Goal: Task Accomplishment & Management: Use online tool/utility

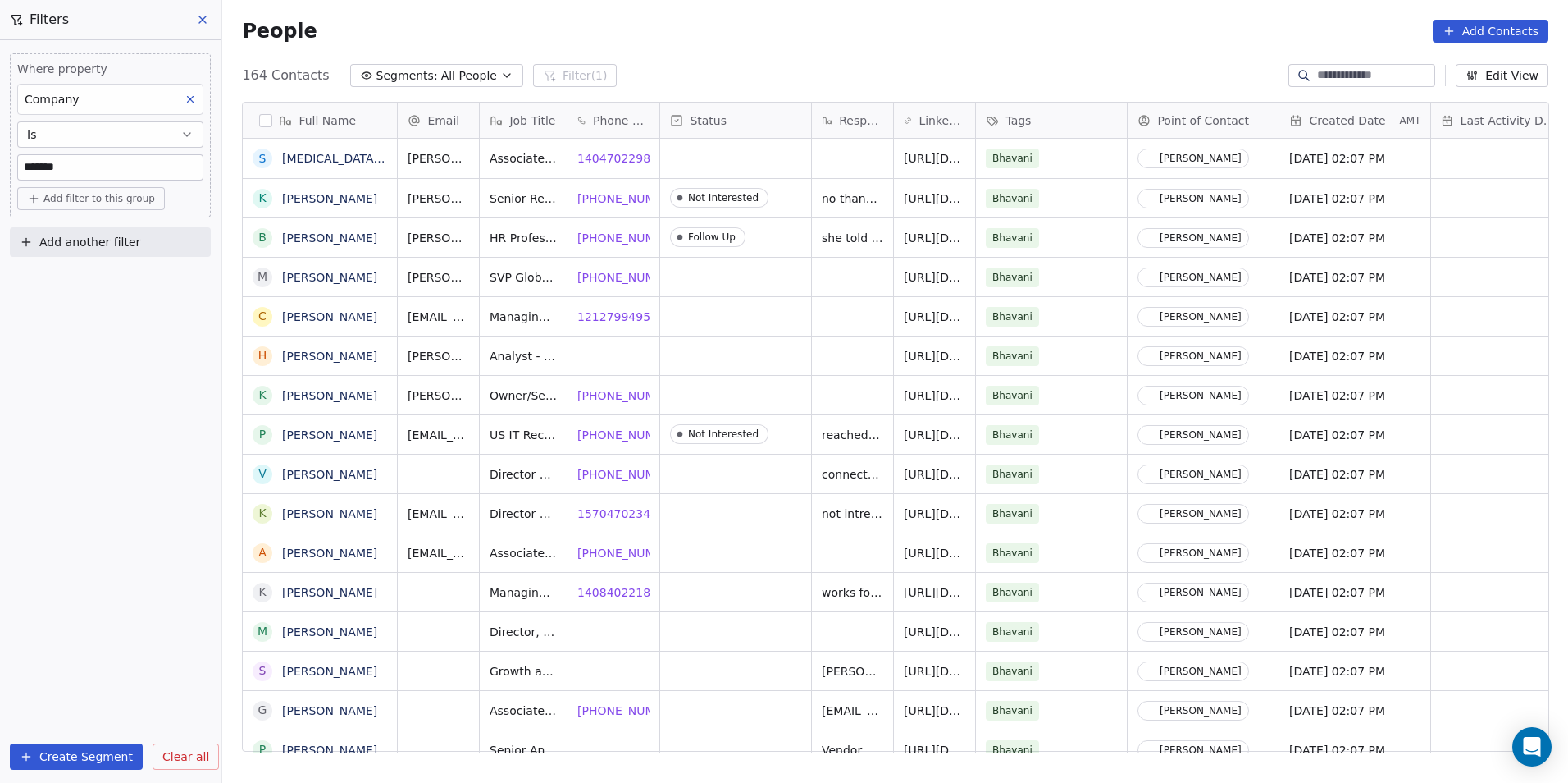
scroll to position [676, 1335]
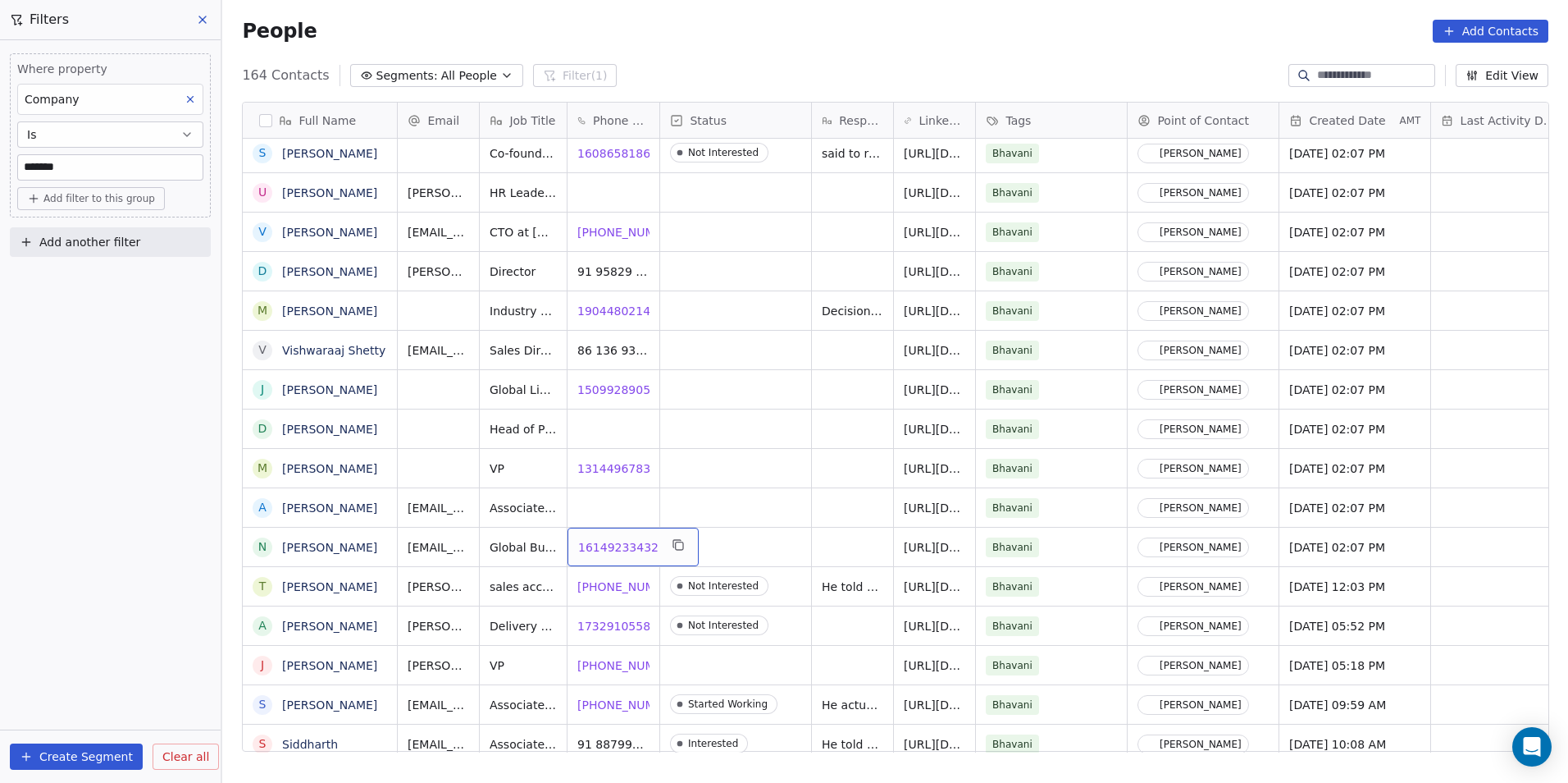
click at [605, 546] on span "16149233432" at bounding box center [618, 547] width 80 height 16
click at [602, 626] on span "17329105589" at bounding box center [618, 627] width 80 height 16
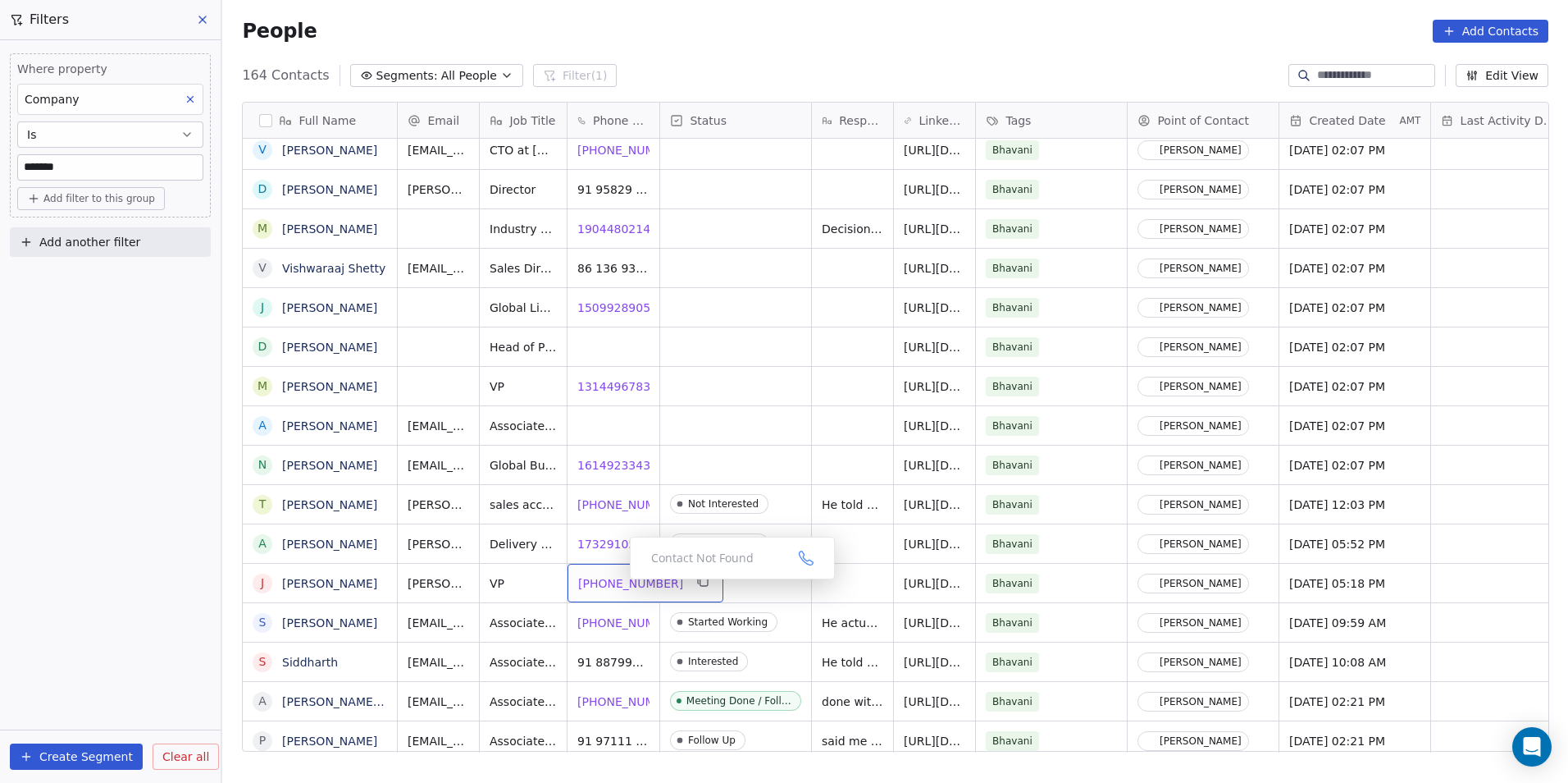
click at [597, 583] on span "1 612-559-9077" at bounding box center [630, 584] width 105 height 16
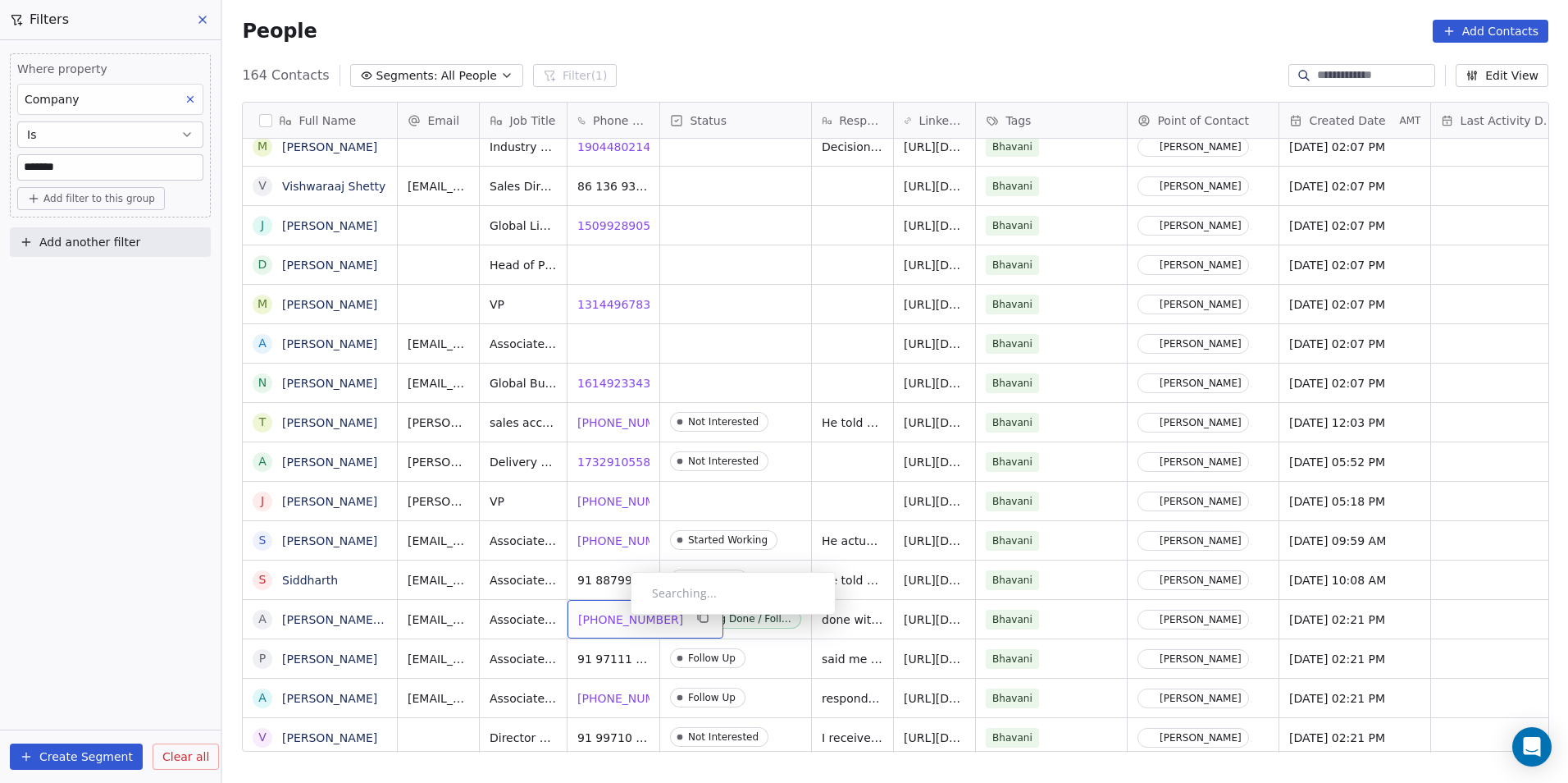
click at [618, 618] on span "1 804-885-0865" at bounding box center [630, 619] width 105 height 16
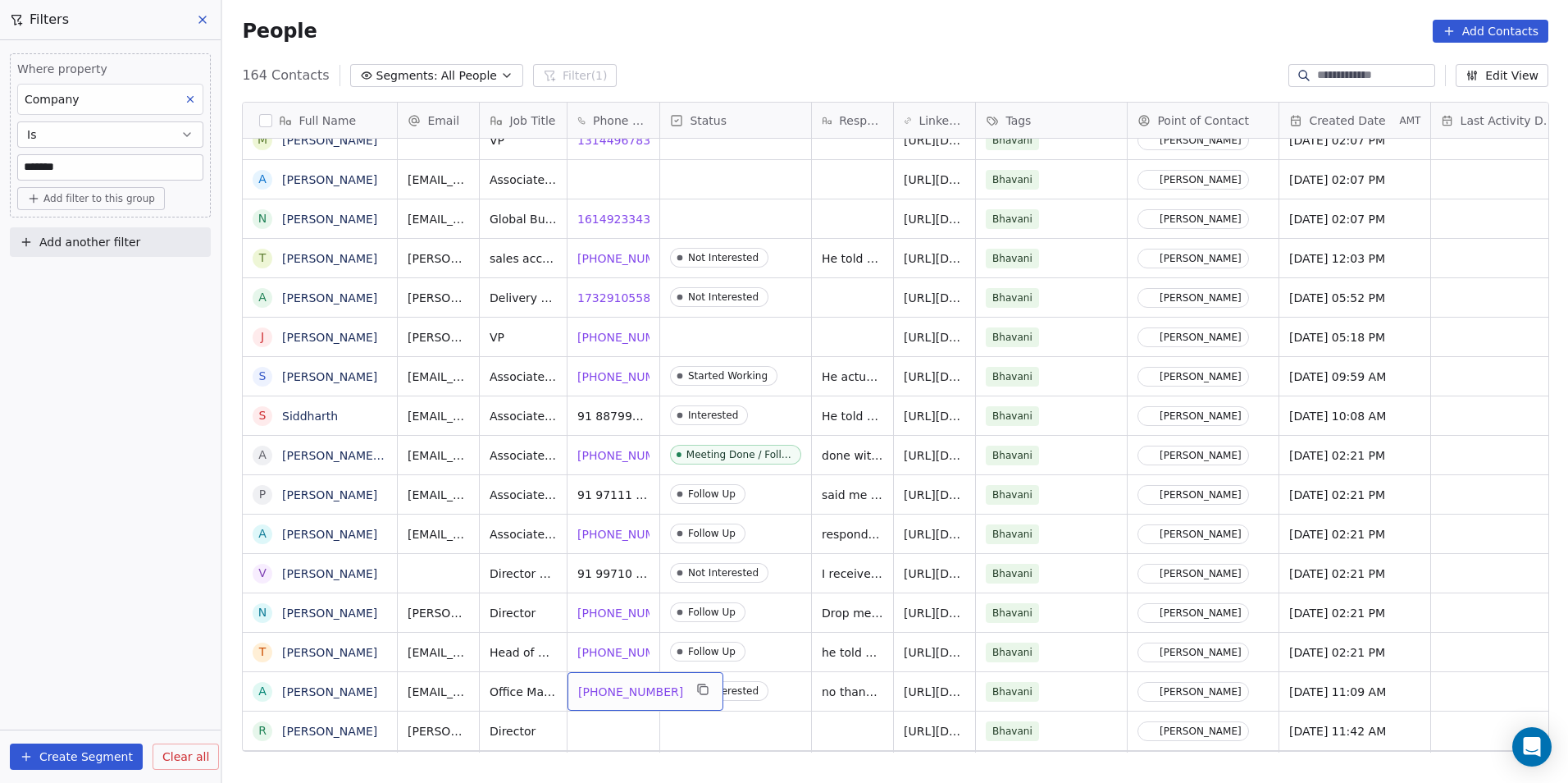
scroll to position [1010, 0]
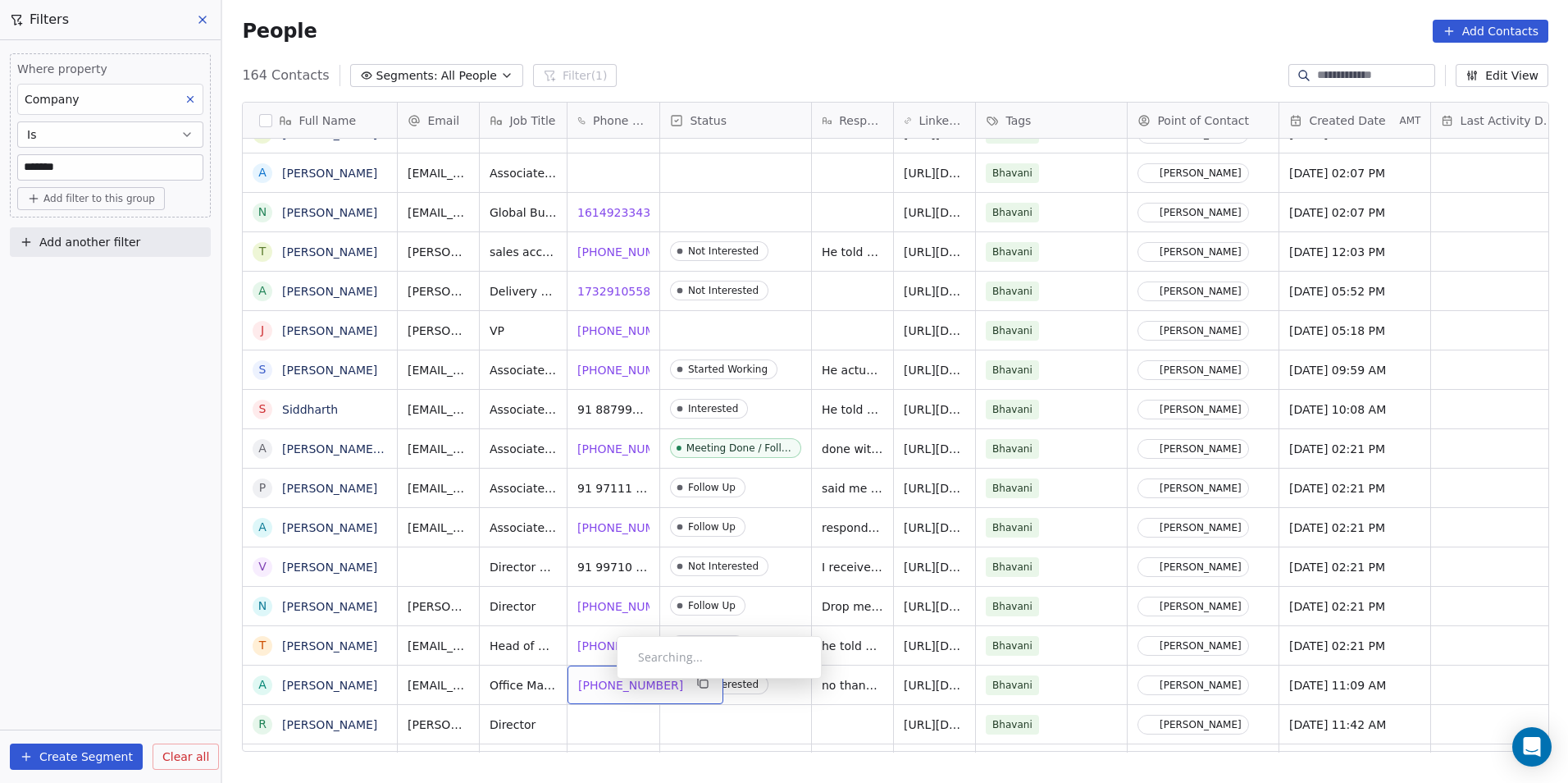
click at [603, 682] on span "1 408-504-4086" at bounding box center [630, 685] width 105 height 16
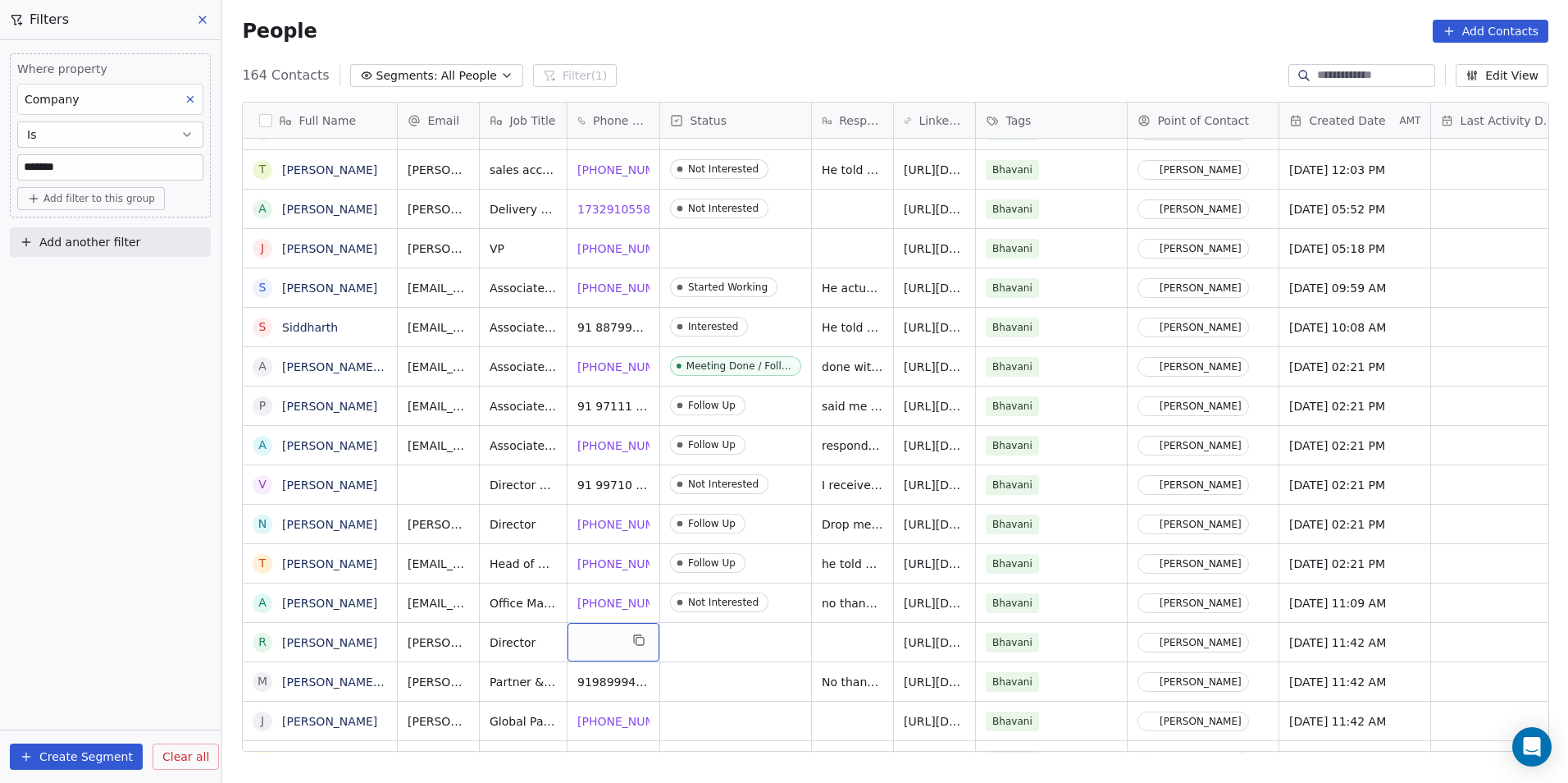
drag, startPoint x: 606, startPoint y: 658, endPoint x: 699, endPoint y: 626, distance: 98.4
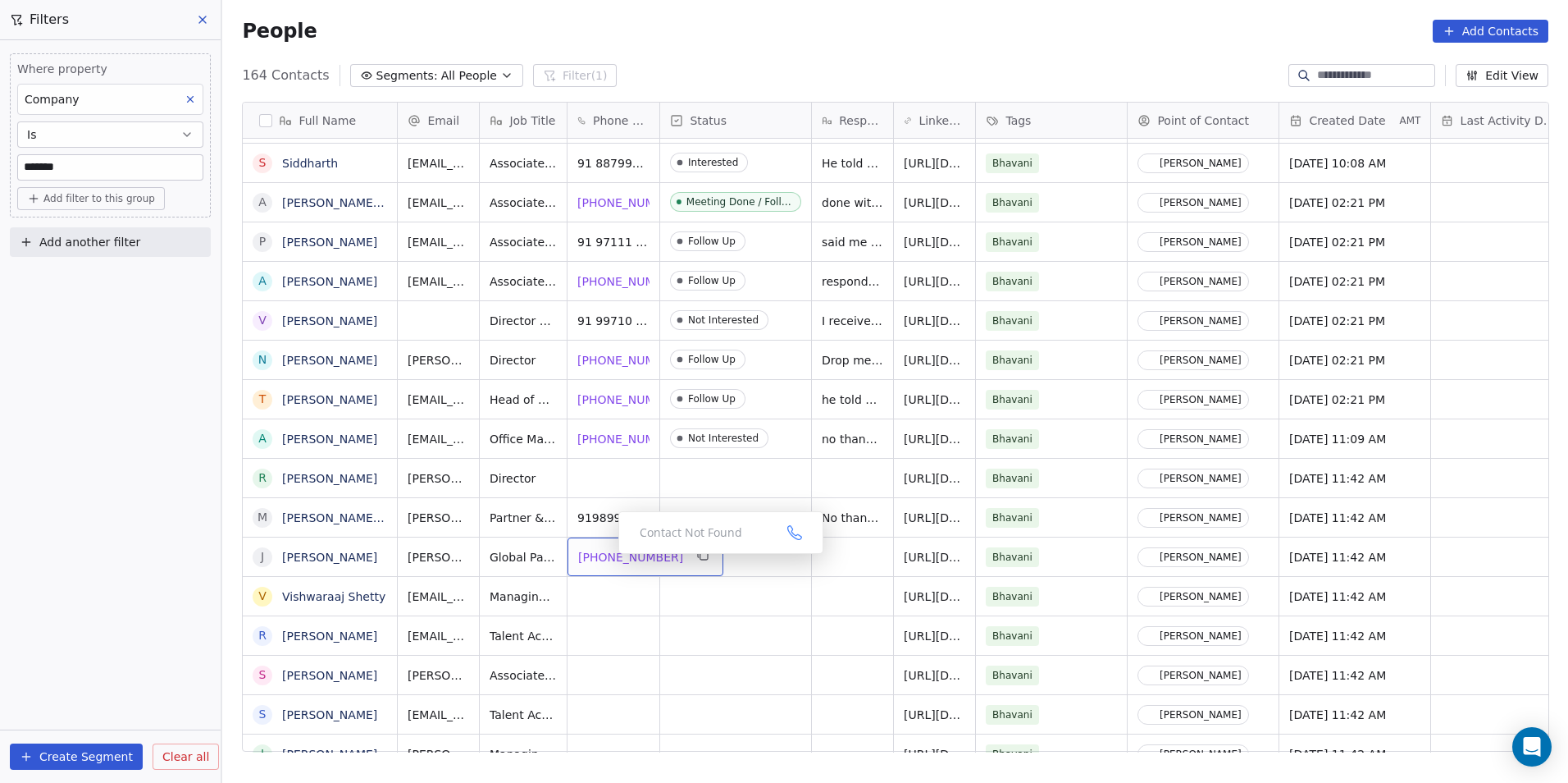
click at [600, 557] on span "1 201-663-9159" at bounding box center [630, 557] width 105 height 16
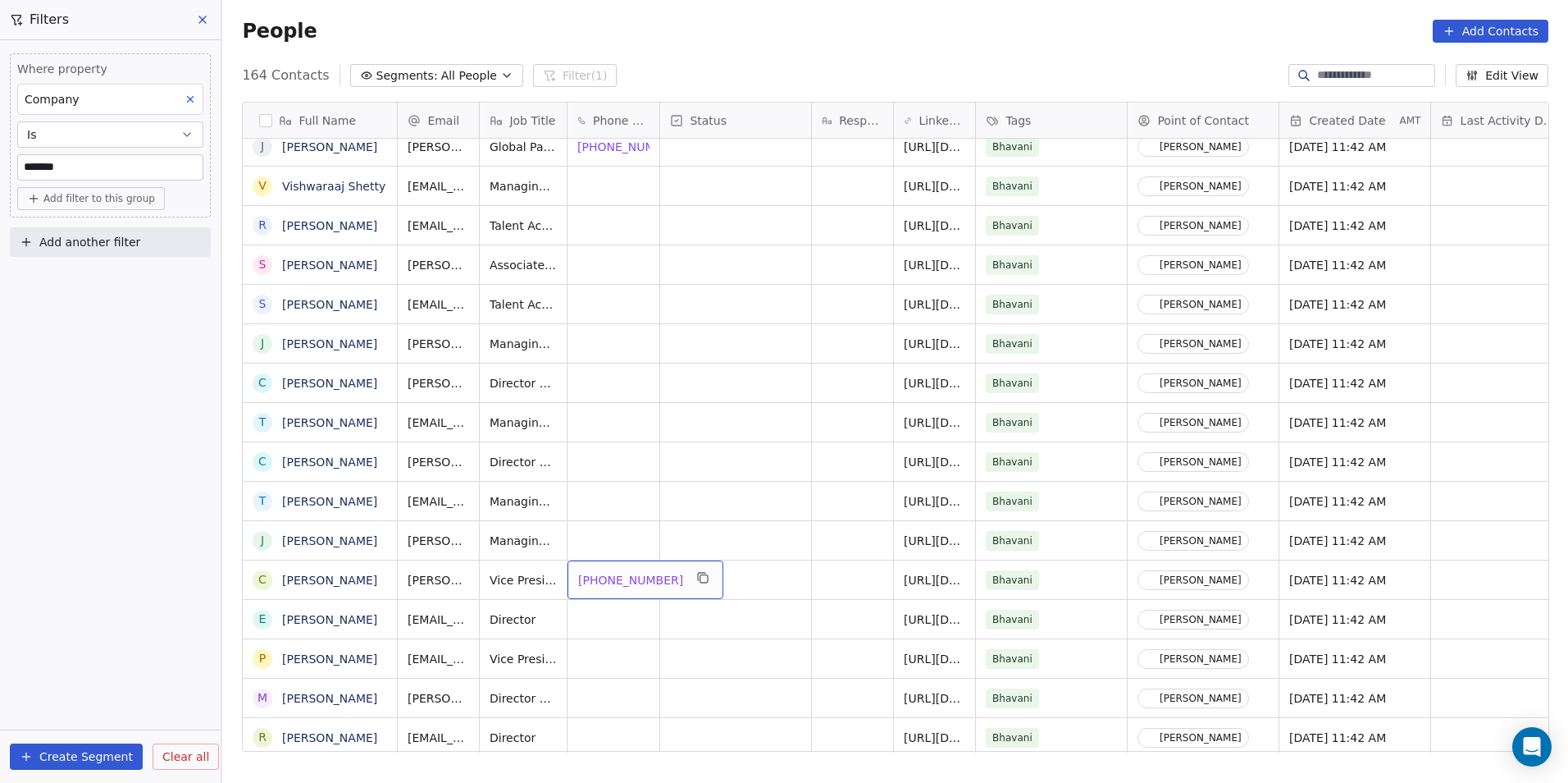
drag, startPoint x: 615, startPoint y: 578, endPoint x: 613, endPoint y: 586, distance: 8.2
click at [607, 578] on span "+12127994957" at bounding box center [630, 580] width 105 height 16
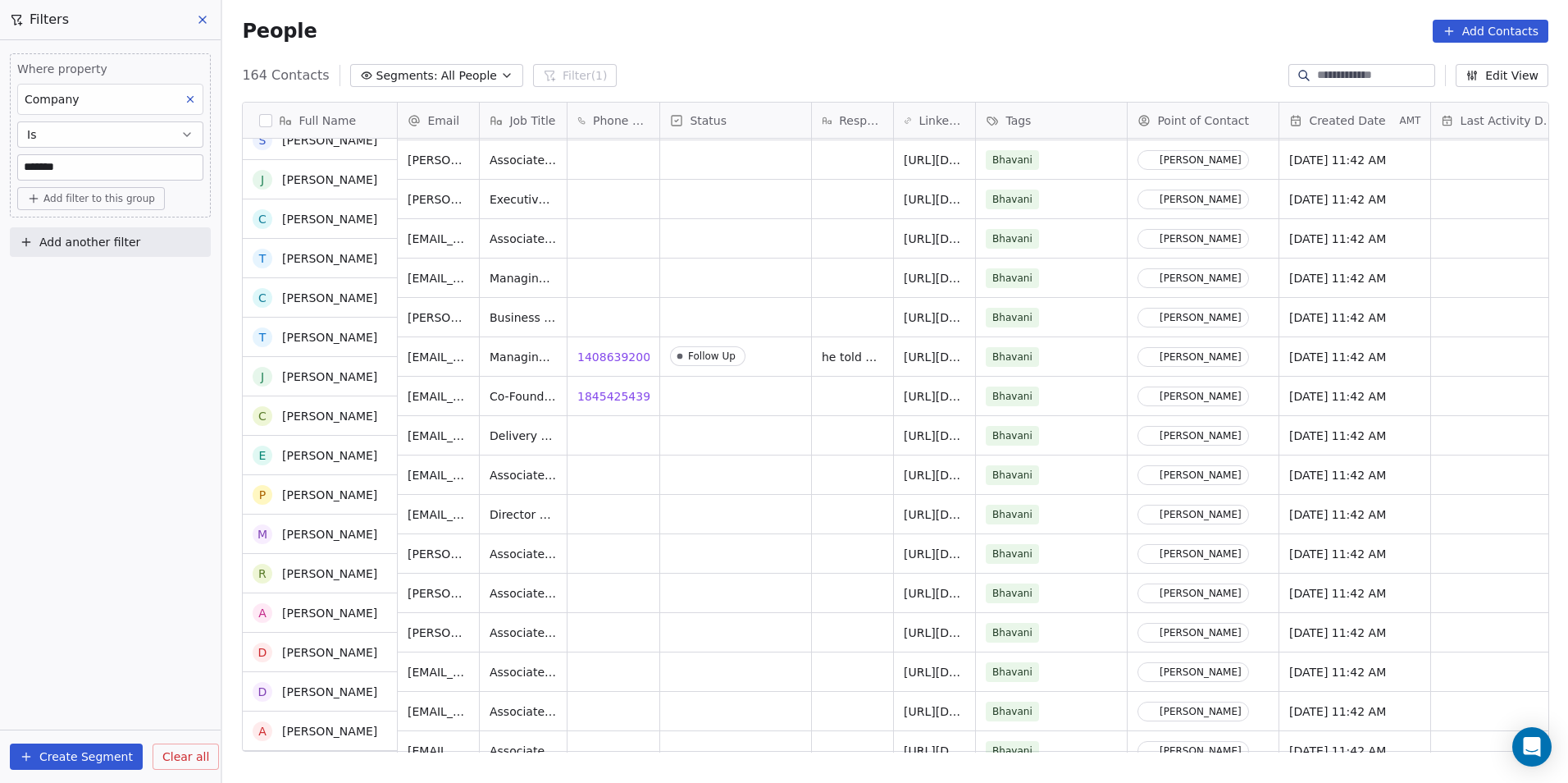
scroll to position [2323, 0]
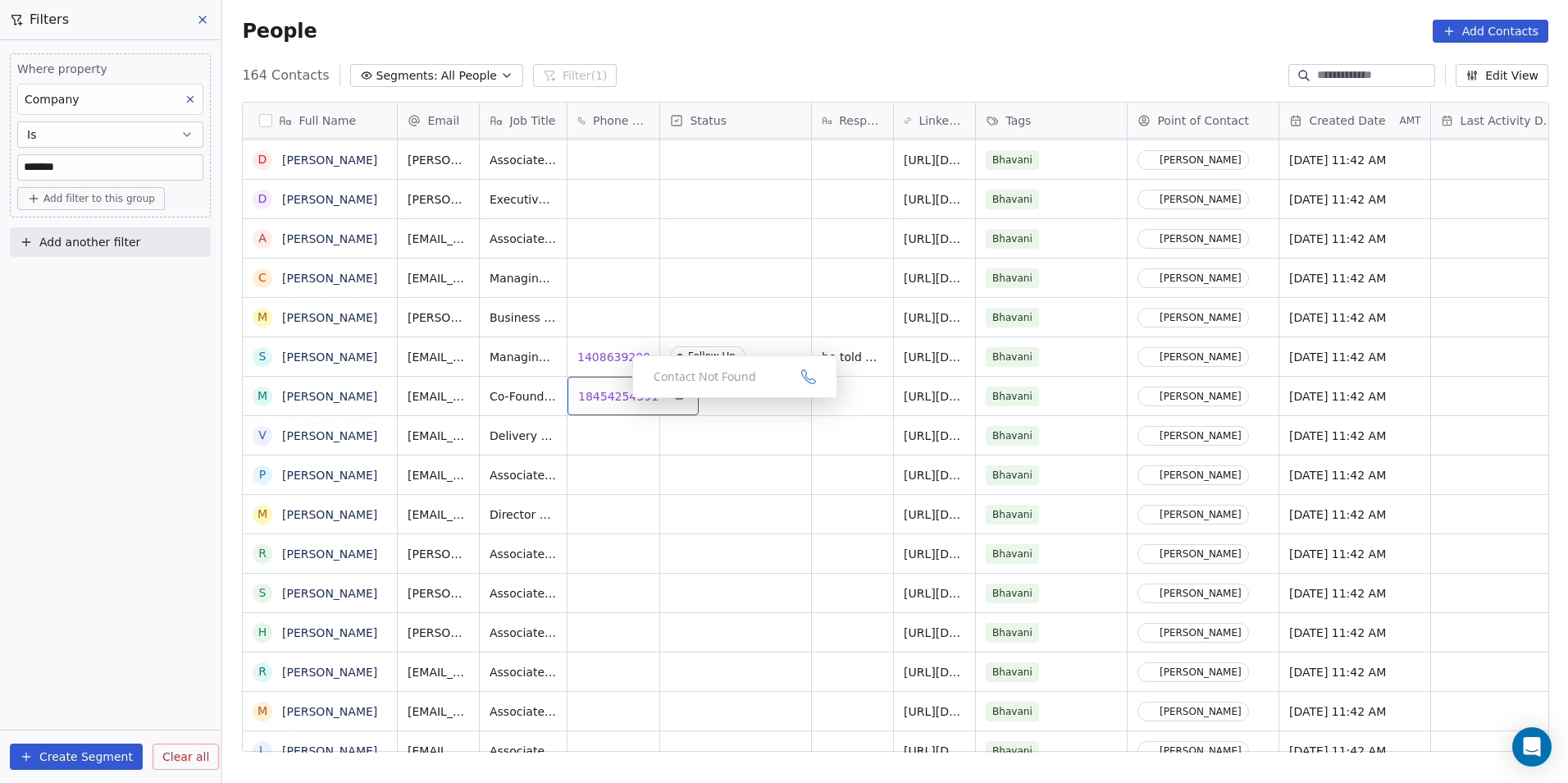
click at [609, 395] on span "18454254391" at bounding box center [618, 396] width 80 height 16
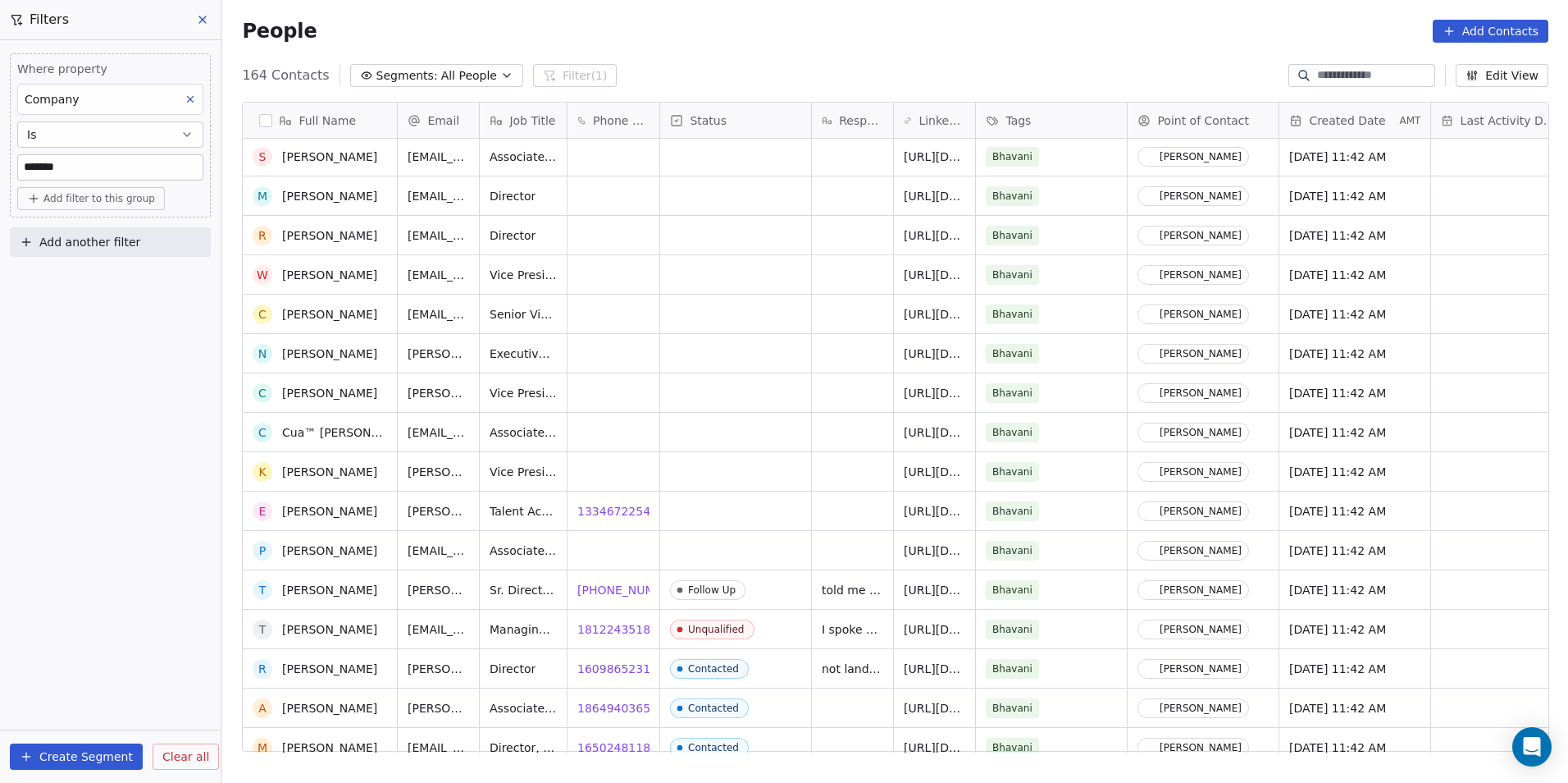
scroll to position [3308, 0]
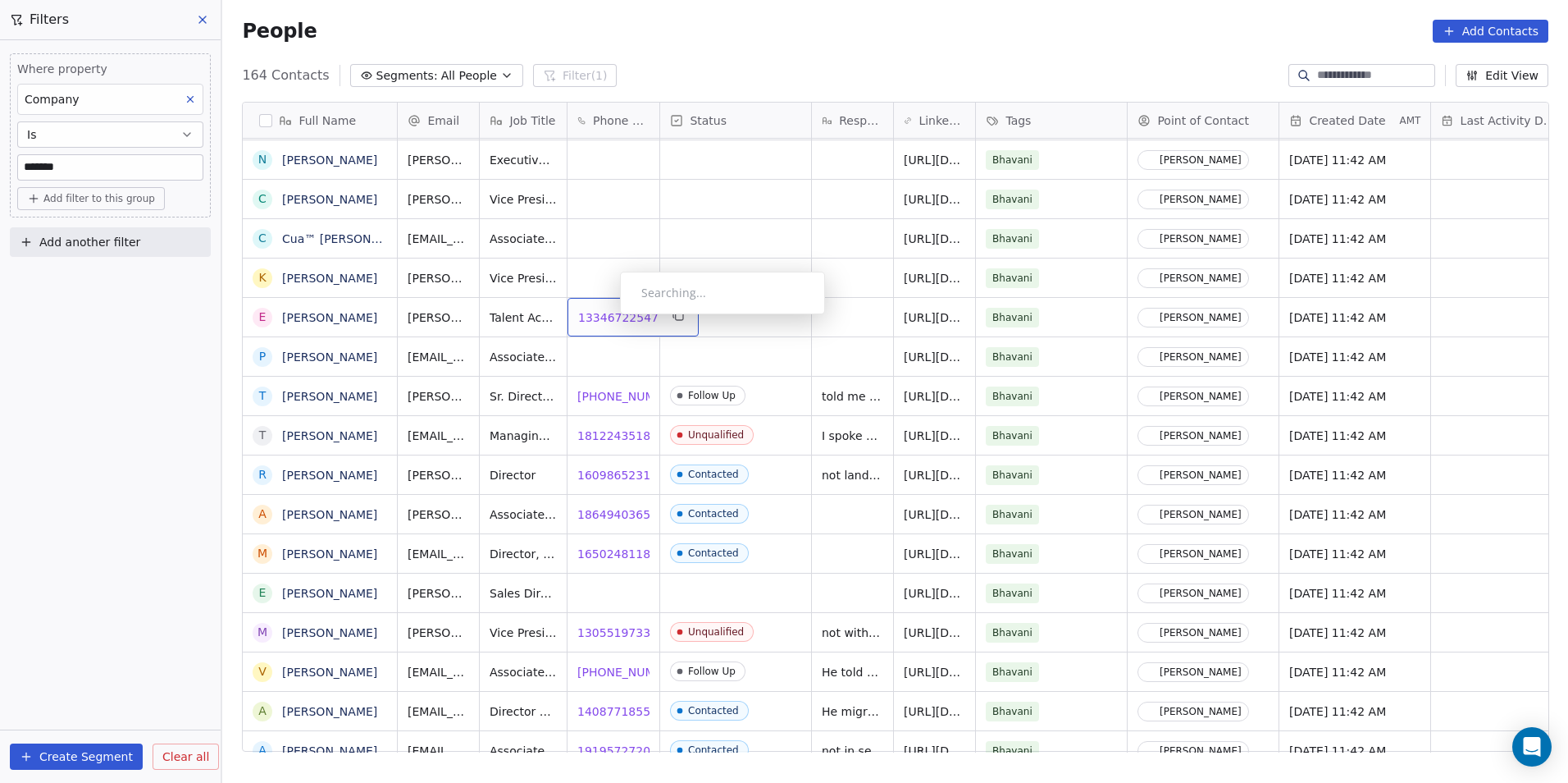
click at [609, 319] on span "13346722547" at bounding box center [618, 317] width 80 height 16
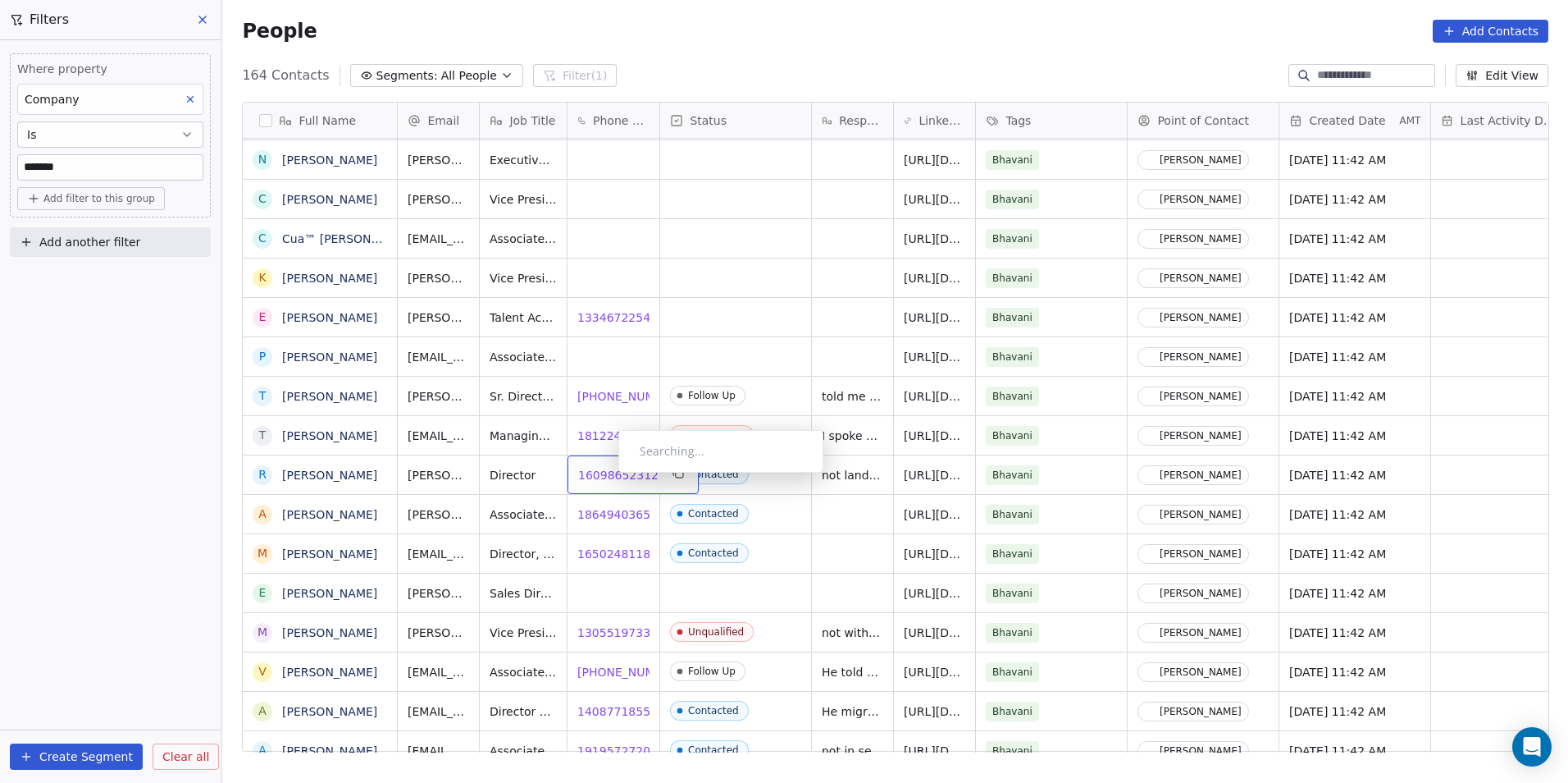
click at [605, 477] on span "16098652312" at bounding box center [618, 475] width 80 height 16
click at [603, 518] on span "18649403652" at bounding box center [618, 515] width 80 height 16
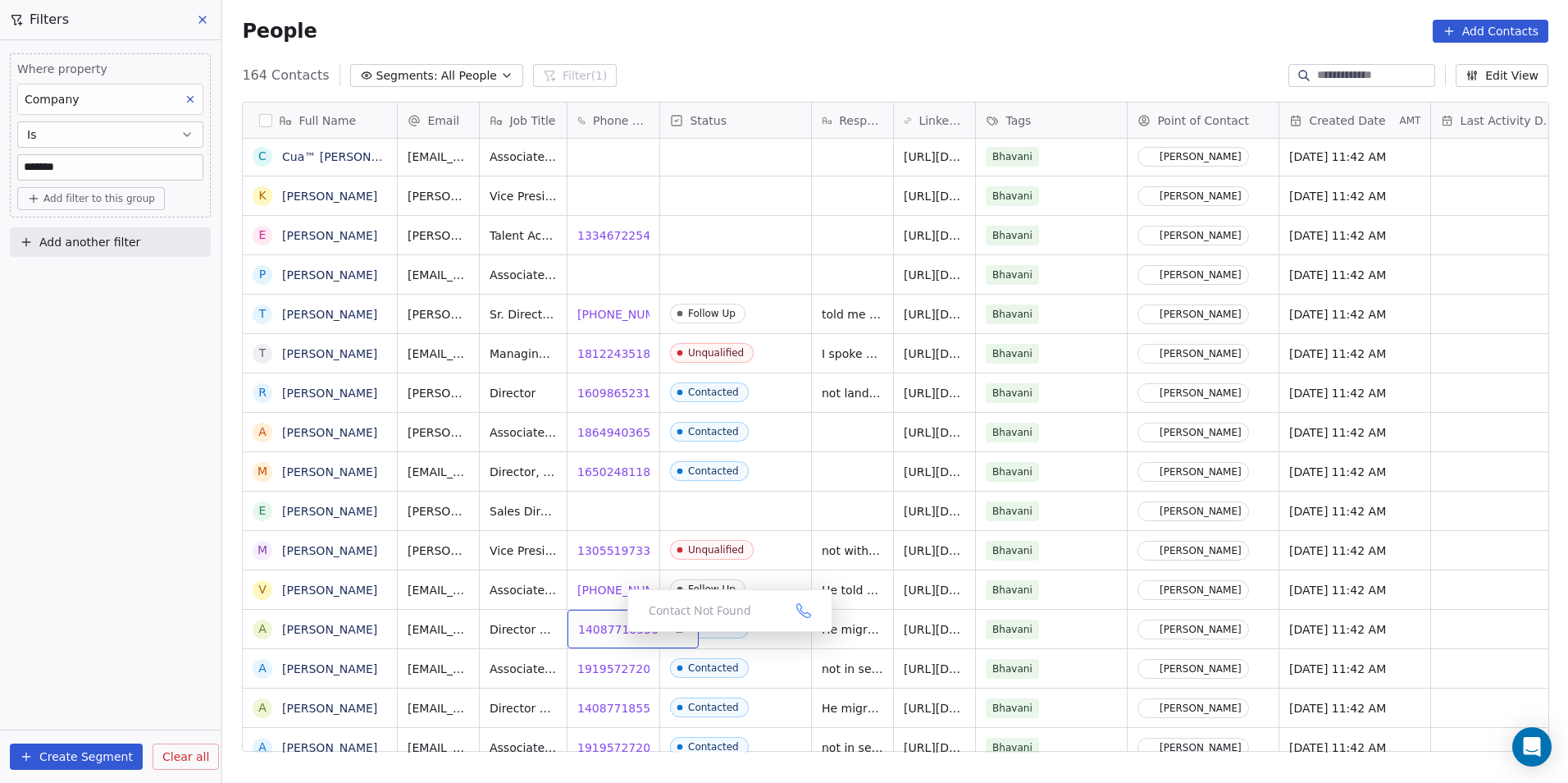
click at [599, 627] on span "14087718556" at bounding box center [618, 629] width 80 height 16
click at [601, 668] on span "19195727209" at bounding box center [618, 669] width 80 height 16
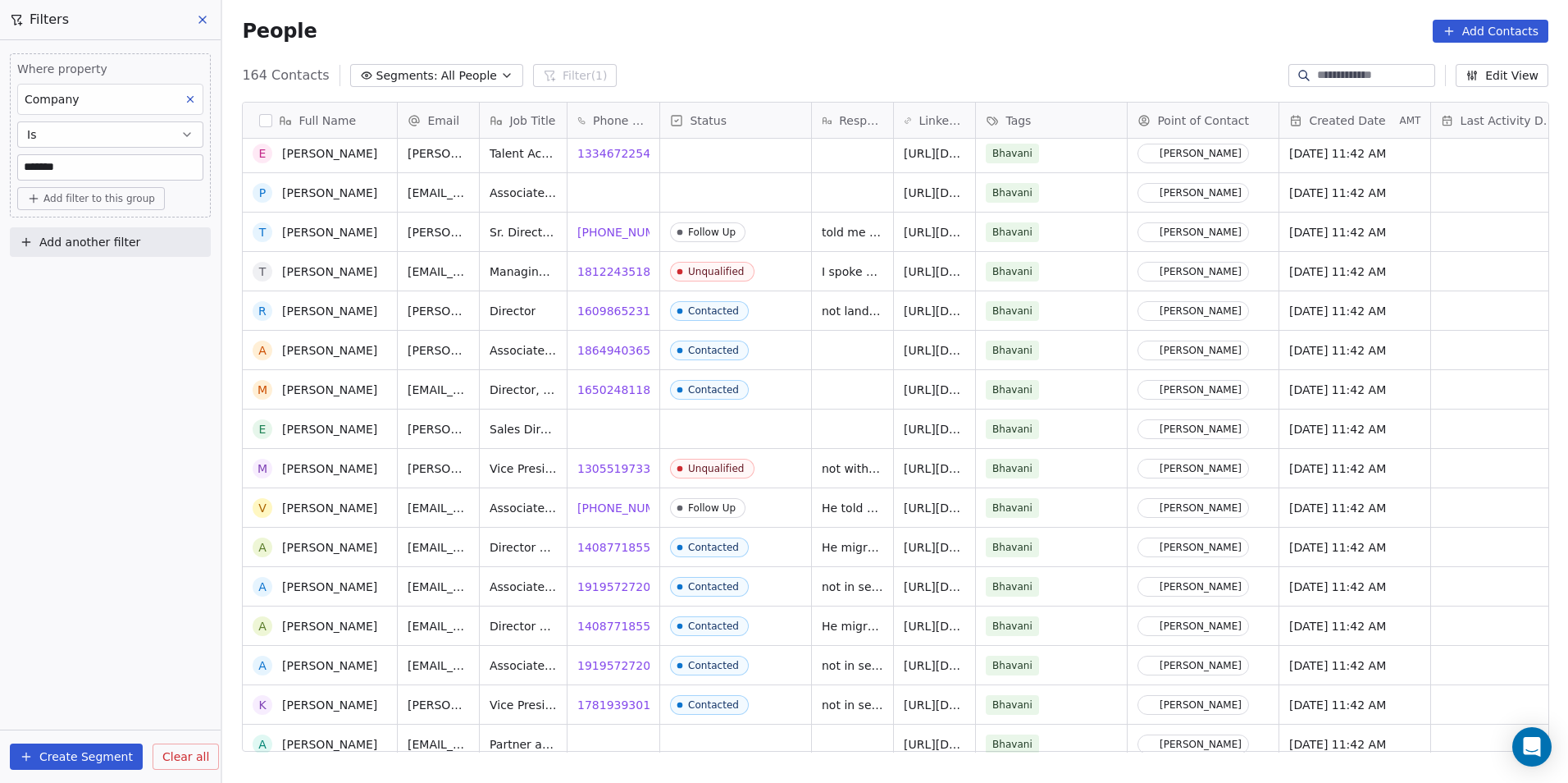
scroll to position [3636, 0]
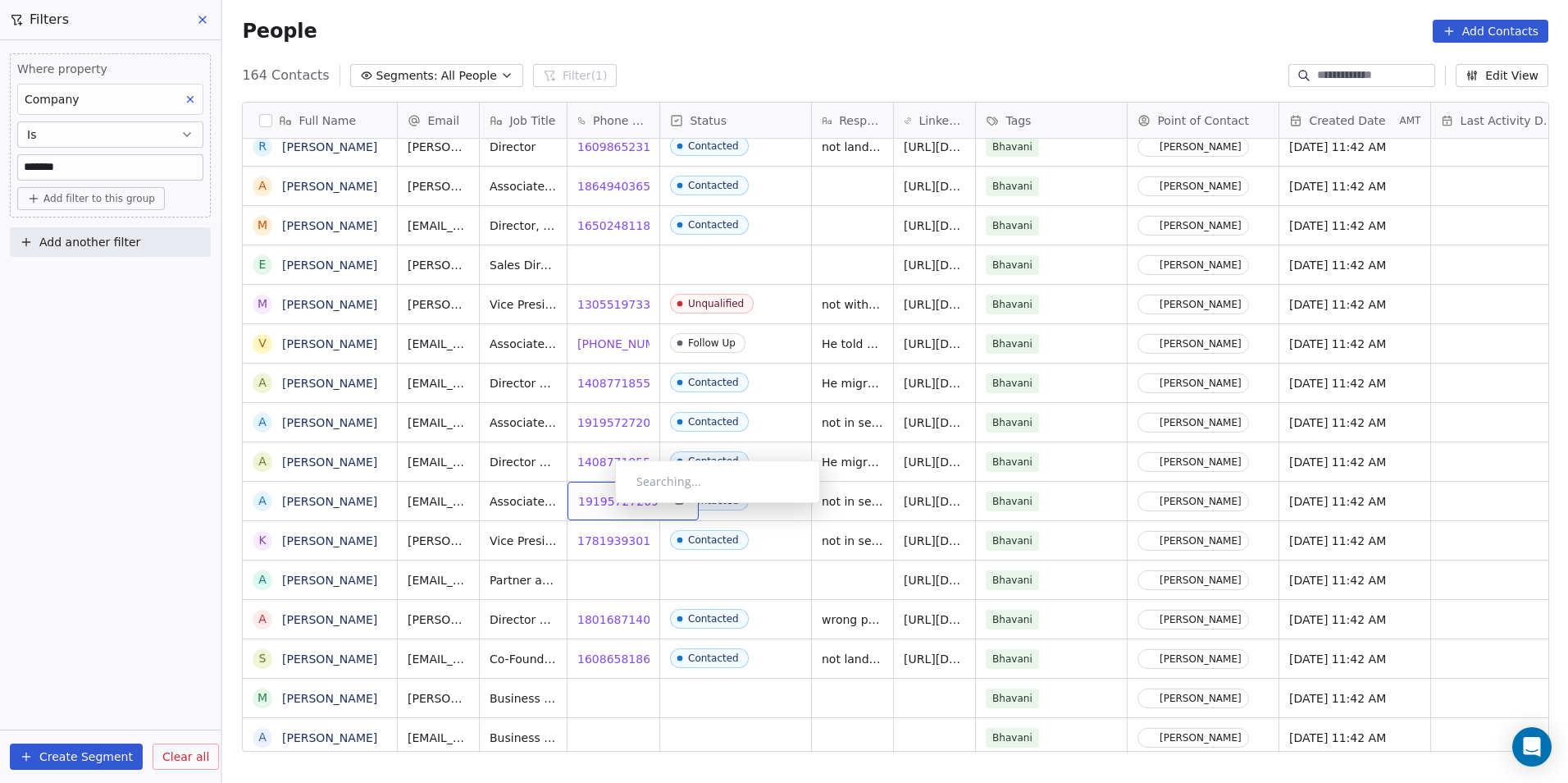
click at [602, 507] on span "19195727209" at bounding box center [618, 501] width 80 height 16
click at [612, 539] on span "17819393016" at bounding box center [618, 541] width 80 height 16
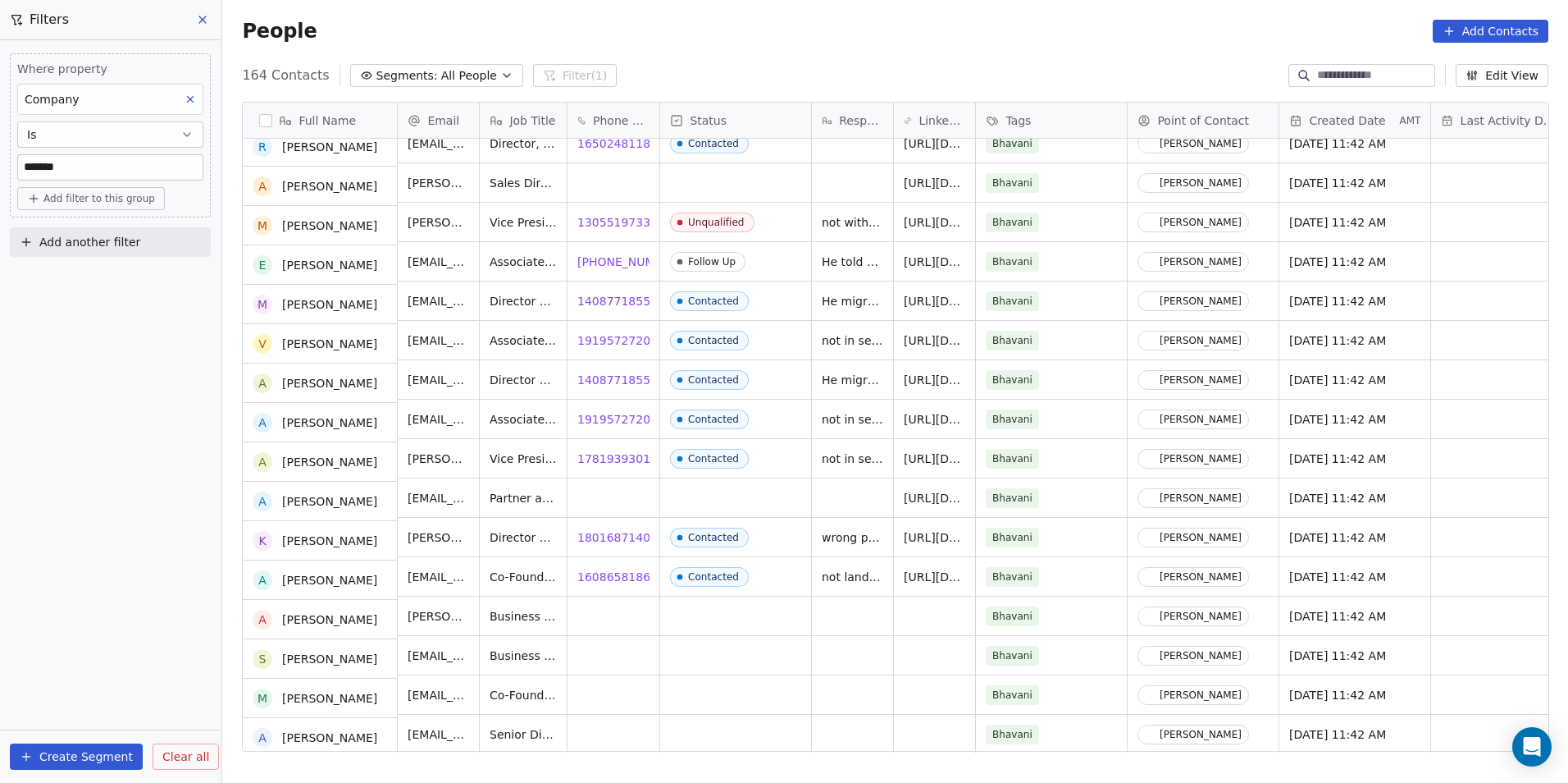
scroll to position [3718, 0]
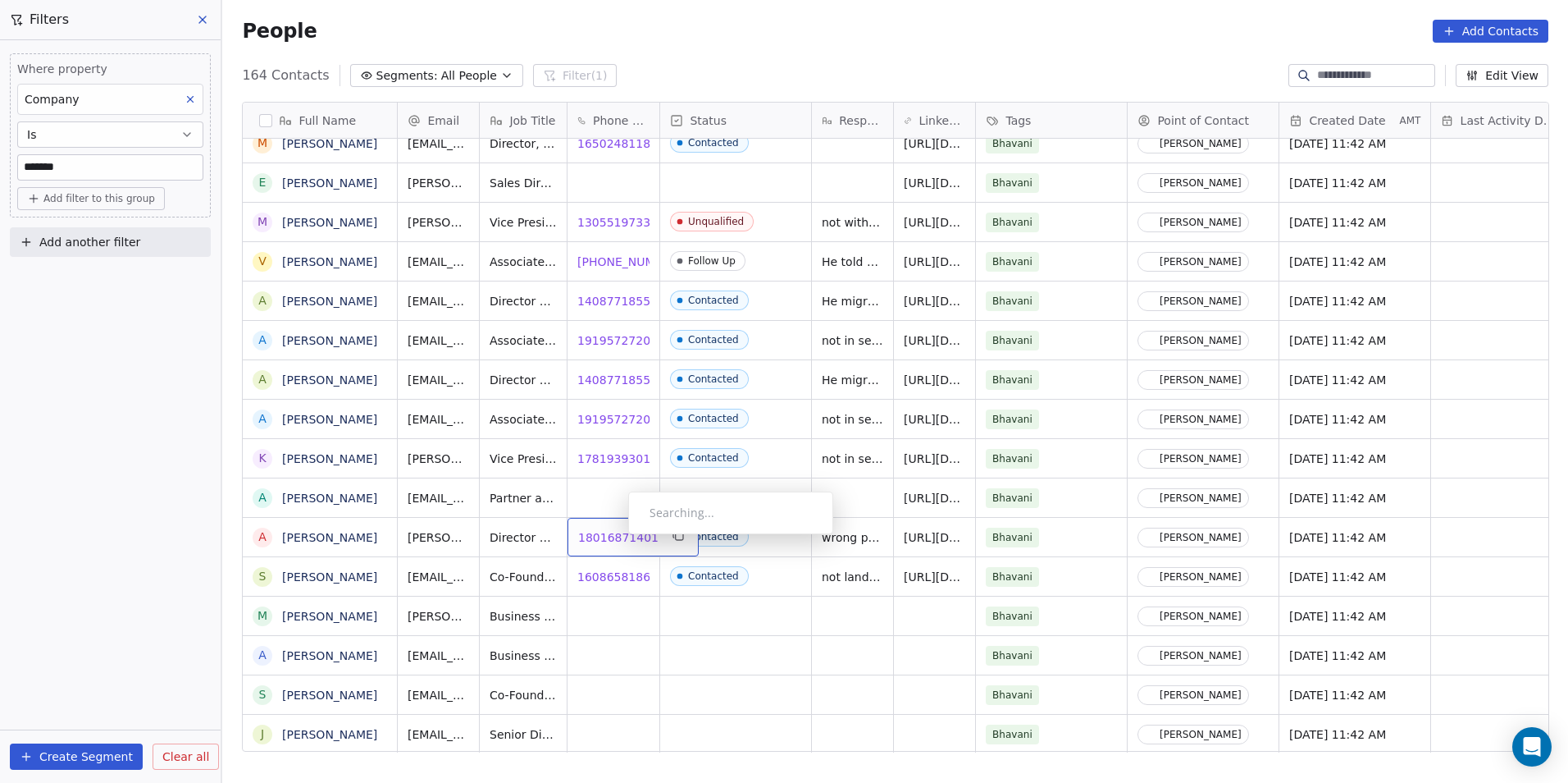
click at [615, 539] on span "18016871401" at bounding box center [618, 538] width 80 height 16
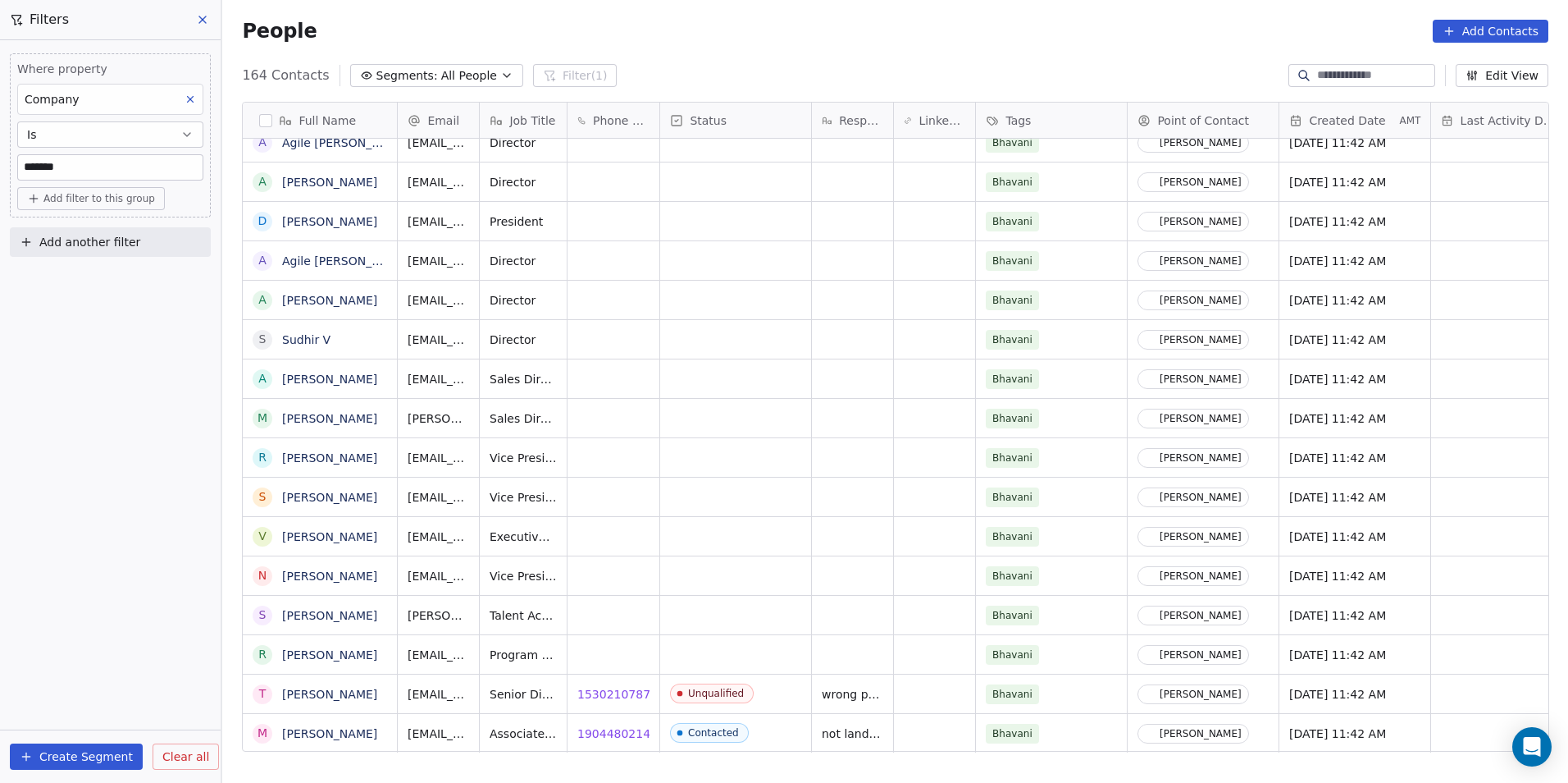
scroll to position [12, 0]
click at [600, 725] on span "19044802142" at bounding box center [618, 734] width 80 height 16
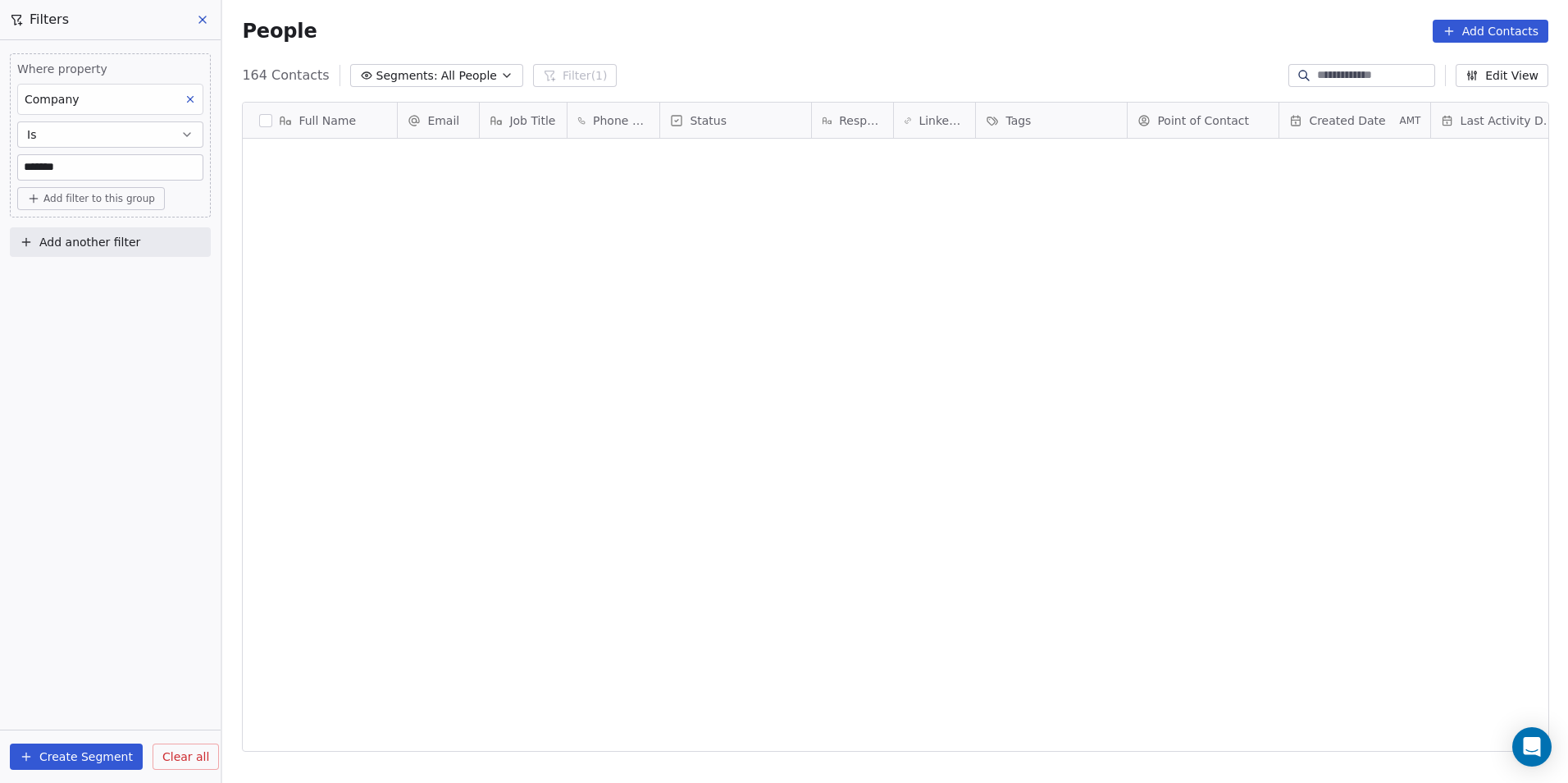
scroll to position [676, 1335]
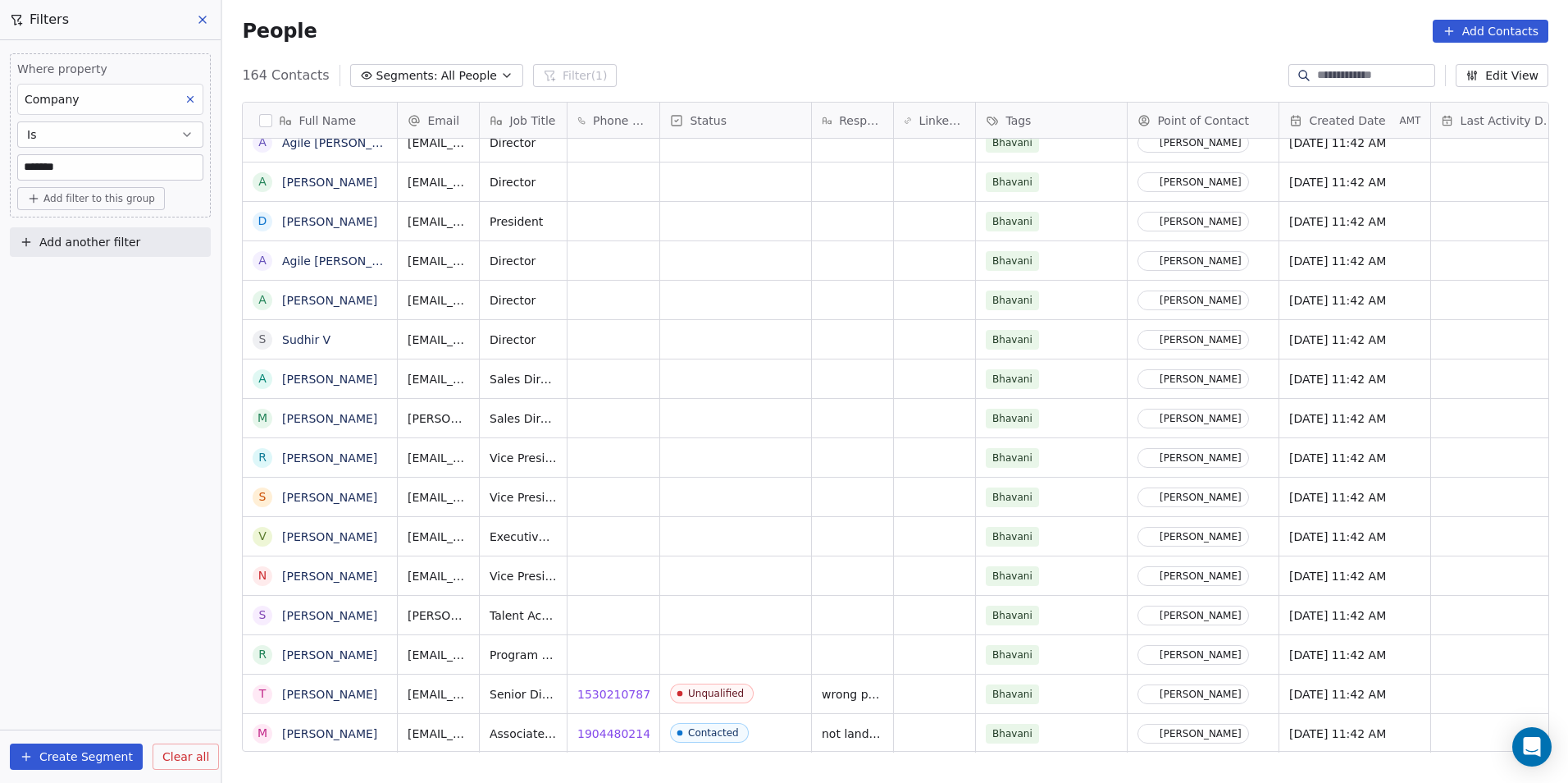
click at [124, 171] on input "*******" at bounding box center [111, 167] width 185 height 25
type input "*"
type input "*****"
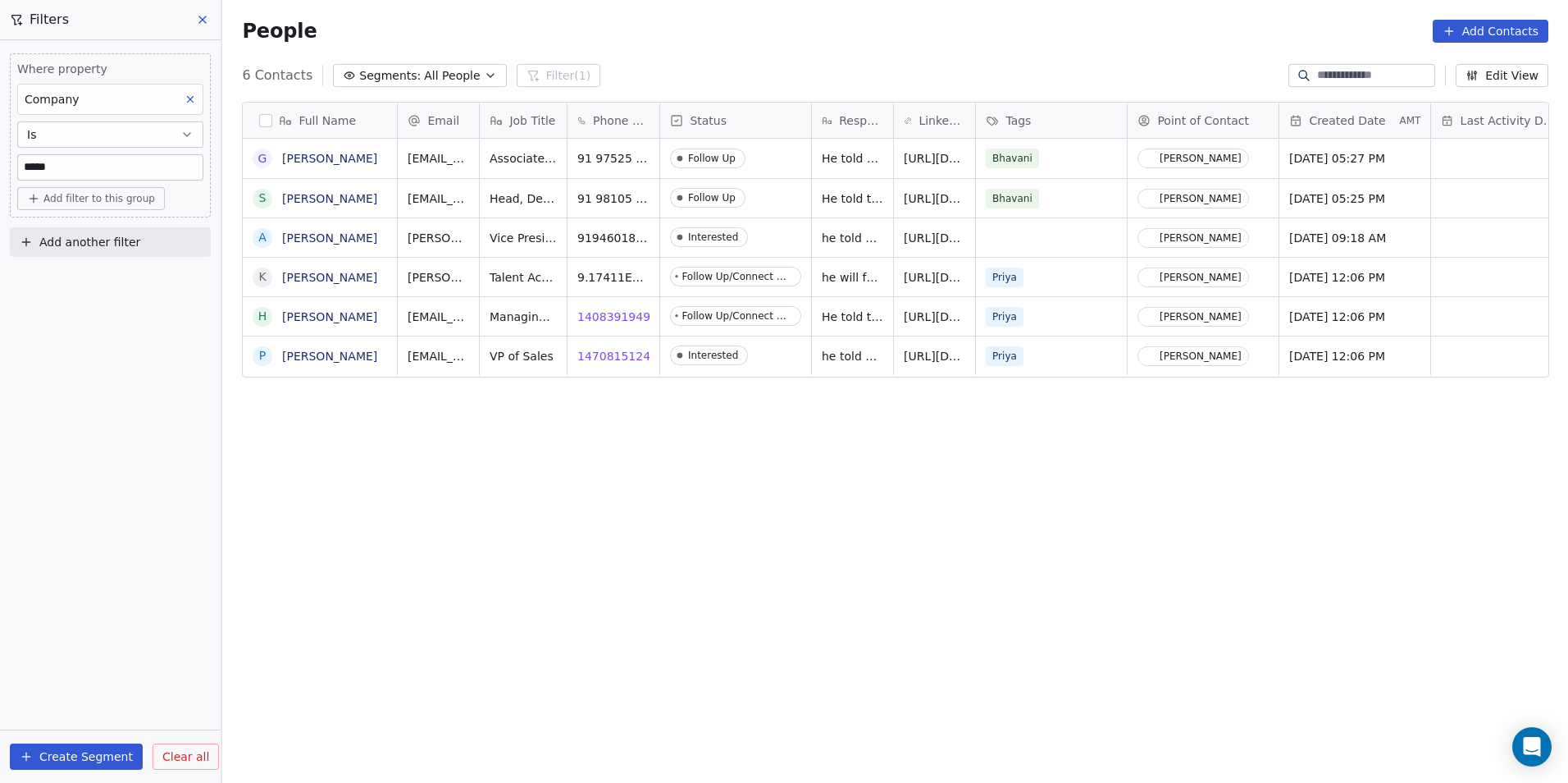
click at [874, 551] on div "Full Name G Gaurav Kulshreshtha S Sanjeev Bora A Akhil Kumar Nama K Karthik Cha…" at bounding box center [895, 434] width 1346 height 690
drag, startPoint x: 78, startPoint y: 174, endPoint x: -4, endPoint y: 156, distance: 84.0
click at [0, 156] on html "DS Technologies Inc Contacts People Marketing Workflows Campaigns Sales Pipelin…" at bounding box center [784, 392] width 1568 height 783
drag, startPoint x: 0, startPoint y: 0, endPoint x: 91, endPoint y: 166, distance: 189.3
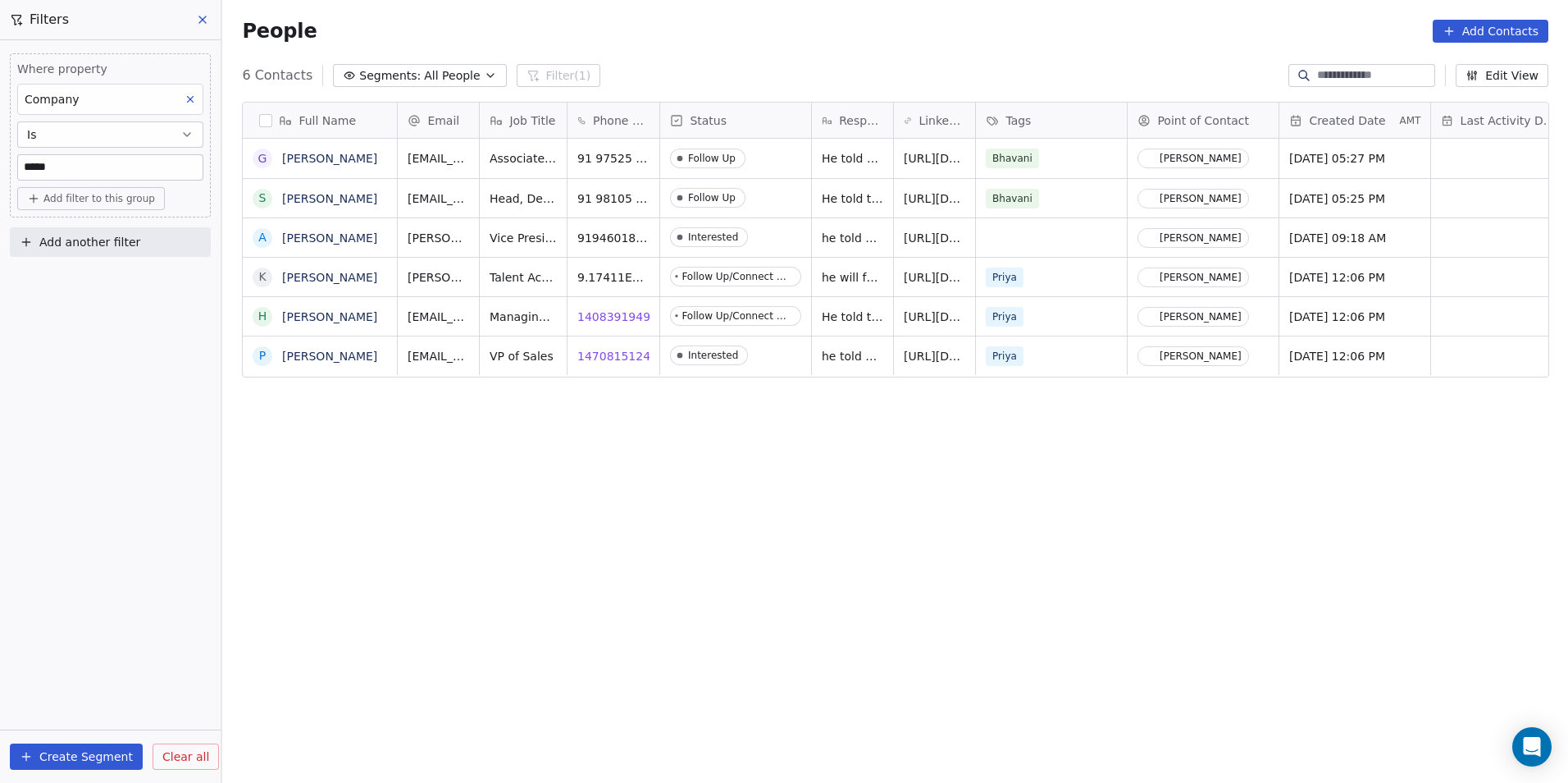
click at [91, 166] on input "*****" at bounding box center [111, 167] width 185 height 25
drag, startPoint x: 74, startPoint y: 162, endPoint x: 10, endPoint y: 162, distance: 64.0
click at [10, 162] on div "Where property Company Is ***** Add filter to this group" at bounding box center [111, 134] width 201 height 164
paste input "*"
type input "******"
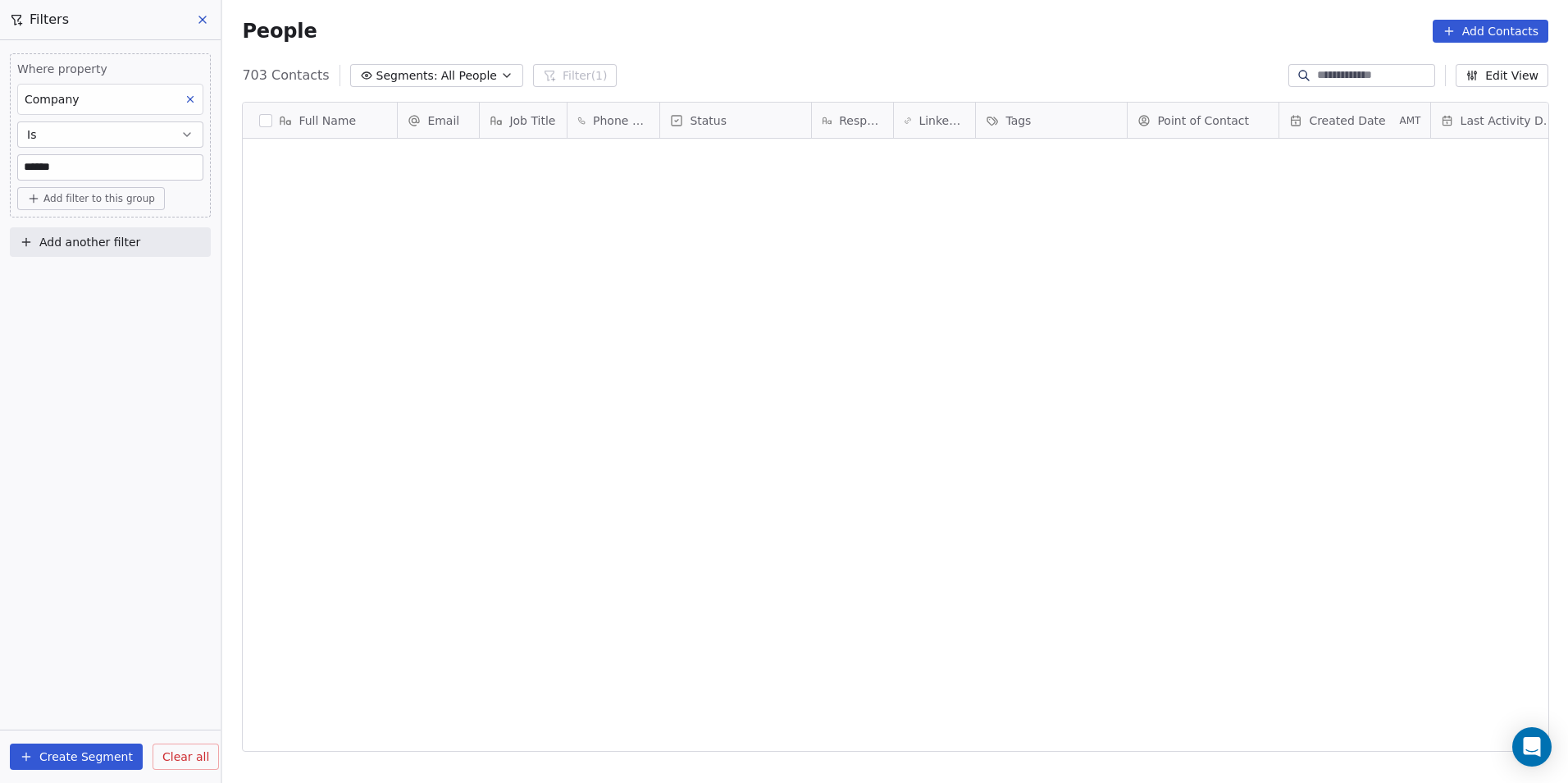
scroll to position [0, 0]
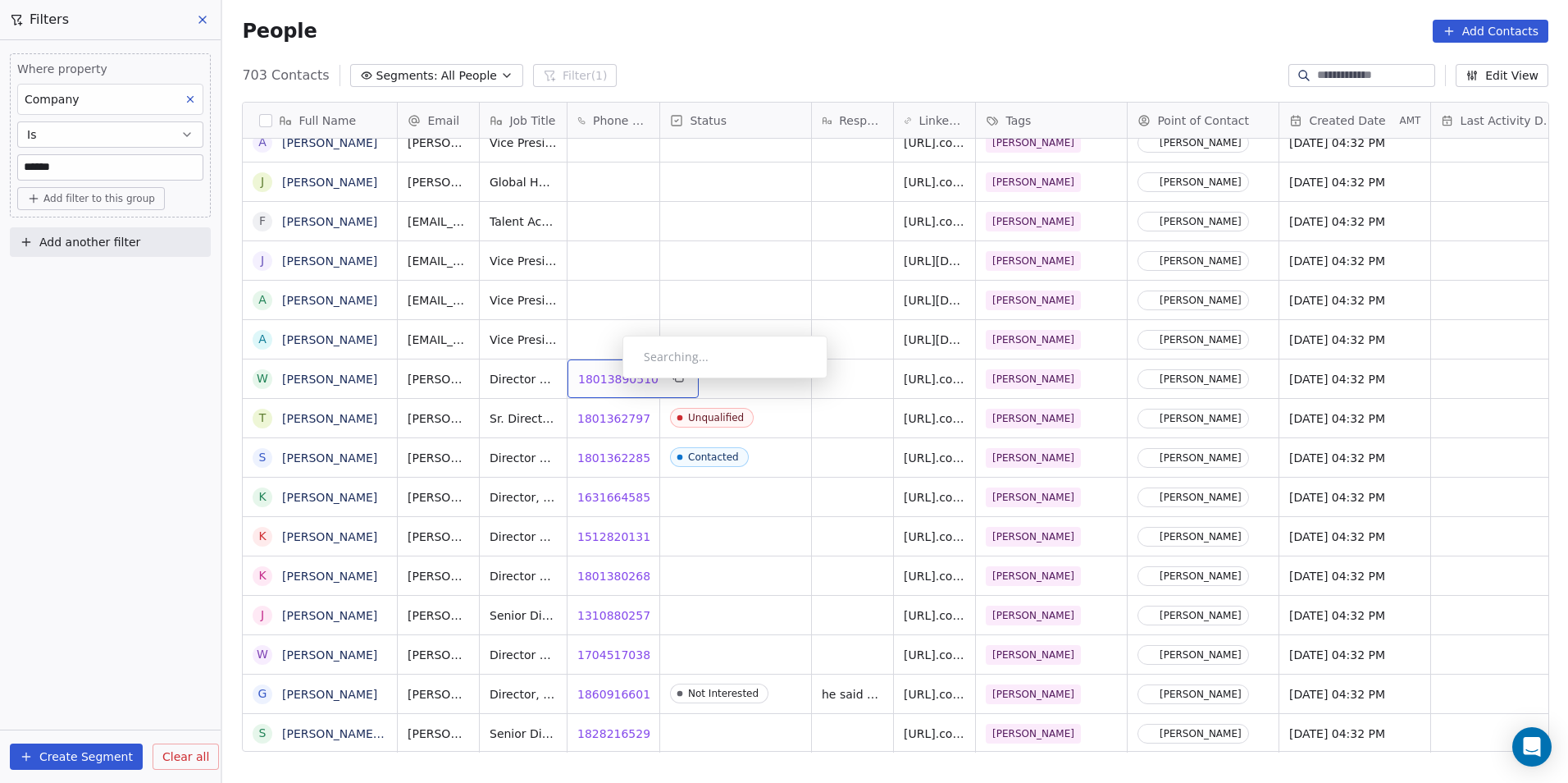
click at [610, 382] on span "18013890510" at bounding box center [618, 379] width 80 height 16
click at [625, 460] on span "18013622858" at bounding box center [618, 458] width 80 height 16
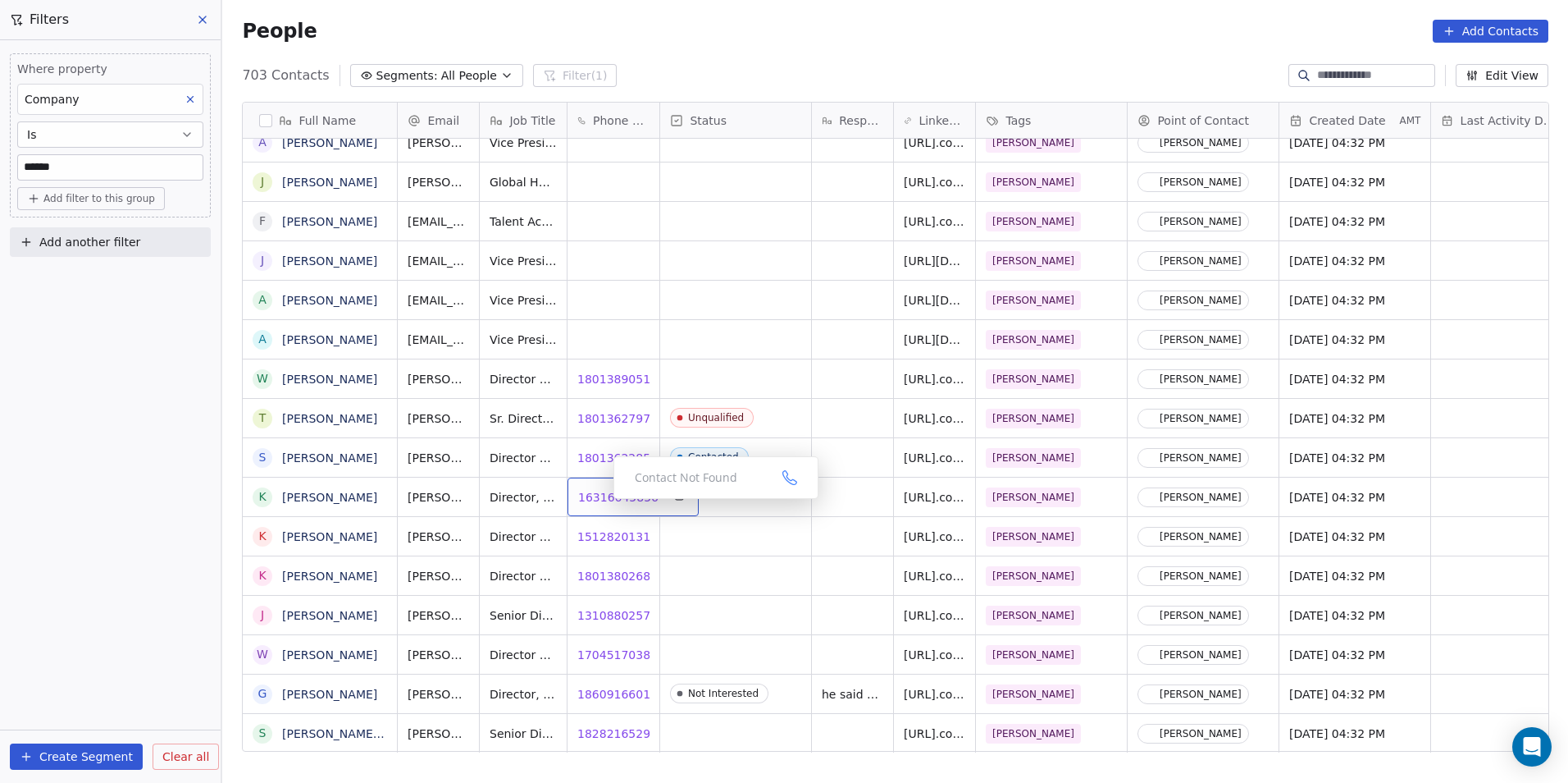
click at [601, 503] on span "16316645856" at bounding box center [618, 498] width 80 height 16
click at [604, 539] on span "15128201310" at bounding box center [618, 537] width 80 height 16
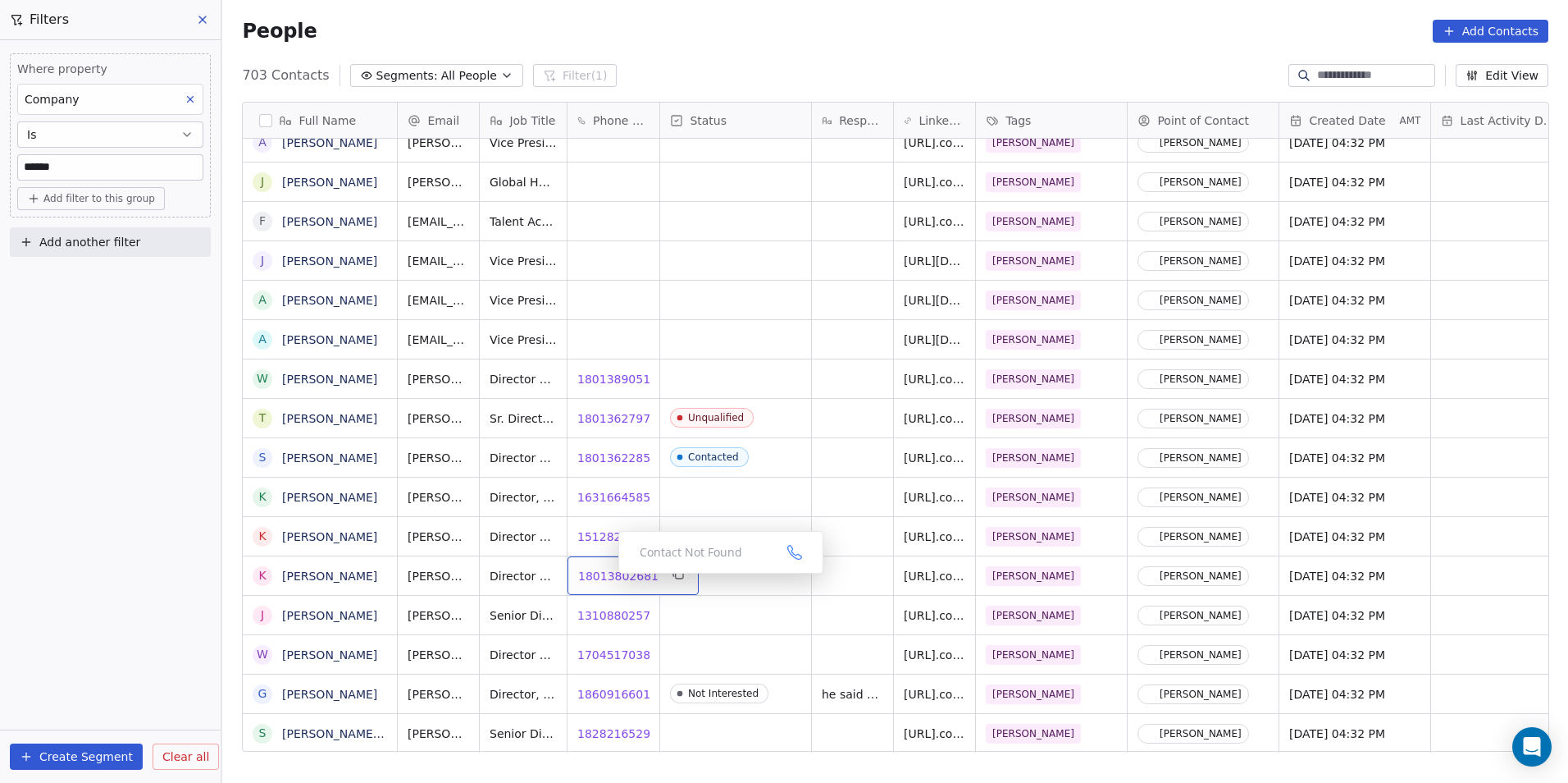
click at [605, 578] on span "18013802681" at bounding box center [618, 576] width 80 height 16
click at [610, 614] on span "13108802576" at bounding box center [618, 616] width 80 height 16
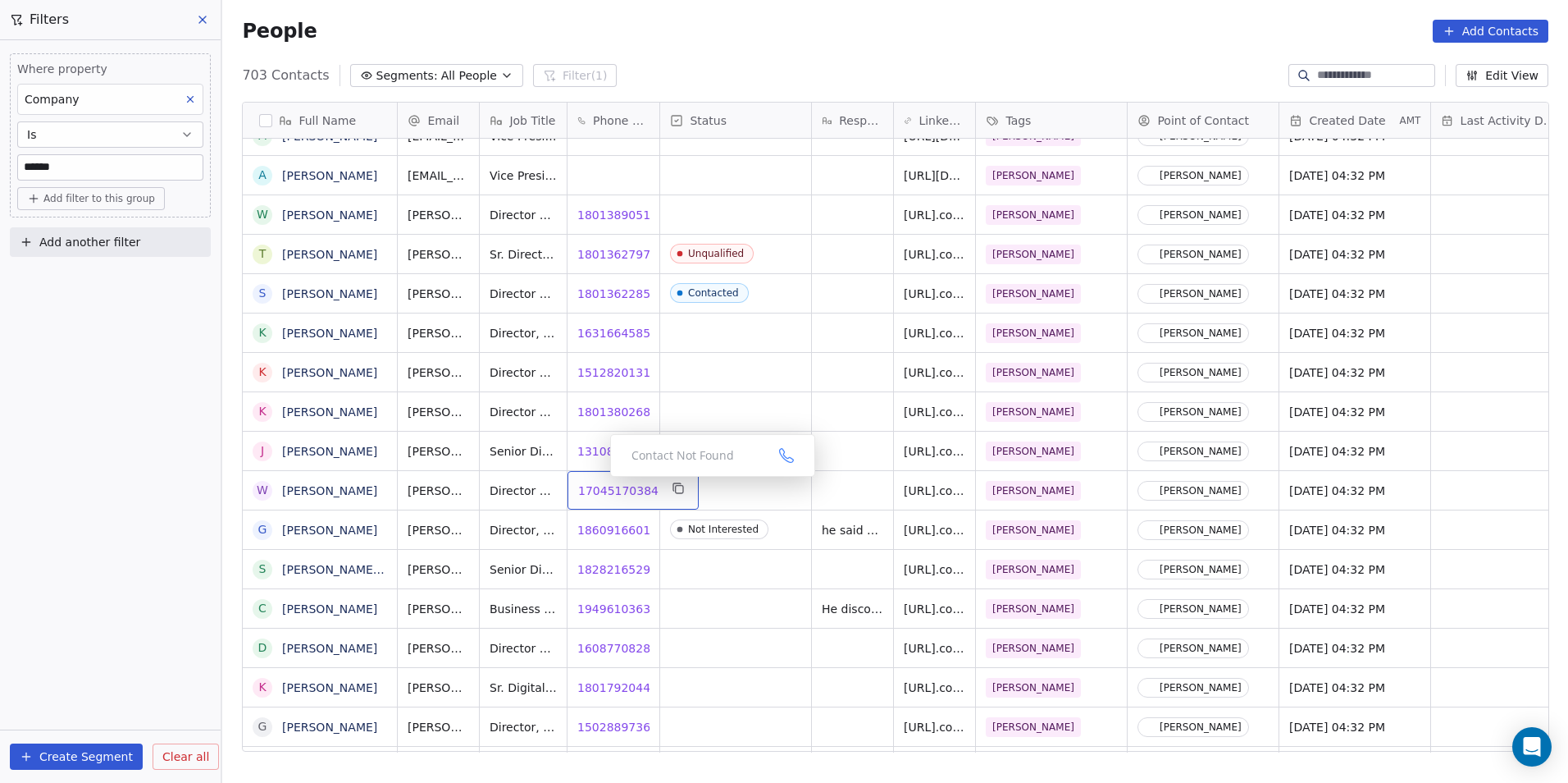
click at [595, 478] on div "17045170384 17045170384" at bounding box center [634, 490] width 132 height 38
click at [609, 494] on span "17045170384" at bounding box center [618, 491] width 80 height 16
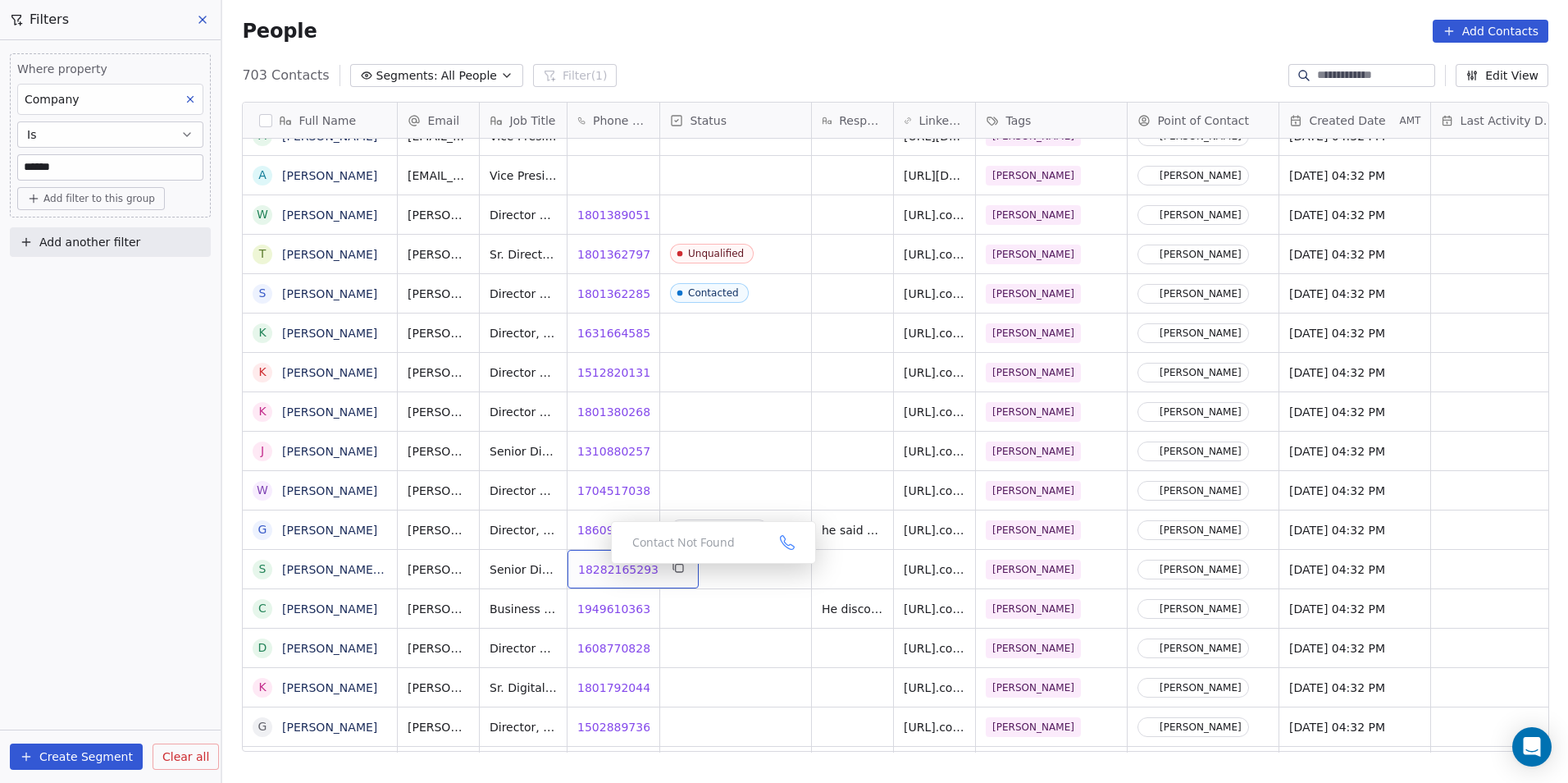
click at [597, 567] on span "18282165293" at bounding box center [618, 570] width 80 height 16
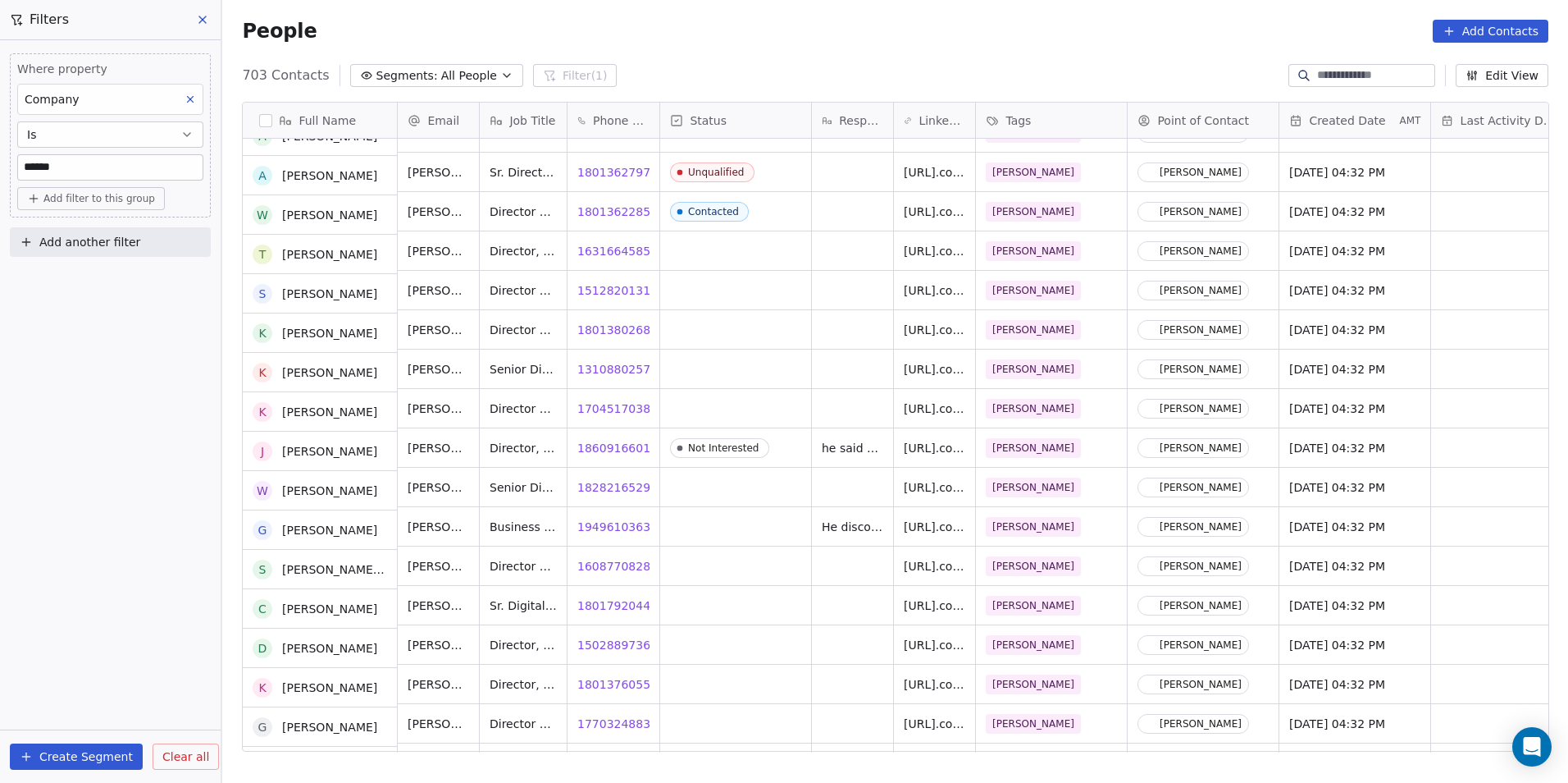
scroll to position [7549, 0]
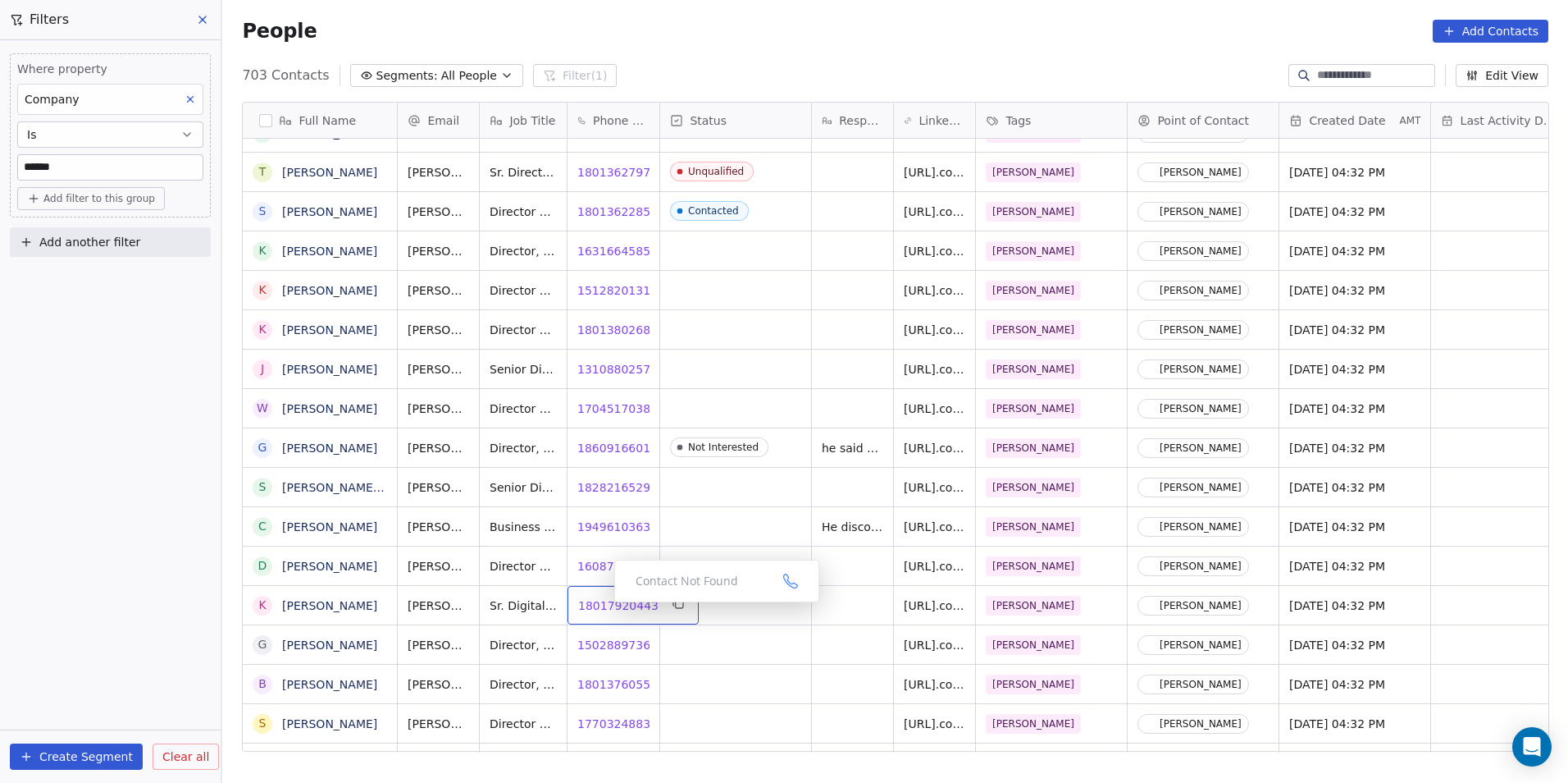
click at [602, 606] on span "18017920443" at bounding box center [618, 606] width 80 height 16
drag, startPoint x: 606, startPoint y: 643, endPoint x: 615, endPoint y: 652, distance: 12.7
click at [606, 643] on html "DS Technologies Inc Contacts People Marketing Workflows Campaigns Sales Pipelin…" at bounding box center [784, 392] width 1568 height 783
click at [608, 644] on span "15028897368" at bounding box center [618, 645] width 80 height 16
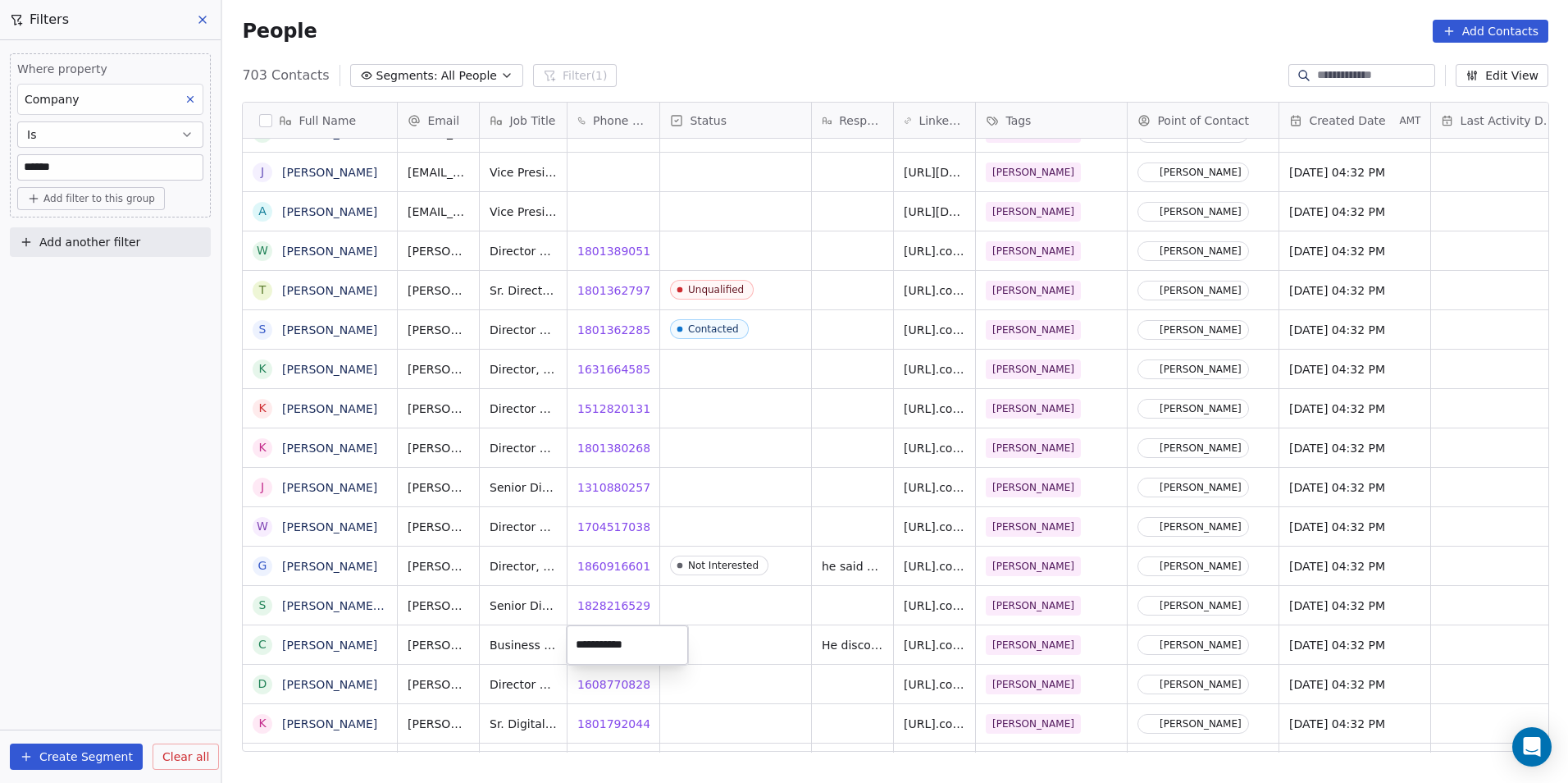
drag, startPoint x: 729, startPoint y: 682, endPoint x: 761, endPoint y: 654, distance: 42.5
click at [729, 682] on html "DS Technologies Inc Contacts People Marketing Workflows Campaigns Sales Pipelin…" at bounding box center [784, 392] width 1568 height 783
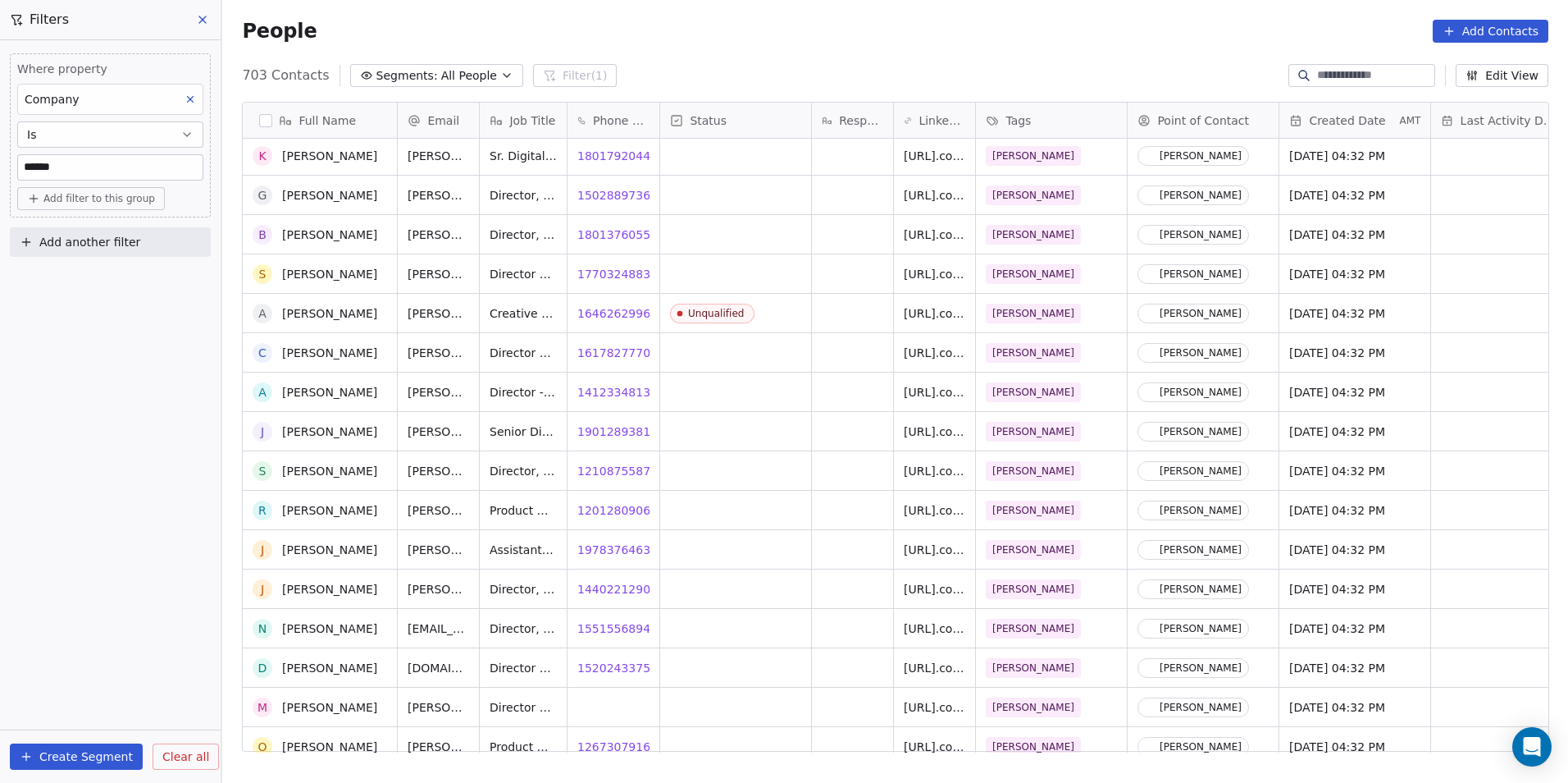
scroll to position [8042, 0]
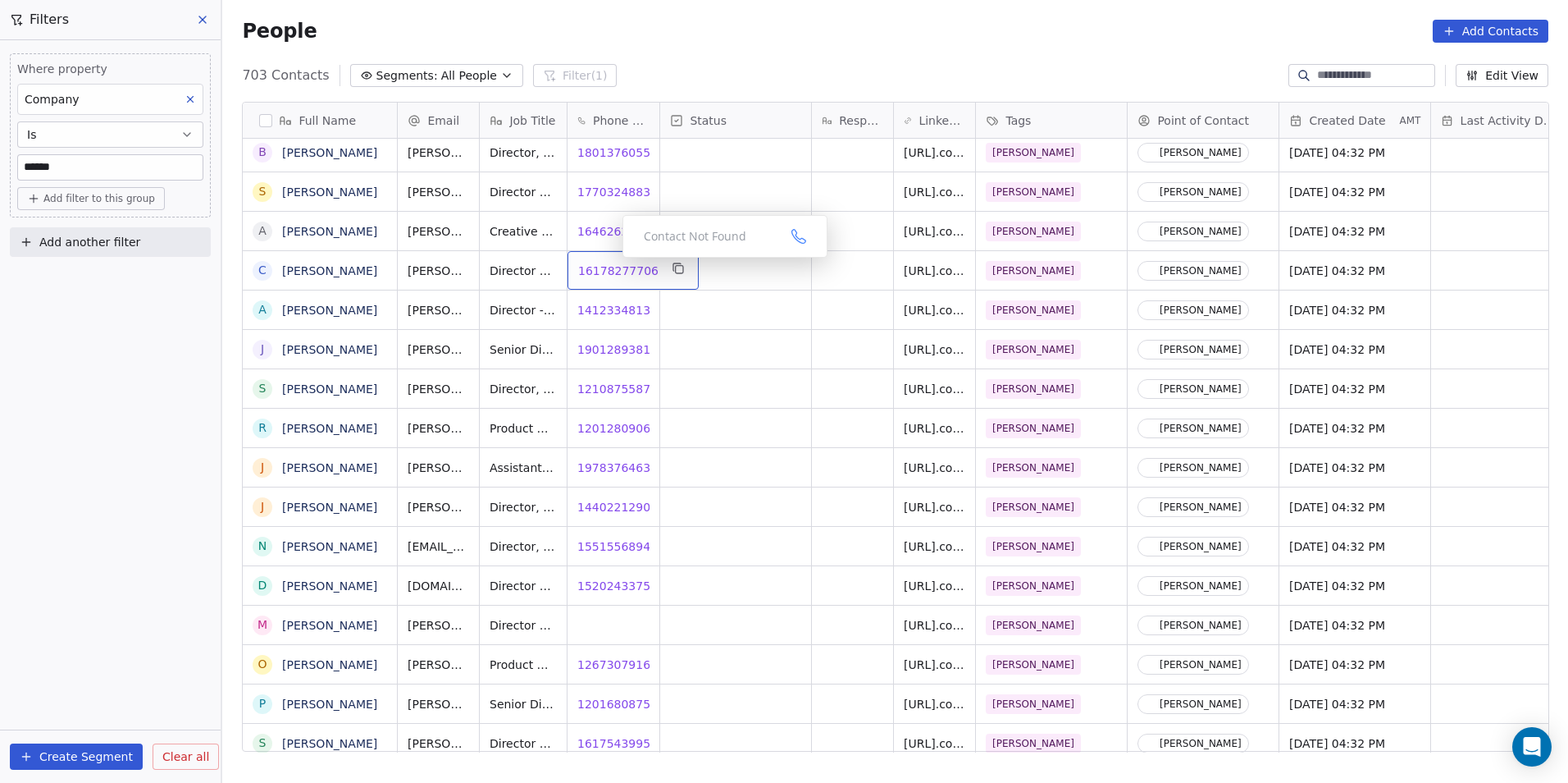
click at [602, 269] on span "16178277706" at bounding box center [618, 271] width 80 height 16
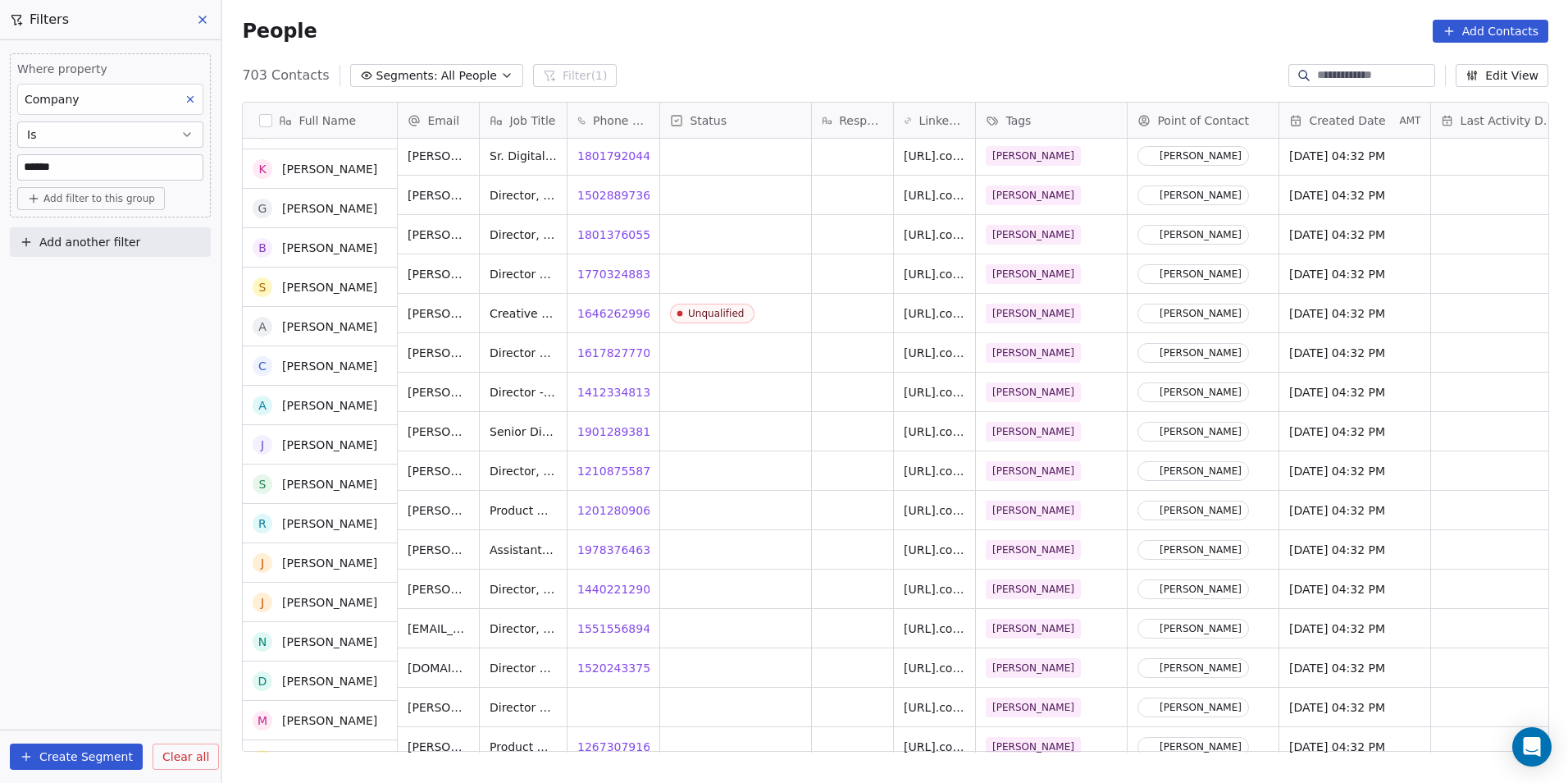
scroll to position [7878, 0]
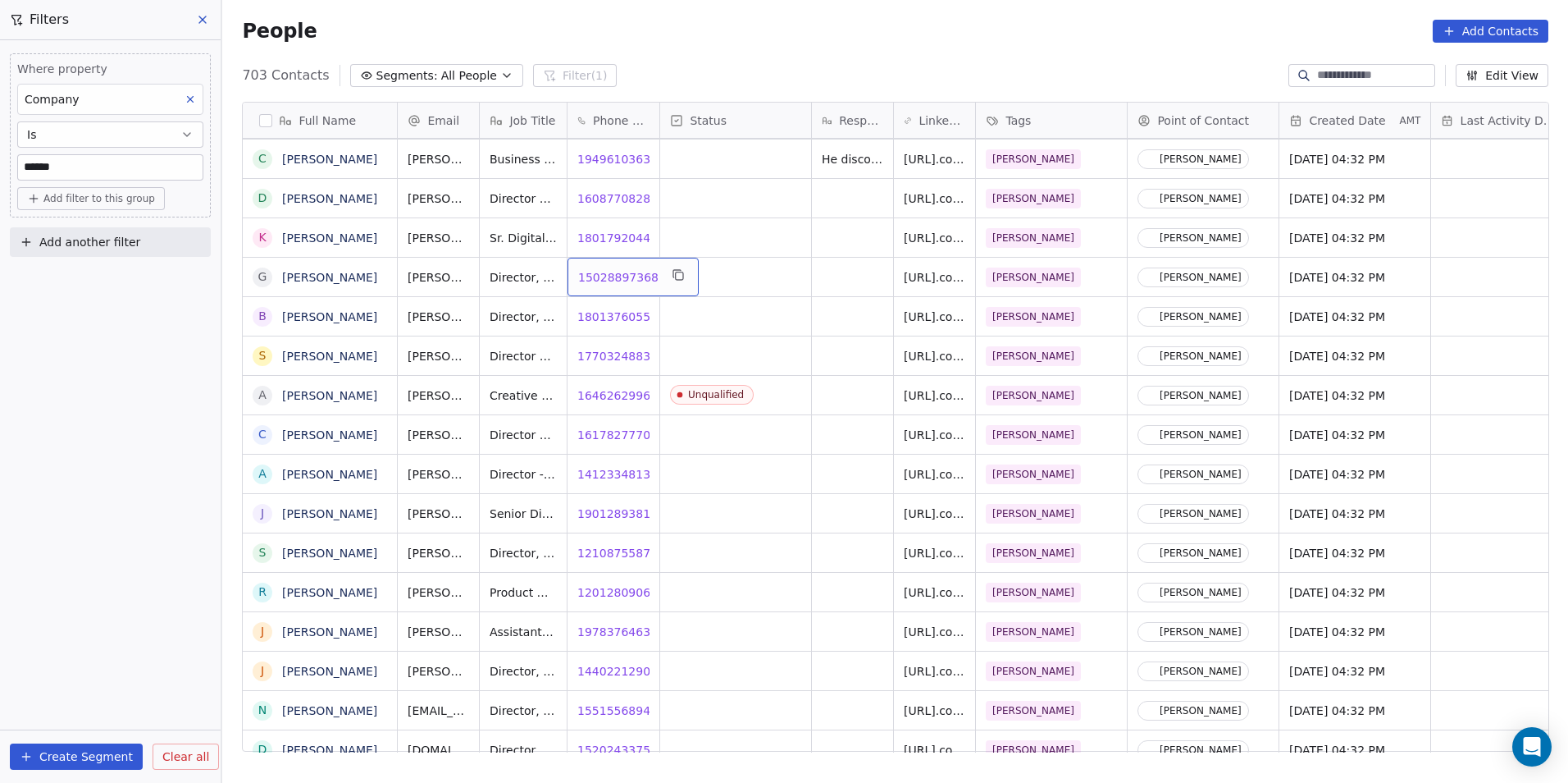
click at [645, 287] on div "15028897368 15028897368" at bounding box center [634, 277] width 132 height 38
drag, startPoint x: 651, startPoint y: 276, endPoint x: 574, endPoint y: 270, distance: 77.2
click at [574, 270] on input "**********" at bounding box center [627, 277] width 115 height 33
drag, startPoint x: 759, startPoint y: 316, endPoint x: 728, endPoint y: 379, distance: 70.2
click at [760, 316] on html "DS Technologies Inc Contacts People Marketing Workflows Campaigns Sales Pipelin…" at bounding box center [784, 392] width 1568 height 783
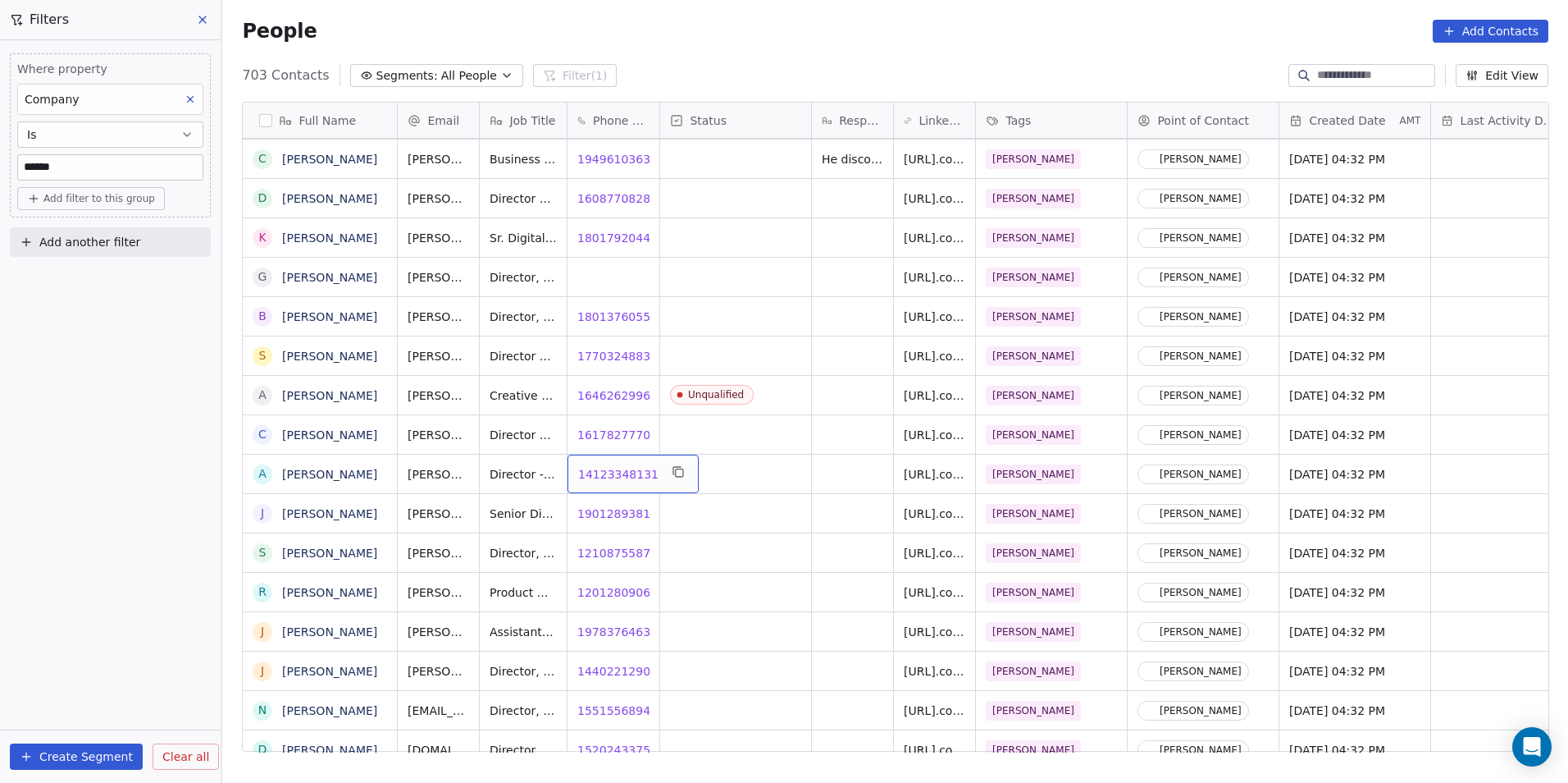
click at [612, 476] on span "14123348131" at bounding box center [618, 475] width 80 height 16
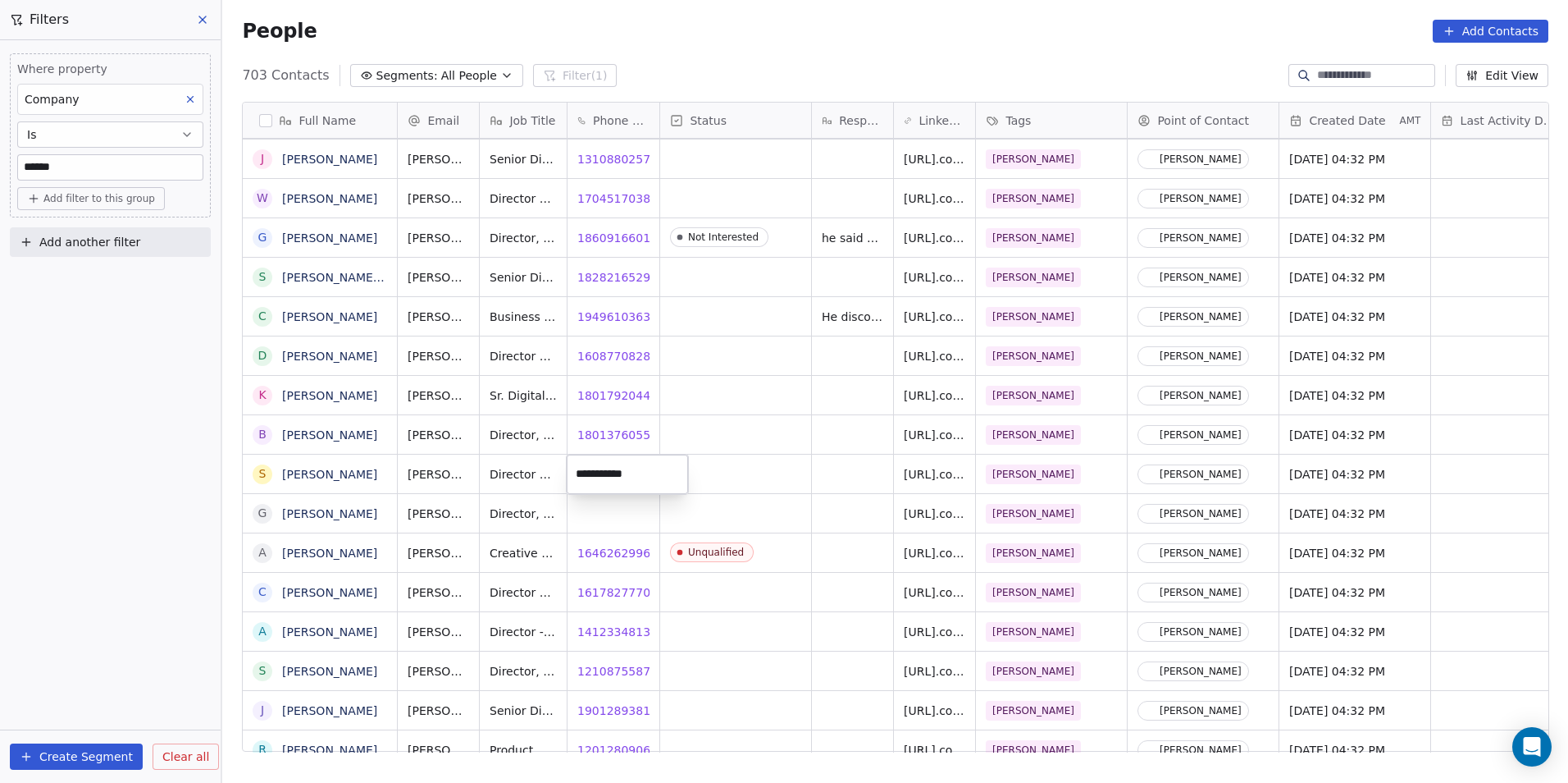
drag, startPoint x: 592, startPoint y: 672, endPoint x: 620, endPoint y: 670, distance: 28.1
click at [592, 672] on html "DS Technologies Inc Contacts People Marketing Workflows Campaigns Sales Pipelin…" at bounding box center [784, 392] width 1568 height 783
click at [613, 670] on span "12108755872" at bounding box center [618, 671] width 80 height 16
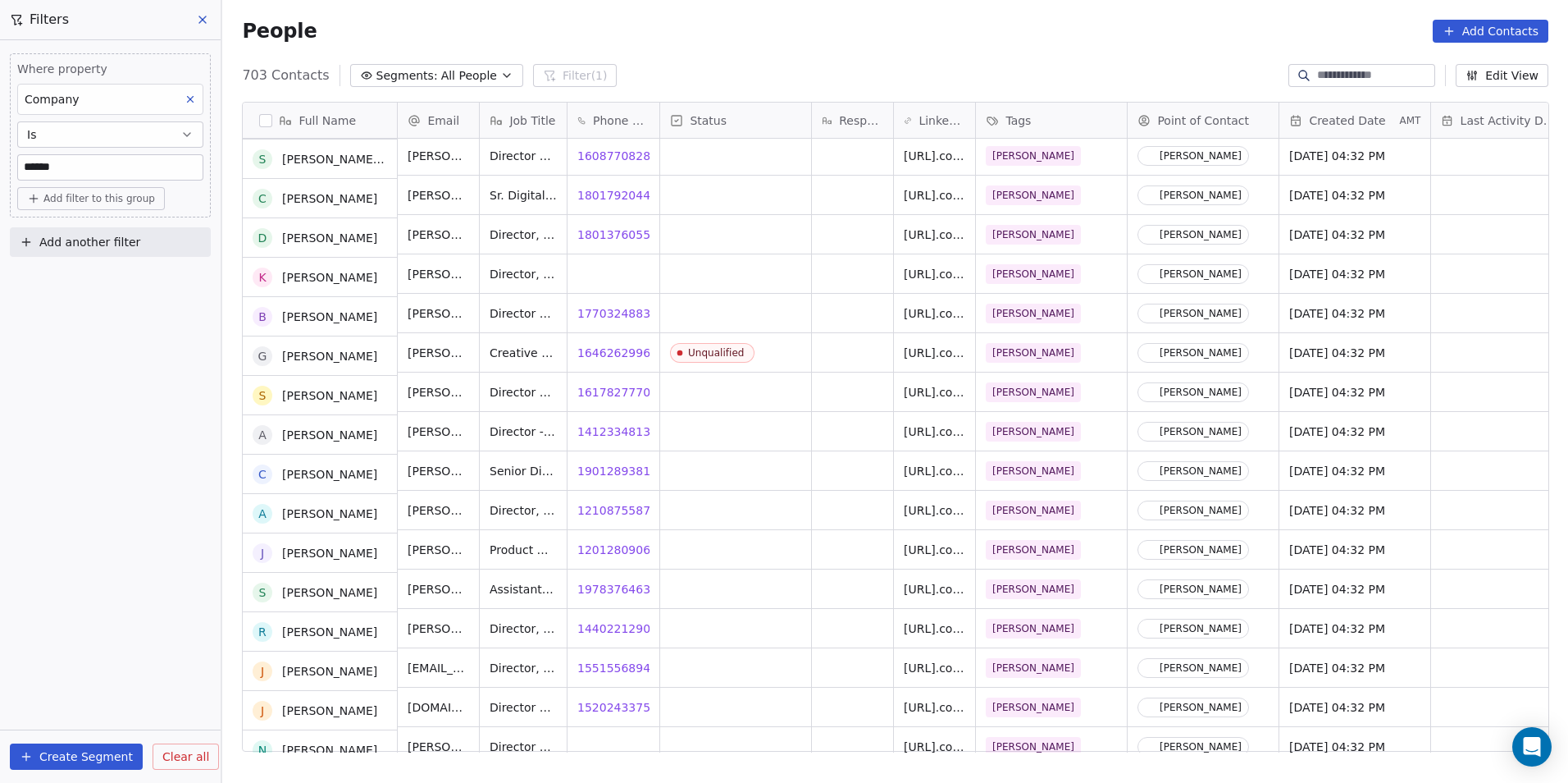
scroll to position [7960, 0]
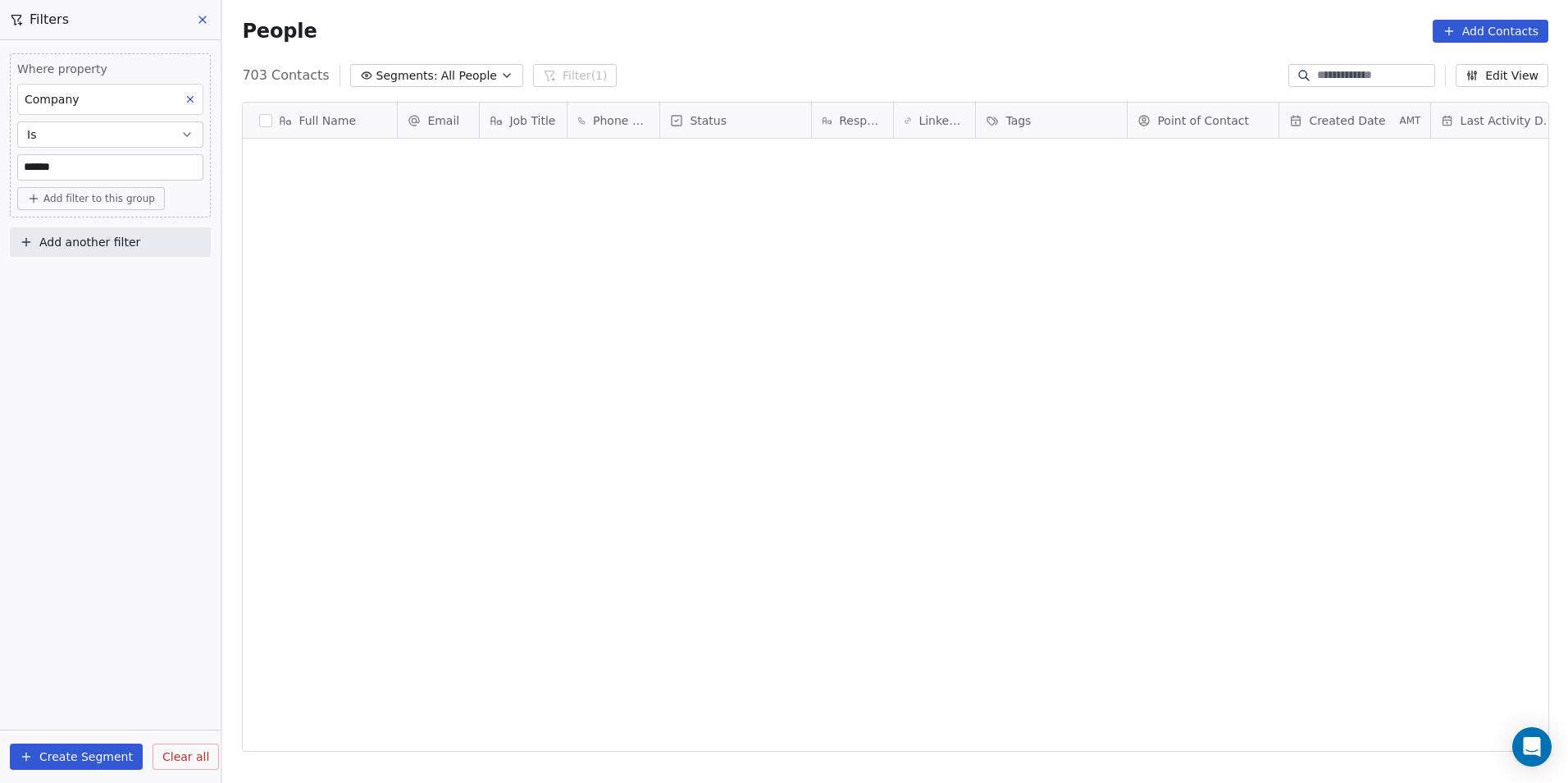
scroll to position [676, 1335]
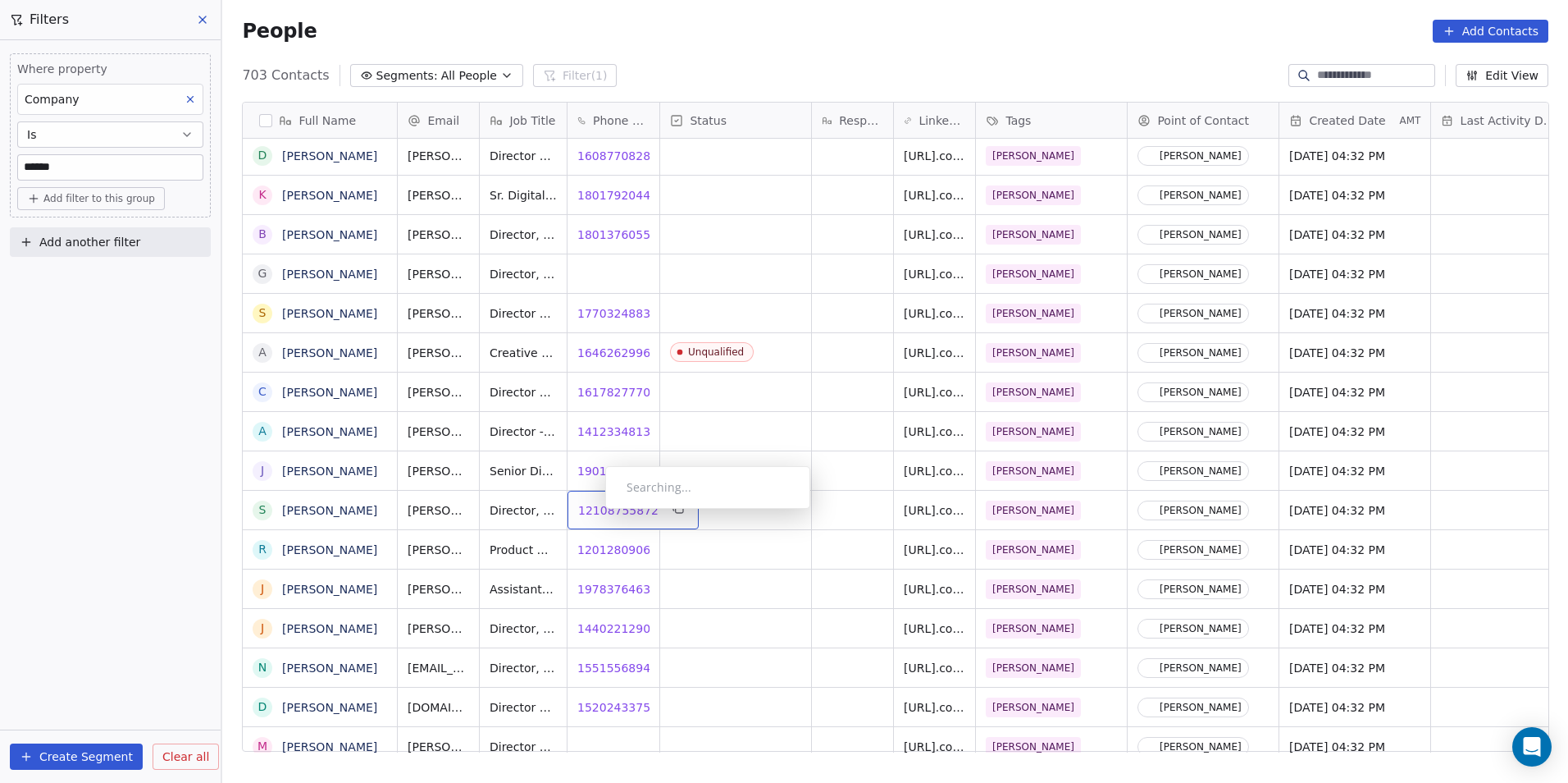
click at [592, 513] on span "12108755872" at bounding box center [618, 510] width 80 height 16
click at [613, 588] on span "19783764635" at bounding box center [618, 589] width 80 height 16
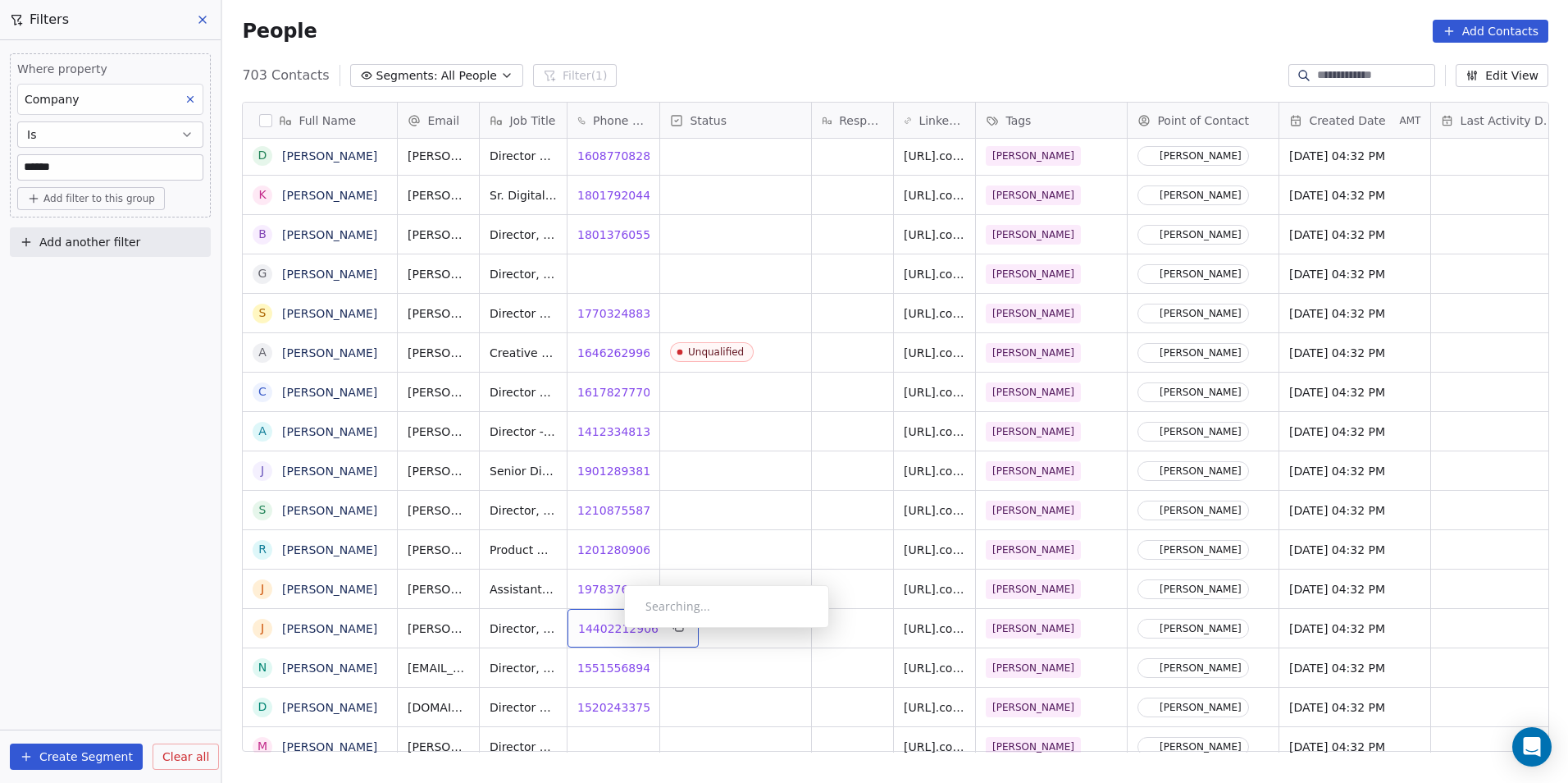
click at [611, 632] on span "14402212906" at bounding box center [618, 628] width 80 height 16
click at [606, 666] on html "DS Technologies Inc Contacts People Marketing Workflows Campaigns Sales Pipelin…" at bounding box center [784, 392] width 1568 height 783
click at [611, 666] on span "15515568944" at bounding box center [618, 668] width 80 height 16
click at [777, 642] on html "DS Technologies Inc Contacts People Marketing Workflows Campaigns Sales Pipelin…" at bounding box center [784, 392] width 1568 height 783
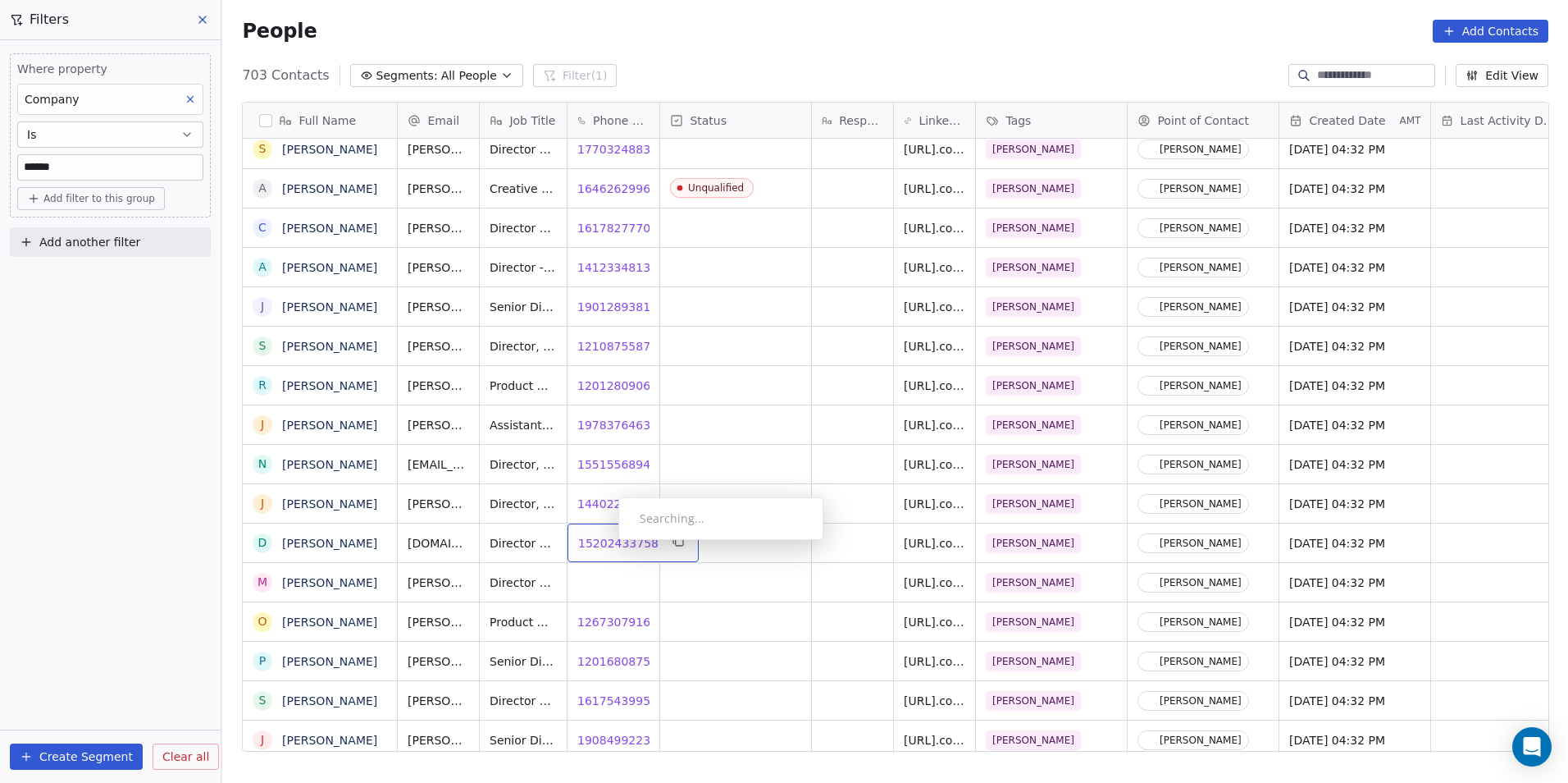
click at [605, 544] on span "15202433758" at bounding box center [618, 543] width 80 height 16
click at [103, 172] on input "******" at bounding box center [111, 167] width 185 height 25
type input "*"
type input "**********"
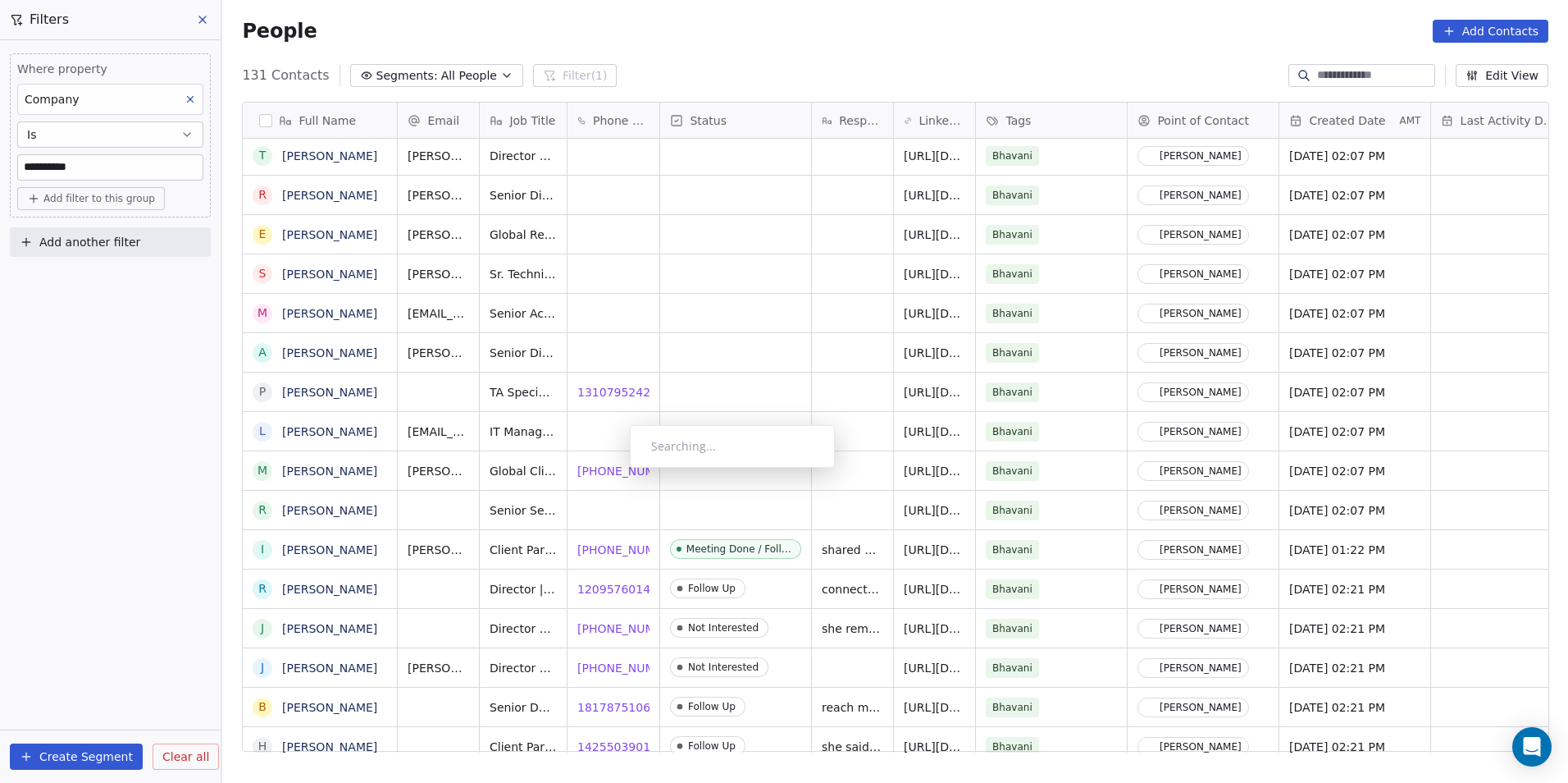
scroll to position [0, 0]
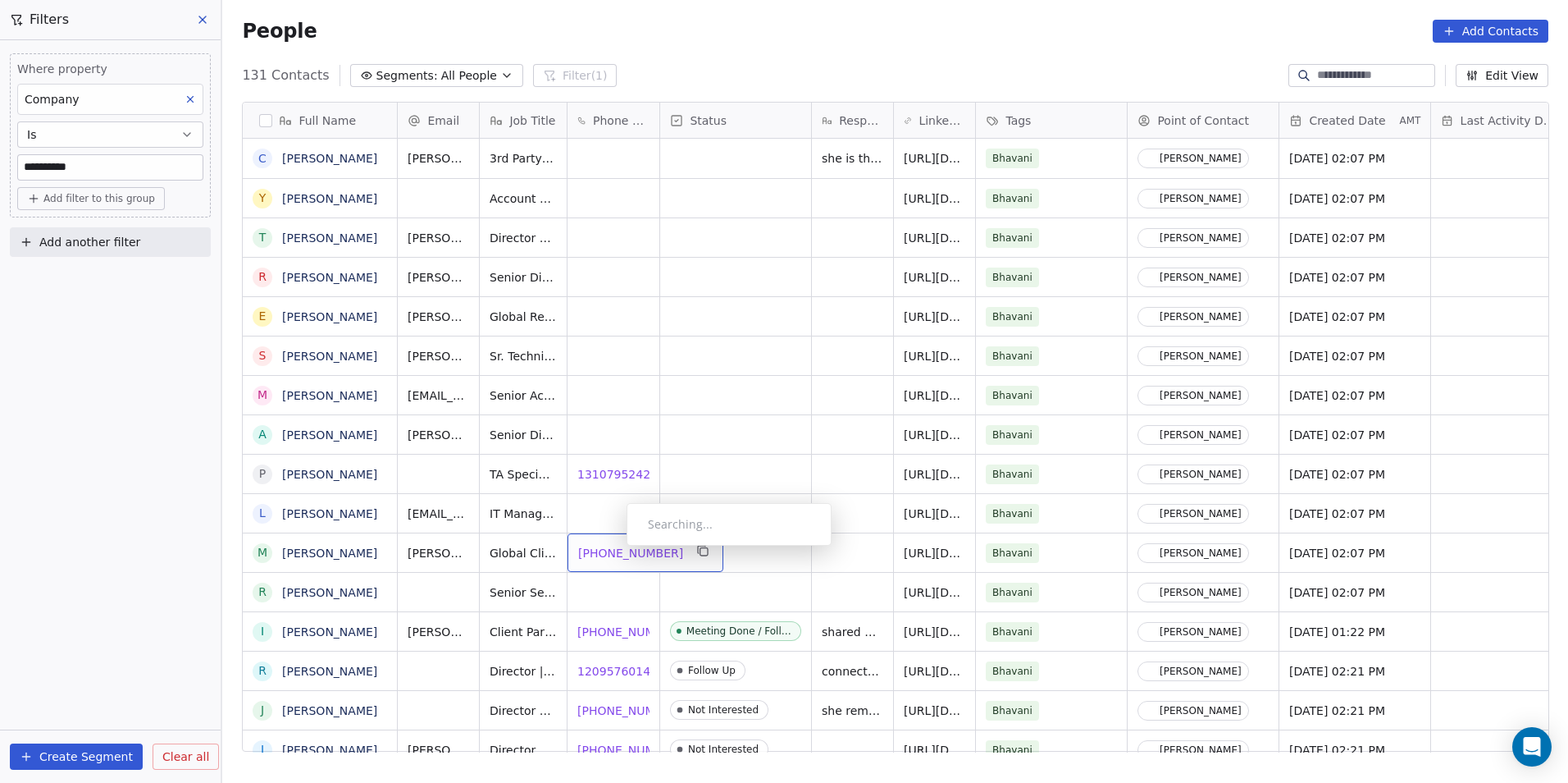
click at [613, 550] on span "[PHONE_NUMBER]" at bounding box center [630, 553] width 105 height 16
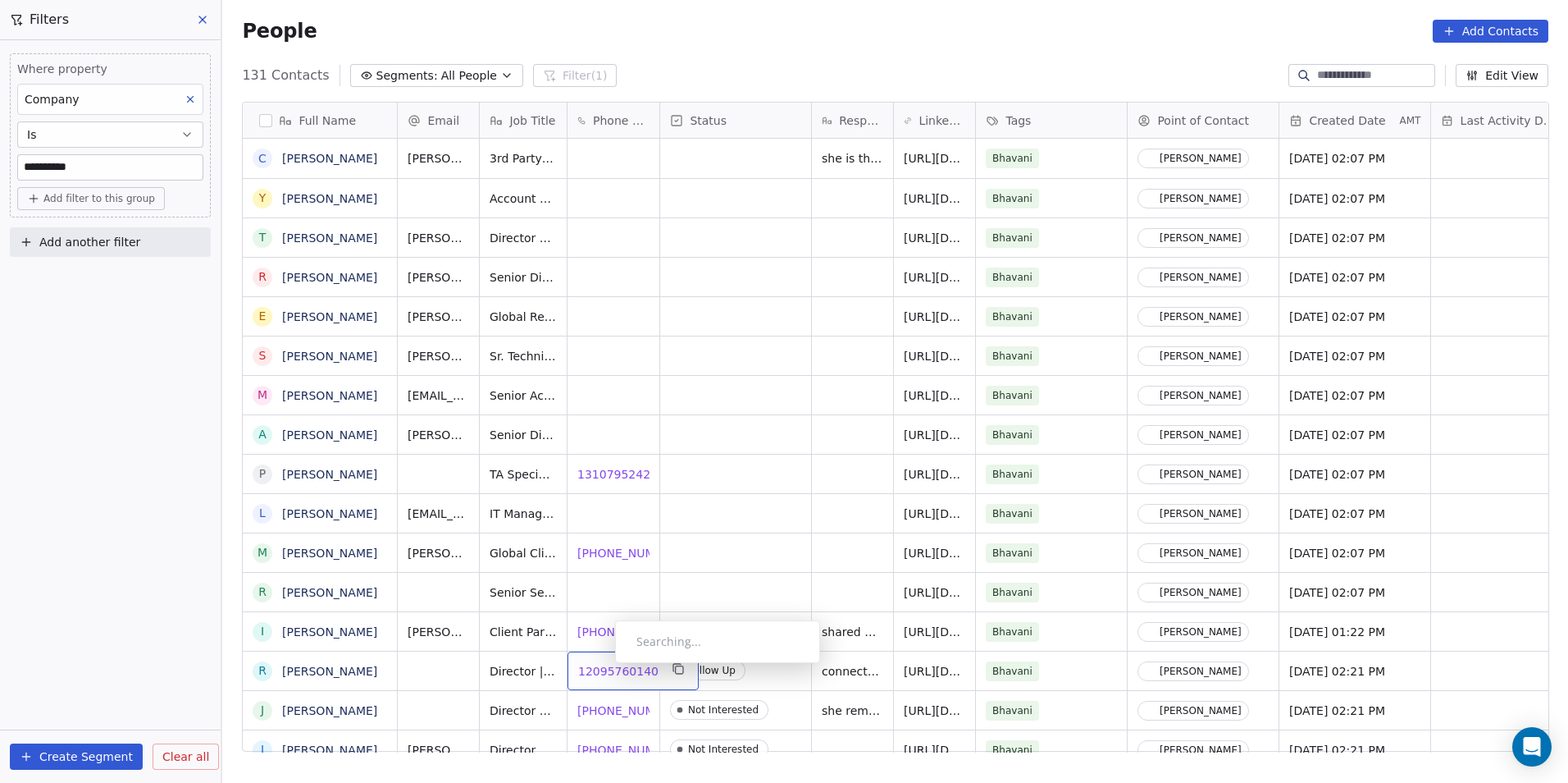
click at [602, 667] on span "12095760140" at bounding box center [618, 671] width 80 height 16
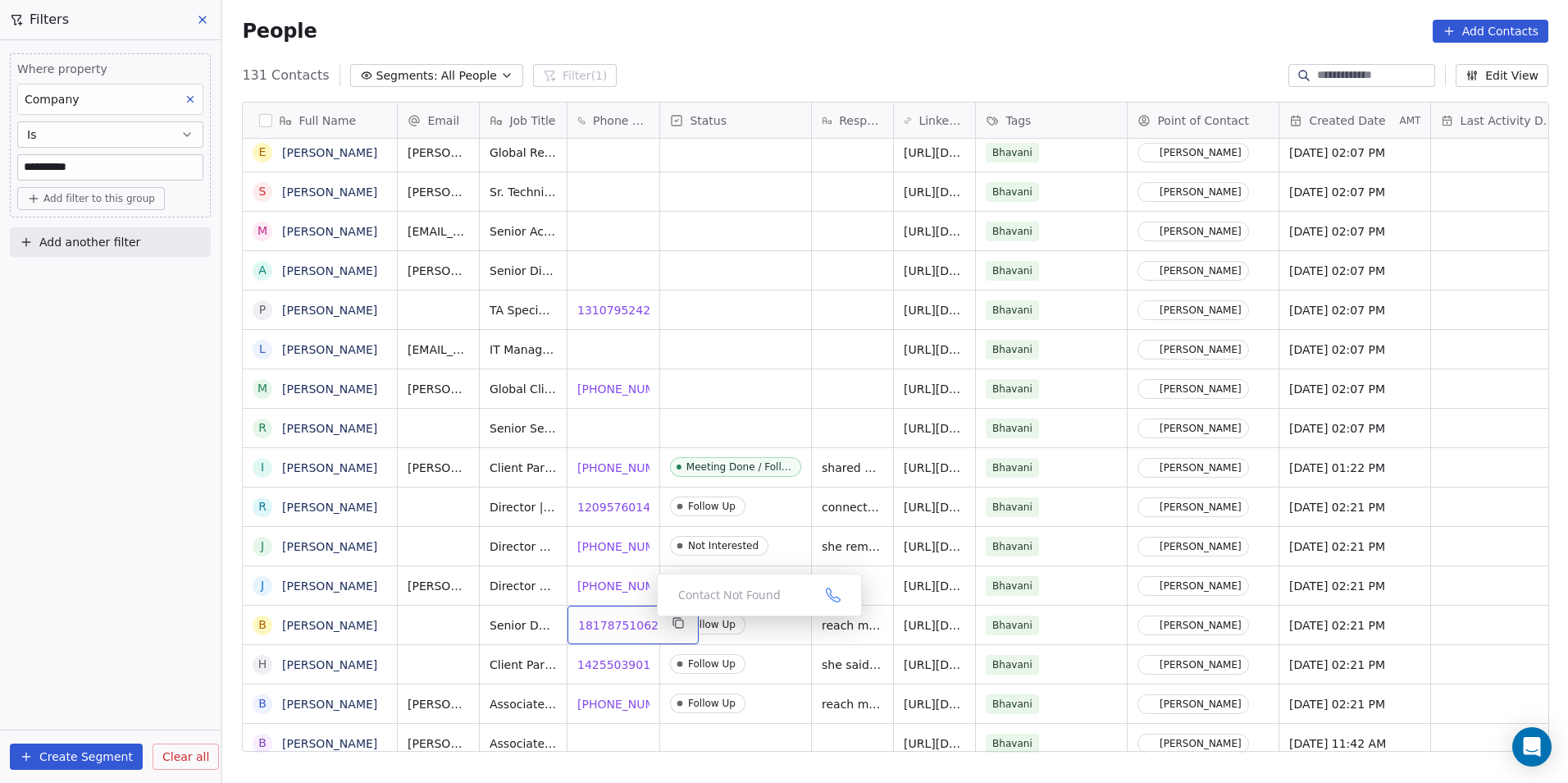
click at [613, 627] on span "18178751062" at bounding box center [618, 626] width 80 height 16
drag, startPoint x: 618, startPoint y: 669, endPoint x: 638, endPoint y: 671, distance: 20.1
click at [618, 669] on html "**********" at bounding box center [784, 392] width 1568 height 783
click at [602, 660] on span "14255039010" at bounding box center [618, 665] width 80 height 16
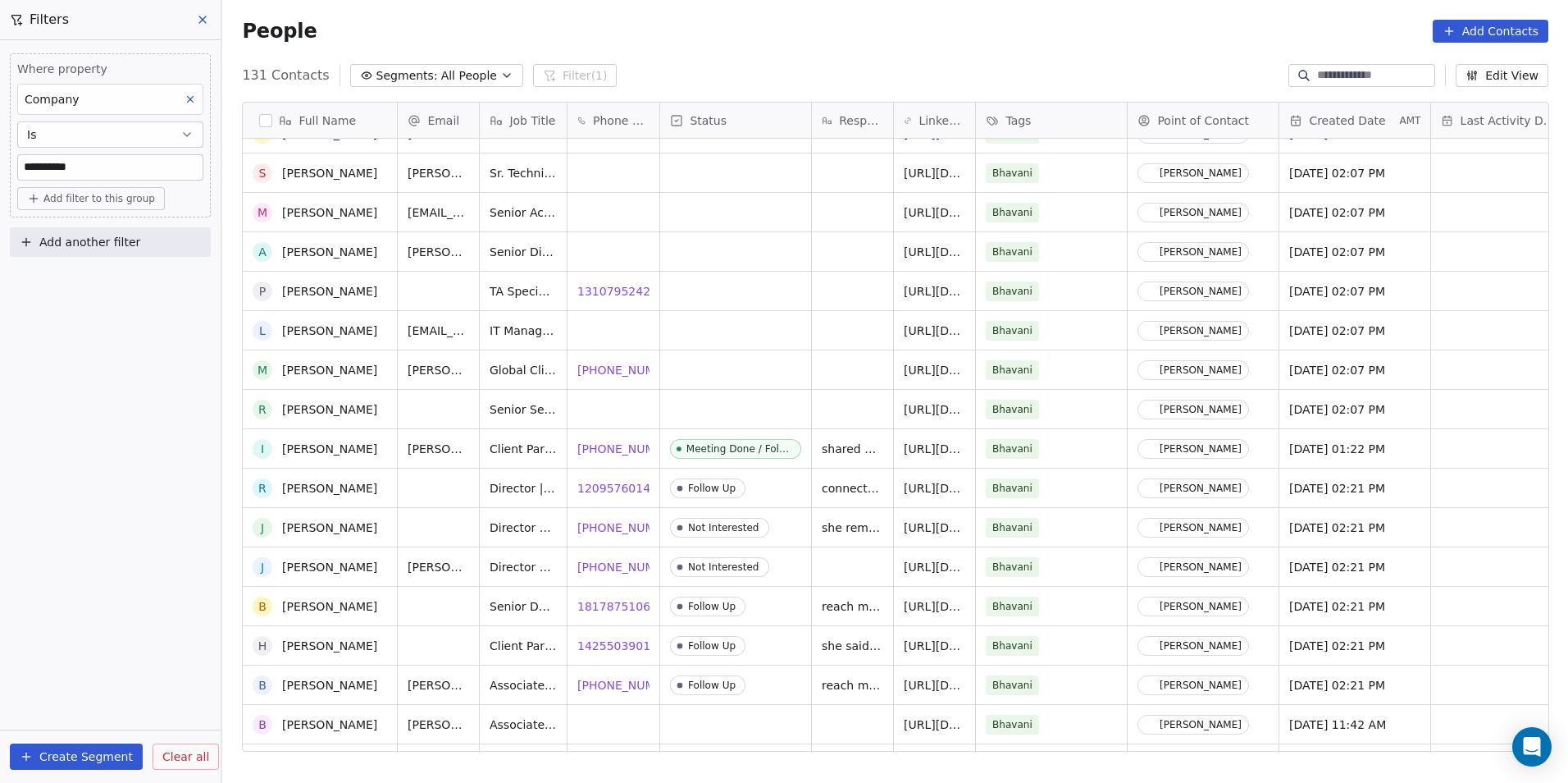
scroll to position [347, 0]
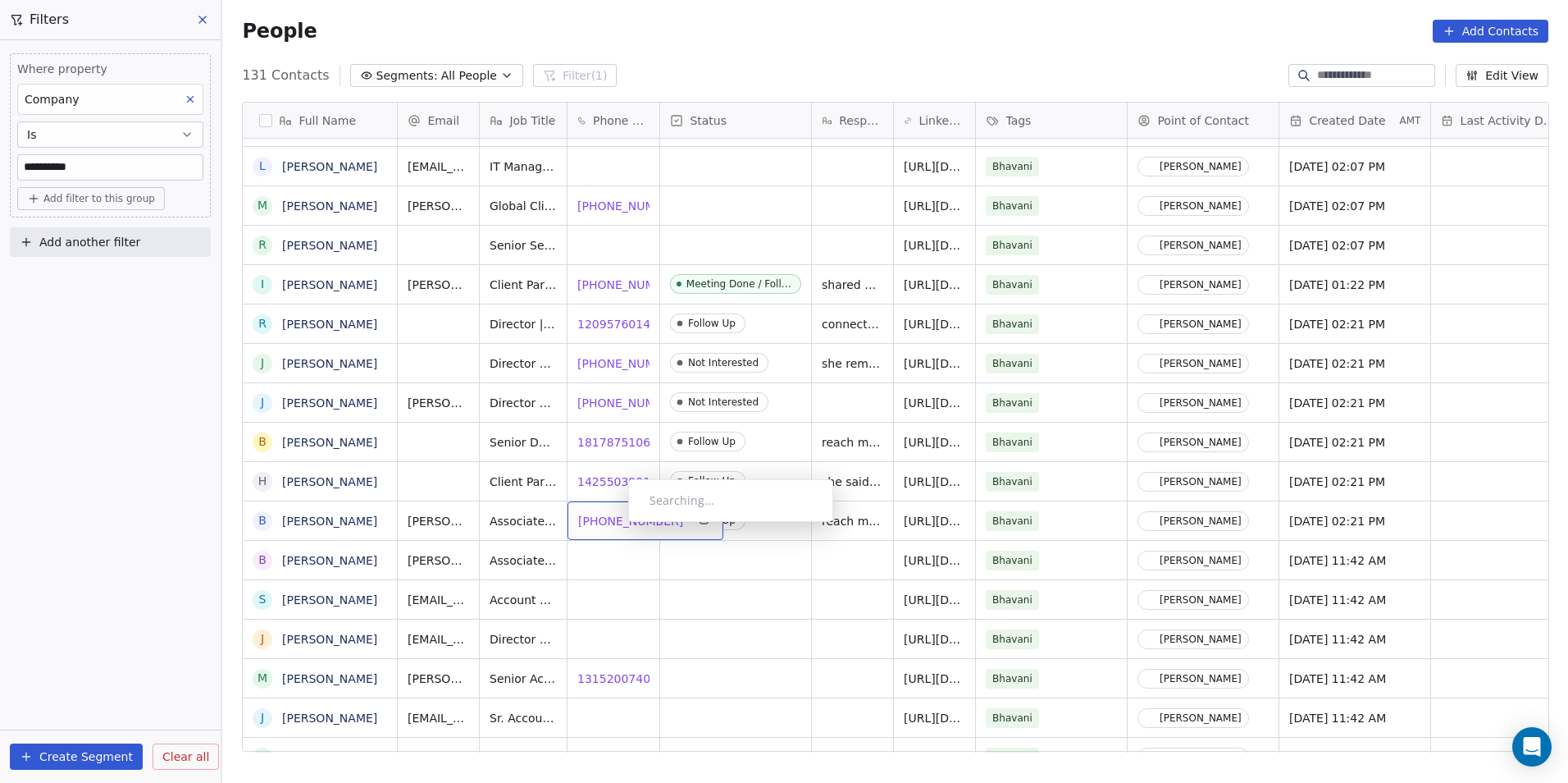
click at [604, 514] on span "[PHONE_NUMBER]" at bounding box center [630, 521] width 105 height 16
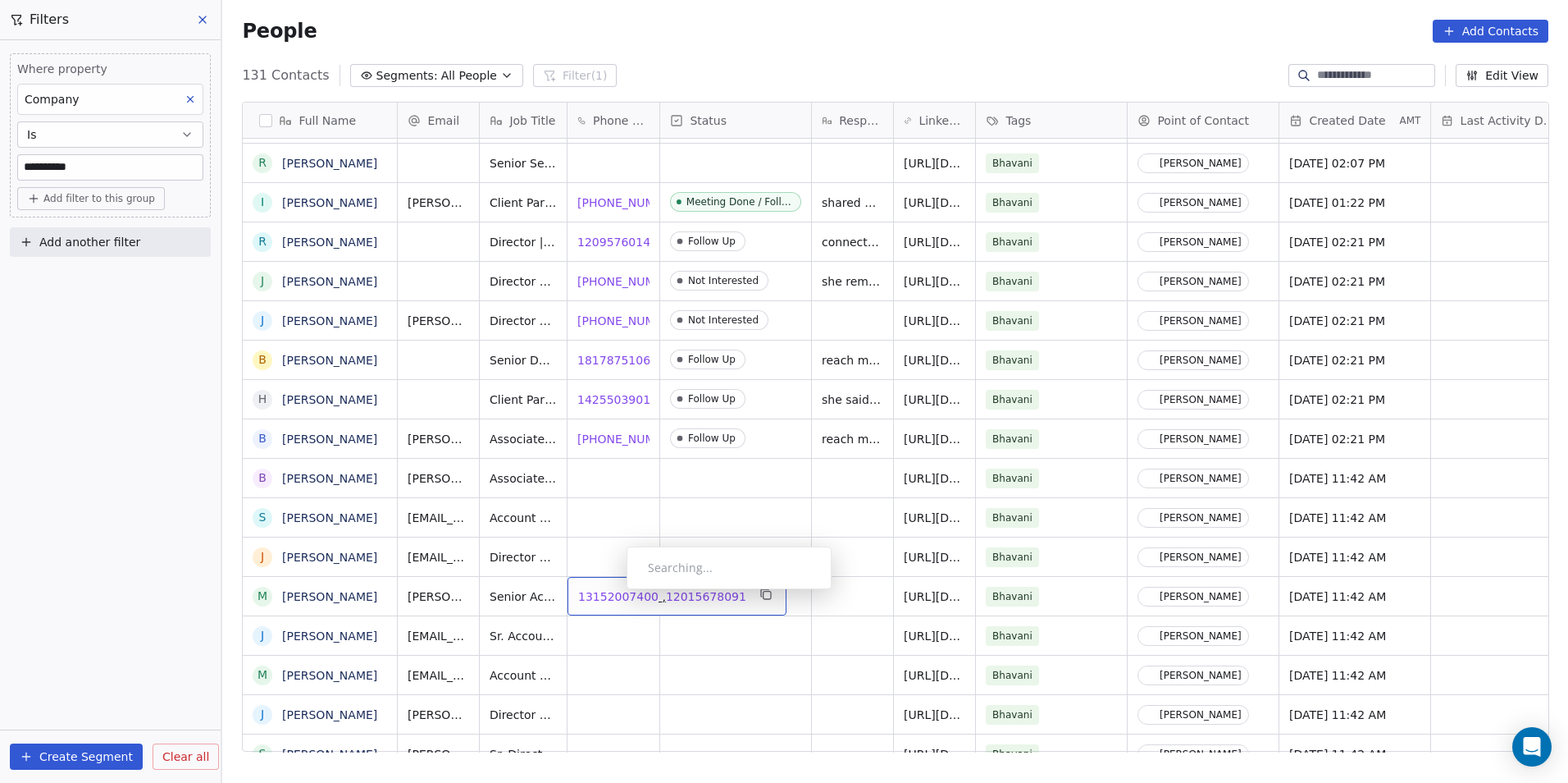
click at [613, 594] on span "13152007400" at bounding box center [618, 596] width 80 height 16
click at [688, 598] on span "12015678091" at bounding box center [706, 596] width 80 height 16
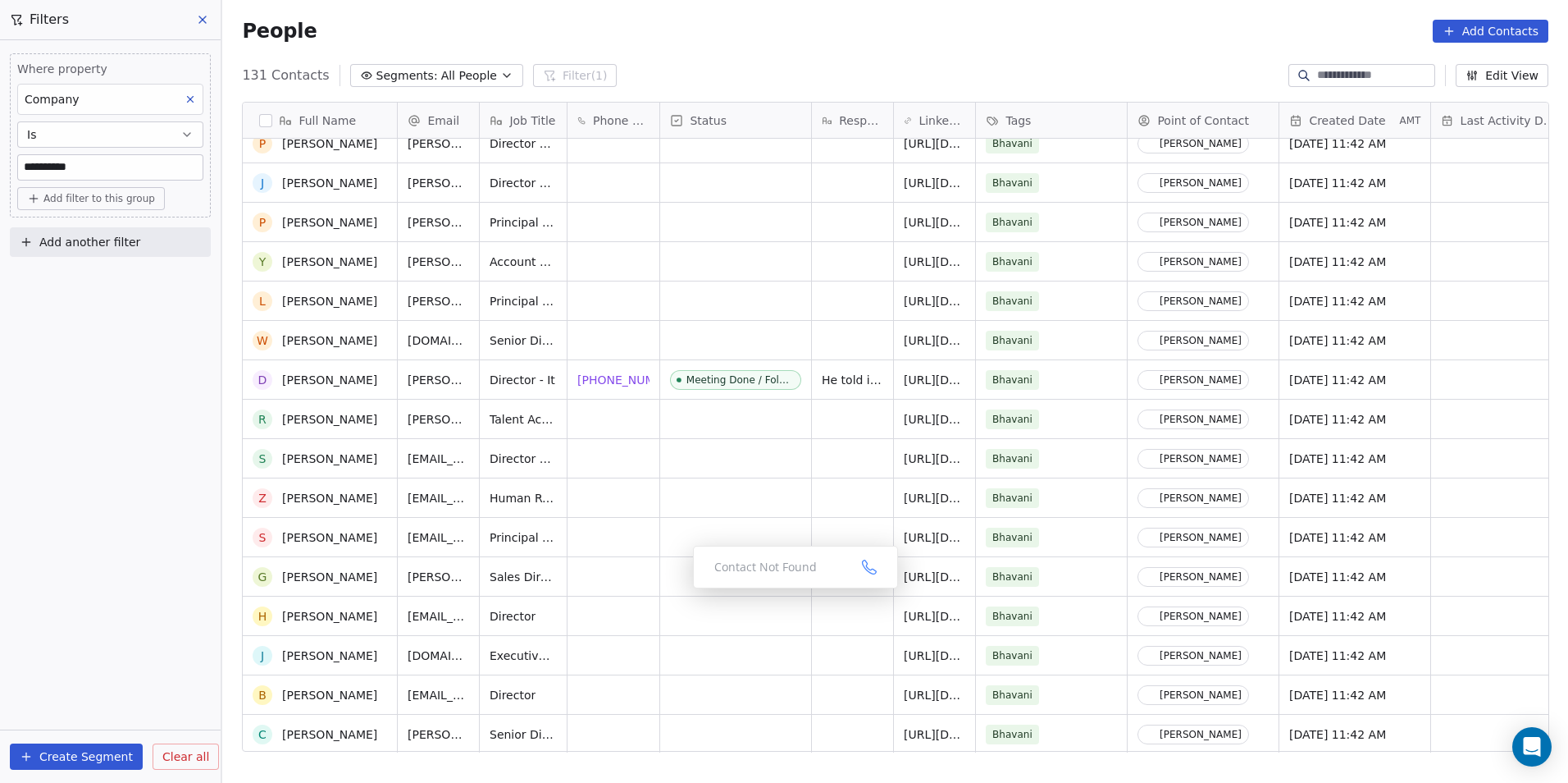
scroll to position [2317, 0]
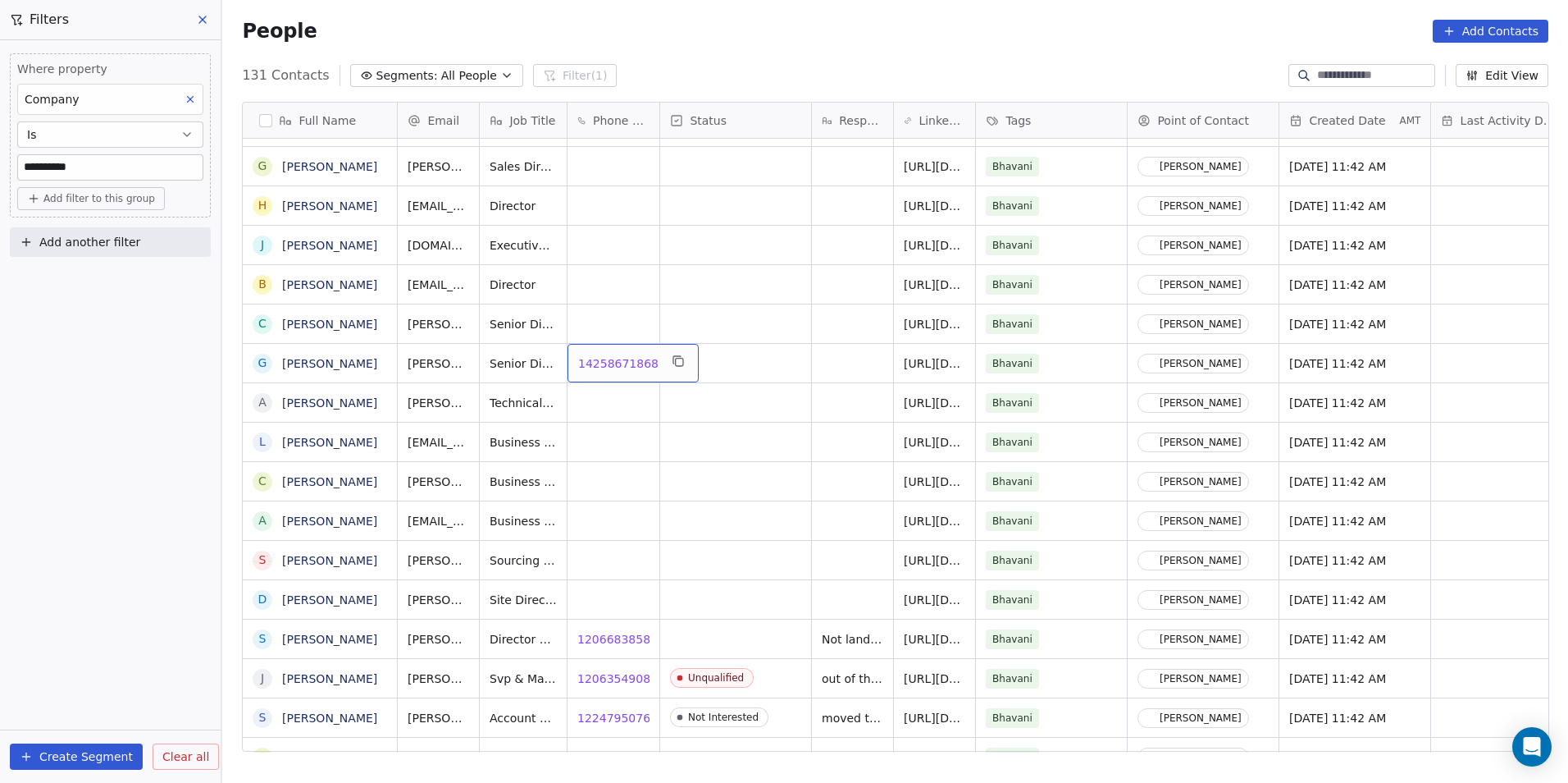
click at [610, 367] on span "14258671868" at bounding box center [618, 363] width 80 height 16
click at [605, 644] on span "12066838585" at bounding box center [618, 639] width 80 height 16
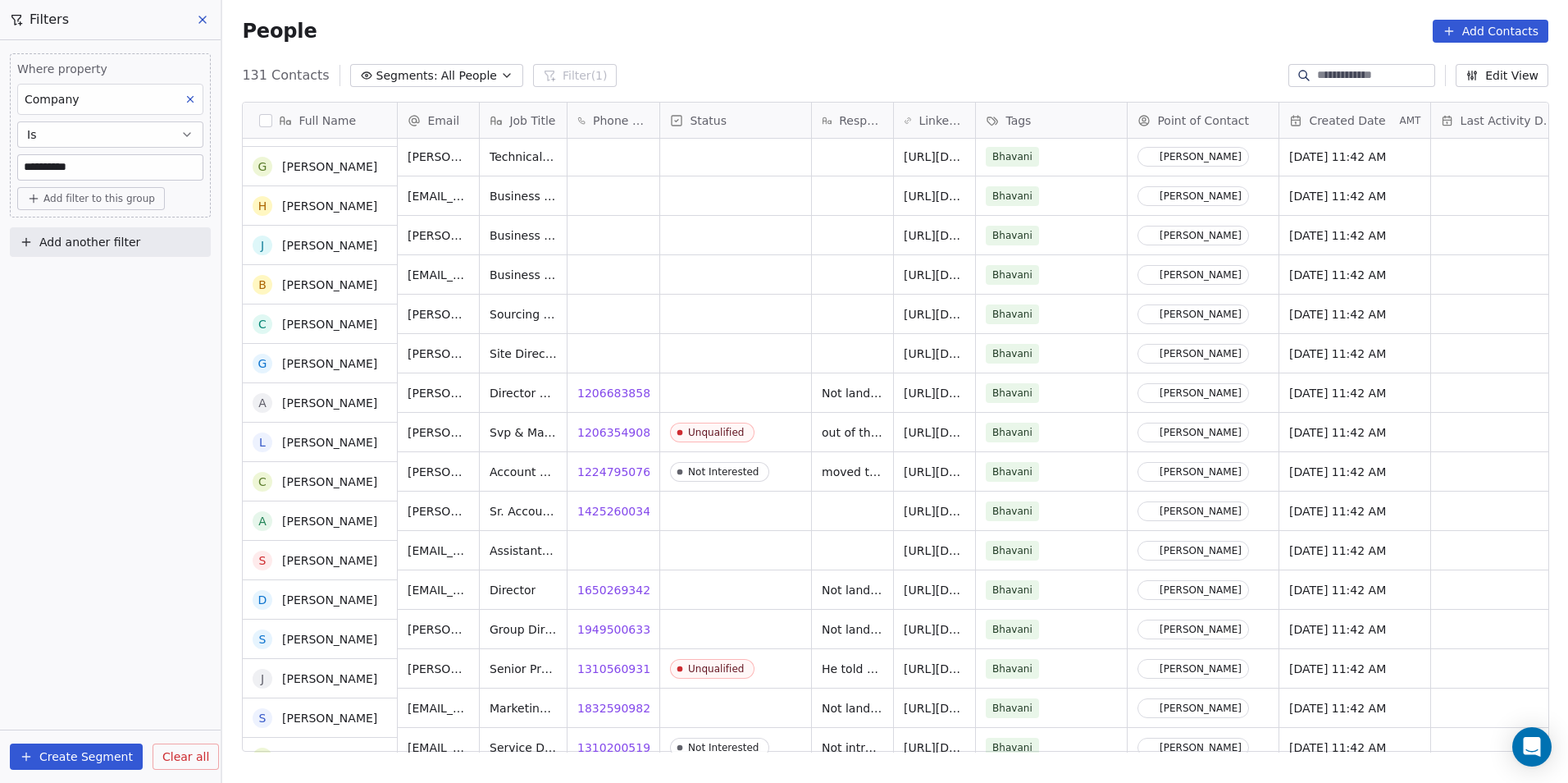
scroll to position [2563, 0]
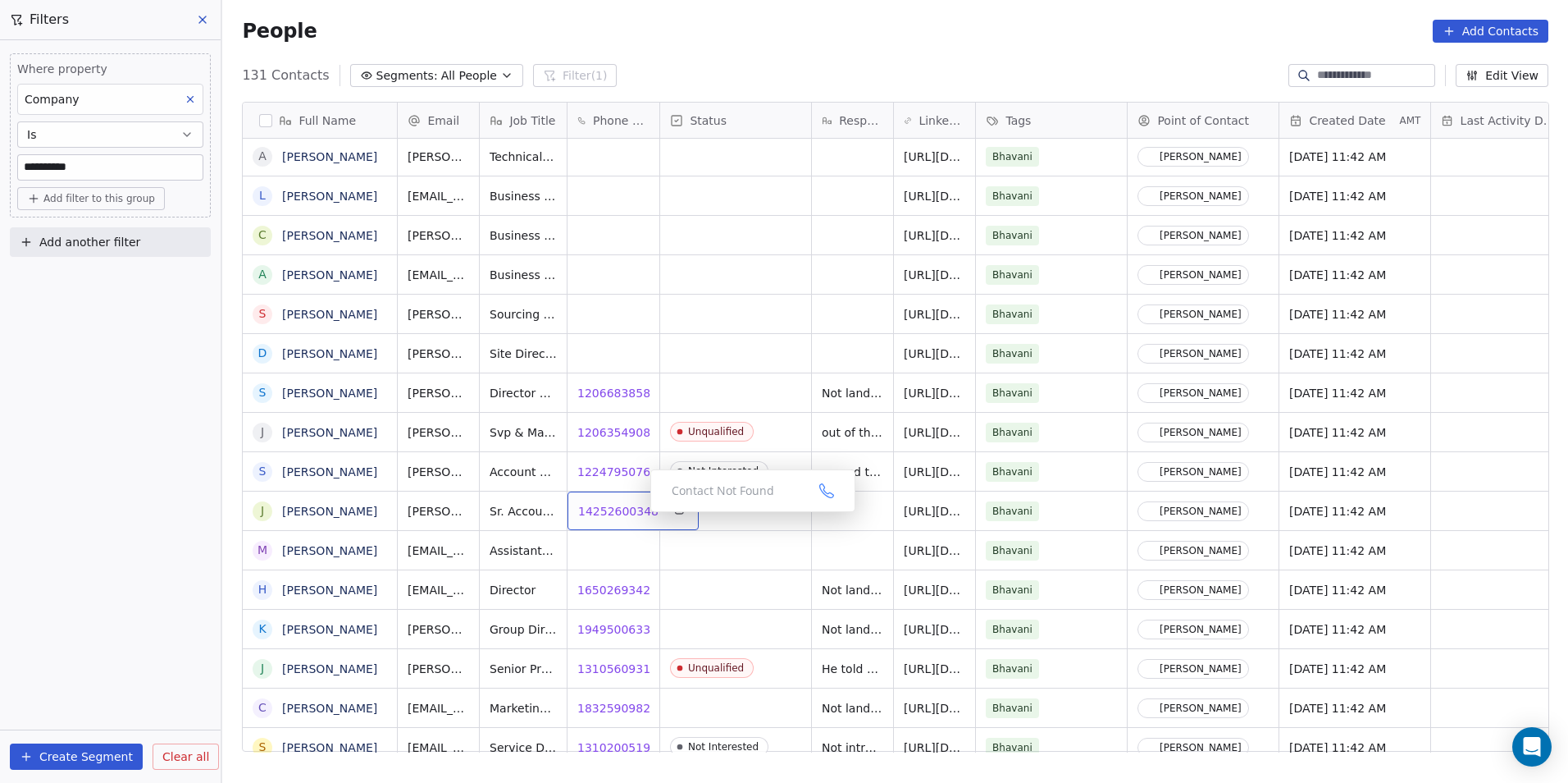
click at [616, 507] on span "14252600348" at bounding box center [618, 511] width 80 height 16
click at [621, 593] on html "**********" at bounding box center [784, 392] width 1568 height 783
click at [604, 589] on span "16502693422" at bounding box center [618, 590] width 80 height 16
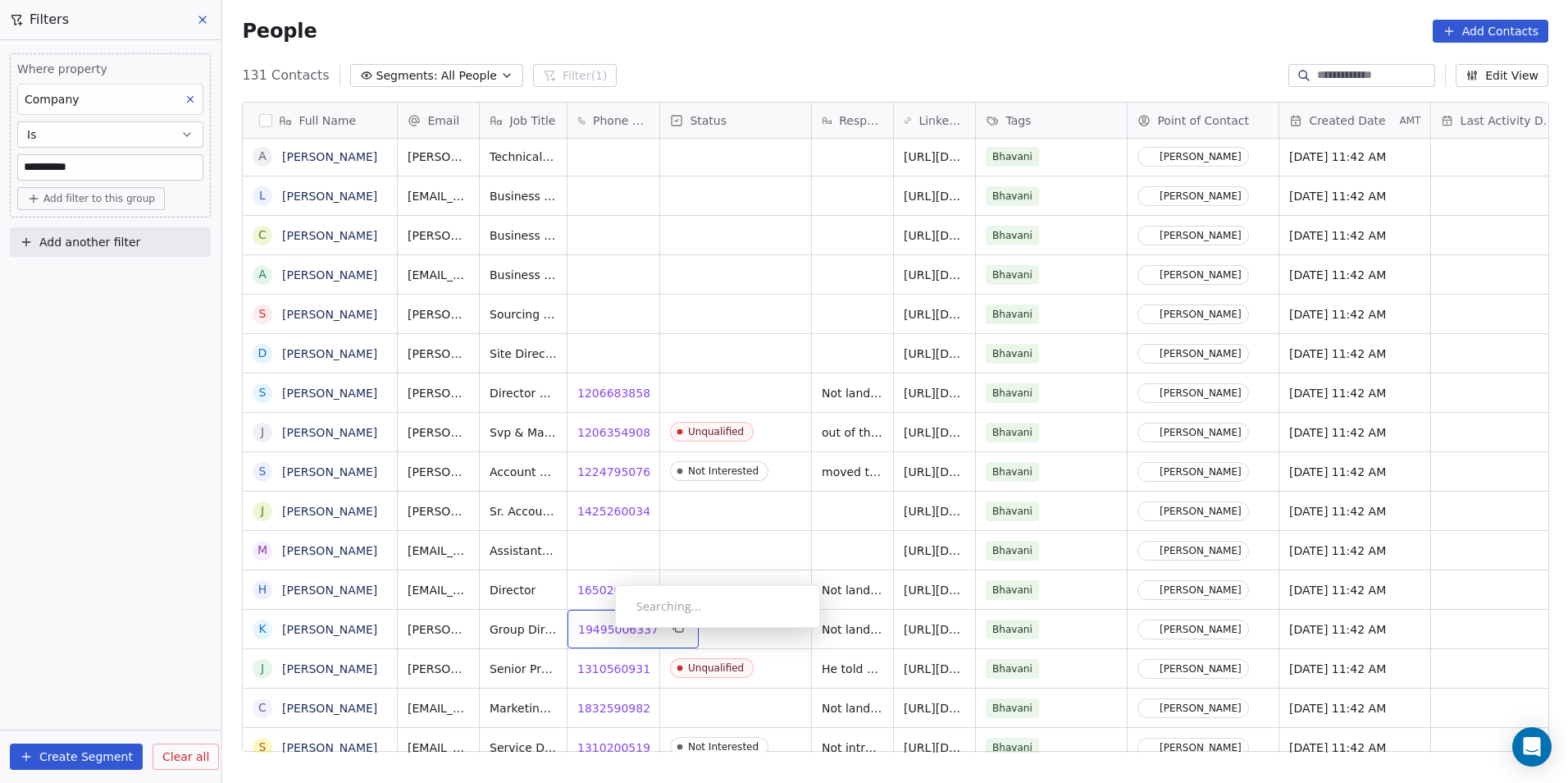
click at [602, 631] on span "19495006337" at bounding box center [618, 629] width 80 height 16
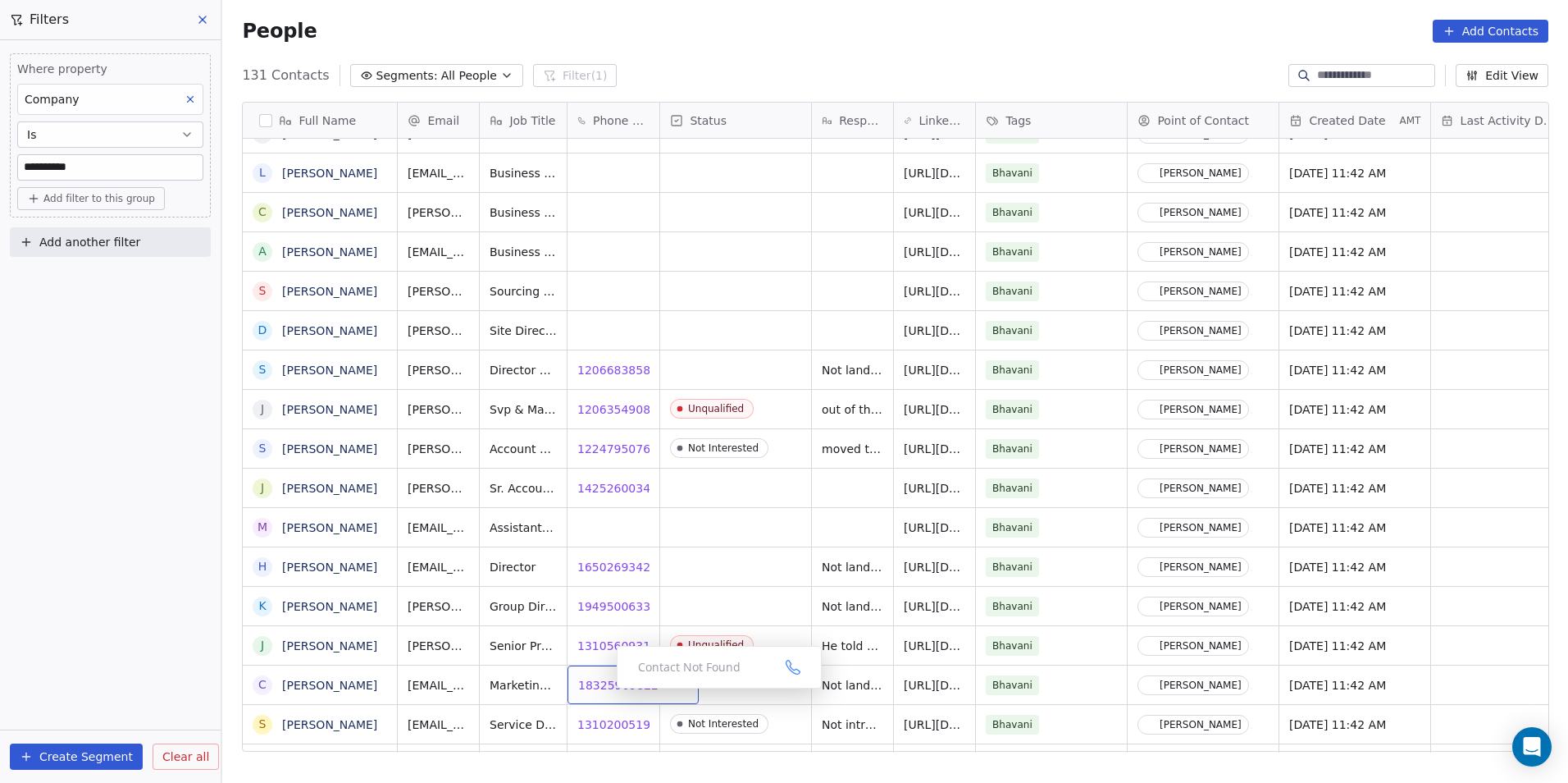
click at [603, 683] on span "18325909822" at bounding box center [618, 685] width 80 height 16
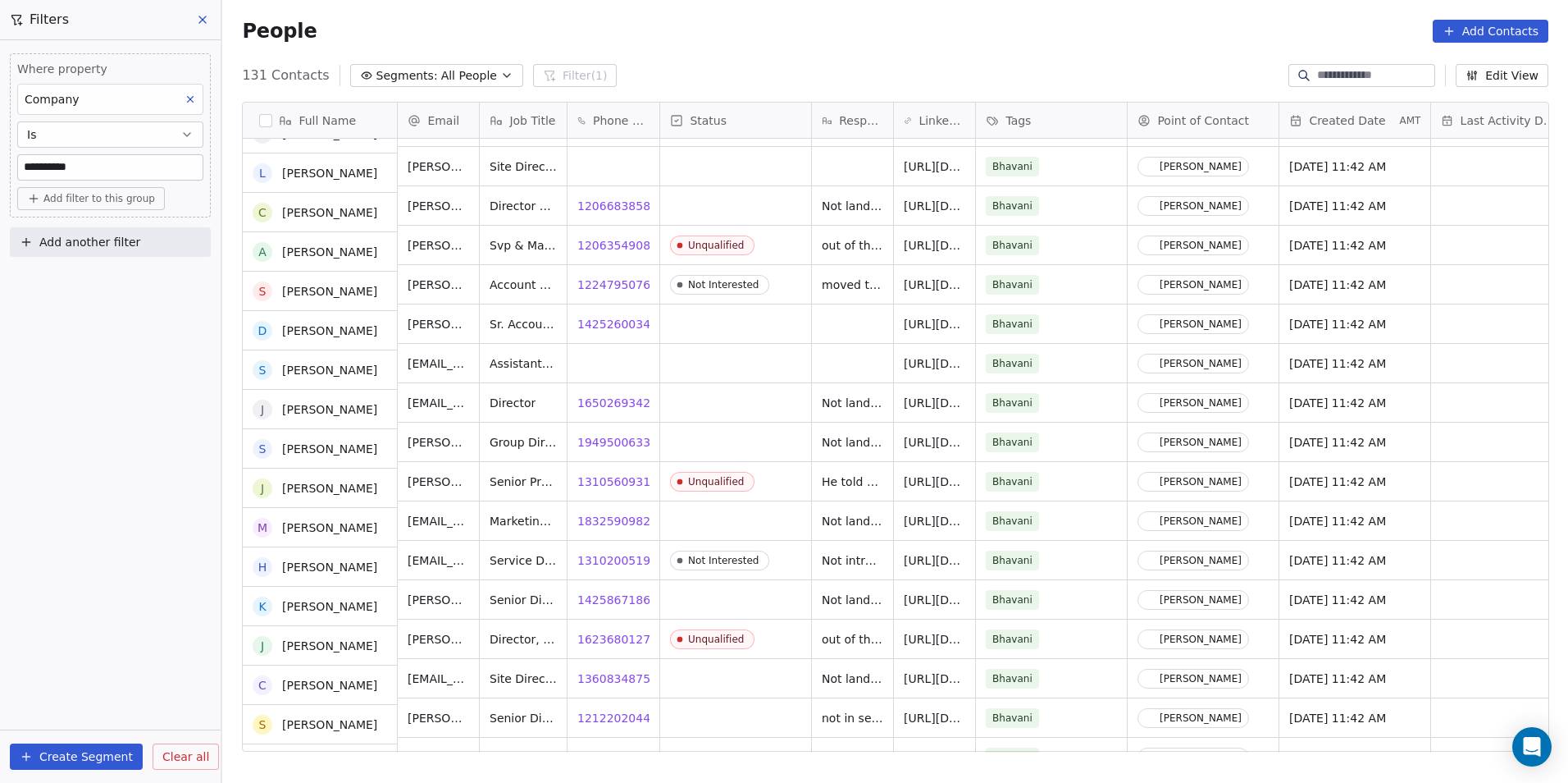
scroll to position [2750, 0]
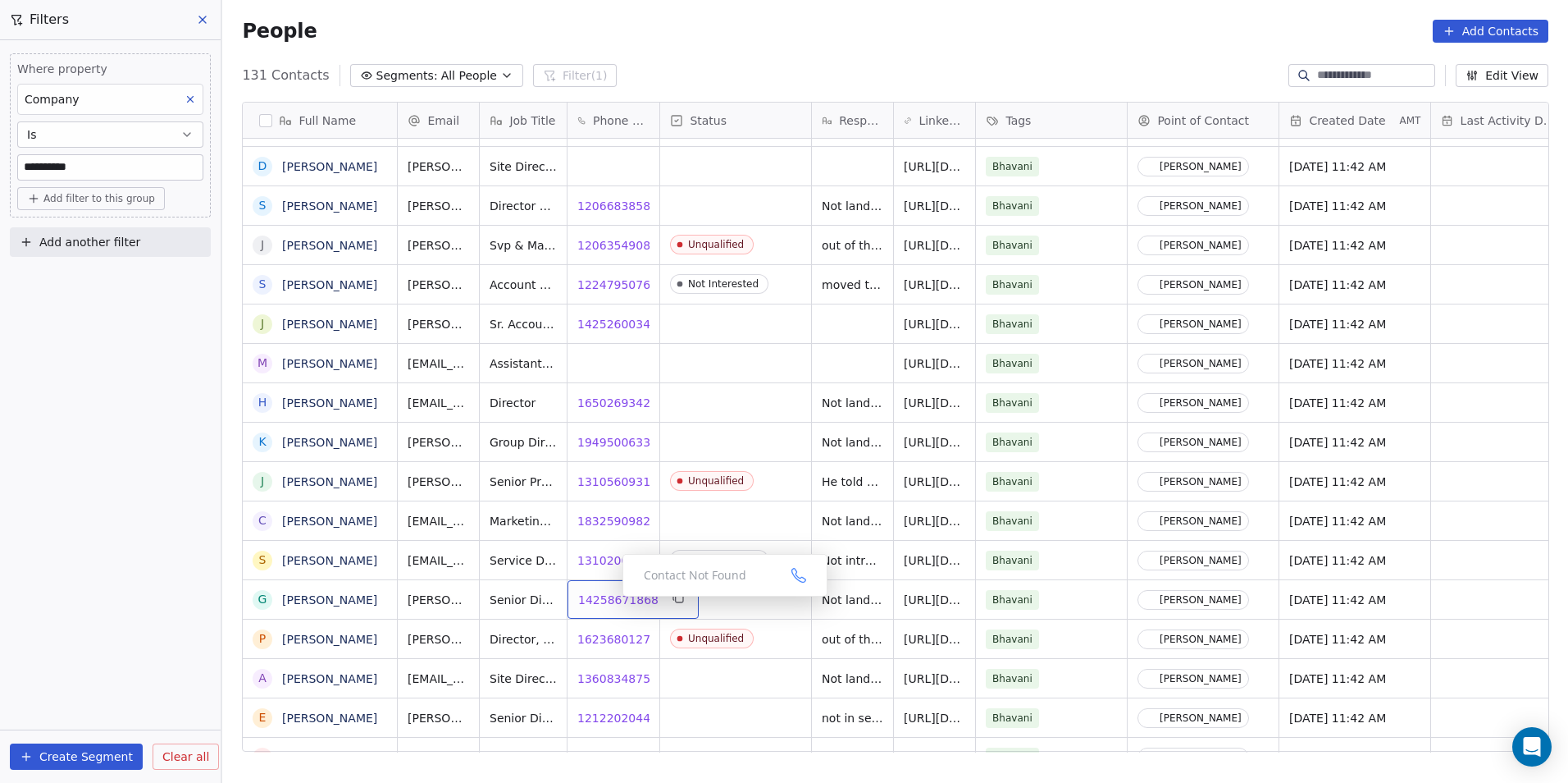
click at [610, 601] on span "14258671868" at bounding box center [618, 600] width 80 height 16
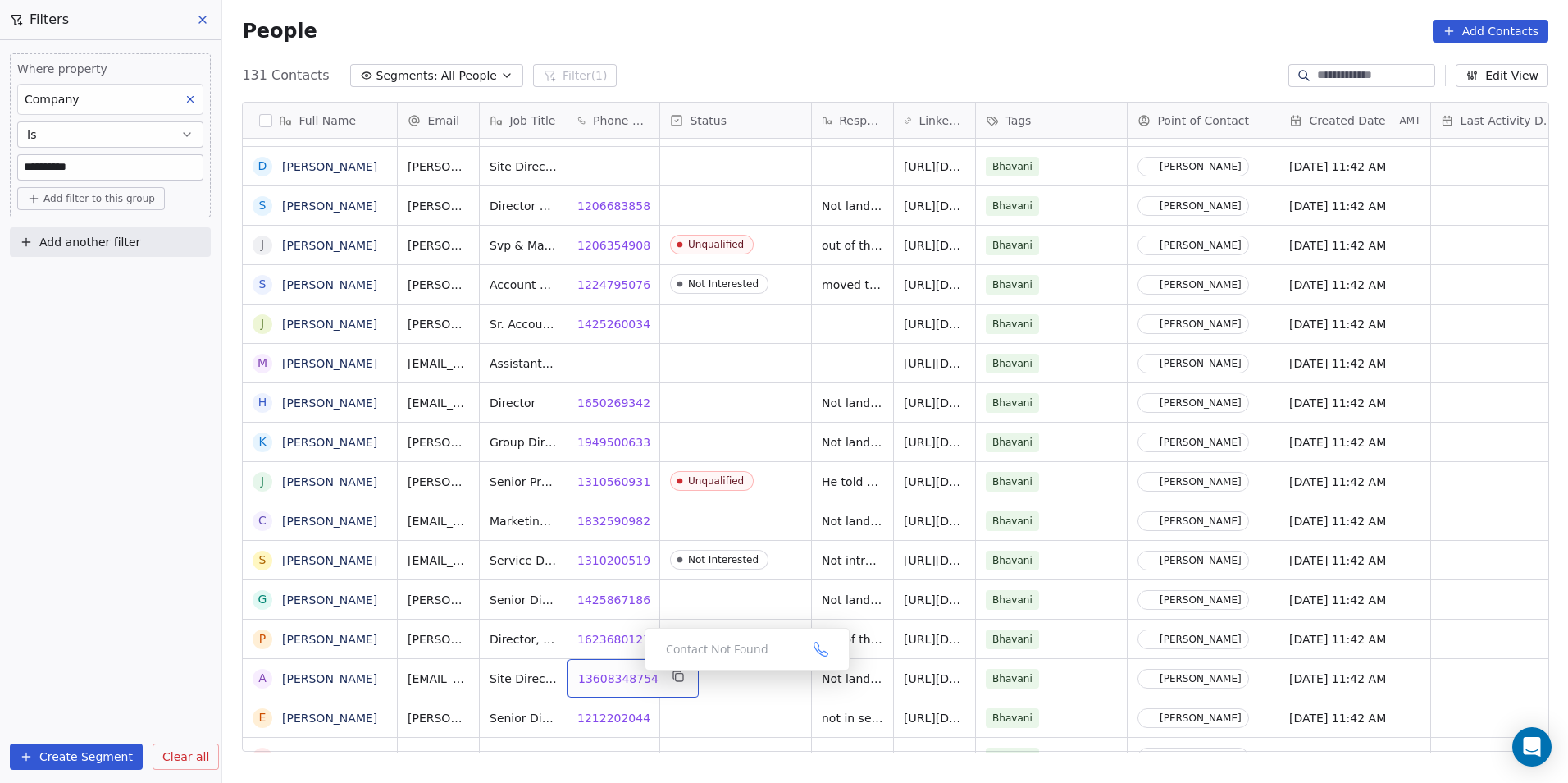
click at [622, 679] on span "13608348754" at bounding box center [618, 679] width 80 height 16
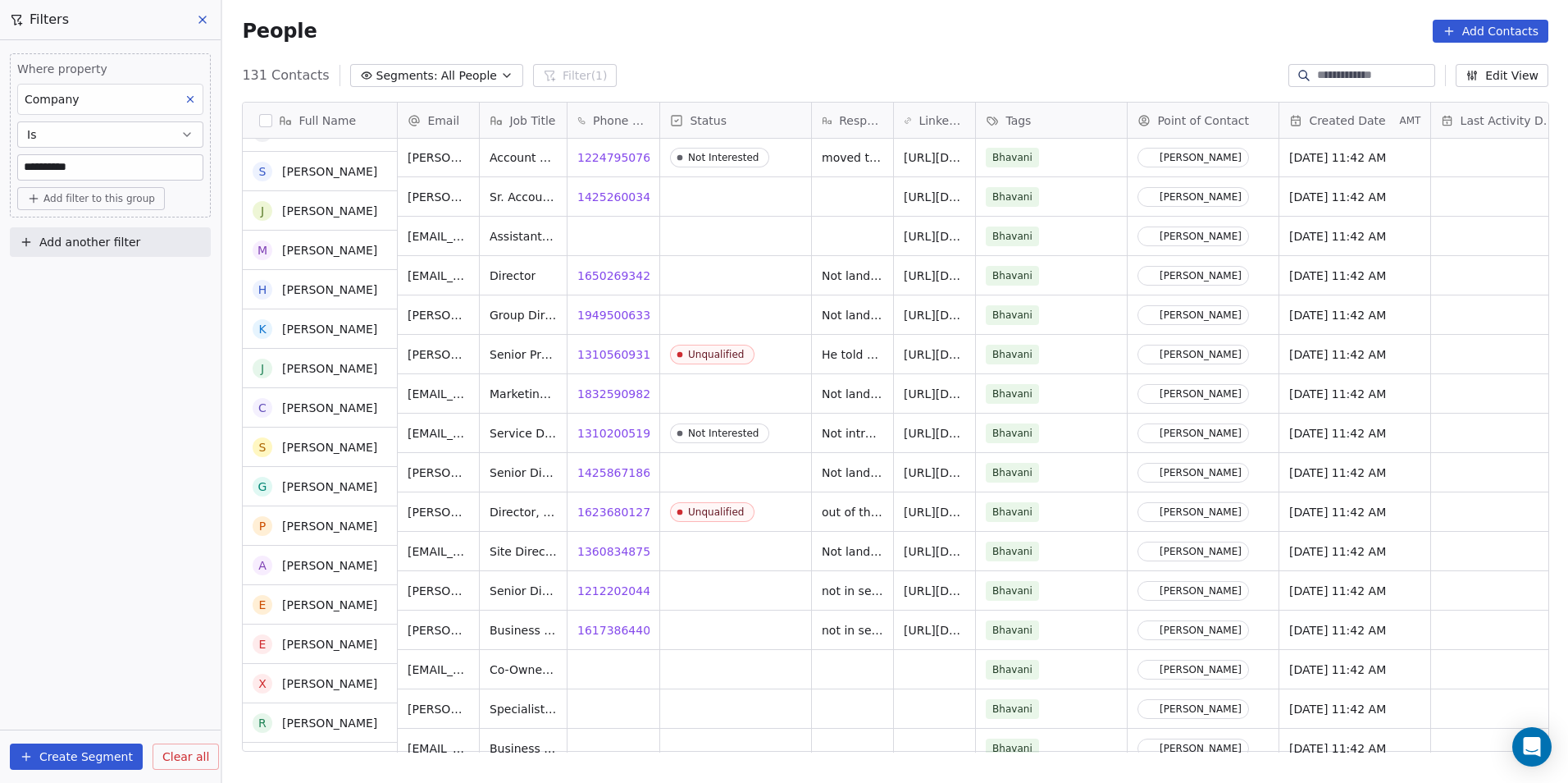
scroll to position [2996, 0]
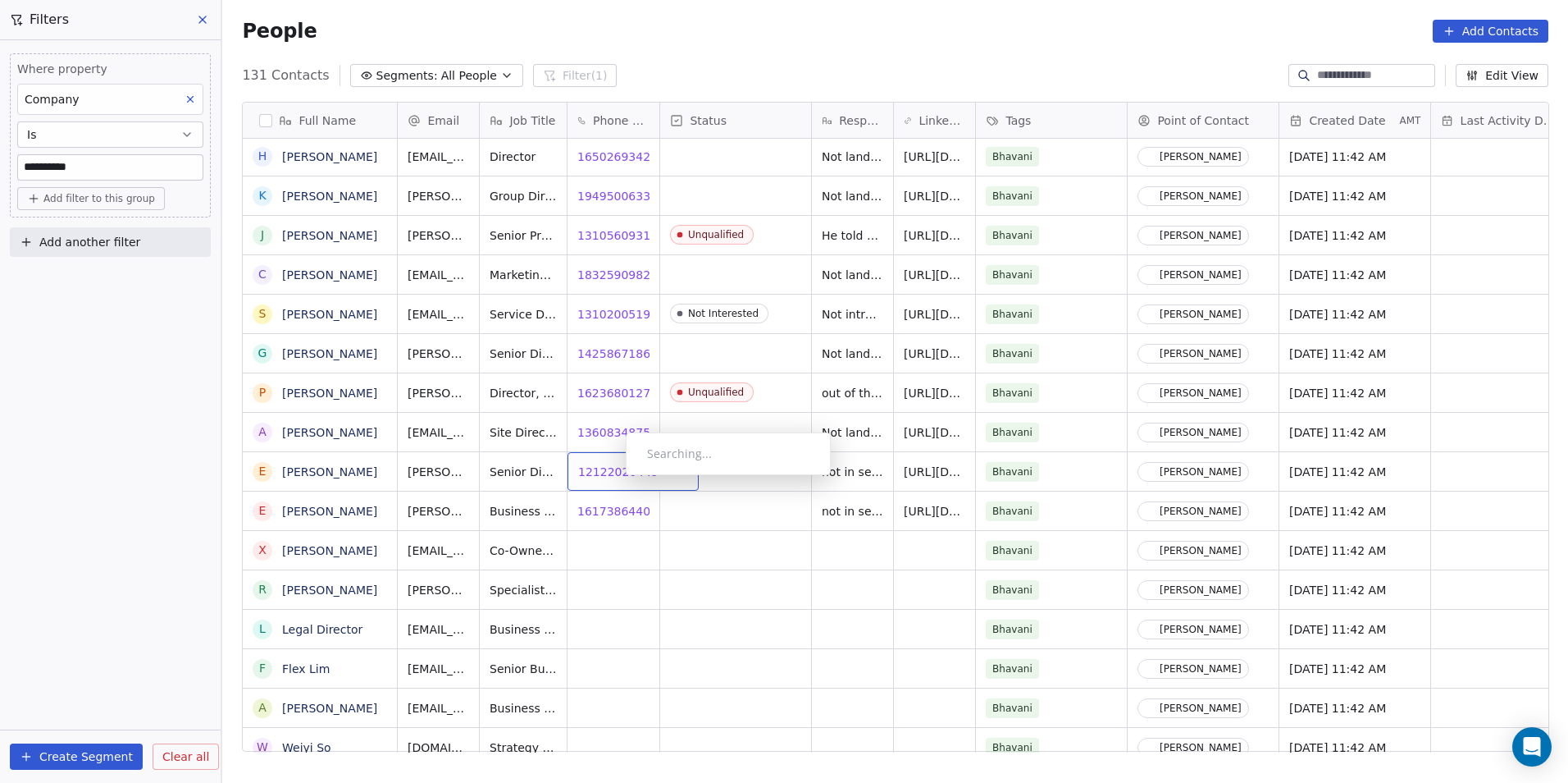
click at [613, 479] on span "12122020449" at bounding box center [618, 472] width 80 height 16
click at [610, 511] on span "16173864400" at bounding box center [618, 511] width 80 height 16
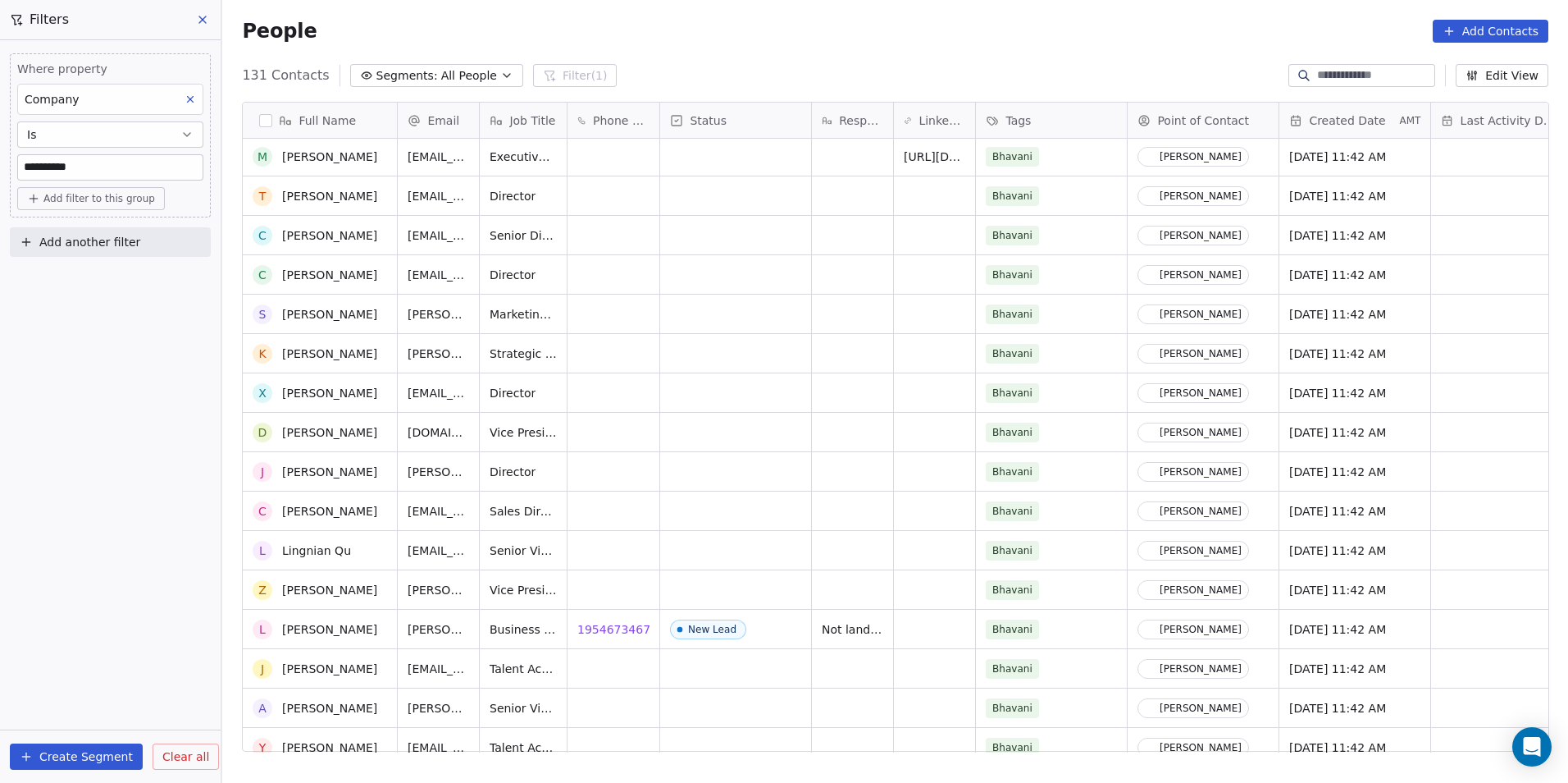
scroll to position [4546, 0]
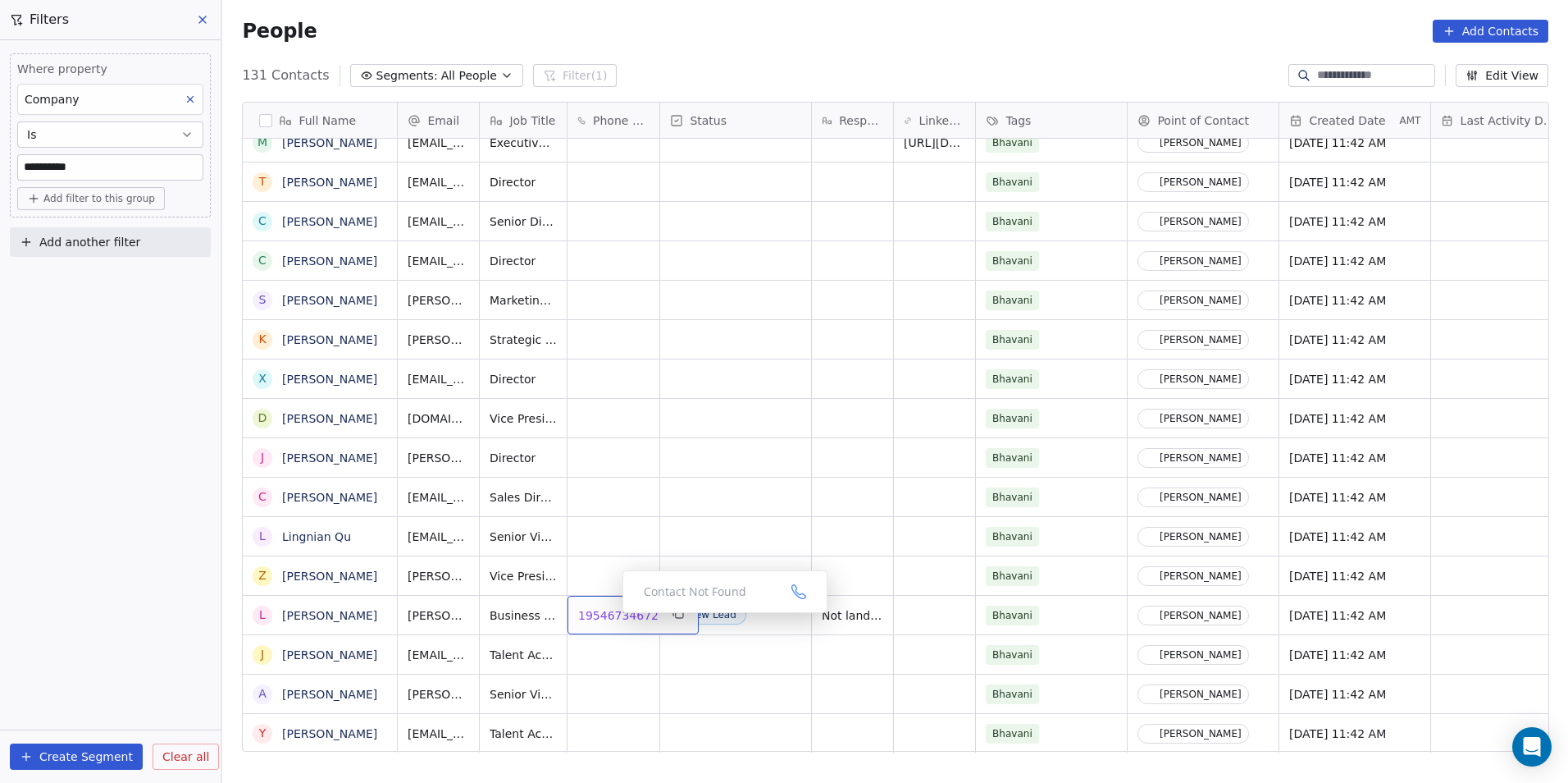
click at [610, 617] on span "19546734672" at bounding box center [618, 616] width 80 height 16
drag, startPoint x: 139, startPoint y: 167, endPoint x: -4, endPoint y: 170, distance: 143.0
click at [0, 170] on html "**********" at bounding box center [784, 392] width 1568 height 783
paste input "******"
type input "******"
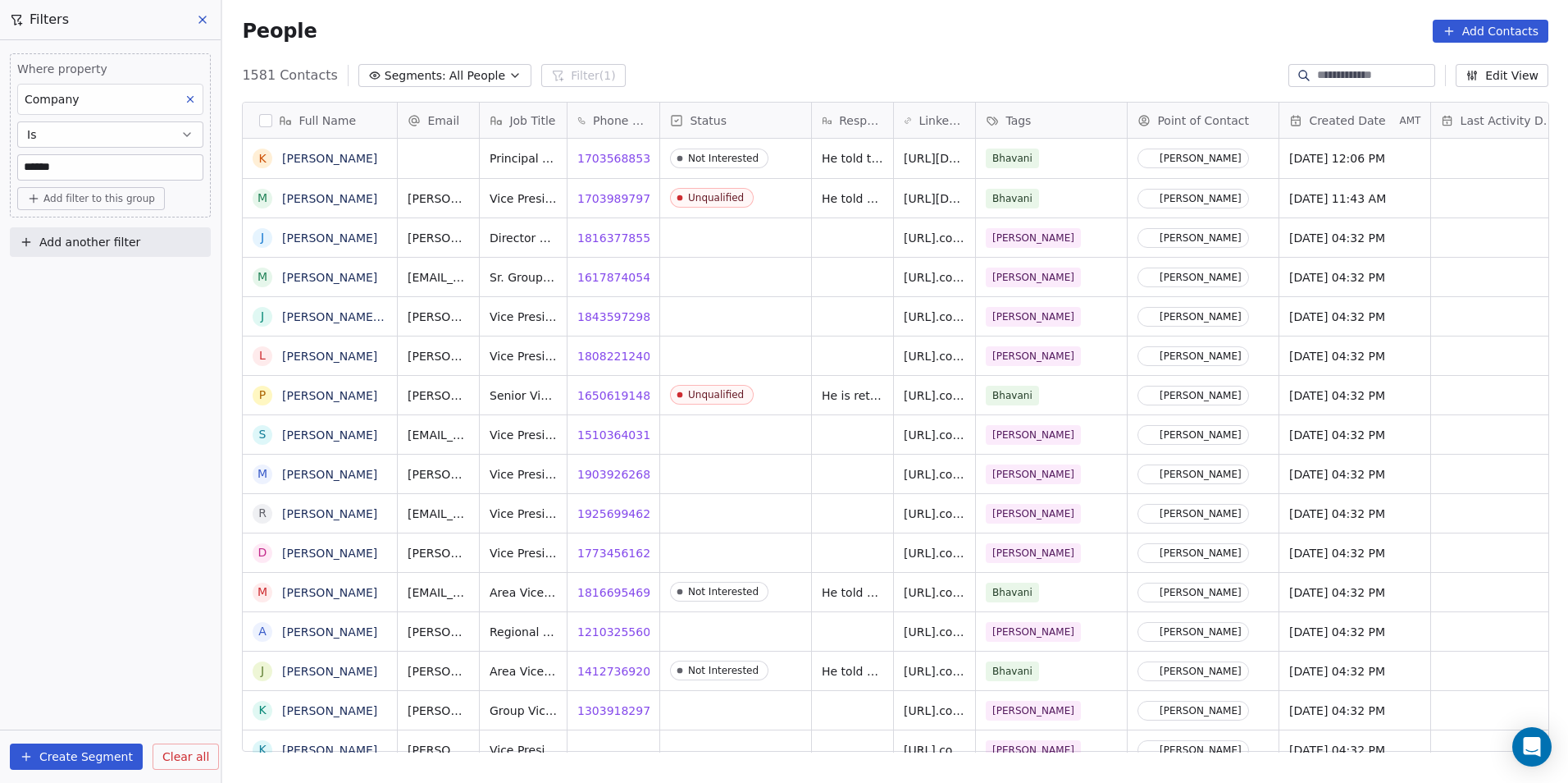
scroll to position [676, 1335]
click at [626, 240] on span "18163778551" at bounding box center [618, 238] width 80 height 16
click at [603, 281] on span "16178740543" at bounding box center [618, 277] width 80 height 16
click at [610, 315] on span "18435972989" at bounding box center [618, 316] width 80 height 16
click at [605, 358] on span "18082212401" at bounding box center [618, 356] width 80 height 16
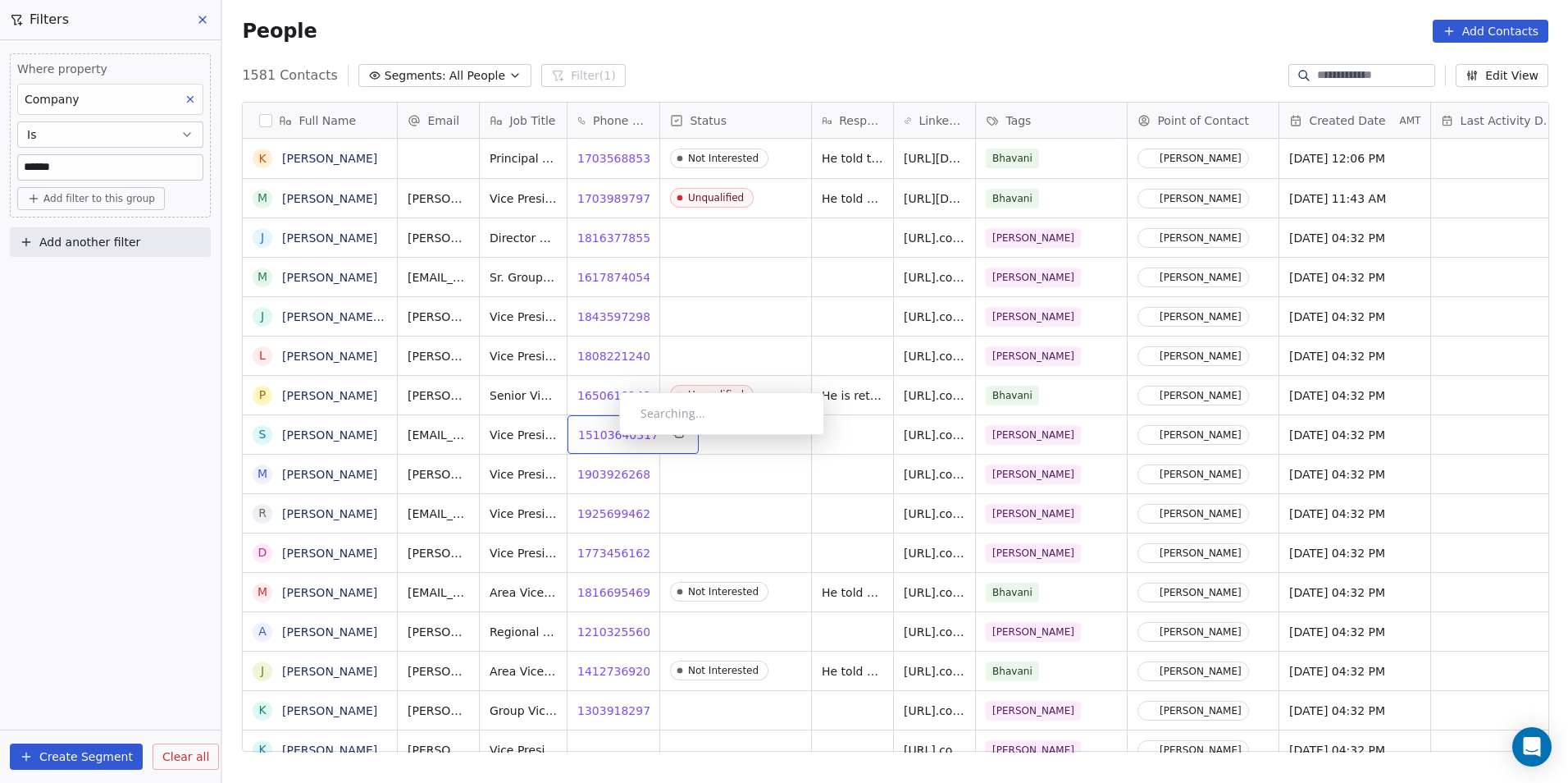
click at [604, 438] on span "15103640317" at bounding box center [618, 434] width 80 height 16
click at [605, 475] on span "19039262683" at bounding box center [618, 475] width 80 height 16
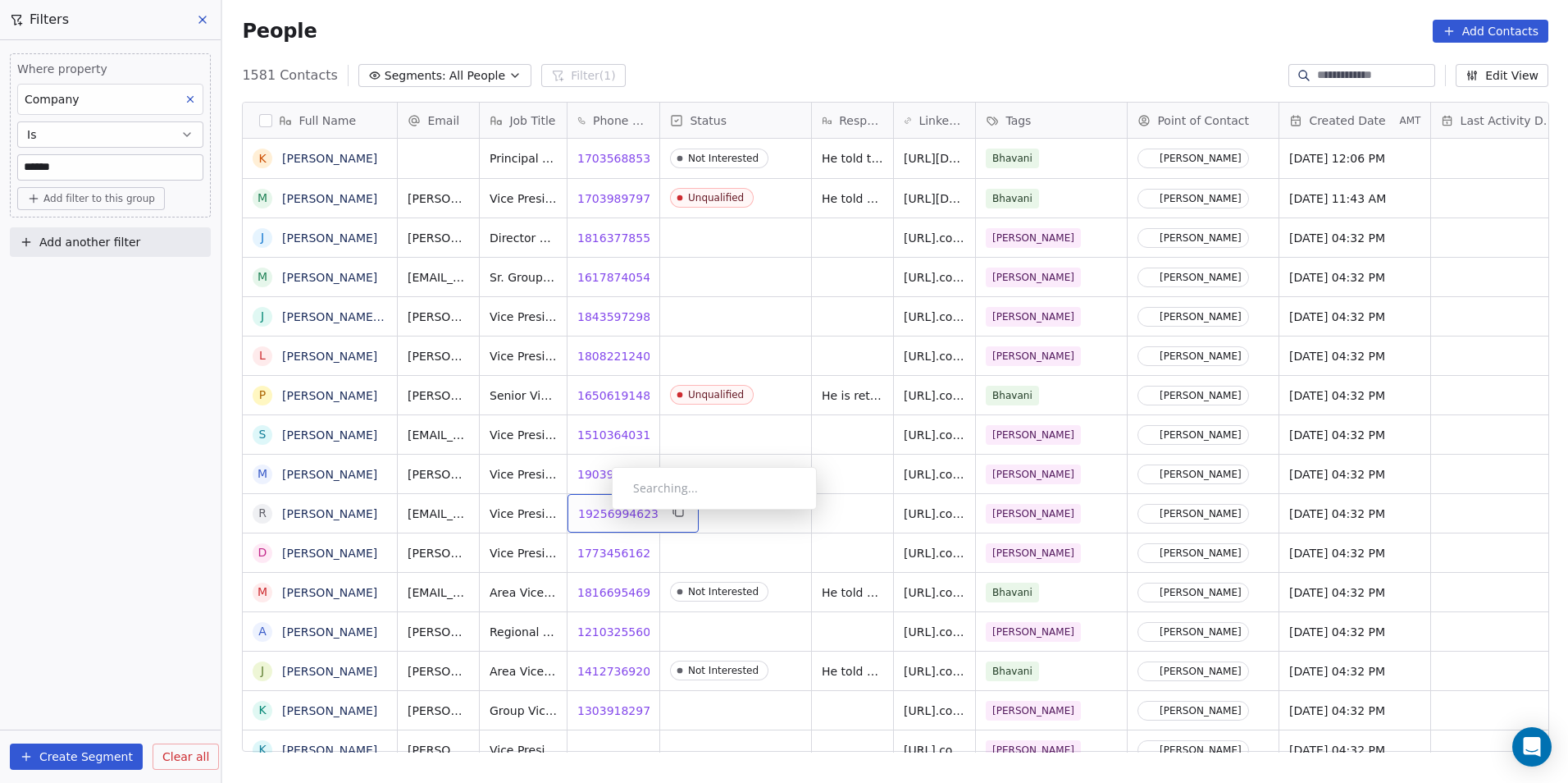
click at [599, 514] on span "19256994623" at bounding box center [618, 514] width 80 height 16
click at [602, 552] on span "17734561625" at bounding box center [618, 553] width 80 height 16
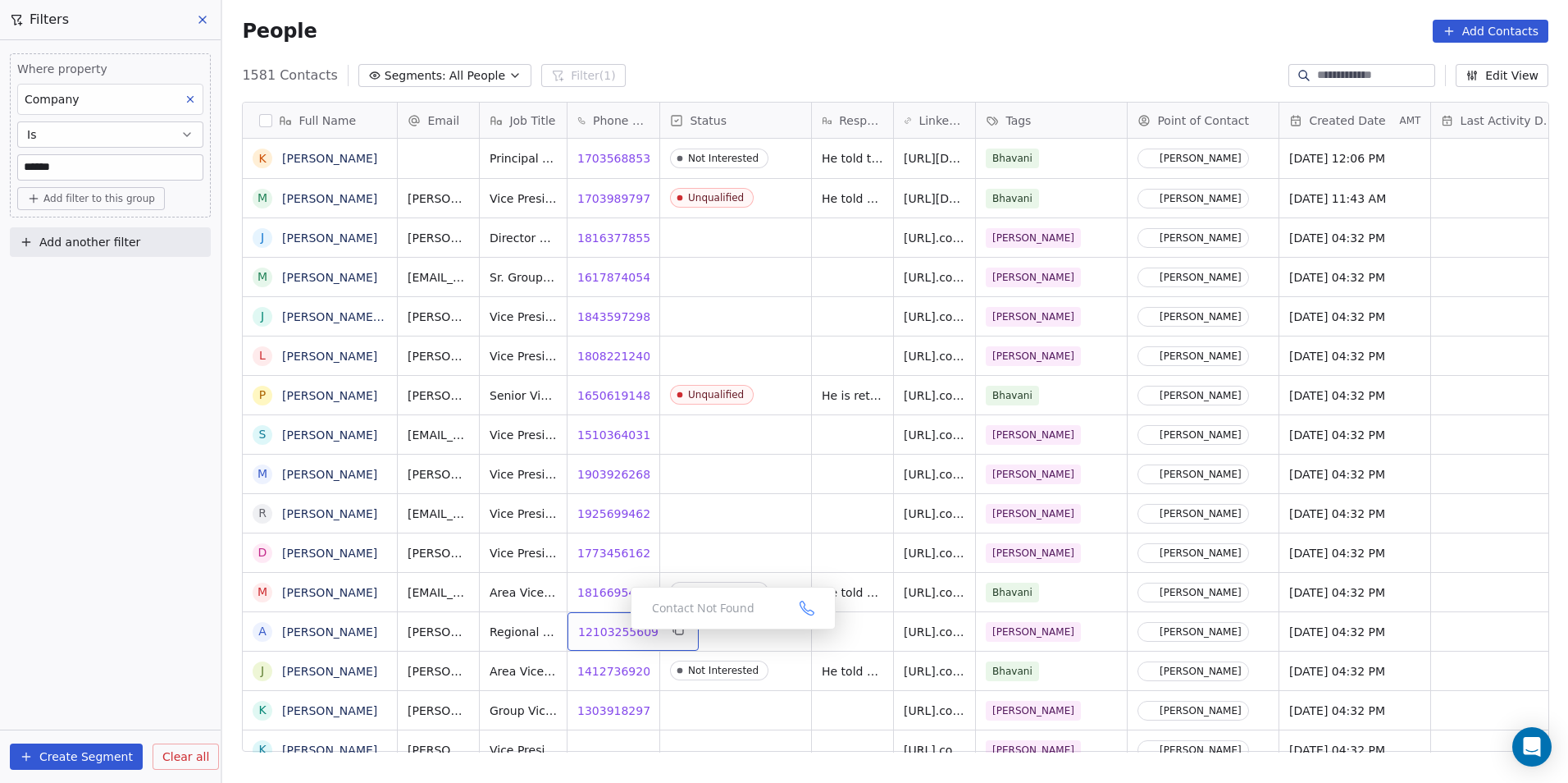
click at [615, 634] on span "12103255609" at bounding box center [618, 632] width 80 height 16
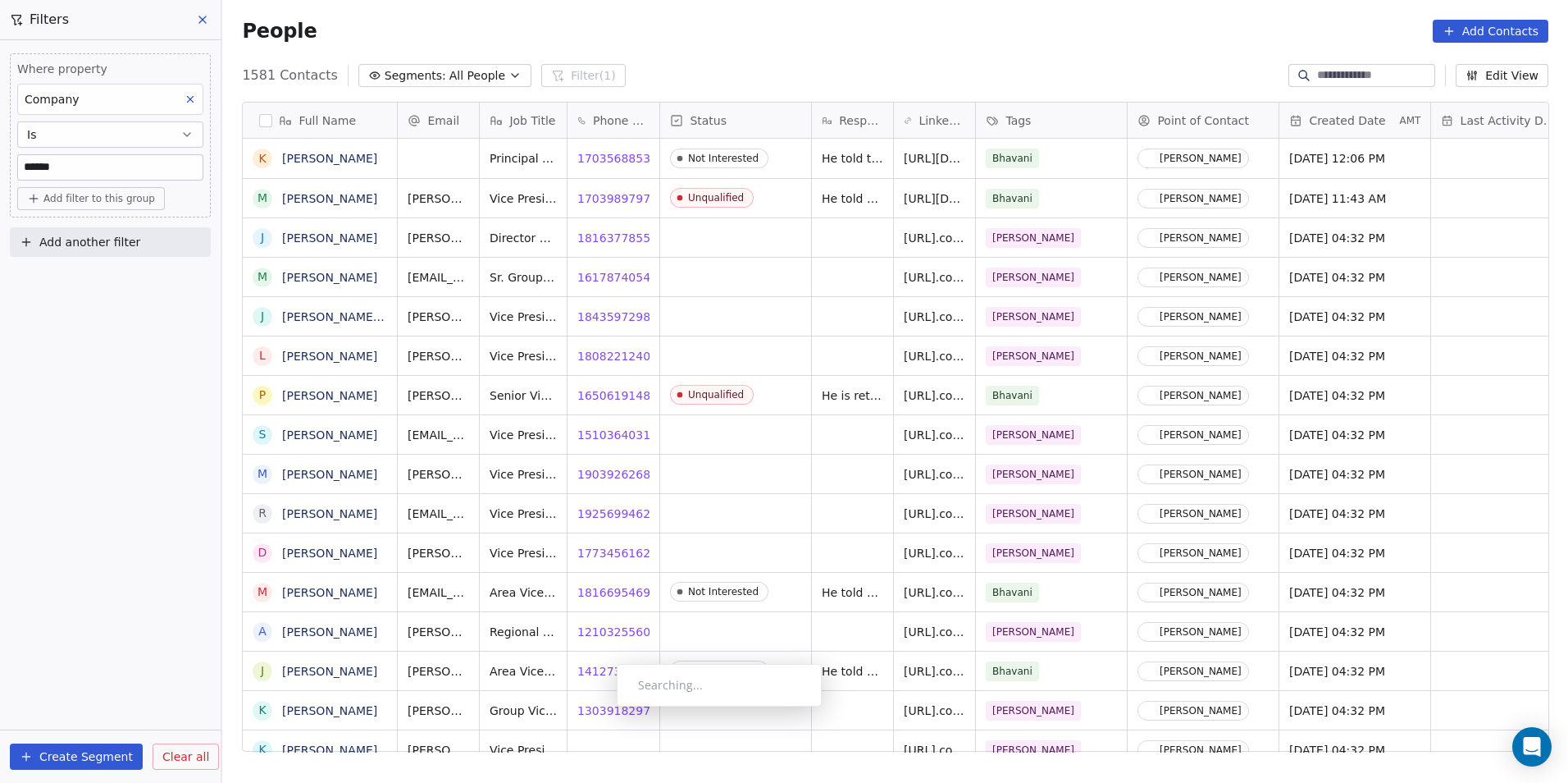
scroll to position [26, 0]
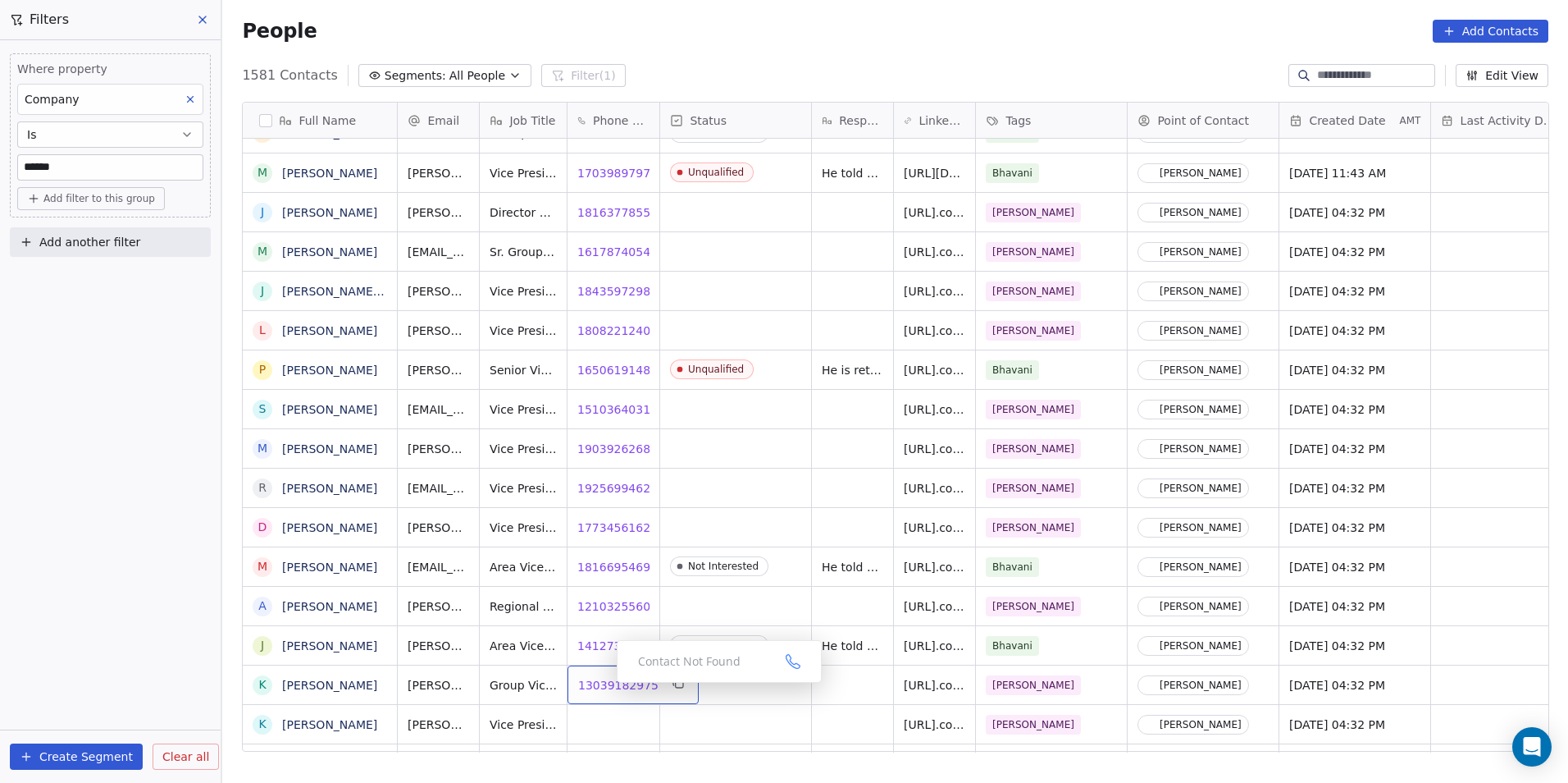
click at [603, 687] on span "13039182975" at bounding box center [618, 685] width 80 height 16
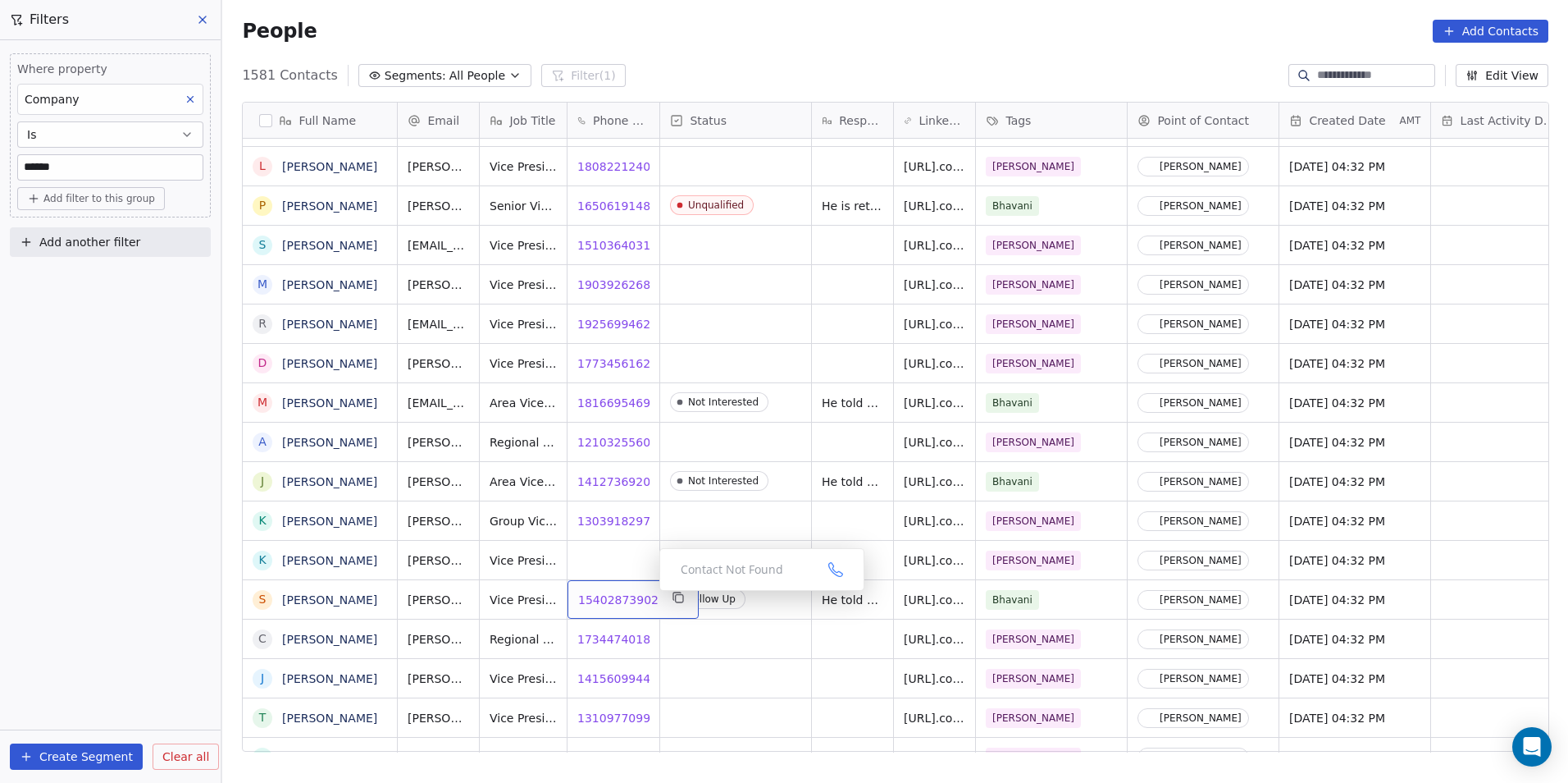
click at [615, 598] on span "15402873902" at bounding box center [618, 600] width 80 height 16
drag, startPoint x: 654, startPoint y: 598, endPoint x: 573, endPoint y: 598, distance: 81.0
click at [573, 598] on input "**********" at bounding box center [627, 600] width 115 height 33
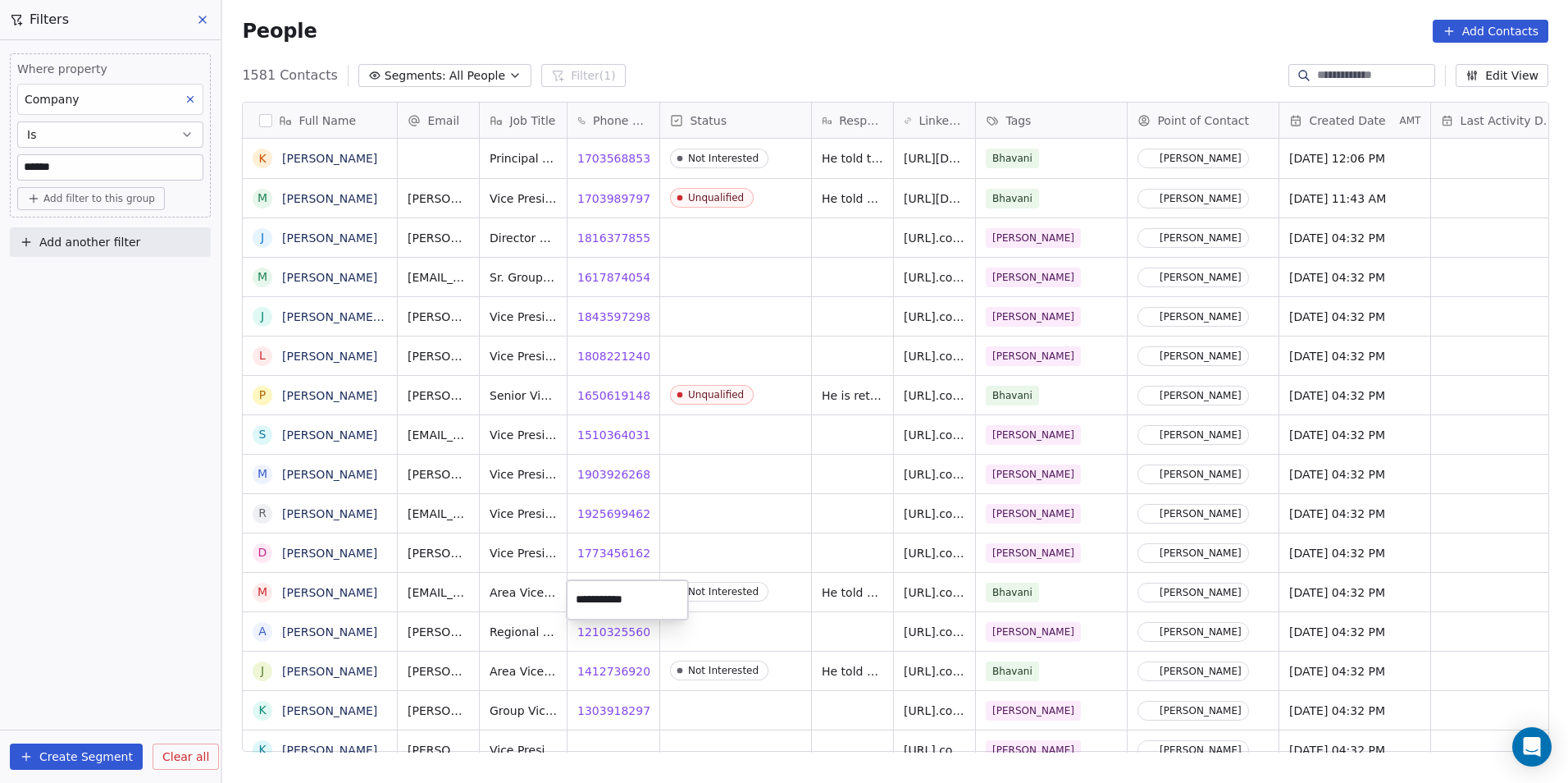
scroll to position [676, 1335]
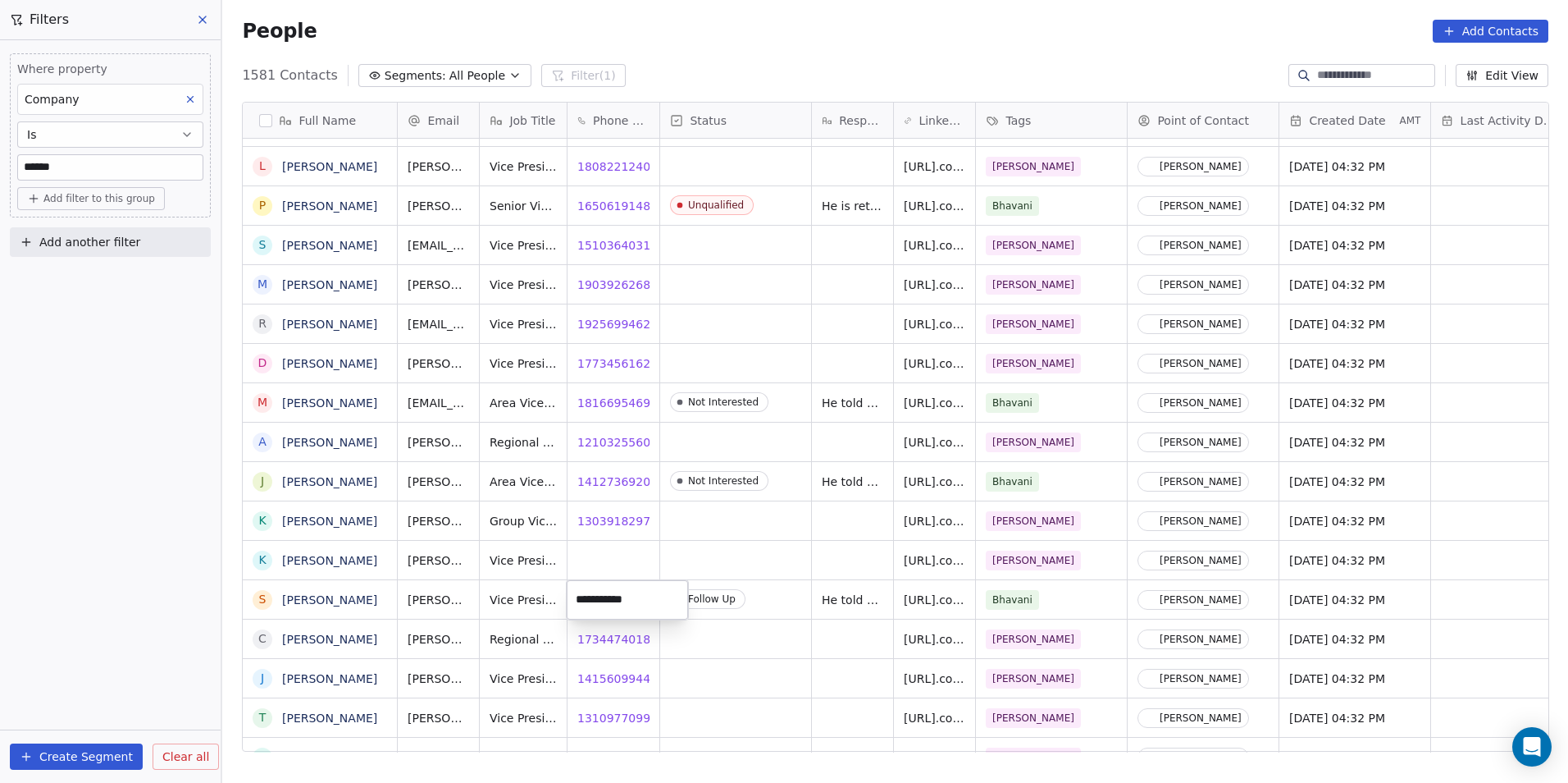
click at [740, 665] on html "DS Technologies Inc Contacts People Marketing Workflows Campaigns Sales Pipelin…" at bounding box center [784, 392] width 1568 height 783
click at [602, 640] on span "17344740181" at bounding box center [618, 639] width 80 height 16
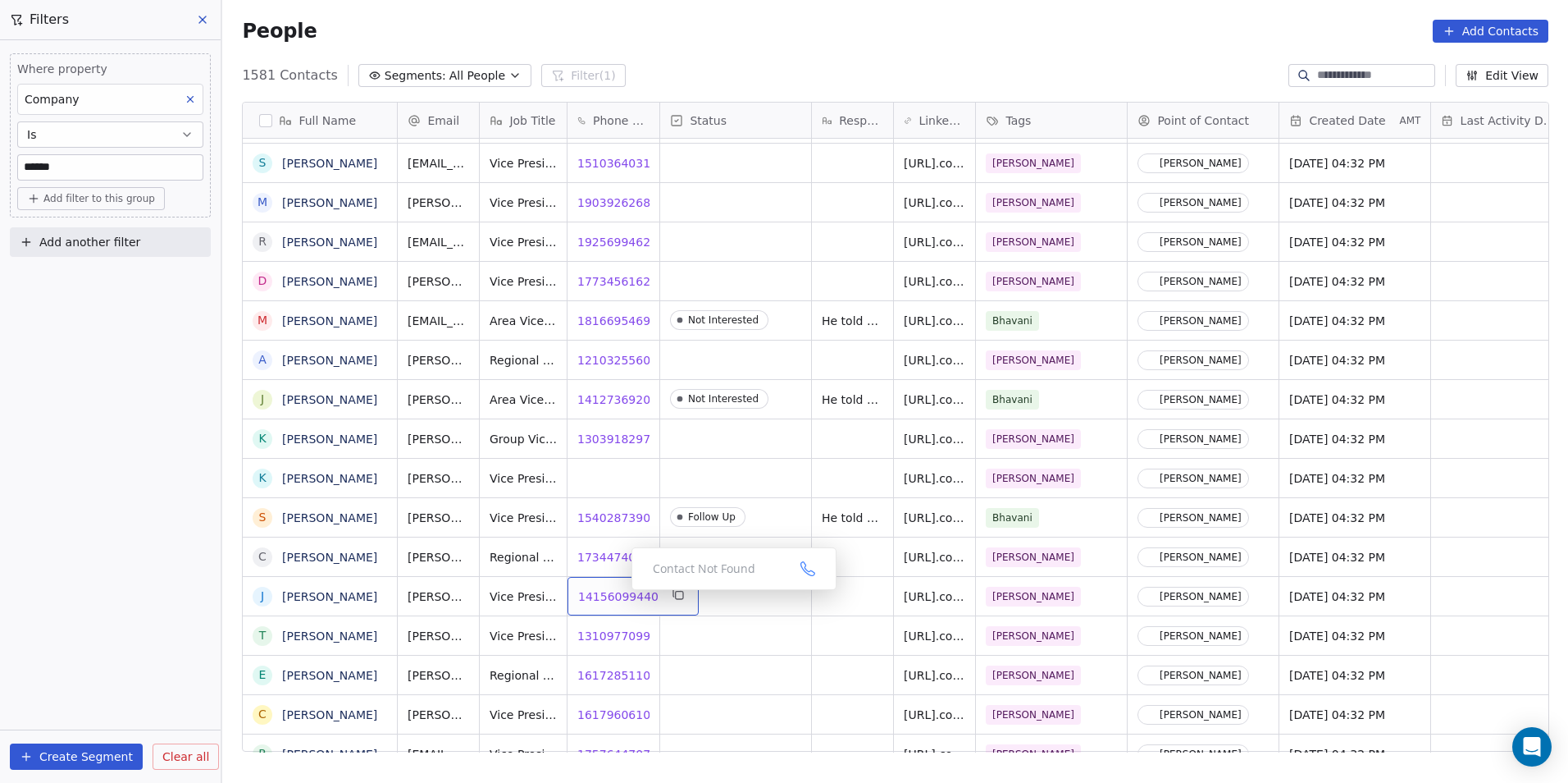
click at [618, 595] on span "14156099440" at bounding box center [618, 596] width 80 height 16
click at [612, 633] on span "13109770991" at bounding box center [618, 636] width 80 height 16
click at [593, 674] on span "16172851102" at bounding box center [618, 675] width 80 height 16
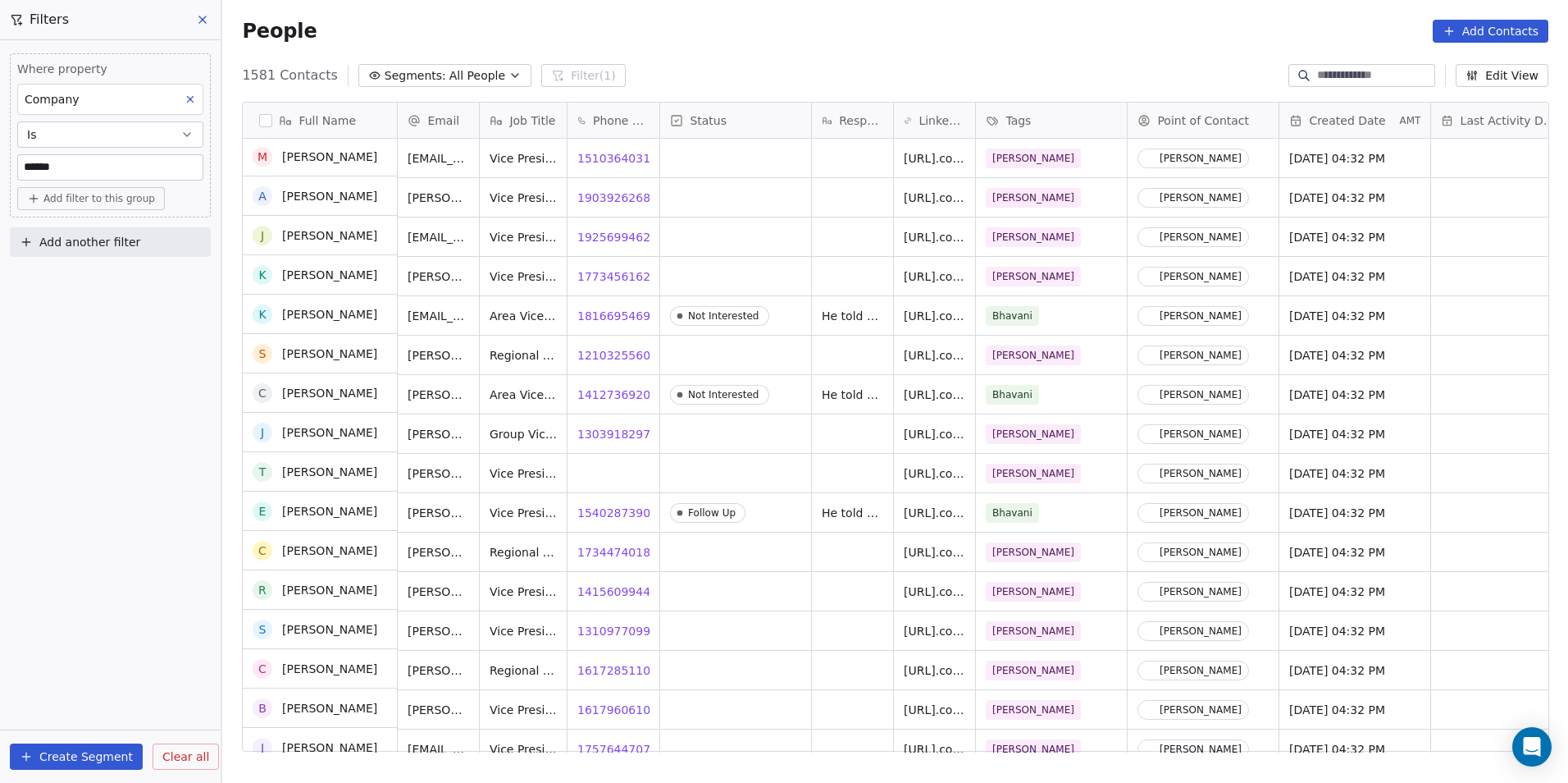
scroll to position [435, 0]
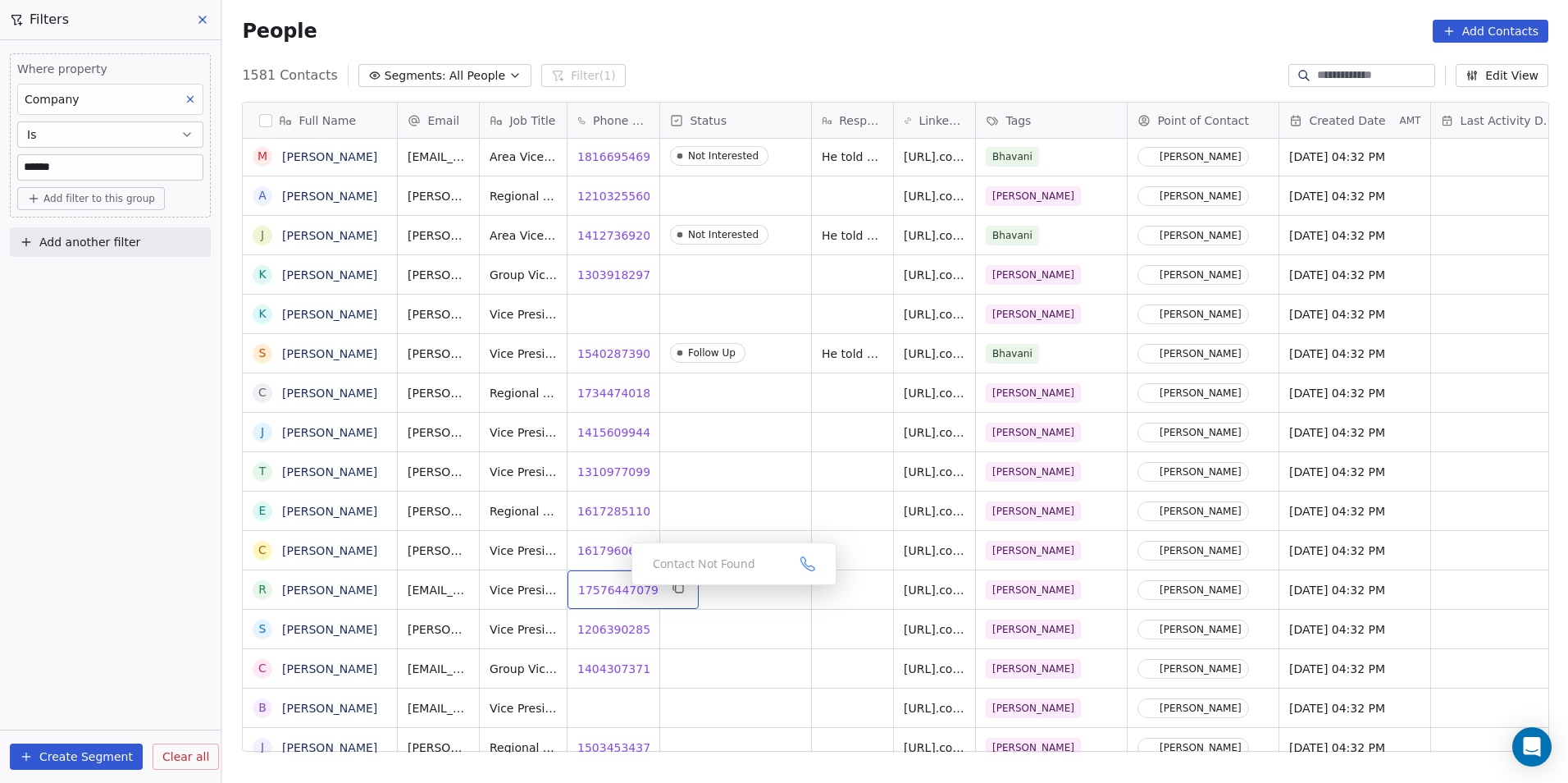
click at [618, 589] on span "17576447079" at bounding box center [618, 590] width 80 height 16
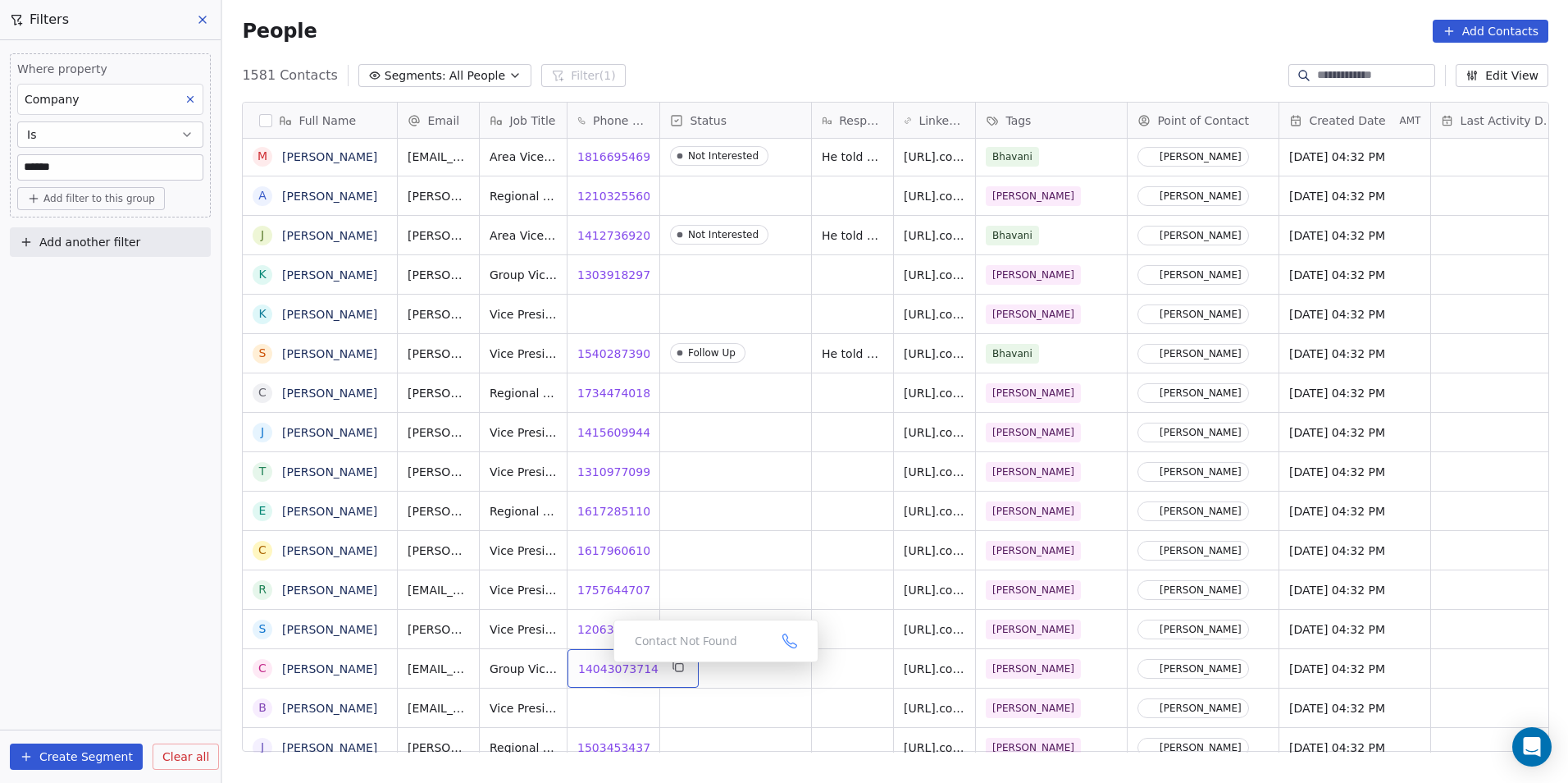
click at [601, 666] on span "14043073714" at bounding box center [618, 669] width 80 height 16
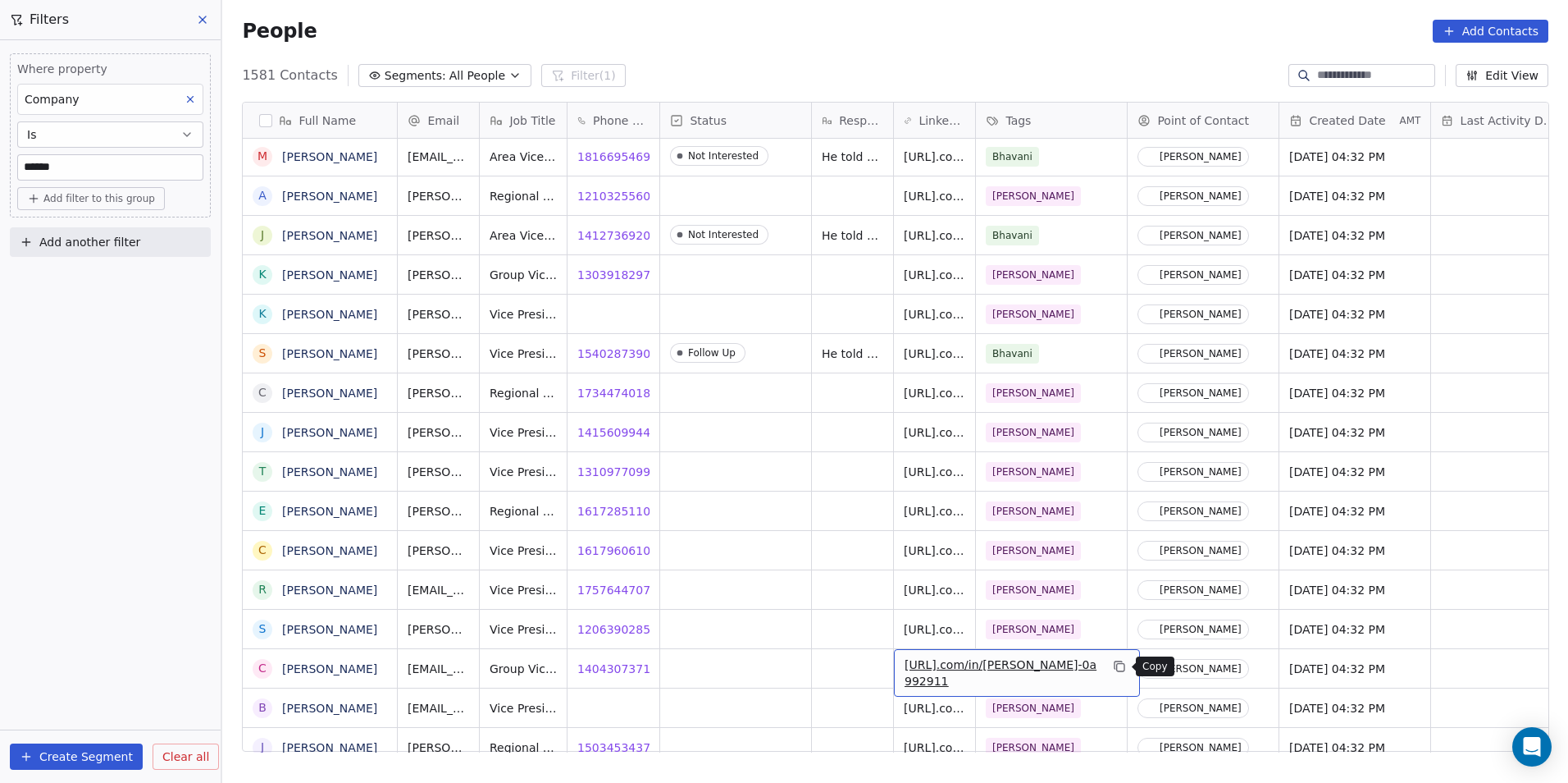
click at [1117, 671] on icon "grid" at bounding box center [1121, 668] width 7 height 7
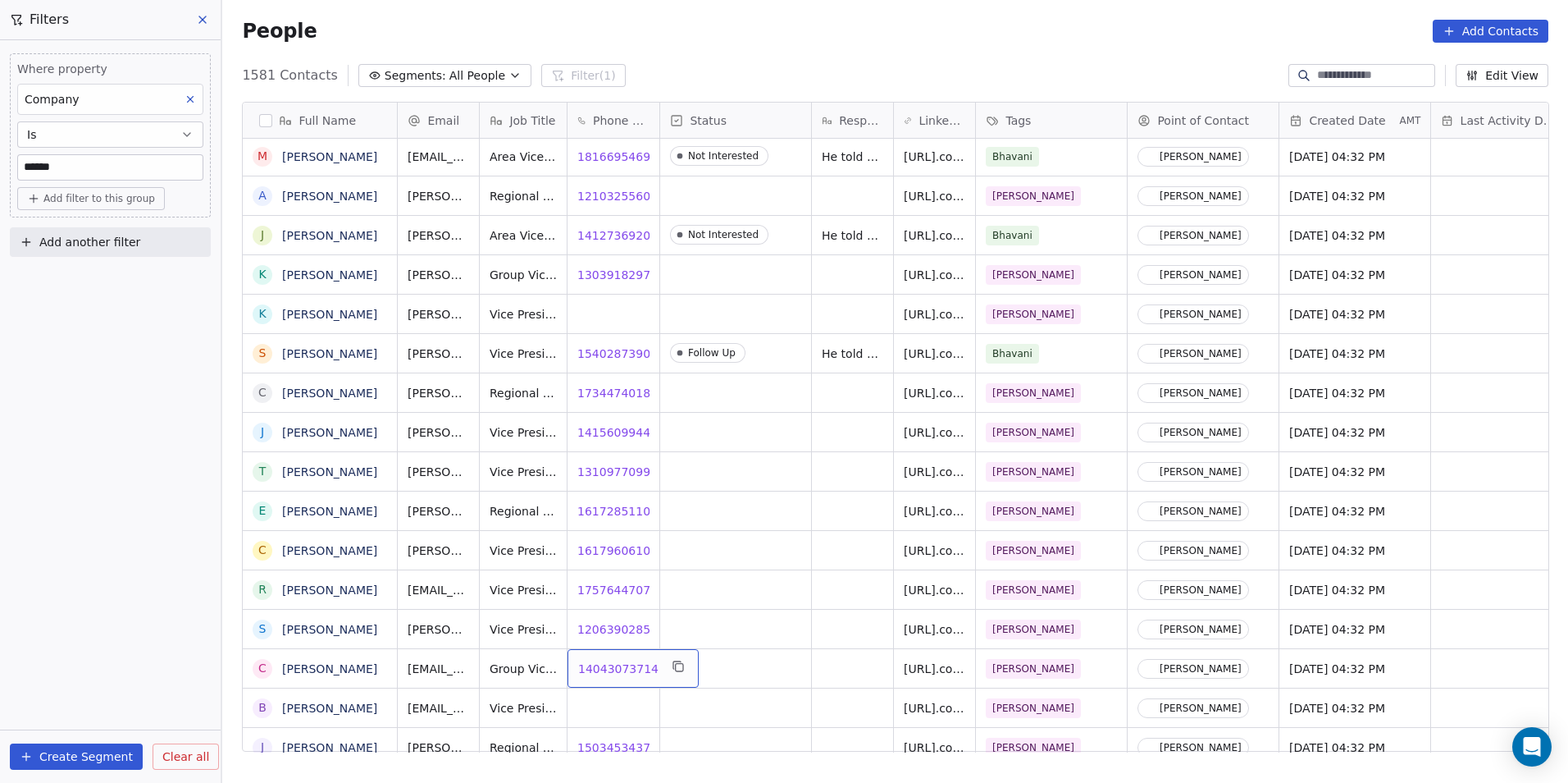
click at [654, 669] on div "14043073714 14043073714" at bounding box center [634, 669] width 132 height 38
click at [733, 668] on html "DS Technologies Inc Contacts People Marketing Workflows Campaigns Sales Pipelin…" at bounding box center [784, 392] width 1568 height 783
click at [734, 667] on div "grid" at bounding box center [735, 669] width 151 height 38
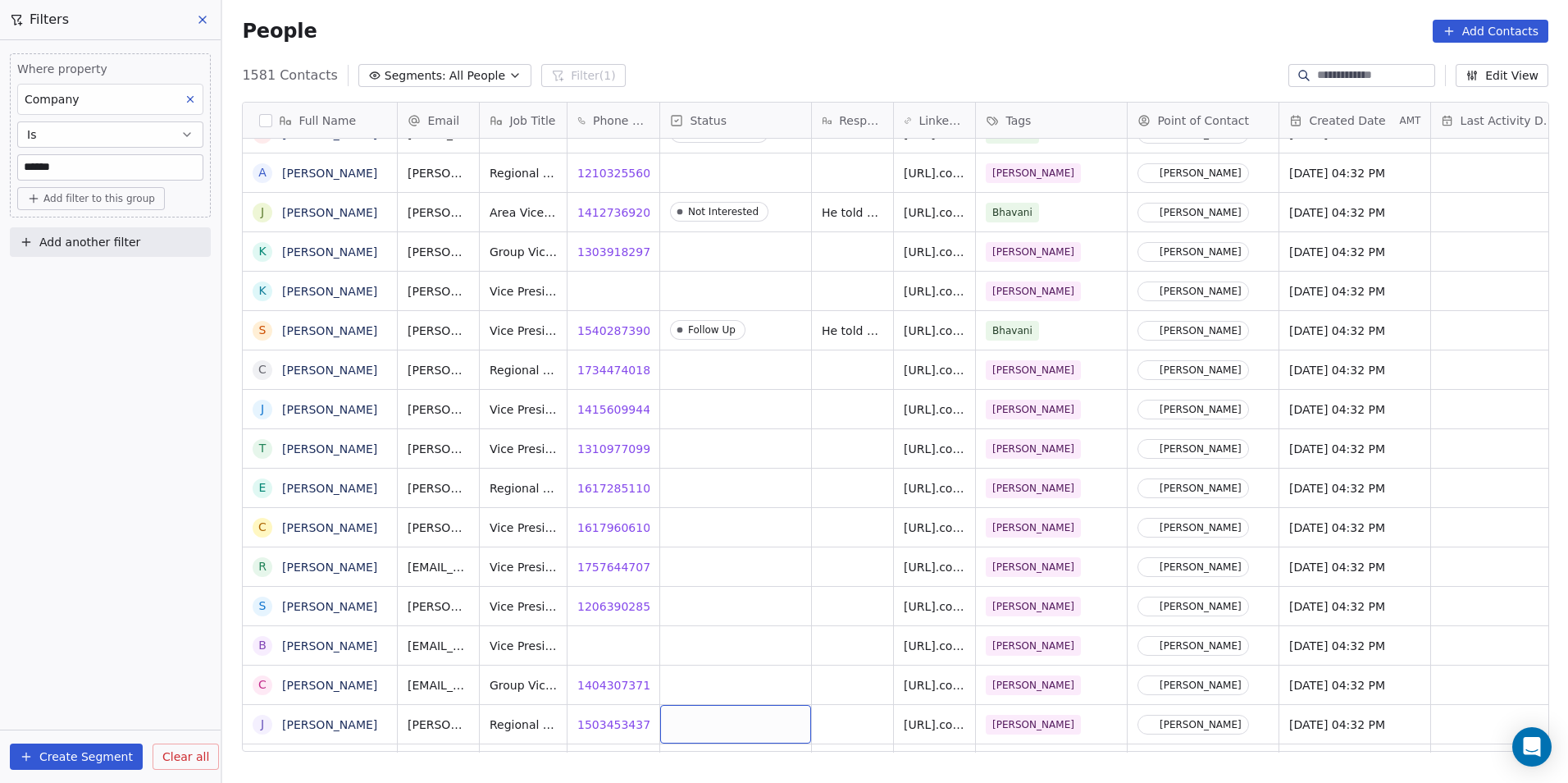
scroll to position [499, 0]
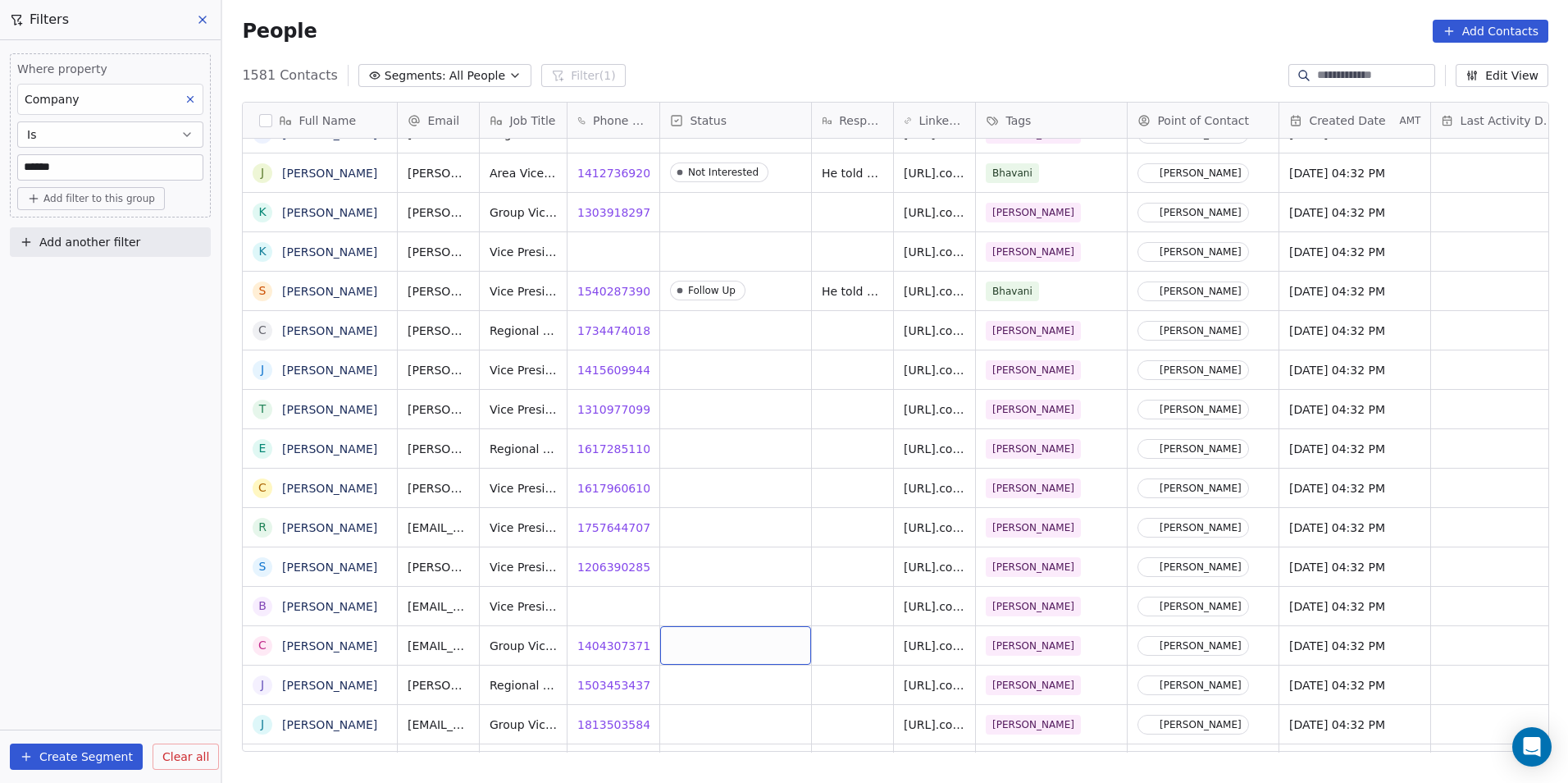
click at [724, 639] on div "grid" at bounding box center [735, 645] width 151 height 38
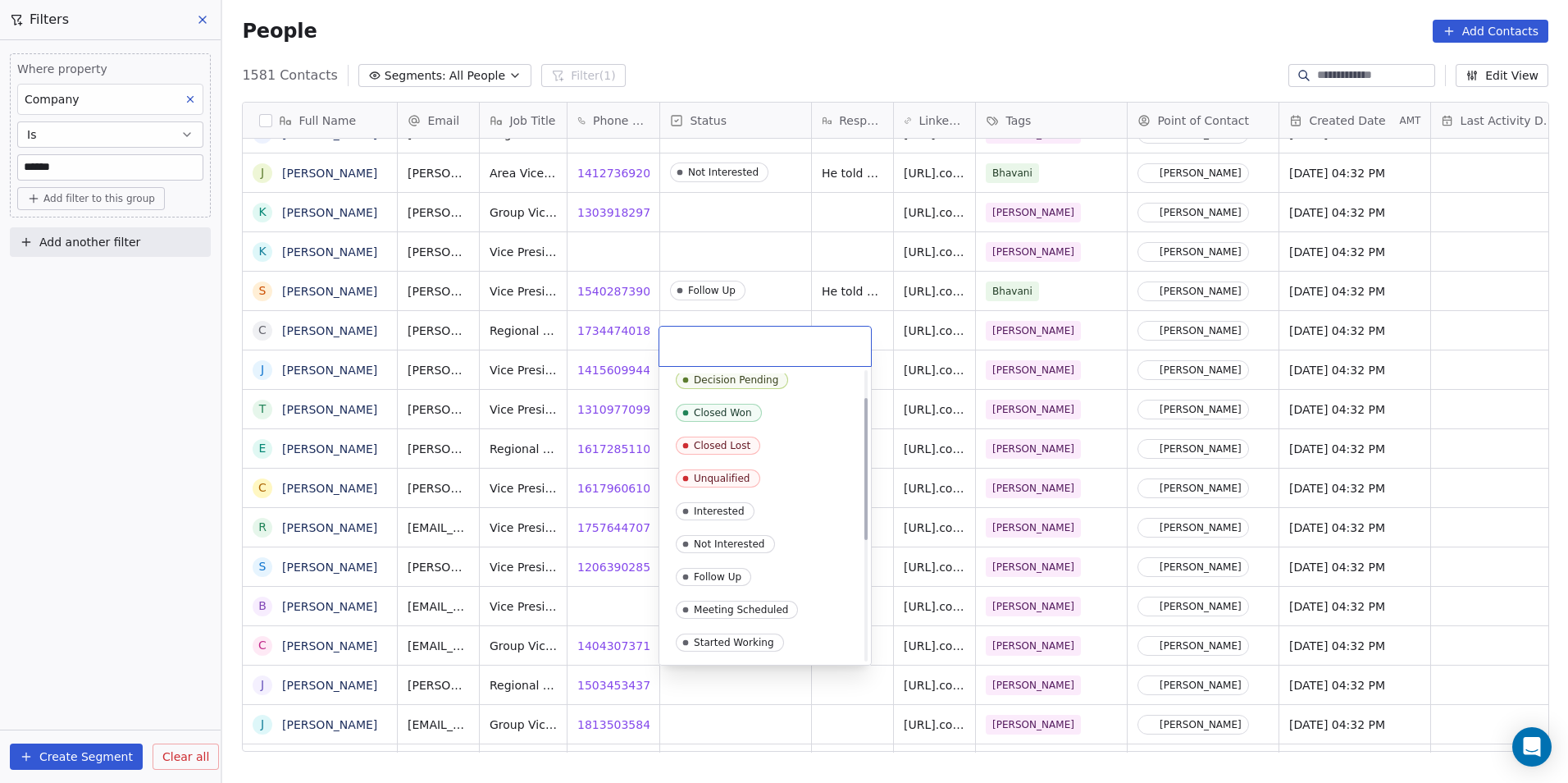
scroll to position [246, 0]
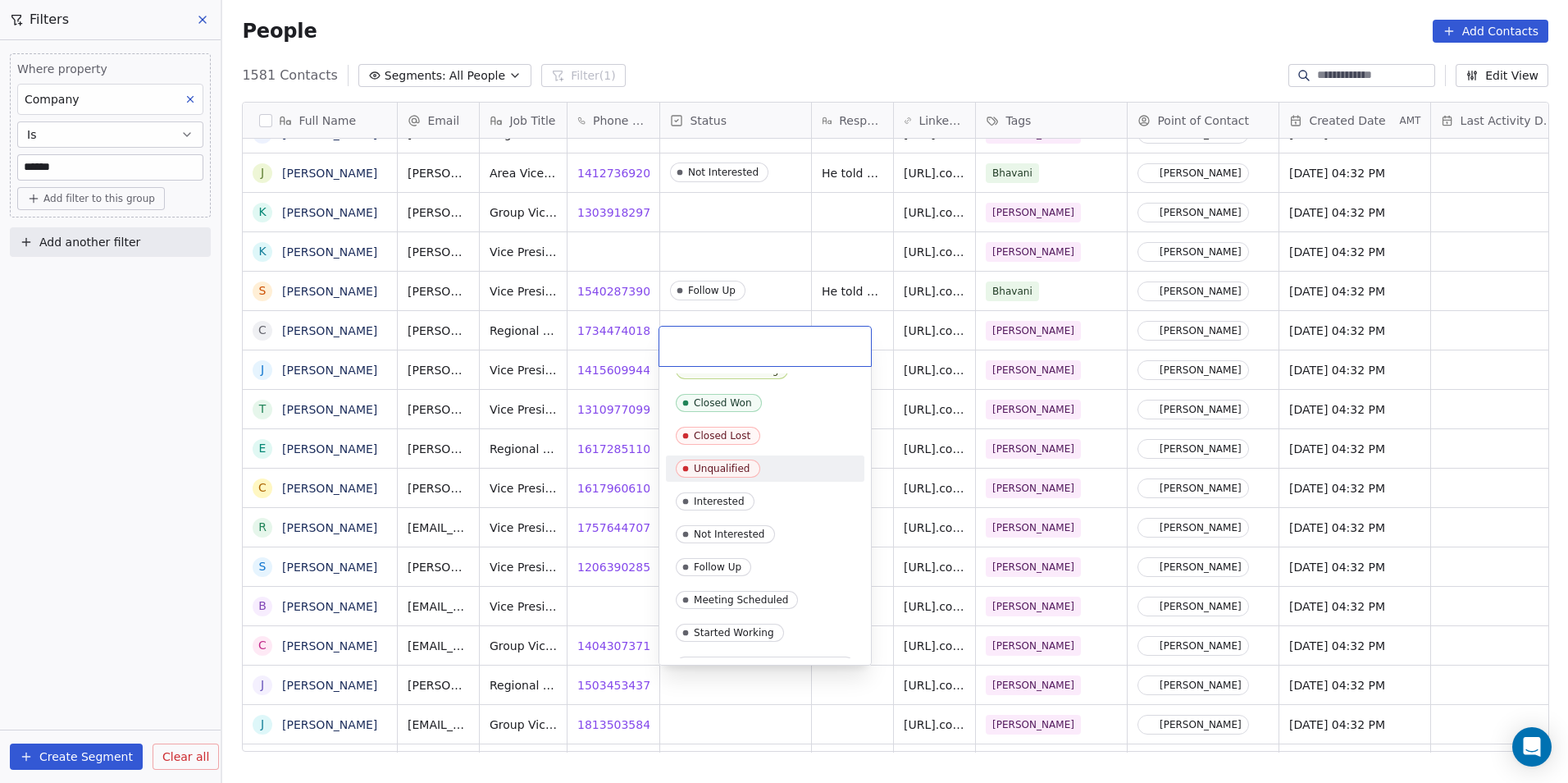
click at [762, 461] on div "Unqualified" at bounding box center [765, 468] width 179 height 18
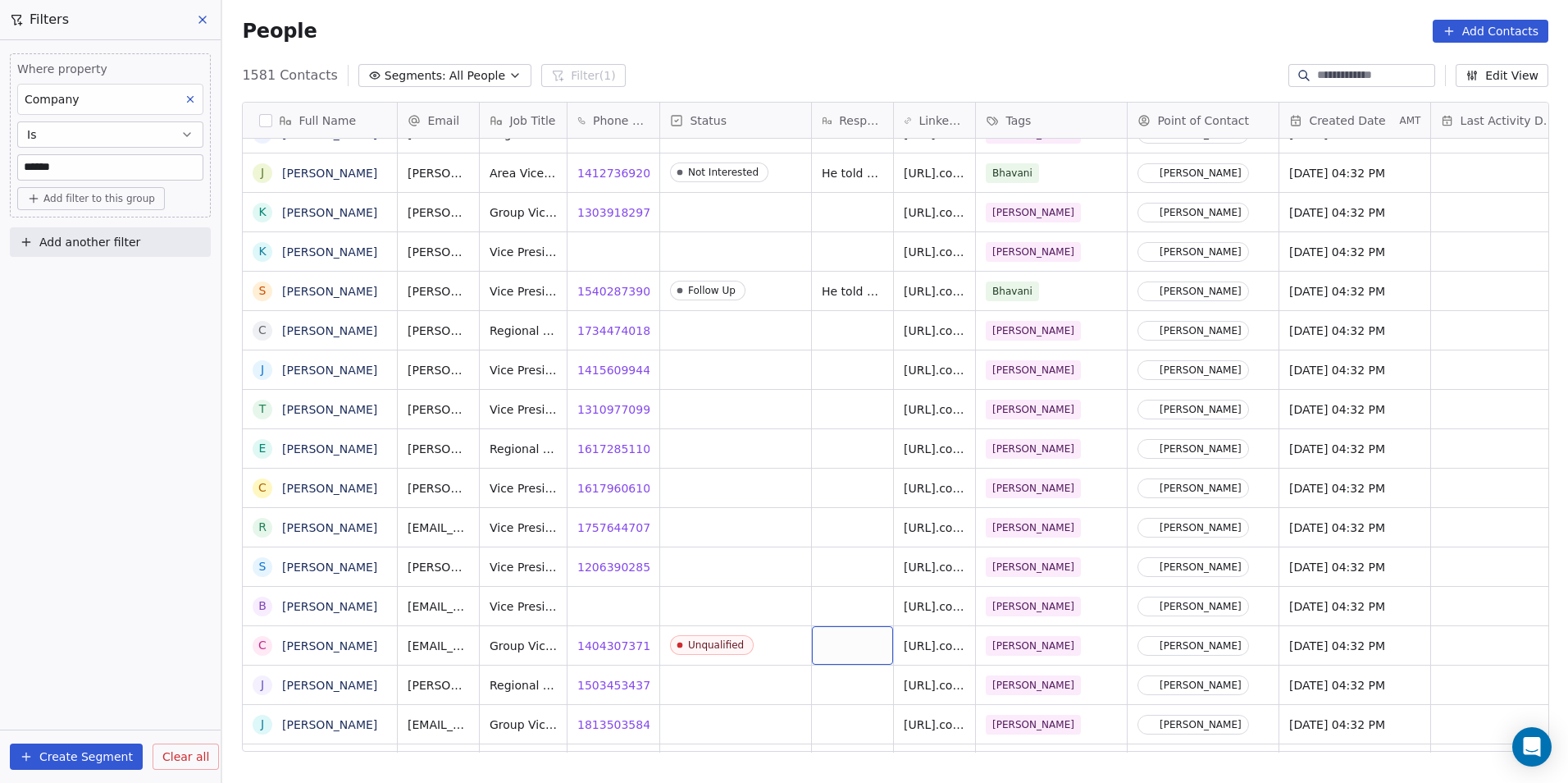
click at [857, 631] on div "grid" at bounding box center [852, 645] width 81 height 38
type textarea "*"
type textarea "**********"
click at [818, 487] on html "DS Technologies Inc Contacts People Marketing Workflows Campaigns Sales Pipelin…" at bounding box center [784, 392] width 1568 height 783
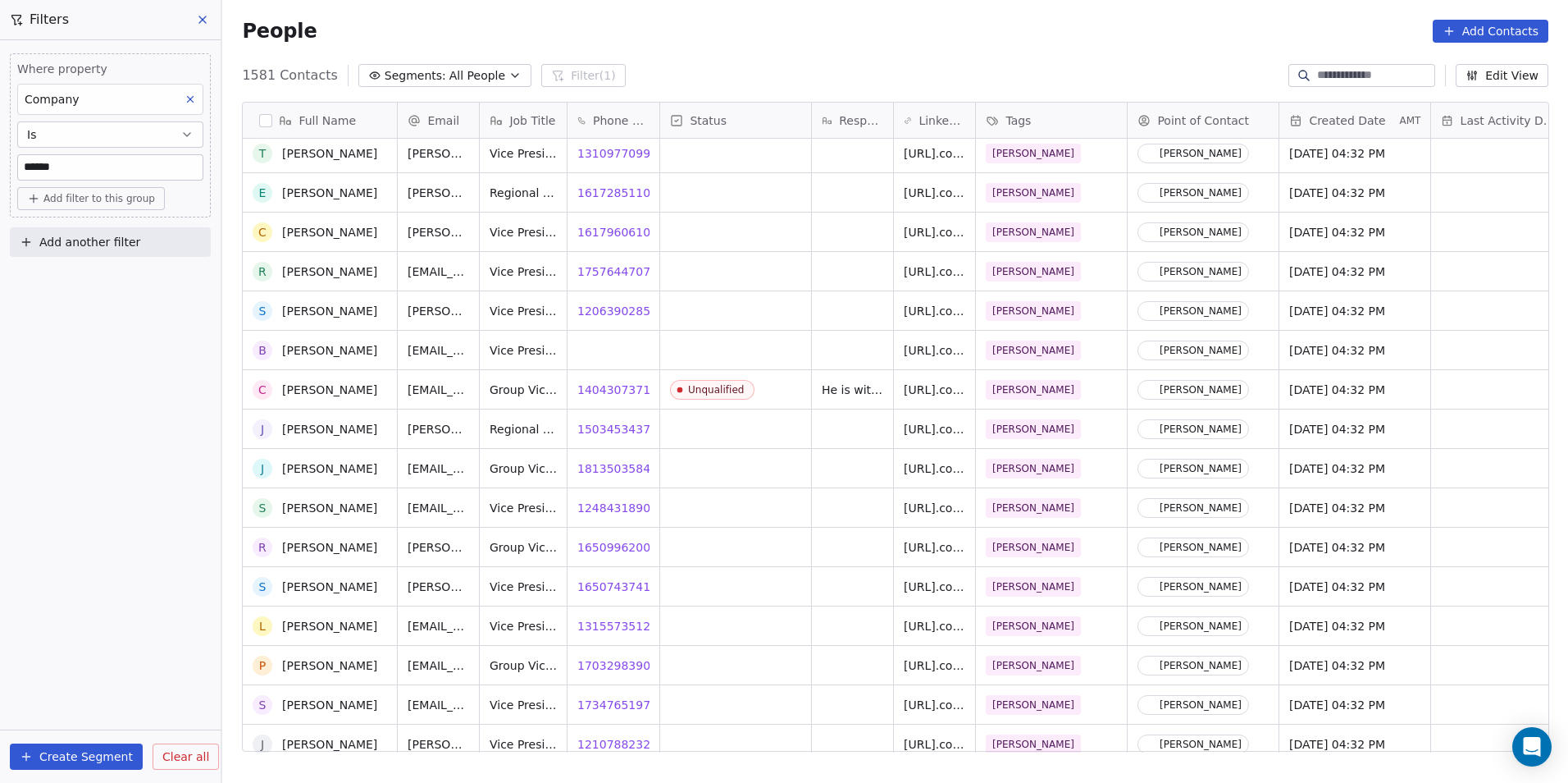
scroll to position [826, 0]
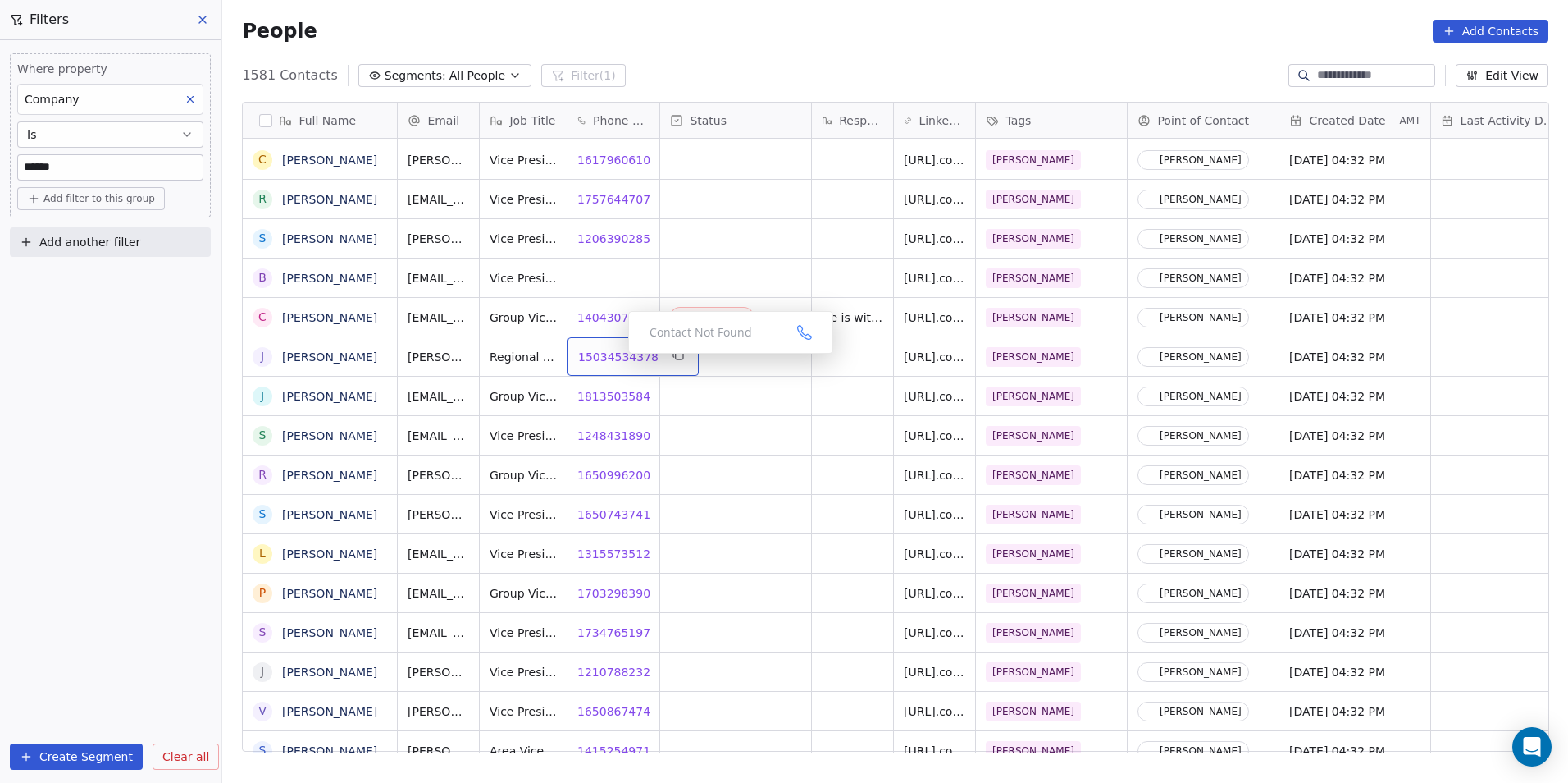
click at [615, 358] on span "15034534378" at bounding box center [618, 357] width 80 height 16
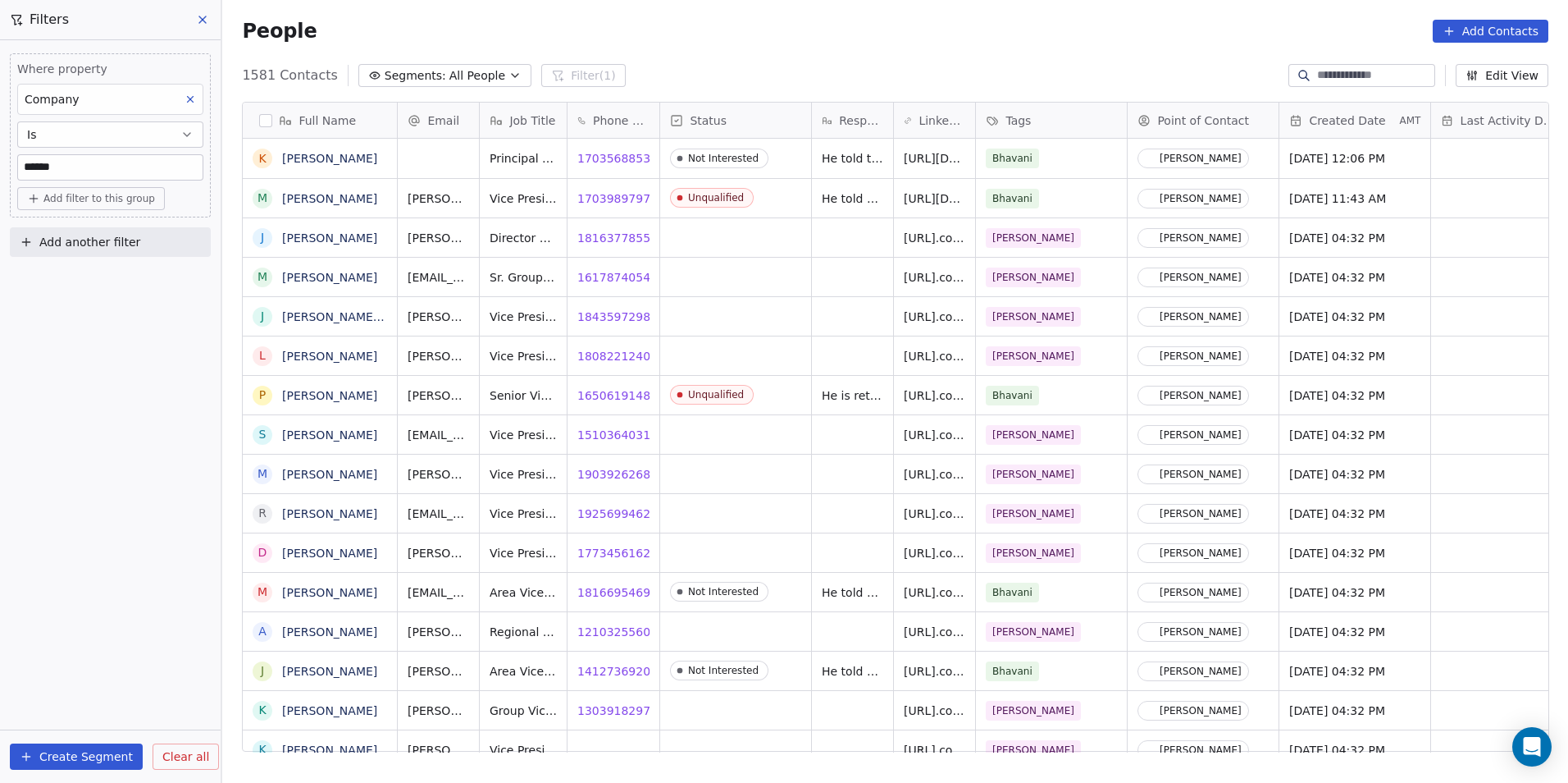
scroll to position [676, 1335]
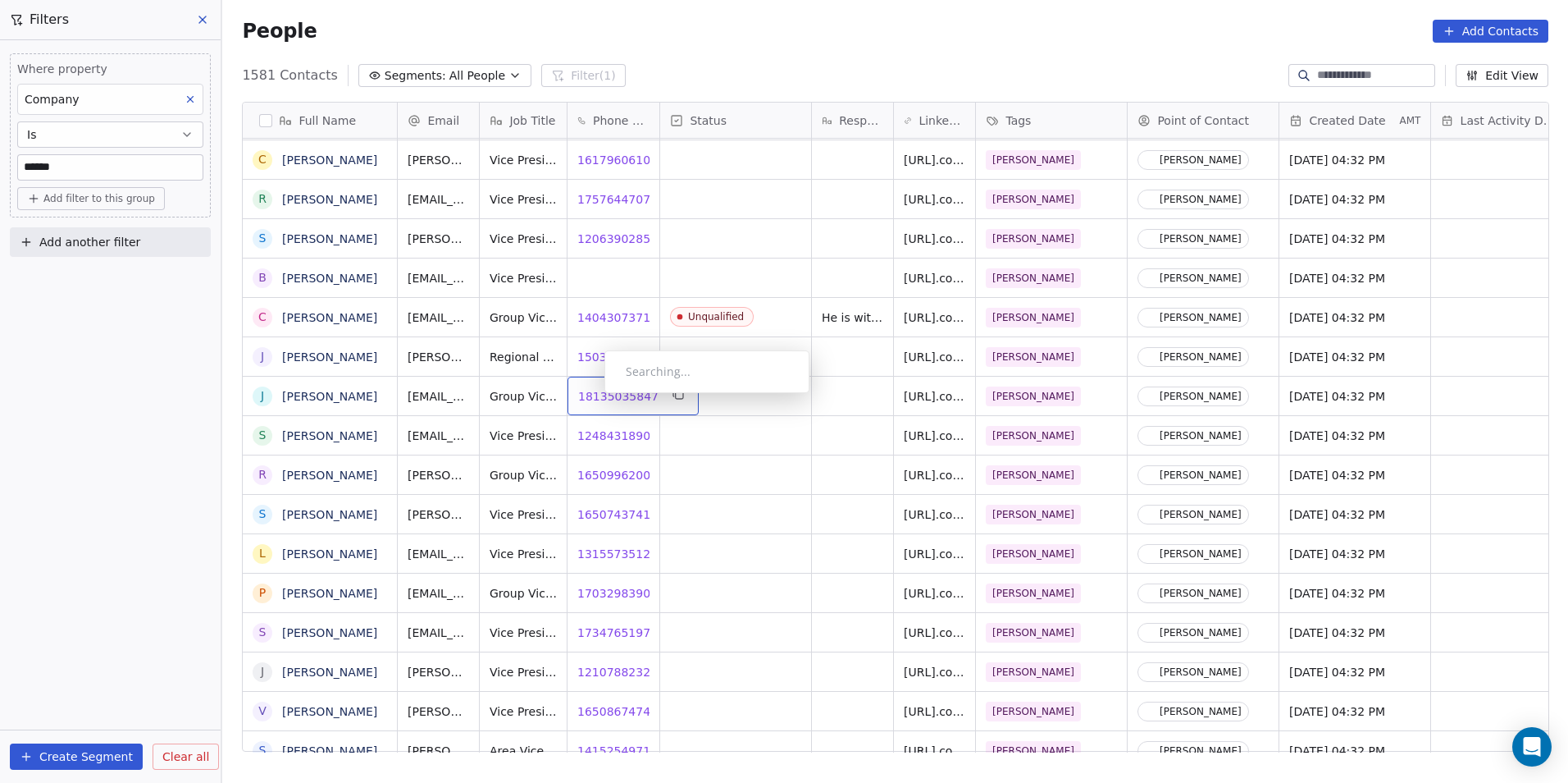
click at [592, 398] on span "18135035847" at bounding box center [618, 396] width 80 height 16
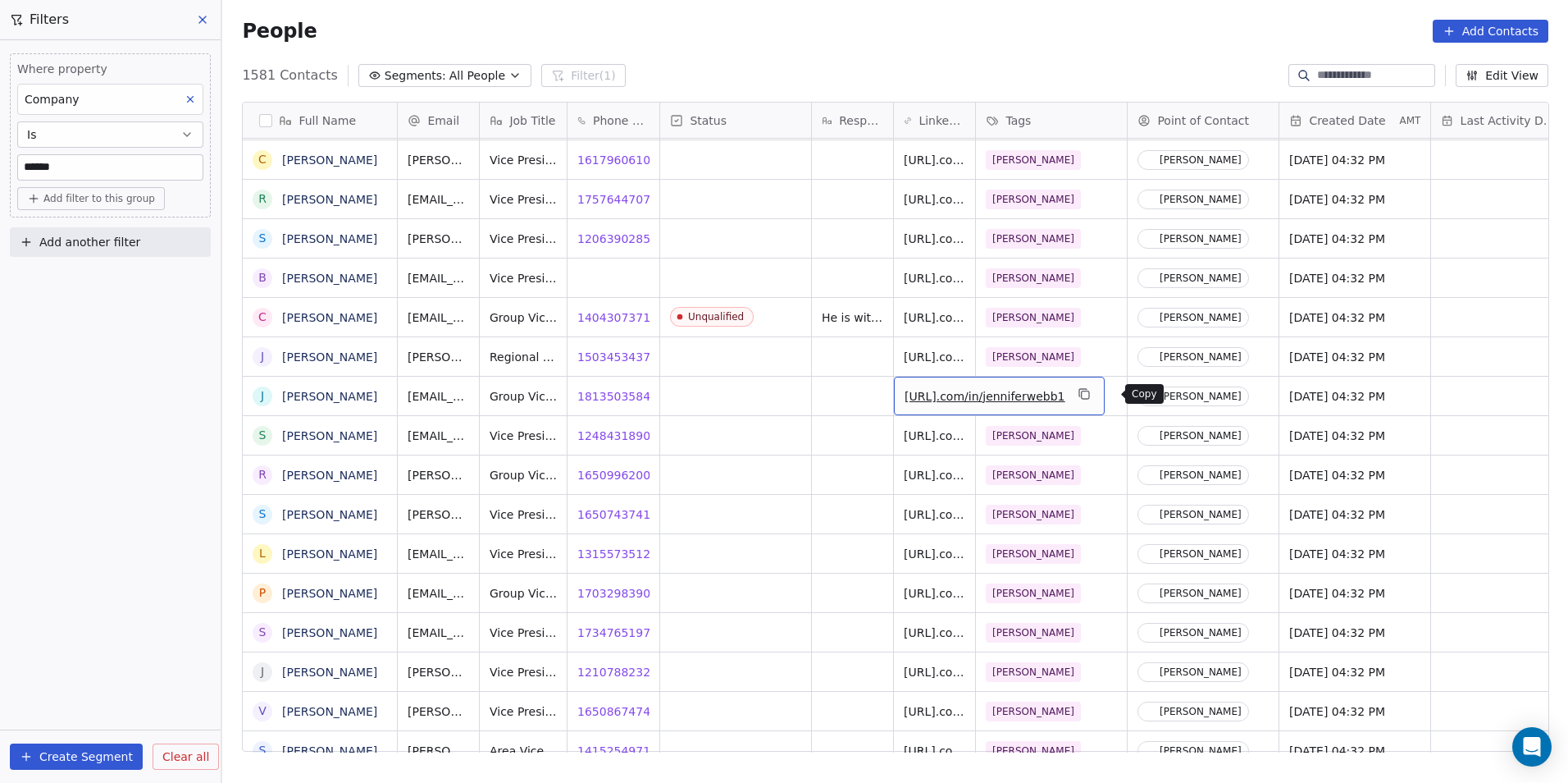
click at [1089, 395] on icon "grid" at bounding box center [1085, 395] width 7 height 7
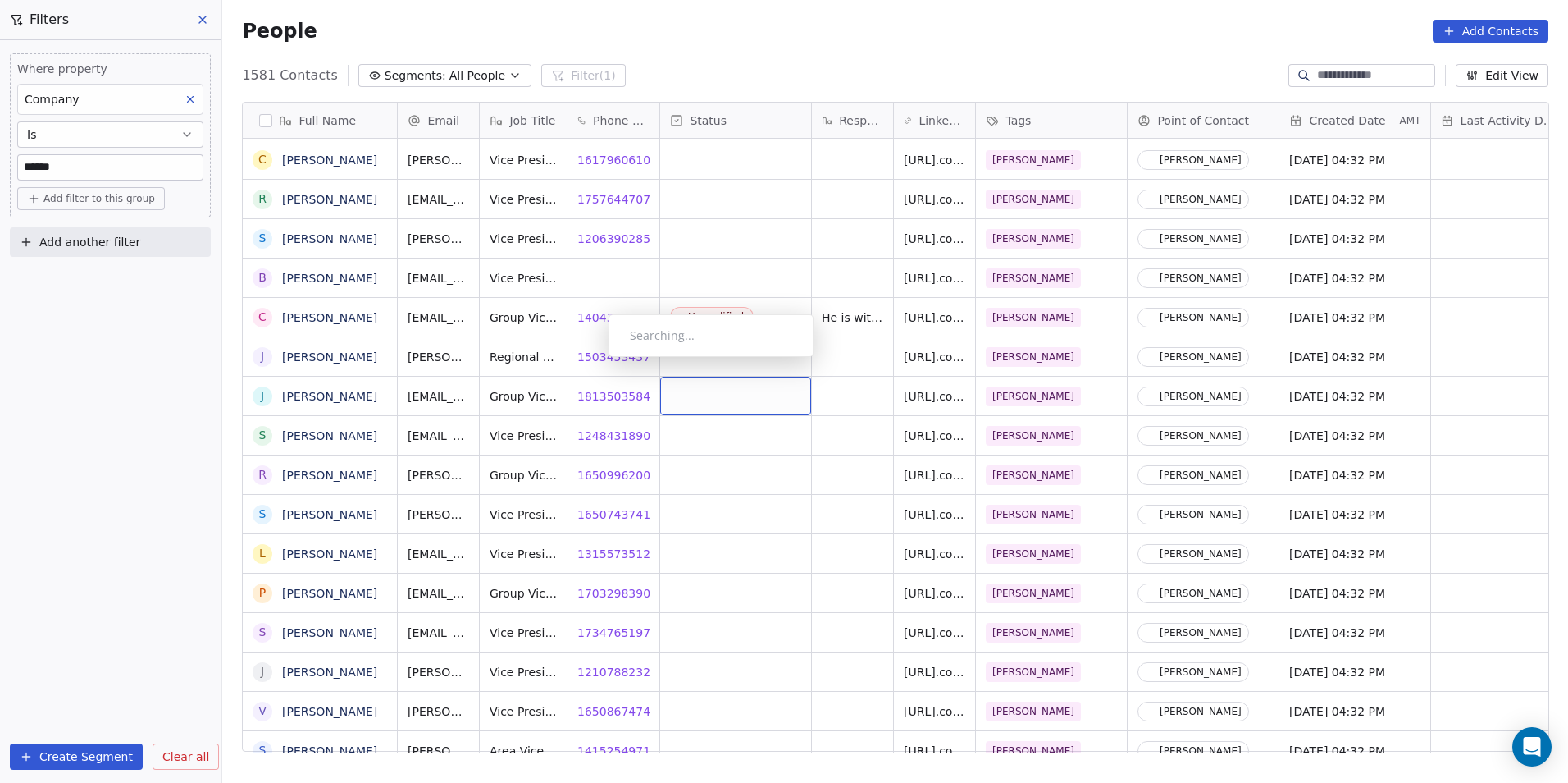
click at [733, 396] on div "grid" at bounding box center [735, 396] width 151 height 38
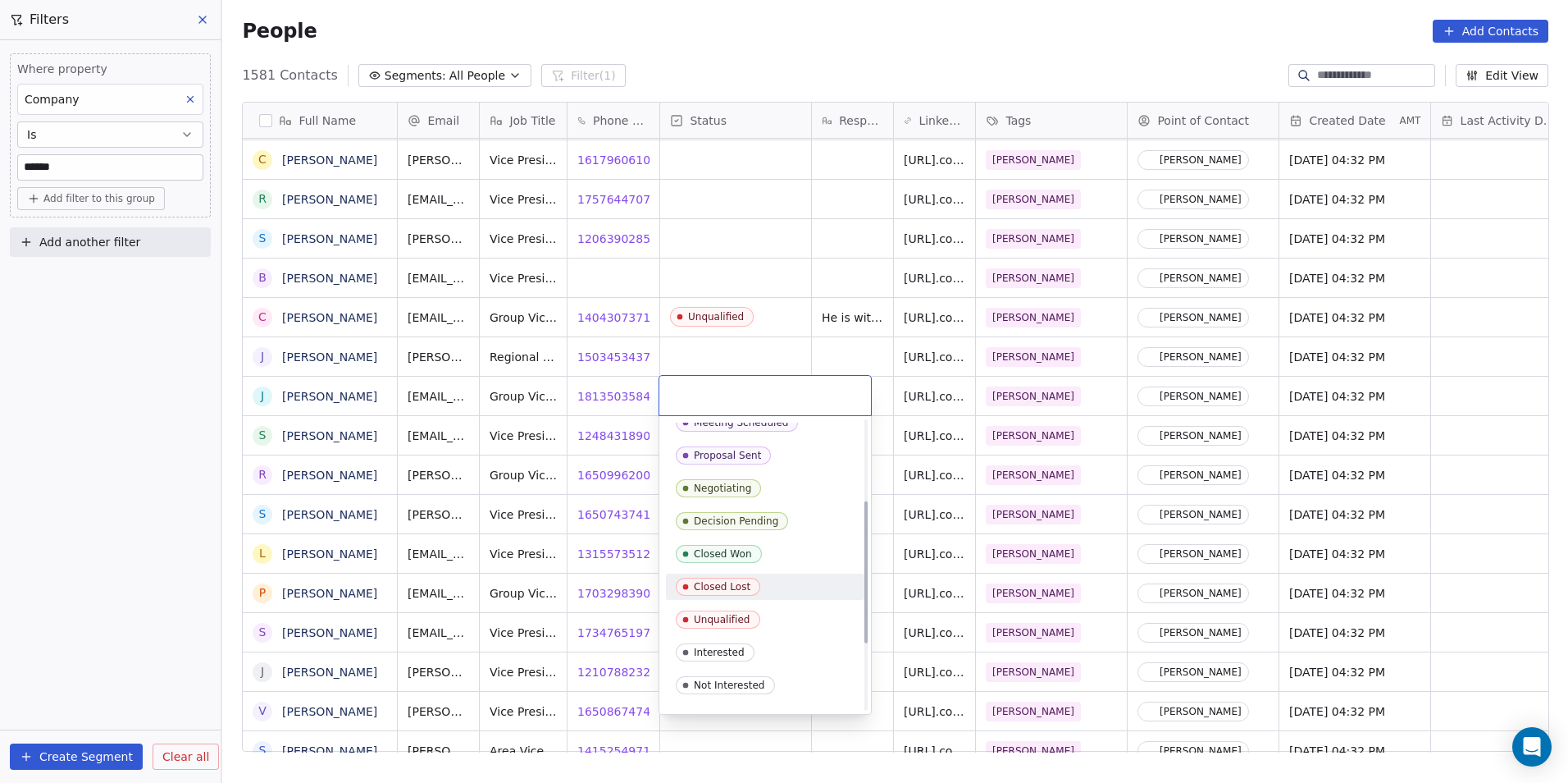
scroll to position [164, 0]
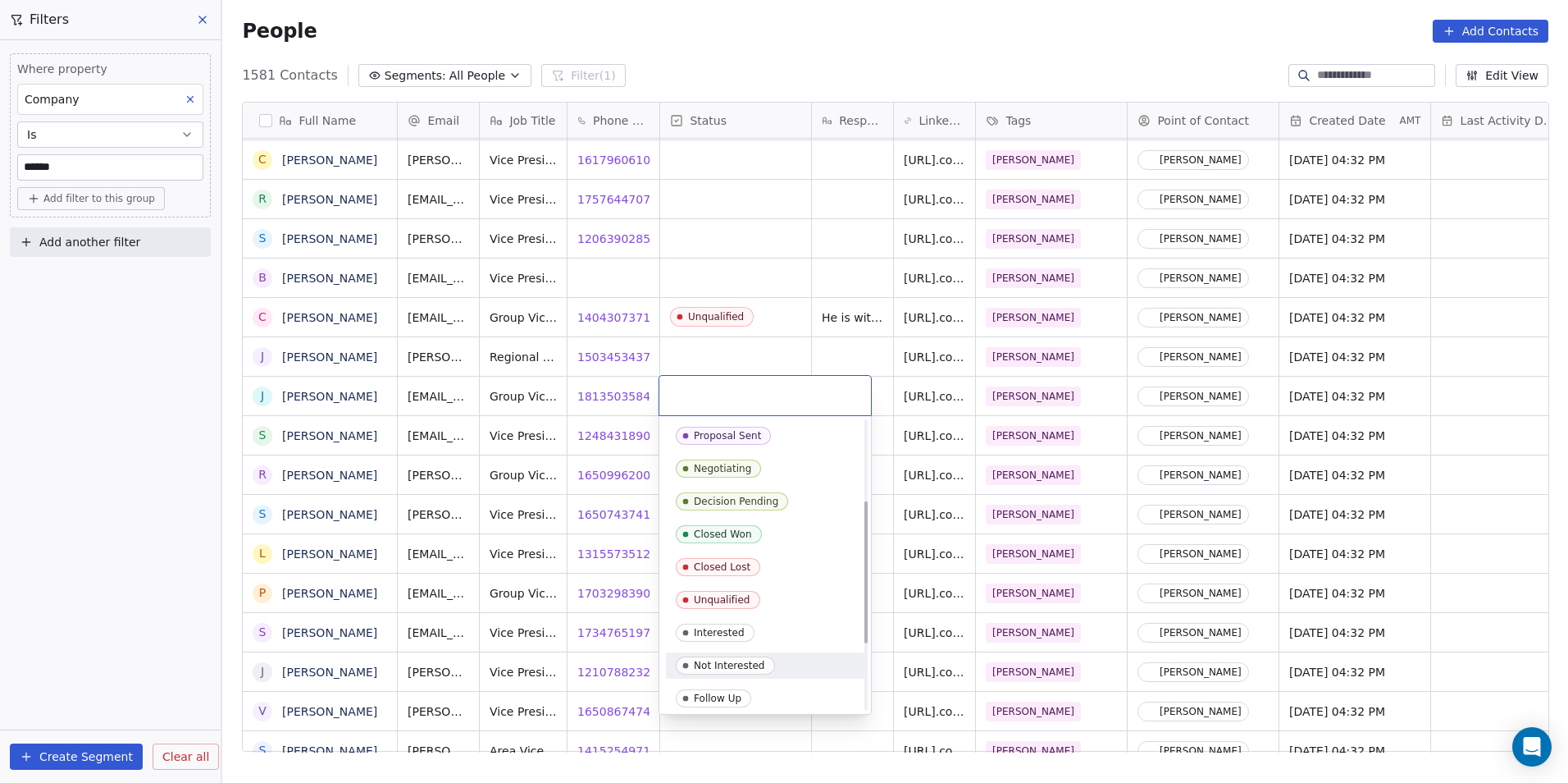
click at [740, 668] on div "Not Interested" at bounding box center [730, 665] width 71 height 12
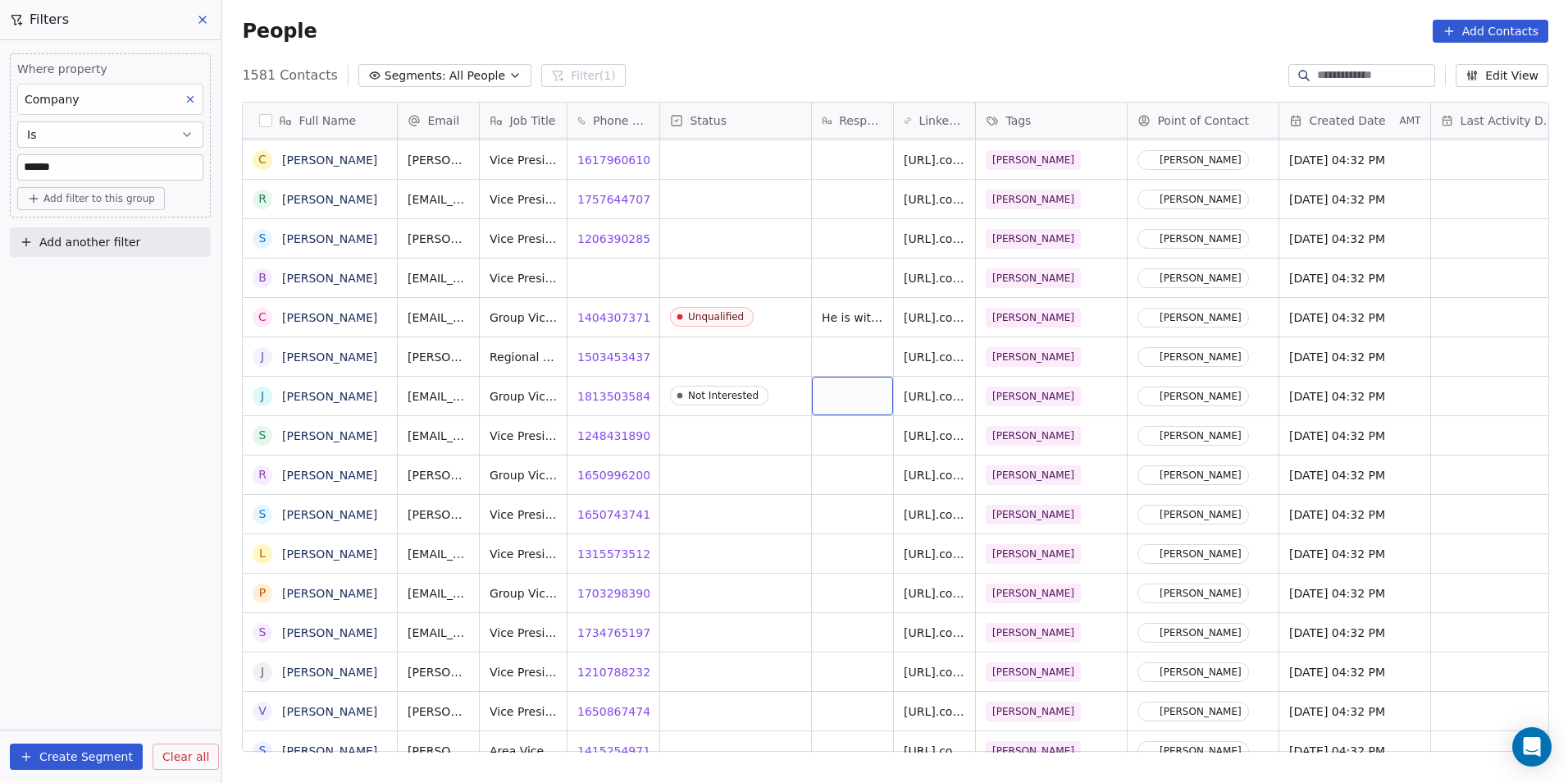
click at [850, 402] on div "grid" at bounding box center [852, 396] width 81 height 38
type textarea "**"
type textarea "*"
click at [842, 447] on html "DS Technologies Inc Contacts People Marketing Workflows Campaigns Sales Pipelin…" at bounding box center [784, 392] width 1568 height 783
click at [842, 447] on div "grid" at bounding box center [852, 435] width 81 height 38
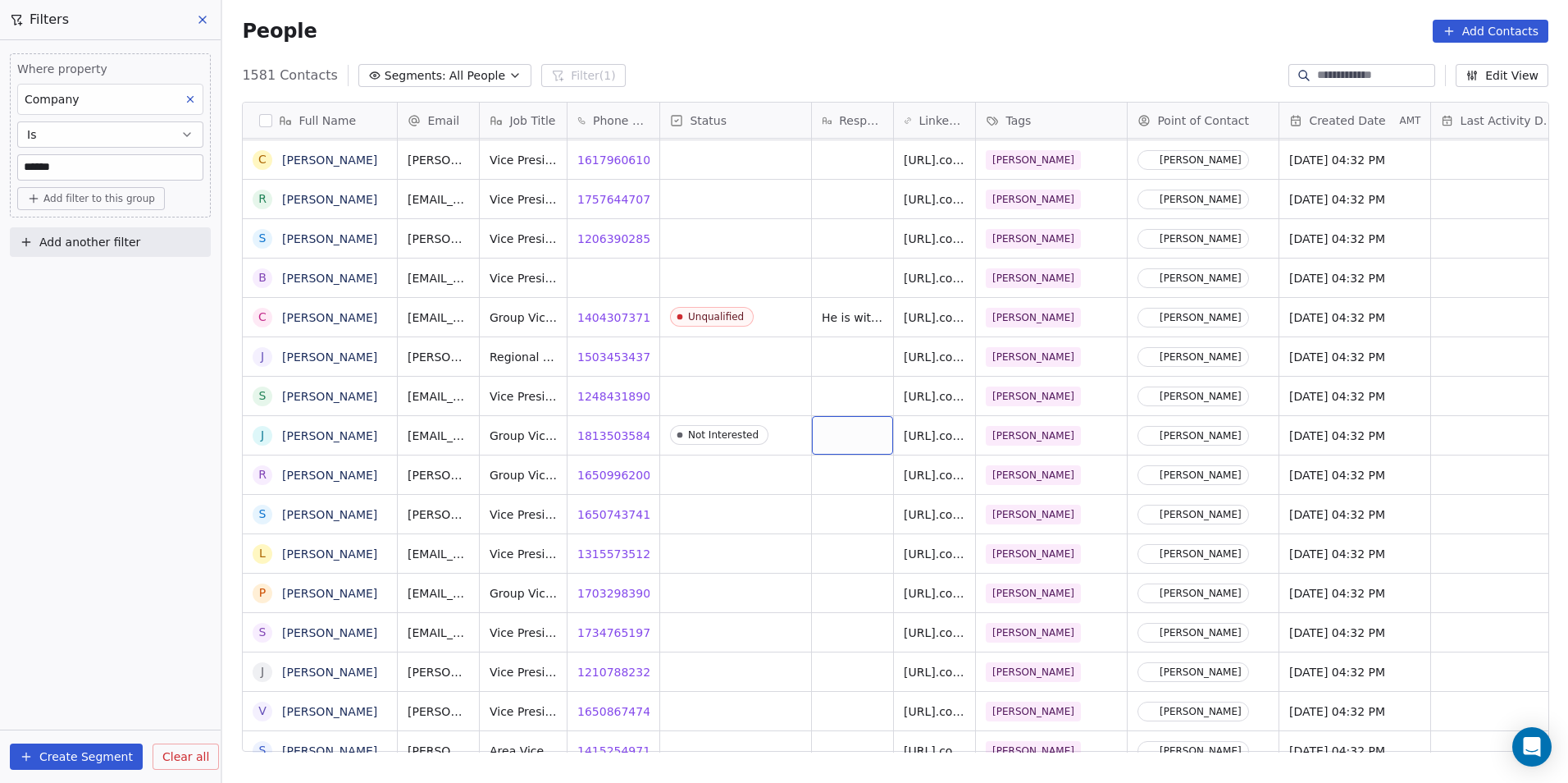
click at [849, 426] on div "grid" at bounding box center [852, 435] width 81 height 38
type textarea "**********"
click at [852, 637] on html "DS Technologies Inc Contacts People Marketing Workflows Campaigns Sales Pipelin…" at bounding box center [784, 392] width 1568 height 783
click at [599, 475] on span "16509962009" at bounding box center [618, 475] width 80 height 16
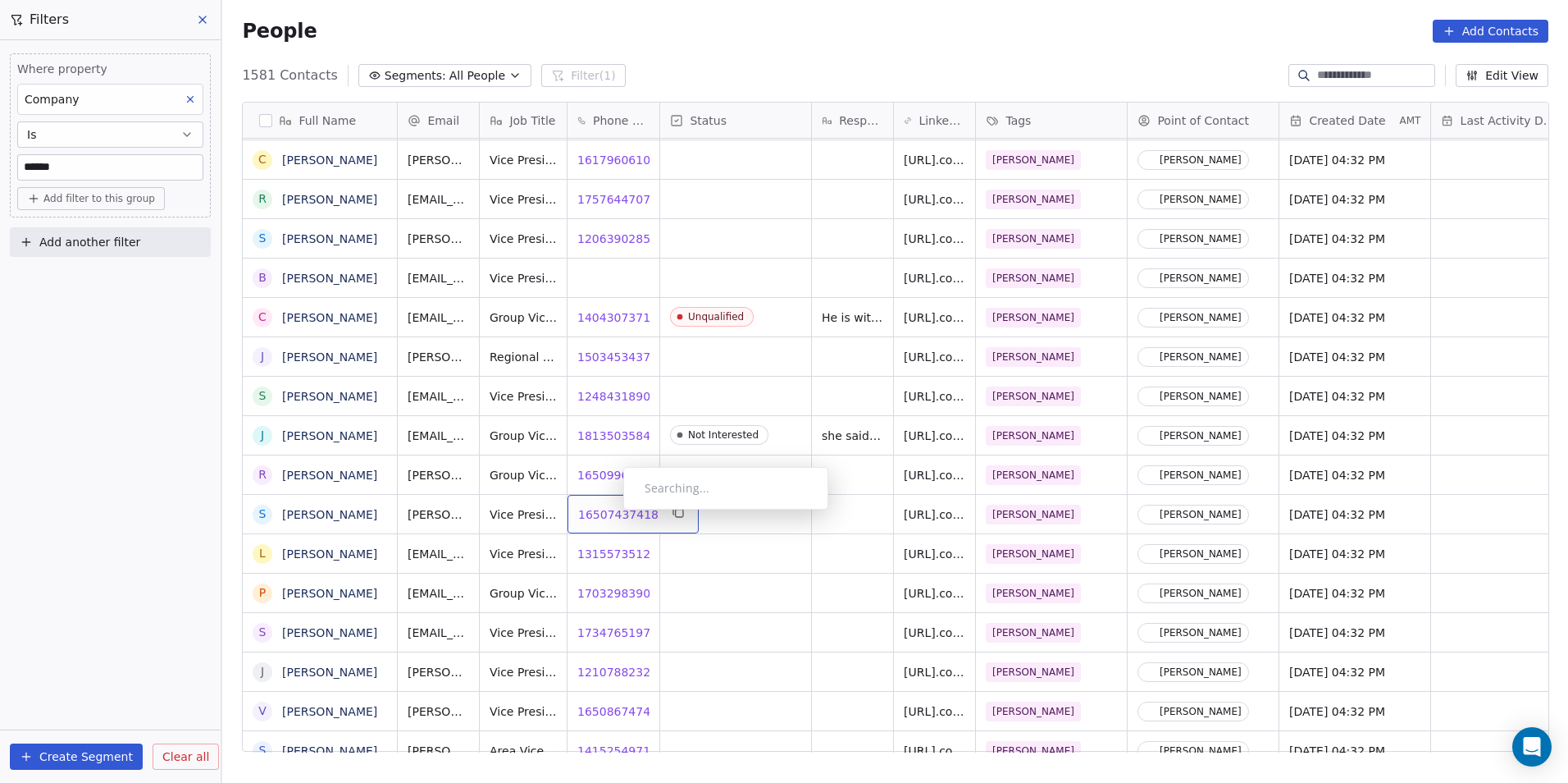
click at [610, 514] on span "16507437418" at bounding box center [618, 515] width 80 height 16
click at [606, 556] on span "13155735121" at bounding box center [618, 554] width 80 height 16
drag, startPoint x: 686, startPoint y: 618, endPoint x: 590, endPoint y: 596, distance: 98.5
click at [686, 618] on html "DS Technologies Inc Contacts People Marketing Workflows Campaigns Sales Pipelin…" at bounding box center [784, 392] width 1568 height 783
click at [597, 595] on span "17032983900" at bounding box center [618, 594] width 80 height 16
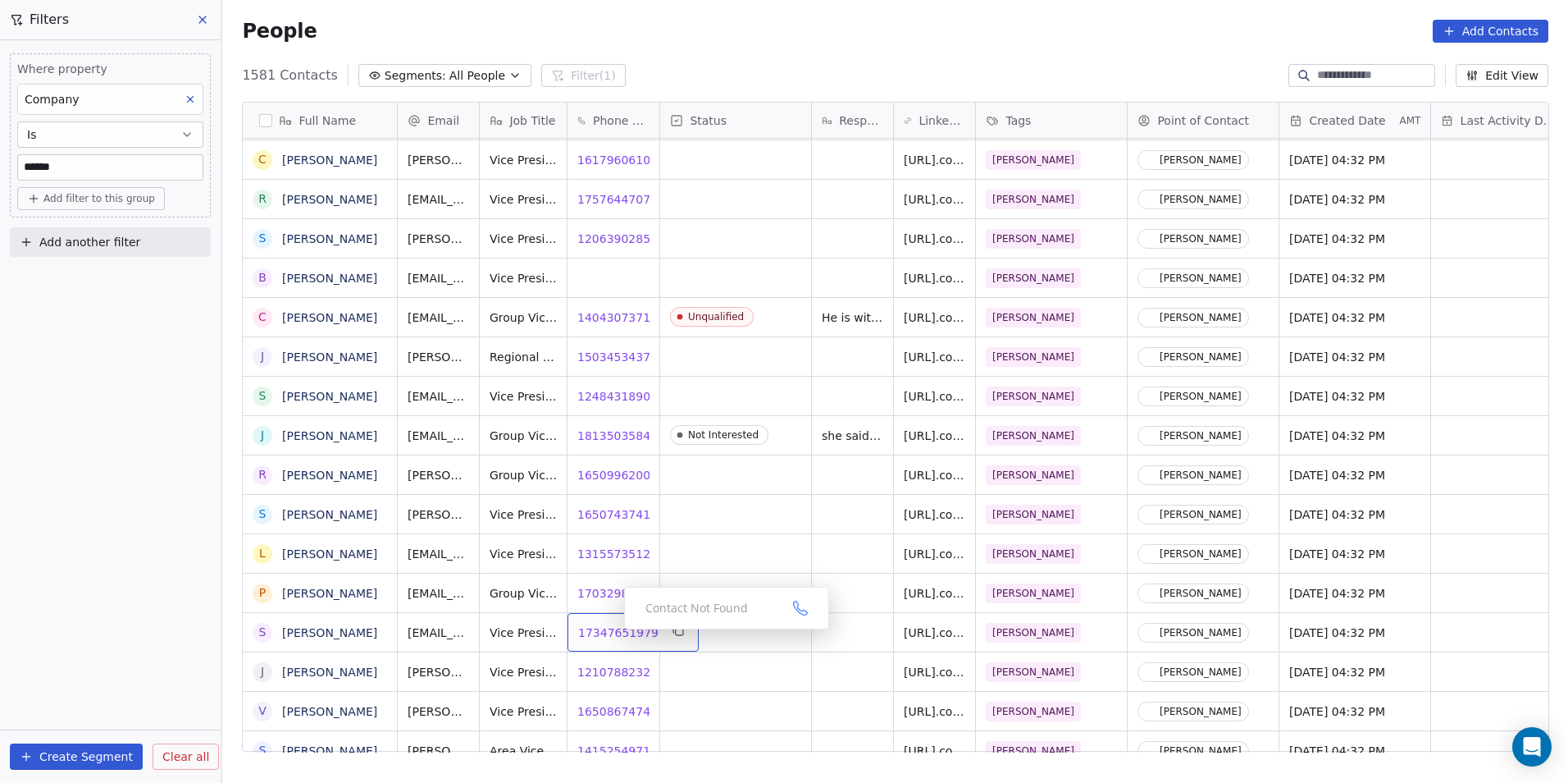
click at [611, 634] on span "17347651979" at bounding box center [618, 633] width 80 height 16
click at [608, 670] on span "12107882329" at bounding box center [618, 672] width 80 height 16
click at [773, 634] on html "DS Technologies Inc Contacts People Marketing Workflows Campaigns Sales Pipelin…" at bounding box center [784, 392] width 1568 height 783
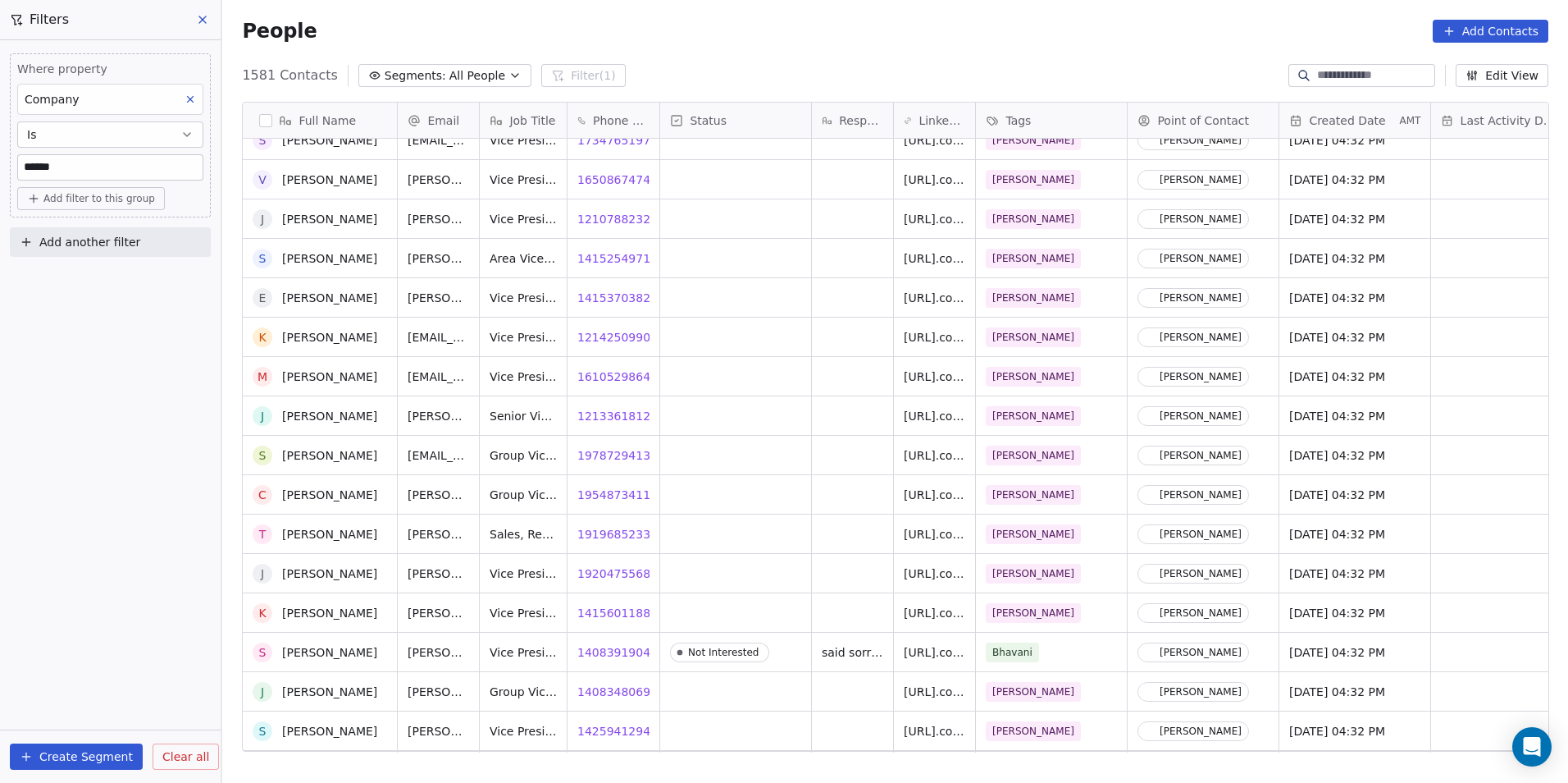
scroll to position [1237, 0]
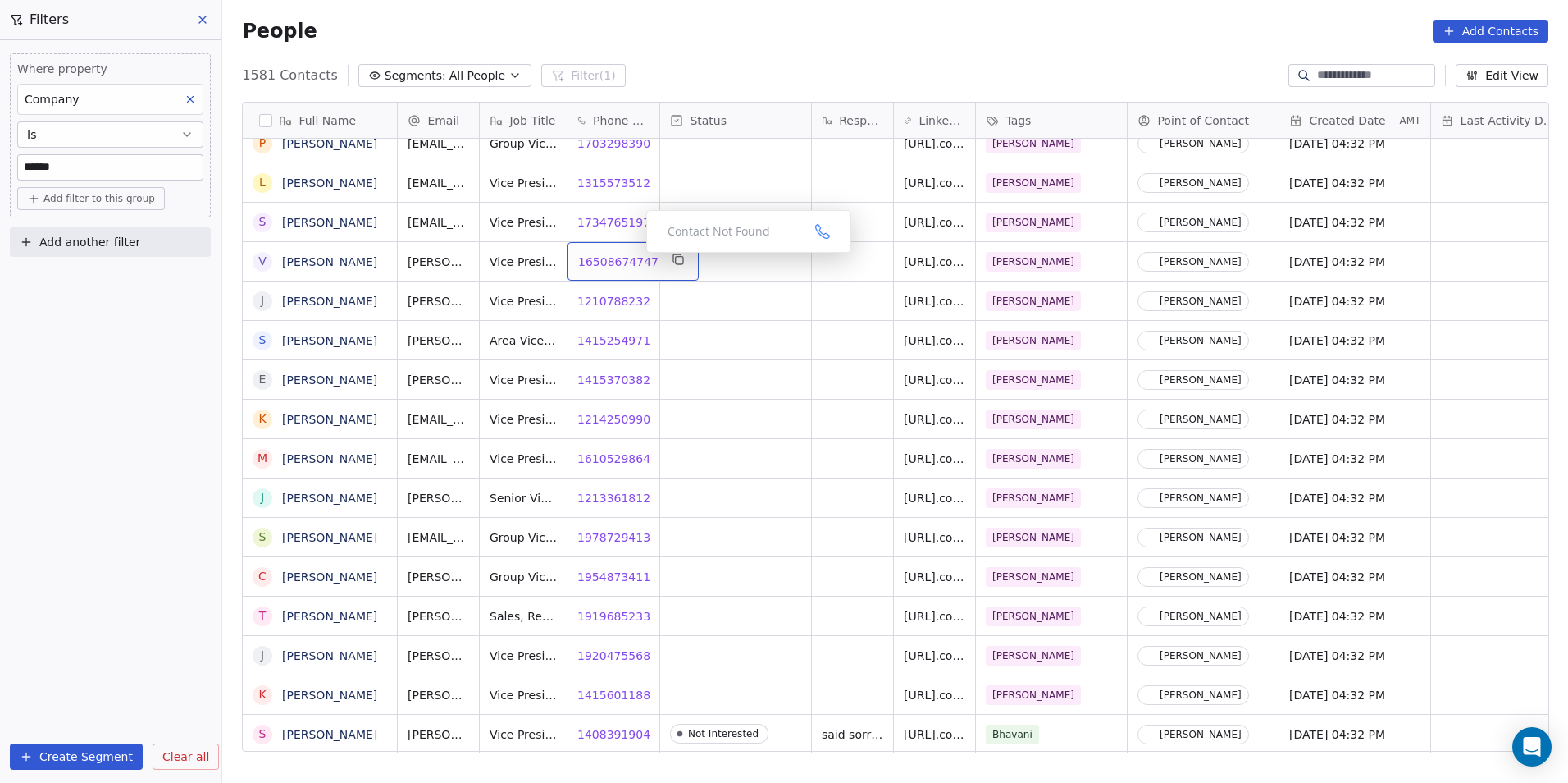
click at [609, 263] on span "16508674747" at bounding box center [618, 262] width 80 height 16
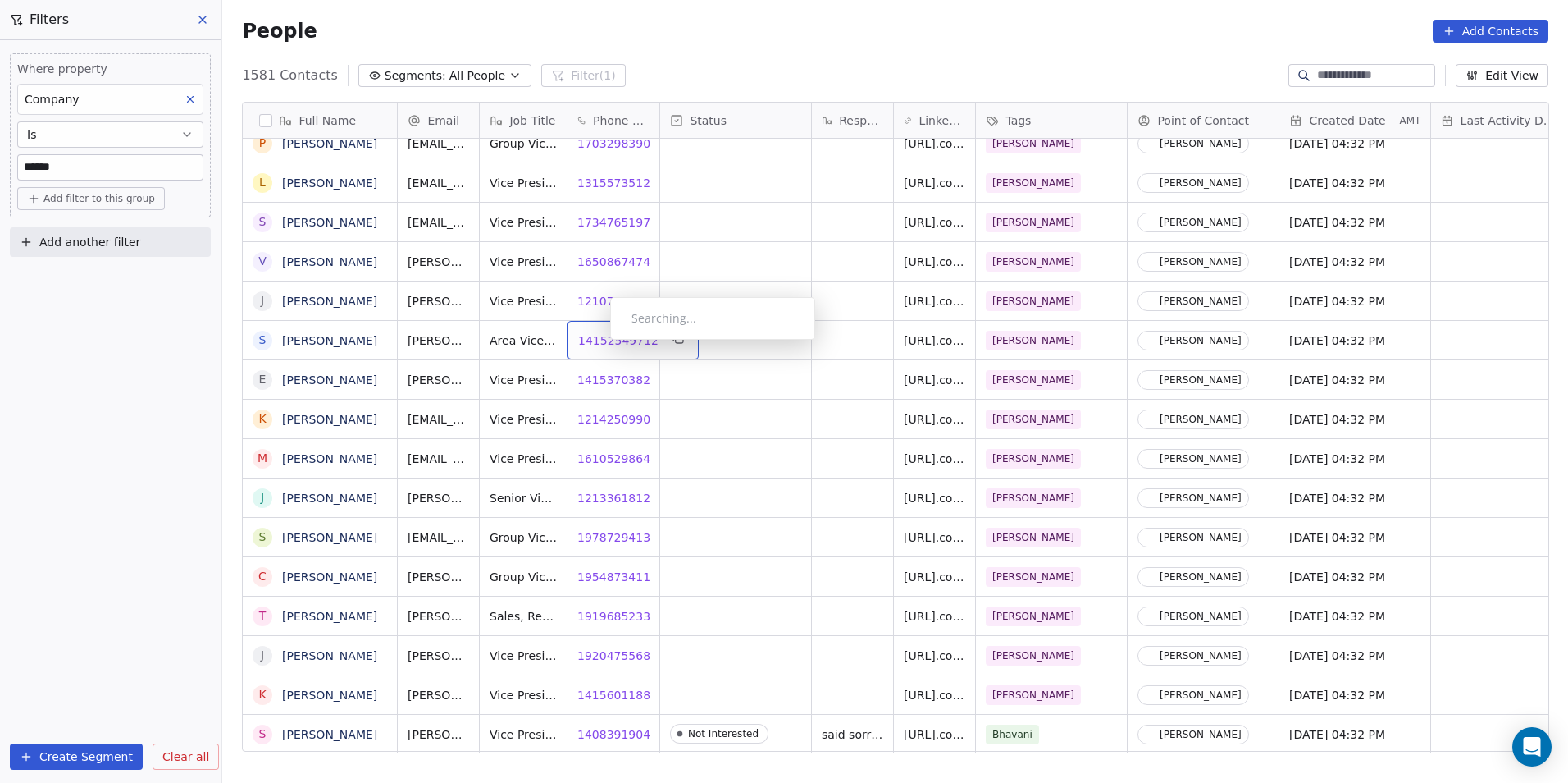
click at [597, 344] on span "14152549712" at bounding box center [618, 340] width 80 height 16
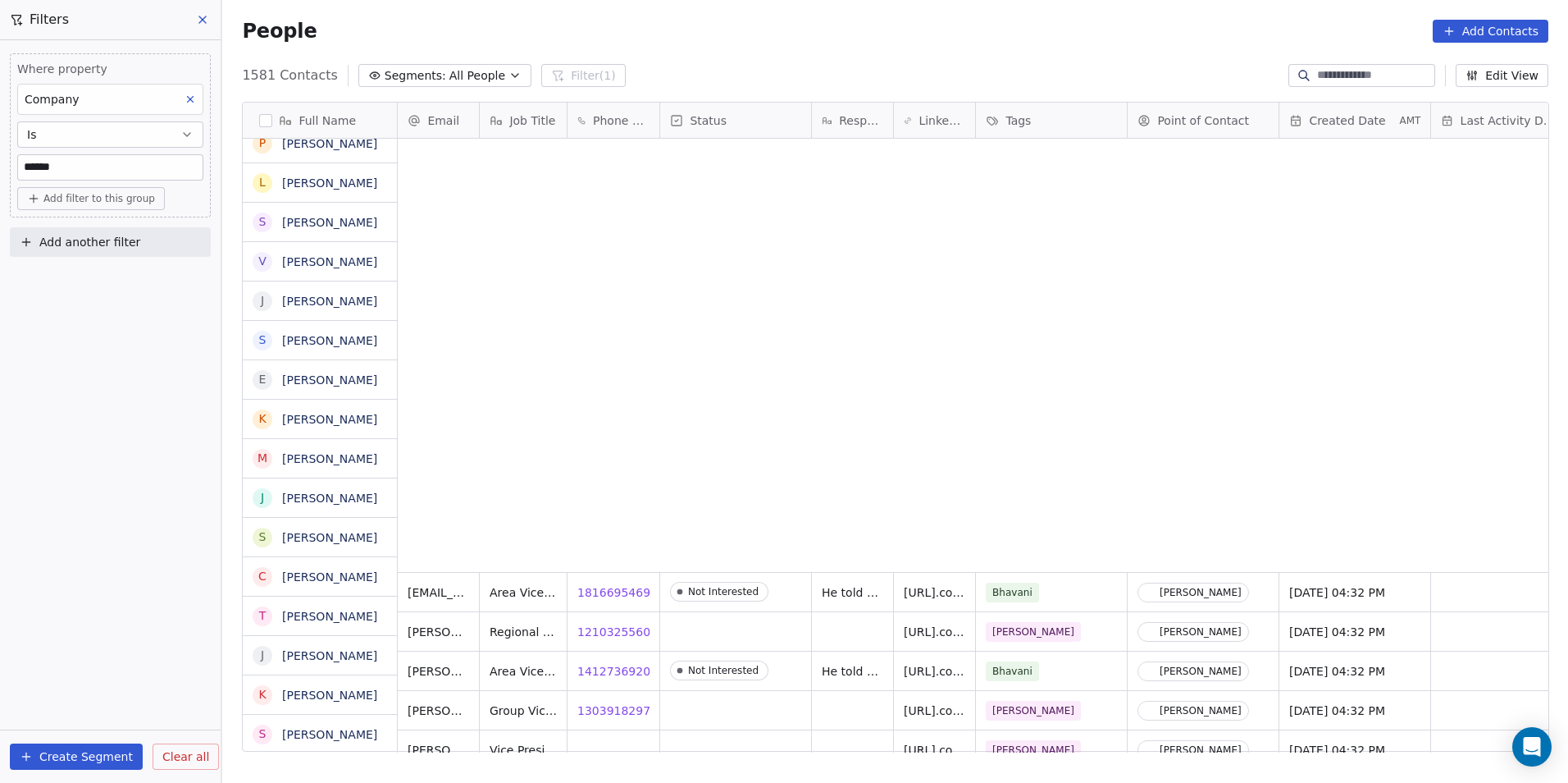
scroll to position [676, 1335]
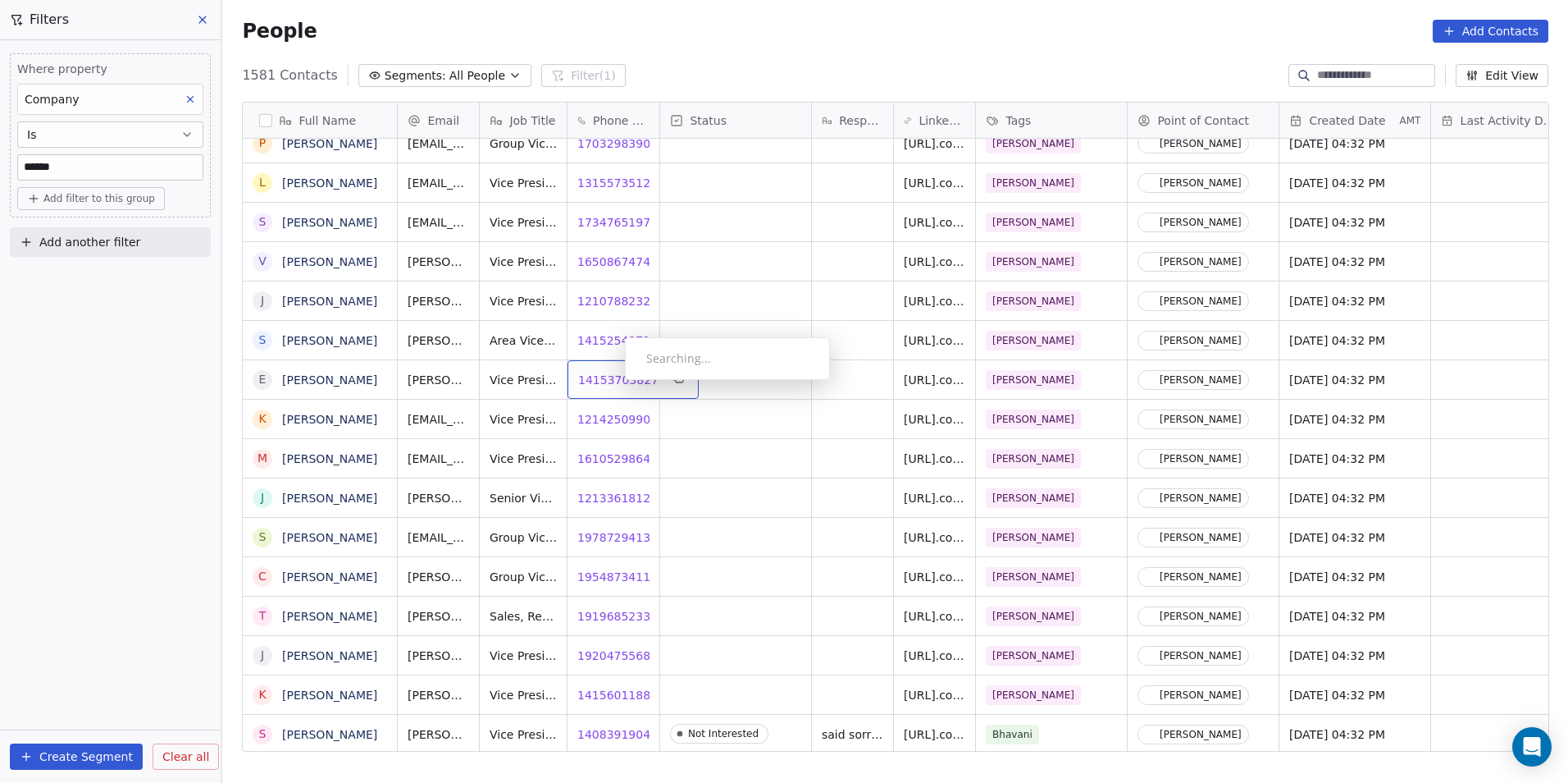
click at [612, 384] on span "14153703827" at bounding box center [618, 380] width 80 height 16
drag, startPoint x: 610, startPoint y: 413, endPoint x: 613, endPoint y: 422, distance: 9.5
click at [613, 424] on span "12142509905" at bounding box center [618, 419] width 80 height 16
click at [618, 465] on span "16105298643" at bounding box center [618, 459] width 80 height 16
click at [616, 494] on span "12133618120" at bounding box center [618, 499] width 80 height 16
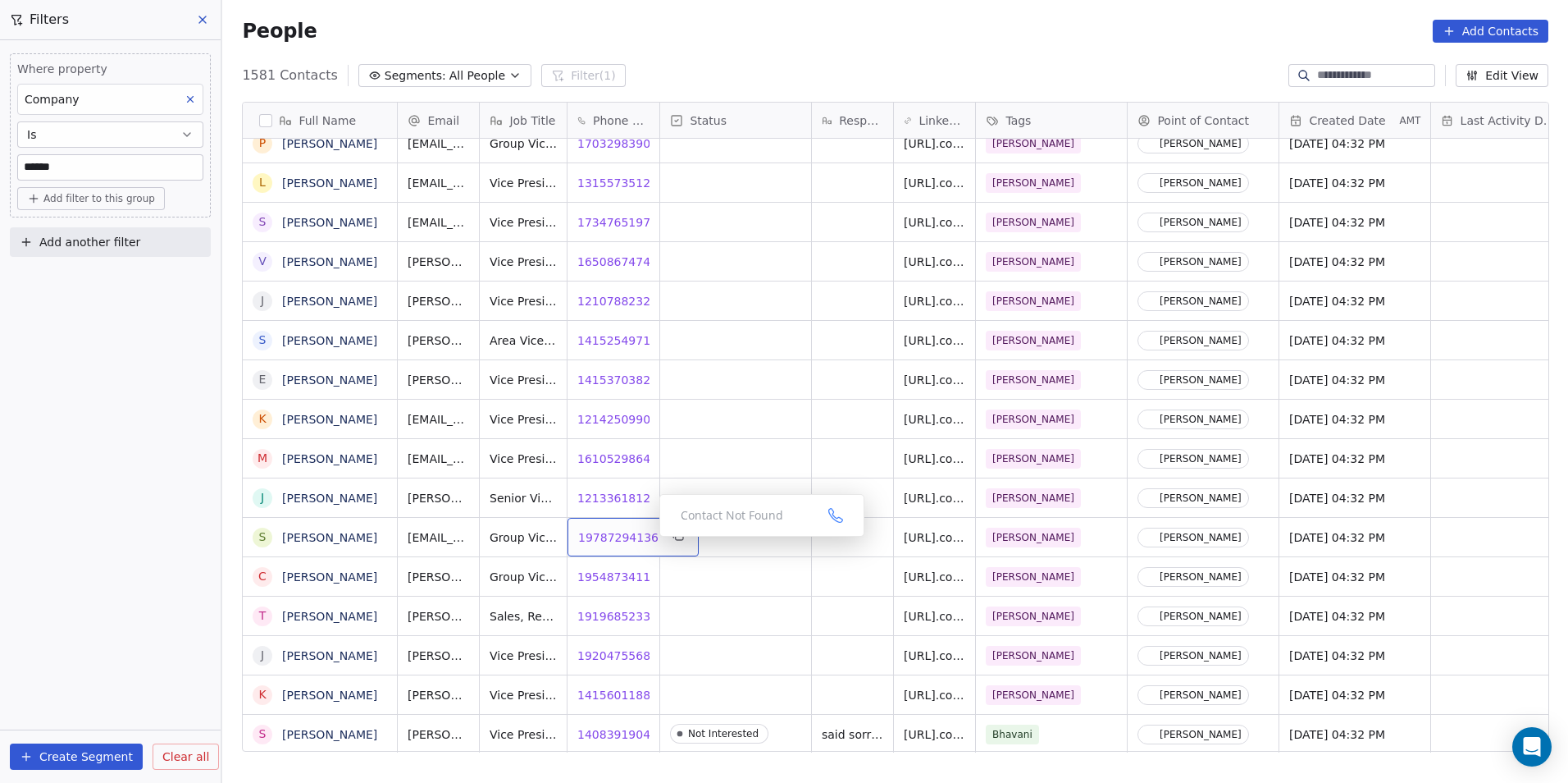
click at [611, 539] on span "19787294136" at bounding box center [618, 538] width 80 height 16
click at [618, 574] on span "19548734110" at bounding box center [618, 577] width 80 height 16
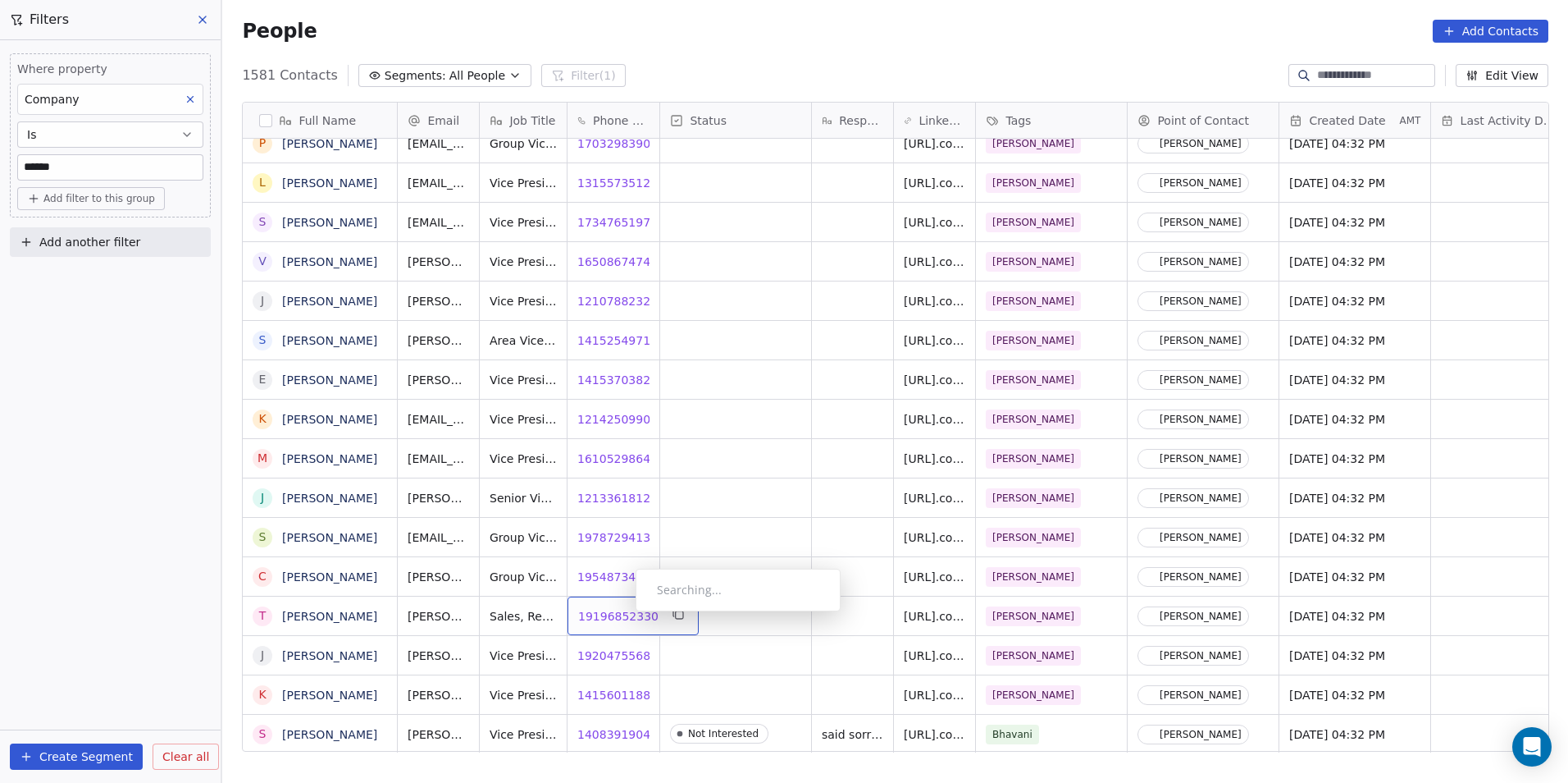
click at [620, 616] on span "19196852330" at bounding box center [618, 617] width 80 height 16
click at [614, 654] on span "19204755684" at bounding box center [618, 656] width 80 height 16
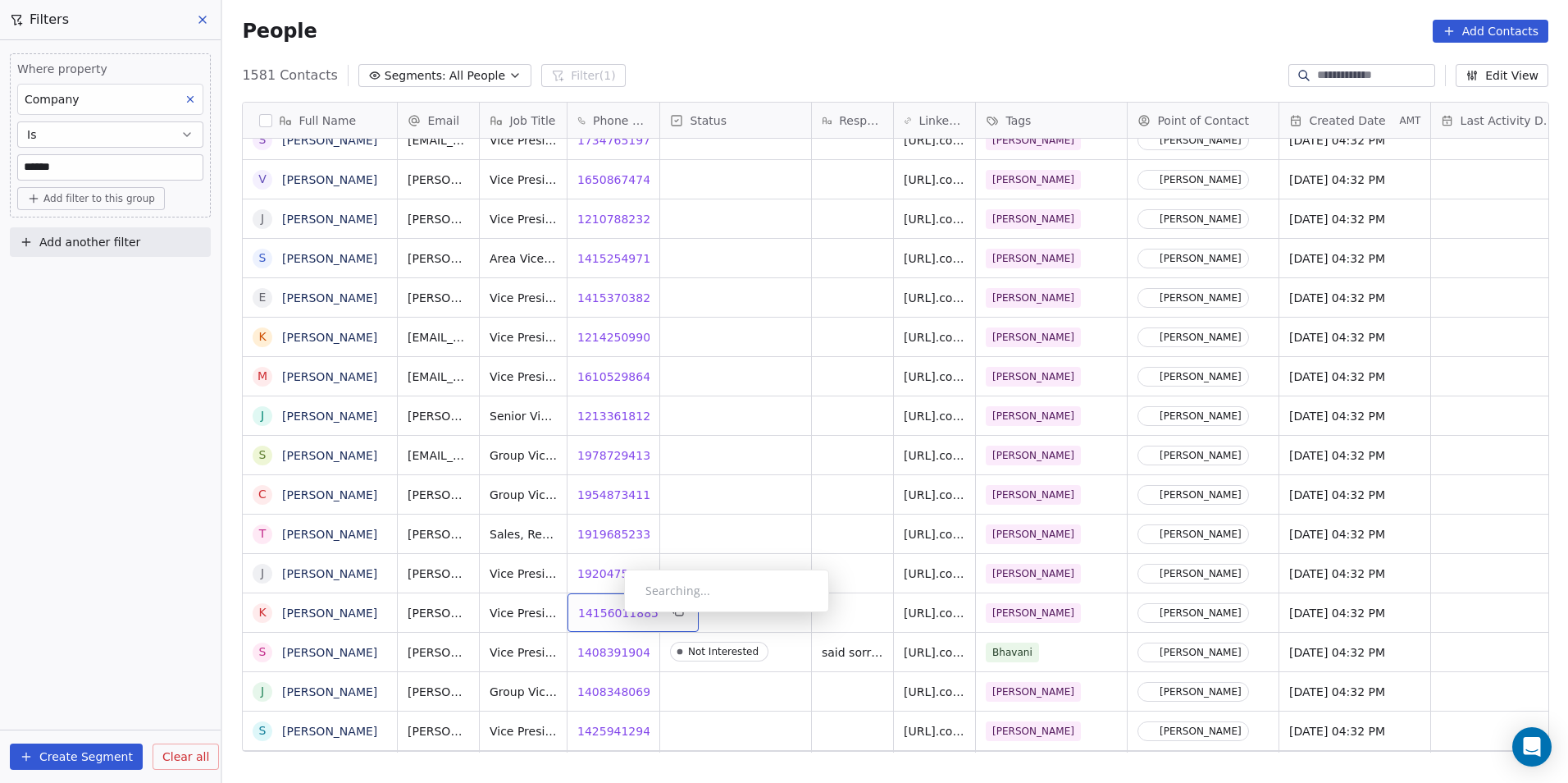
click at [611, 617] on span "14156011885" at bounding box center [618, 613] width 80 height 16
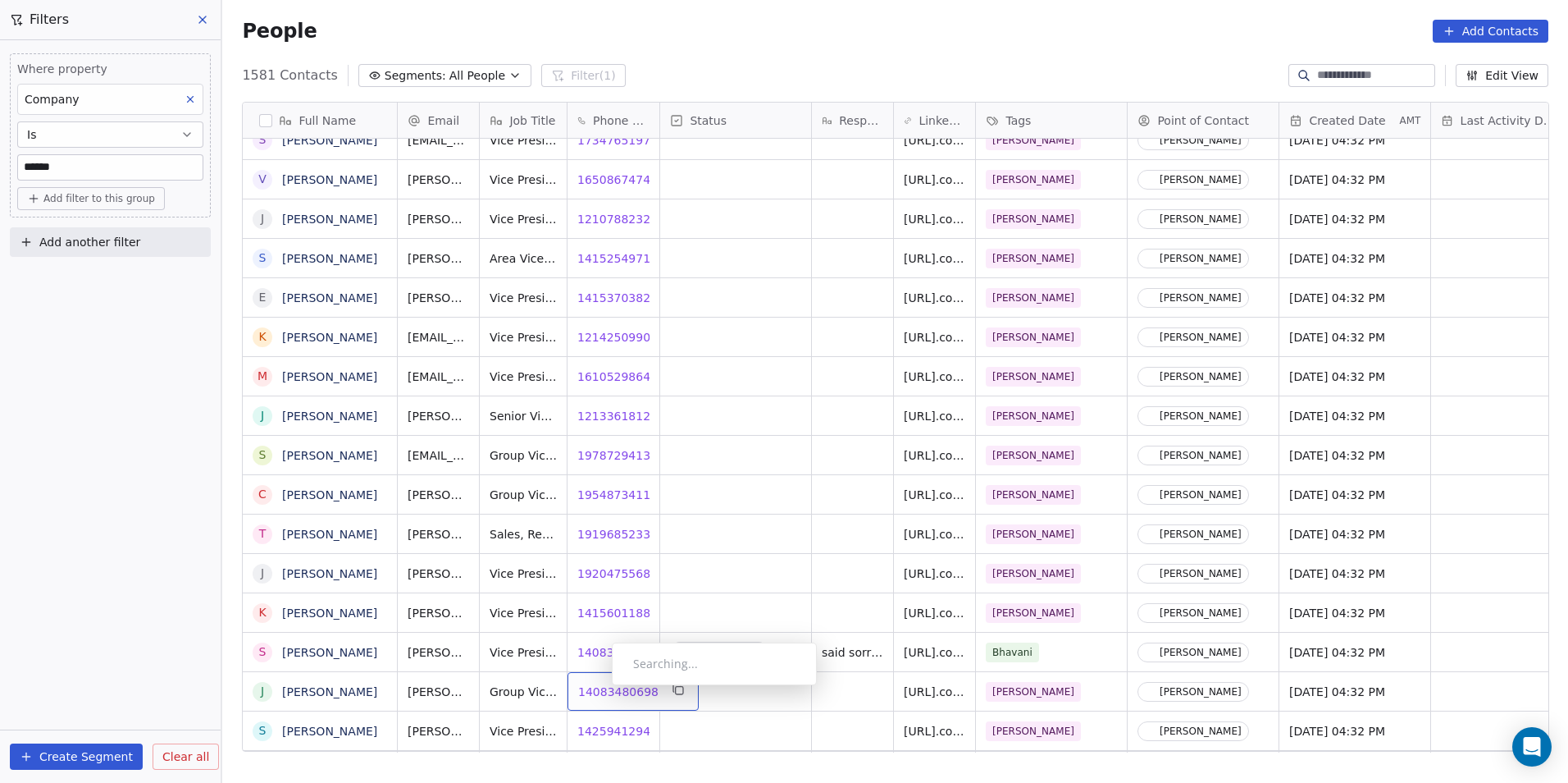
scroll to position [1325, 0]
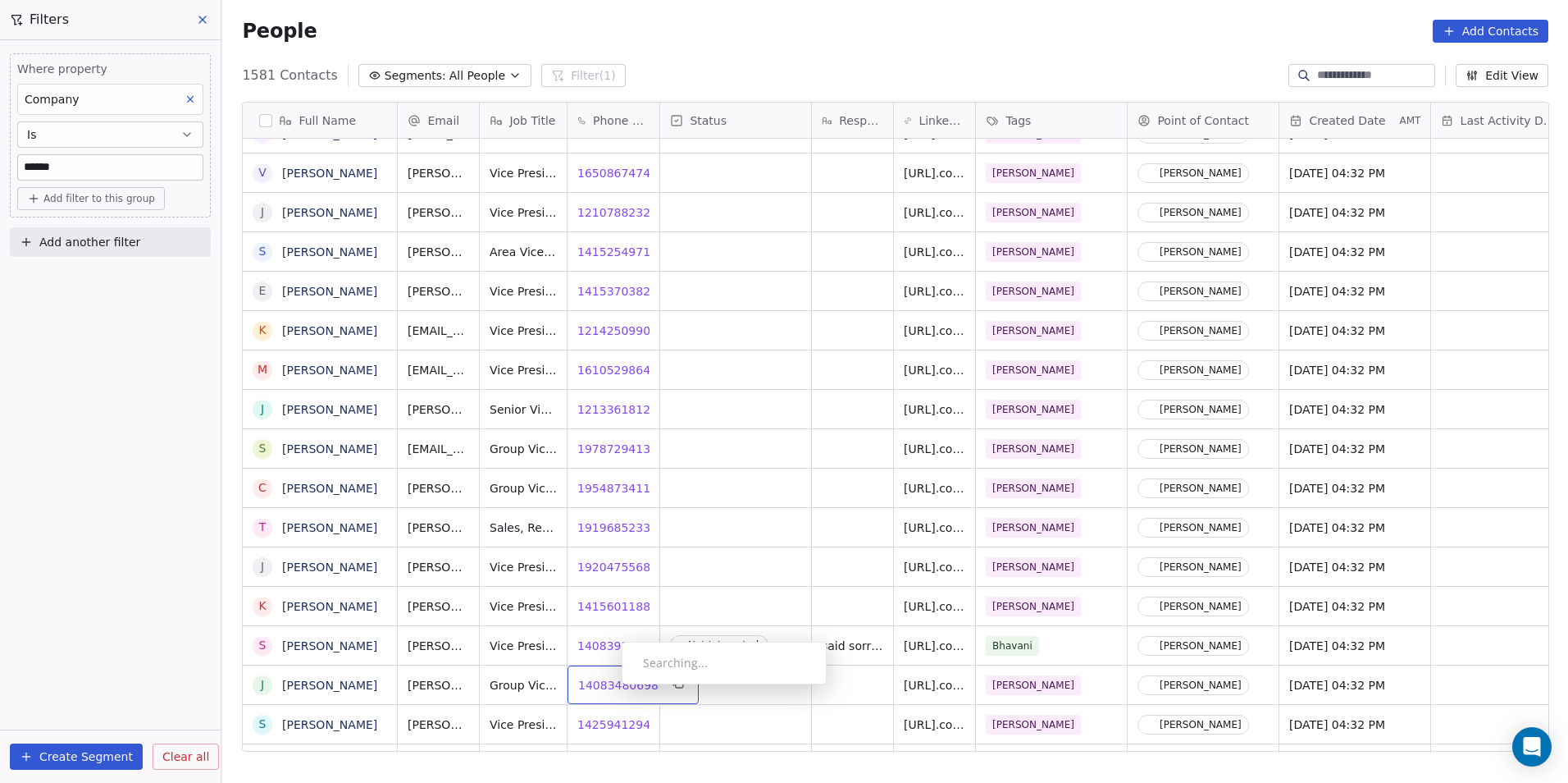
click at [609, 689] on span "14083480698" at bounding box center [618, 685] width 80 height 16
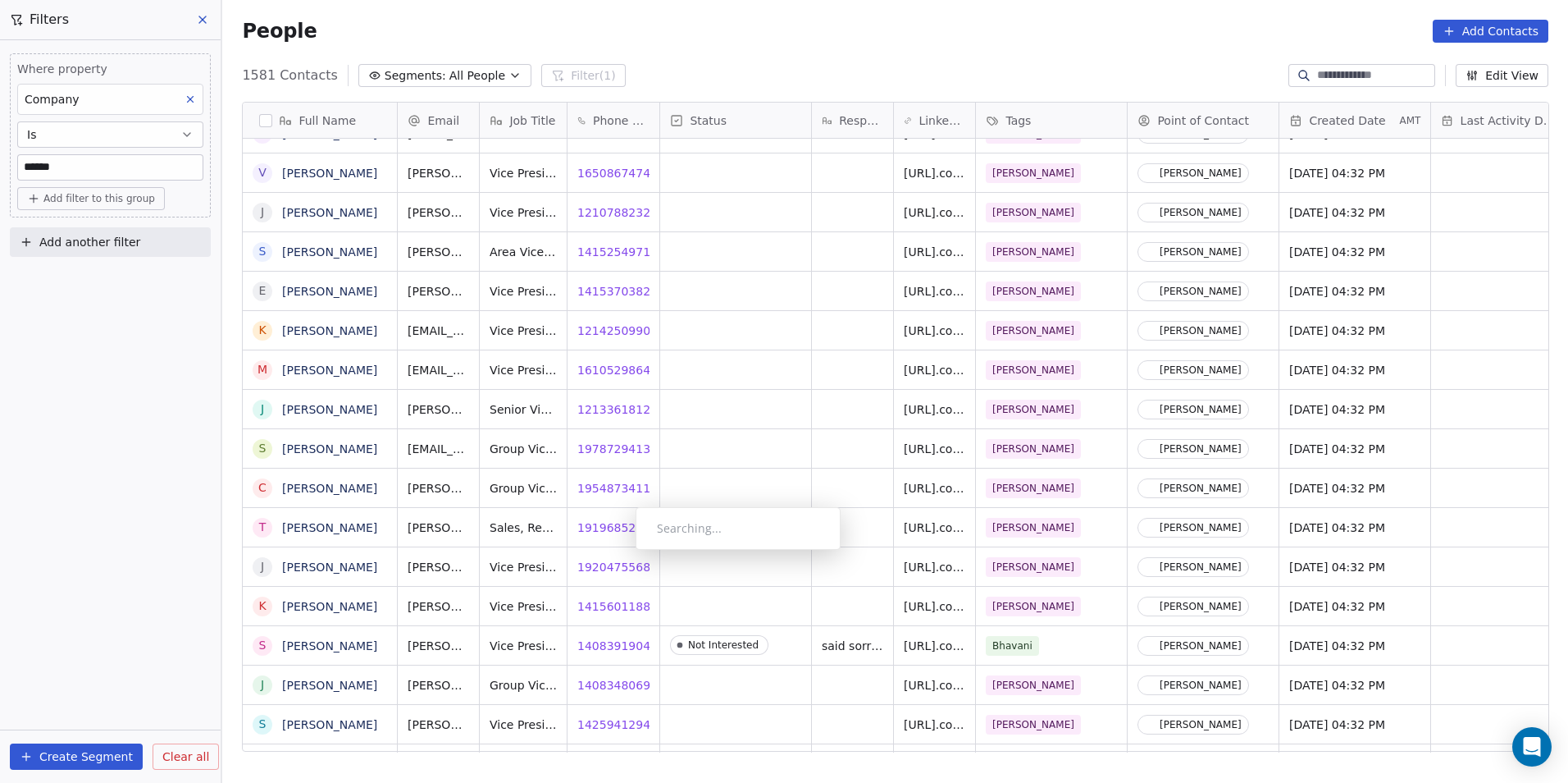
scroll to position [1489, 0]
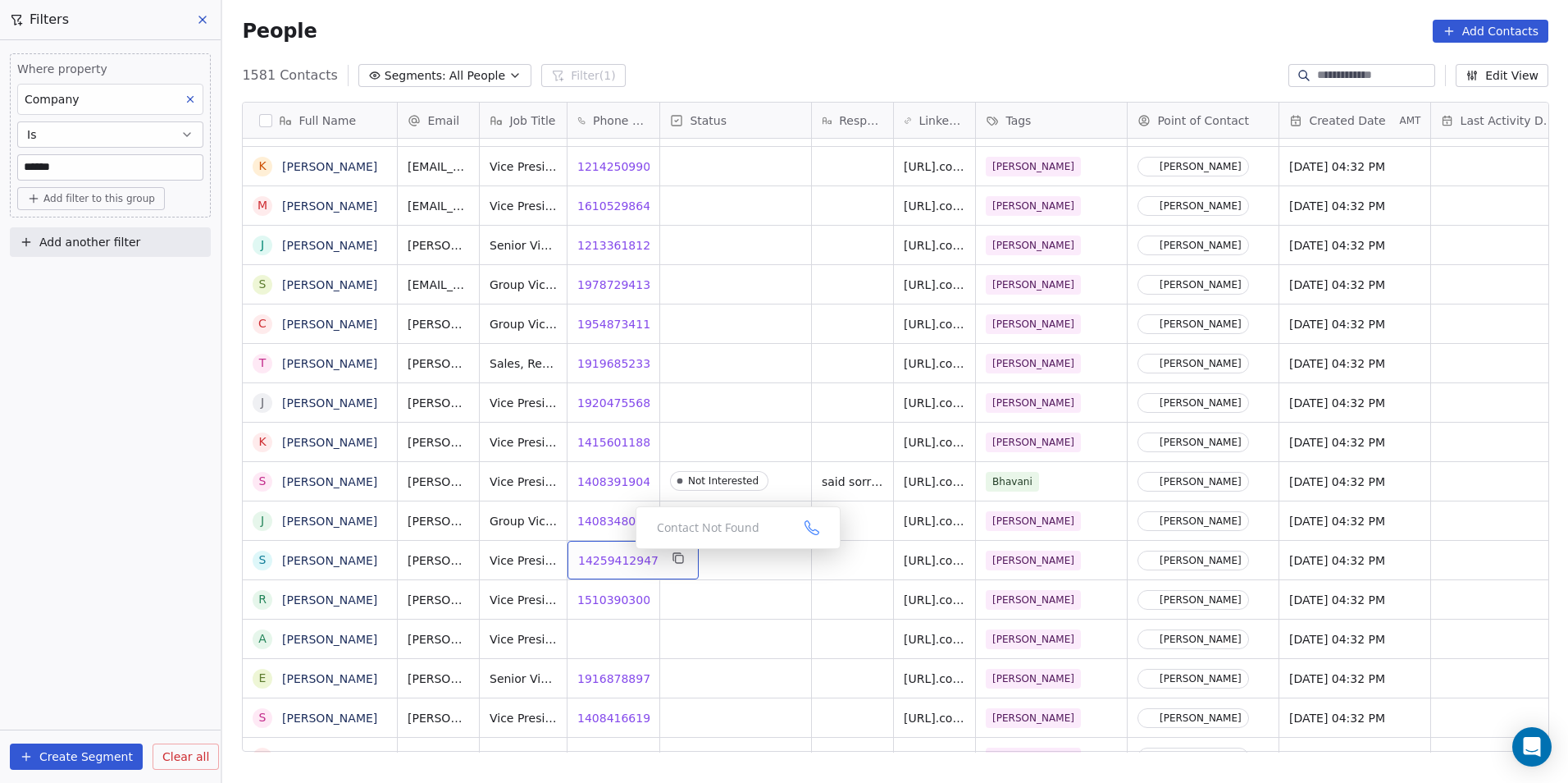
click at [613, 563] on span "14259412947" at bounding box center [618, 561] width 80 height 16
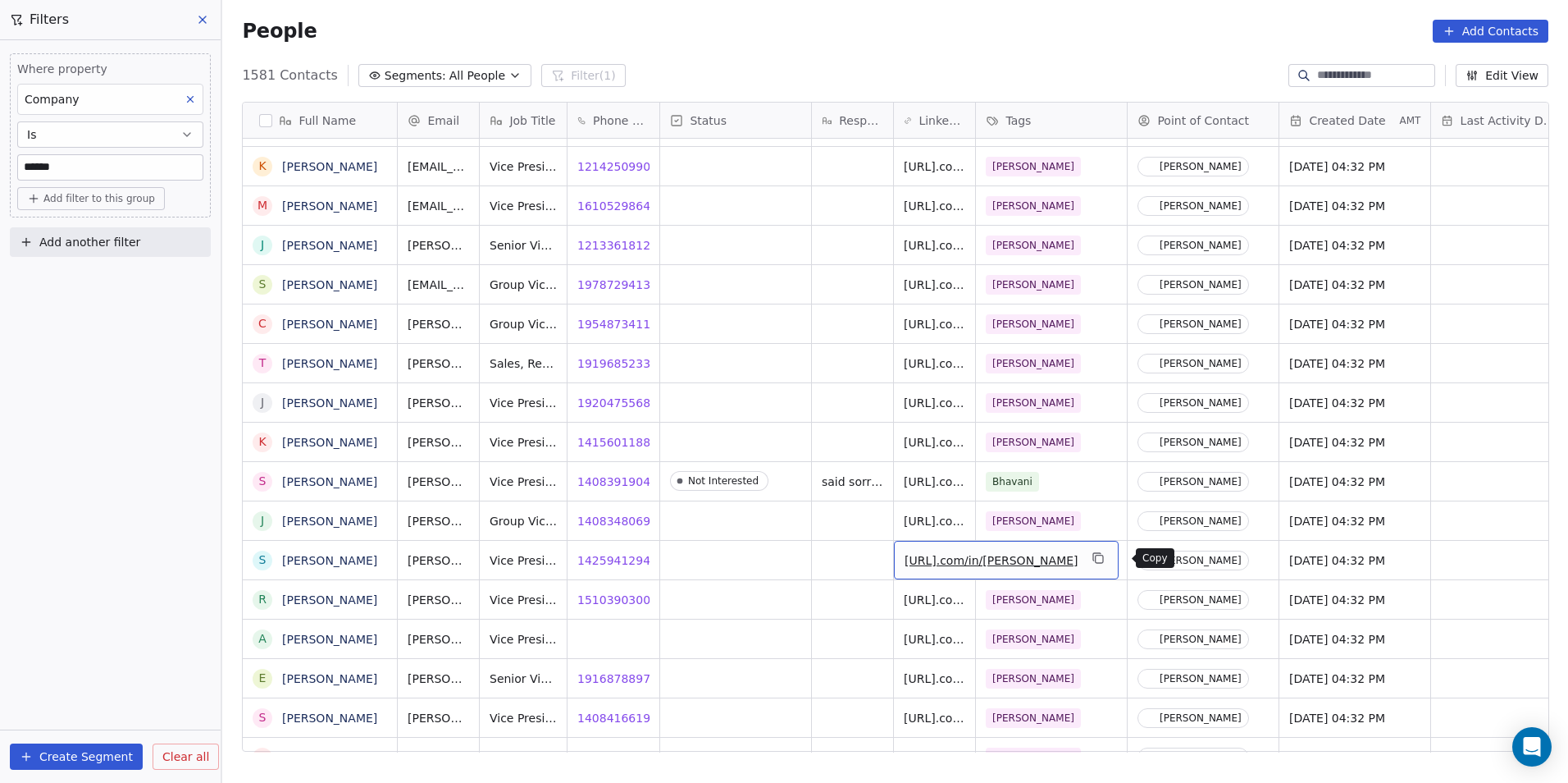
click at [1104, 561] on icon "grid" at bounding box center [1098, 558] width 13 height 13
drag, startPoint x: 85, startPoint y: 169, endPoint x: 65, endPoint y: 166, distance: 20.2
click at [65, 166] on input "******" at bounding box center [111, 167] width 185 height 25
drag, startPoint x: 60, startPoint y: 166, endPoint x: 19, endPoint y: 162, distance: 41.2
click at [19, 162] on input "******" at bounding box center [111, 167] width 185 height 25
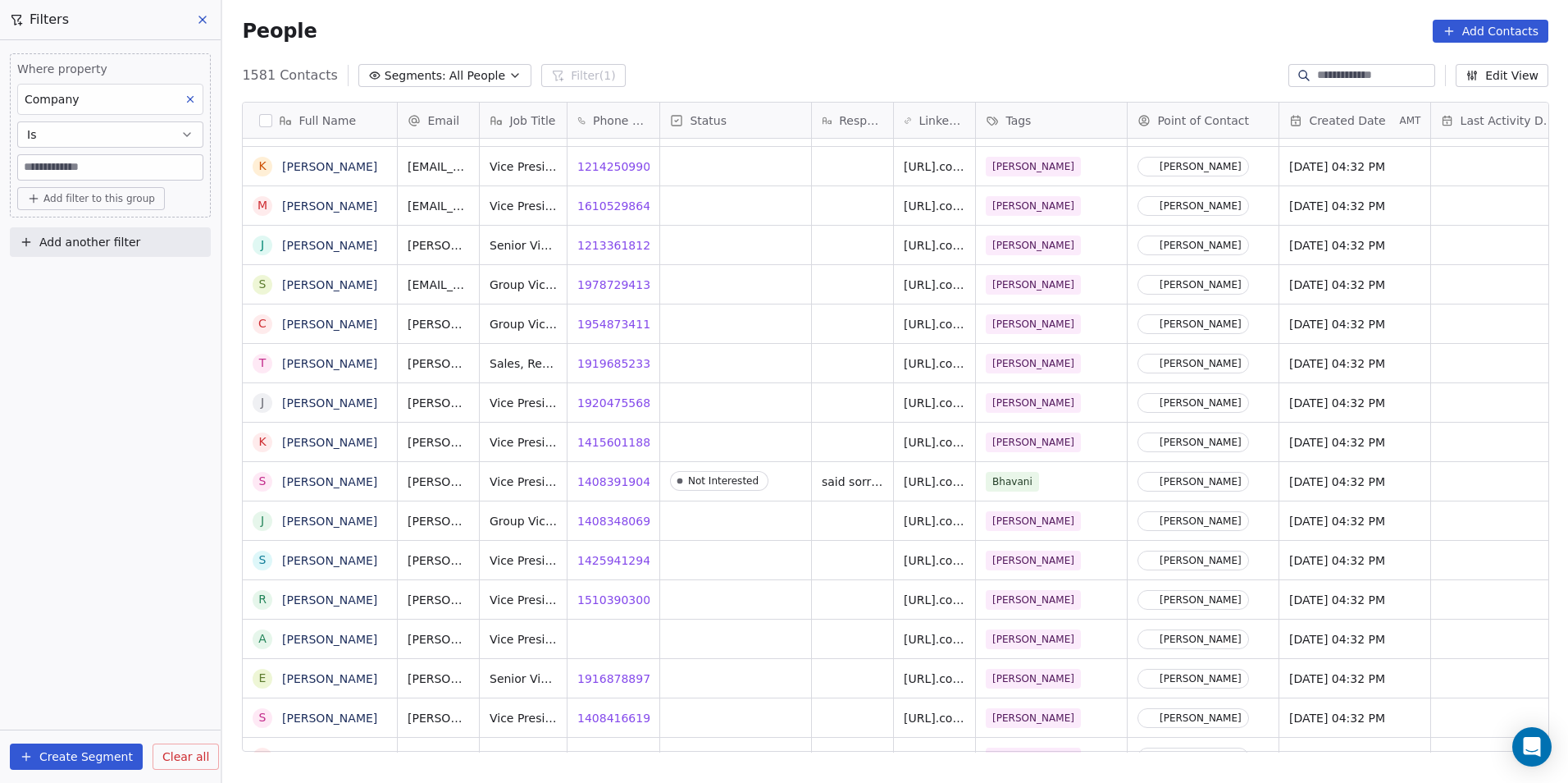
paste input "**********"
type input "**********"
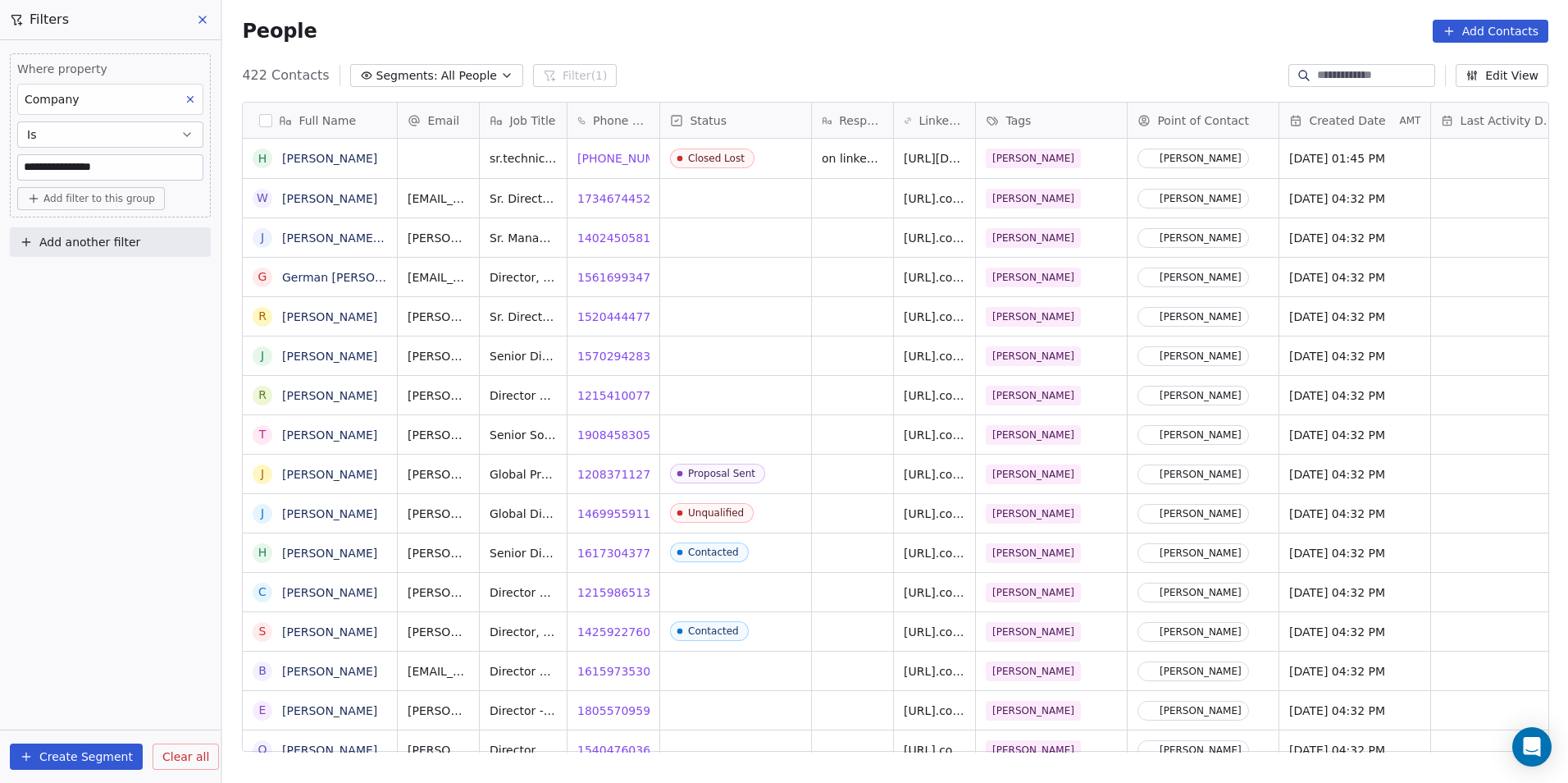
scroll to position [676, 1335]
click at [606, 196] on span "17346744523" at bounding box center [618, 198] width 80 height 16
click at [616, 235] on span "14024505819" at bounding box center [618, 238] width 80 height 16
drag, startPoint x: 620, startPoint y: 279, endPoint x: 599, endPoint y: 279, distance: 21.0
click at [620, 279] on html "**********" at bounding box center [784, 392] width 1568 height 783
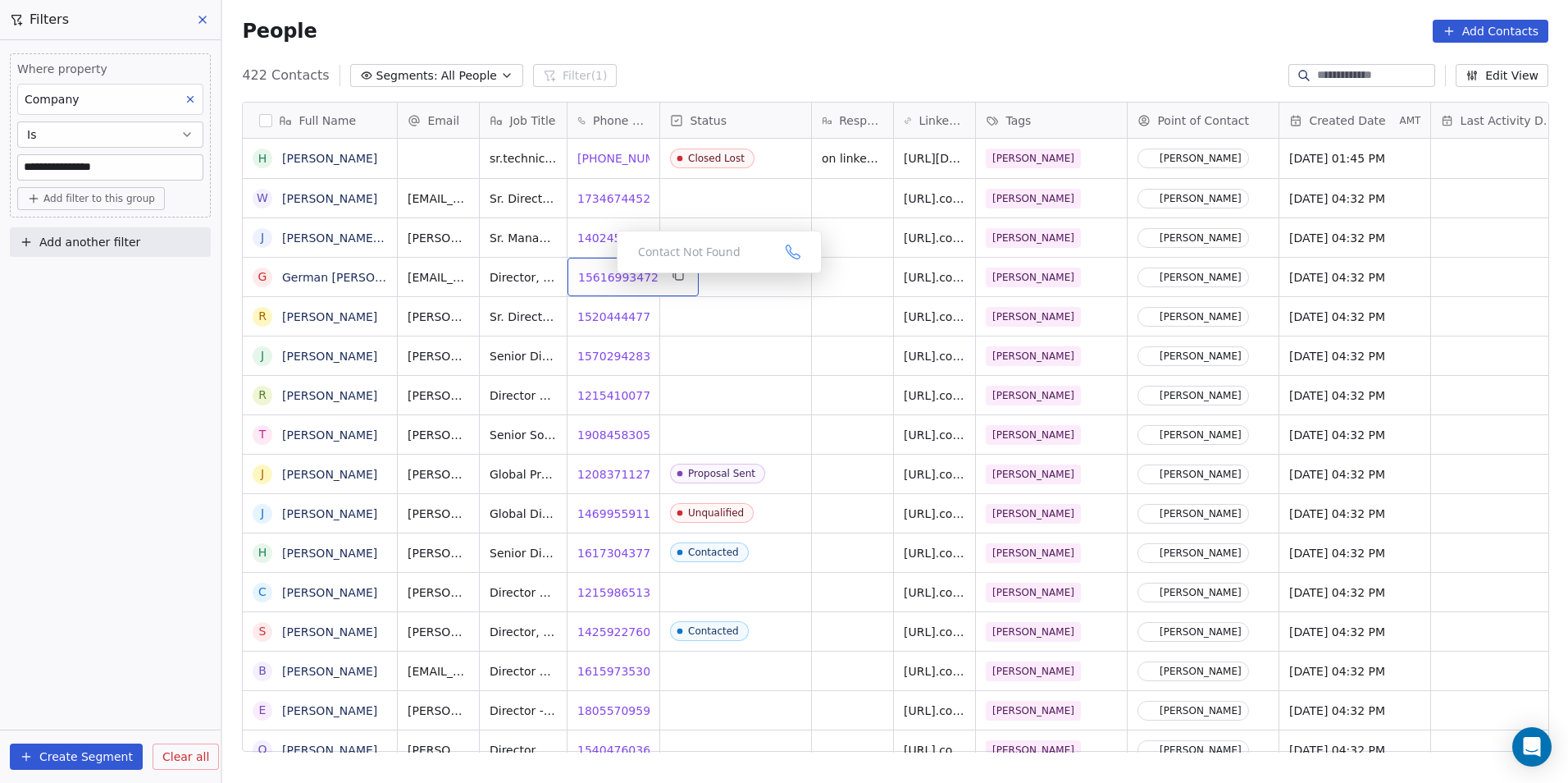
click at [603, 277] on span "15616993472" at bounding box center [618, 277] width 80 height 16
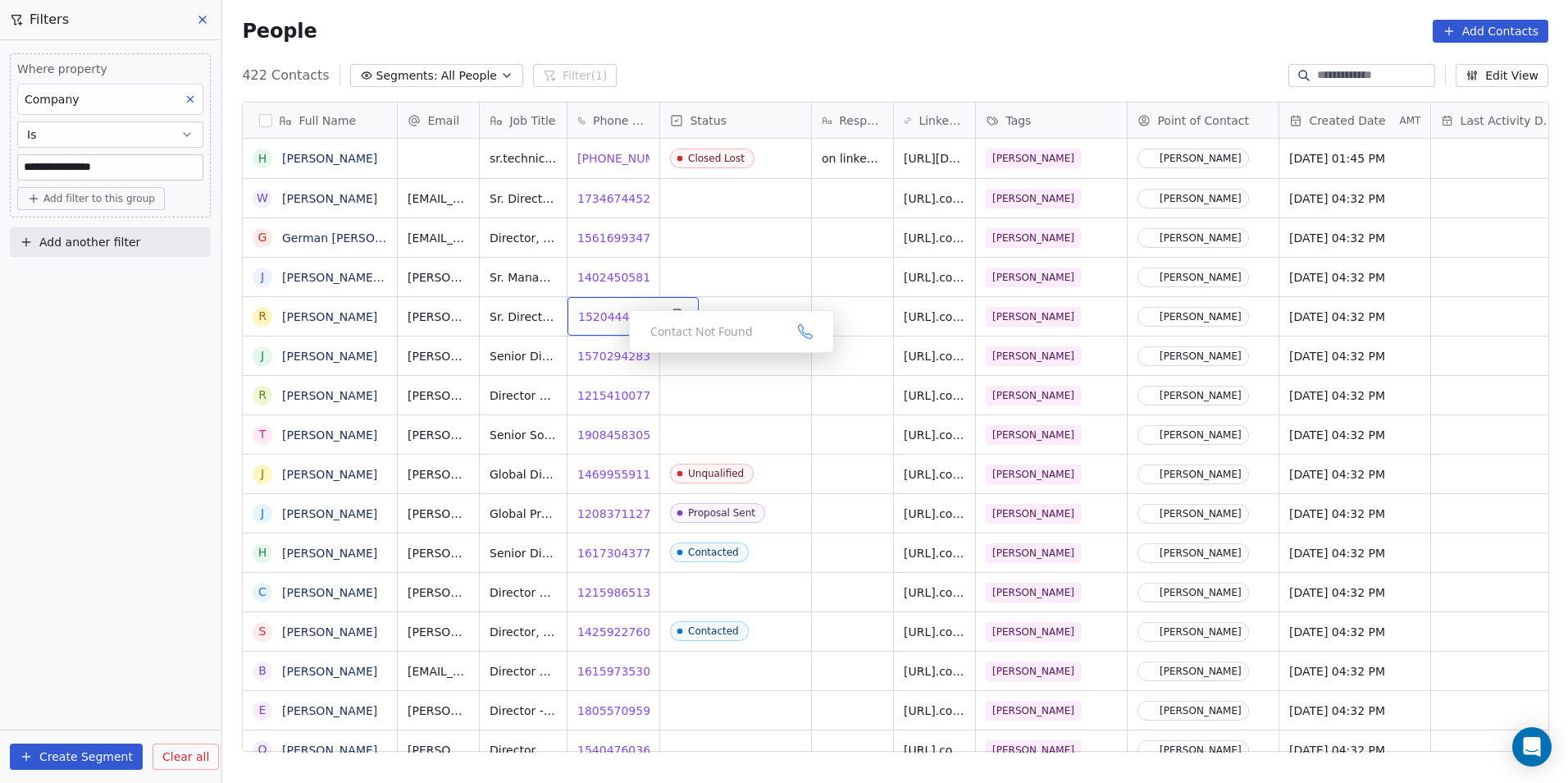
click at [595, 317] on span "15204444779" at bounding box center [618, 316] width 80 height 16
click at [615, 396] on span "12154100777" at bounding box center [618, 395] width 80 height 16
click at [623, 430] on html "**********" at bounding box center [784, 392] width 1568 height 783
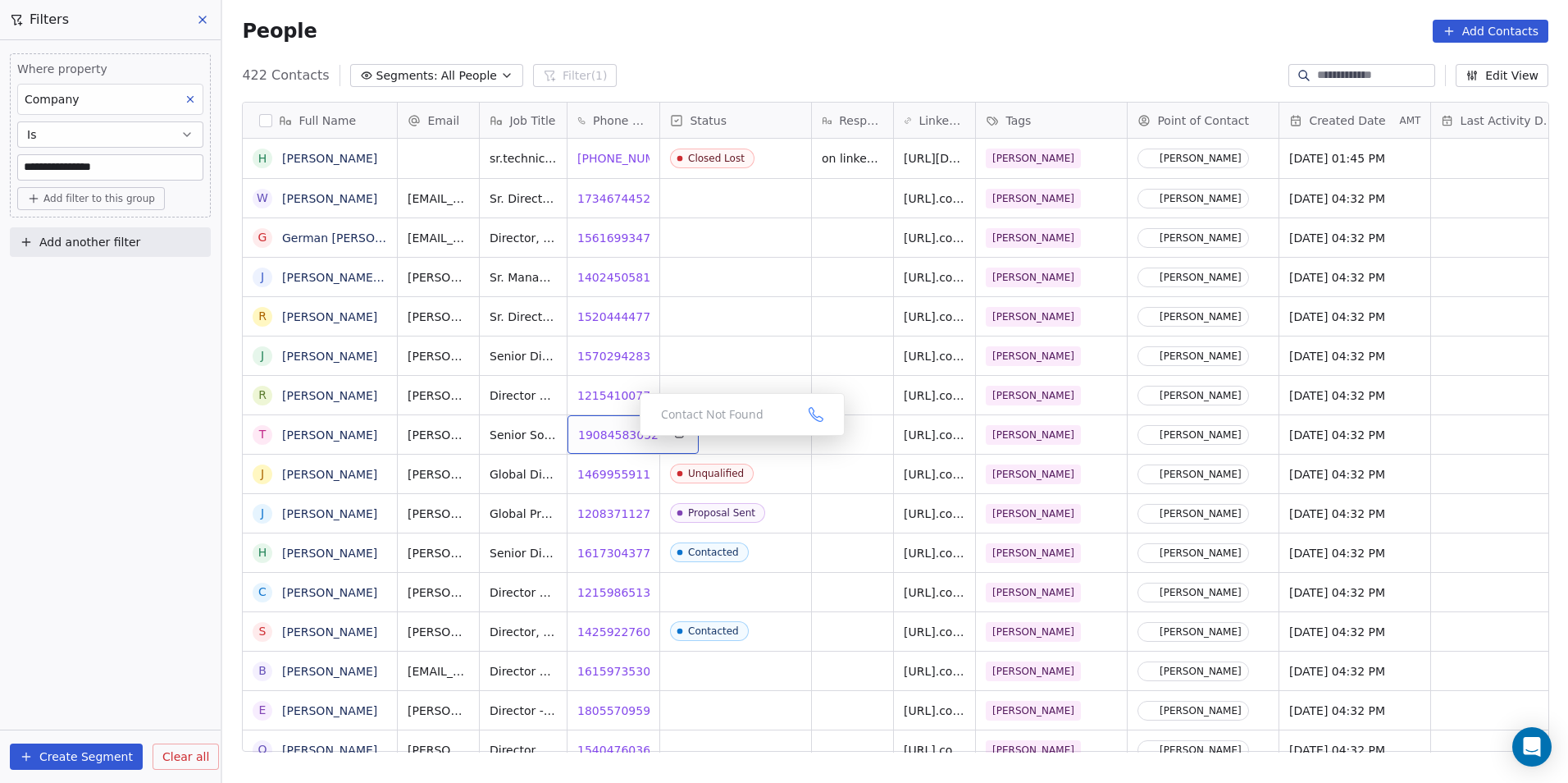
click at [626, 440] on span "19084583052" at bounding box center [618, 434] width 80 height 16
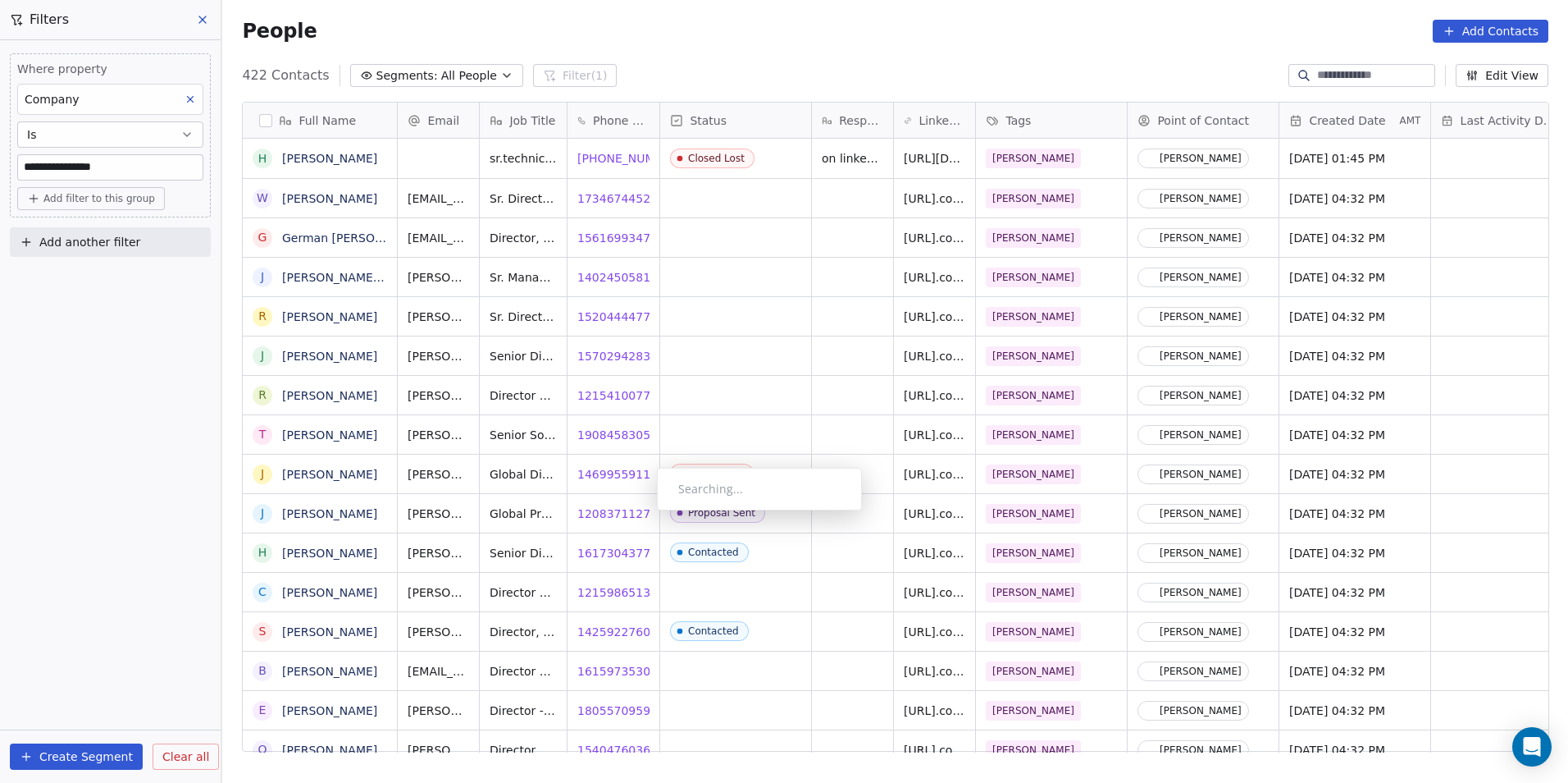
scroll to position [676, 1335]
click at [774, 518] on div "Proposal Sent" at bounding box center [735, 513] width 151 height 38
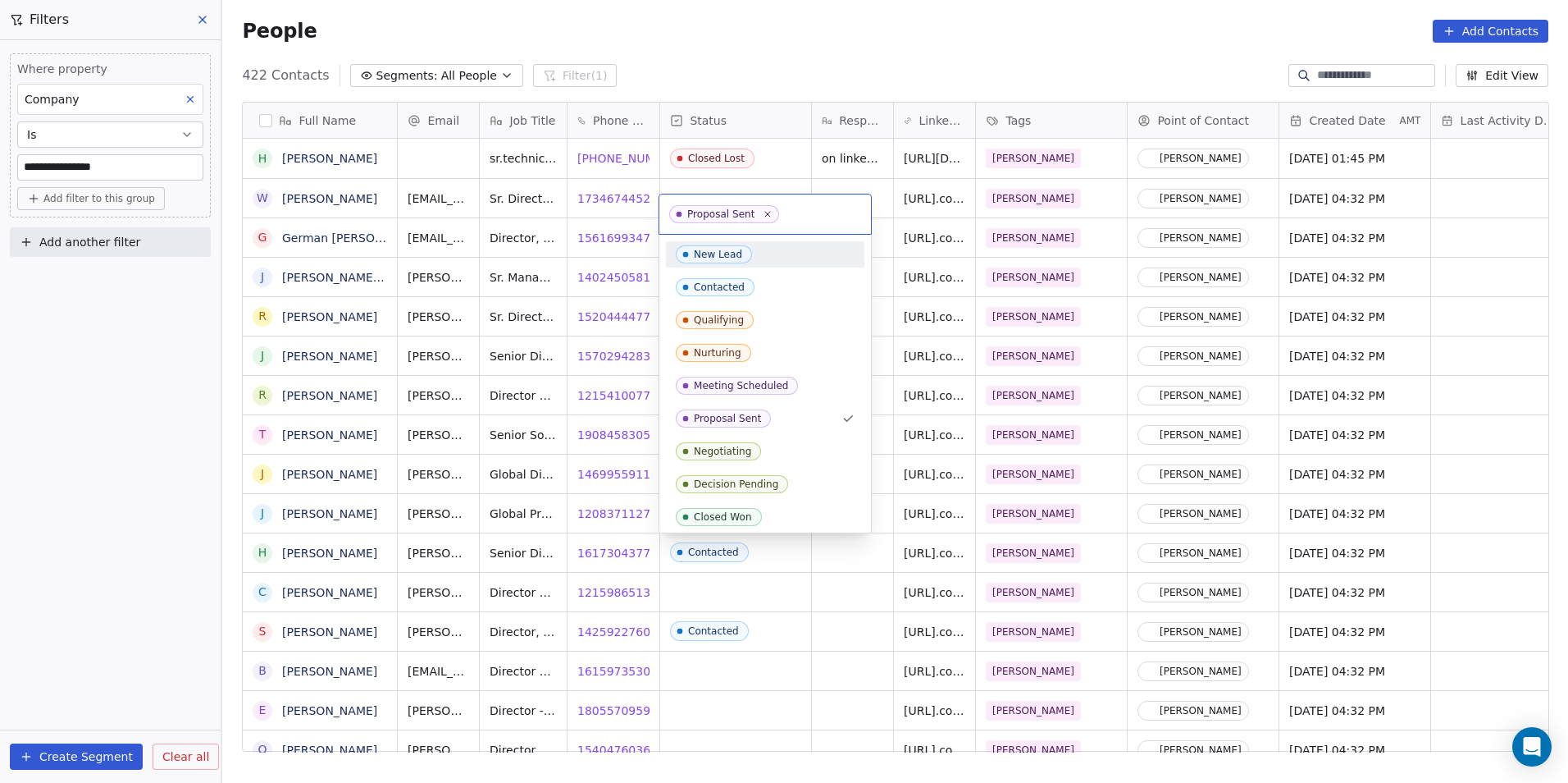
click at [765, 214] on icon at bounding box center [767, 213] width 5 height 5
drag, startPoint x: 784, startPoint y: 603, endPoint x: 772, endPoint y: 602, distance: 12.0
click at [783, 604] on html "**********" at bounding box center [784, 392] width 1568 height 783
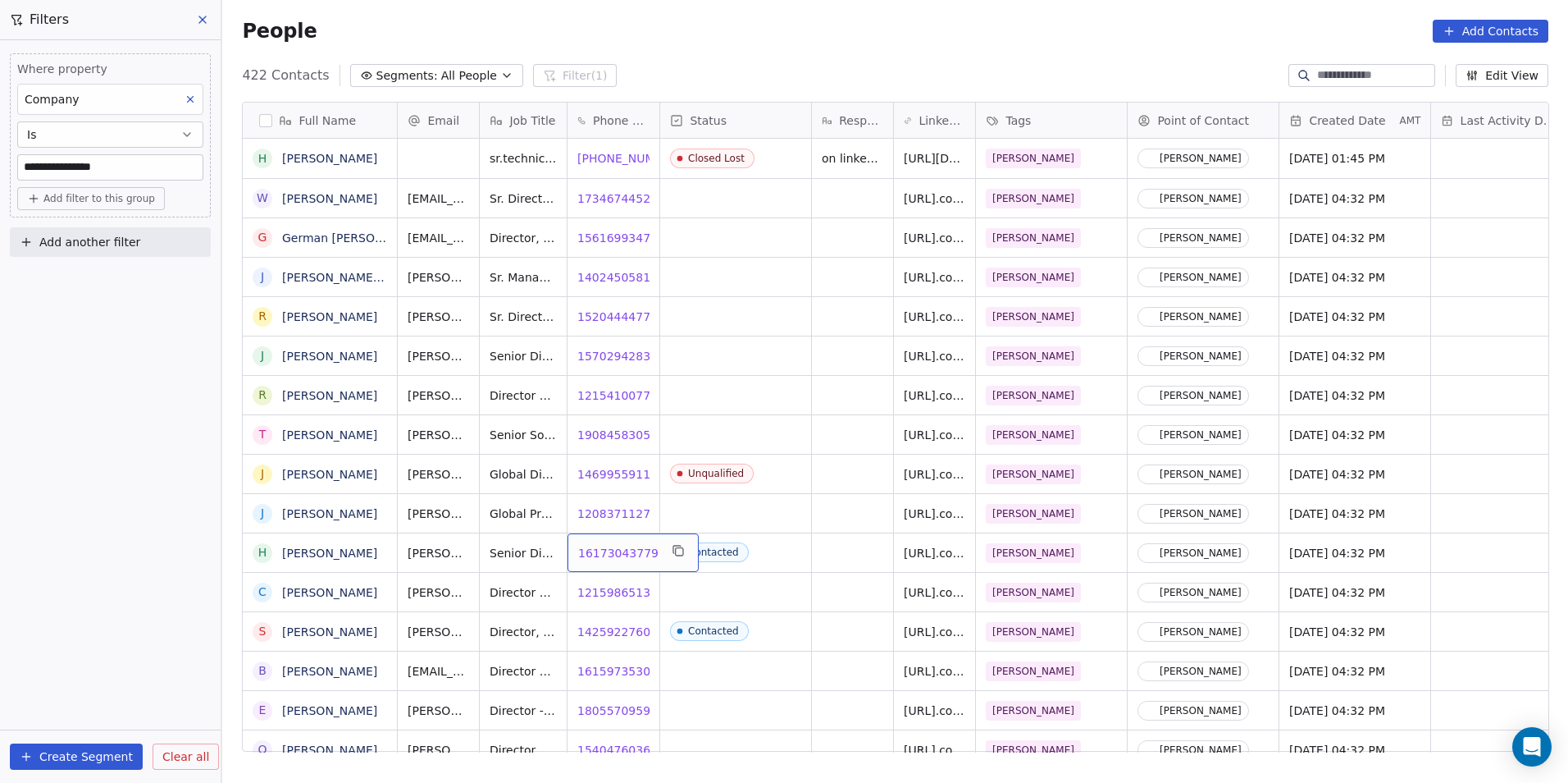
click at [608, 552] on span "16173043779" at bounding box center [618, 553] width 80 height 16
drag, startPoint x: 935, startPoint y: 563, endPoint x: 951, endPoint y: 565, distance: 16.1
click at [935, 563] on html "**********" at bounding box center [784, 392] width 1568 height 783
click at [1112, 552] on icon "grid" at bounding box center [1105, 551] width 13 height 13
click at [762, 596] on span "Contacted" at bounding box center [720, 592] width 100 height 20
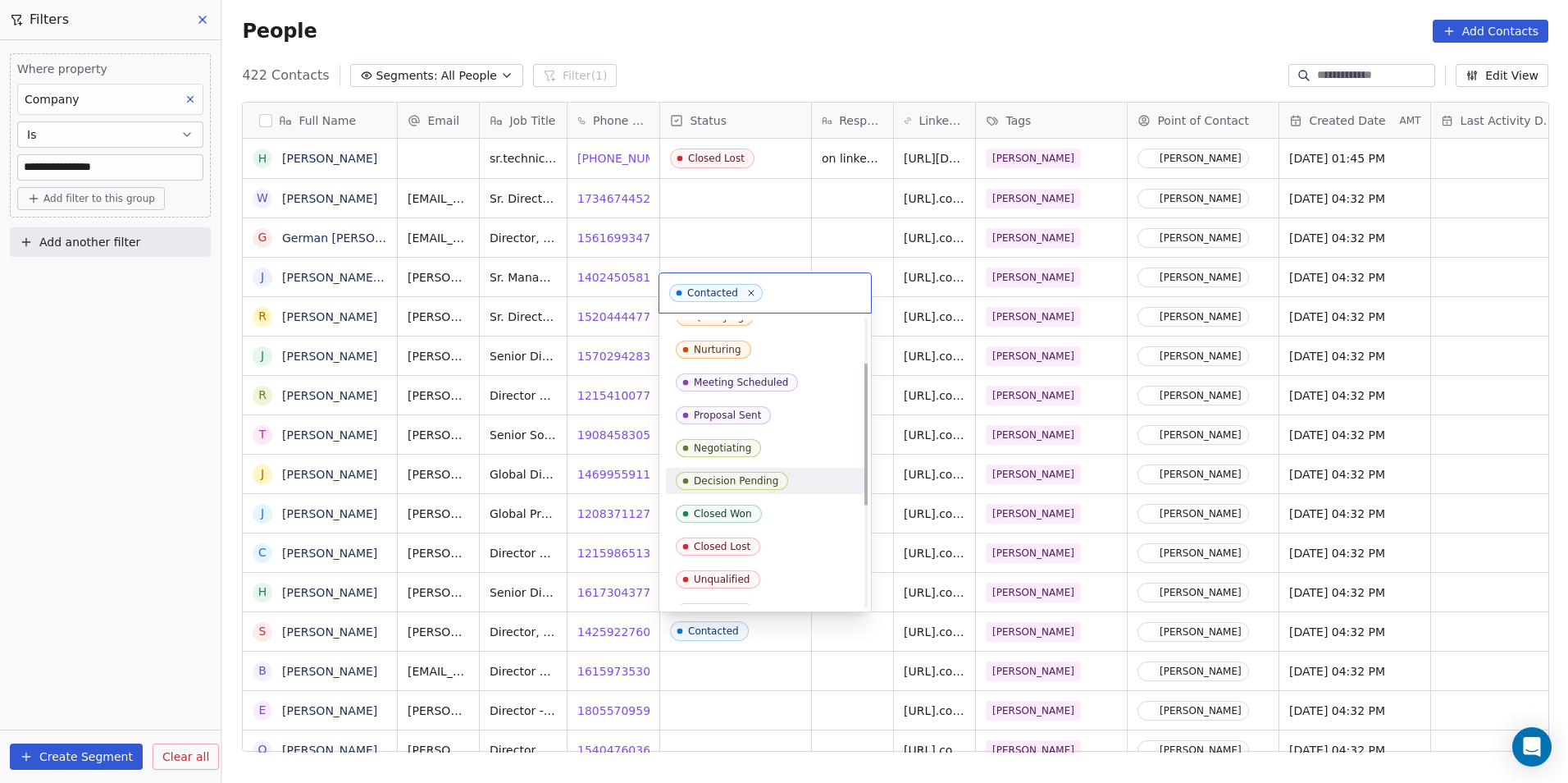
scroll to position [164, 0]
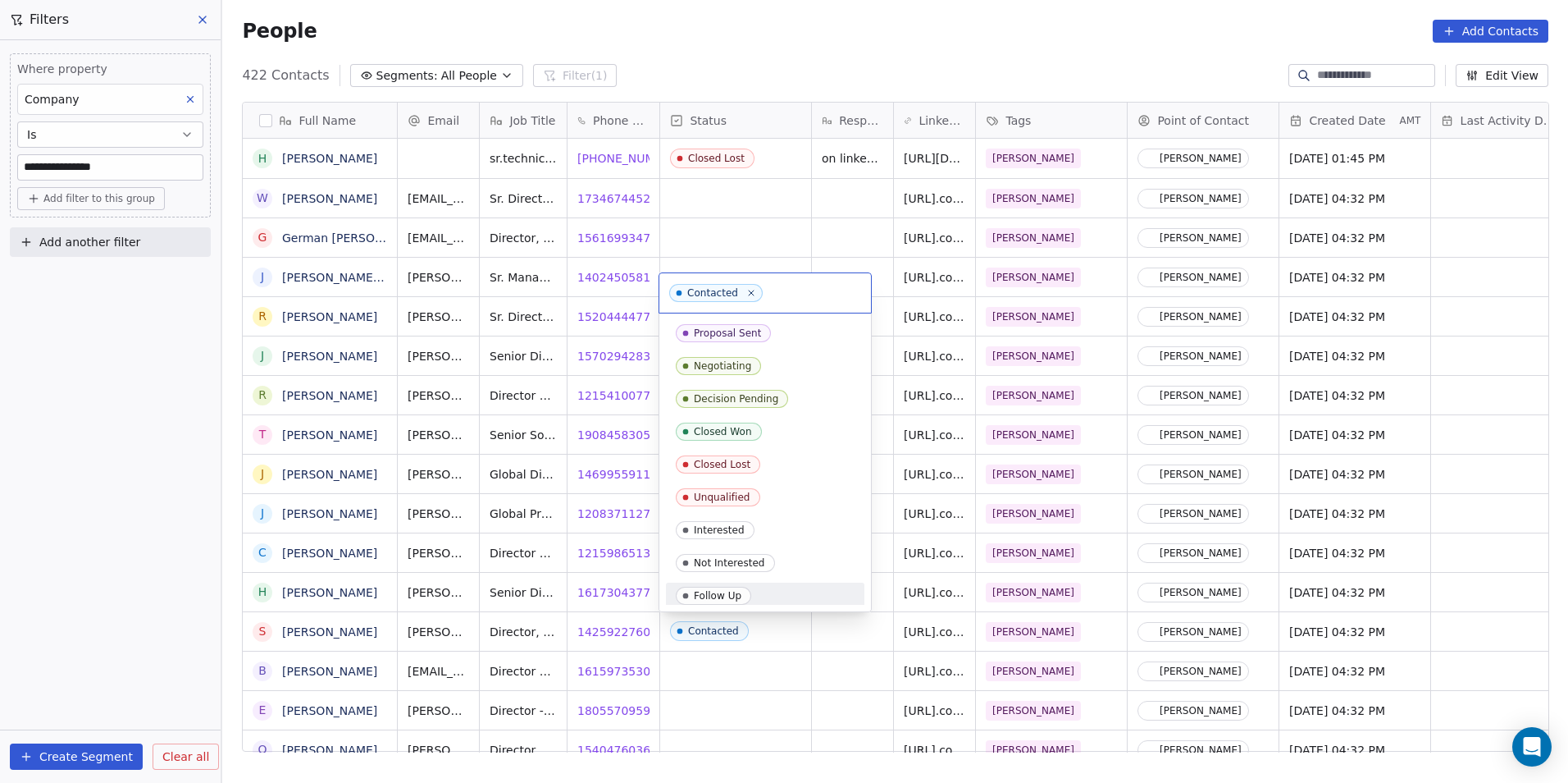
click at [744, 584] on div "Follow Up" at bounding box center [764, 595] width 198 height 27
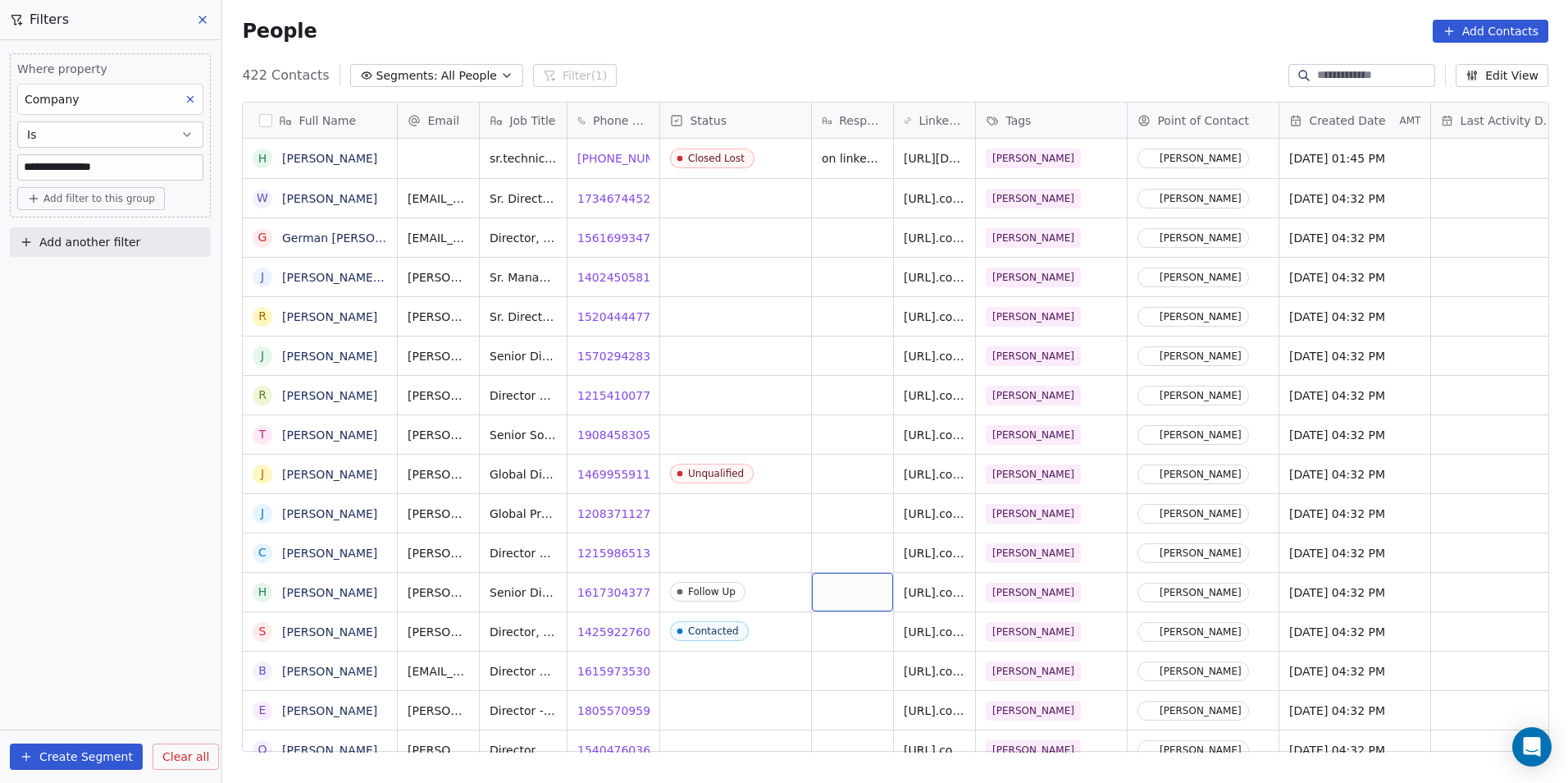
click at [848, 587] on div "grid" at bounding box center [852, 592] width 81 height 38
type textarea "**********"
click at [768, 687] on html "**********" at bounding box center [784, 392] width 1568 height 783
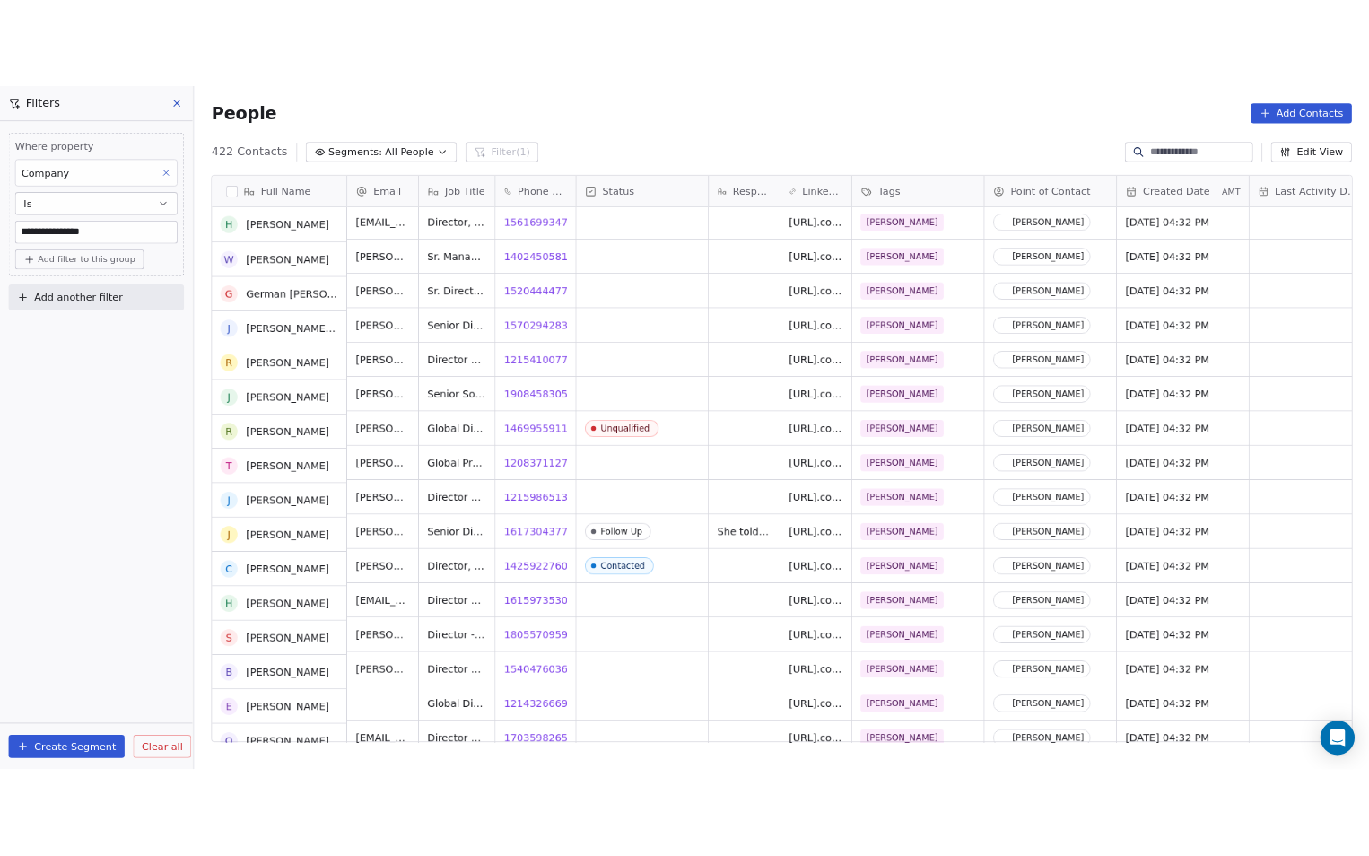
scroll to position [90, 0]
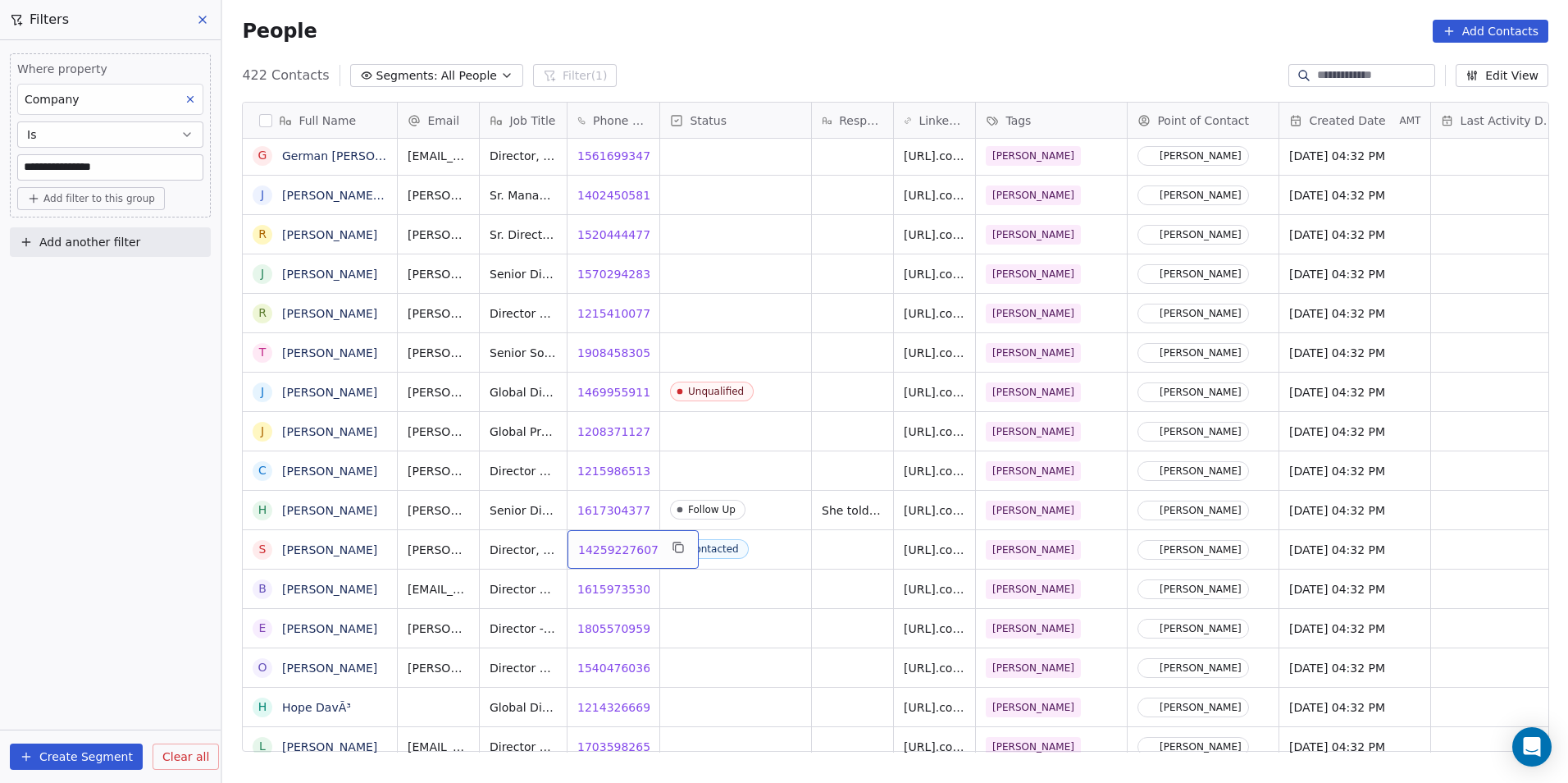
click at [613, 550] on span "14259227607" at bounding box center [618, 550] width 80 height 16
click at [607, 594] on span "16159735300" at bounding box center [618, 589] width 80 height 16
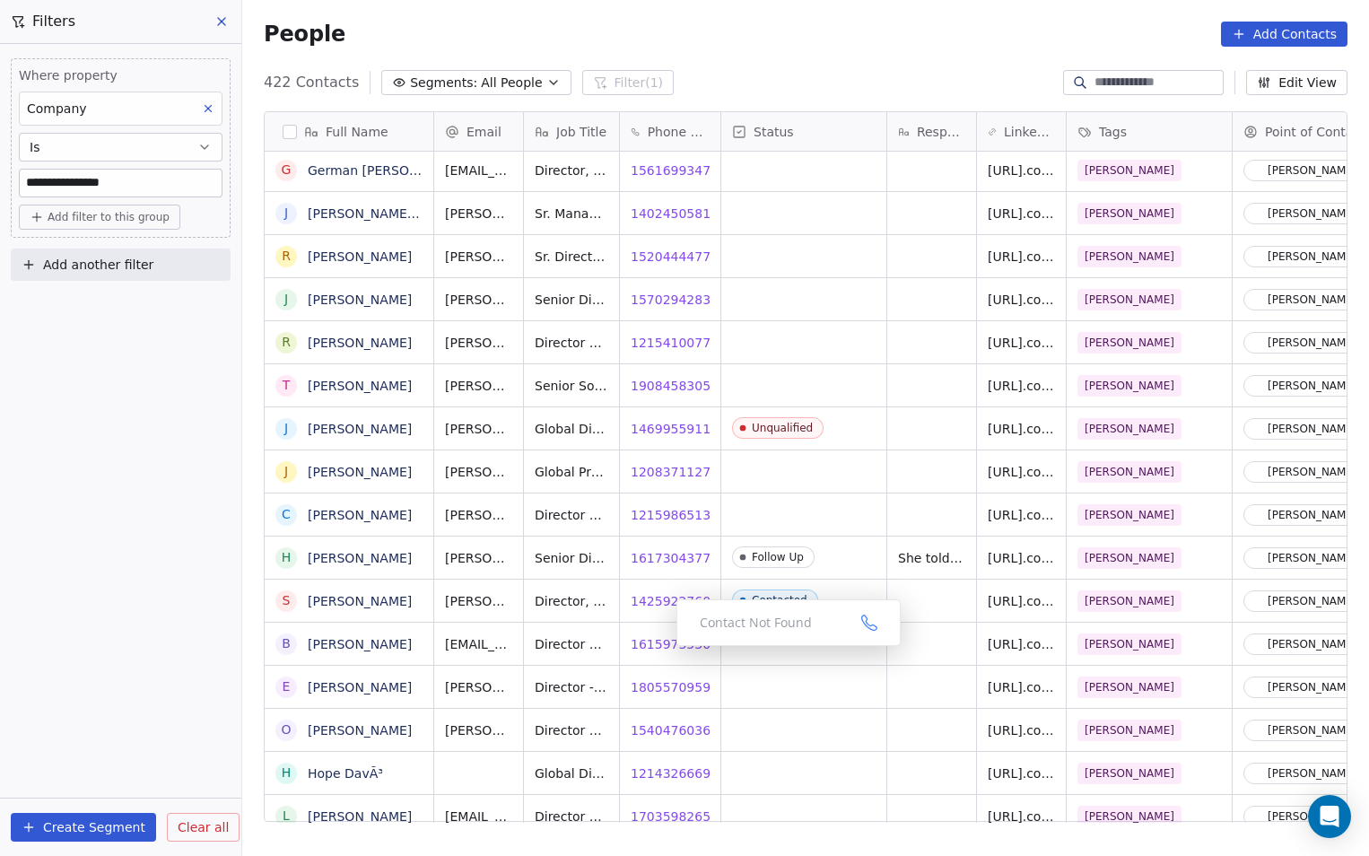
scroll to position [739, 1113]
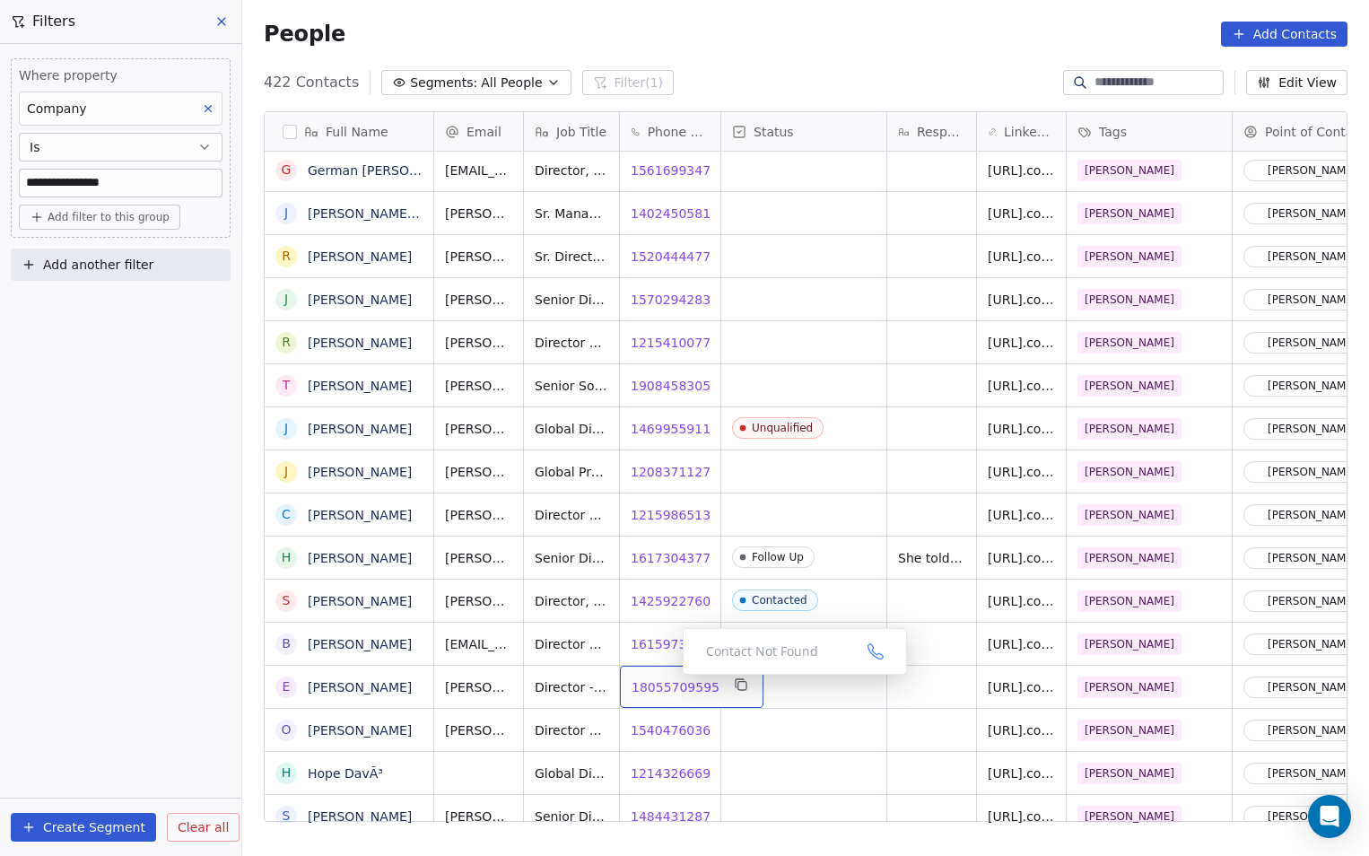
click at [660, 687] on span "18055709595" at bounding box center [676, 687] width 88 height 18
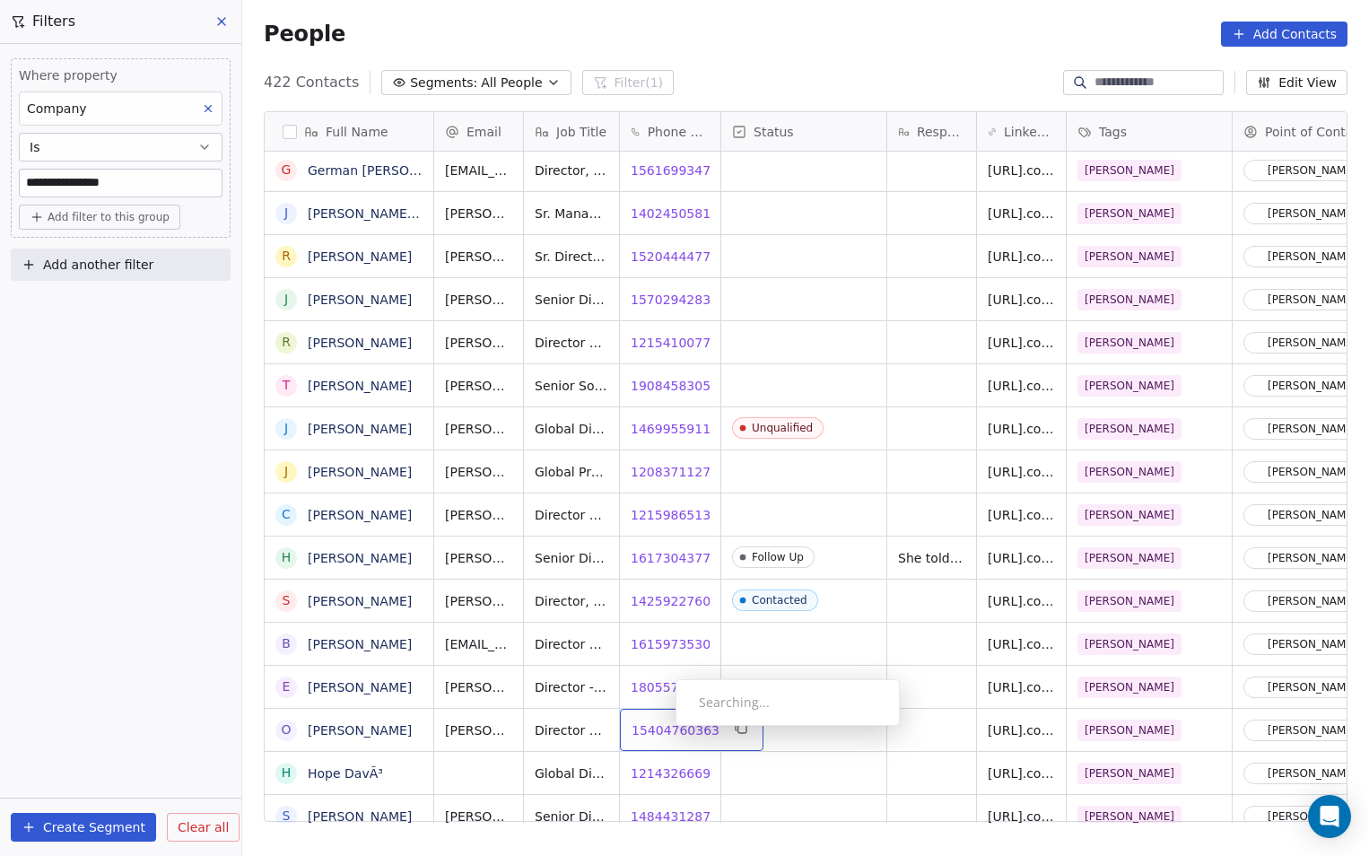
click at [661, 730] on span "15404760363" at bounding box center [676, 730] width 88 height 18
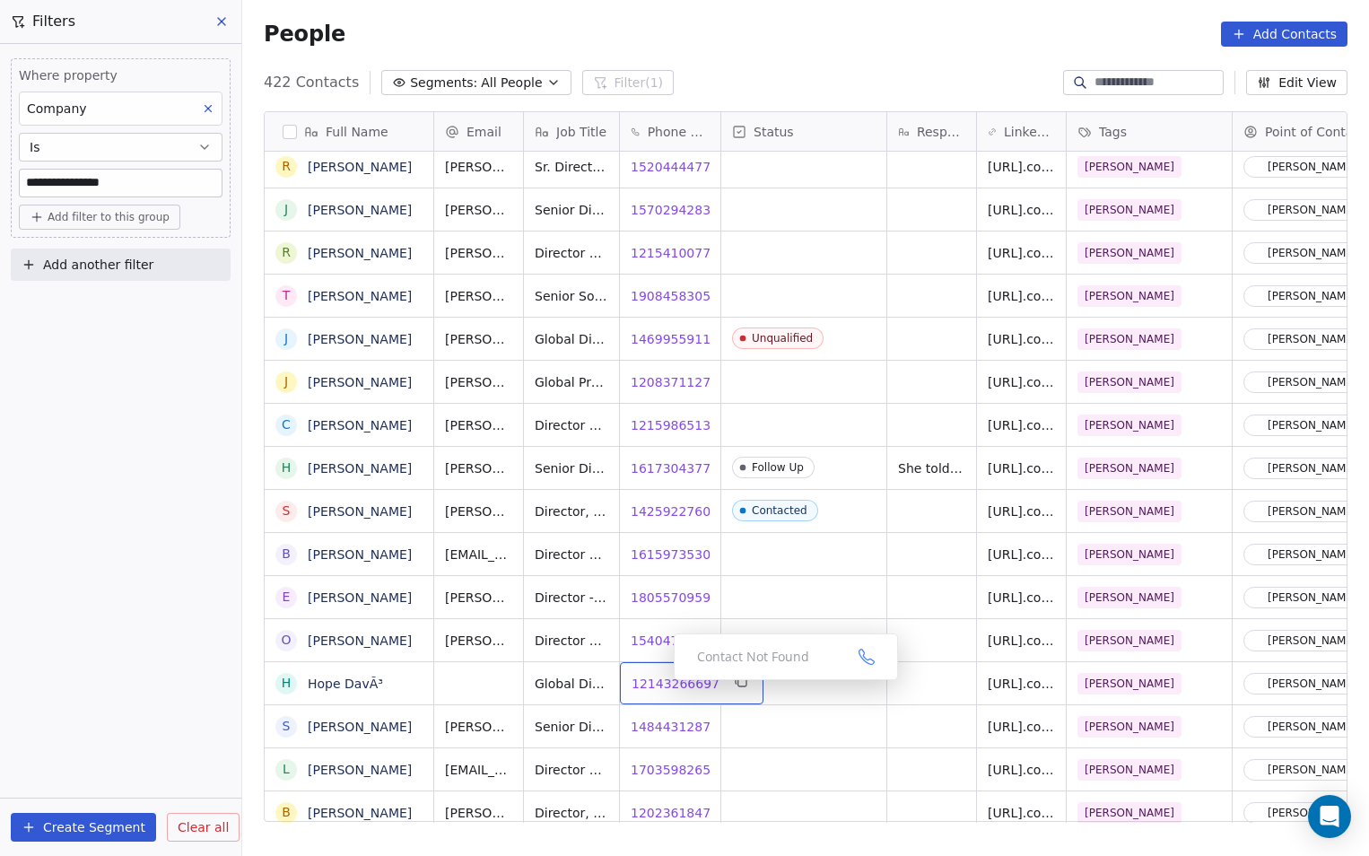
click at [659, 684] on span "12143266697" at bounding box center [676, 684] width 88 height 18
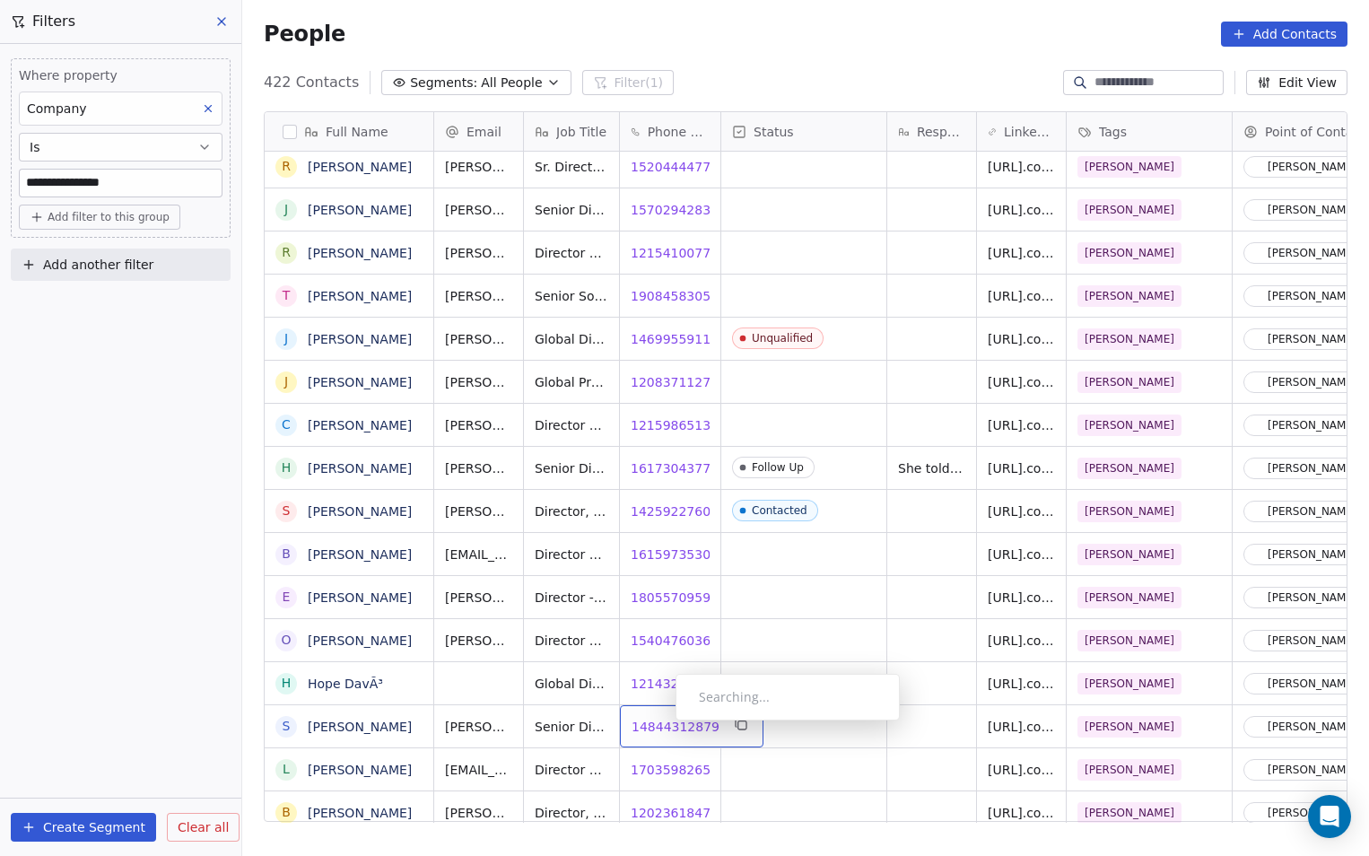
click at [661, 725] on span "14844312879" at bounding box center [676, 727] width 88 height 18
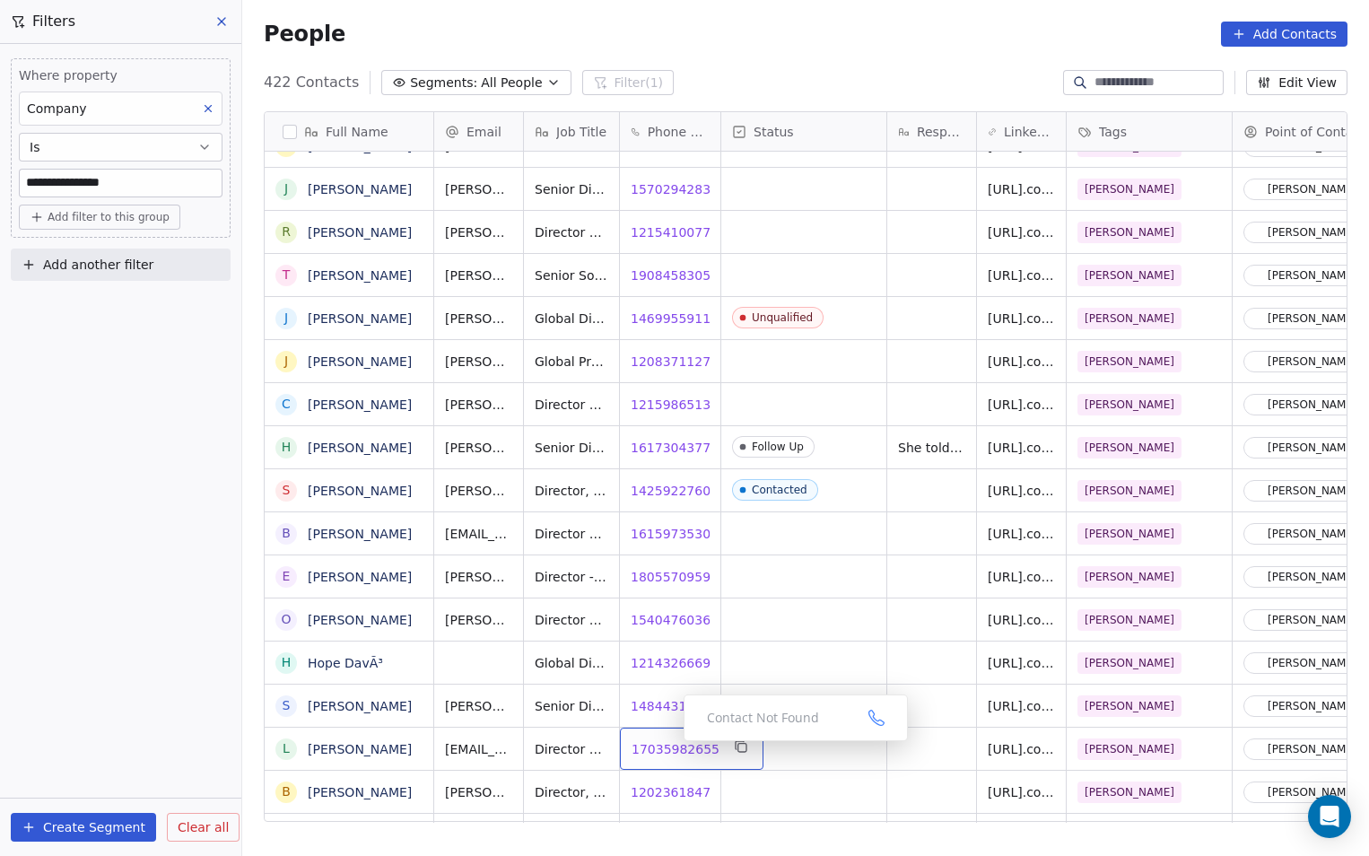
click at [669, 746] on span "17035982655" at bounding box center [676, 749] width 88 height 18
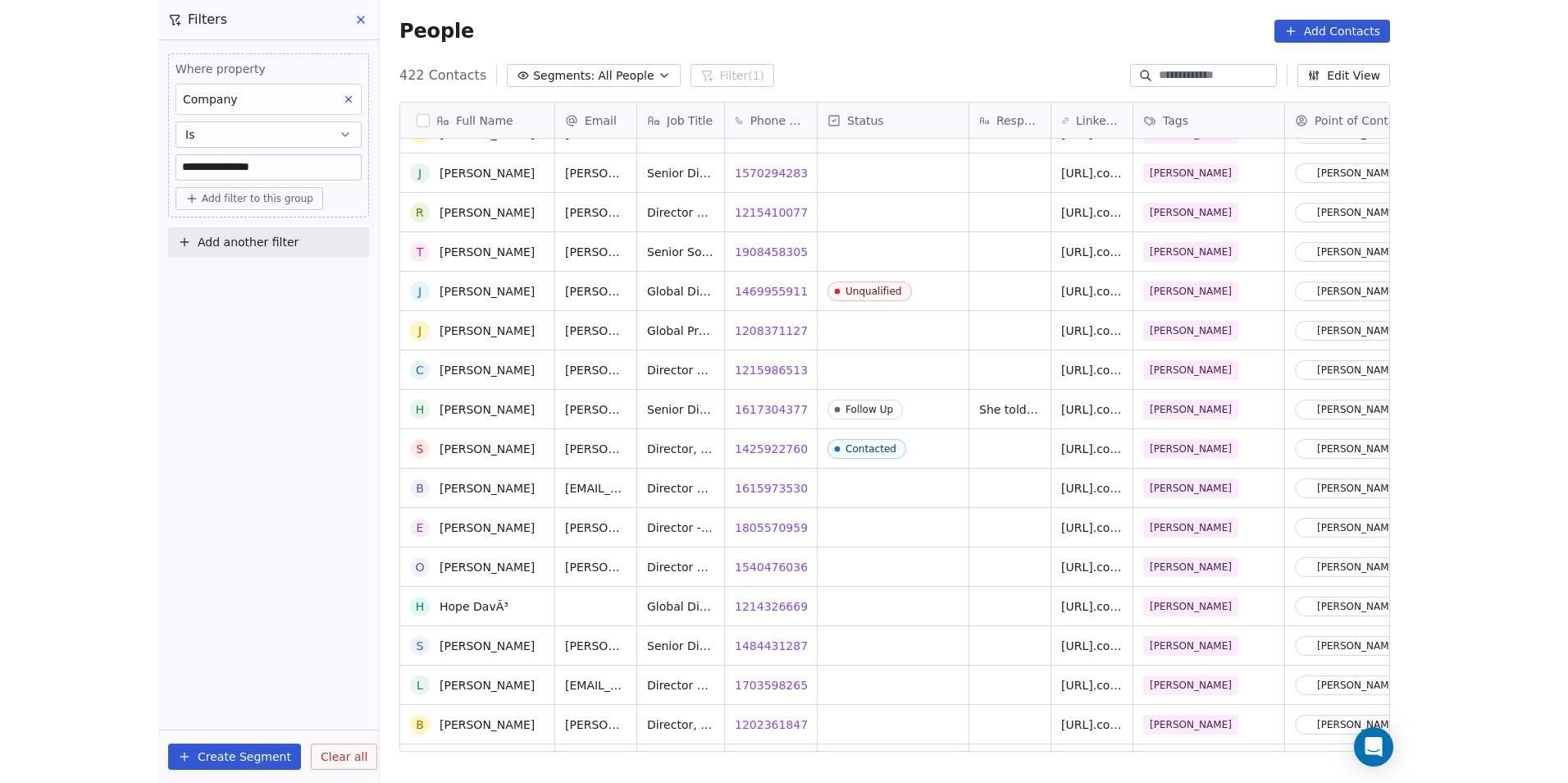
scroll to position [429, 0]
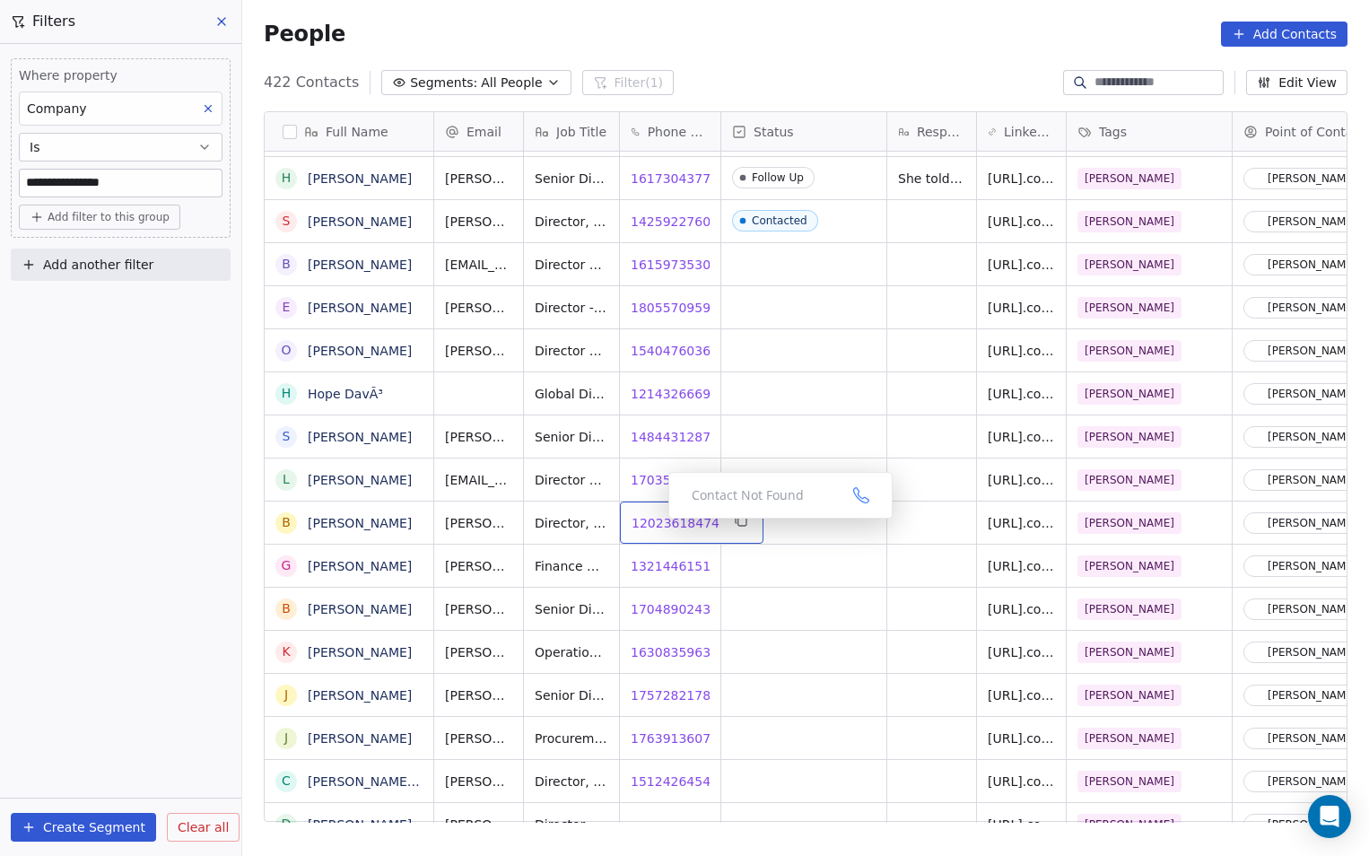
click at [654, 523] on span "12023618474" at bounding box center [676, 523] width 88 height 18
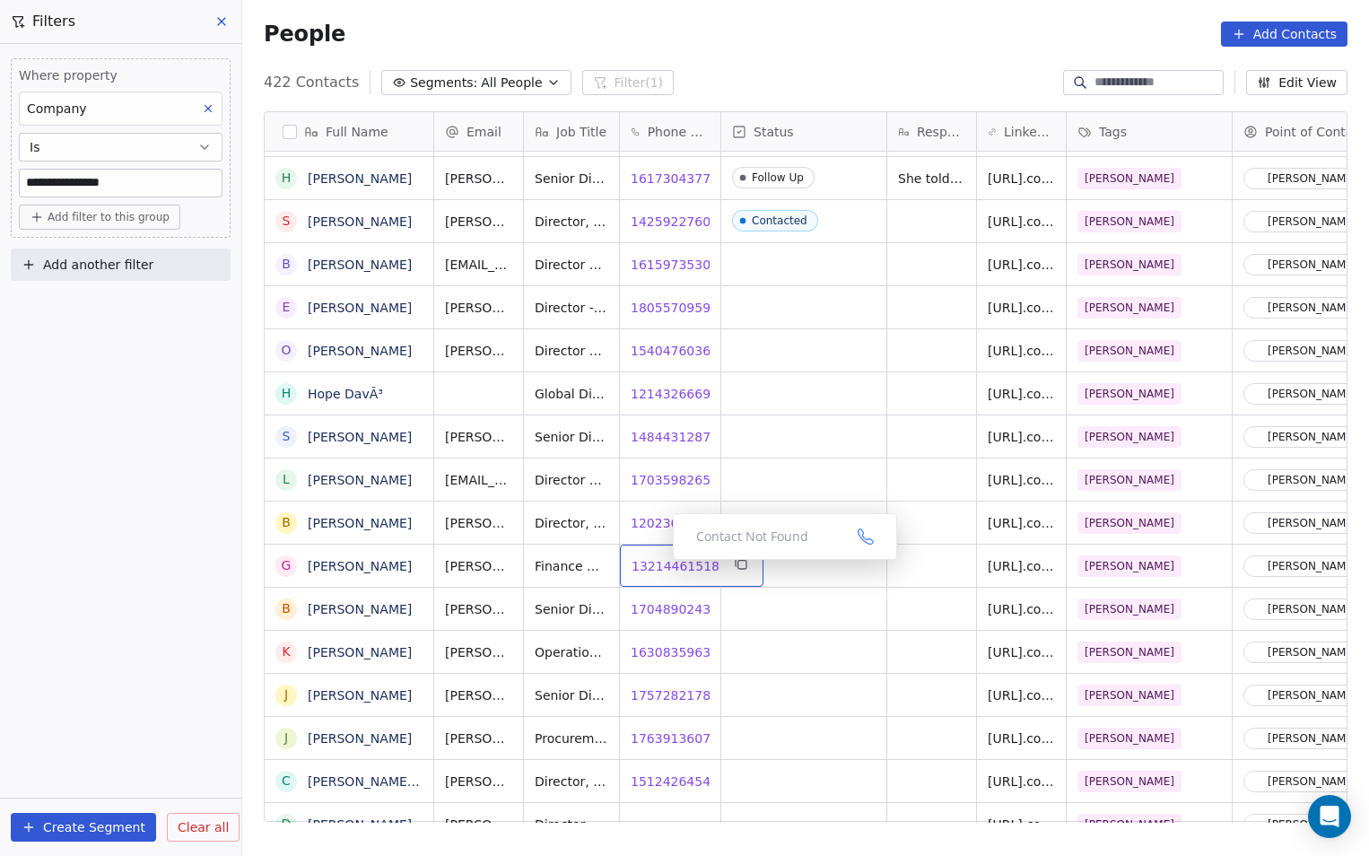
click at [657, 566] on span "13214461518" at bounding box center [676, 566] width 88 height 18
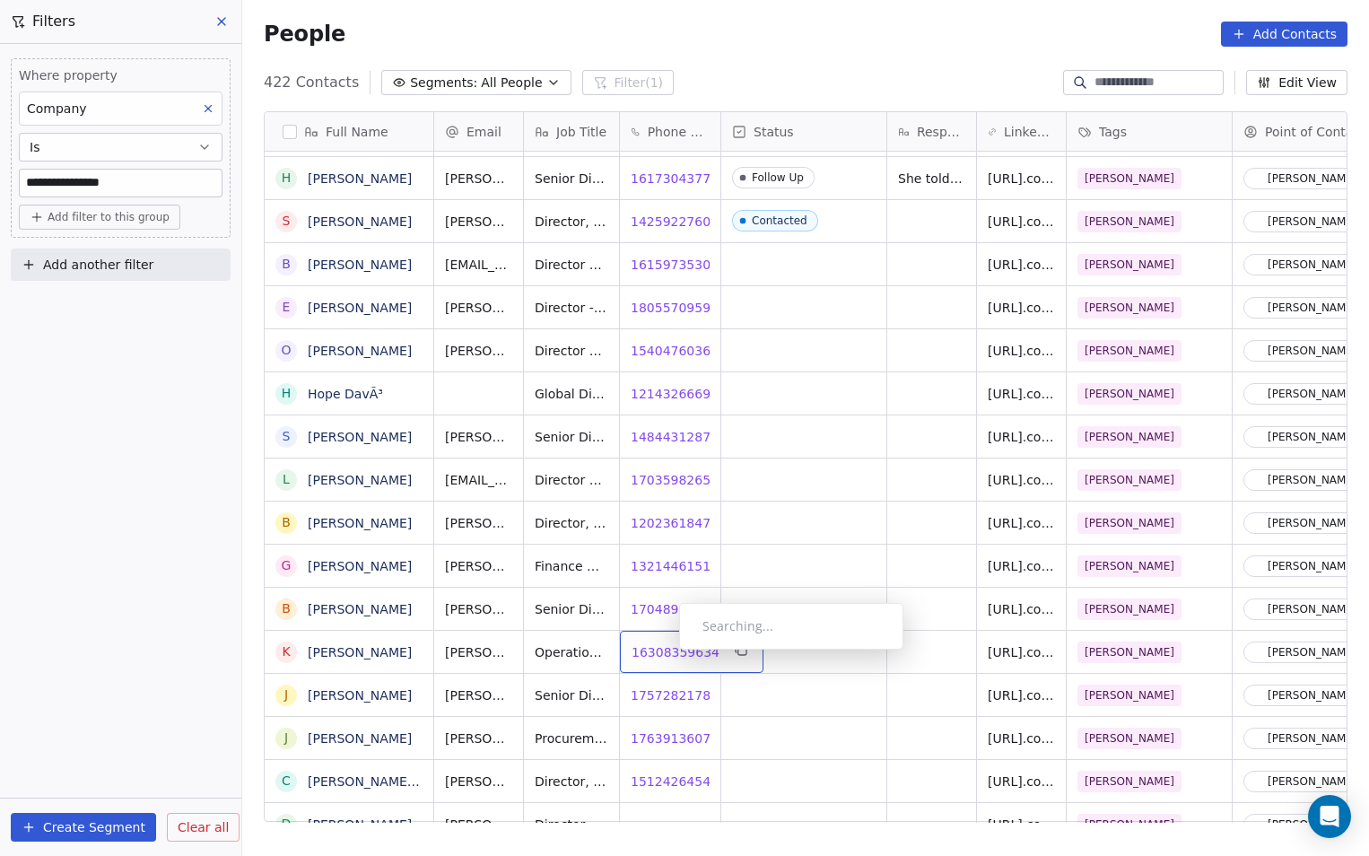
click at [665, 655] on span "16308359634" at bounding box center [676, 652] width 88 height 18
click at [651, 697] on span "17572821787" at bounding box center [676, 695] width 88 height 18
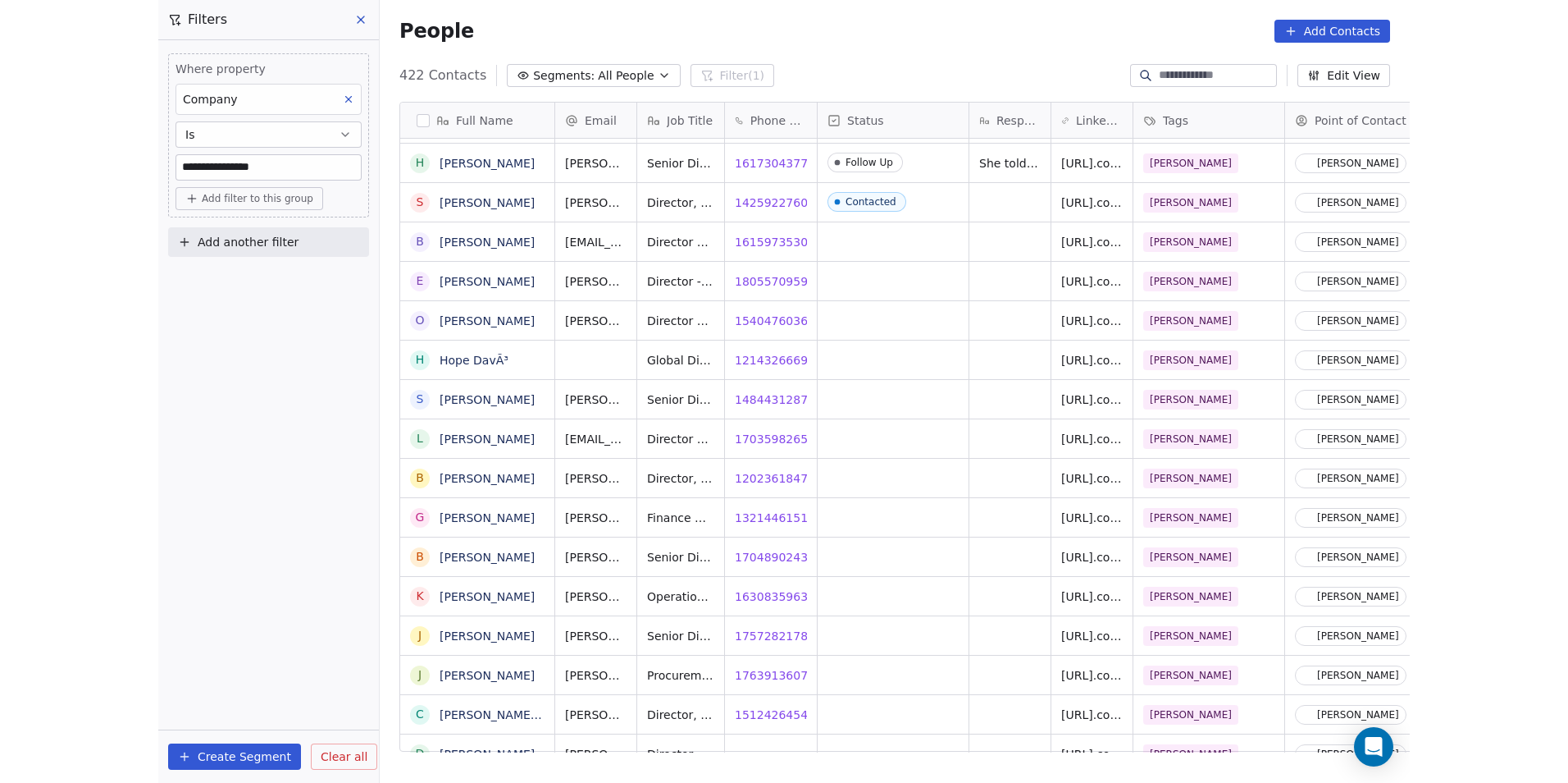
scroll to position [13, 13]
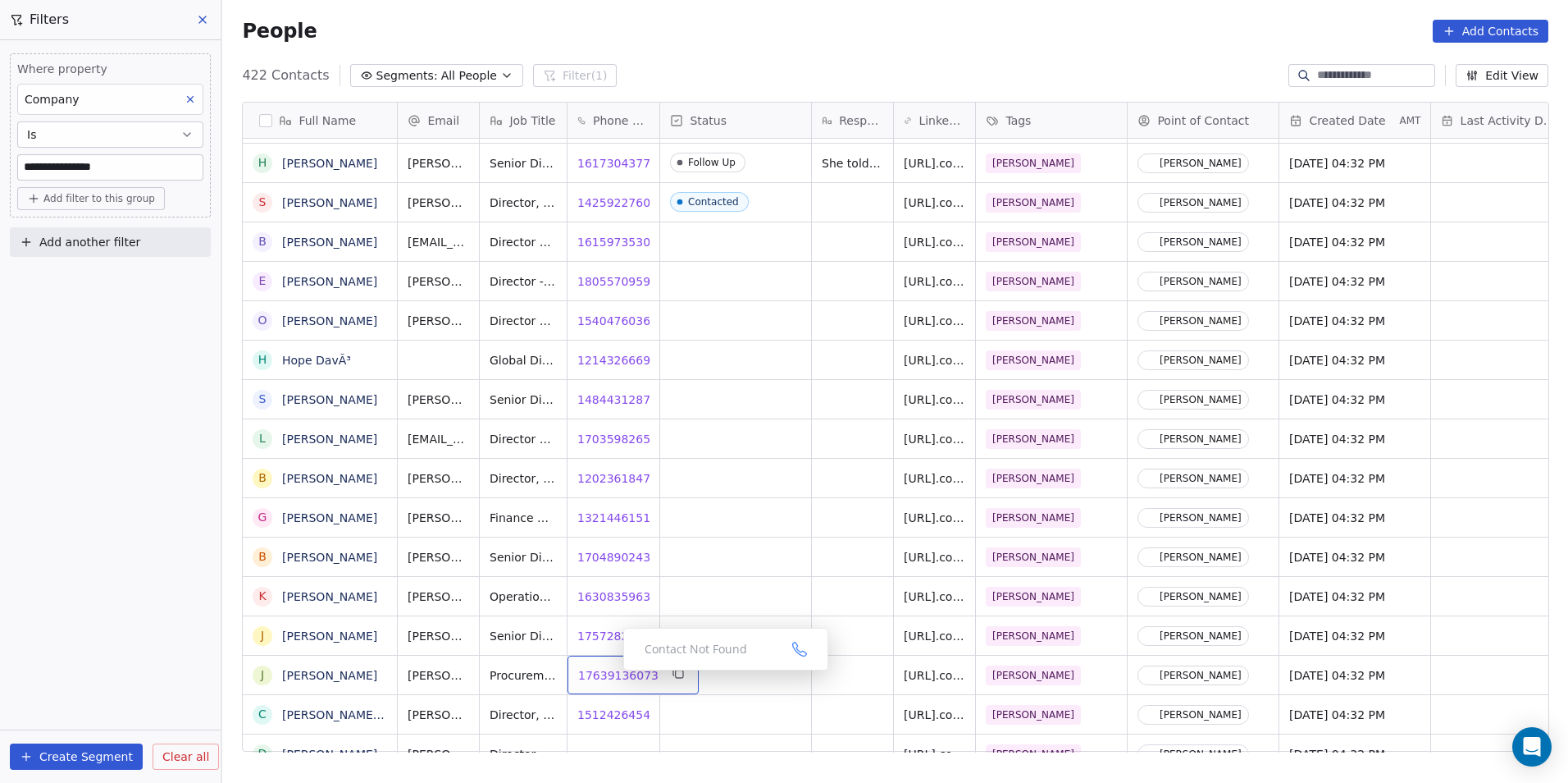
click at [610, 674] on span "17639136073" at bounding box center [618, 675] width 80 height 16
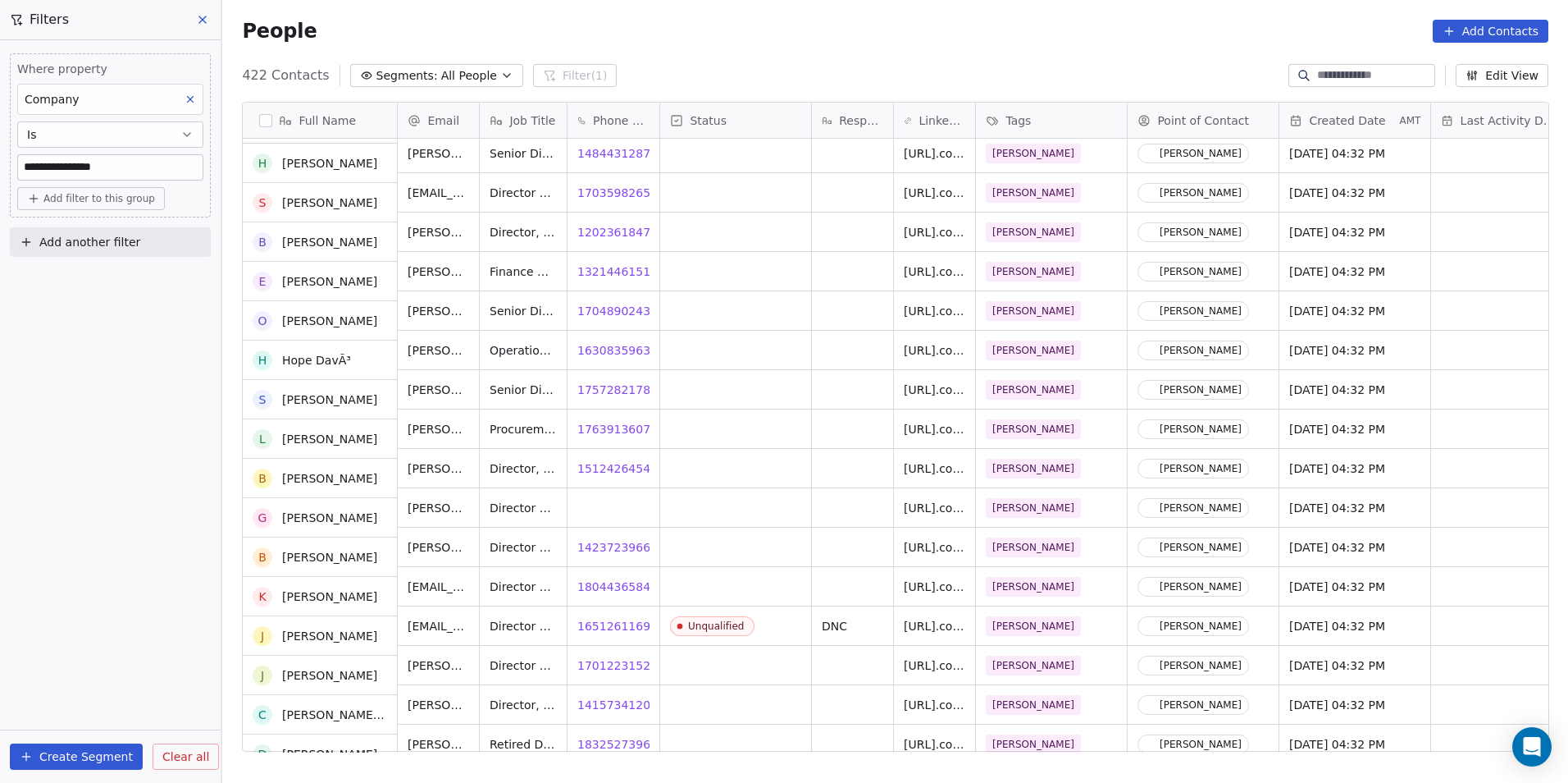
scroll to position [675, 0]
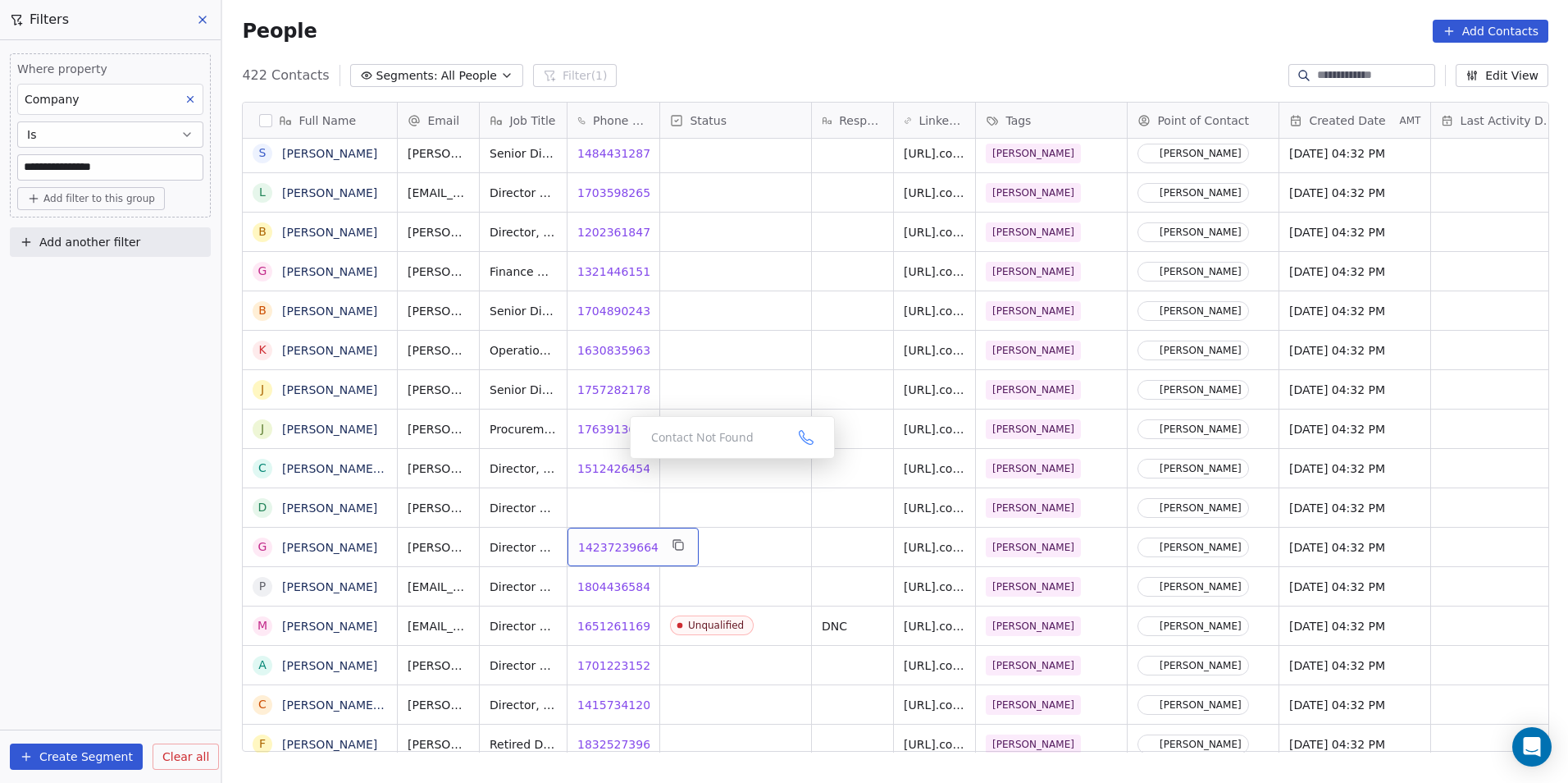
click at [604, 547] on span "14237239664" at bounding box center [618, 547] width 80 height 16
click at [606, 585] on html "**********" at bounding box center [784, 392] width 1568 height 783
click at [601, 586] on span "18044365846" at bounding box center [618, 586] width 80 height 16
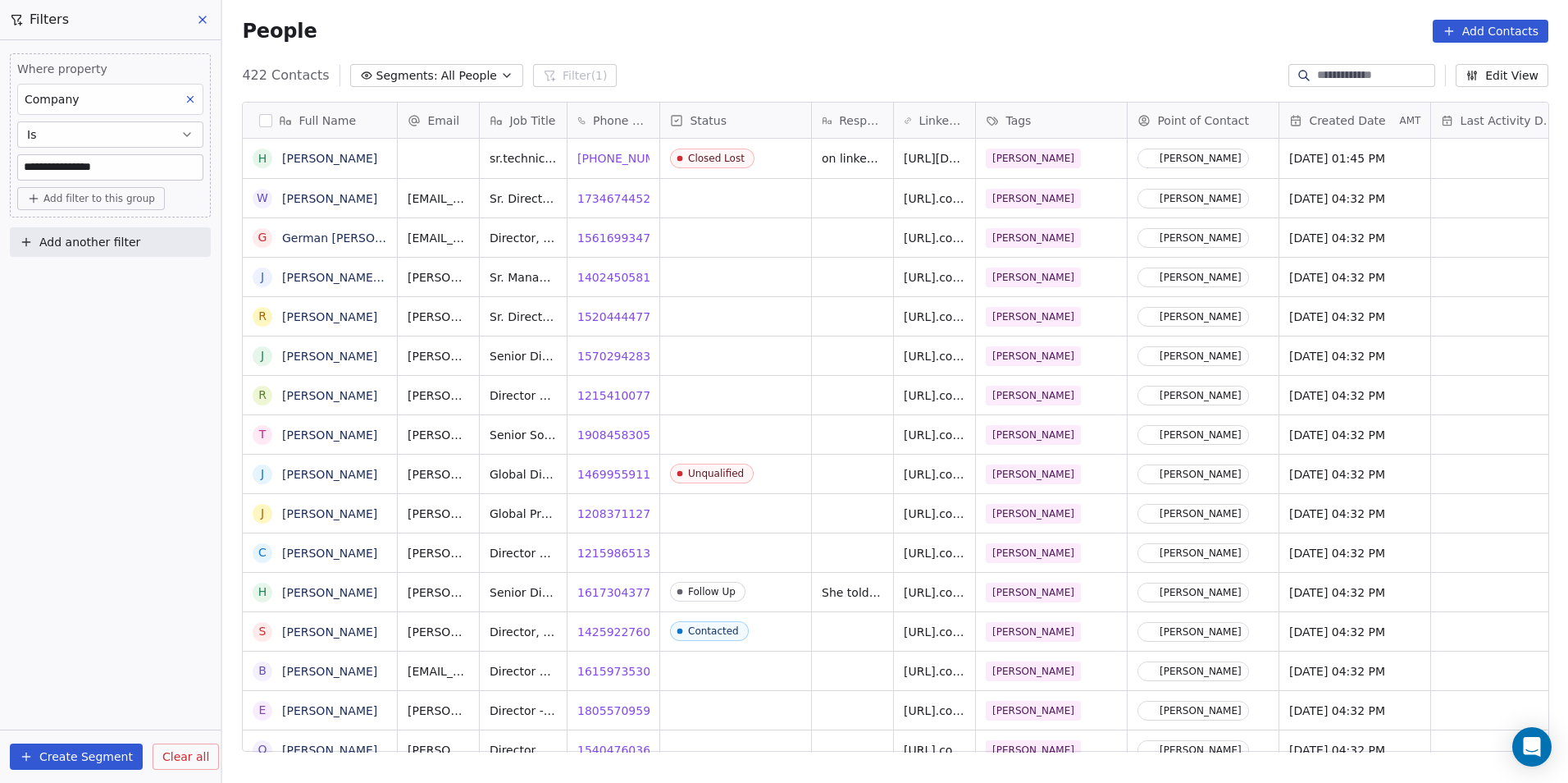
scroll to position [676, 1335]
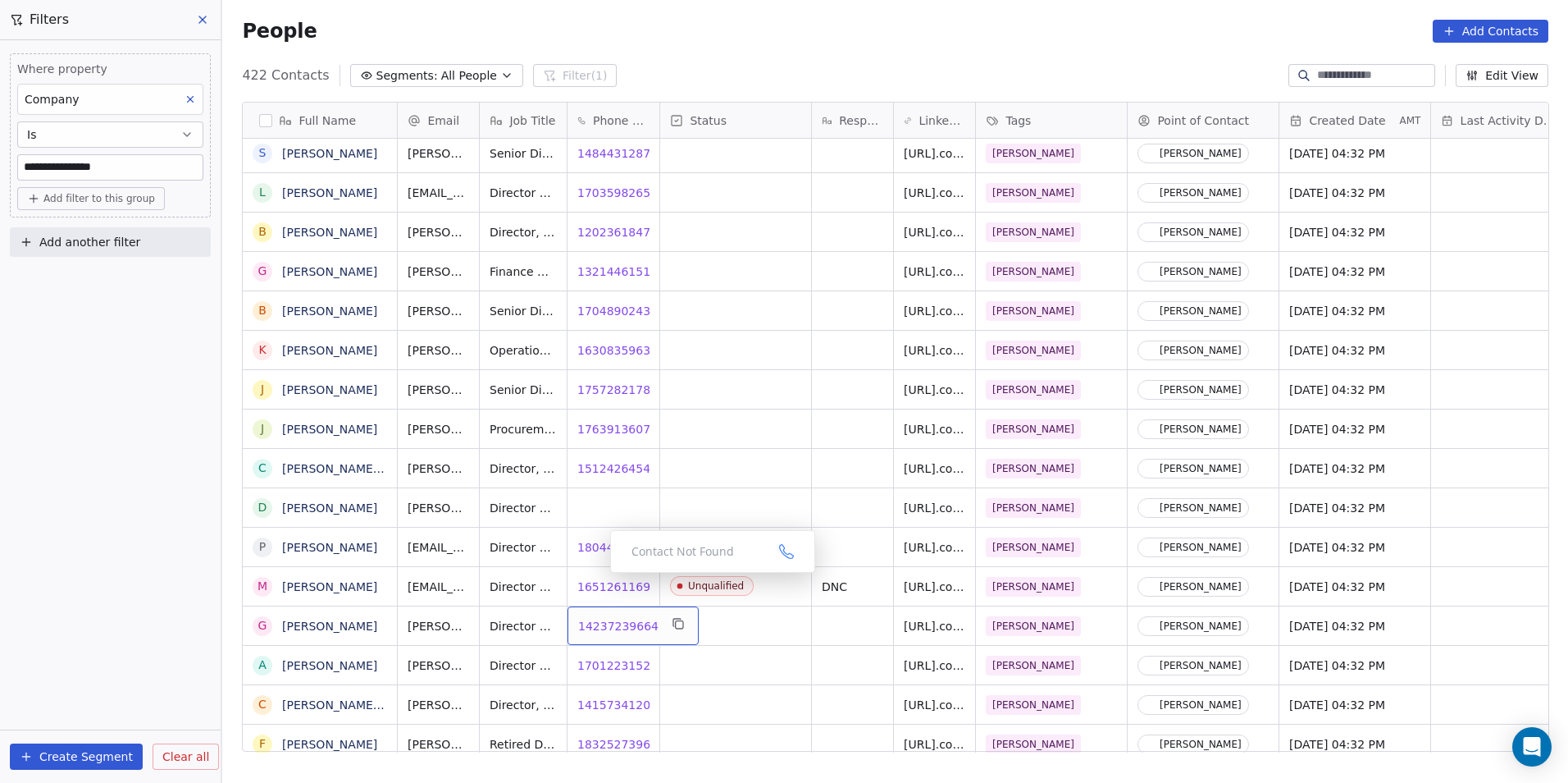
click at [602, 625] on span "14237239664" at bounding box center [618, 627] width 80 height 16
click at [605, 662] on span "17012231523" at bounding box center [618, 666] width 80 height 16
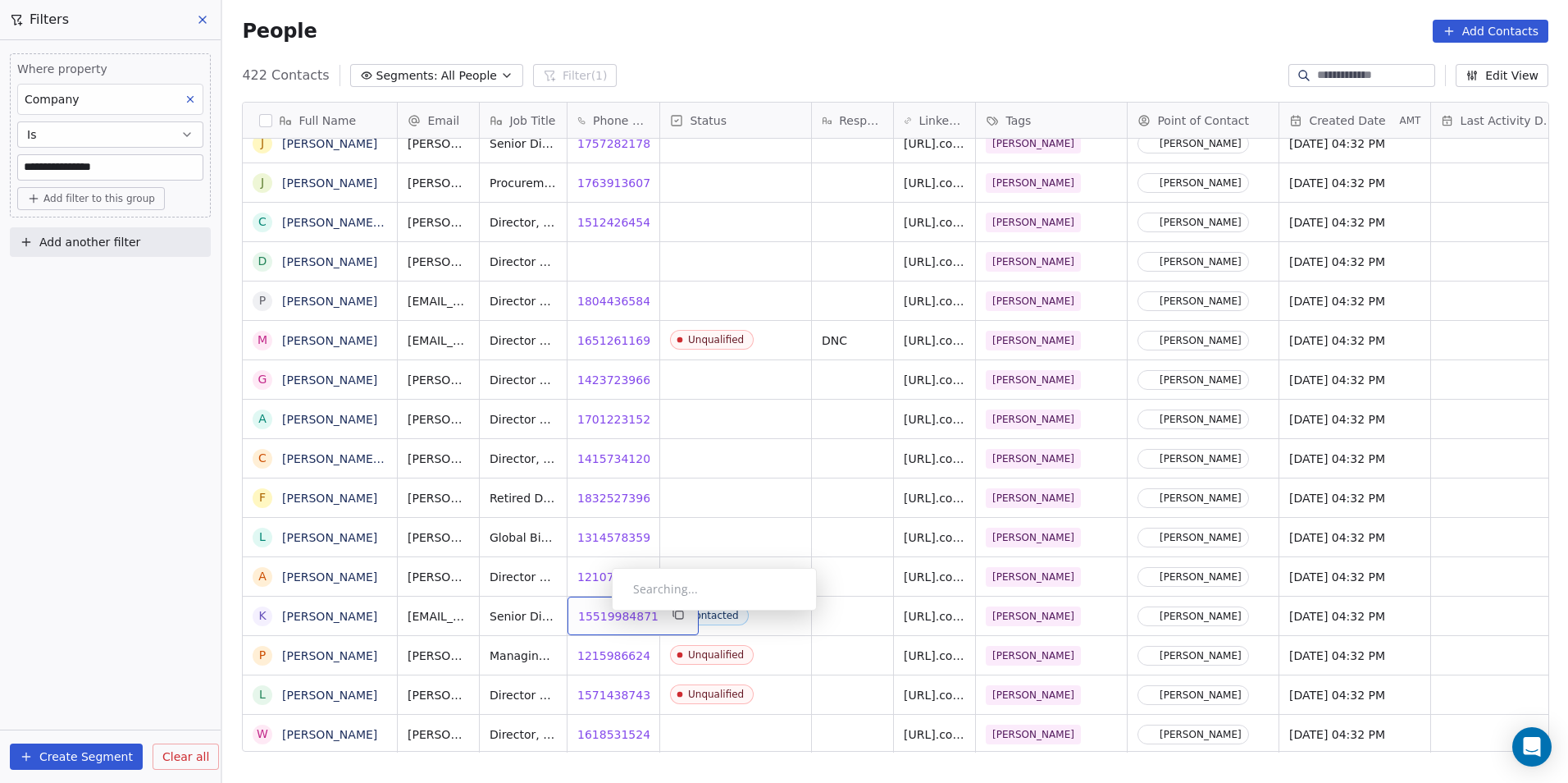
click at [600, 616] on span "15519984871" at bounding box center [618, 617] width 80 height 16
click at [604, 581] on span "12107108765" at bounding box center [618, 577] width 80 height 16
click at [609, 499] on html "**********" at bounding box center [784, 392] width 1568 height 783
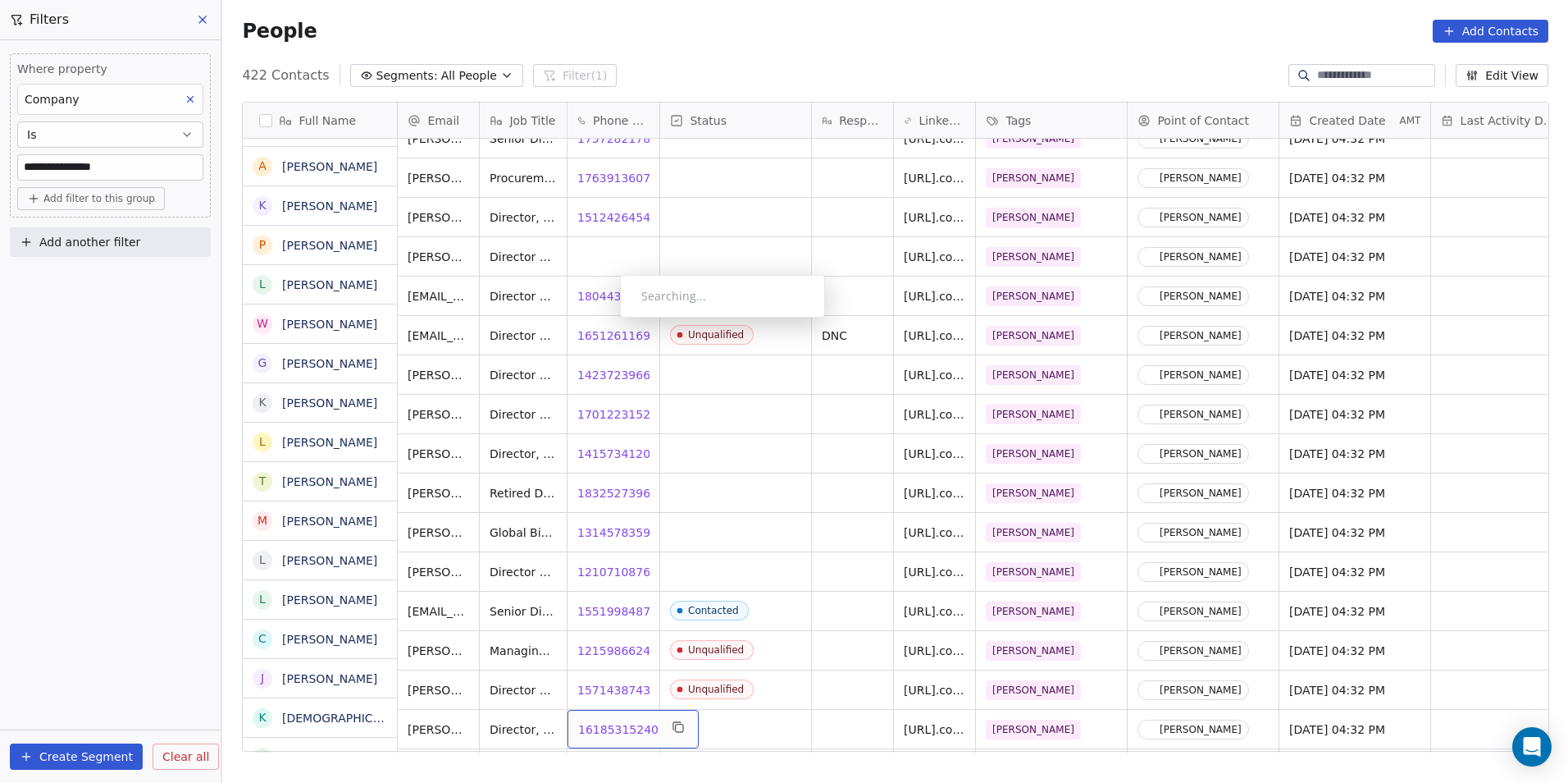
scroll to position [1332, 0]
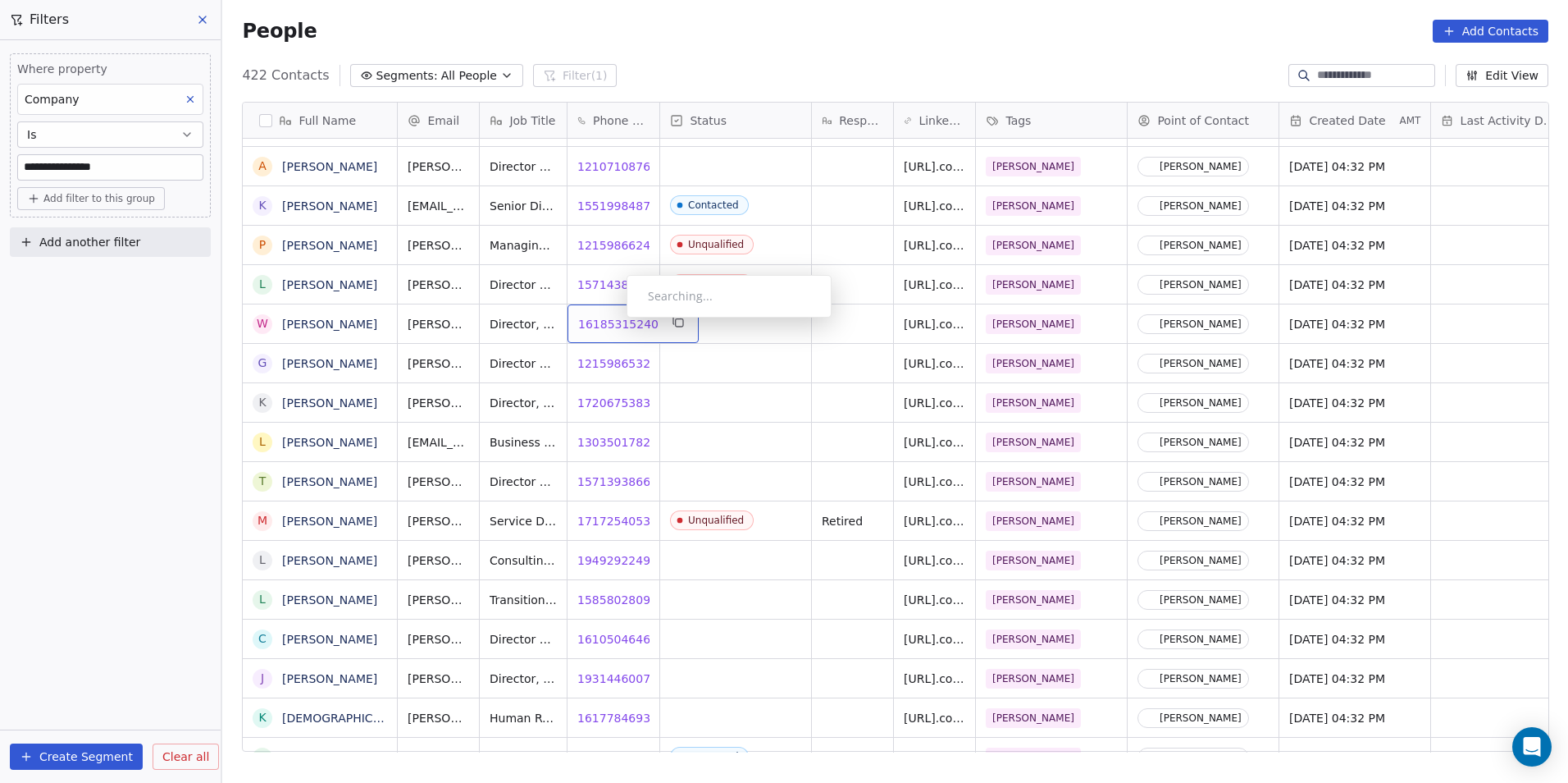
click at [613, 322] on span "16185315240" at bounding box center [618, 324] width 80 height 16
click at [607, 369] on span "12159865321" at bounding box center [618, 363] width 80 height 16
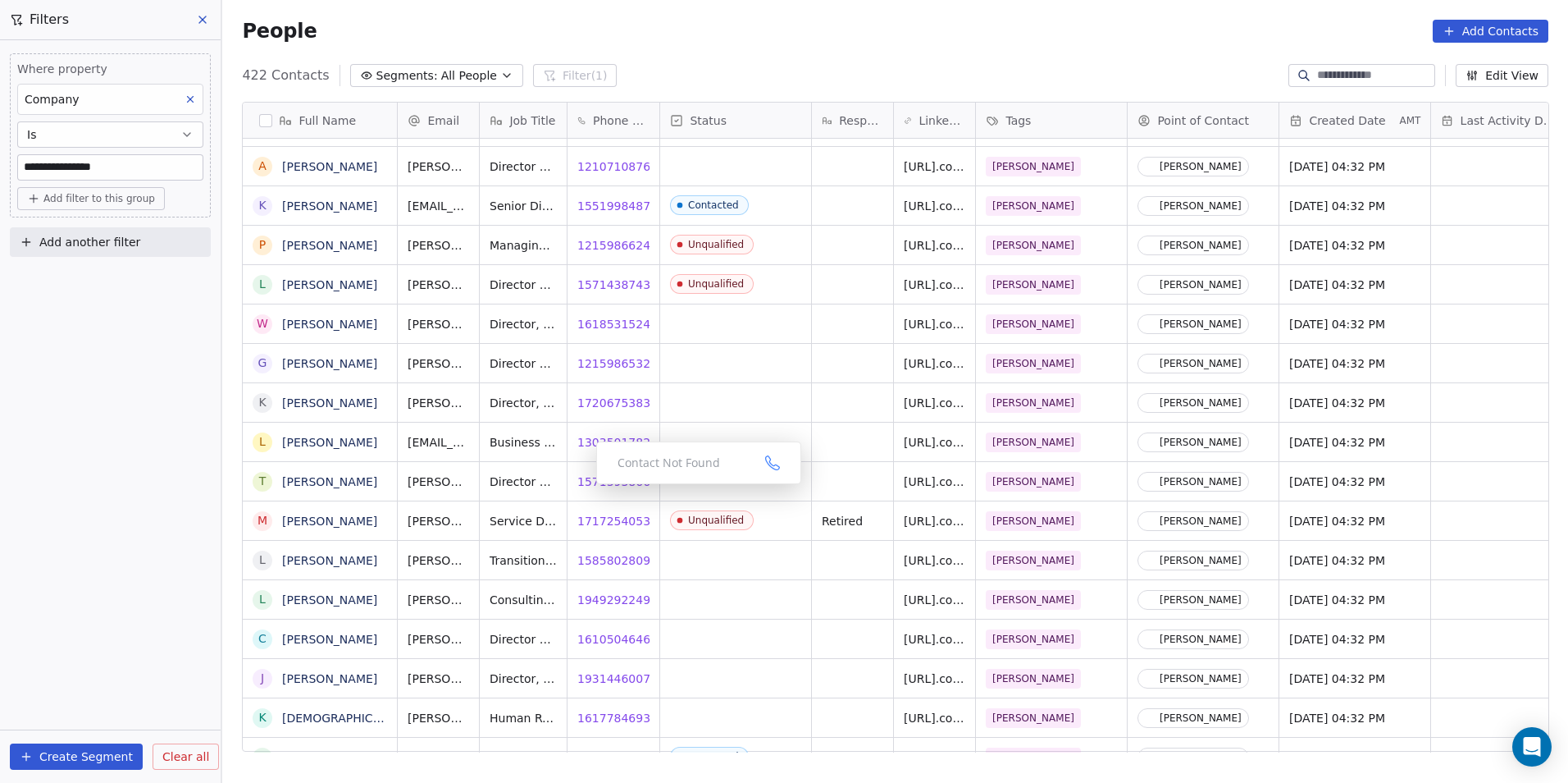
click at [602, 443] on div "Contact Not Found" at bounding box center [699, 463] width 205 height 43
click at [608, 474] on span "15713938669" at bounding box center [618, 482] width 80 height 16
click at [610, 600] on span "19492922491" at bounding box center [618, 600] width 80 height 16
click at [608, 638] on span "16105046469" at bounding box center [618, 639] width 80 height 16
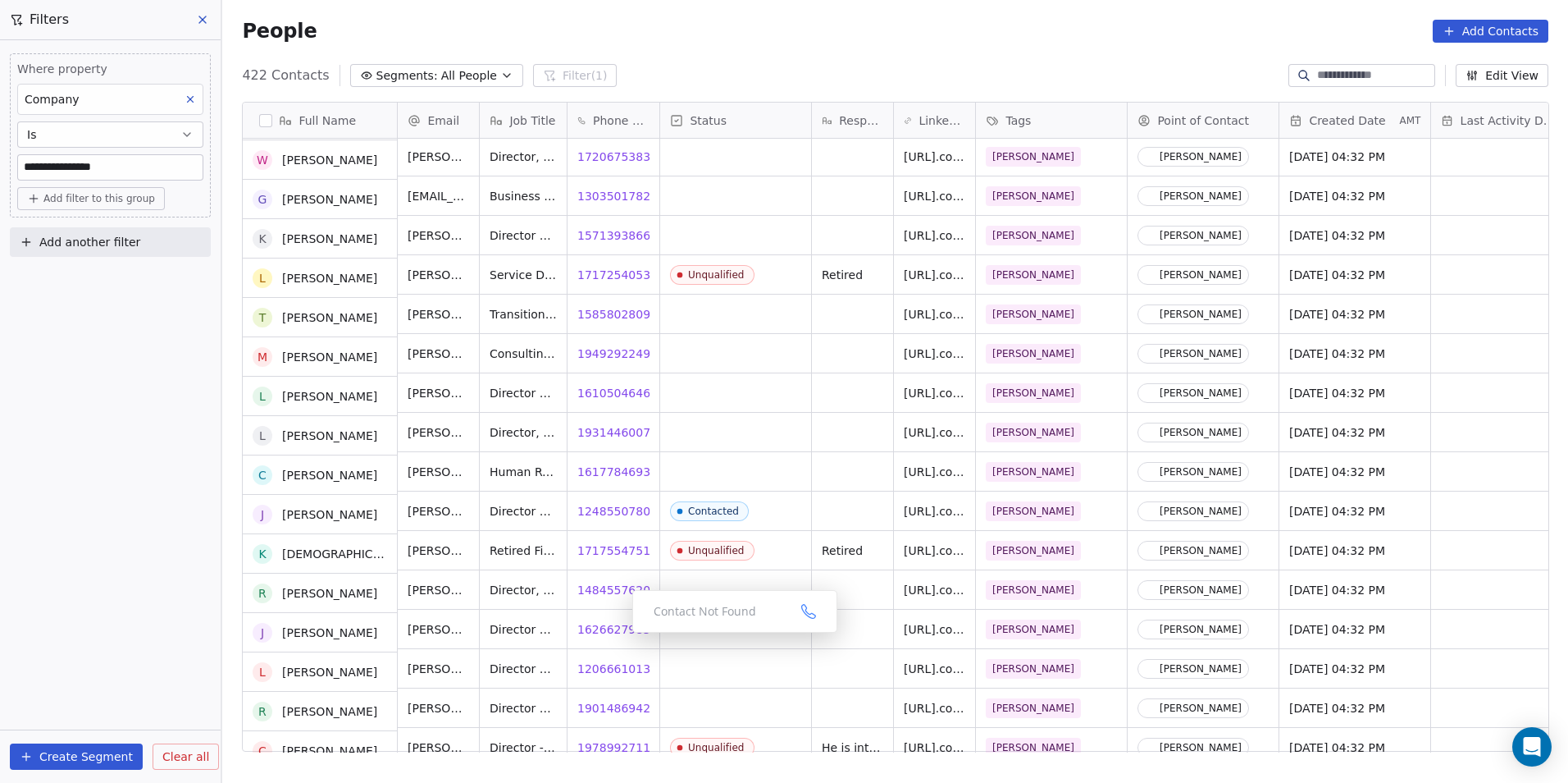
scroll to position [1578, 0]
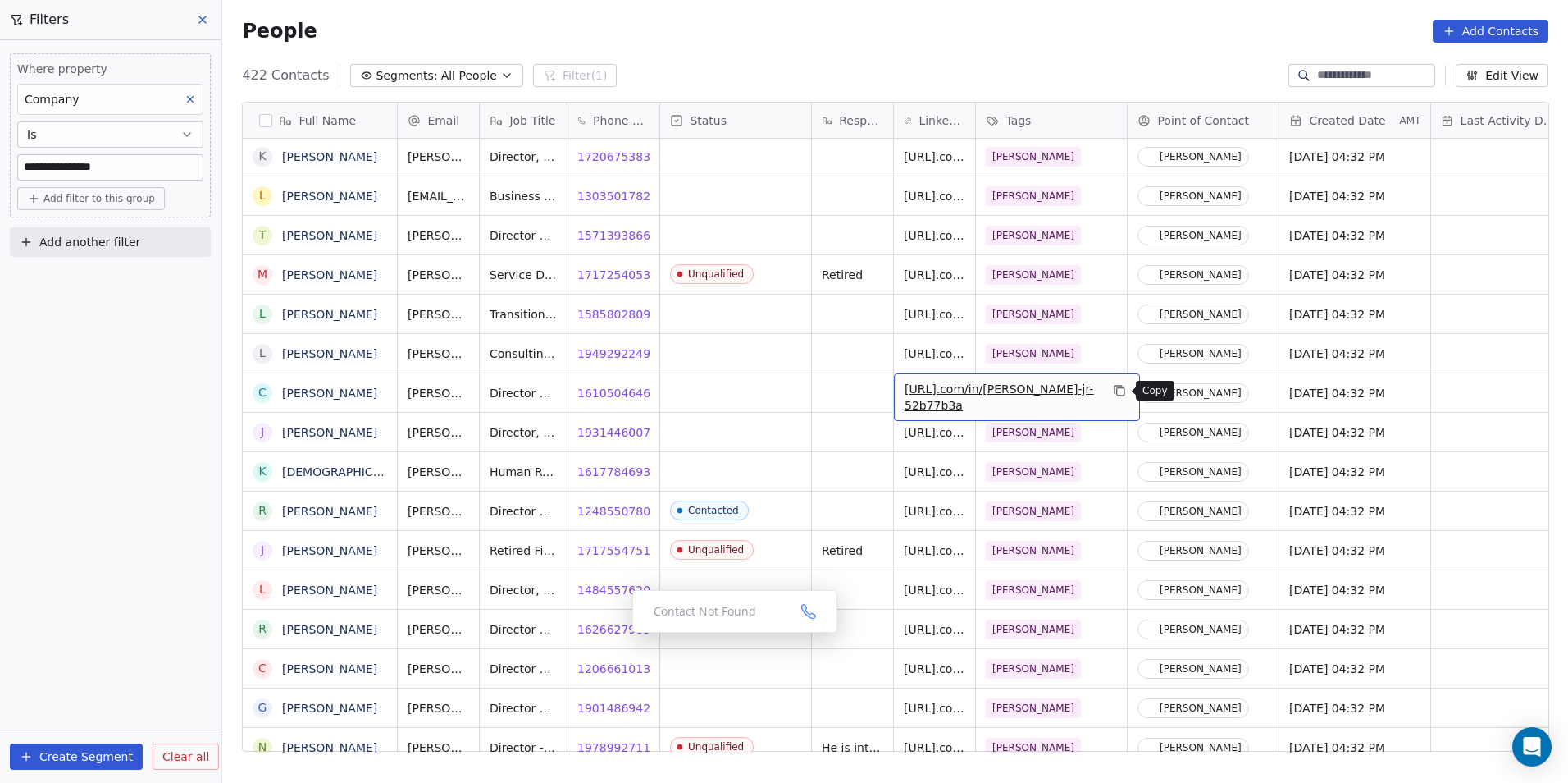
drag, startPoint x: 1120, startPoint y: 391, endPoint x: 1118, endPoint y: 402, distance: 11.2
click at [1120, 391] on icon "grid" at bounding box center [1119, 391] width 13 height 13
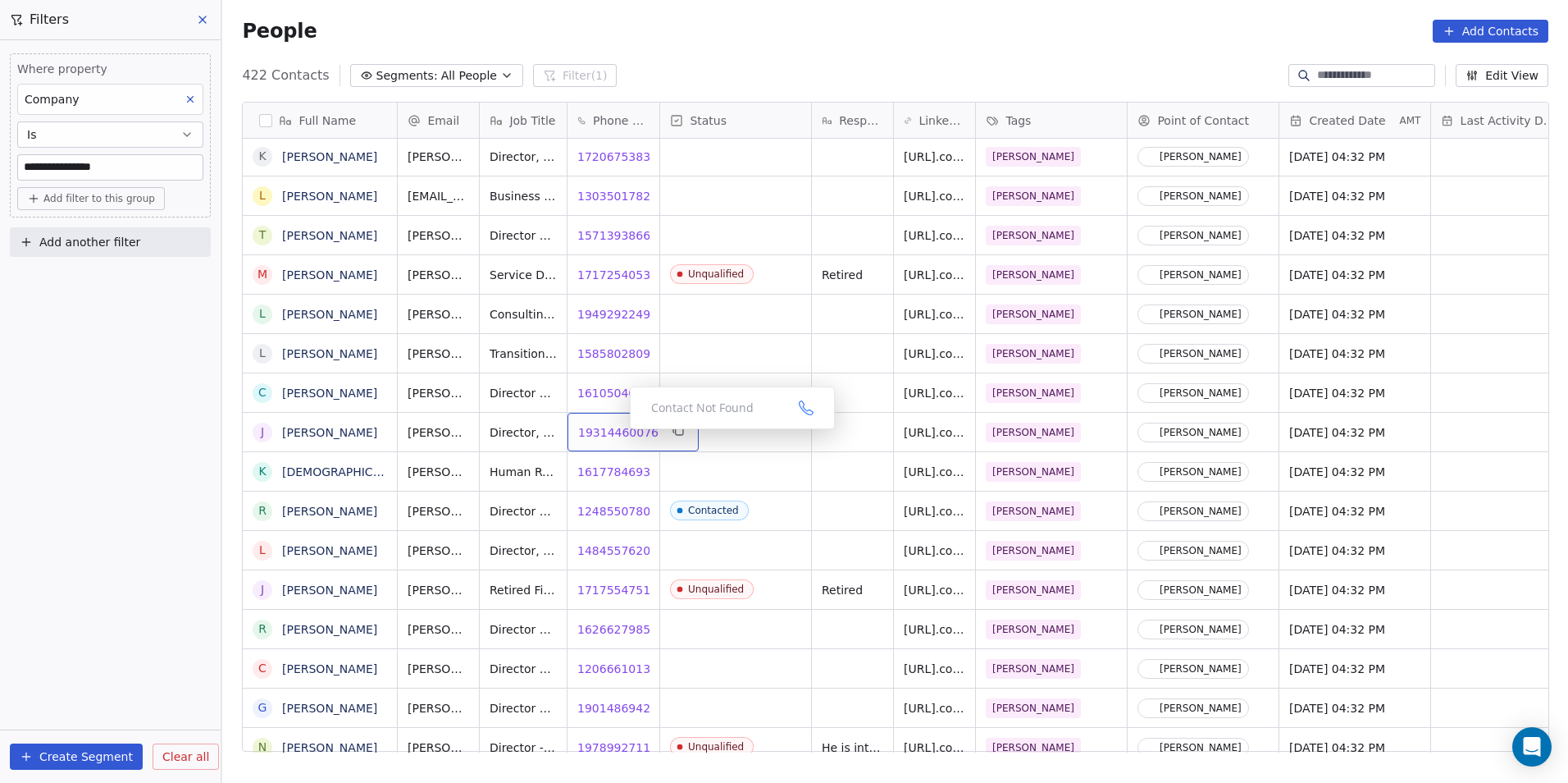
click at [598, 436] on span "19314460076" at bounding box center [618, 433] width 80 height 16
drag, startPoint x: 613, startPoint y: 475, endPoint x: 587, endPoint y: 466, distance: 27.5
click at [613, 475] on html "**********" at bounding box center [784, 392] width 1568 height 783
click at [598, 476] on span "16177846938" at bounding box center [618, 472] width 80 height 16
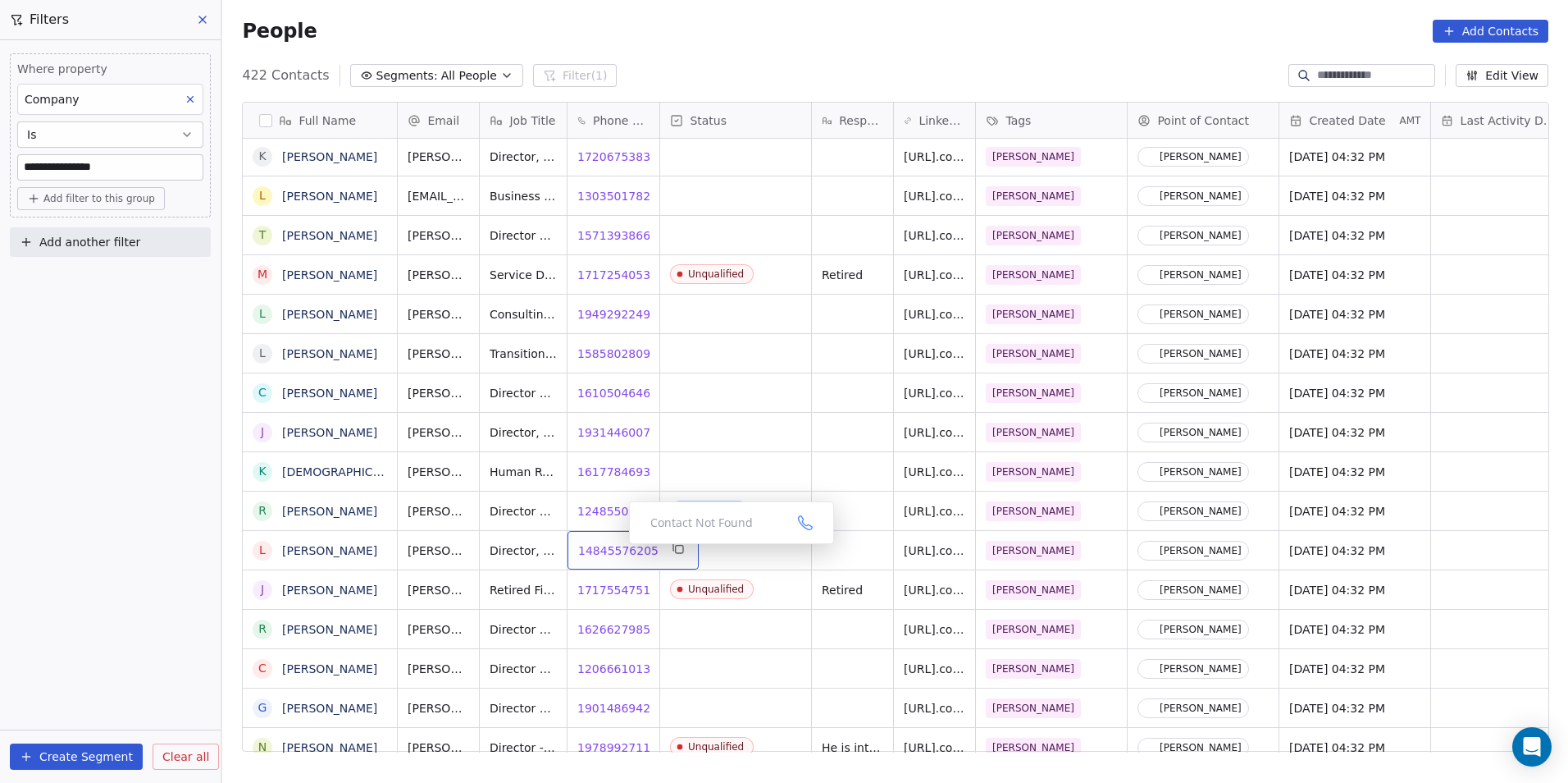
click at [616, 548] on span "14845576205" at bounding box center [618, 551] width 80 height 16
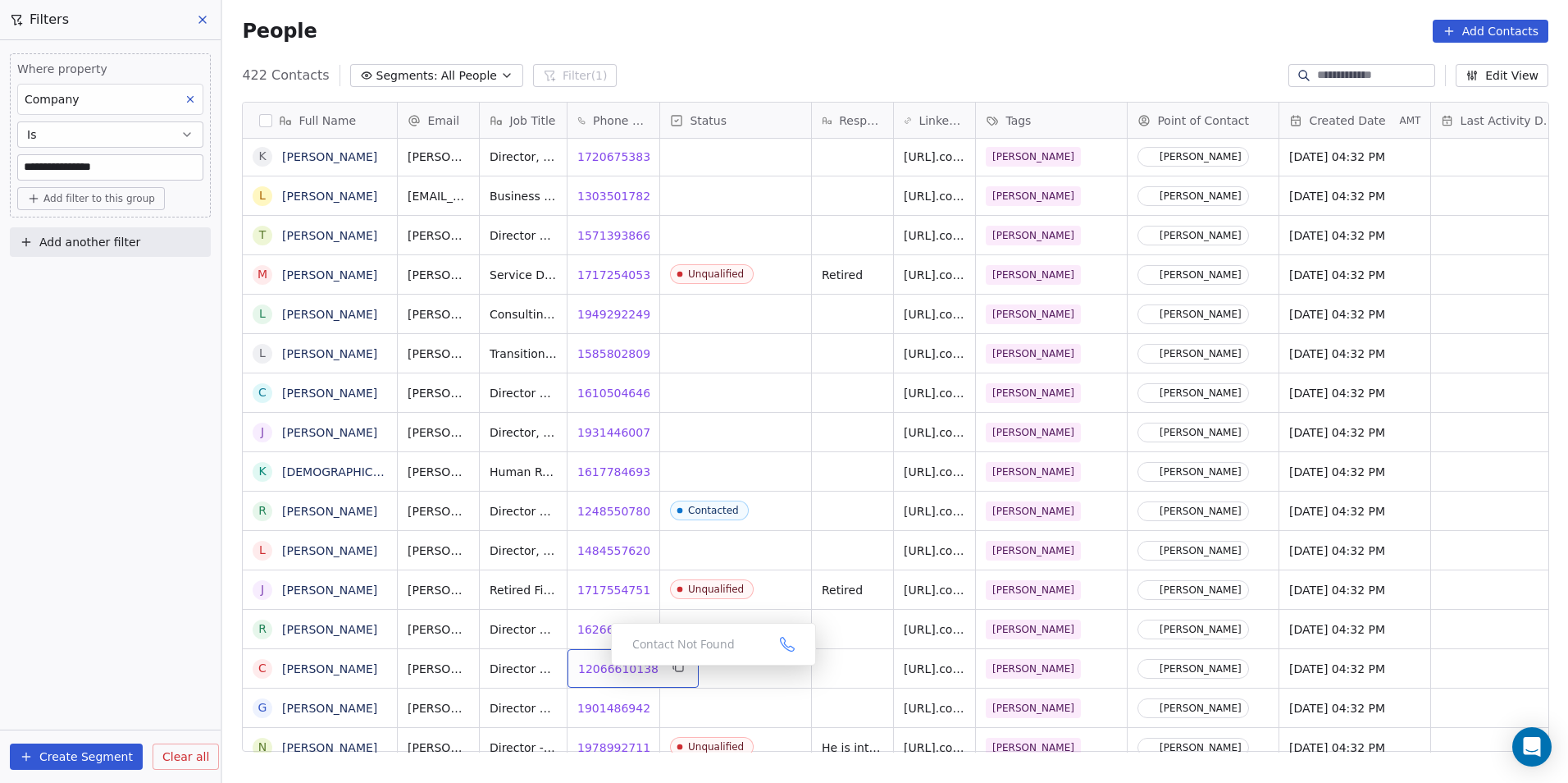
click at [598, 670] on span "12066610138" at bounding box center [618, 669] width 80 height 16
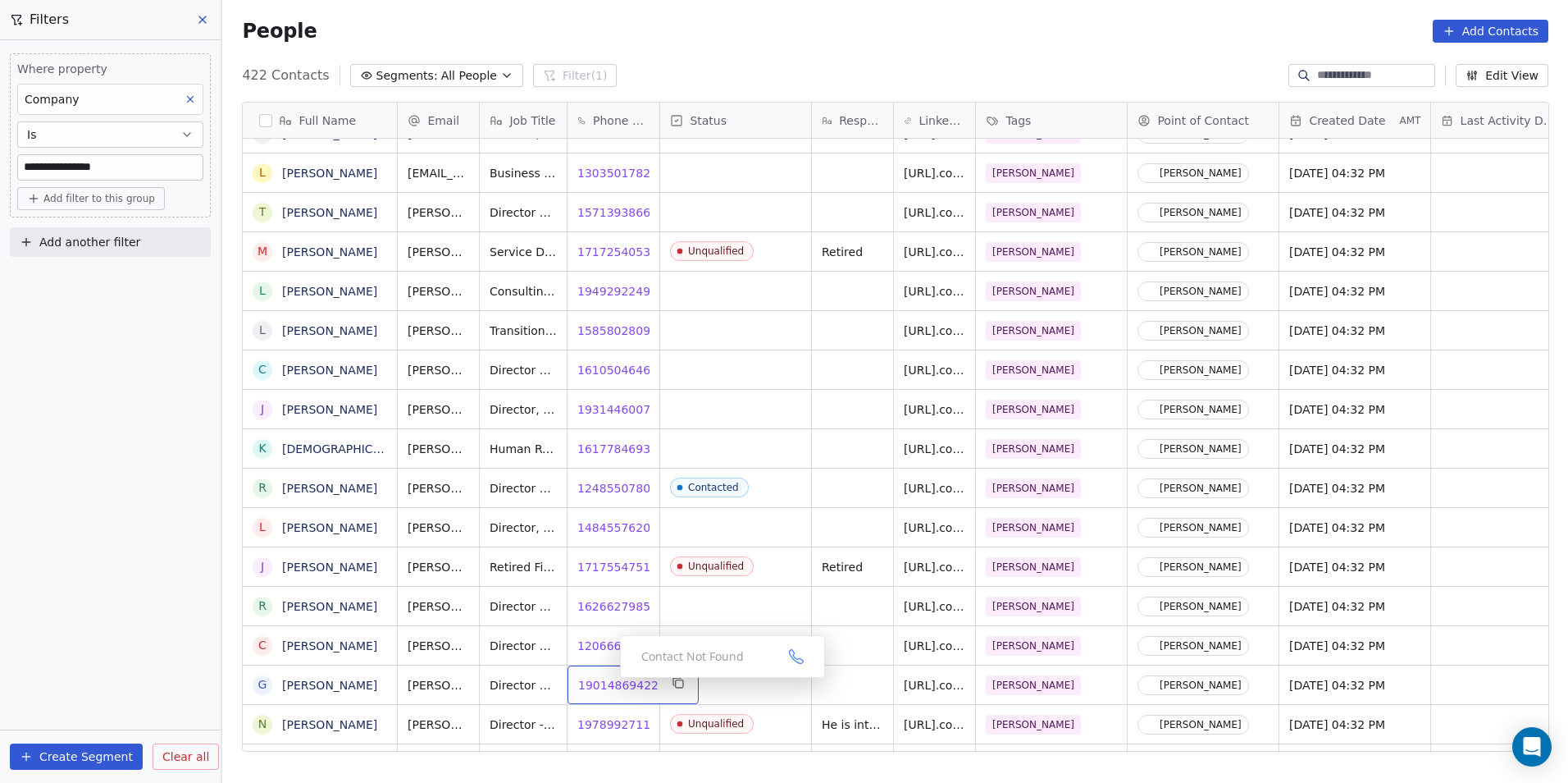
click at [608, 682] on span "19014869422" at bounding box center [618, 685] width 80 height 16
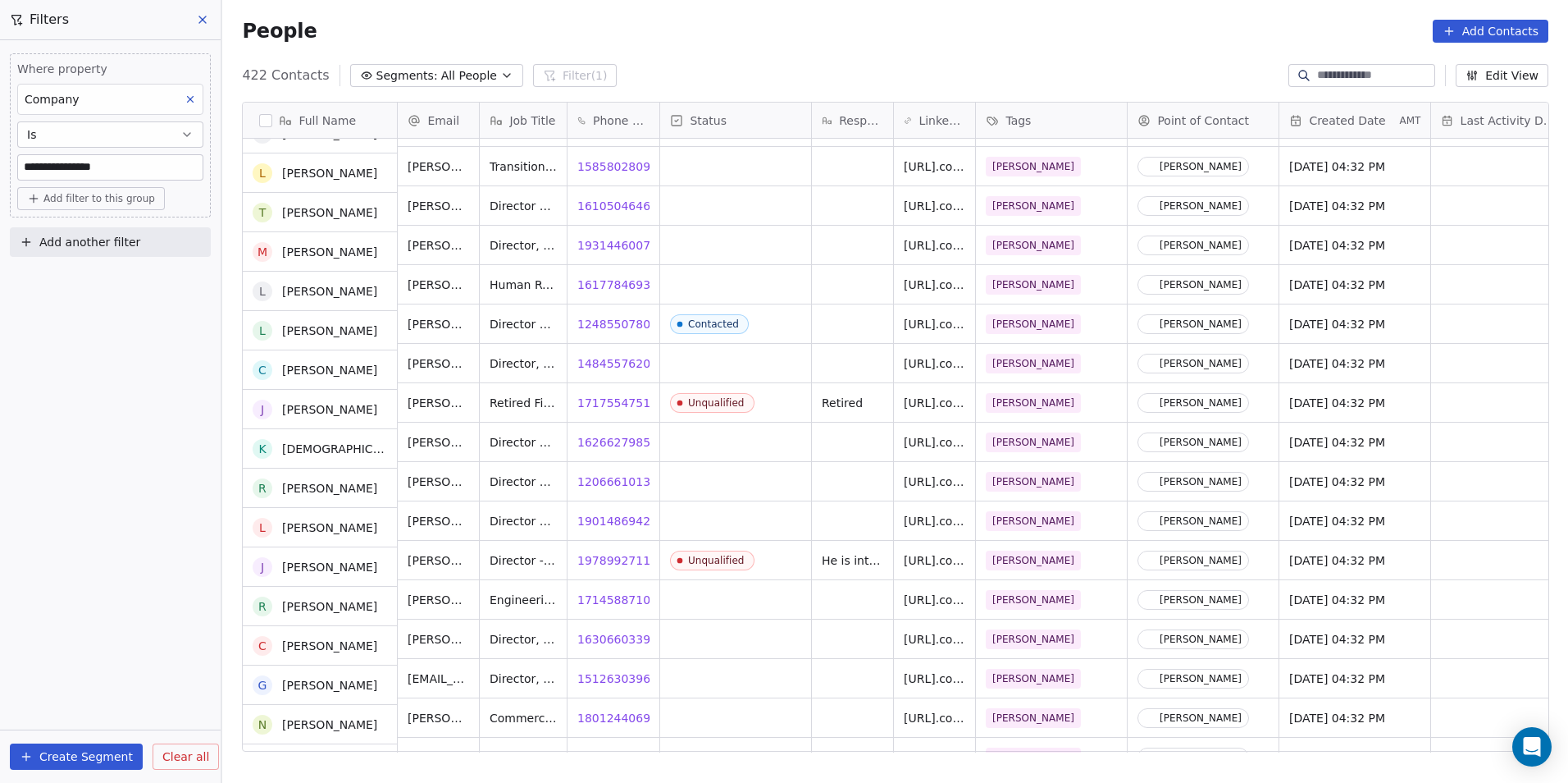
scroll to position [1765, 0]
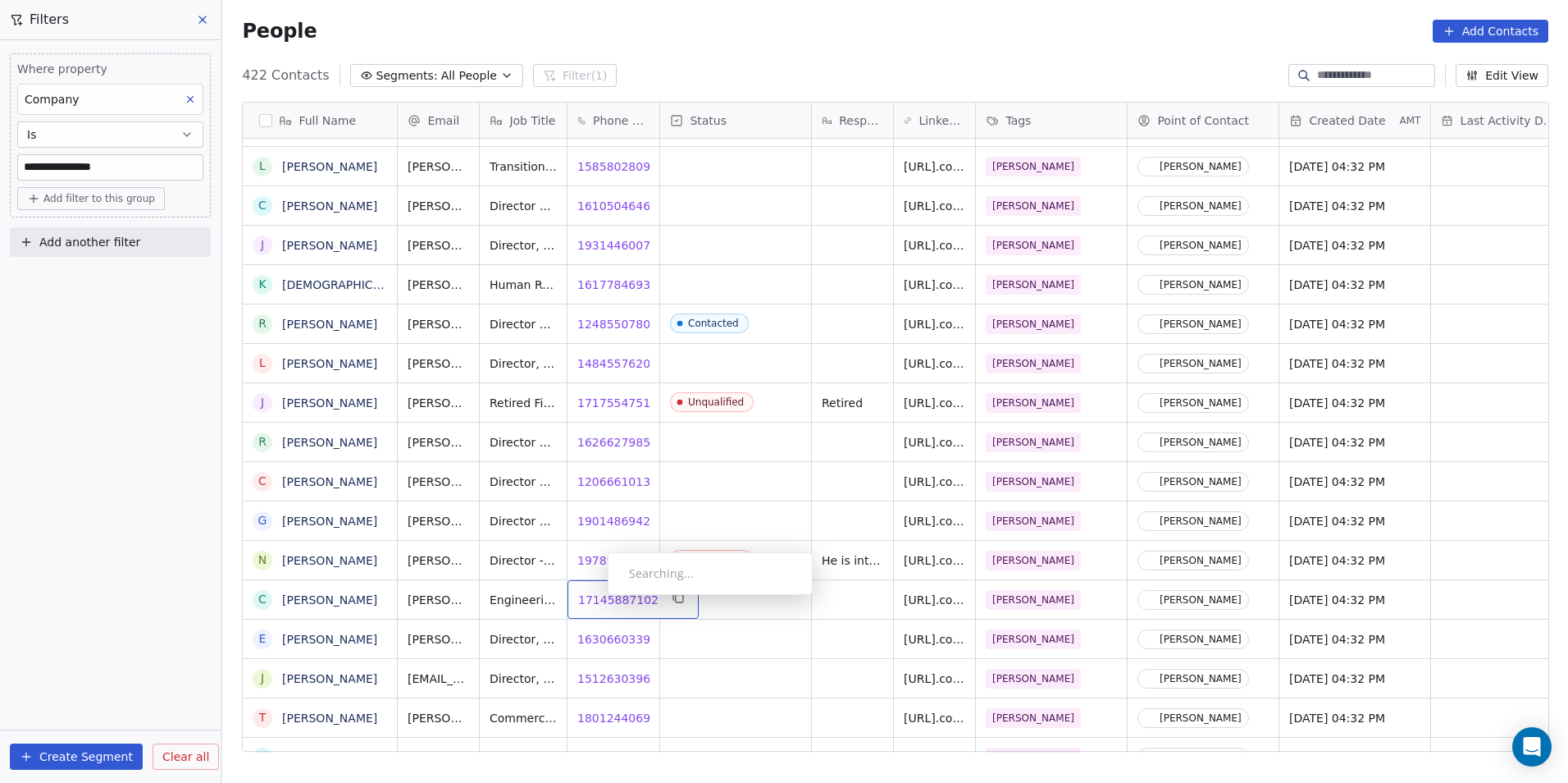
click at [594, 599] on span "17145887102" at bounding box center [618, 600] width 80 height 16
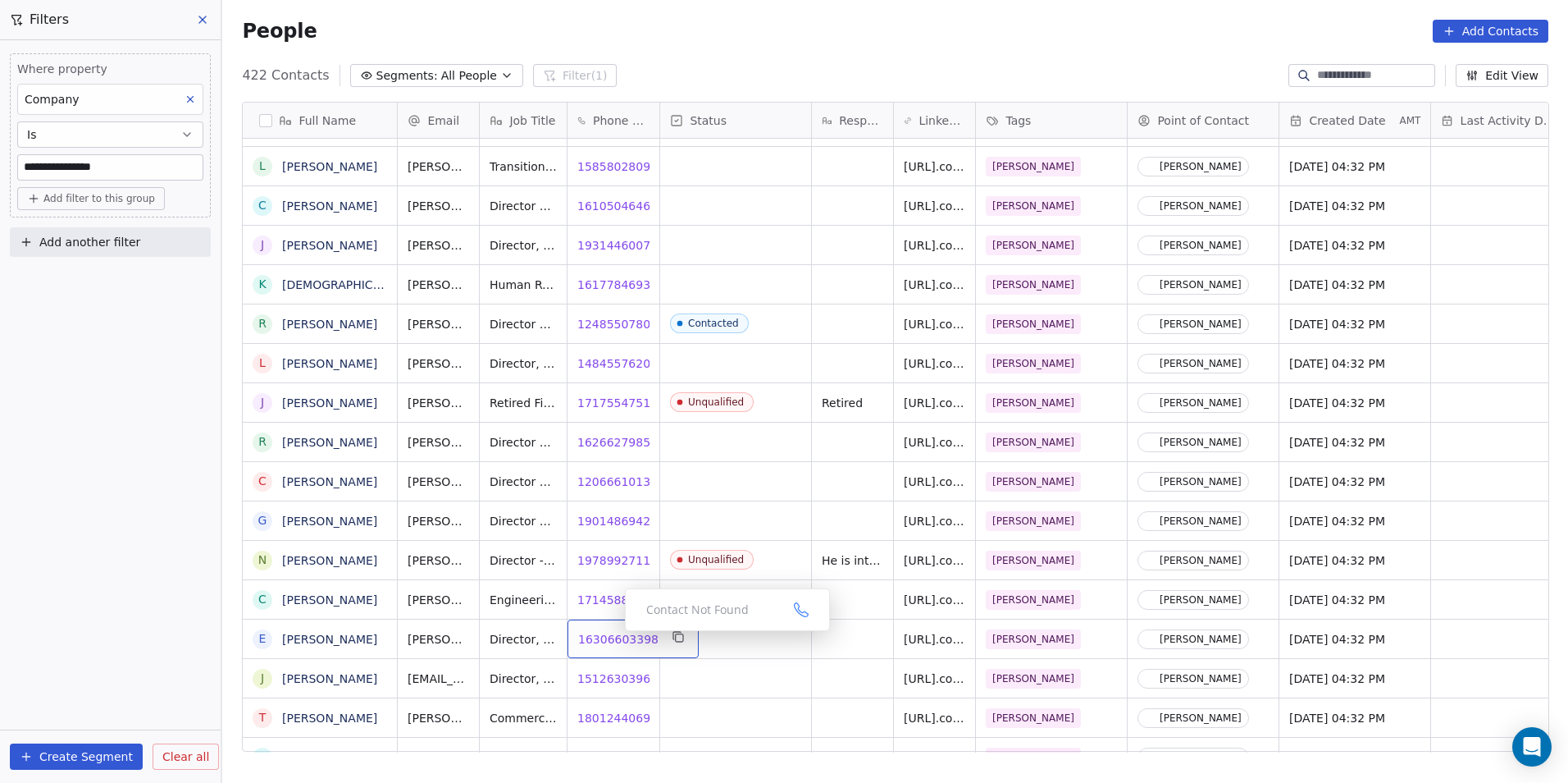
click at [612, 635] on span "16306603398" at bounding box center [618, 639] width 80 height 16
click at [610, 679] on span "15126303961" at bounding box center [618, 679] width 80 height 16
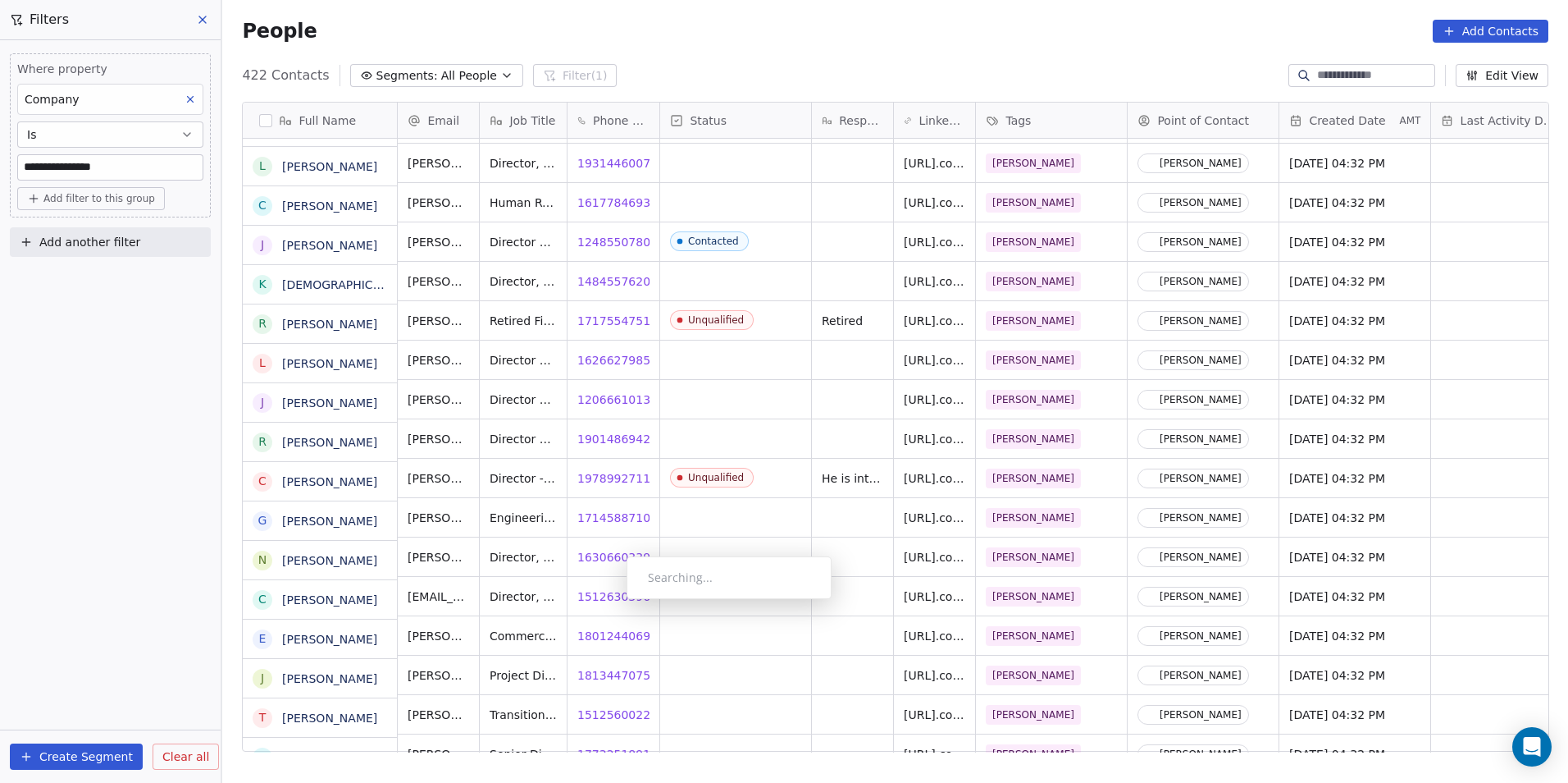
scroll to position [1847, 0]
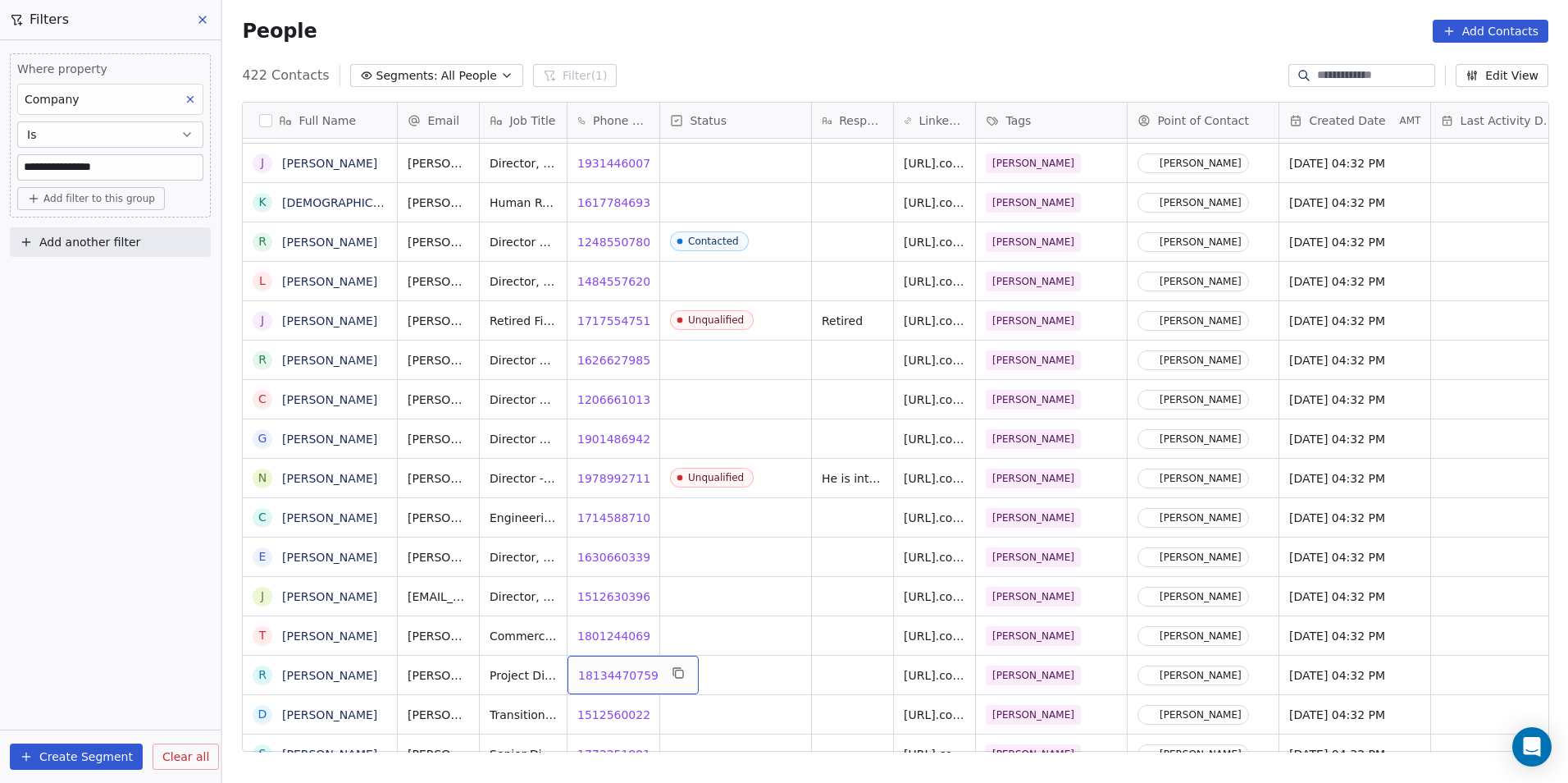
click at [613, 670] on span "18134470759" at bounding box center [618, 675] width 80 height 16
click at [539, 687] on html "**********" at bounding box center [784, 392] width 1568 height 783
click at [1124, 672] on button "grid" at bounding box center [1120, 673] width 20 height 20
click at [699, 667] on div "grid" at bounding box center [735, 675] width 151 height 38
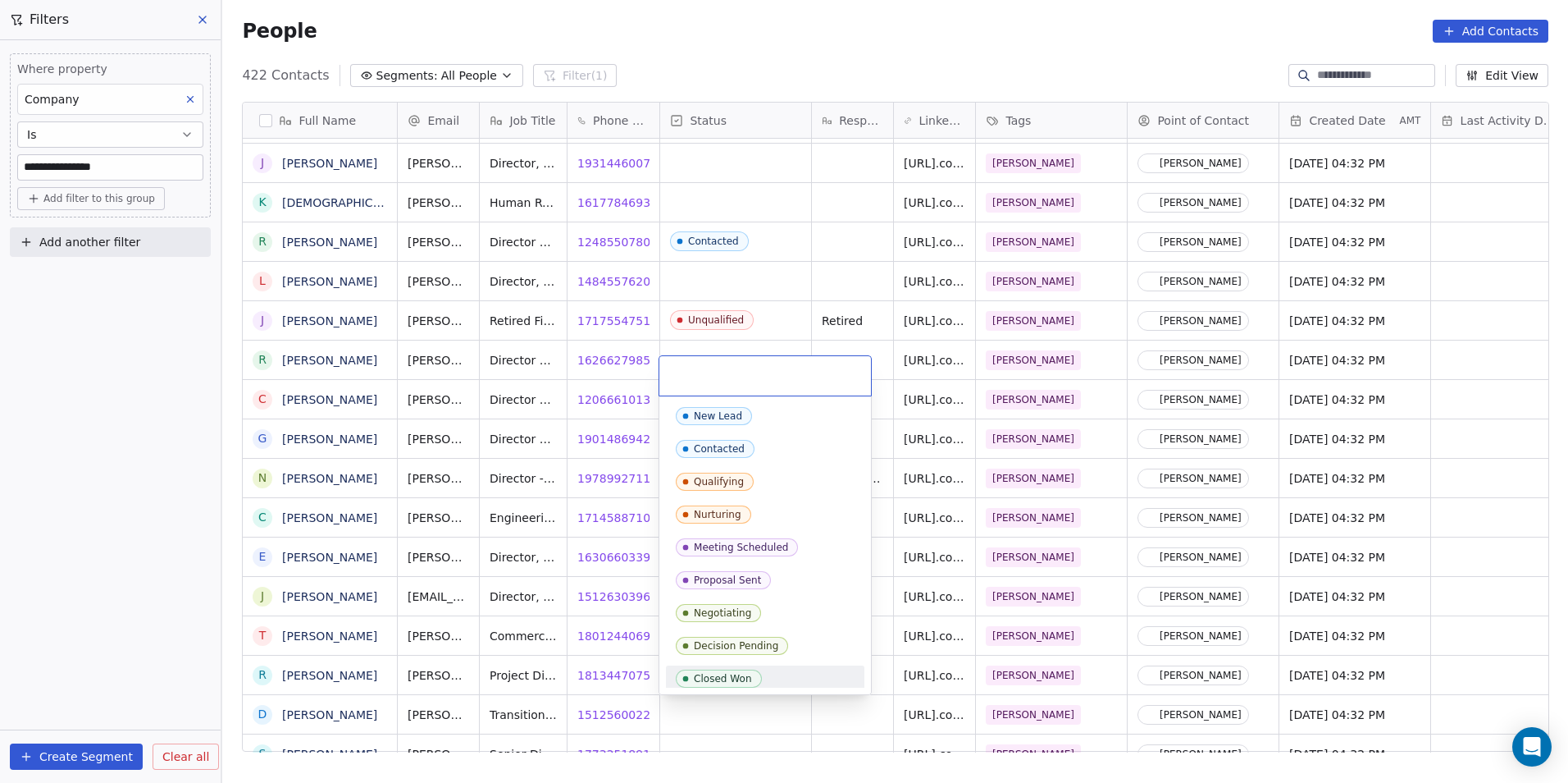
click at [858, 702] on html "**********" at bounding box center [784, 392] width 1568 height 783
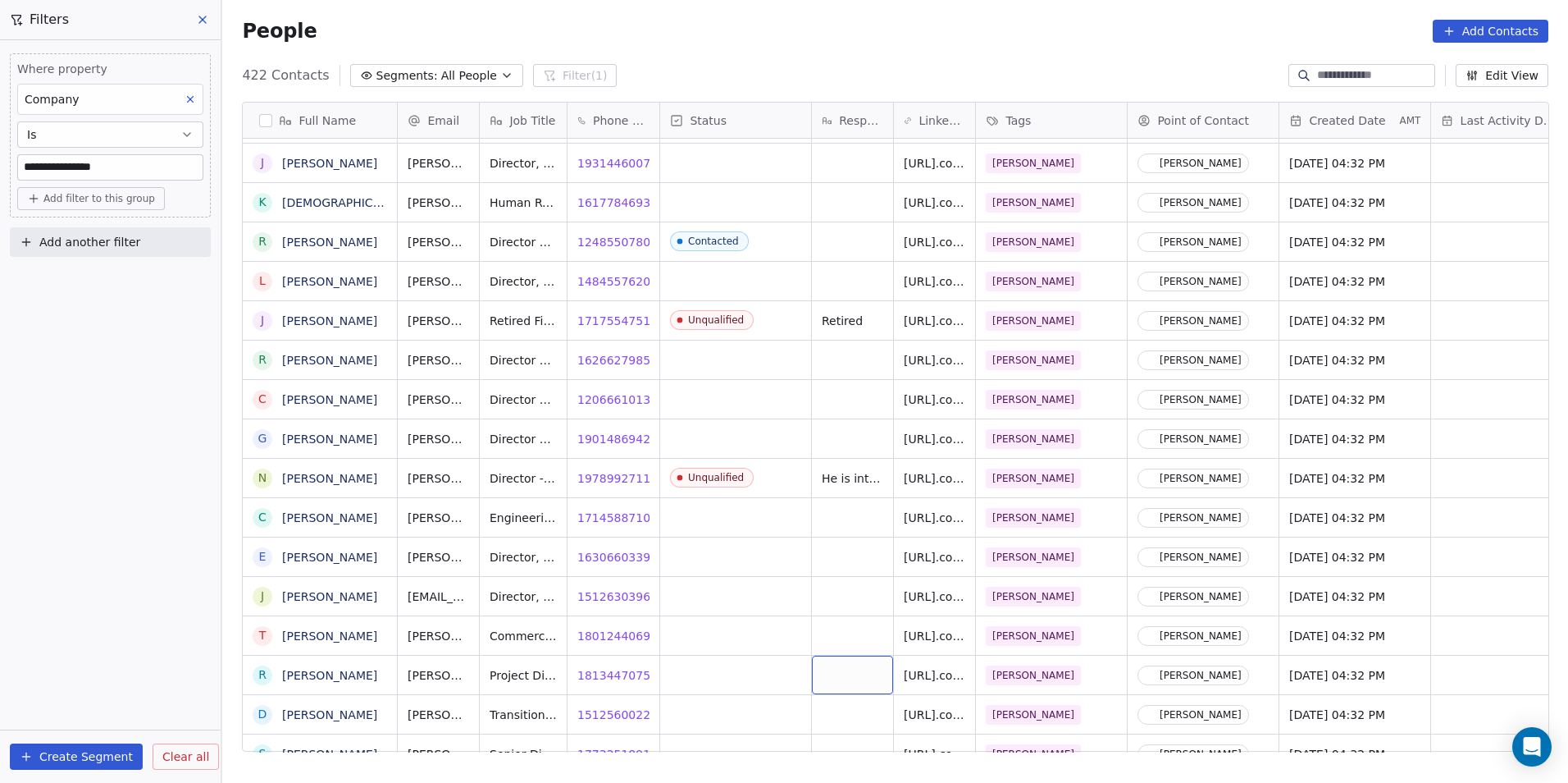
click at [861, 676] on div "grid" at bounding box center [852, 675] width 81 height 38
type textarea "**********"
click at [773, 576] on html "**********" at bounding box center [784, 392] width 1568 height 783
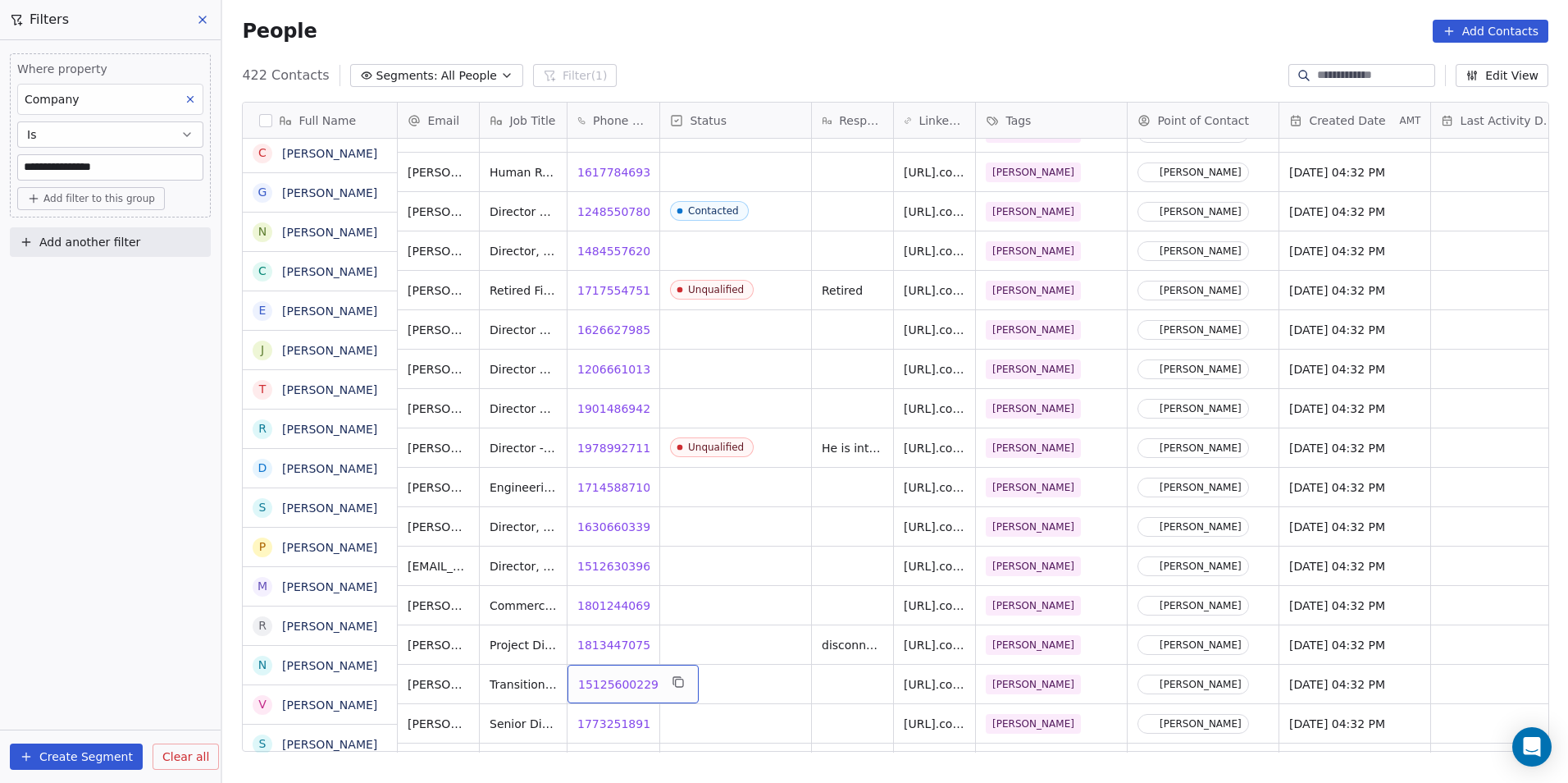
scroll to position [2094, 0]
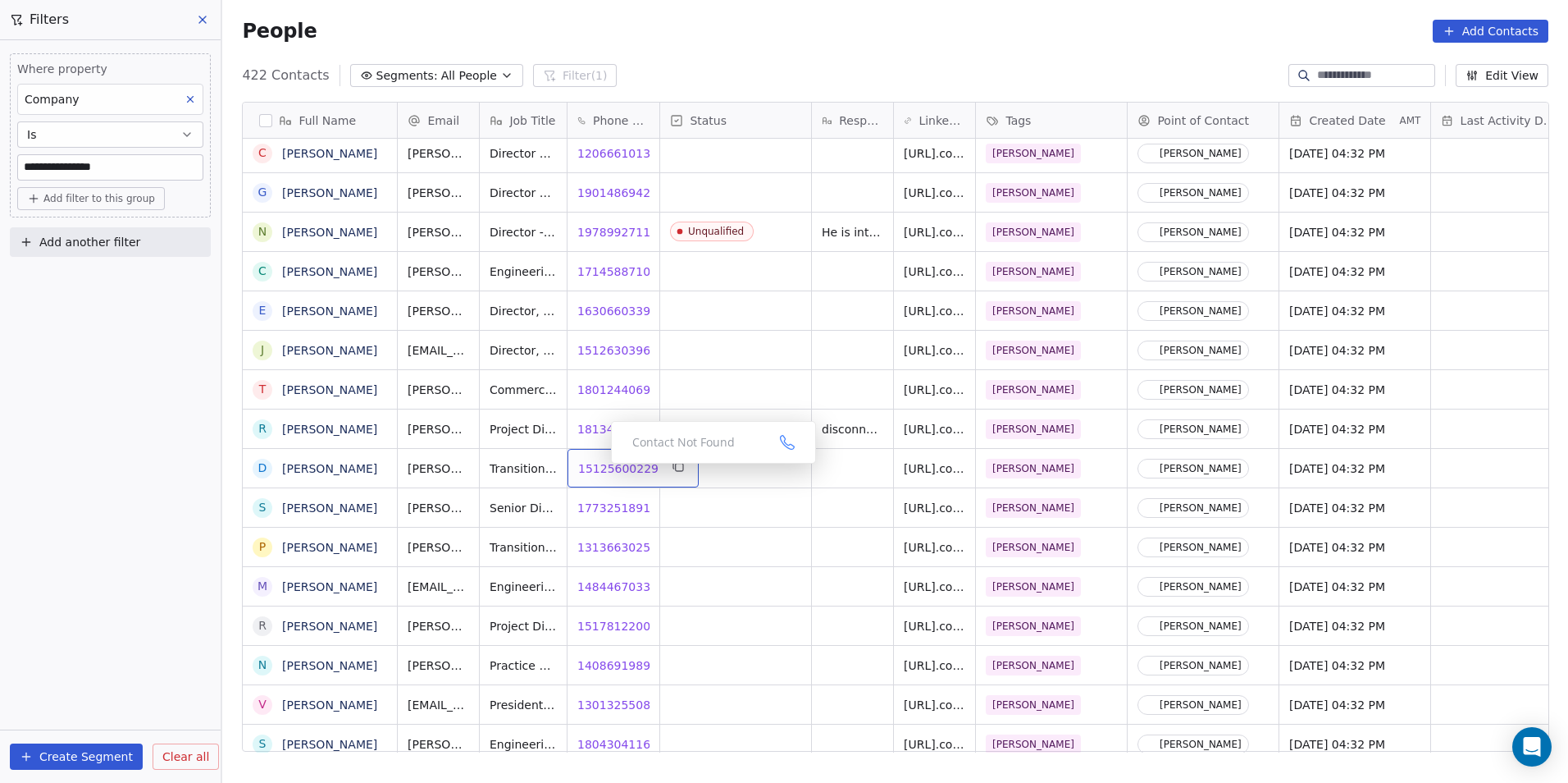
click at [598, 467] on span "15125600229" at bounding box center [618, 468] width 80 height 16
click at [598, 503] on span "17732518919" at bounding box center [618, 508] width 80 height 16
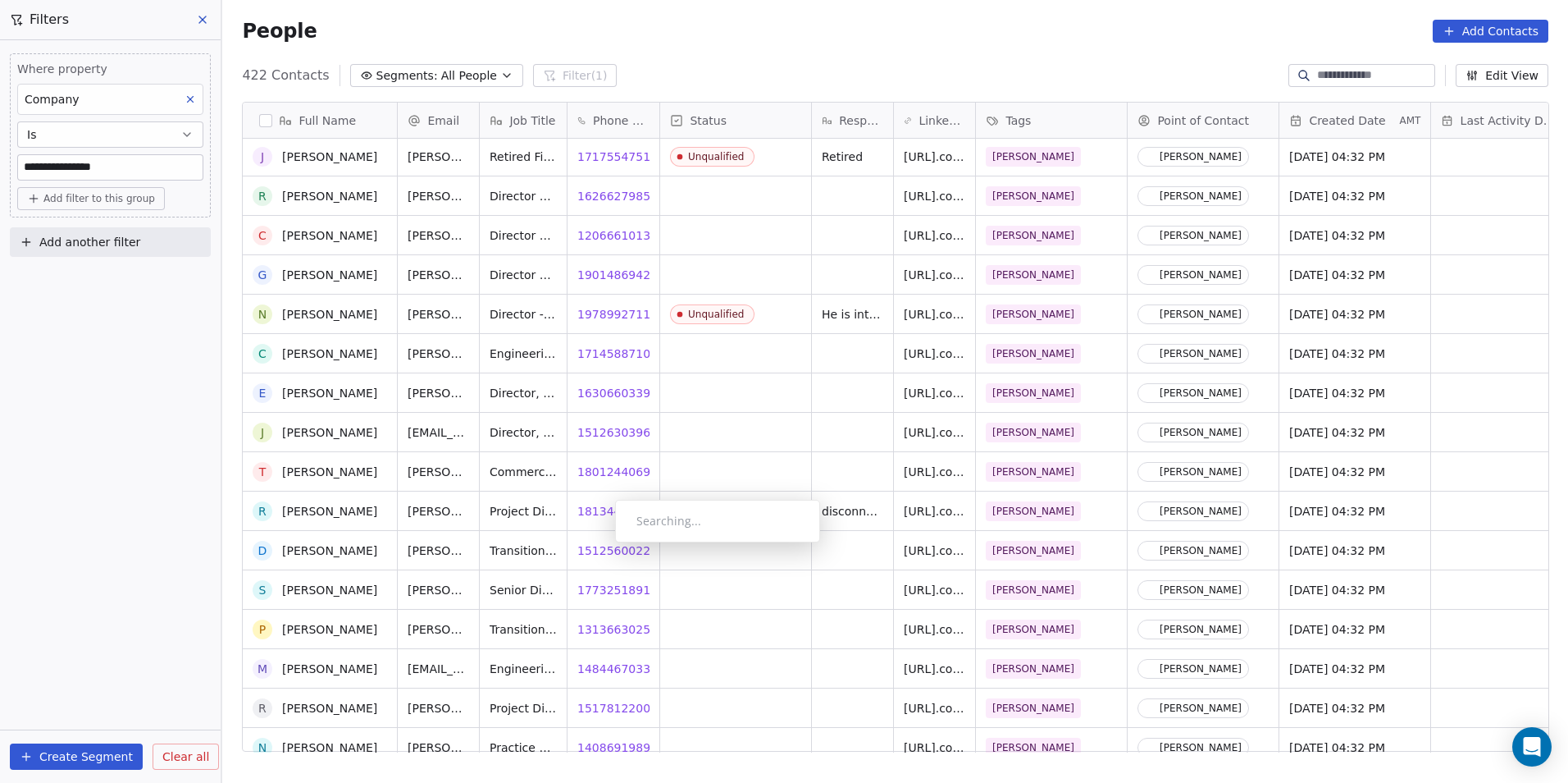
scroll to position [2175, 0]
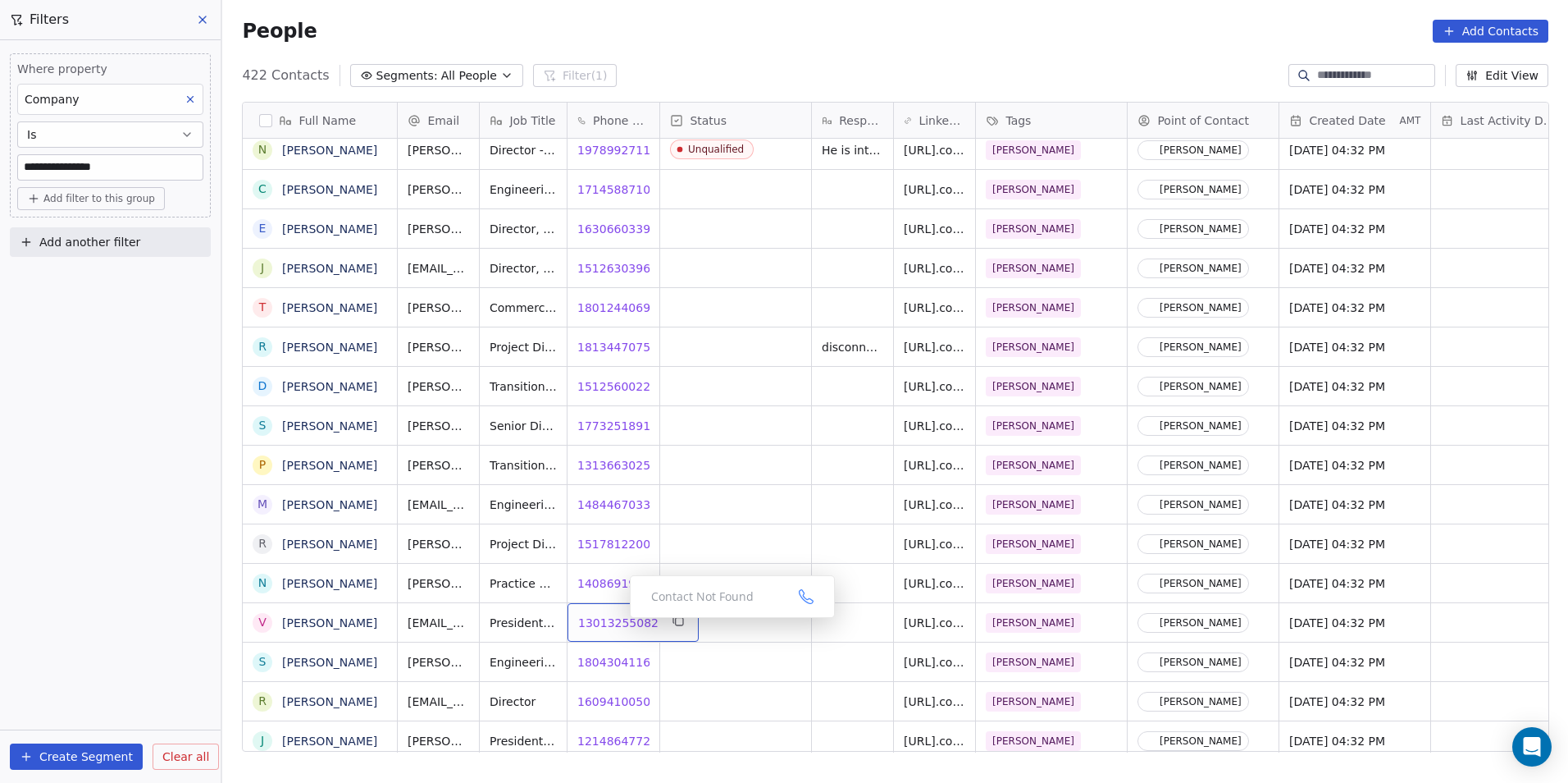
click at [613, 620] on span "13013255082" at bounding box center [618, 623] width 80 height 16
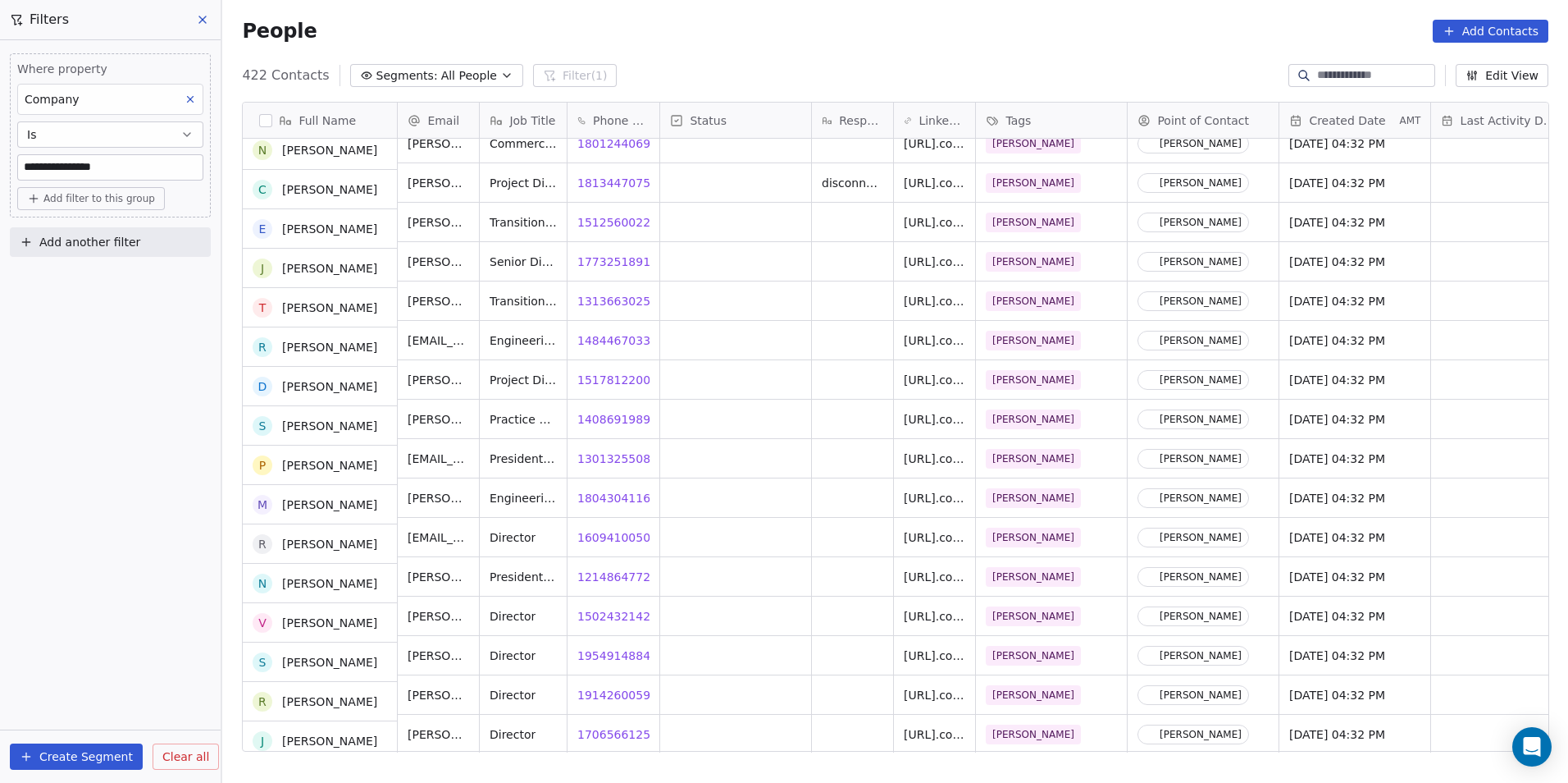
scroll to position [2340, 0]
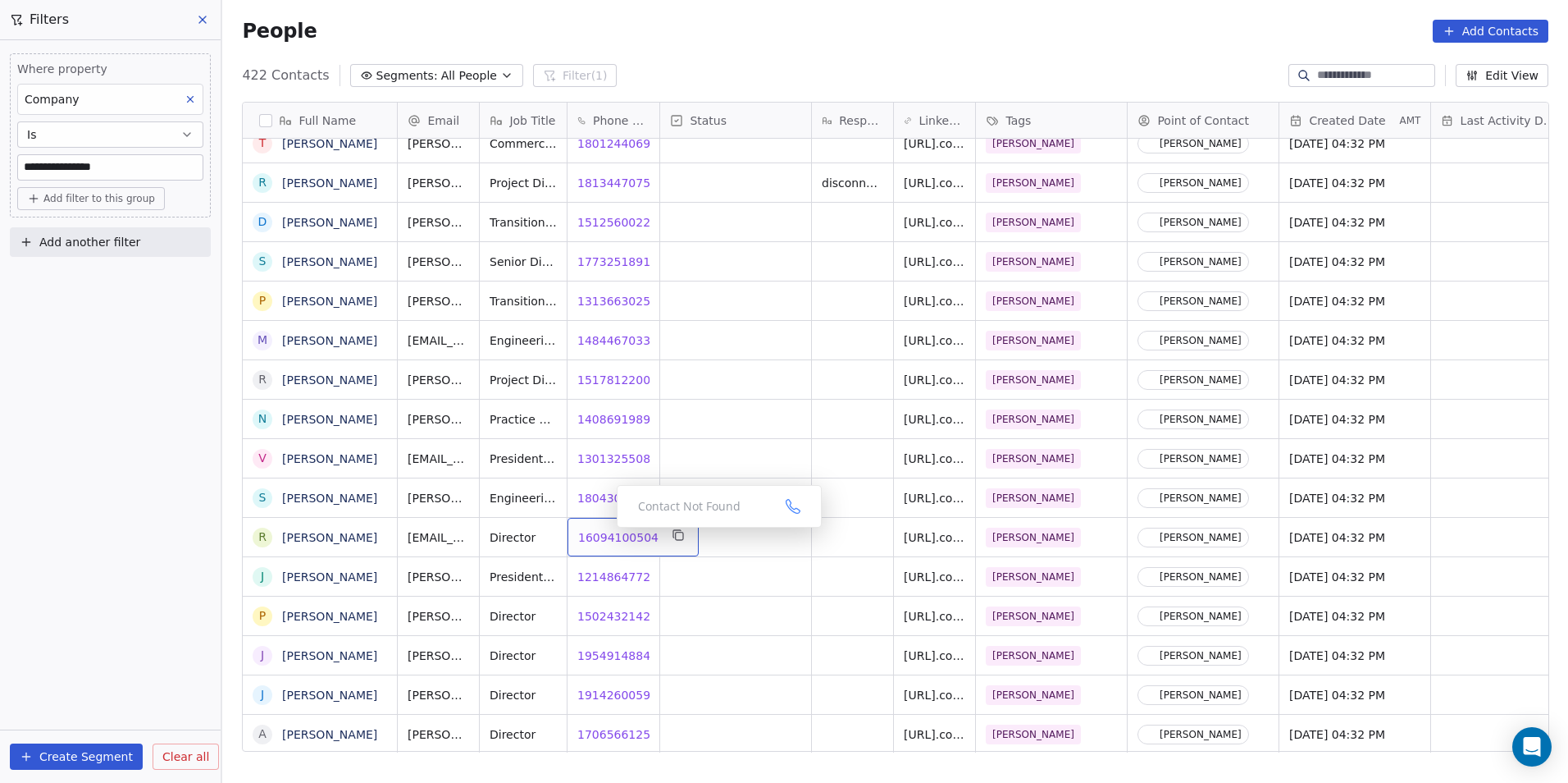
click at [595, 540] on span "16094100504" at bounding box center [618, 538] width 80 height 16
click at [609, 575] on span "12148647724" at bounding box center [618, 577] width 80 height 16
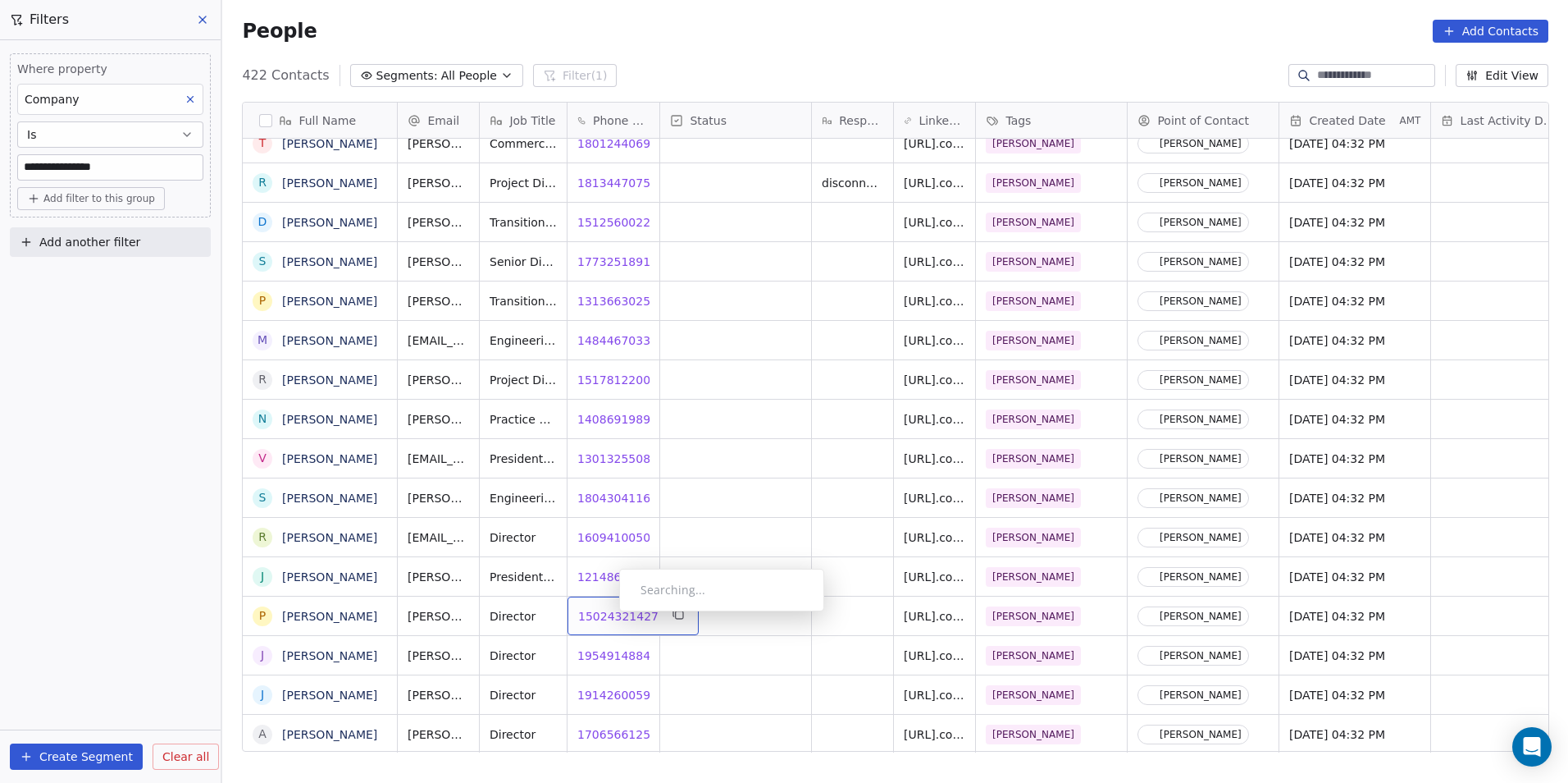
click at [606, 616] on span "15024321427" at bounding box center [618, 617] width 80 height 16
click at [604, 651] on span "19549148847" at bounding box center [618, 656] width 80 height 16
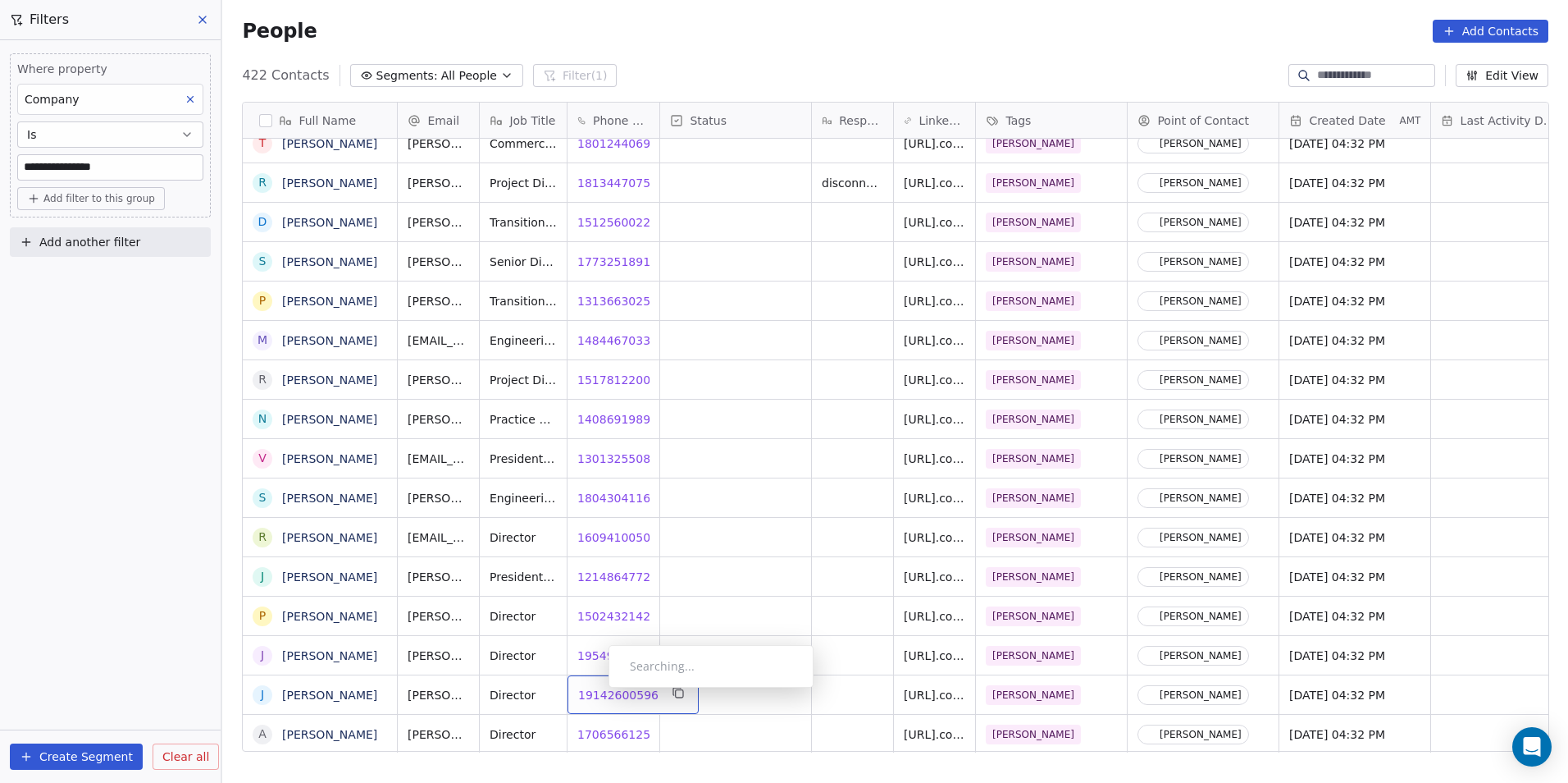
scroll to position [2349, 0]
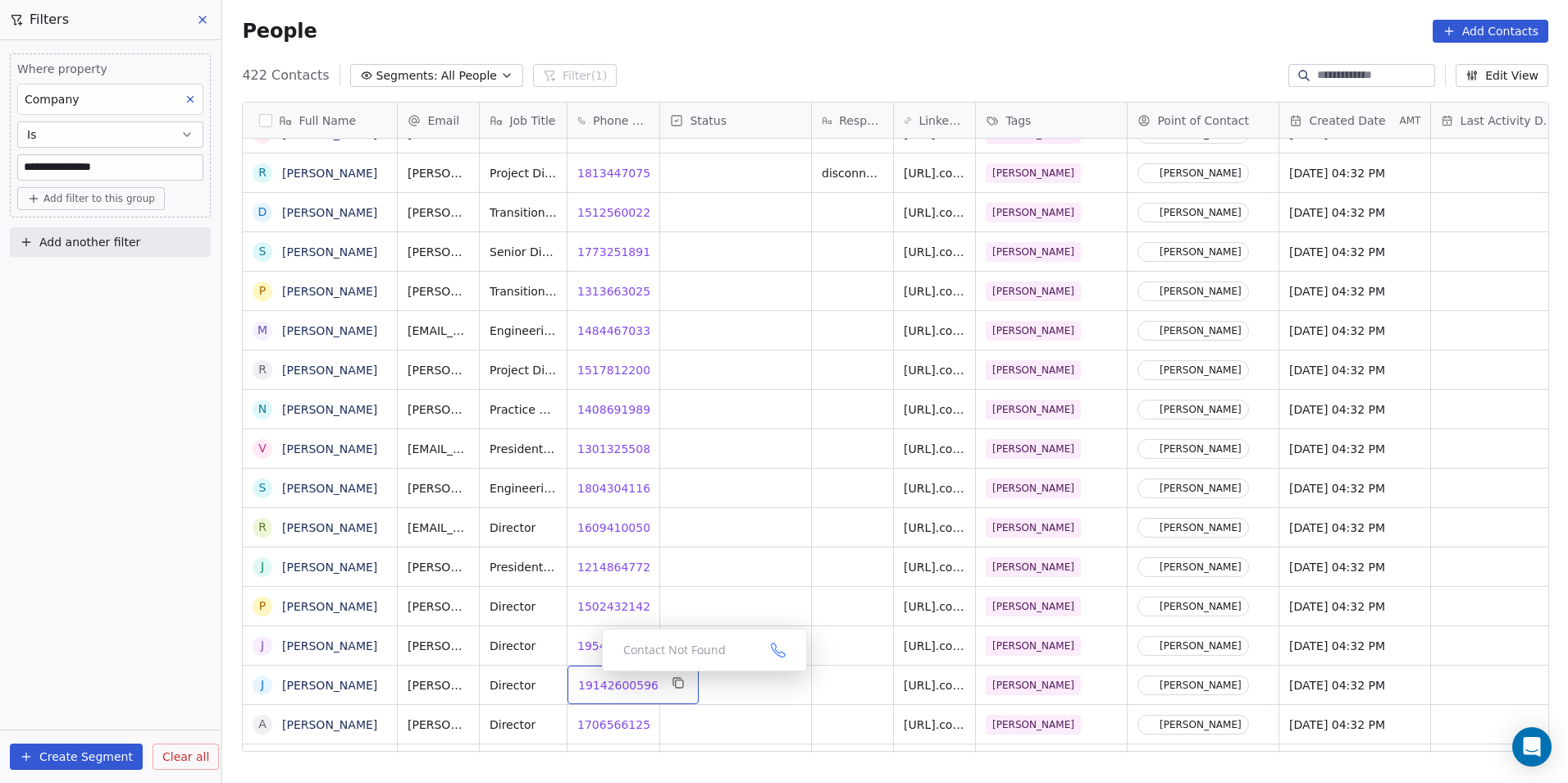
click at [589, 677] on span "19142600596" at bounding box center [618, 685] width 80 height 16
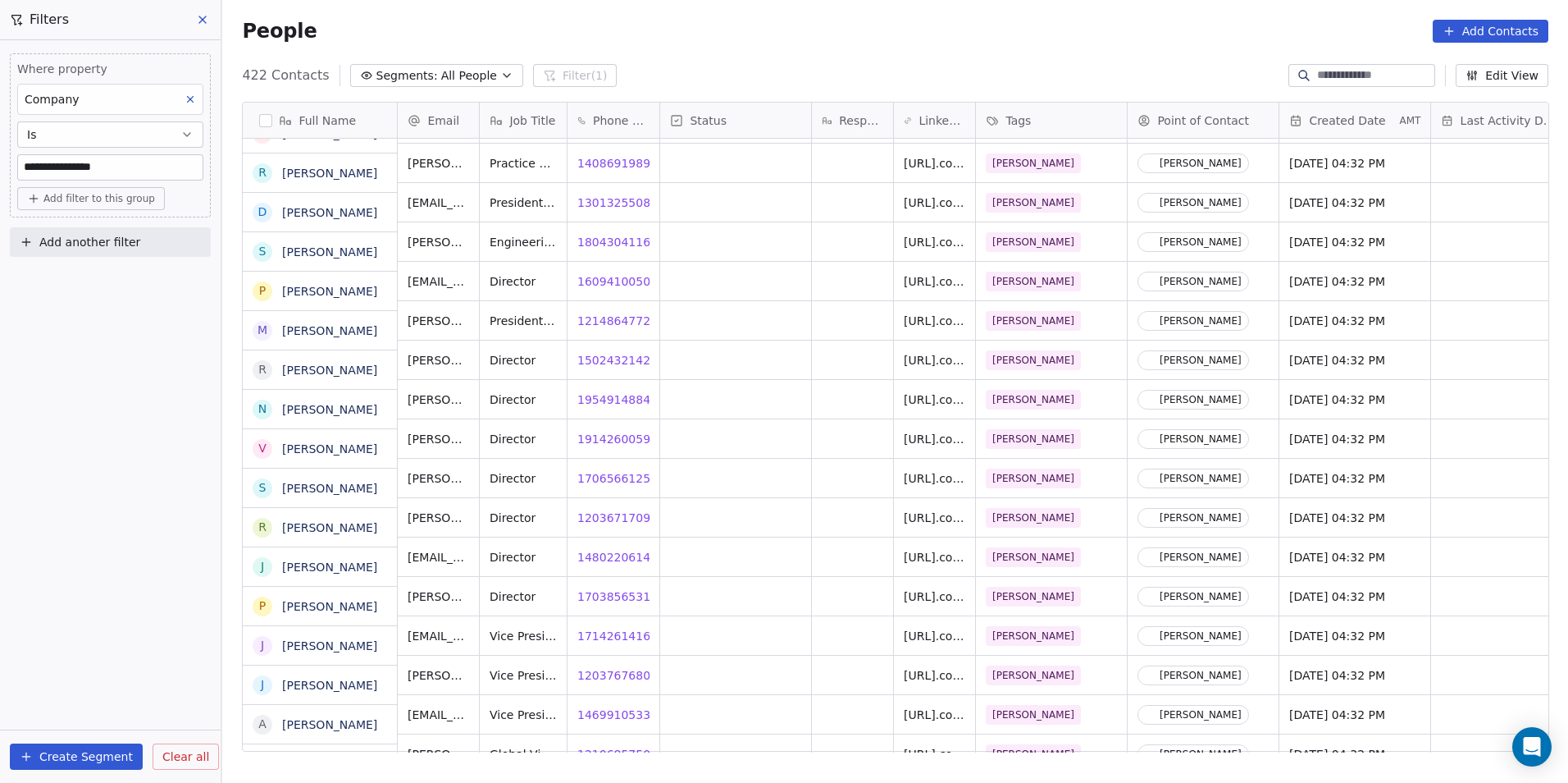
scroll to position [2596, 0]
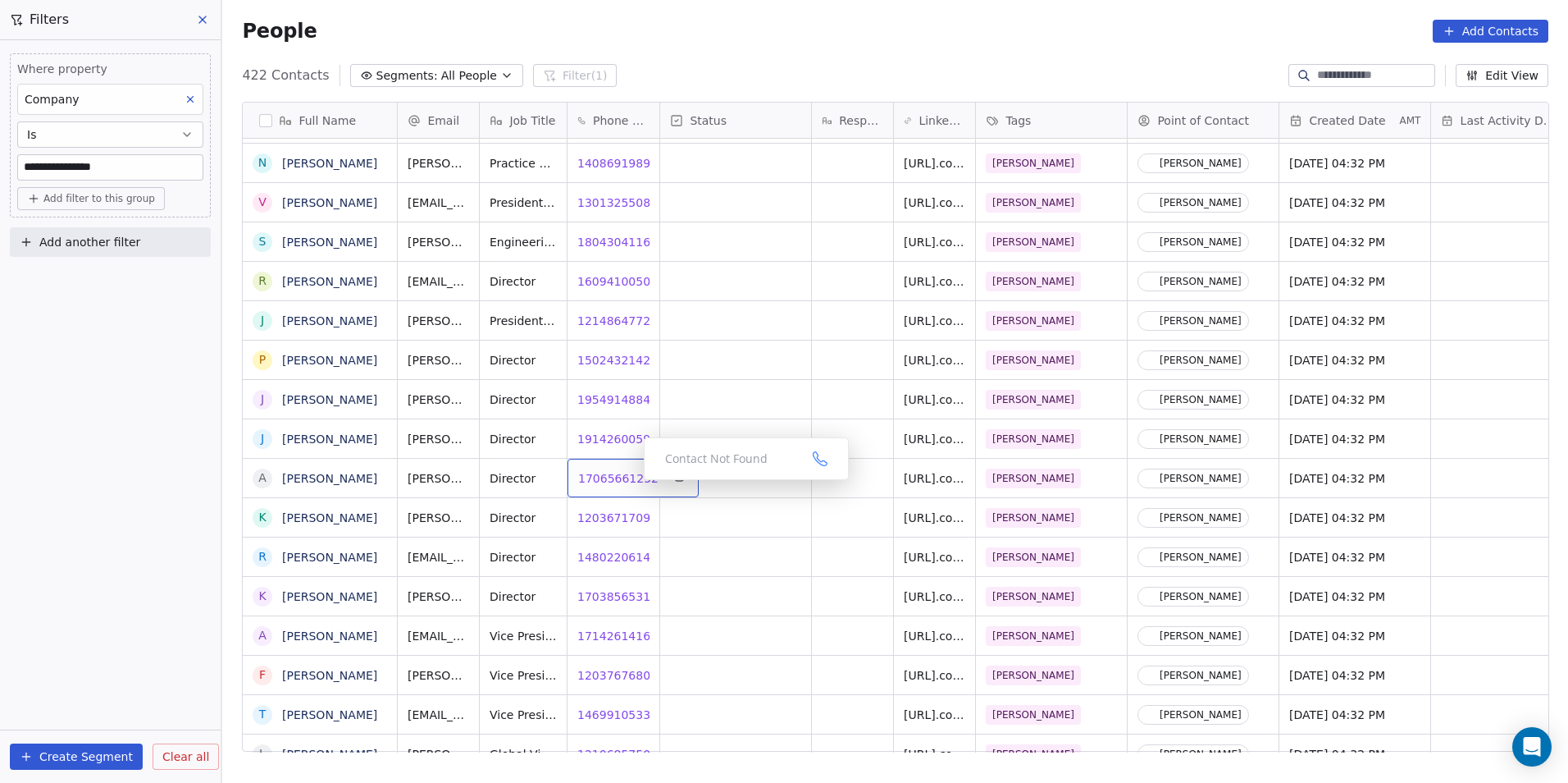
click at [618, 475] on span "17065661252" at bounding box center [618, 478] width 80 height 16
click at [608, 519] on span "12036717093" at bounding box center [618, 518] width 80 height 16
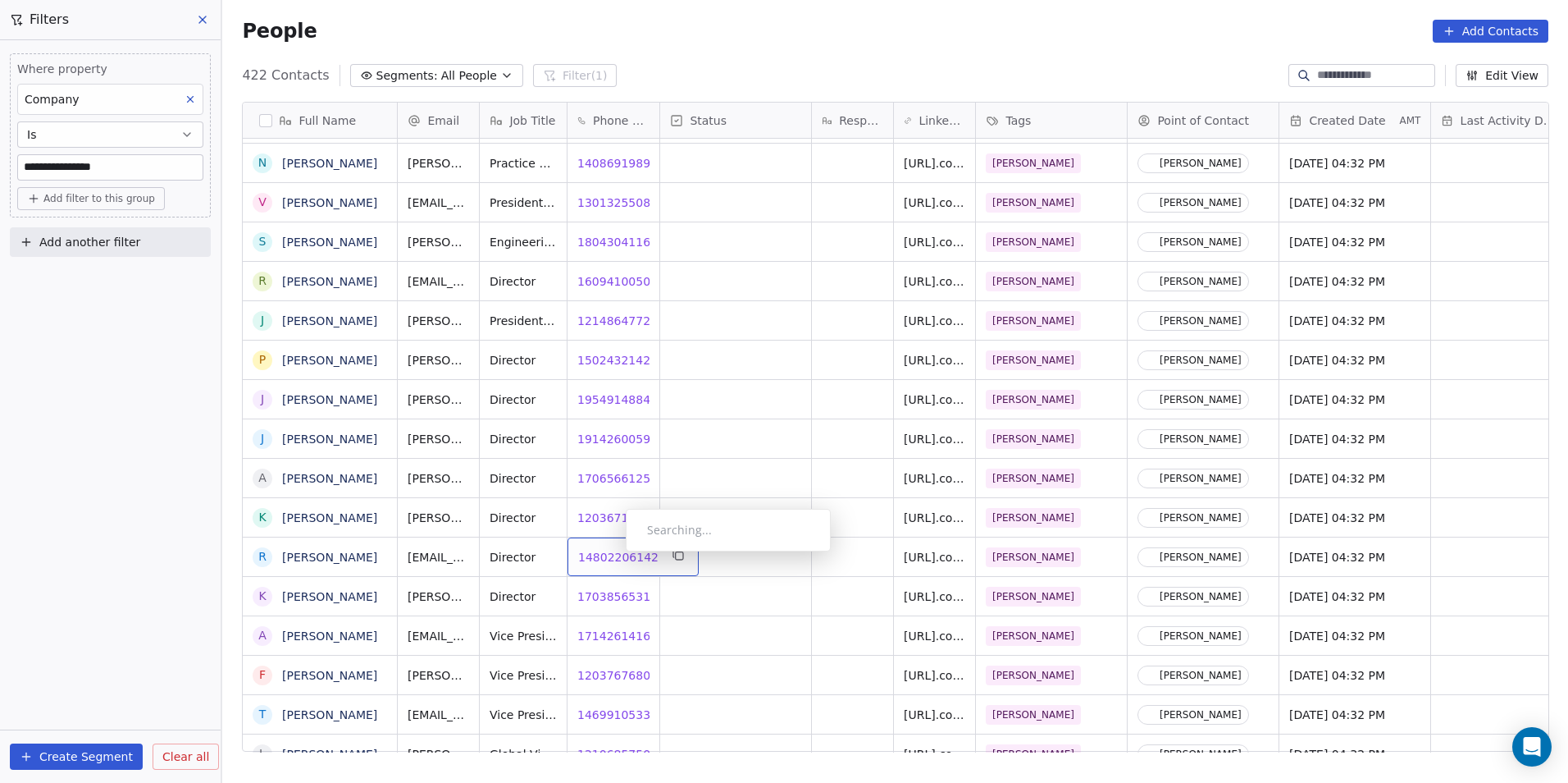
click at [613, 555] on span "14802206142" at bounding box center [618, 557] width 80 height 16
click at [610, 596] on span "17038565319" at bounding box center [618, 596] width 80 height 16
click at [616, 640] on span "17142614168" at bounding box center [618, 636] width 80 height 16
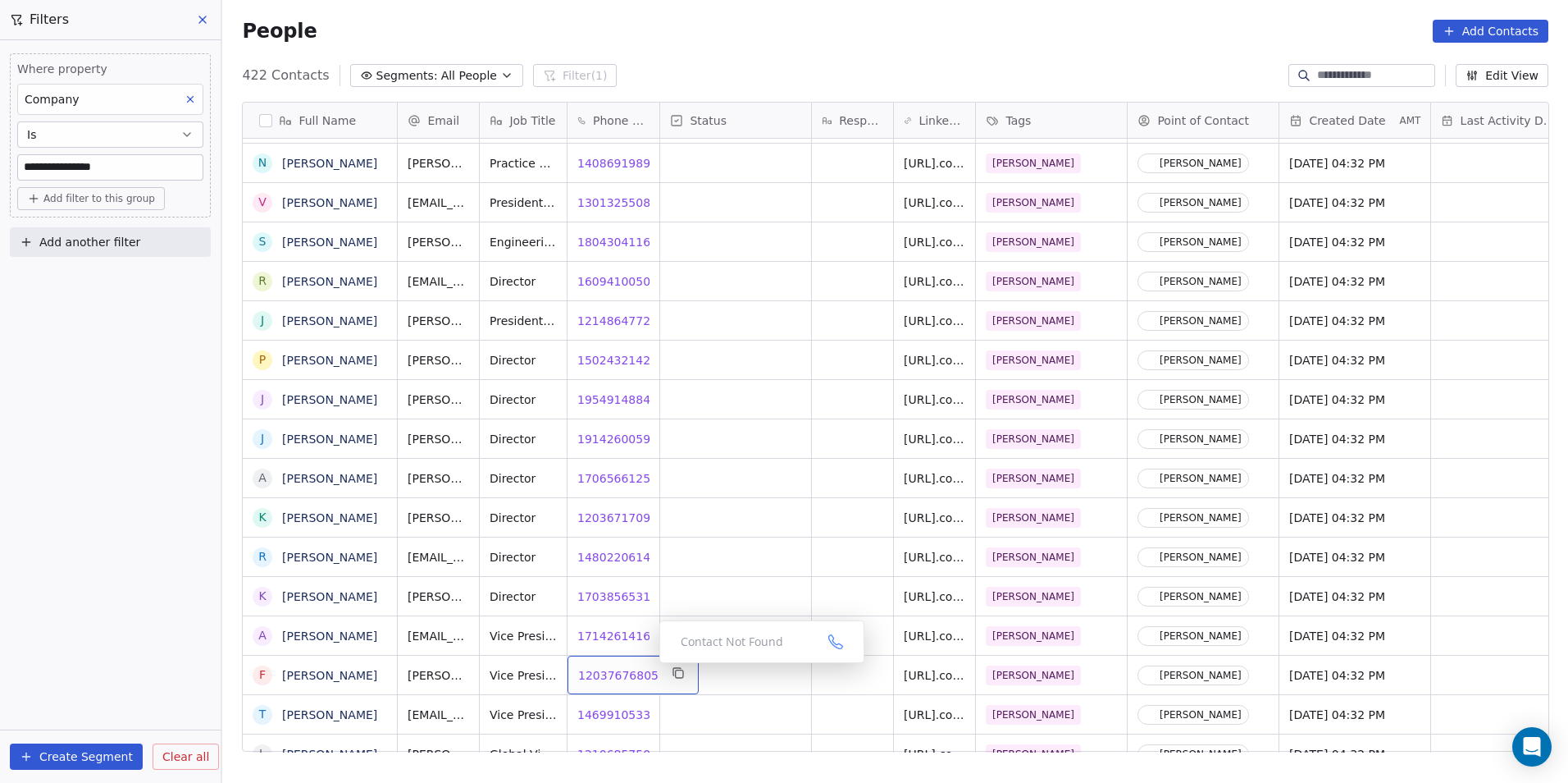
click at [615, 672] on span "12037676805" at bounding box center [618, 675] width 80 height 16
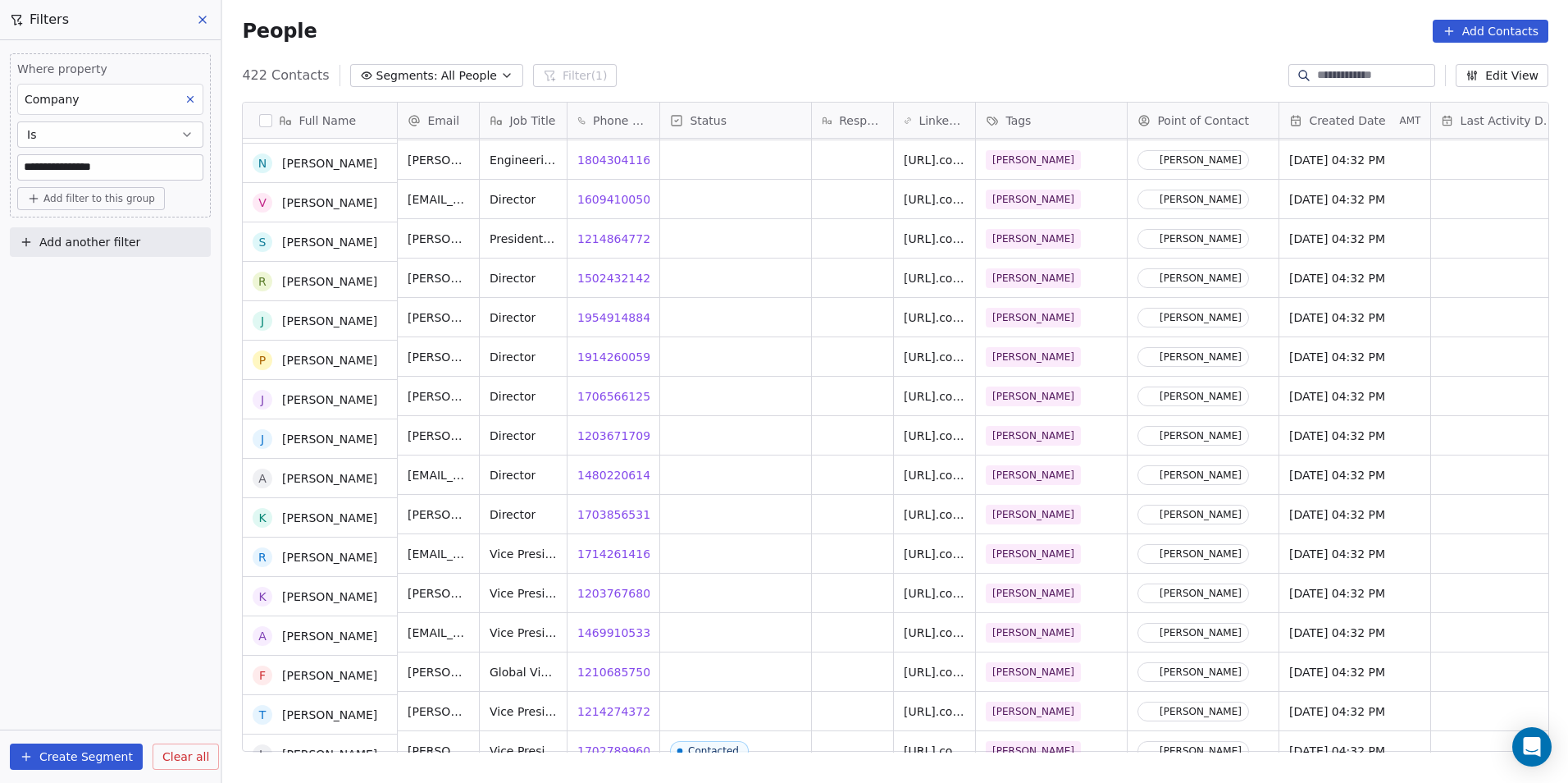
scroll to position [2677, 0]
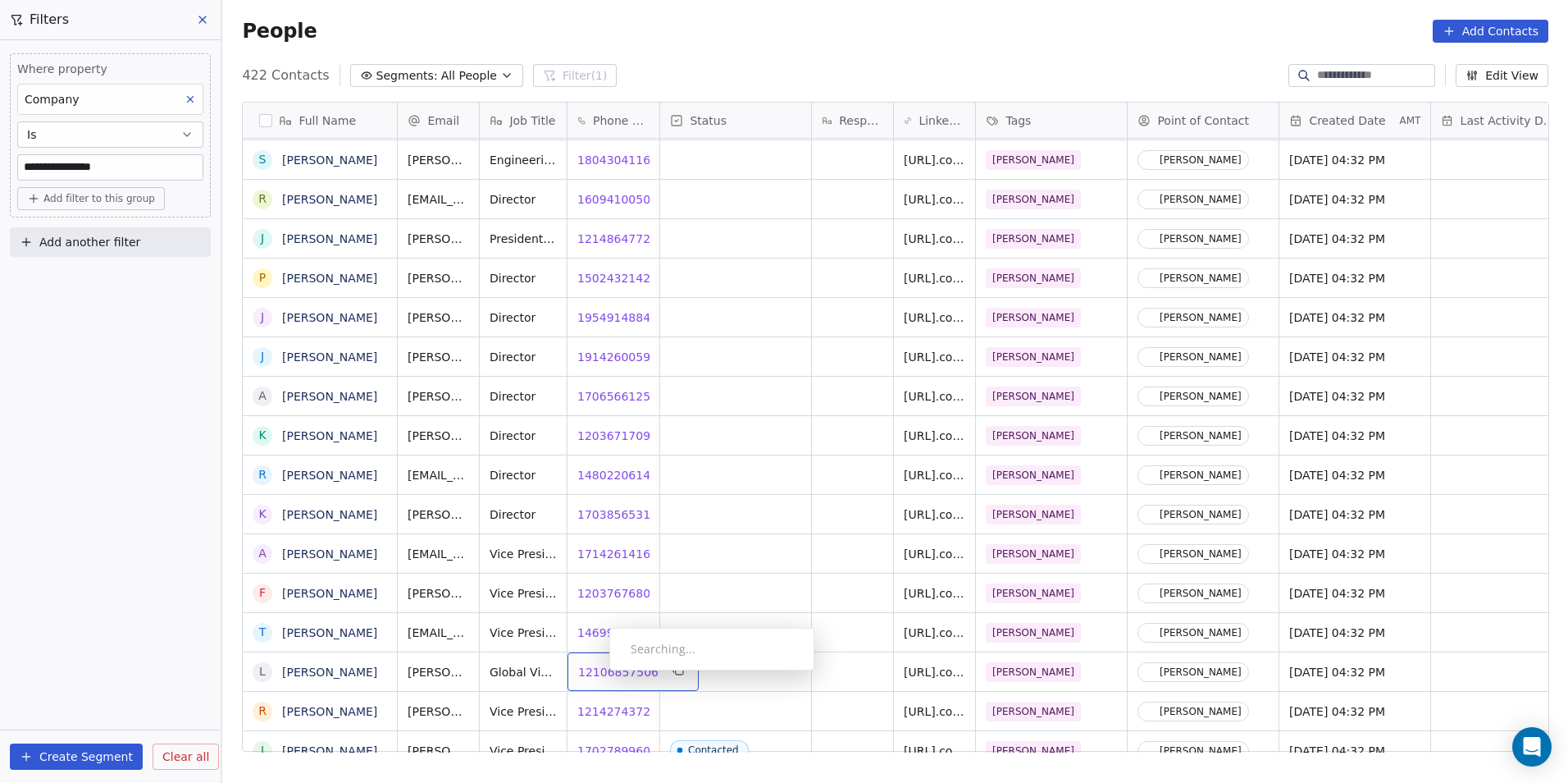
click at [596, 674] on span "12106857506" at bounding box center [618, 672] width 80 height 16
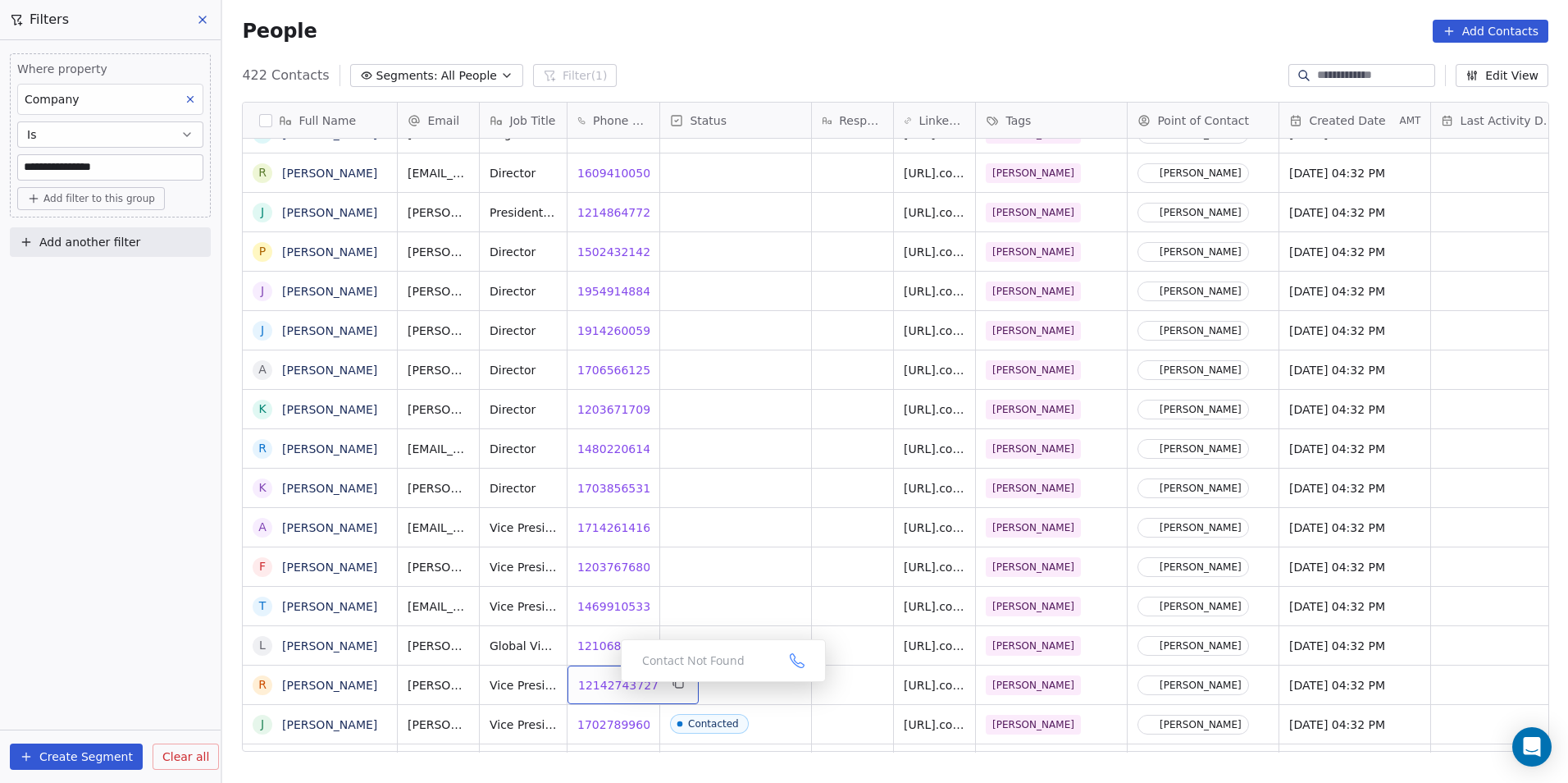
click at [608, 686] on span "12142743727" at bounding box center [618, 685] width 80 height 16
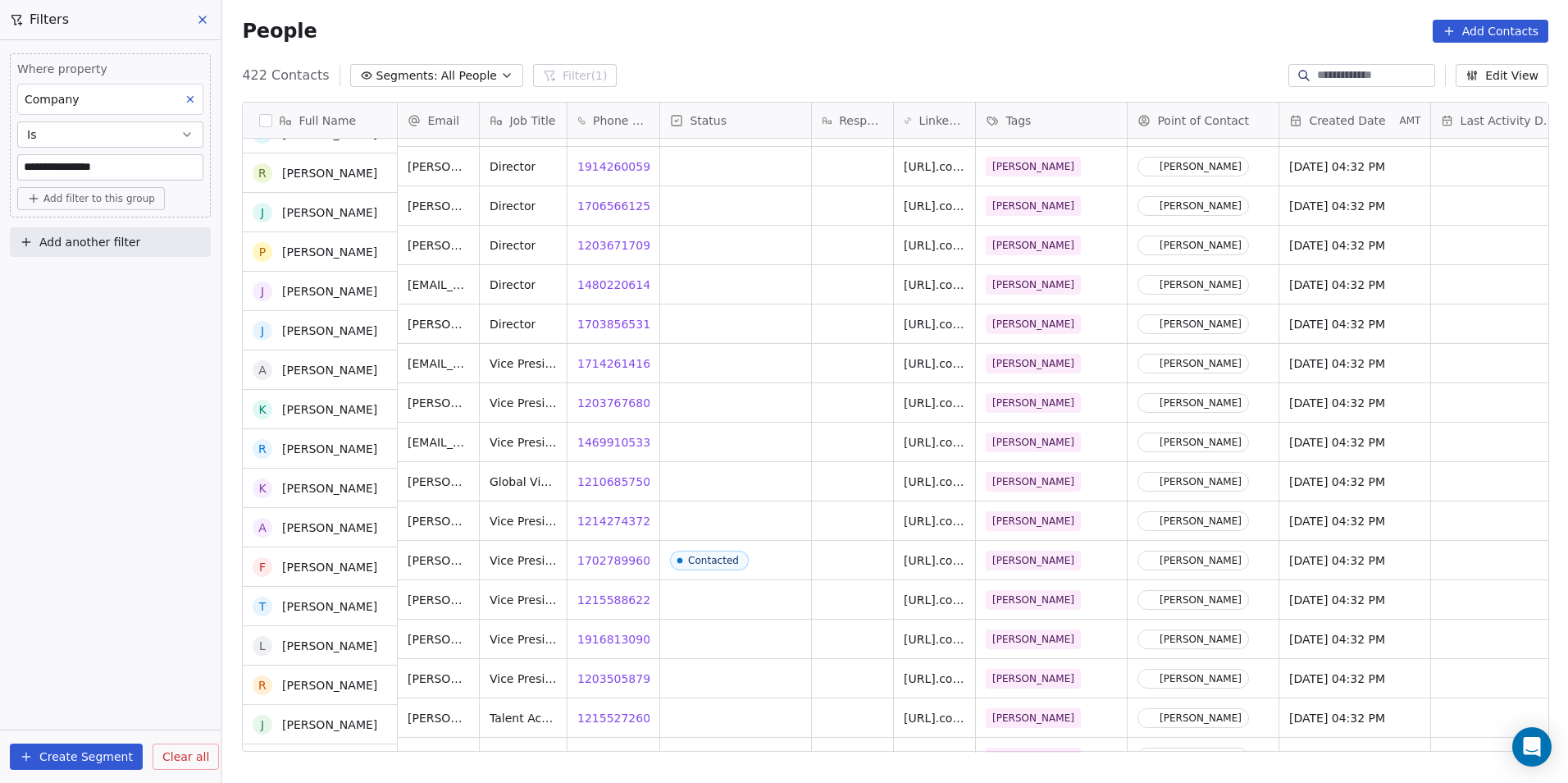
scroll to position [2868, 0]
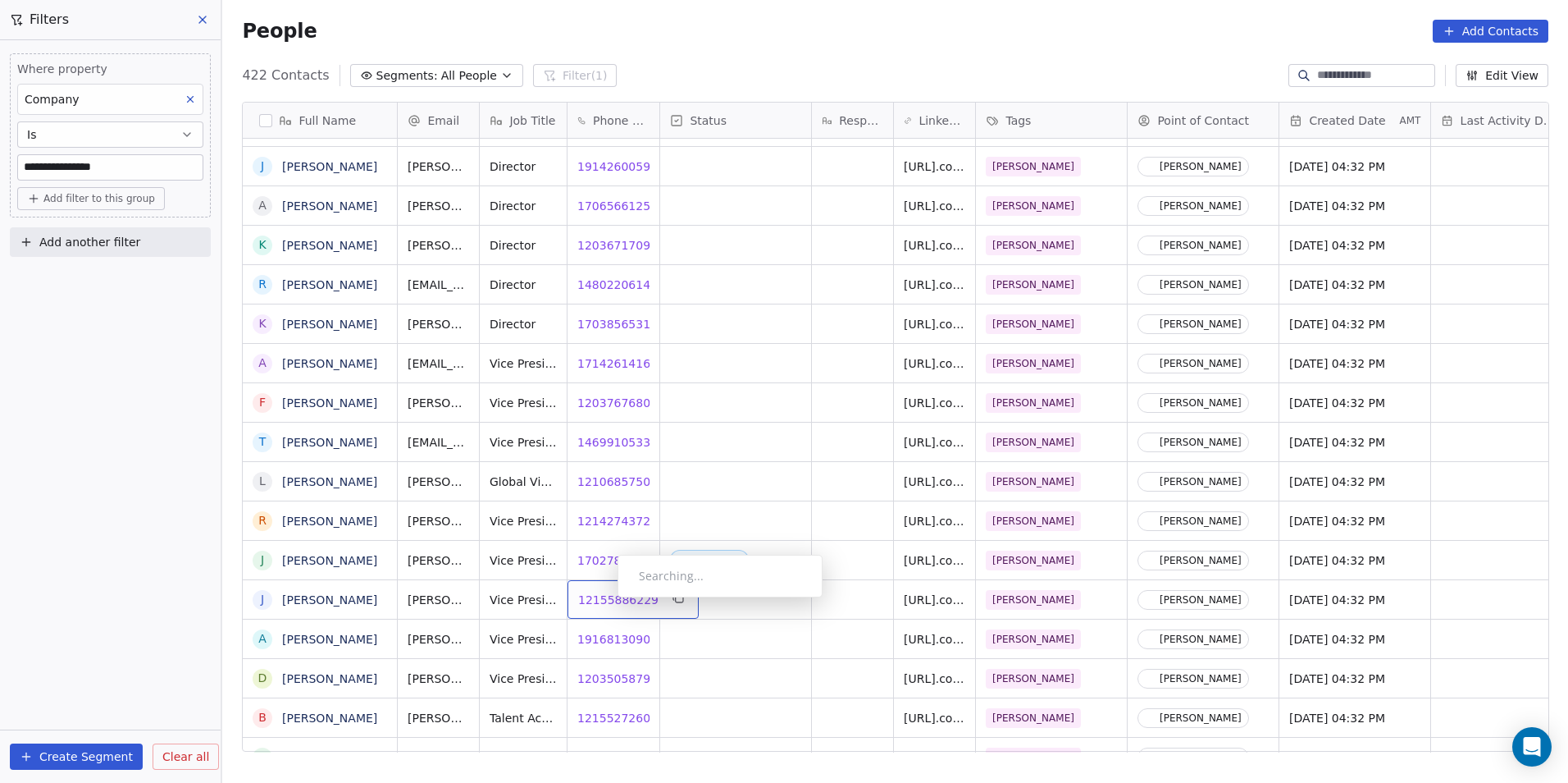
click at [604, 602] on span "12155886229" at bounding box center [618, 600] width 80 height 16
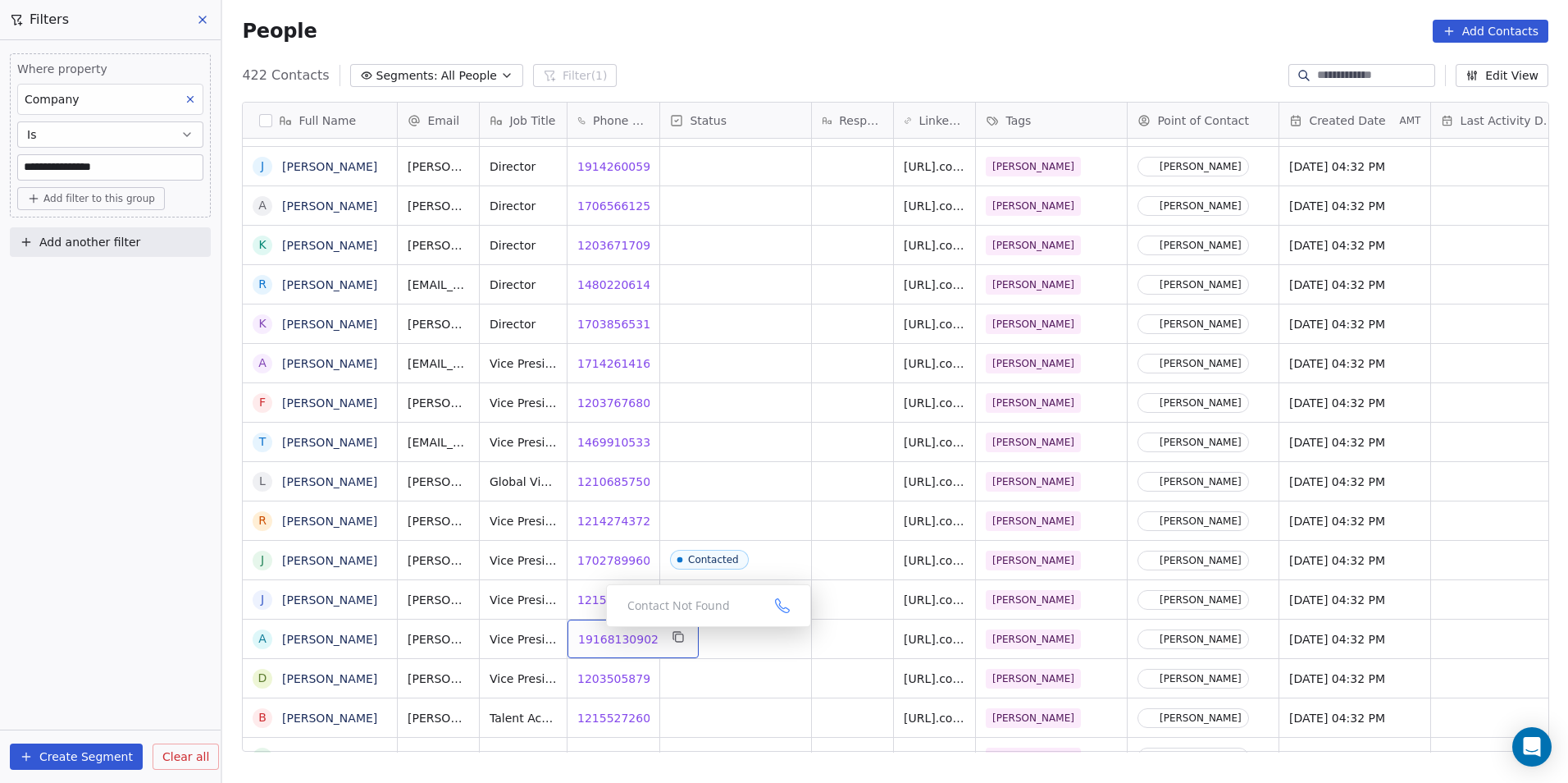
click at [612, 640] on span "19168130902" at bounding box center [618, 639] width 80 height 16
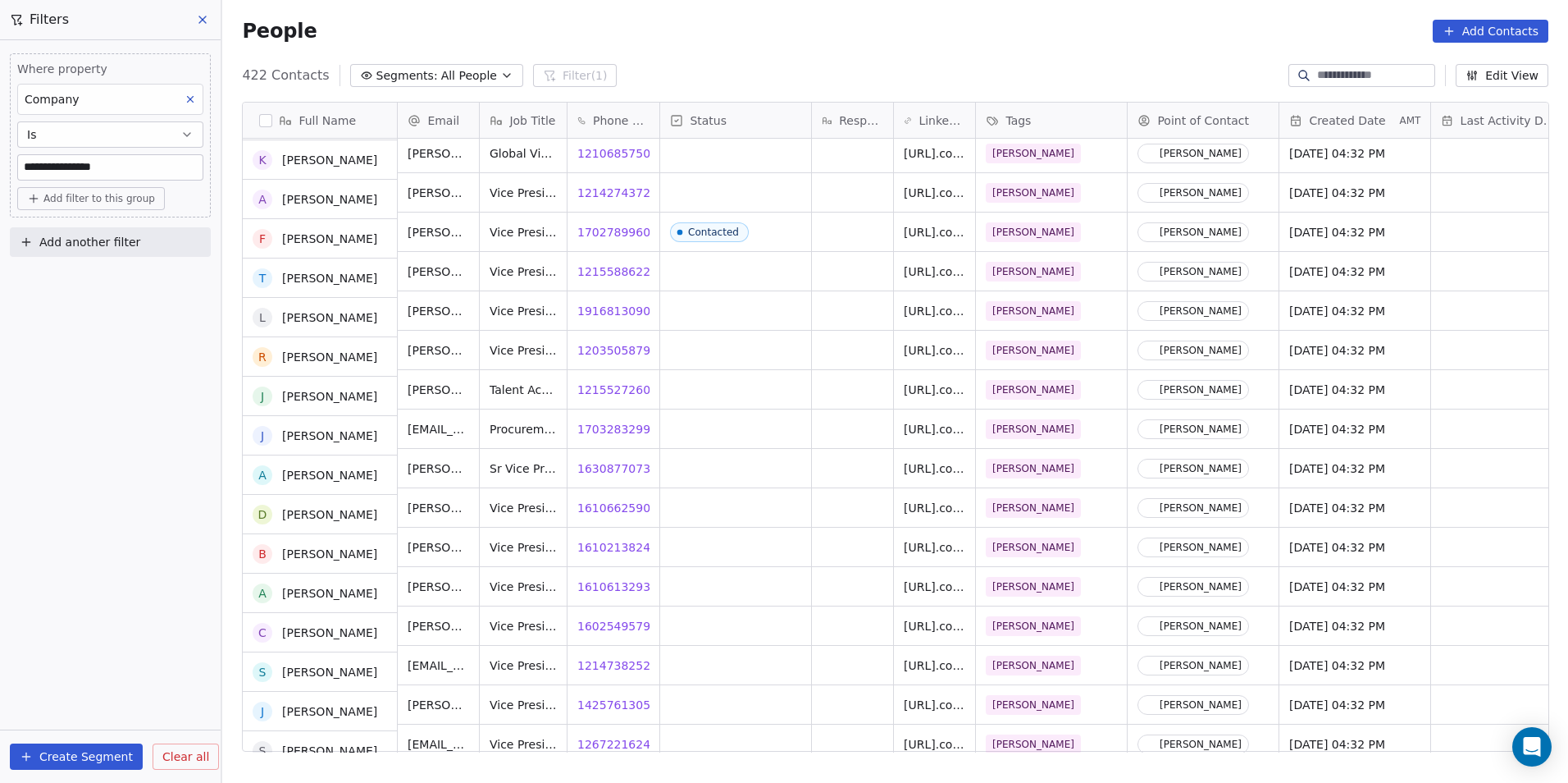
scroll to position [3196, 0]
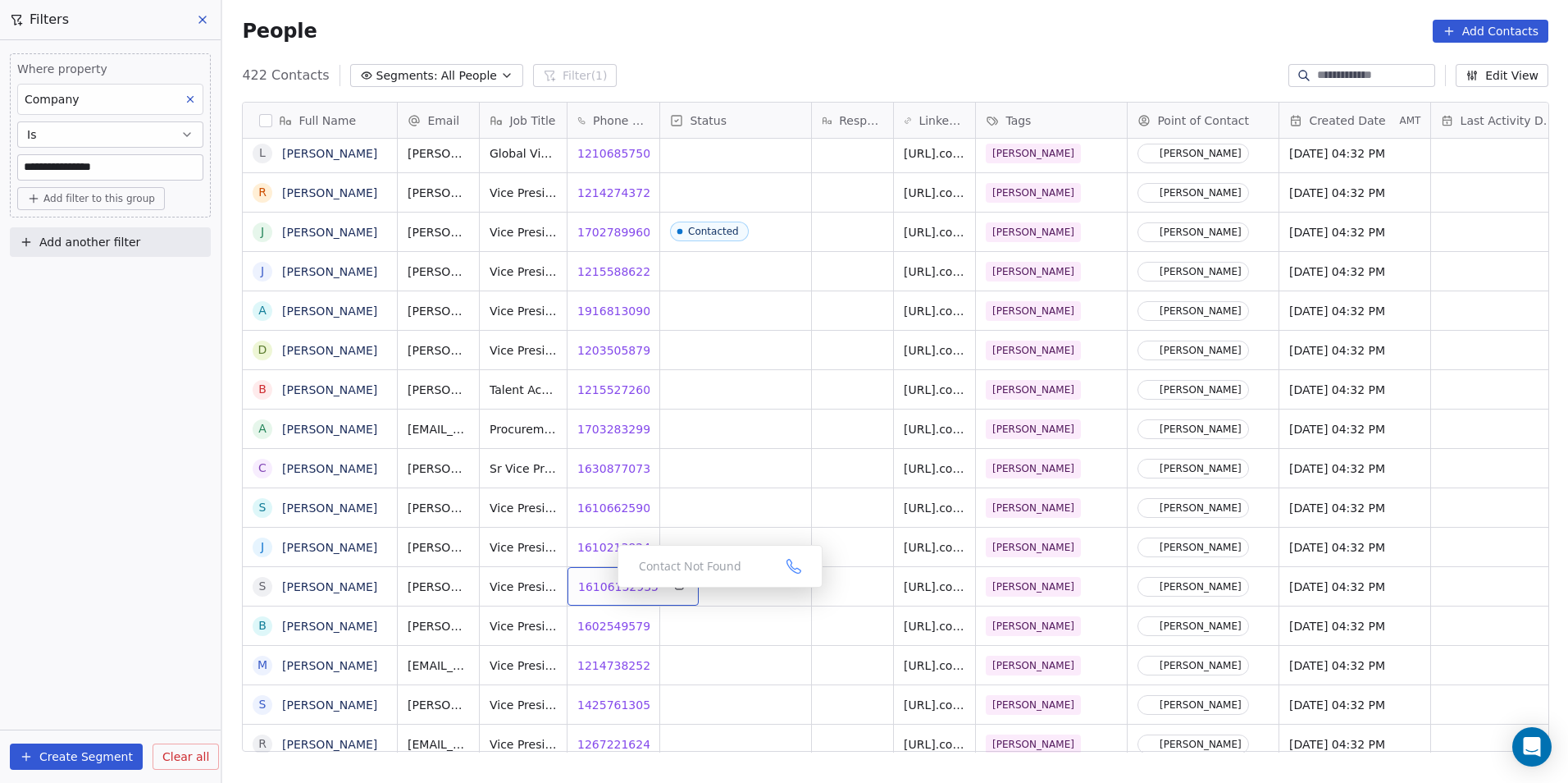
click at [604, 592] on span "16106132935" at bounding box center [618, 586] width 80 height 16
click at [601, 625] on span "16025495797" at bounding box center [618, 627] width 80 height 16
click at [606, 661] on span "12147382524" at bounding box center [618, 666] width 80 height 16
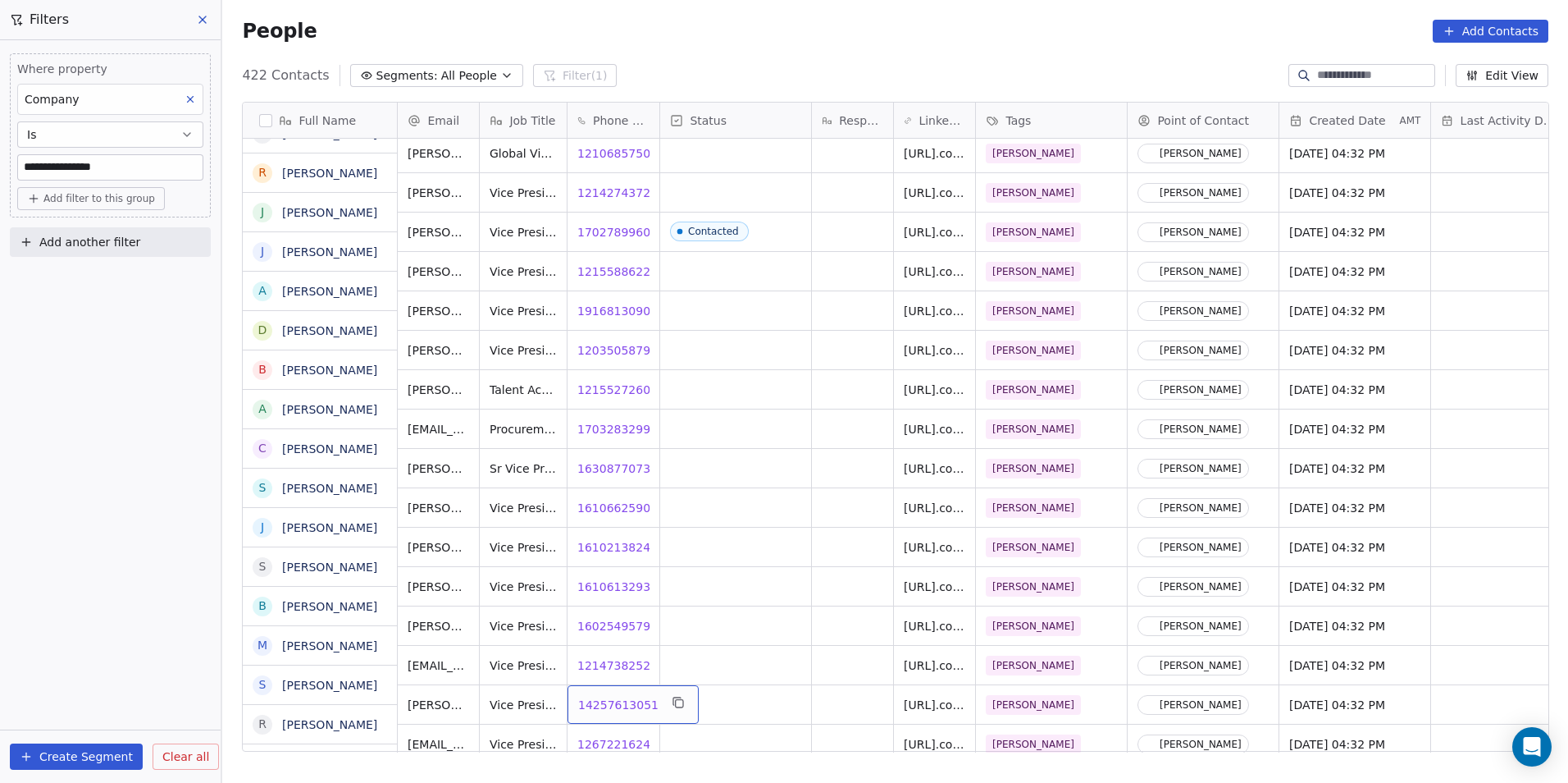
scroll to position [3216, 0]
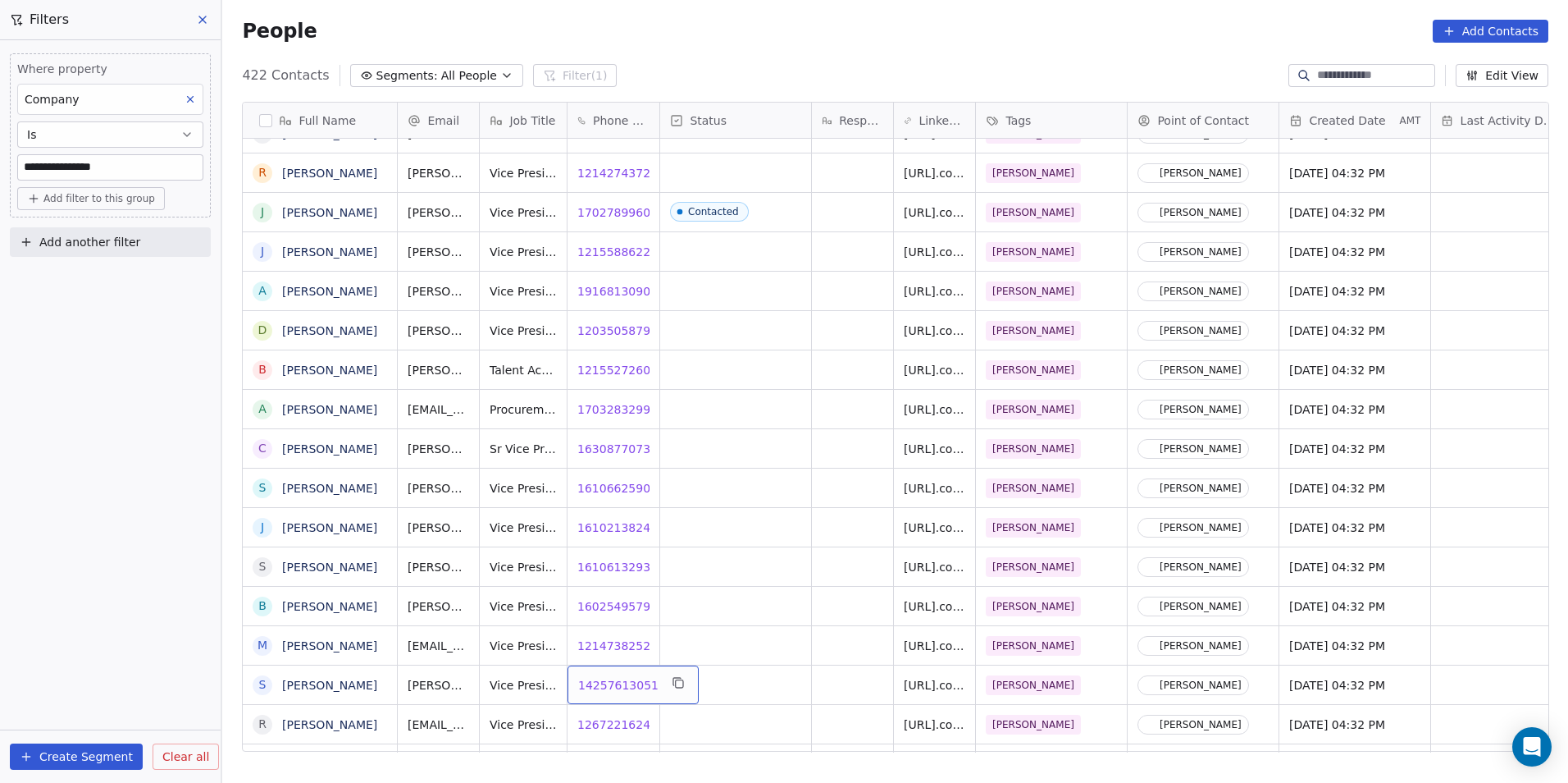
click at [600, 696] on div "14257613051 14257613051" at bounding box center [634, 685] width 132 height 38
click at [618, 682] on span "14257613051" at bounding box center [618, 685] width 80 height 16
click at [611, 603] on span "16025495797" at bounding box center [618, 606] width 80 height 16
click at [613, 646] on span "12147382524" at bounding box center [618, 646] width 80 height 16
click at [610, 685] on span "14257613051" at bounding box center [618, 685] width 80 height 16
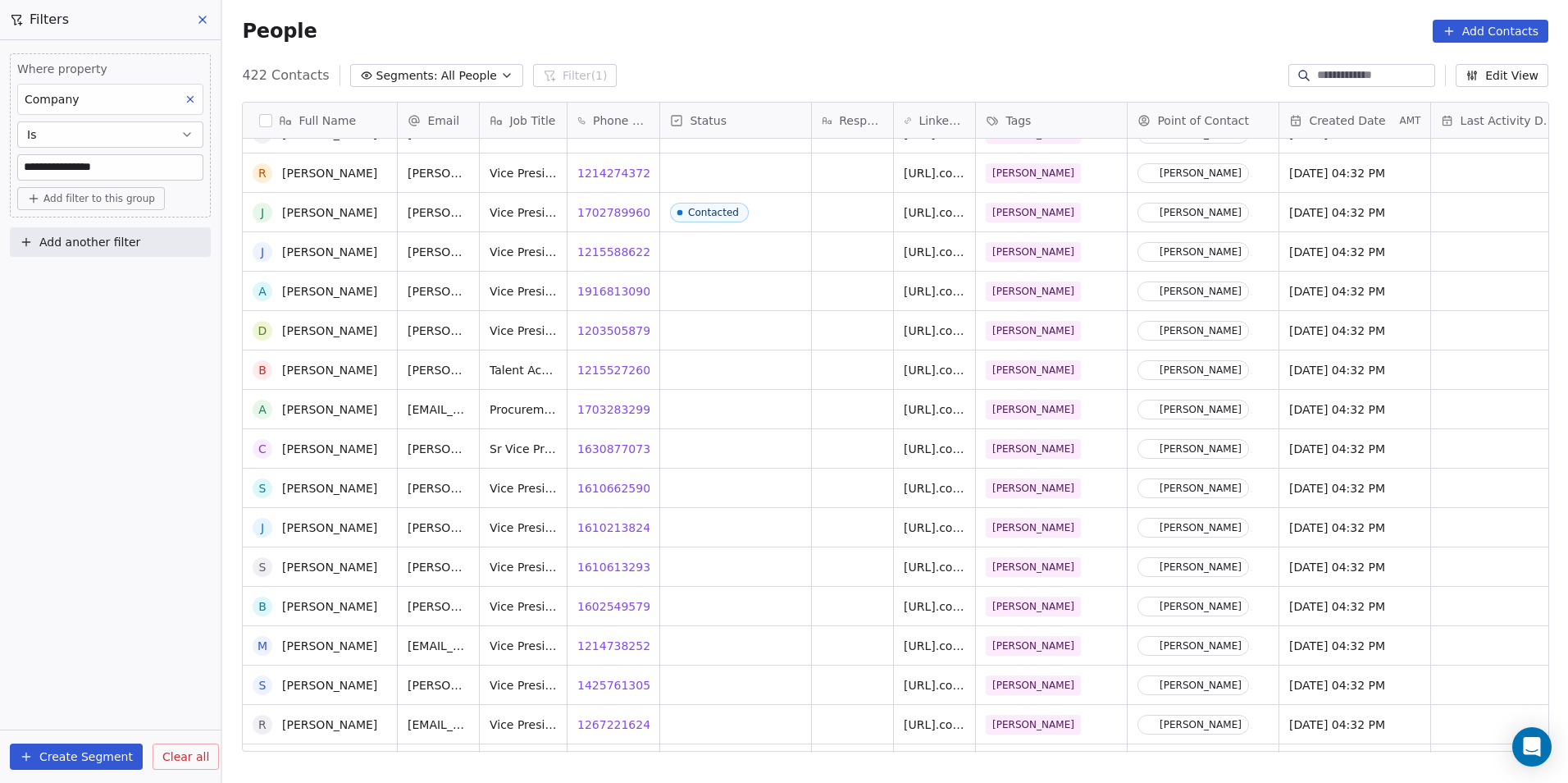
scroll to position [3298, 0]
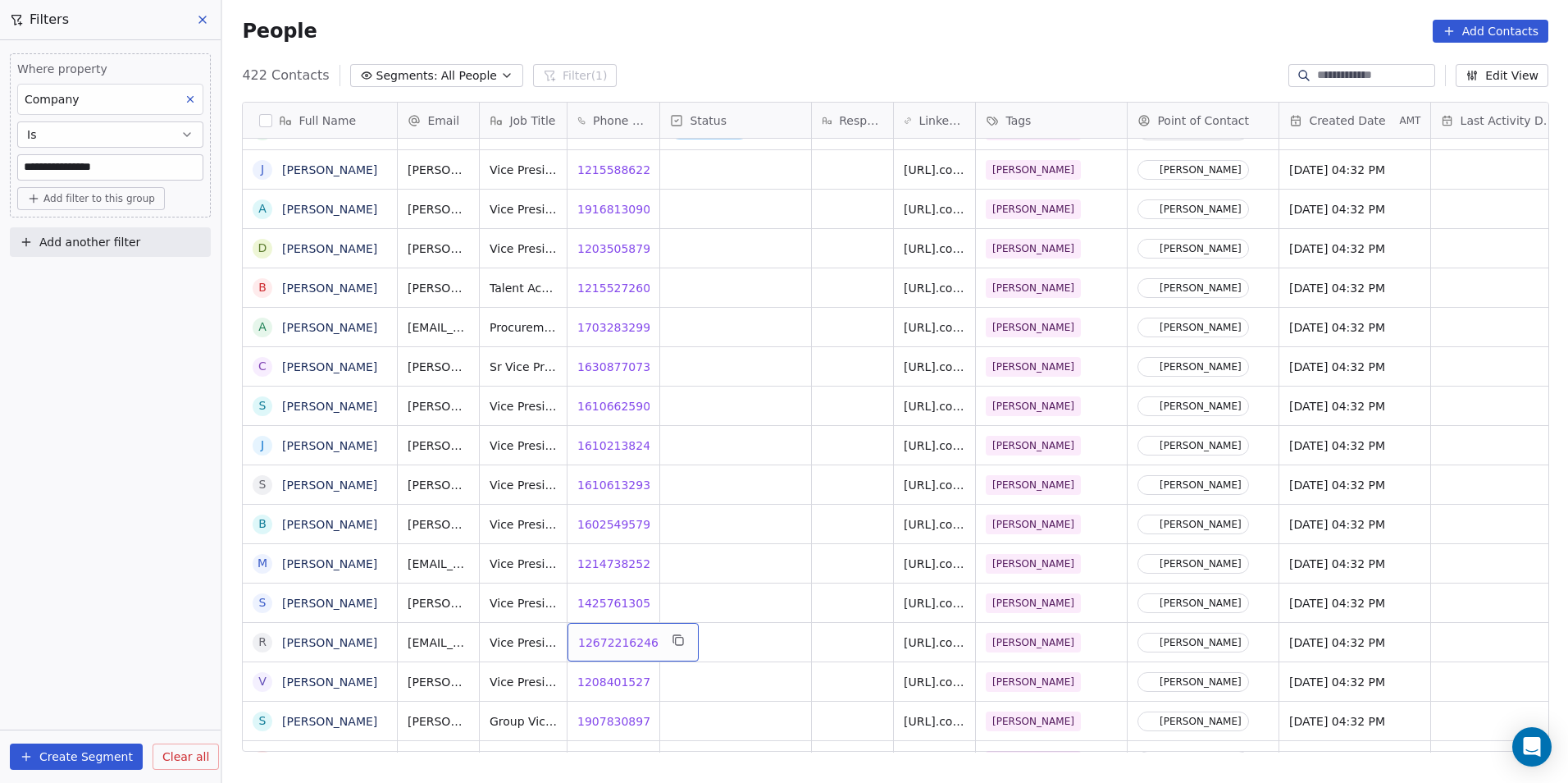
click at [624, 652] on div "12672216246 12672216246" at bounding box center [634, 642] width 132 height 38
click at [606, 644] on span "12672216246" at bounding box center [618, 642] width 80 height 16
click at [690, 681] on html "**********" at bounding box center [784, 392] width 1568 height 783
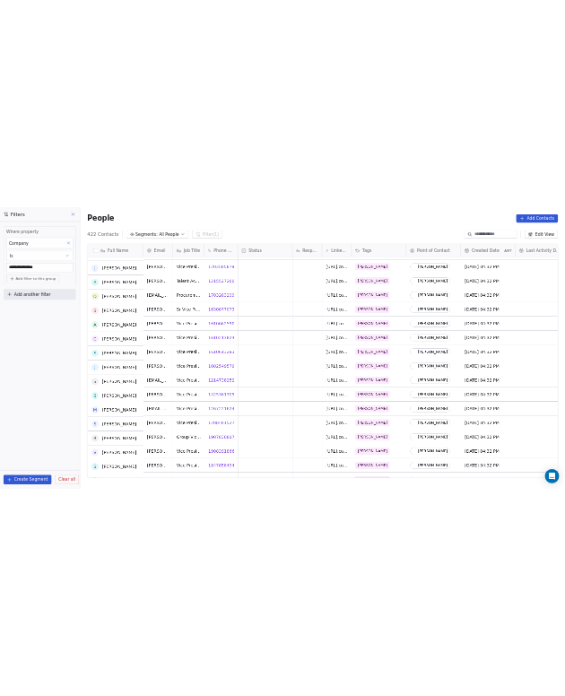
scroll to position [3695, 0]
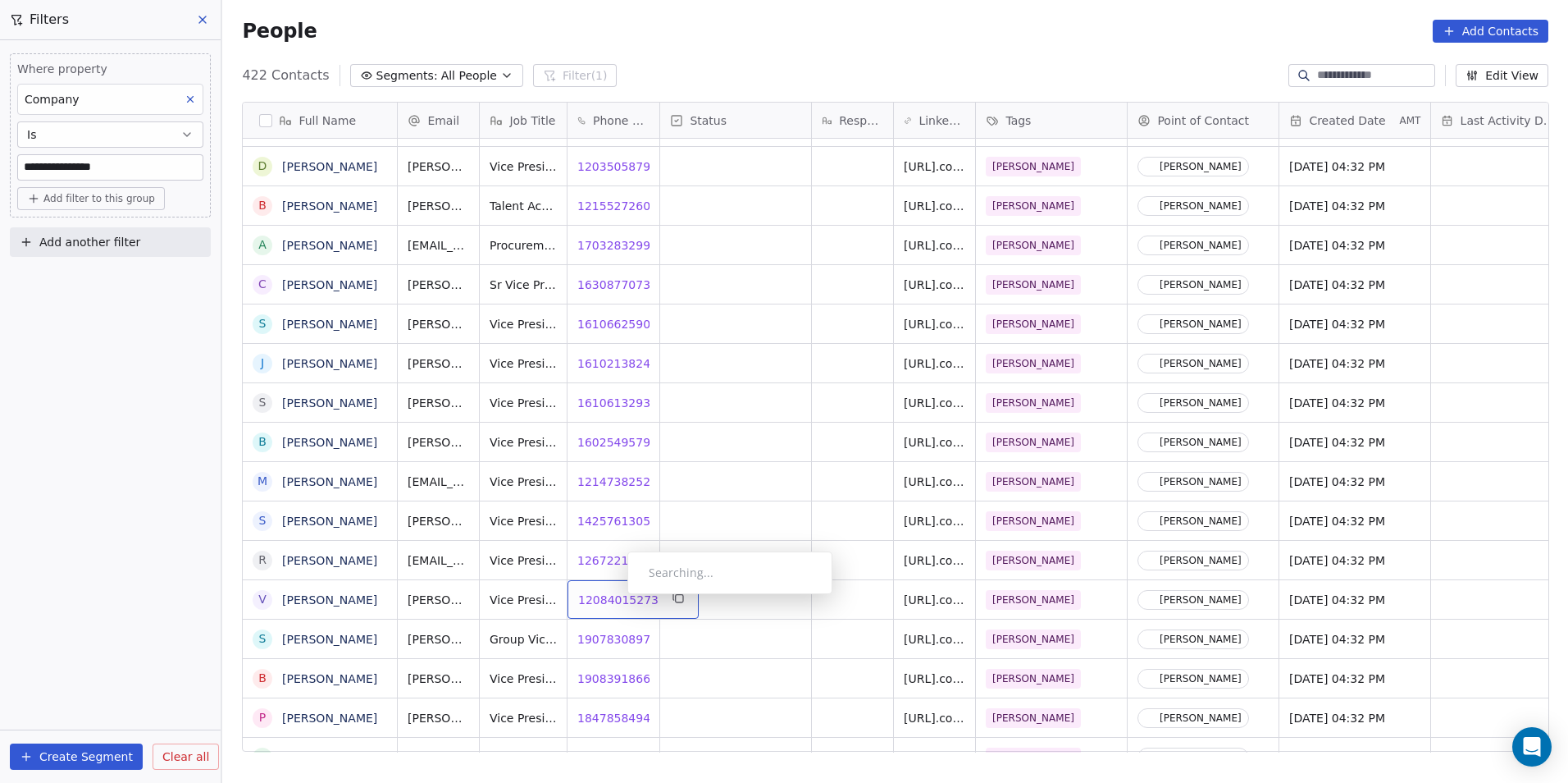
click at [614, 598] on span "12084015273" at bounding box center [618, 600] width 80 height 16
click at [598, 599] on span "19078308976" at bounding box center [618, 600] width 80 height 16
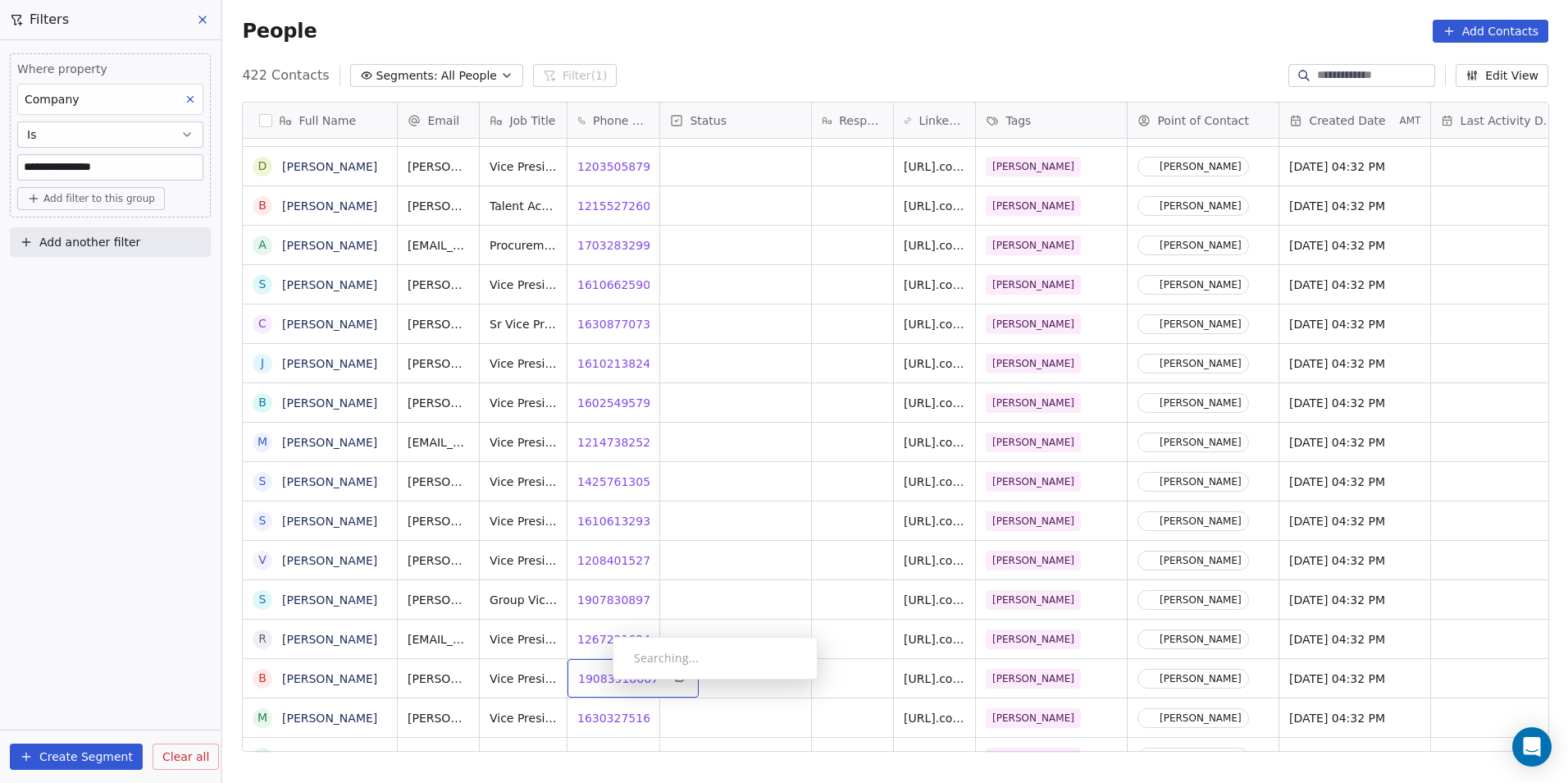
click at [600, 683] on span "19083918667" at bounding box center [618, 679] width 80 height 16
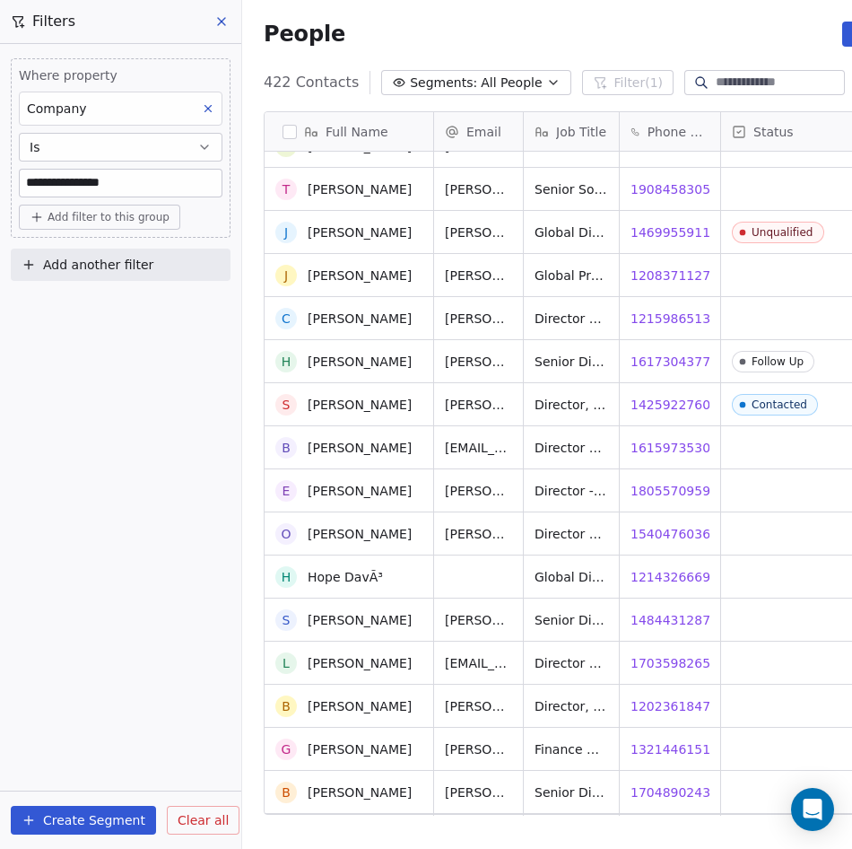
scroll to position [0, 0]
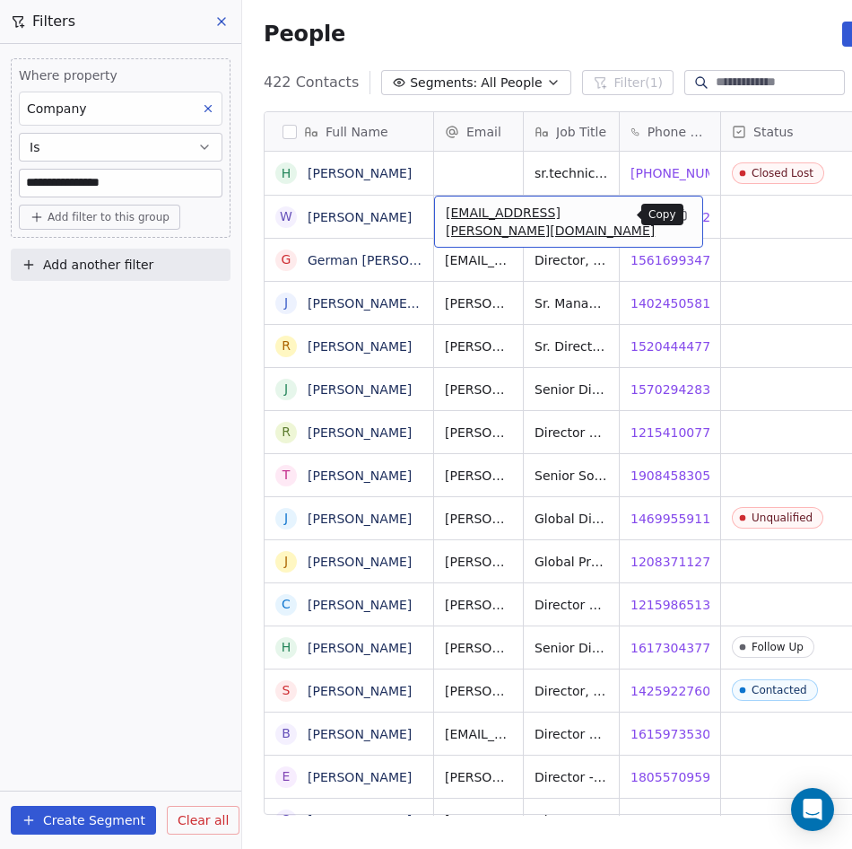
click at [678, 216] on icon "grid" at bounding box center [682, 216] width 8 height 8
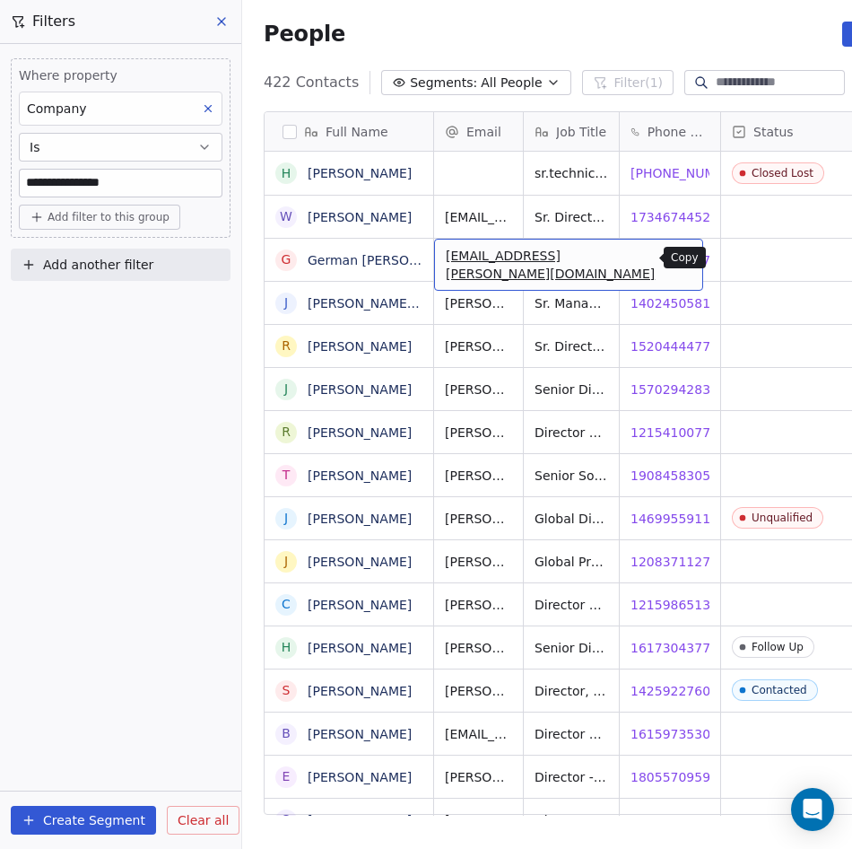
click at [674, 257] on icon "grid" at bounding box center [681, 257] width 14 height 14
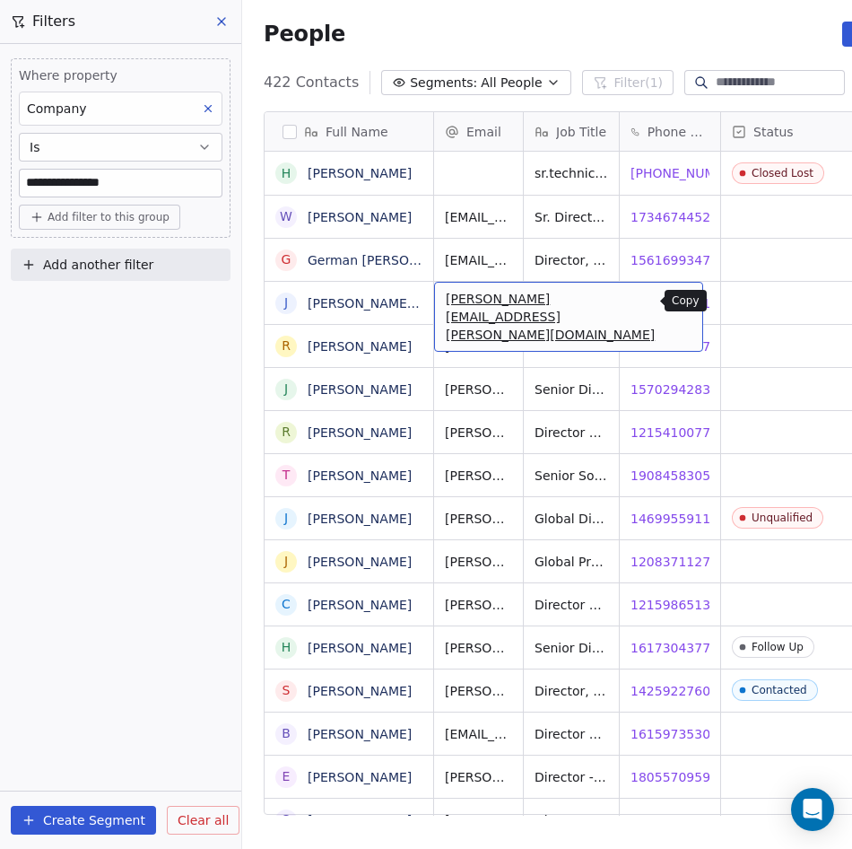
click at [674, 302] on icon "grid" at bounding box center [681, 300] width 14 height 14
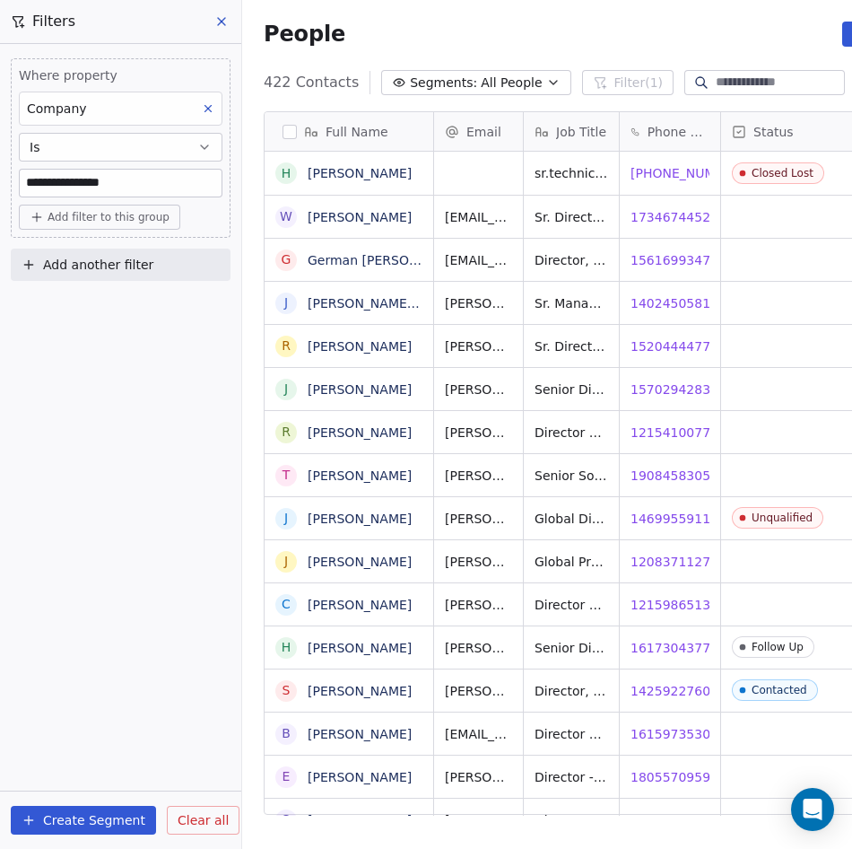
scroll to position [734, 739]
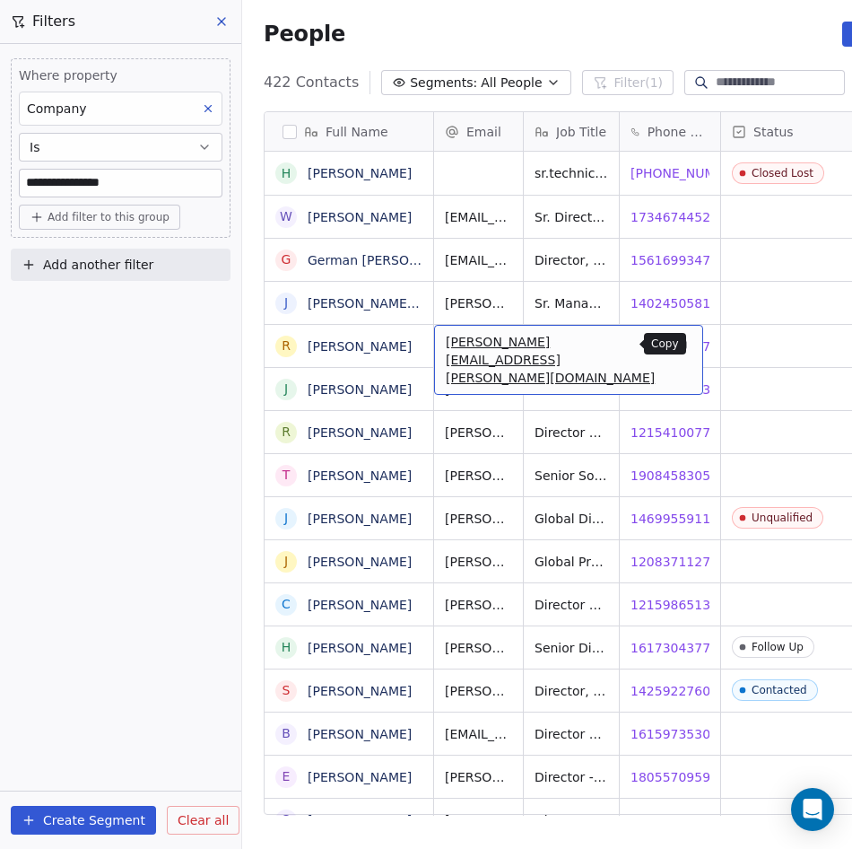
click at [674, 343] on icon "grid" at bounding box center [681, 343] width 14 height 14
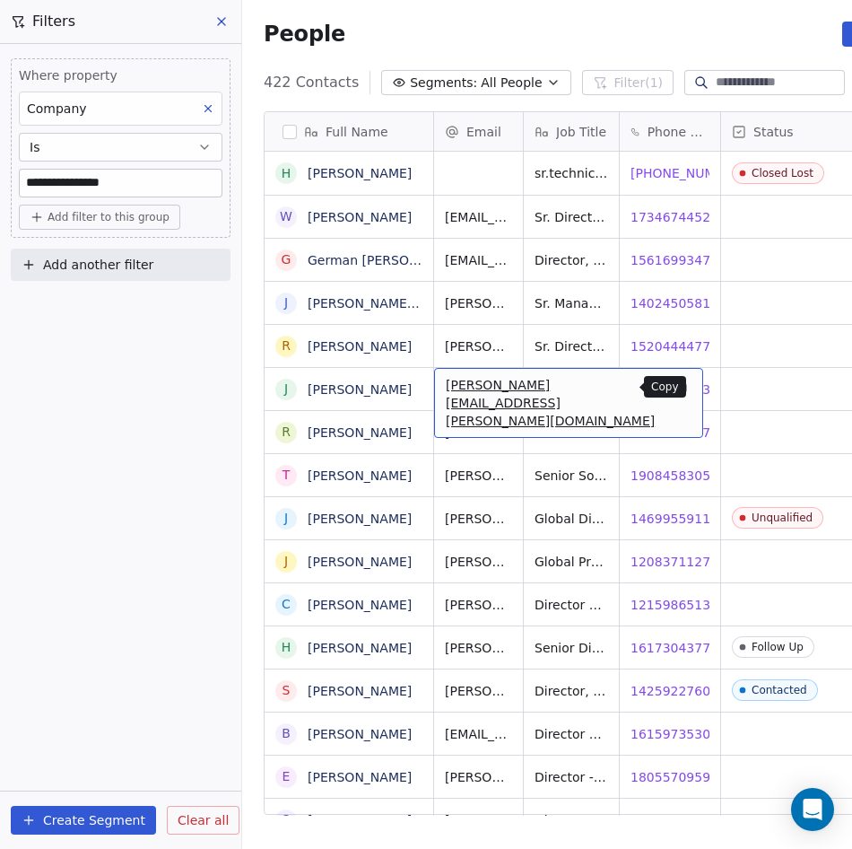
click at [674, 391] on icon "grid" at bounding box center [681, 386] width 14 height 14
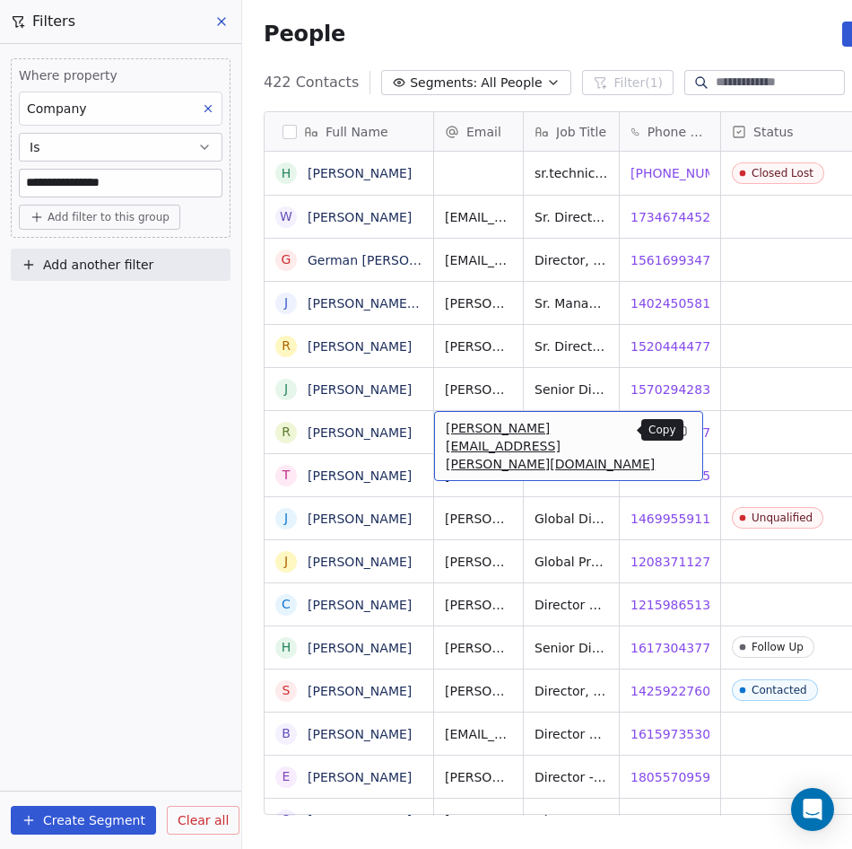
click at [674, 428] on icon "grid" at bounding box center [681, 430] width 14 height 14
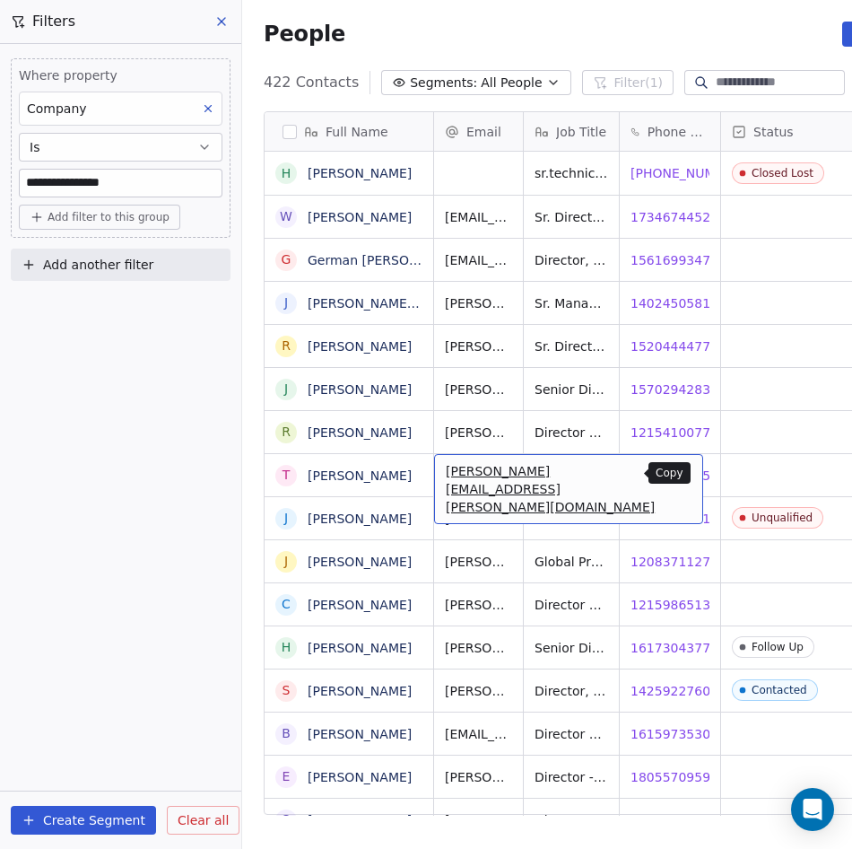
click at [674, 473] on icon "grid" at bounding box center [681, 473] width 14 height 14
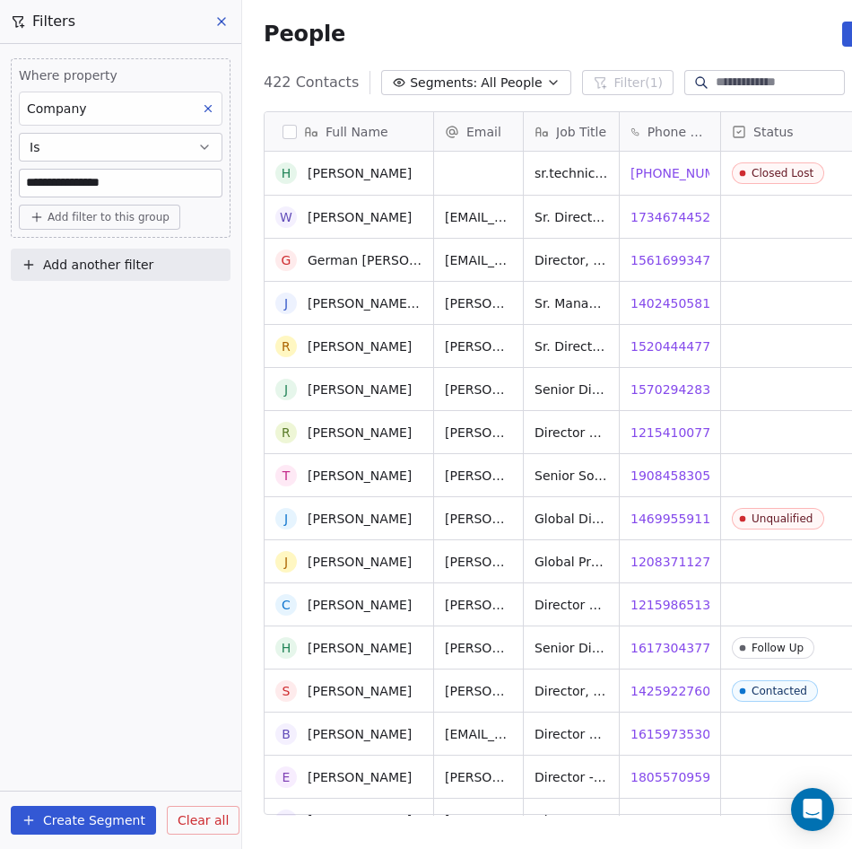
scroll to position [90, 0]
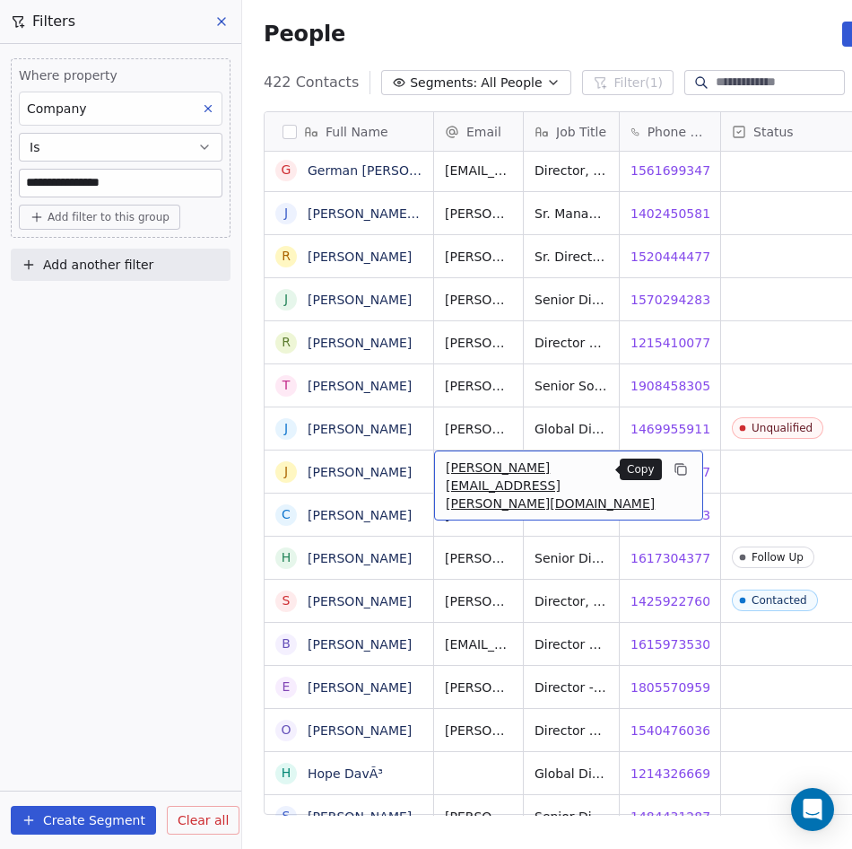
click at [674, 469] on icon "grid" at bounding box center [681, 469] width 14 height 14
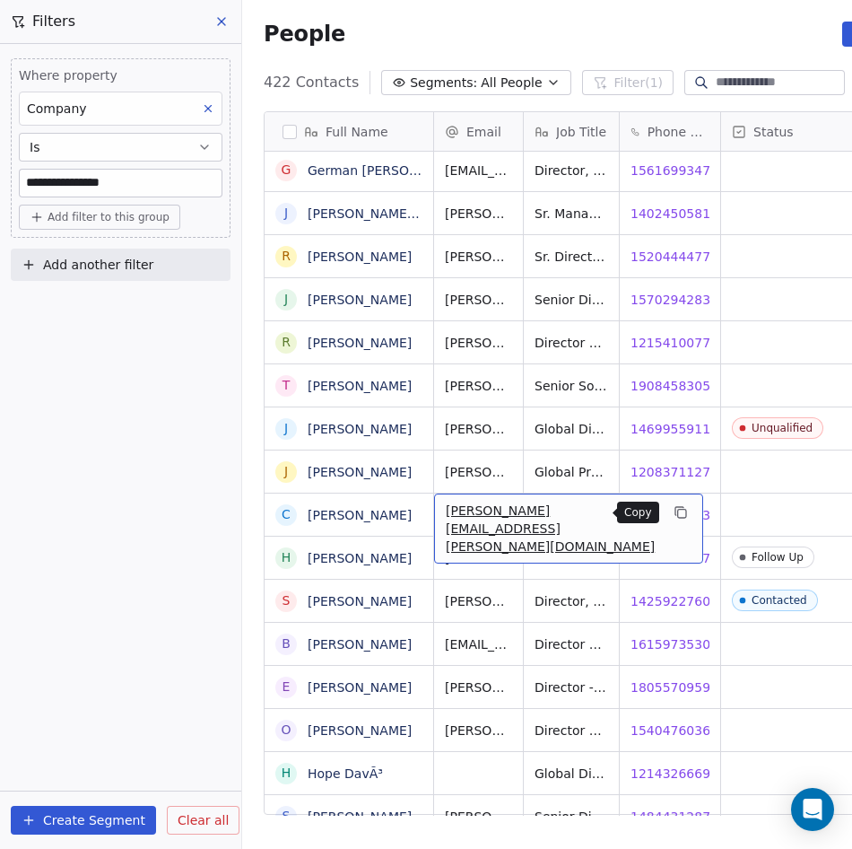
click at [678, 510] on icon "grid" at bounding box center [682, 514] width 8 height 8
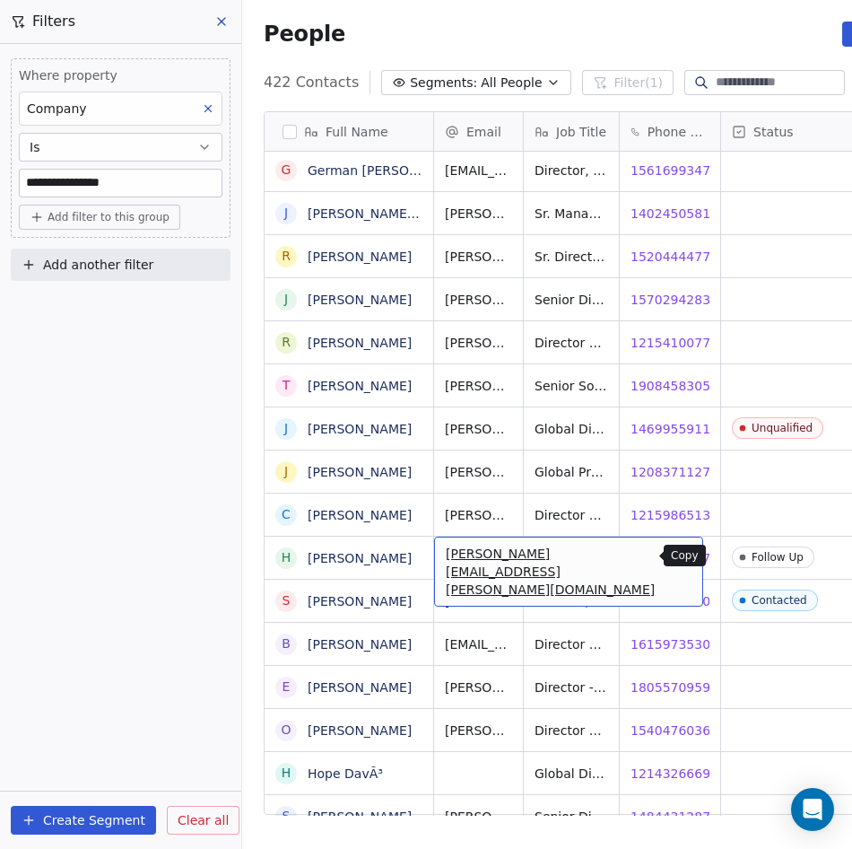
click at [674, 555] on icon "grid" at bounding box center [681, 555] width 14 height 14
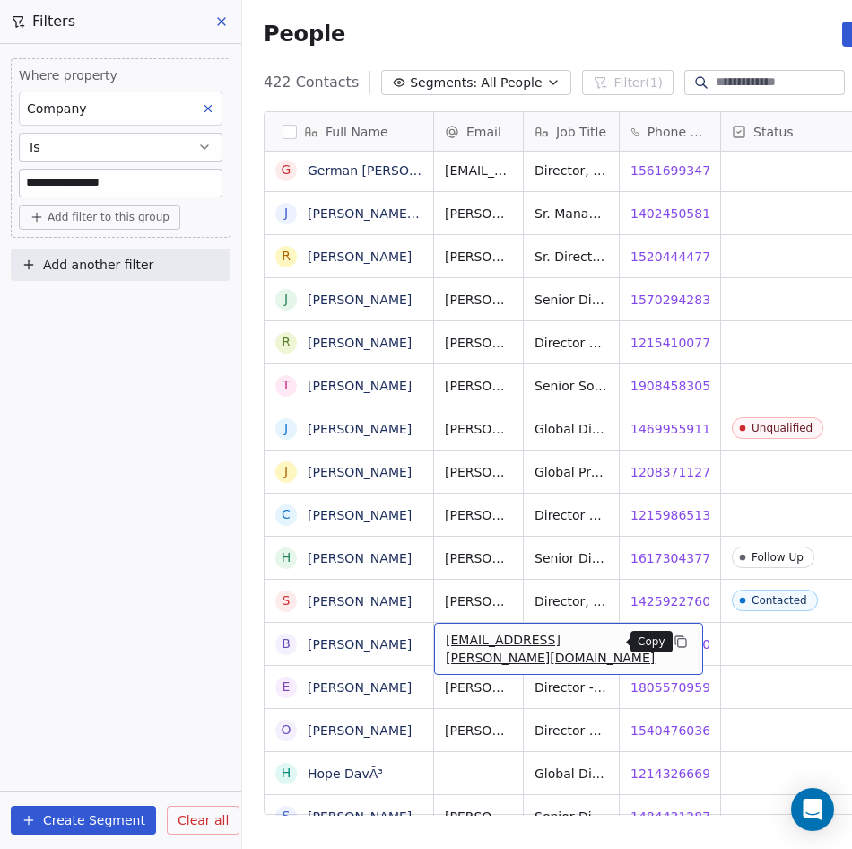
click at [674, 643] on icon "grid" at bounding box center [681, 641] width 14 height 14
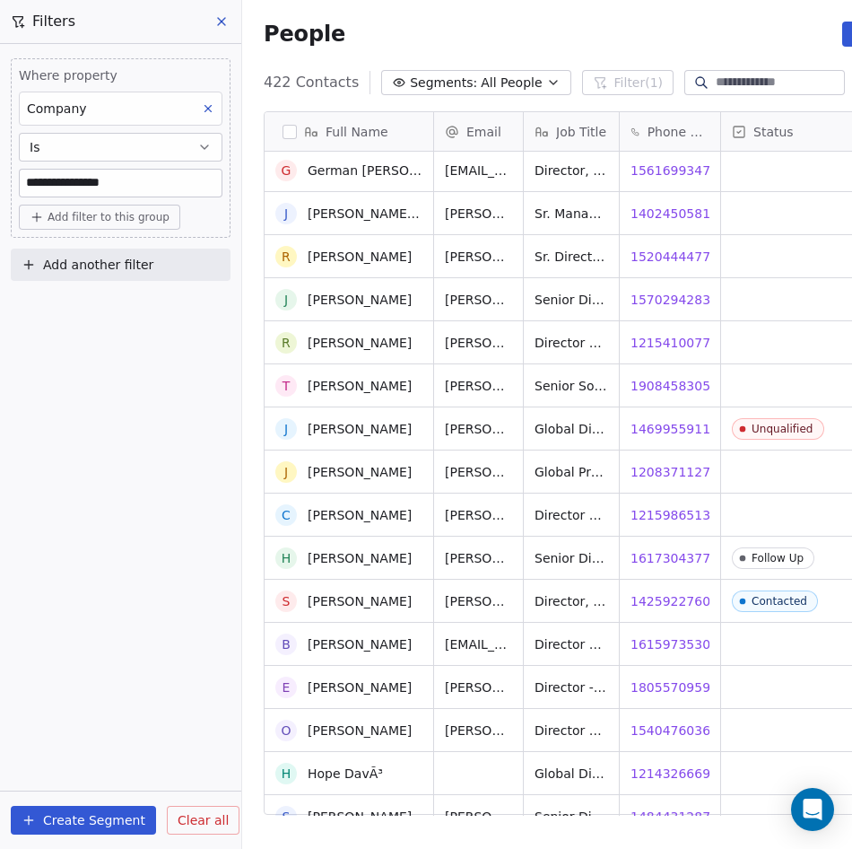
scroll to position [179, 0]
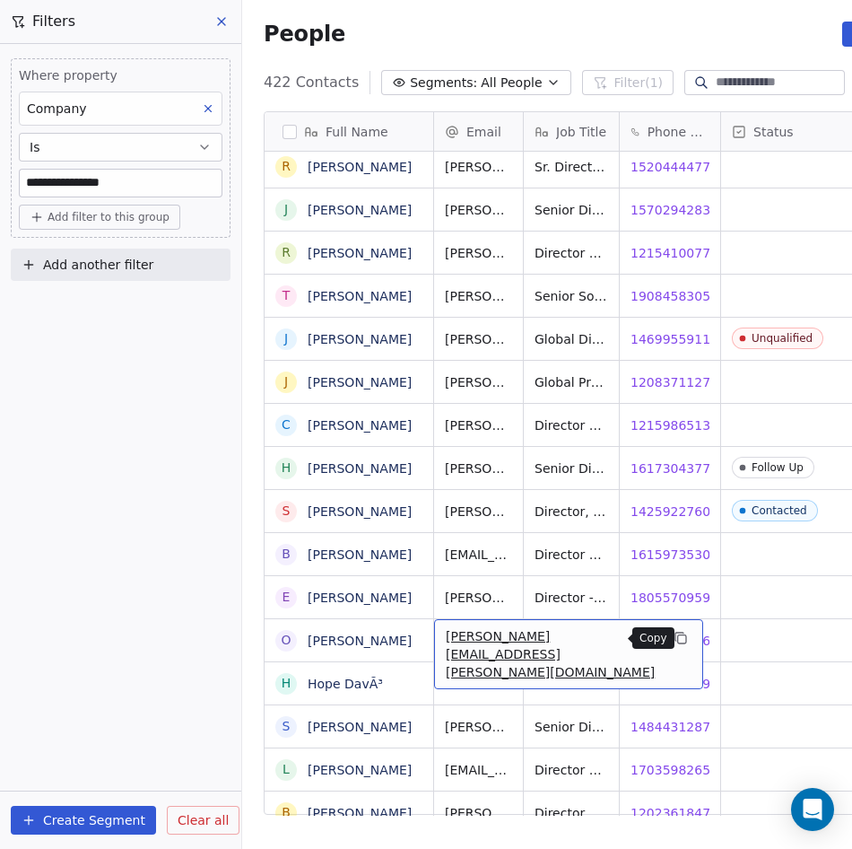
drag, startPoint x: 614, startPoint y: 640, endPoint x: 479, endPoint y: 589, distance: 143.6
click at [674, 640] on icon "grid" at bounding box center [681, 638] width 14 height 14
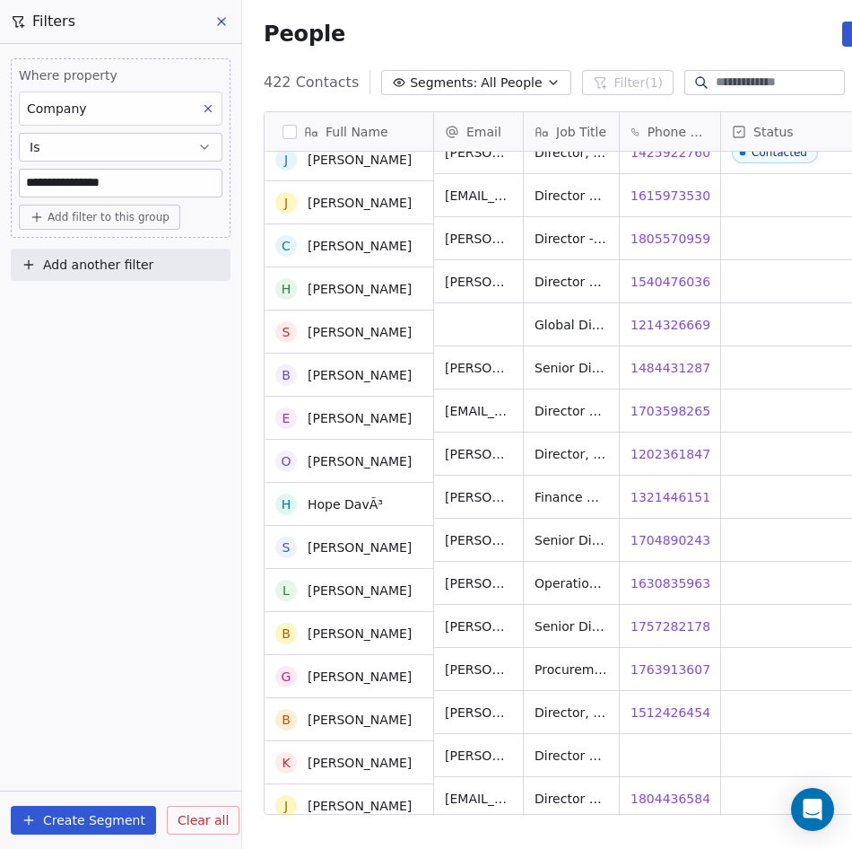
scroll to position [538, 0]
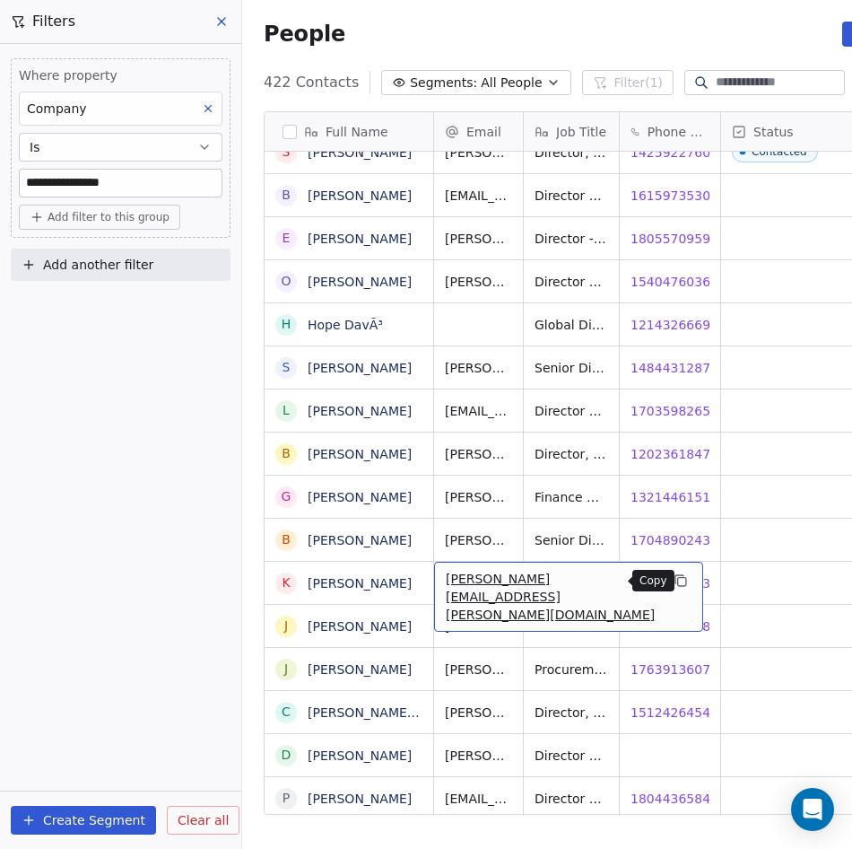
click at [674, 584] on icon "grid" at bounding box center [681, 580] width 14 height 14
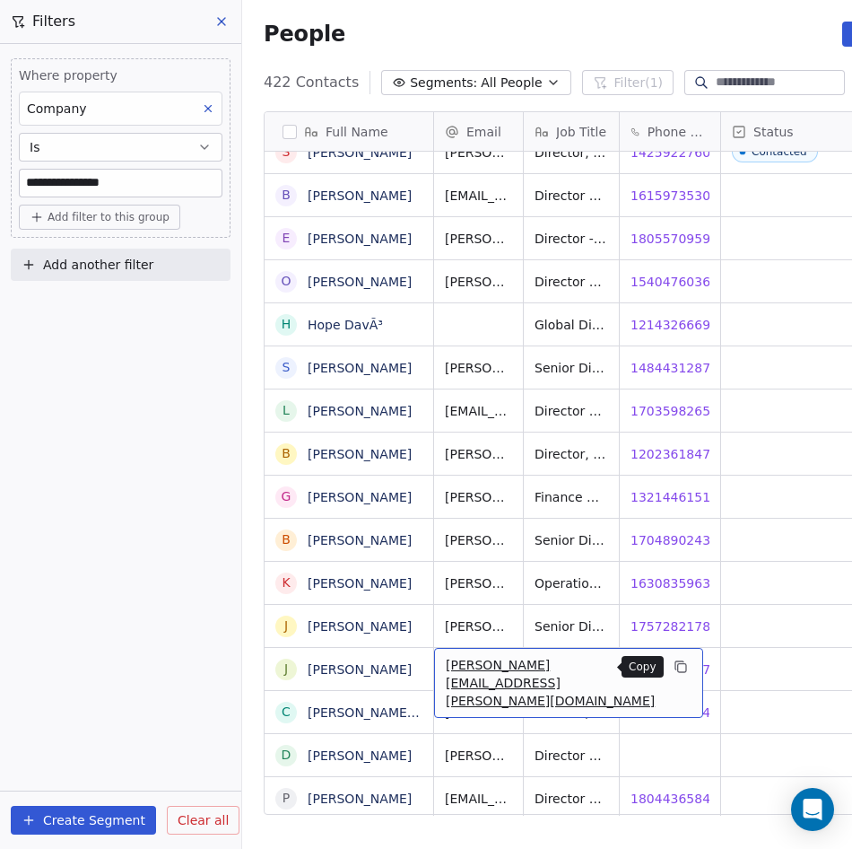
click at [678, 664] on icon "grid" at bounding box center [682, 668] width 8 height 8
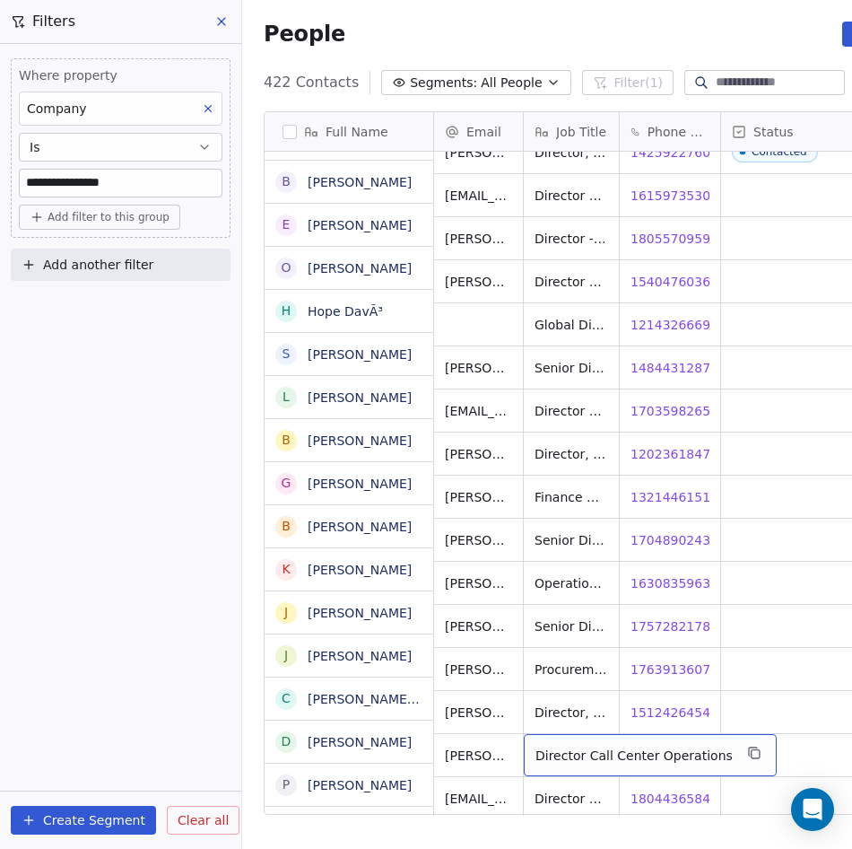
scroll to position [552, 0]
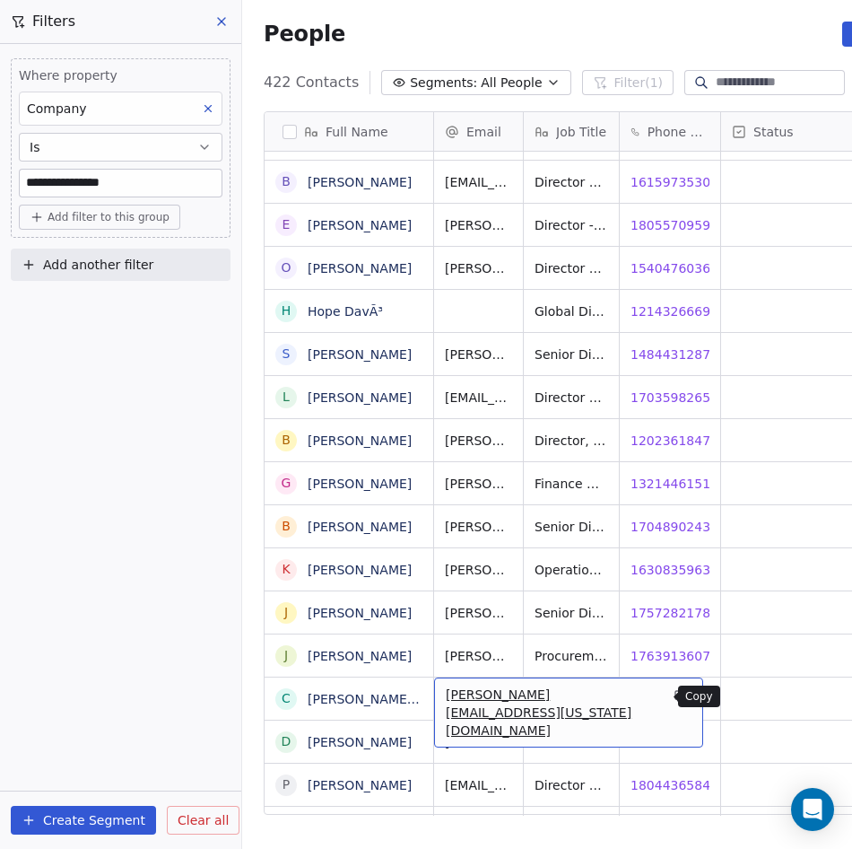
click at [674, 696] on icon "grid" at bounding box center [681, 696] width 14 height 14
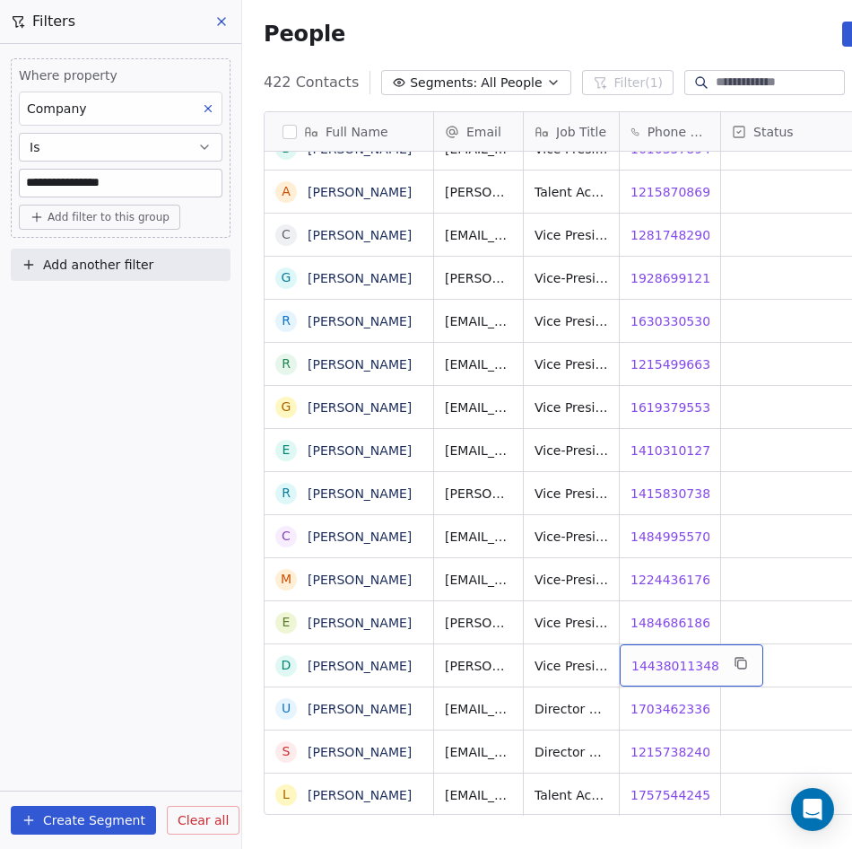
click at [665, 657] on span "14438011348" at bounding box center [676, 666] width 88 height 18
click at [589, 665] on html "**********" at bounding box center [426, 424] width 852 height 849
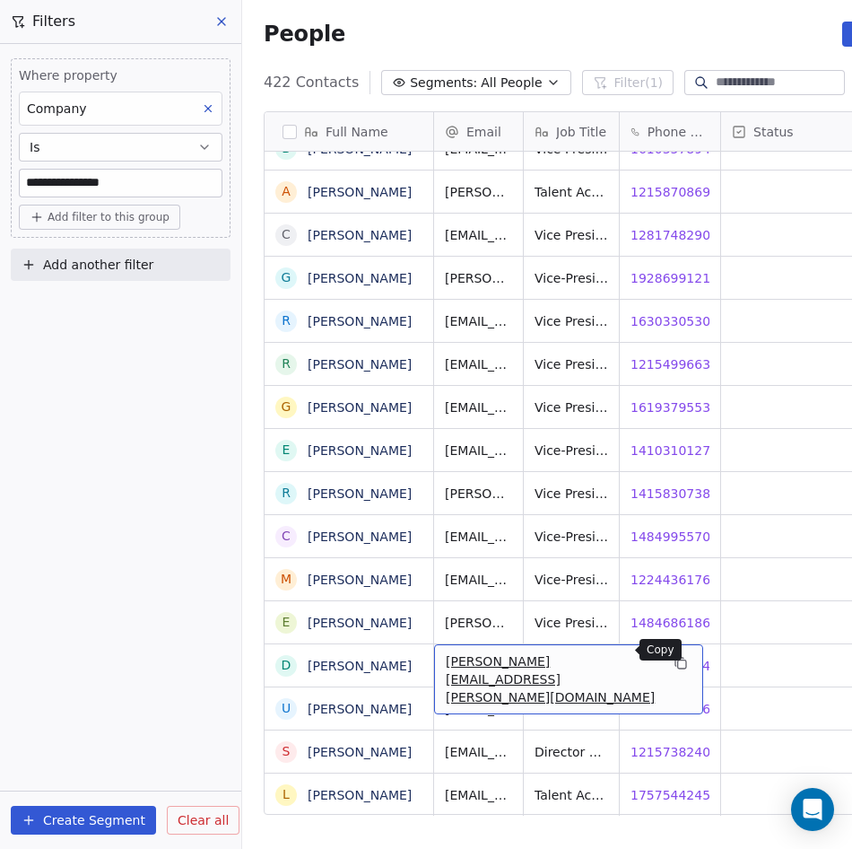
click at [678, 660] on icon "grid" at bounding box center [682, 664] width 8 height 8
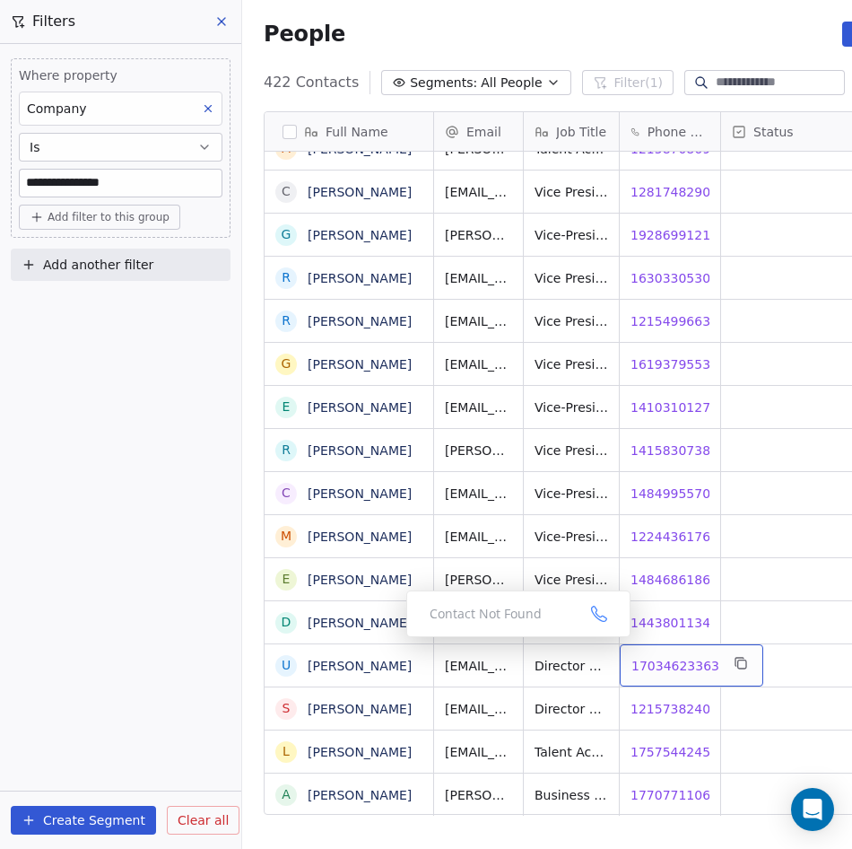
click at [667, 657] on span "17034623363" at bounding box center [676, 666] width 88 height 18
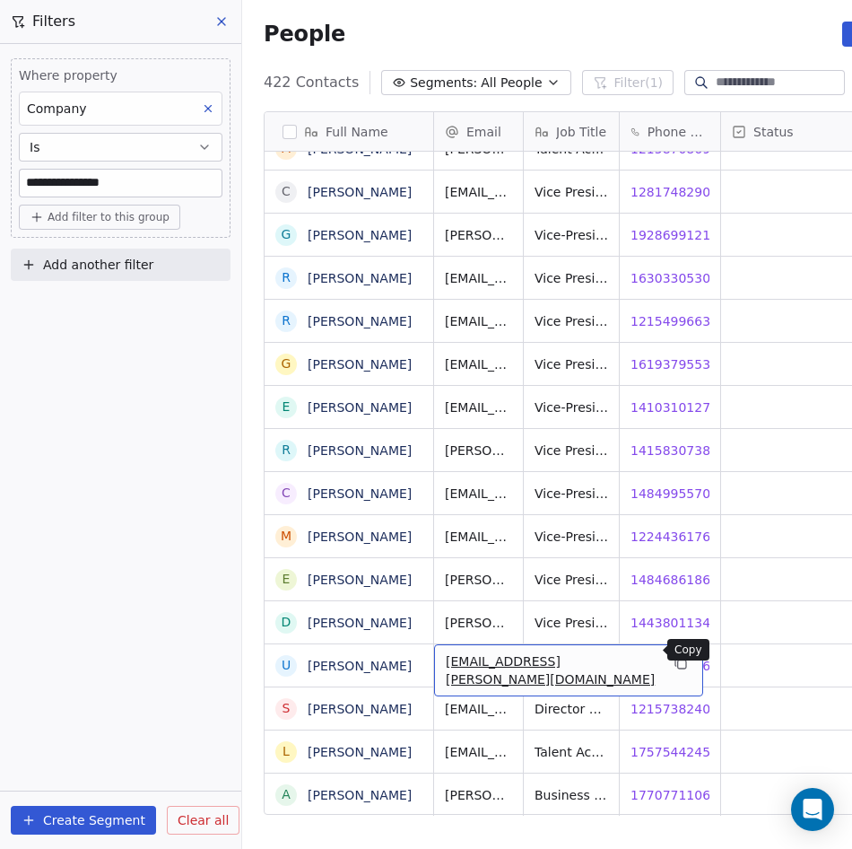
click at [674, 656] on icon "grid" at bounding box center [681, 663] width 14 height 14
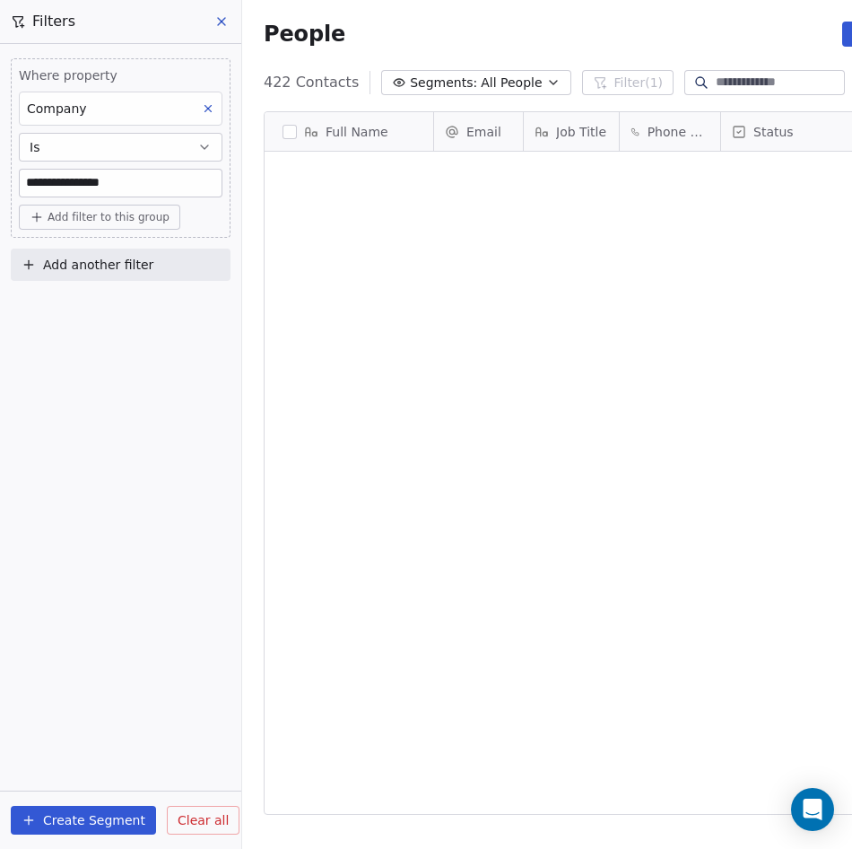
scroll to position [734, 739]
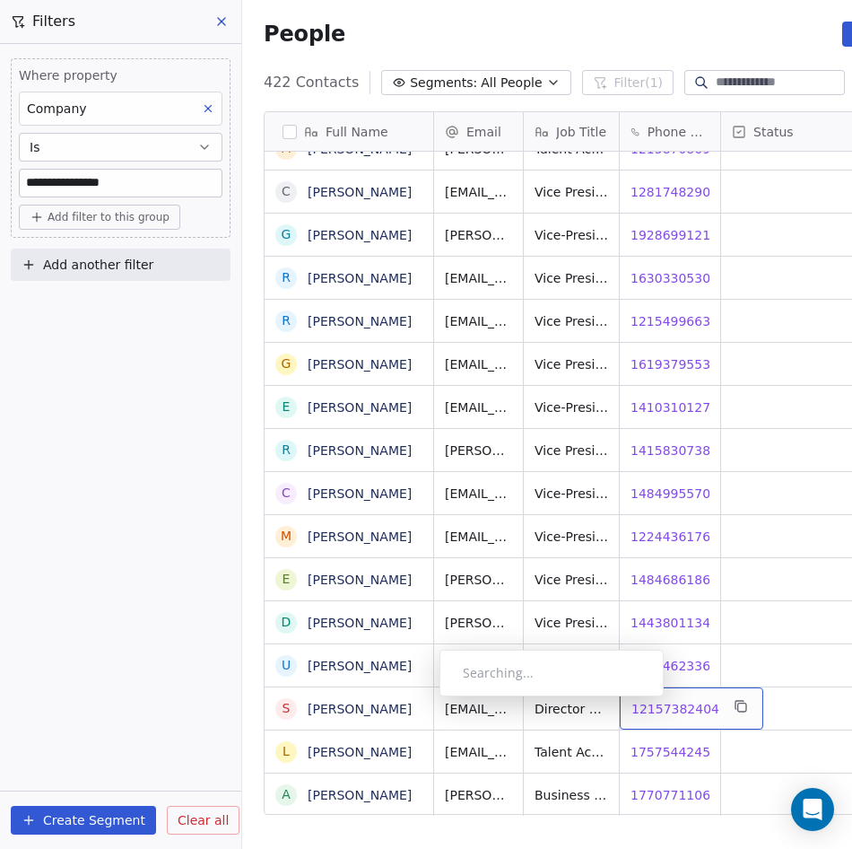
click at [673, 702] on span "12157382404" at bounding box center [676, 709] width 88 height 18
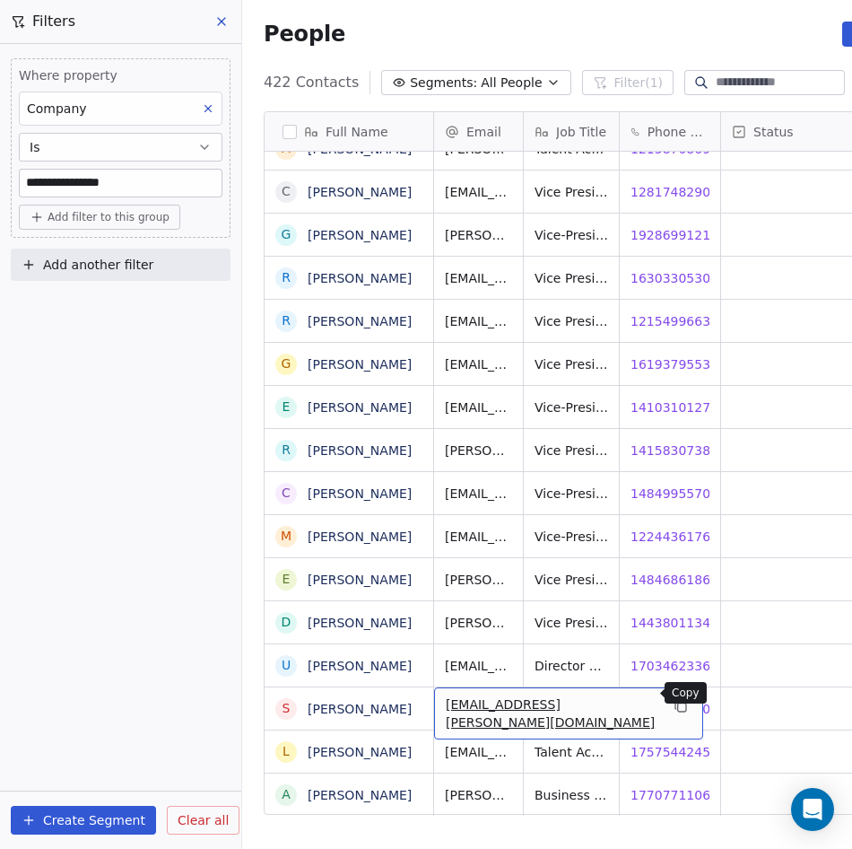
click at [676, 701] on icon "grid" at bounding box center [680, 705] width 8 height 8
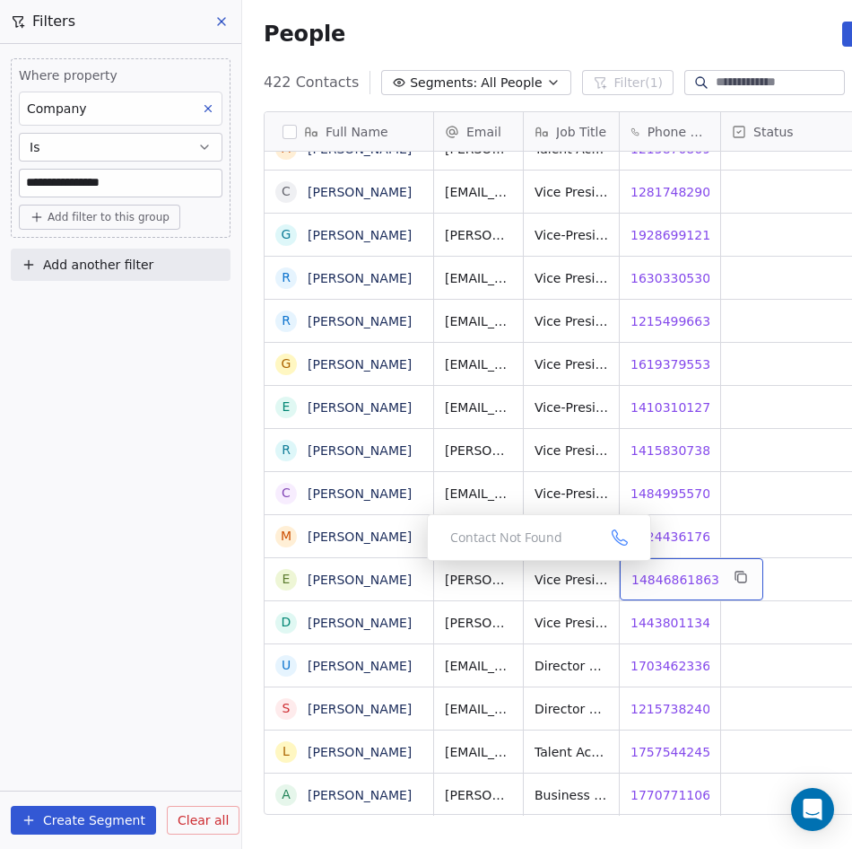
click at [660, 571] on span "14846861863" at bounding box center [676, 580] width 88 height 18
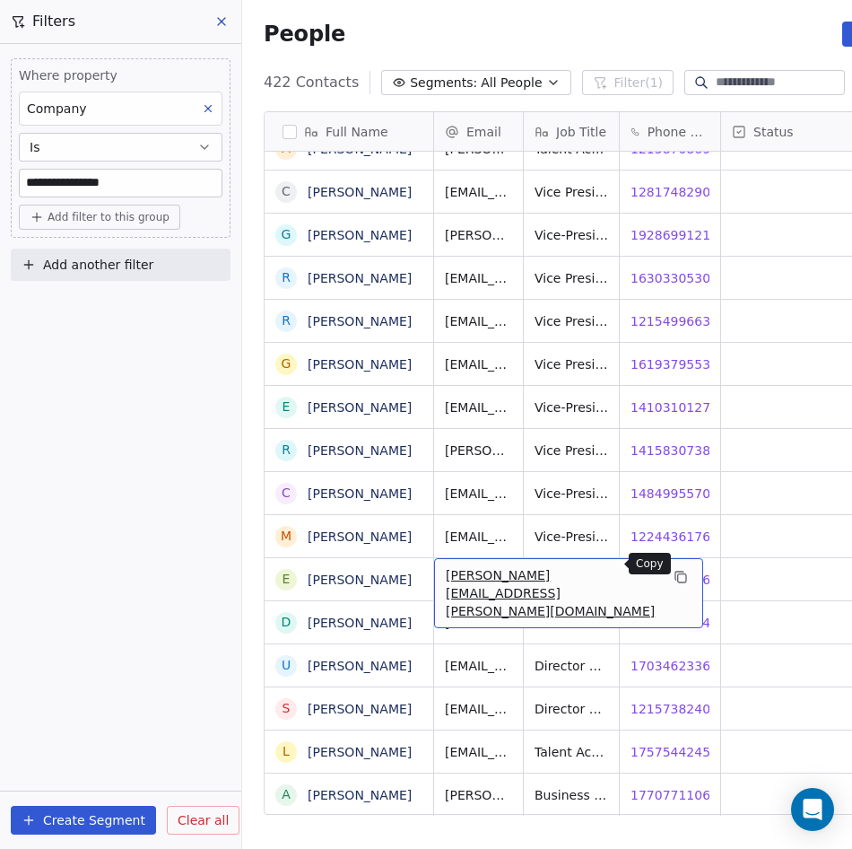
click at [678, 574] on icon "grid" at bounding box center [682, 578] width 8 height 8
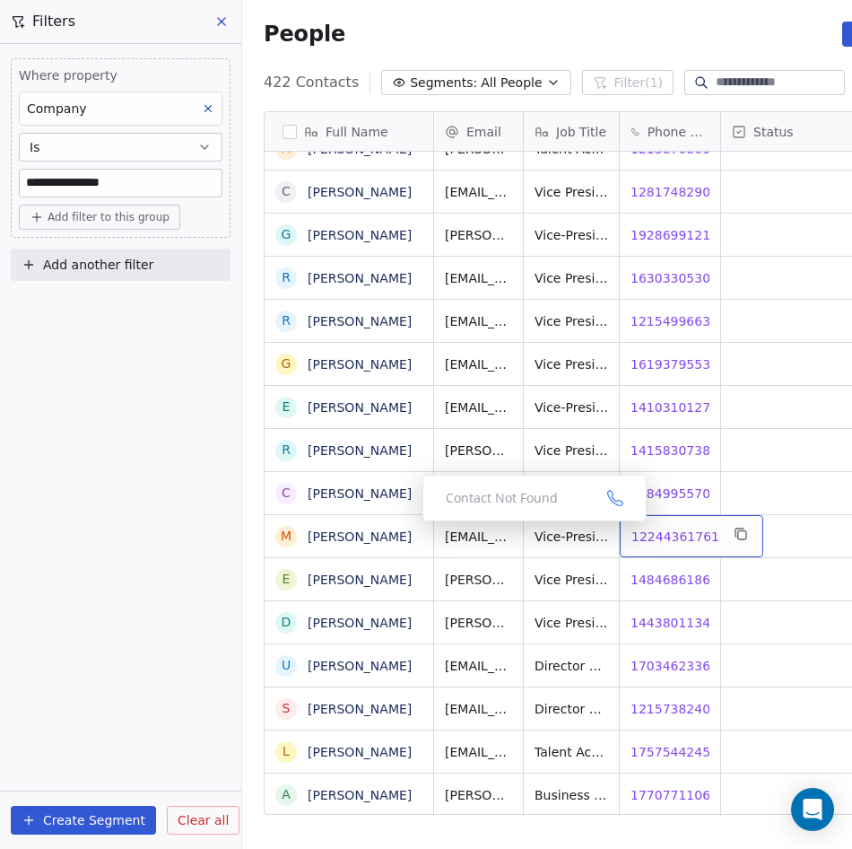
click at [656, 528] on span "12244361761" at bounding box center [676, 537] width 88 height 18
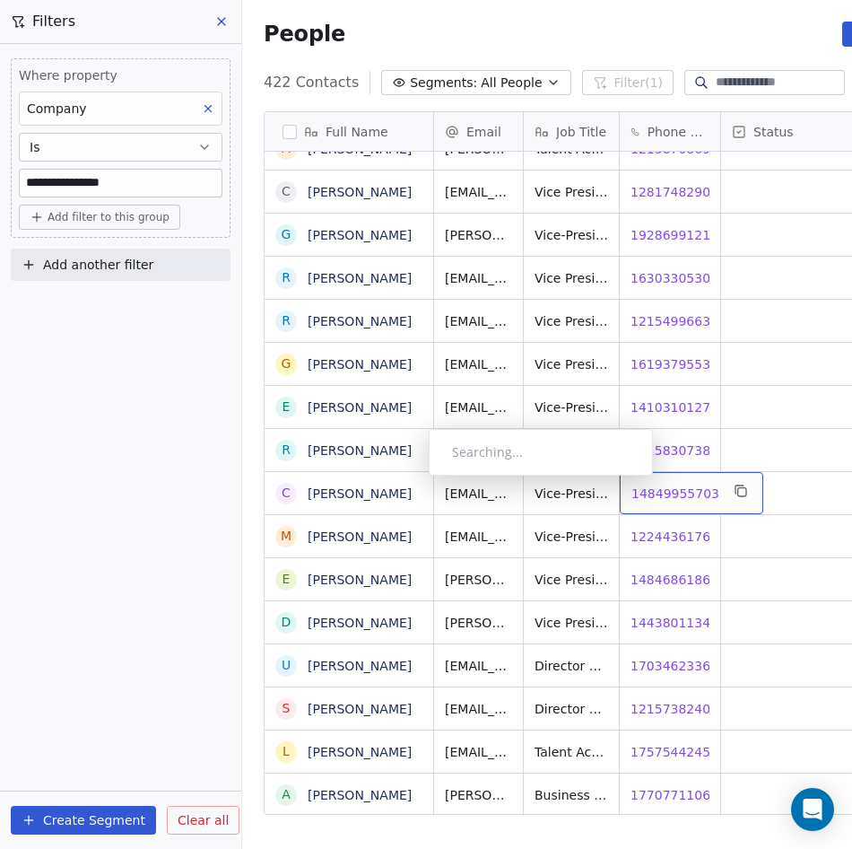
click at [662, 484] on span "14849955703" at bounding box center [676, 493] width 88 height 18
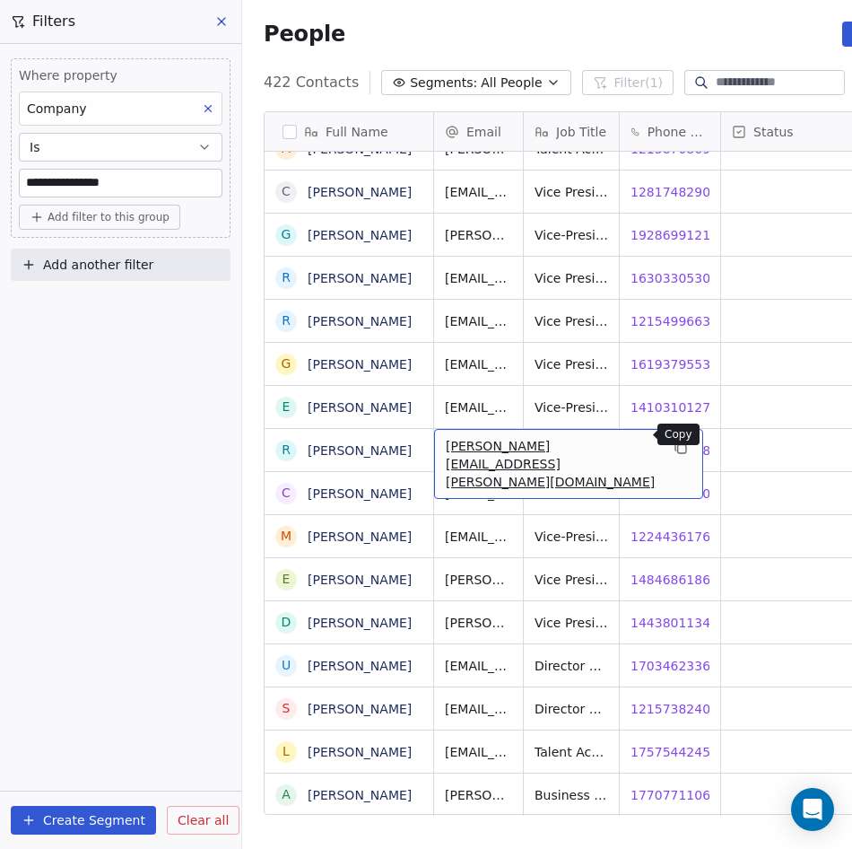
click at [678, 445] on icon "grid" at bounding box center [682, 449] width 8 height 8
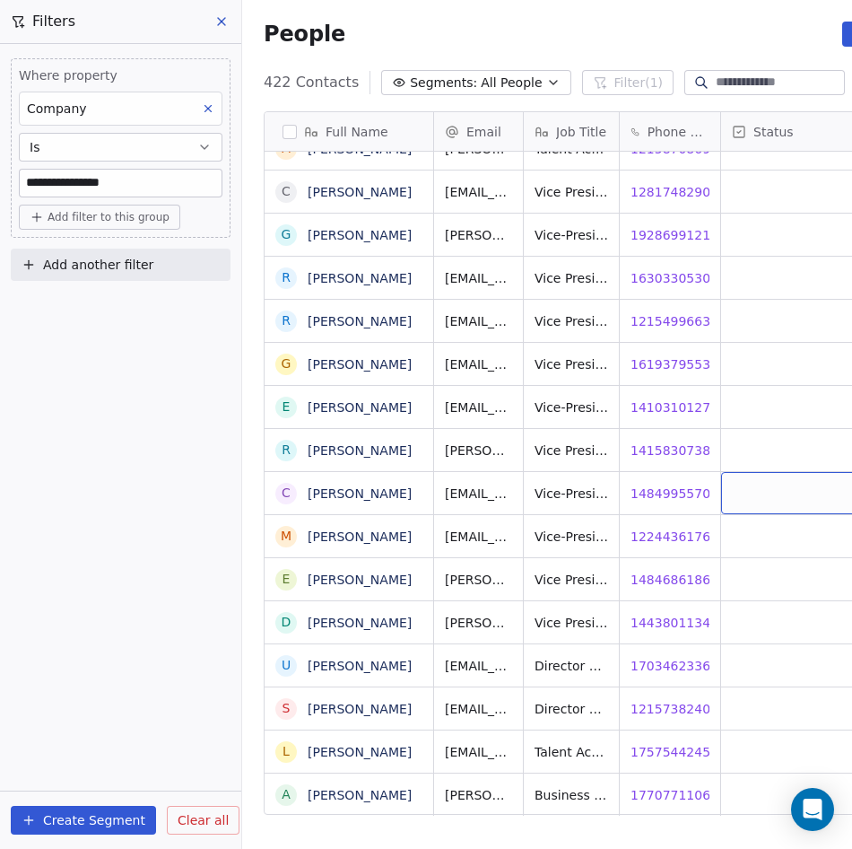
click at [746, 472] on div "grid" at bounding box center [803, 493] width 165 height 42
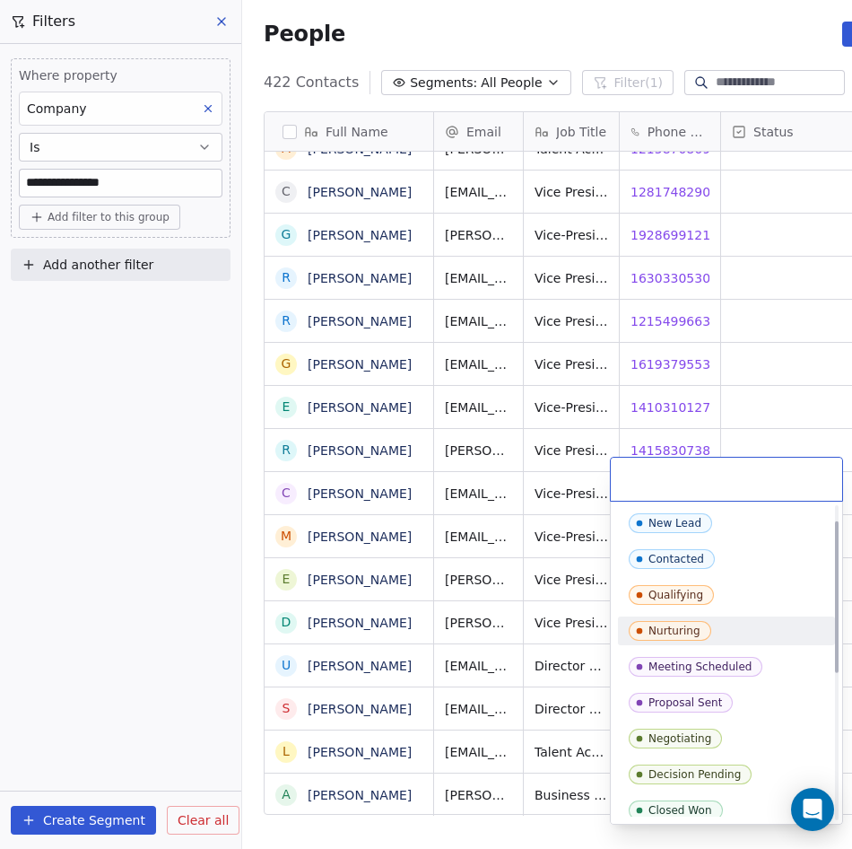
scroll to position [331, 0]
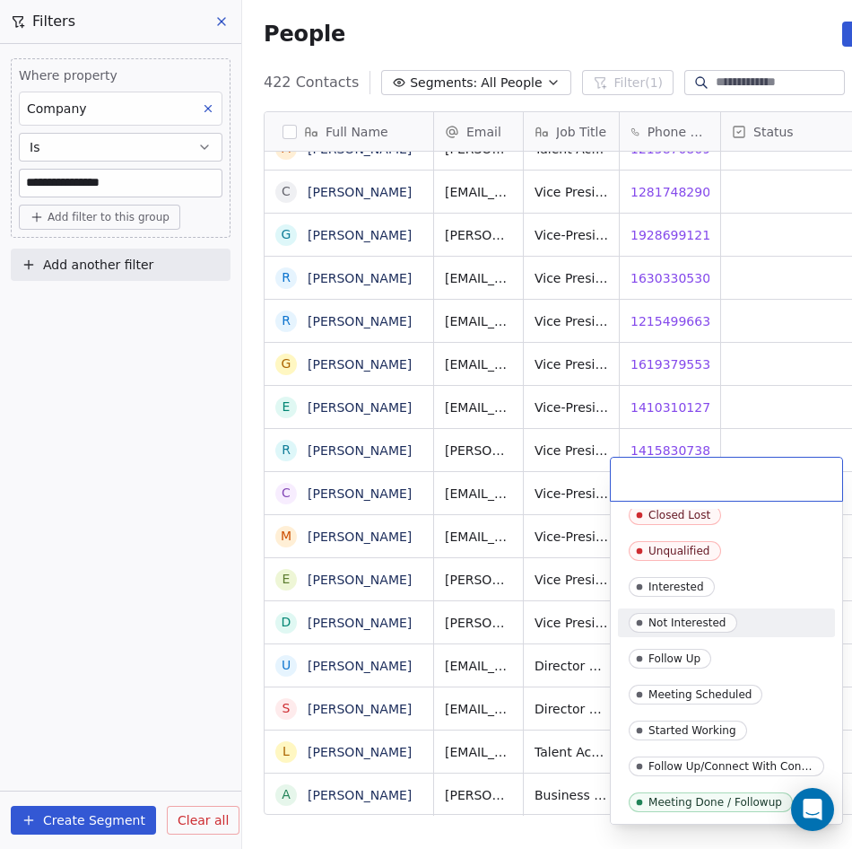
drag, startPoint x: 706, startPoint y: 618, endPoint x: 601, endPoint y: 629, distance: 105.5
click at [706, 618] on div "Not Interested" at bounding box center [688, 622] width 78 height 13
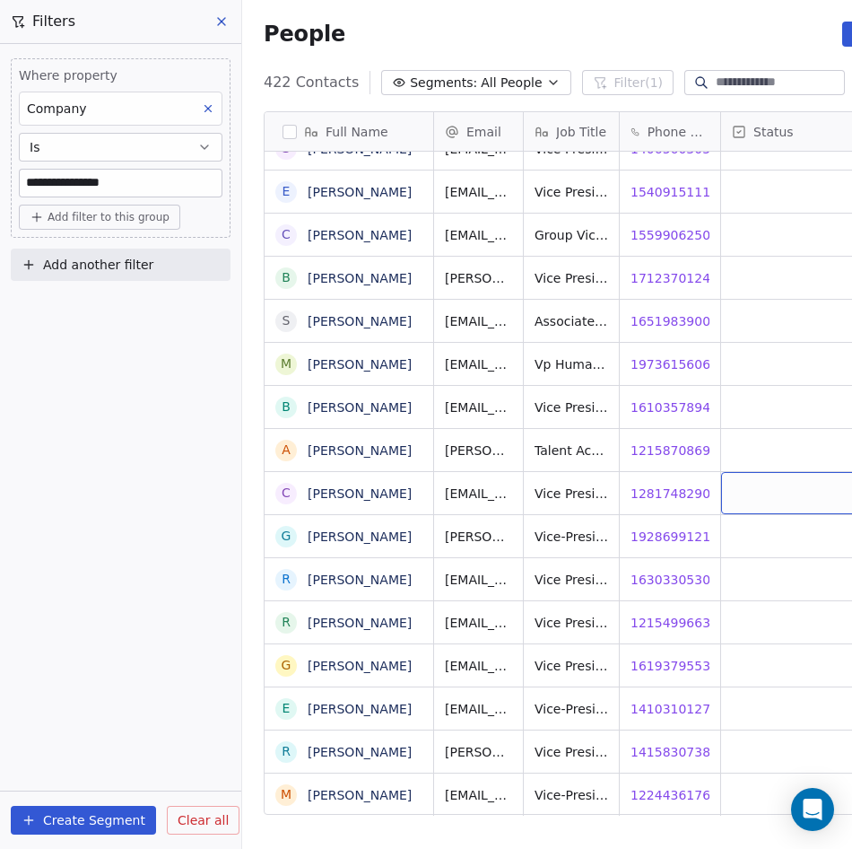
click at [780, 481] on div "grid" at bounding box center [803, 493] width 165 height 42
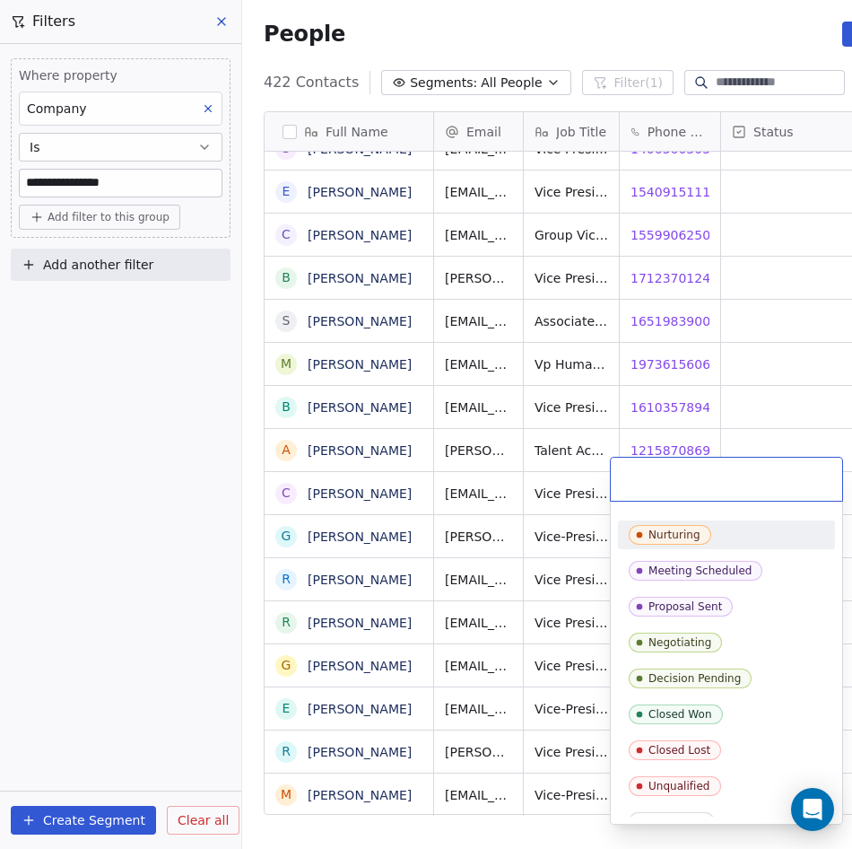
scroll to position [179, 0]
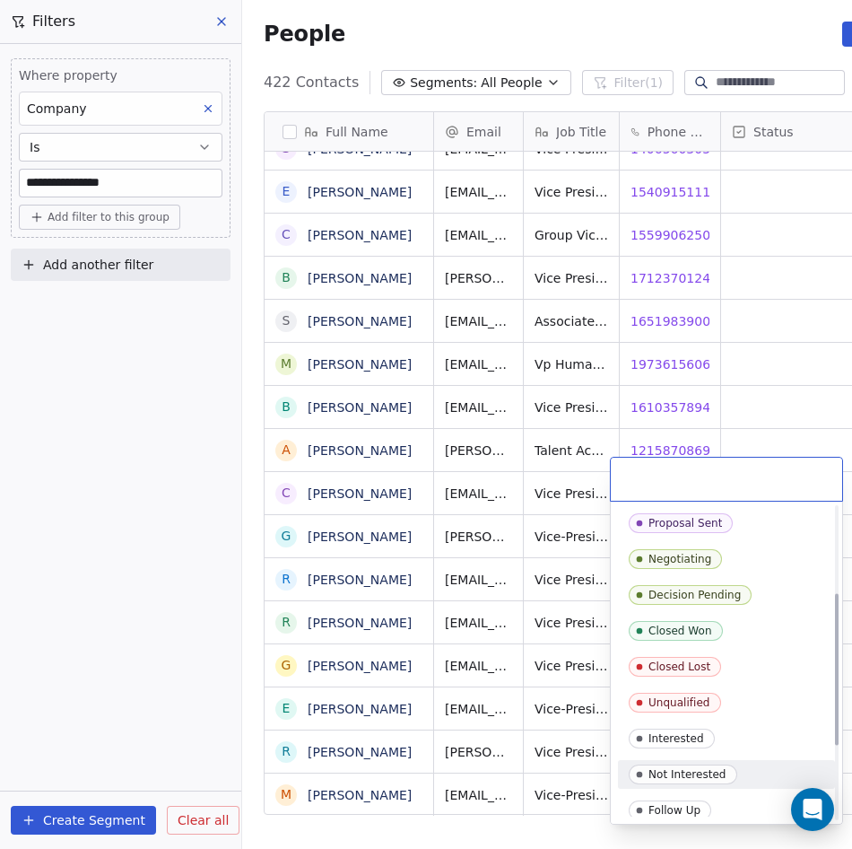
click at [690, 774] on div "Not Interested" at bounding box center [688, 774] width 78 height 13
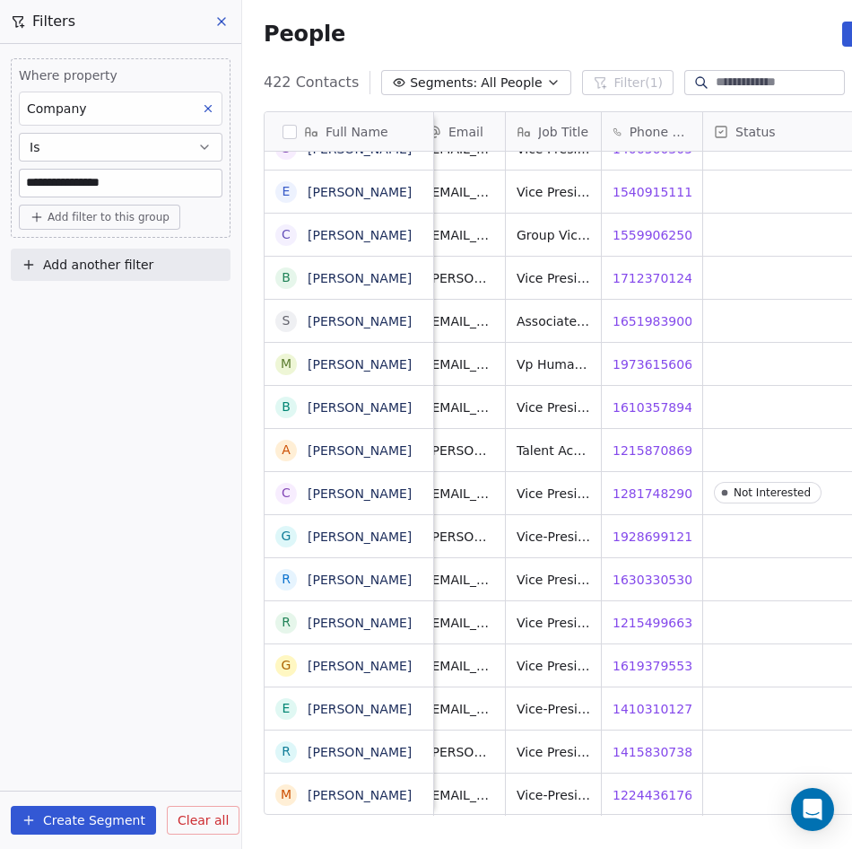
scroll to position [13, 108]
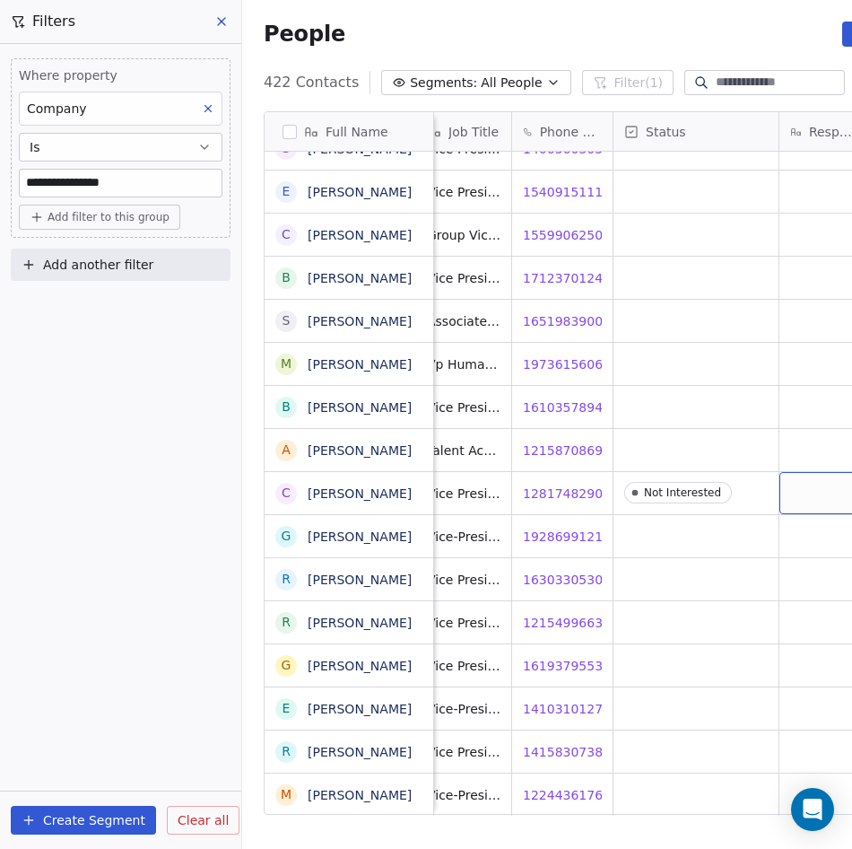
click at [817, 484] on div "grid" at bounding box center [824, 493] width 89 height 42
click at [803, 480] on div "grid" at bounding box center [824, 493] width 89 height 42
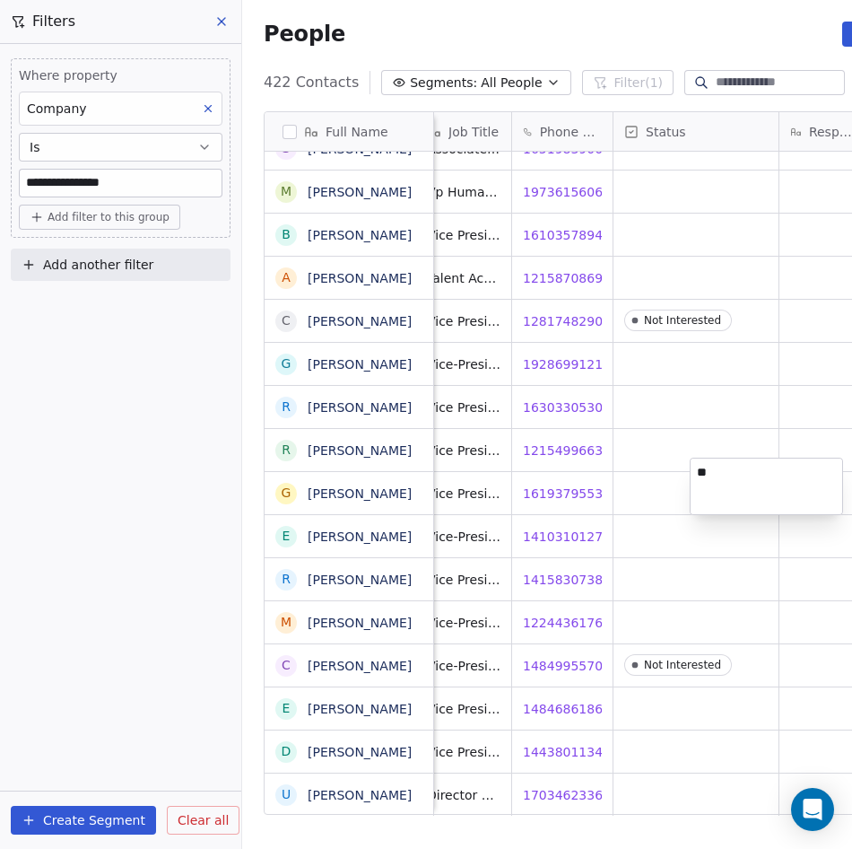
type textarea "*"
click at [788, 658] on html "**********" at bounding box center [426, 424] width 852 height 849
click at [796, 648] on div "grid" at bounding box center [824, 665] width 89 height 42
click at [796, 646] on div "grid" at bounding box center [824, 665] width 89 height 42
click at [810, 656] on div "grid" at bounding box center [824, 665] width 89 height 42
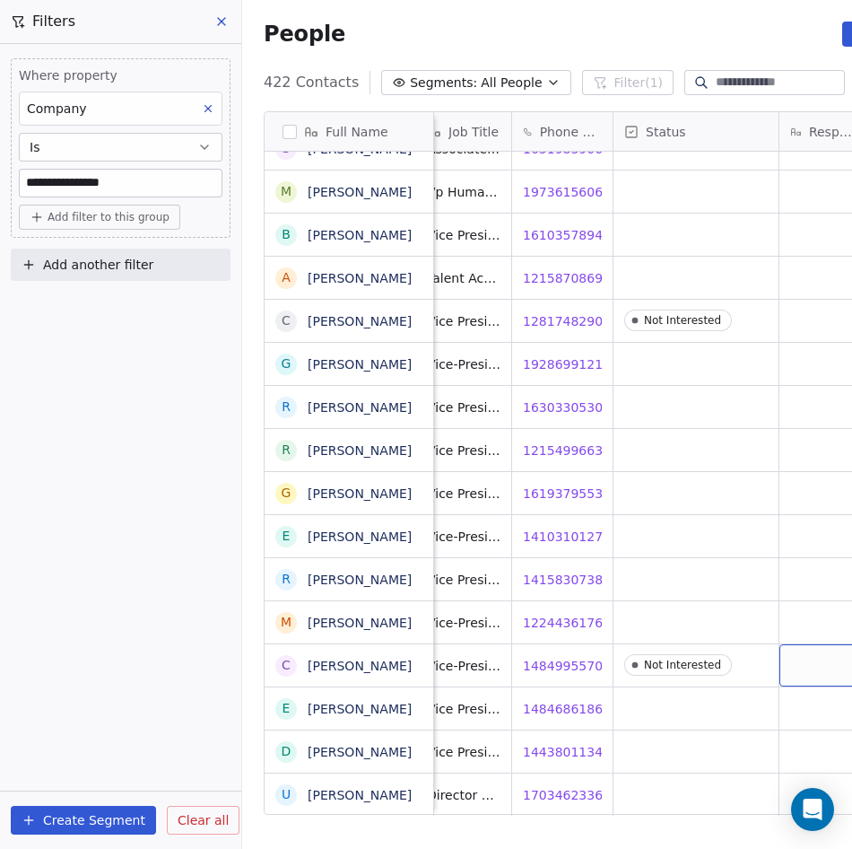
click at [810, 656] on div "grid" at bounding box center [824, 665] width 89 height 42
type textarea "*"
type textarea "**********"
click at [780, 565] on html "**********" at bounding box center [426, 424] width 852 height 849
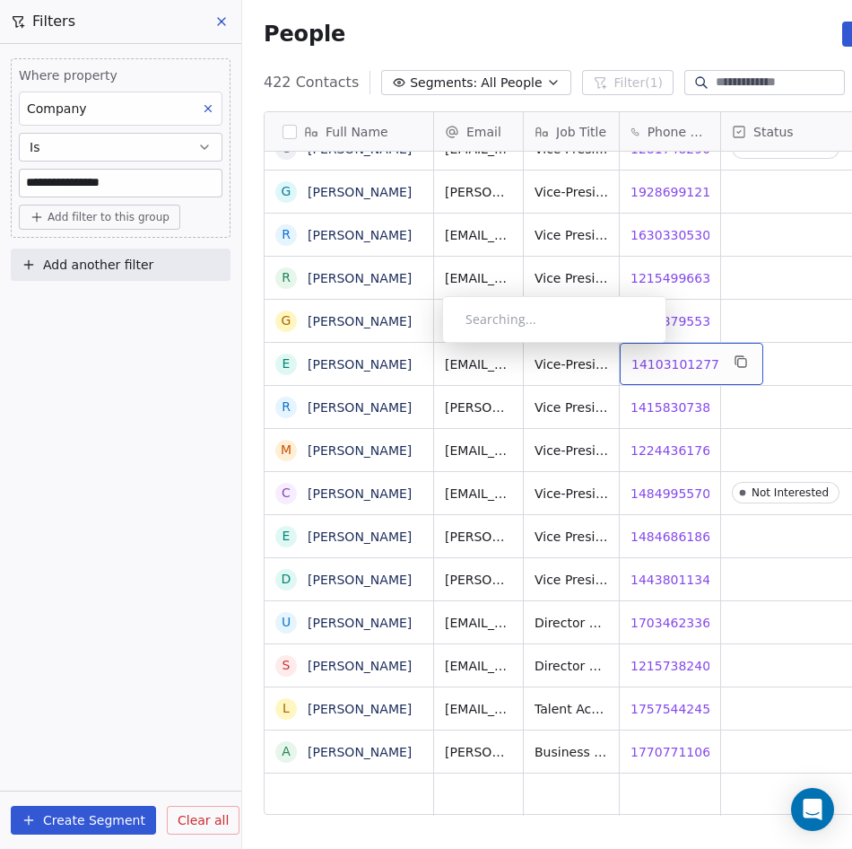
click at [676, 355] on span "14103101277" at bounding box center [676, 364] width 88 height 18
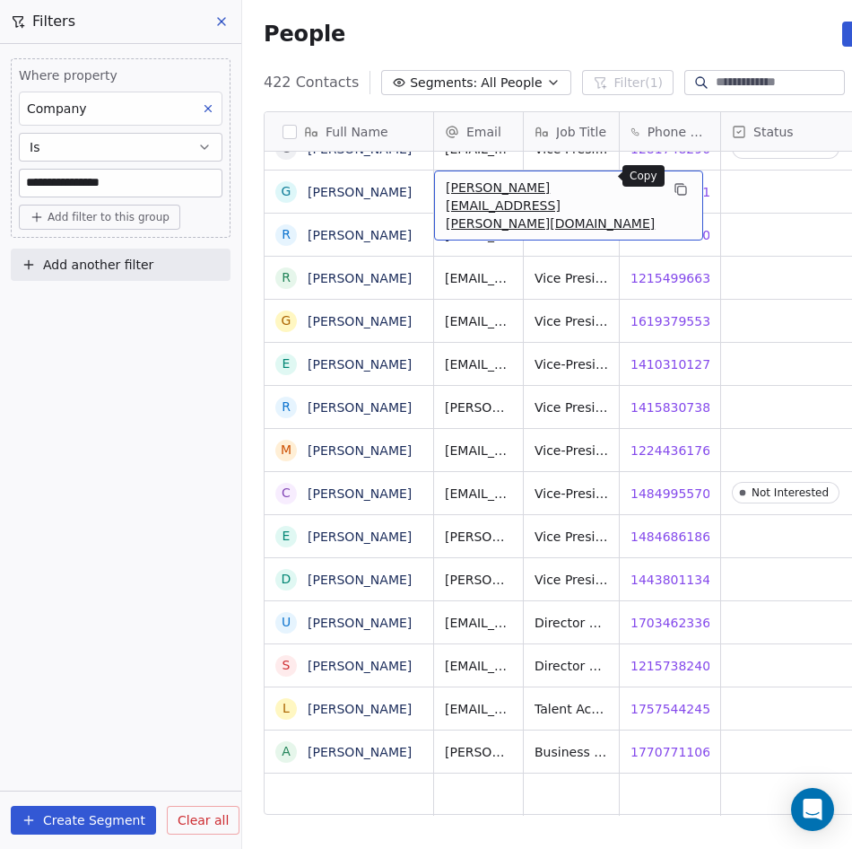
click at [674, 182] on icon "grid" at bounding box center [681, 189] width 14 height 14
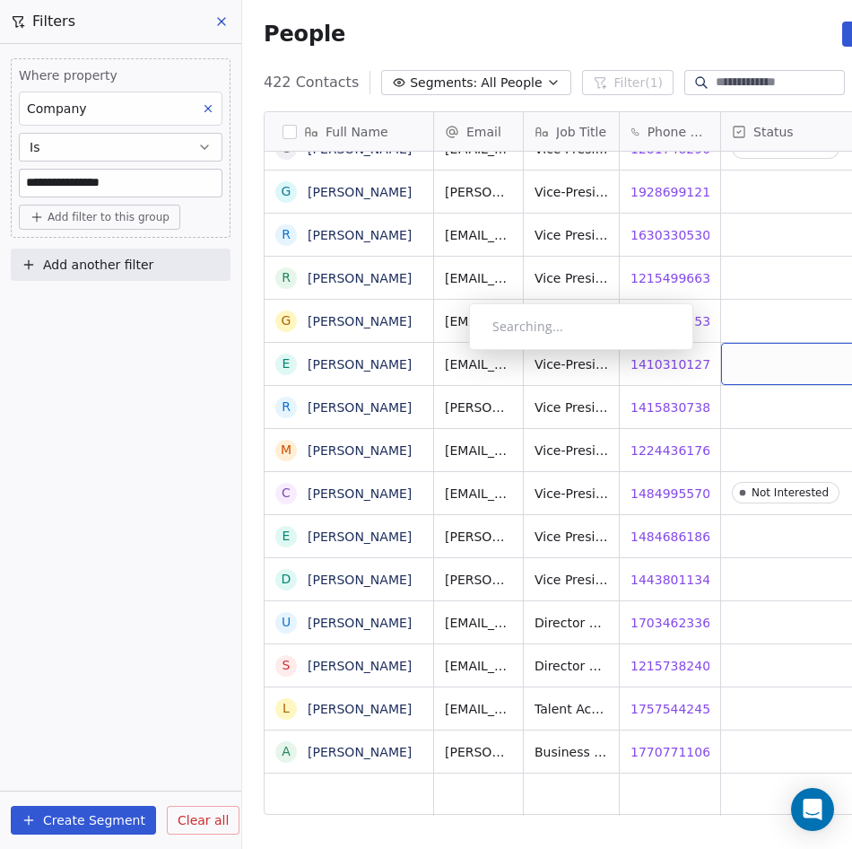
click at [760, 353] on div "grid" at bounding box center [803, 364] width 165 height 42
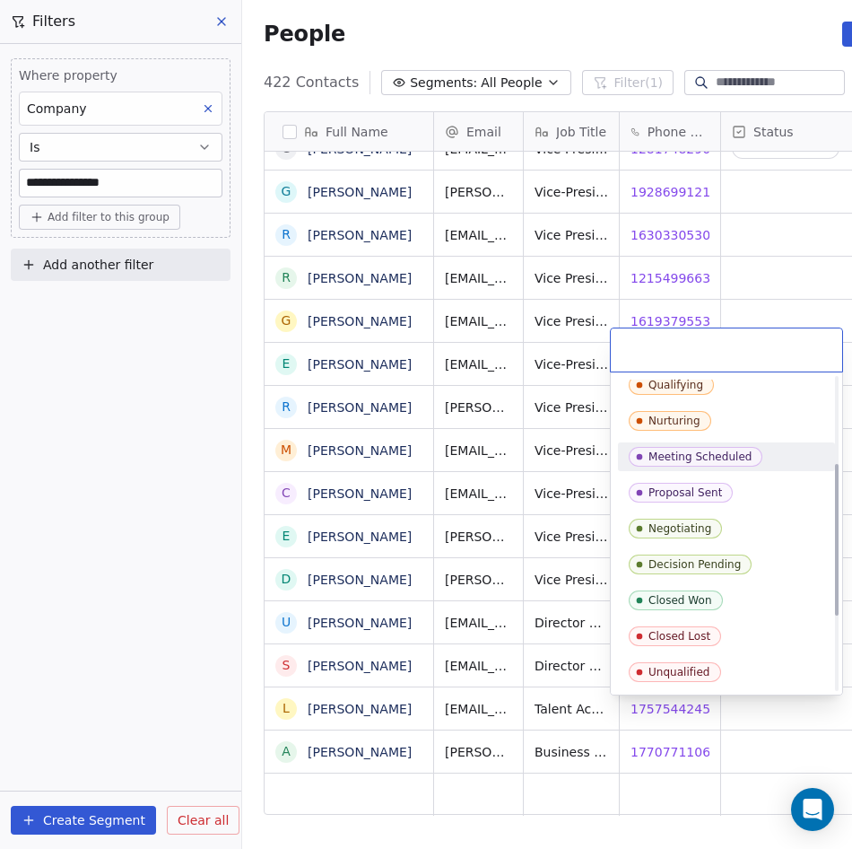
scroll to position [179, 0]
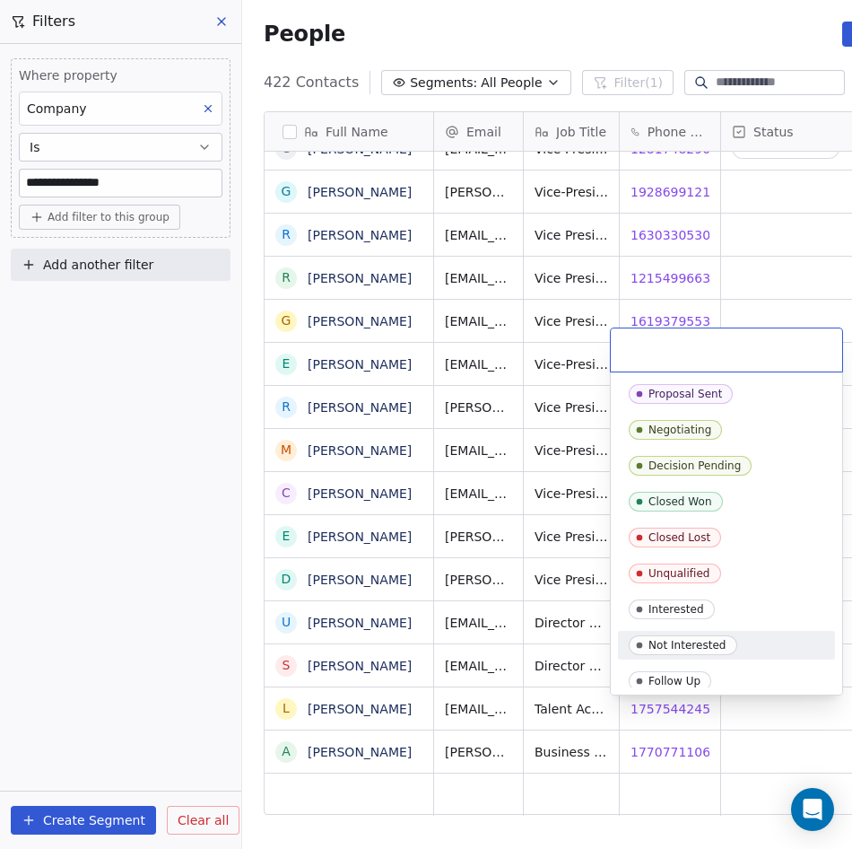
click at [694, 638] on span "Not Interested" at bounding box center [683, 645] width 109 height 20
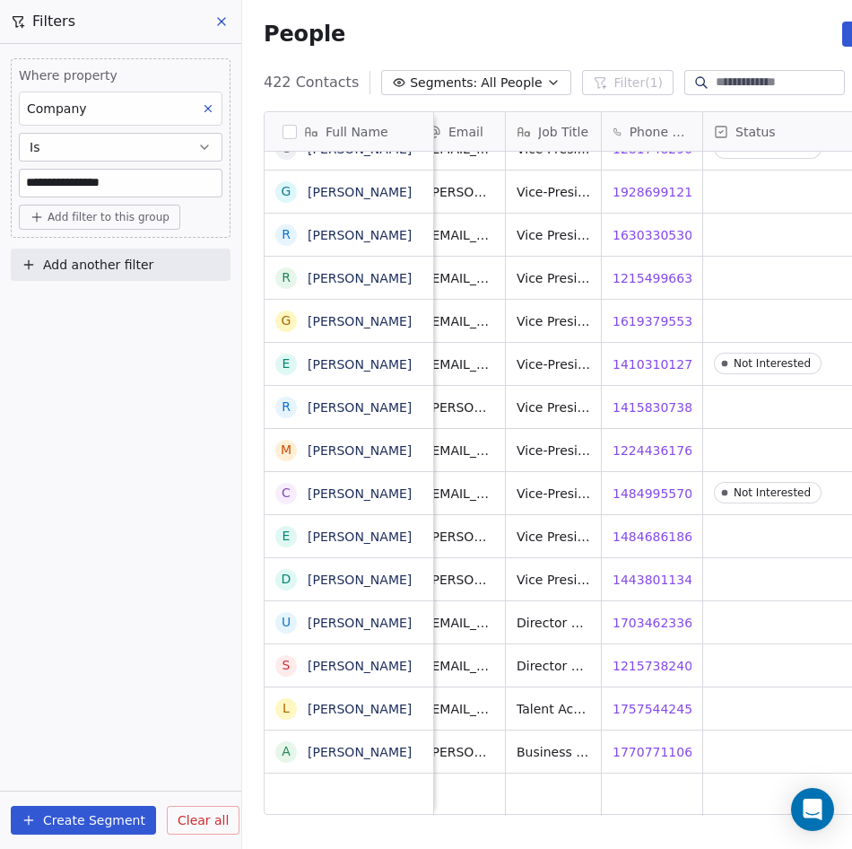
scroll to position [13, 108]
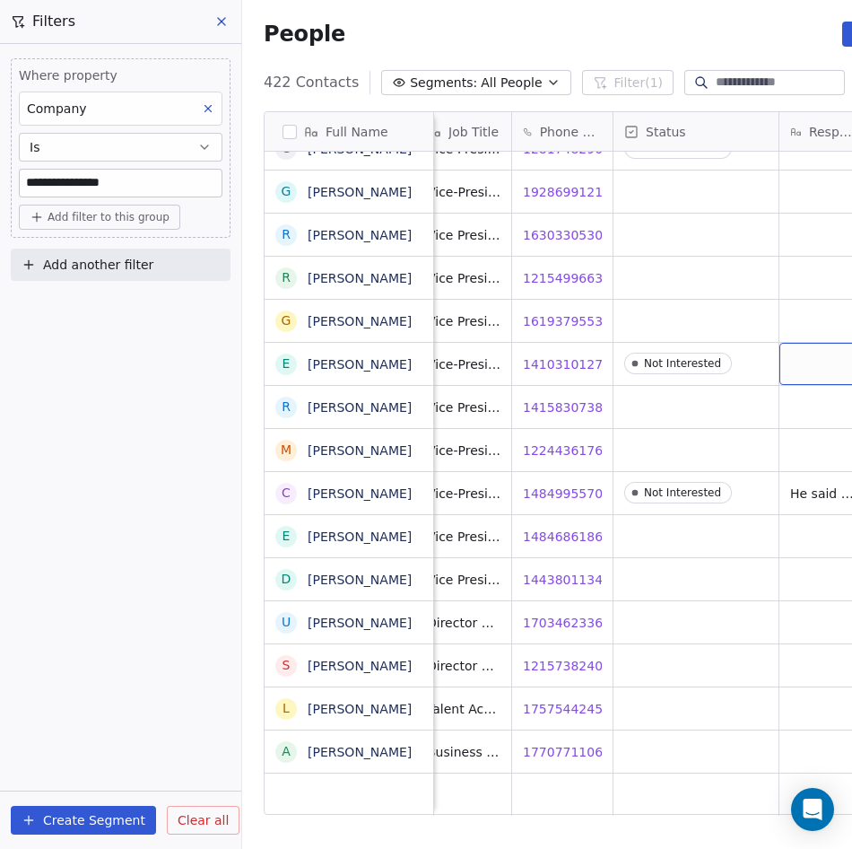
click at [794, 365] on div "grid" at bounding box center [824, 364] width 89 height 42
type textarea "**"
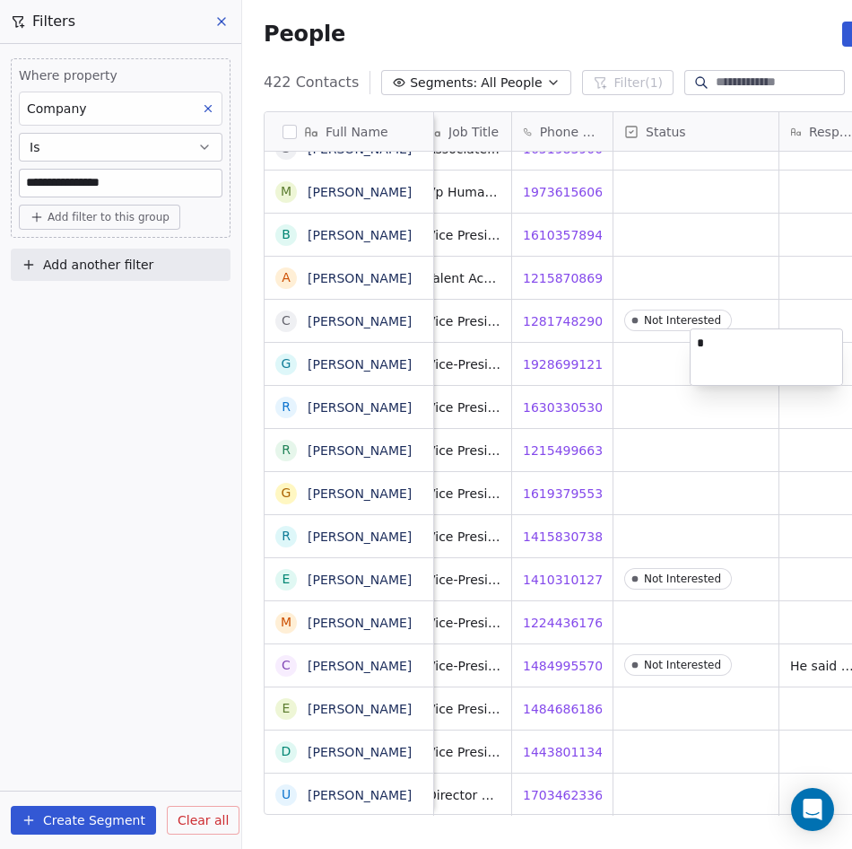
click at [794, 577] on html "**********" at bounding box center [426, 424] width 852 height 849
click at [794, 577] on div "grid" at bounding box center [824, 579] width 89 height 42
click at [796, 571] on div "grid" at bounding box center [824, 579] width 89 height 42
type textarea "**********"
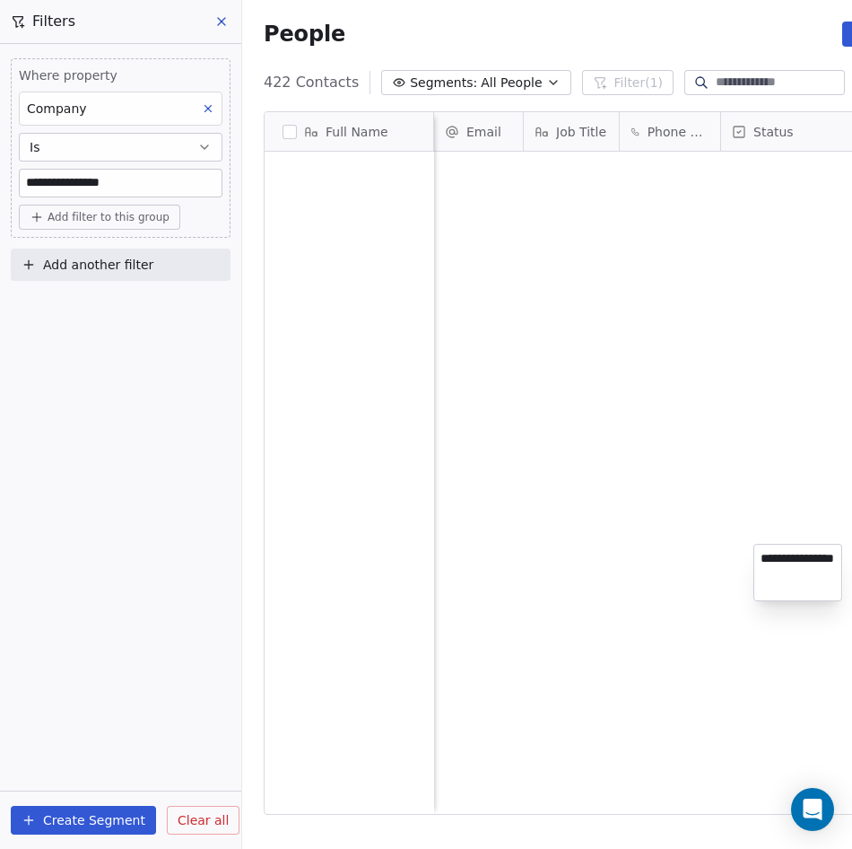
scroll to position [734, 739]
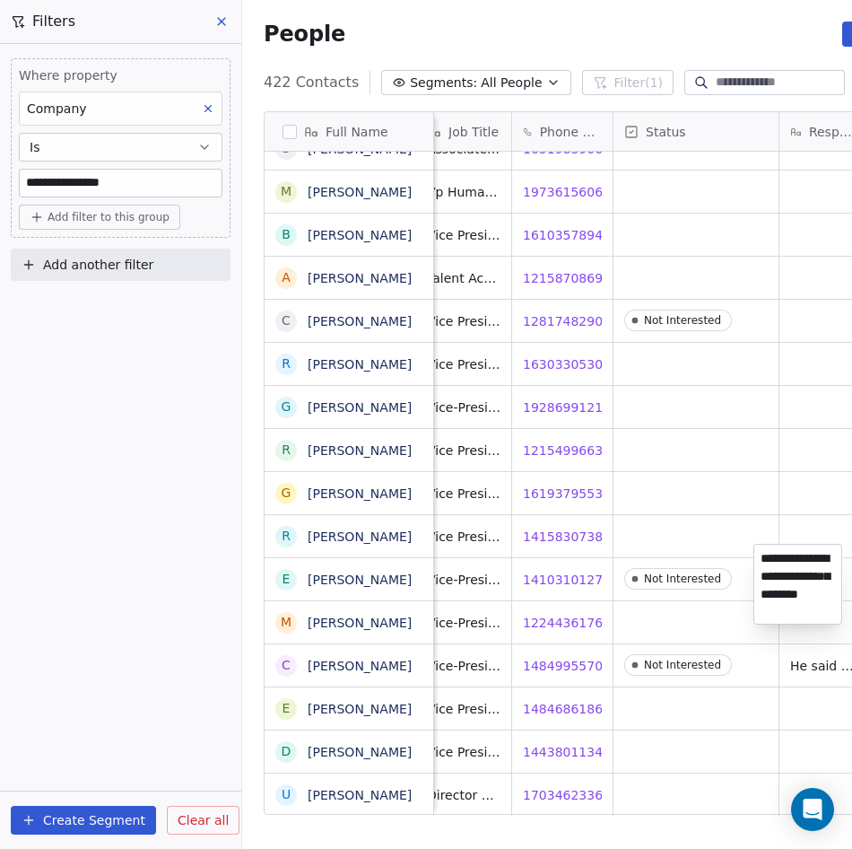
type textarea "**********"
click at [746, 449] on html "**********" at bounding box center [426, 424] width 852 height 849
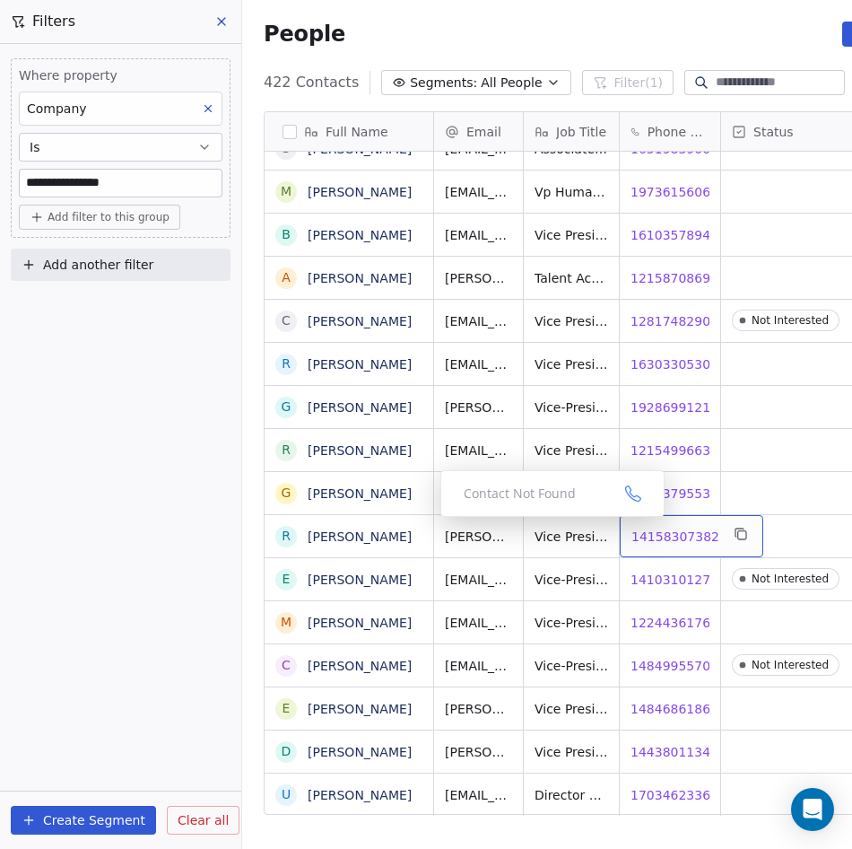
click at [674, 528] on span "14158307382" at bounding box center [676, 537] width 88 height 18
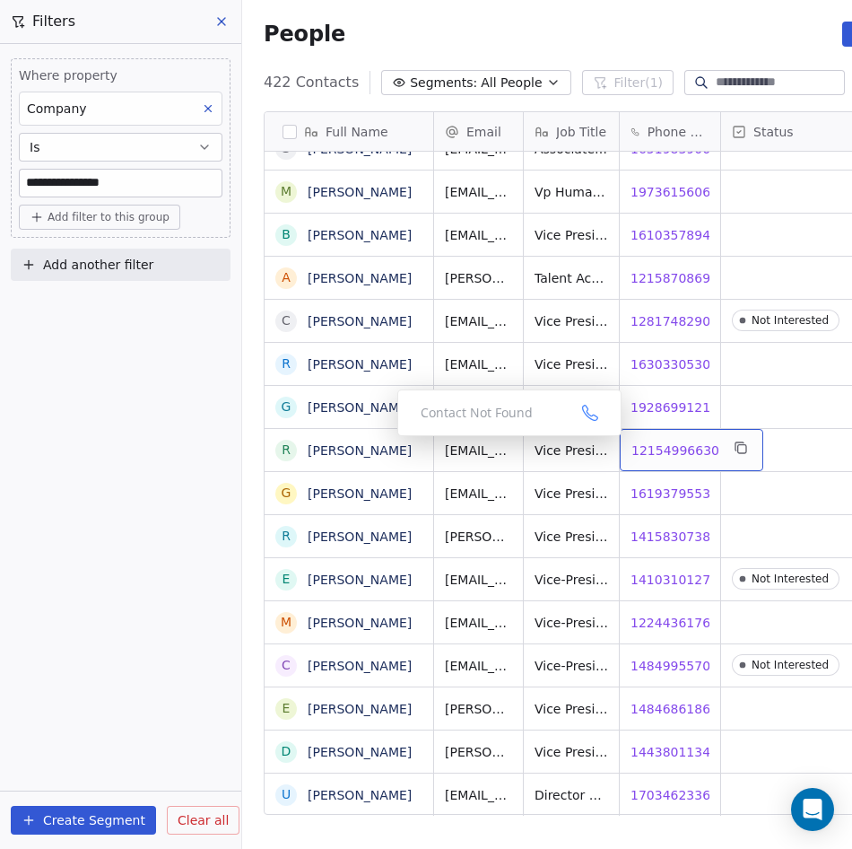
click at [669, 441] on span "12154996630" at bounding box center [676, 450] width 88 height 18
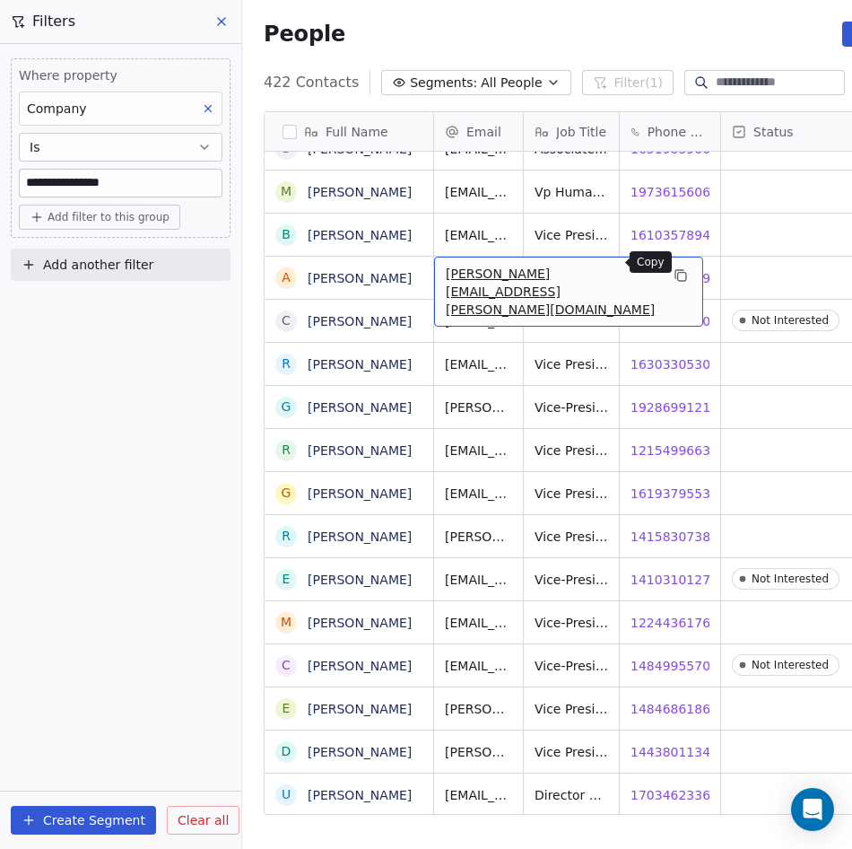
click at [678, 273] on icon "grid" at bounding box center [682, 277] width 8 height 8
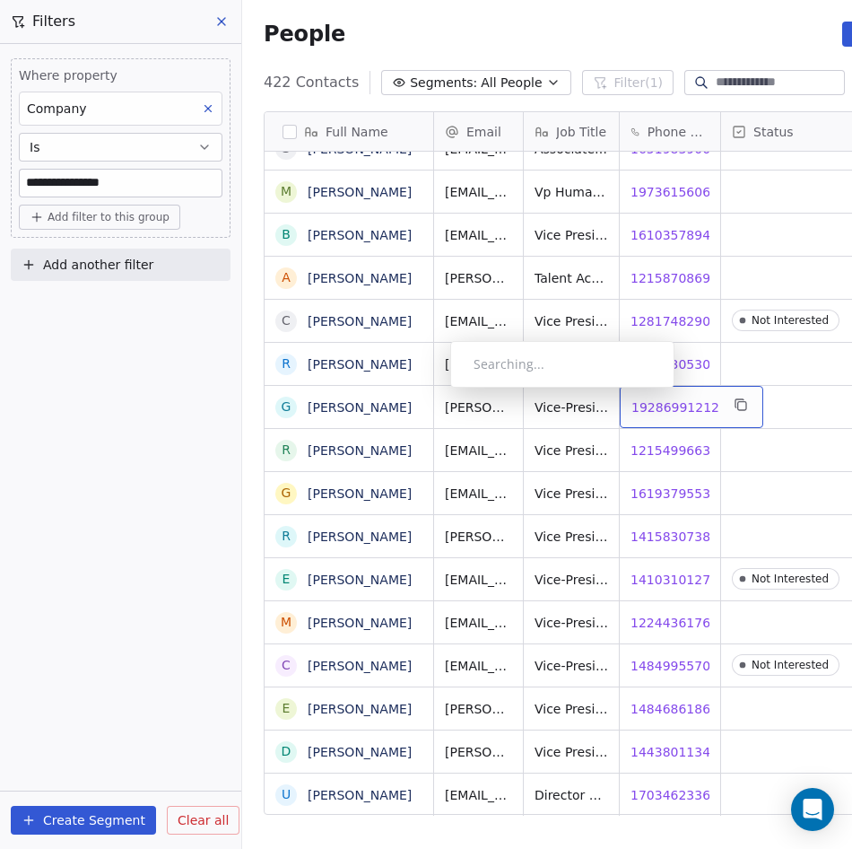
click at [682, 398] on span "19286991212" at bounding box center [676, 407] width 88 height 18
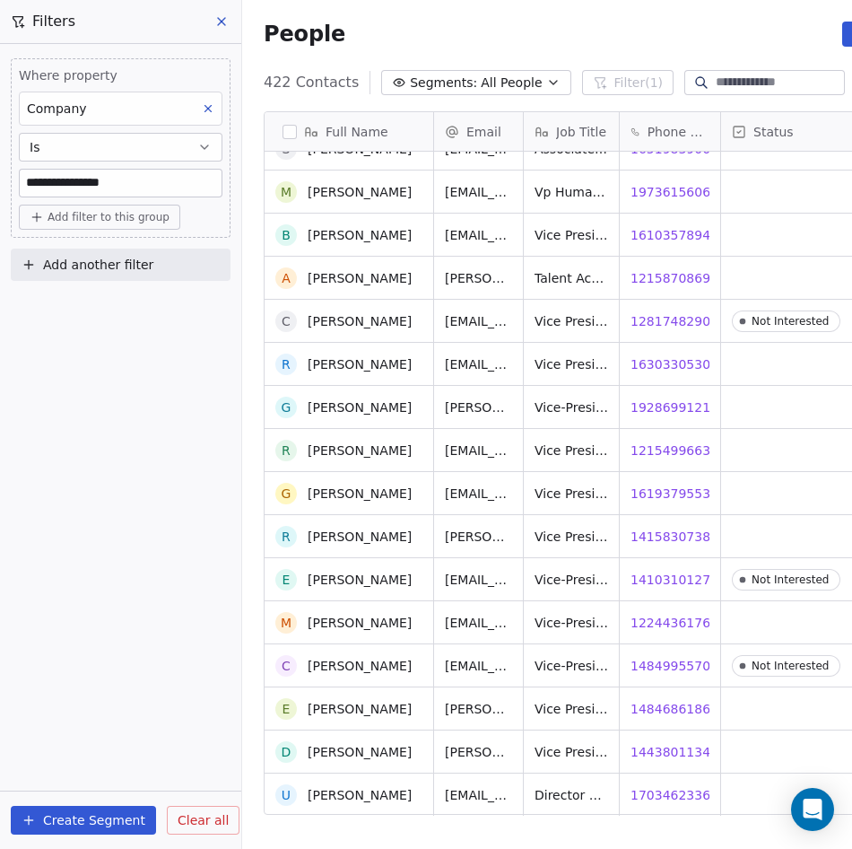
scroll to position [17418, 0]
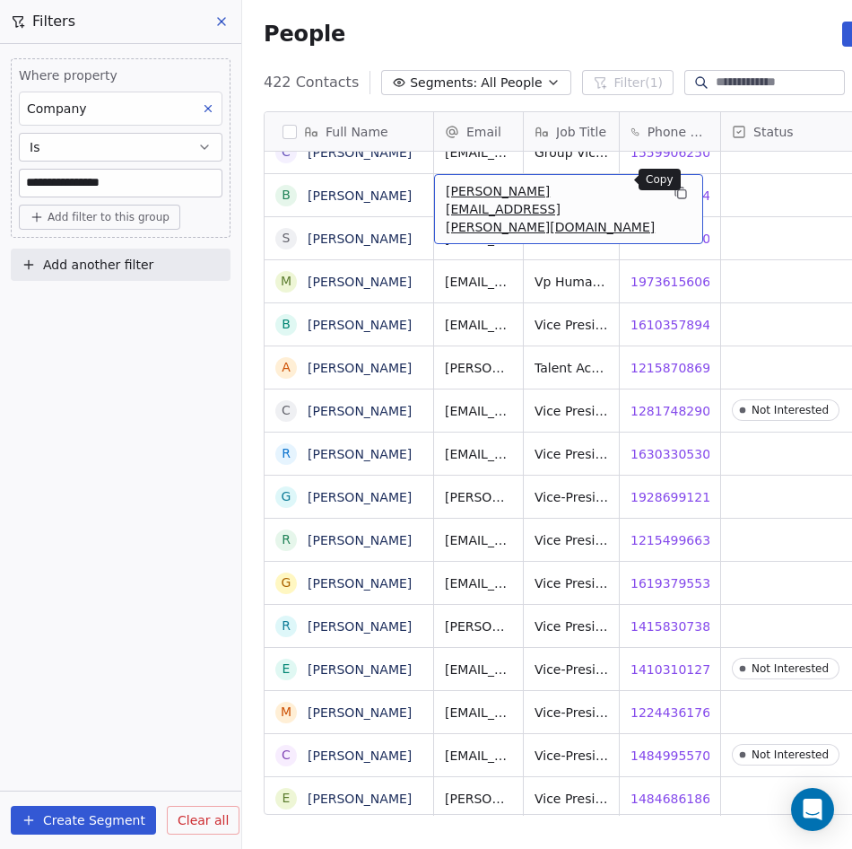
click at [674, 186] on icon "grid" at bounding box center [681, 193] width 14 height 14
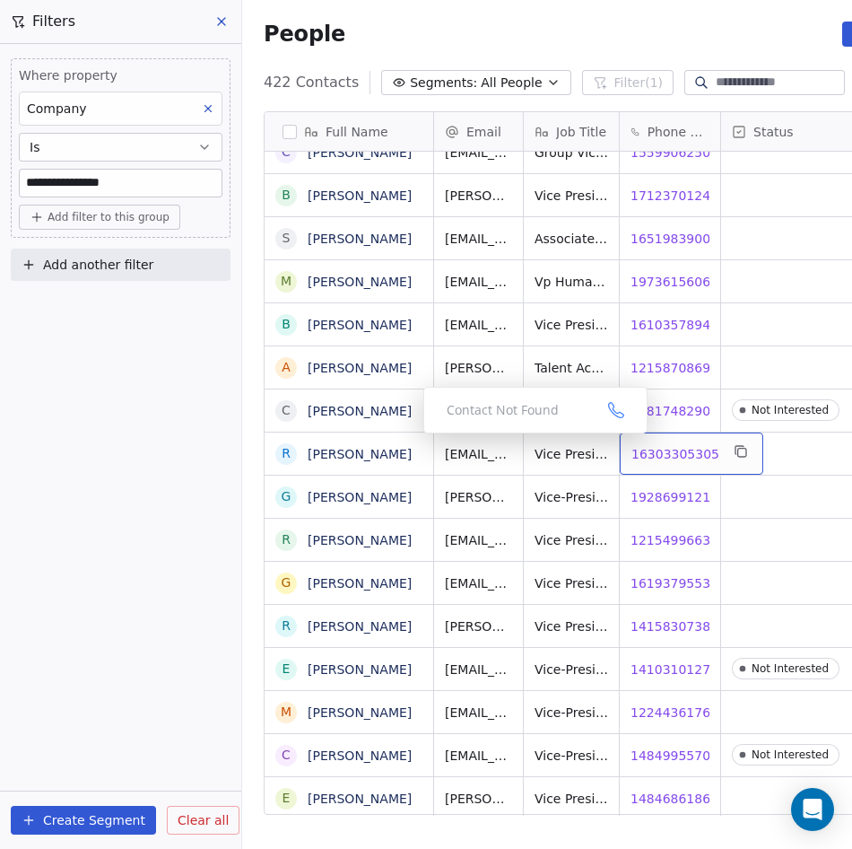
click at [657, 445] on span "16303305305" at bounding box center [676, 454] width 88 height 18
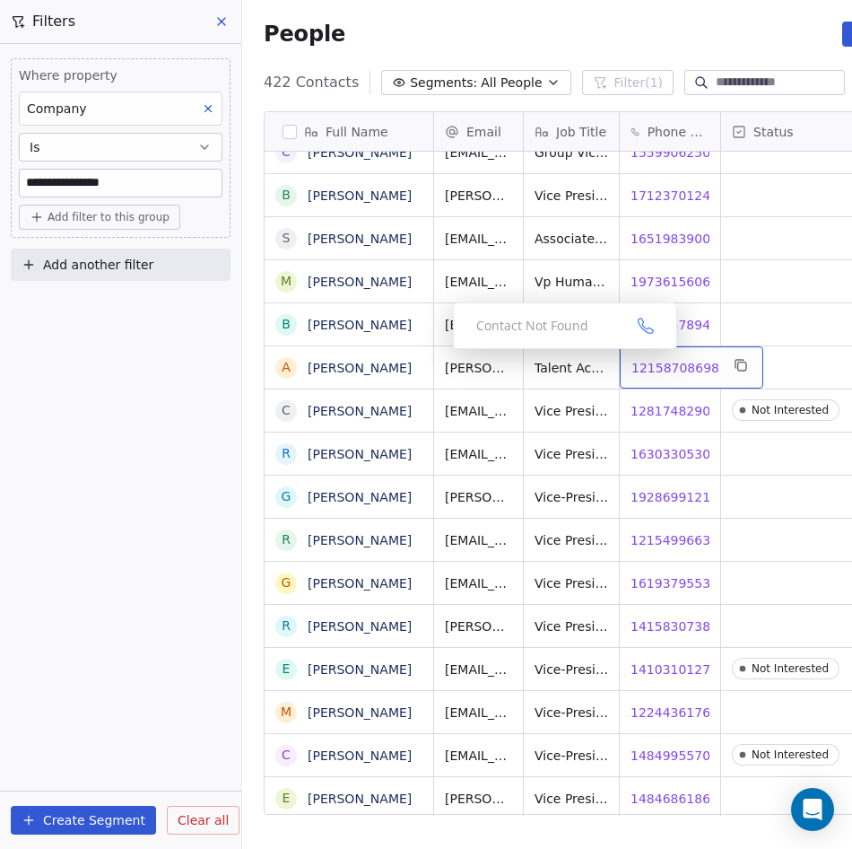
click at [686, 359] on span "12158708698" at bounding box center [676, 368] width 88 height 18
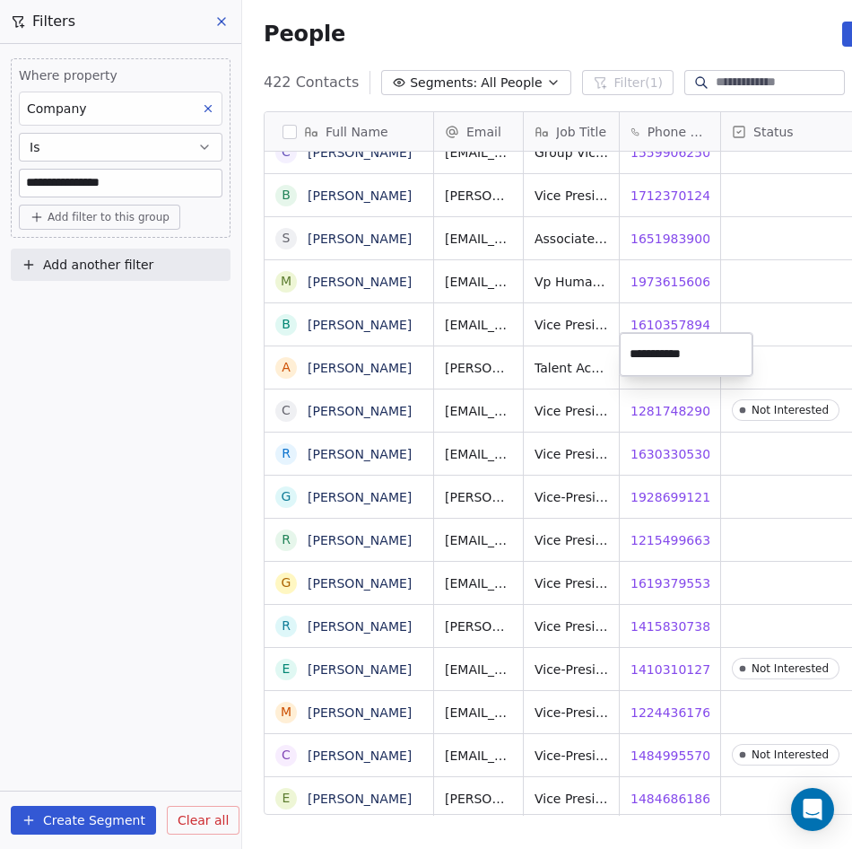
click at [673, 310] on html "**********" at bounding box center [426, 424] width 852 height 849
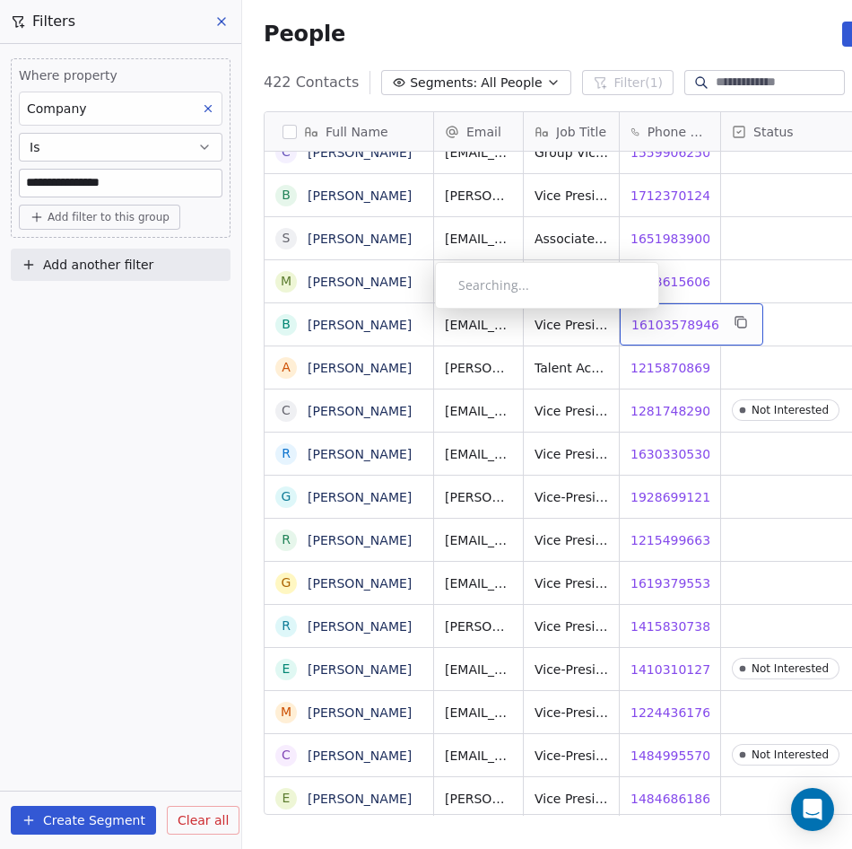
click at [668, 316] on span "16103578946" at bounding box center [676, 325] width 88 height 18
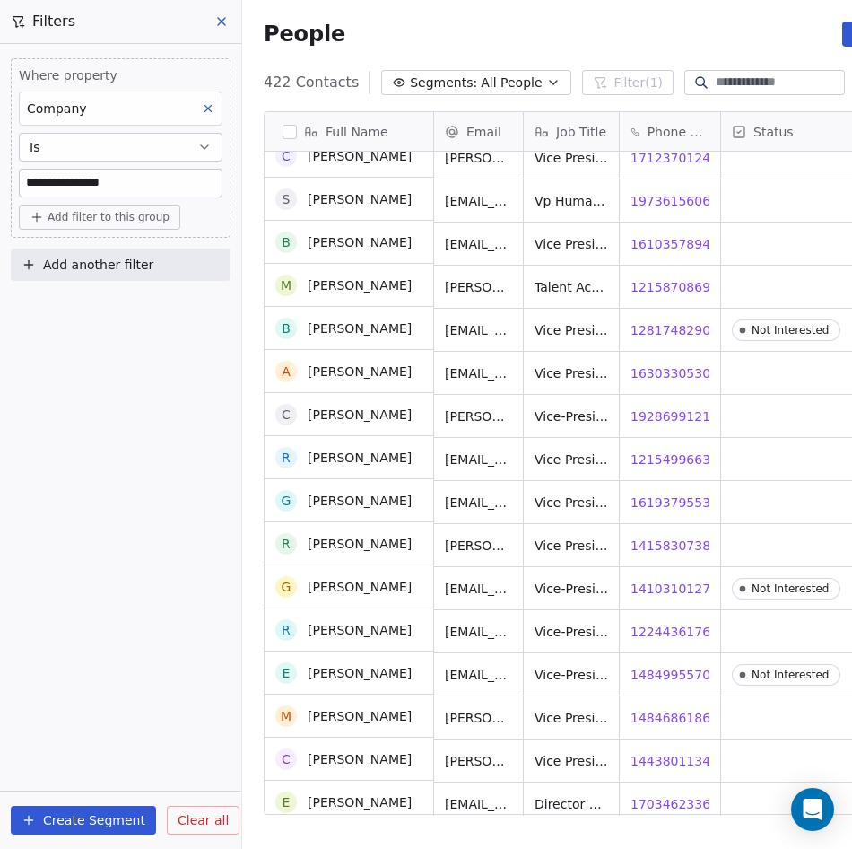
scroll to position [17329, 0]
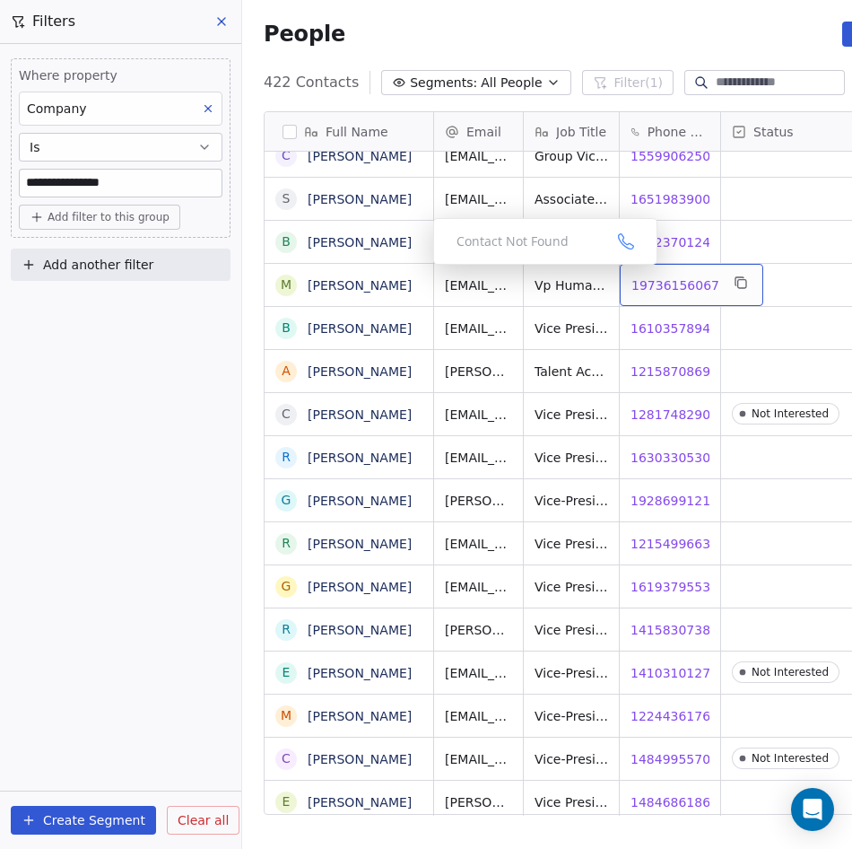
click at [667, 276] on span "19736156067" at bounding box center [676, 285] width 88 height 18
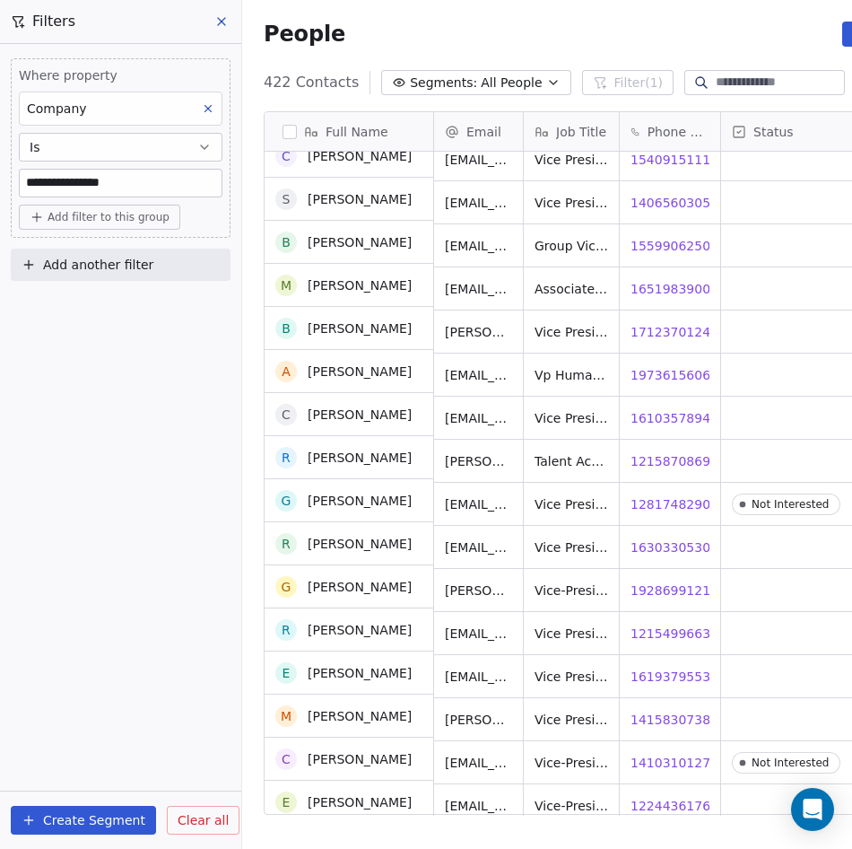
scroll to position [17239, 0]
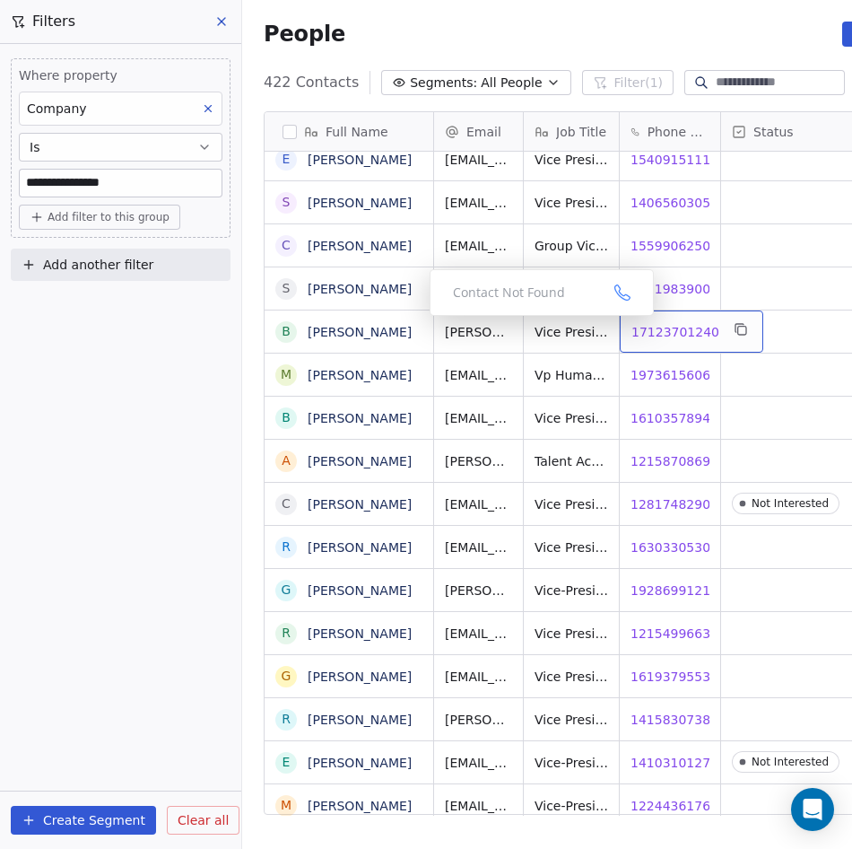
click at [663, 323] on span "17123701240" at bounding box center [676, 332] width 88 height 18
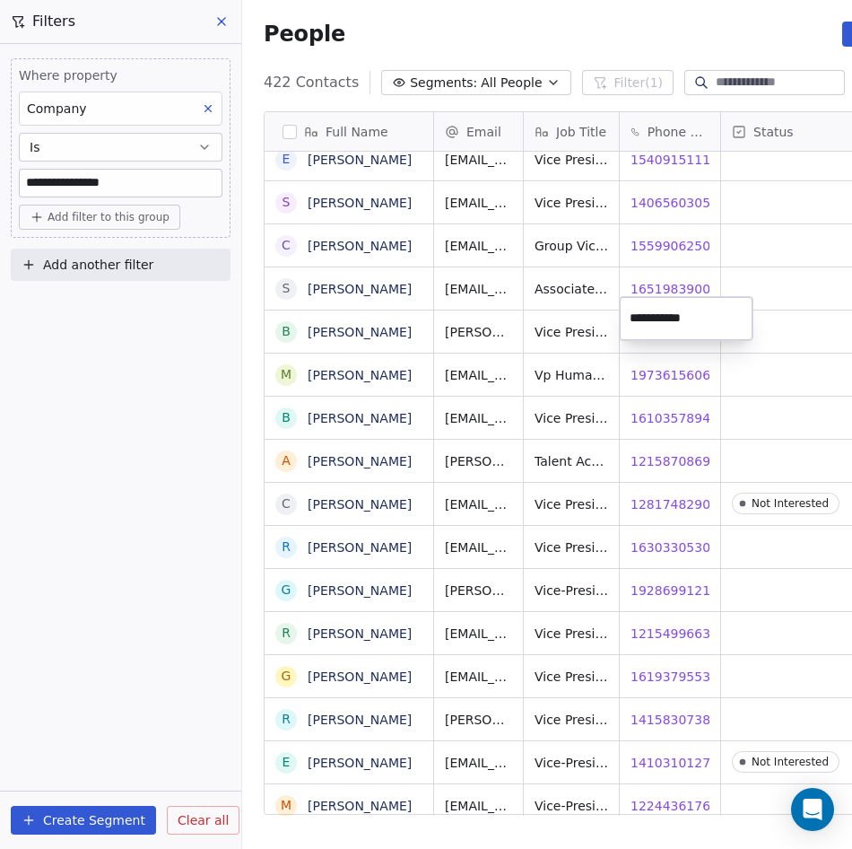
click at [587, 443] on html "**********" at bounding box center [426, 424] width 852 height 849
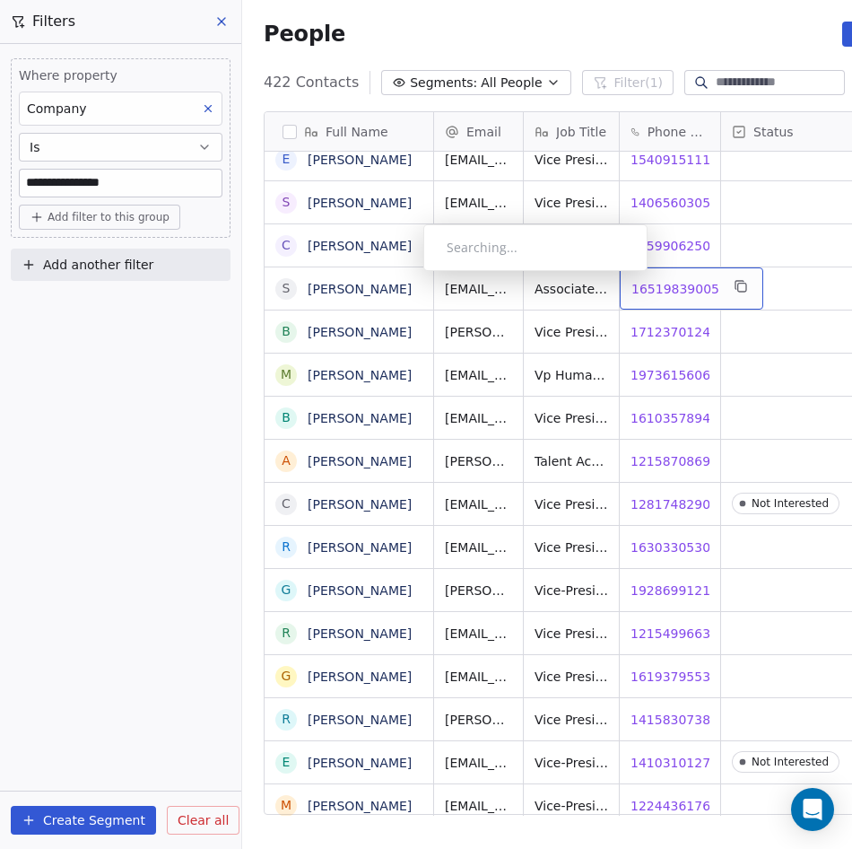
click at [657, 280] on span "16519839005" at bounding box center [676, 289] width 88 height 18
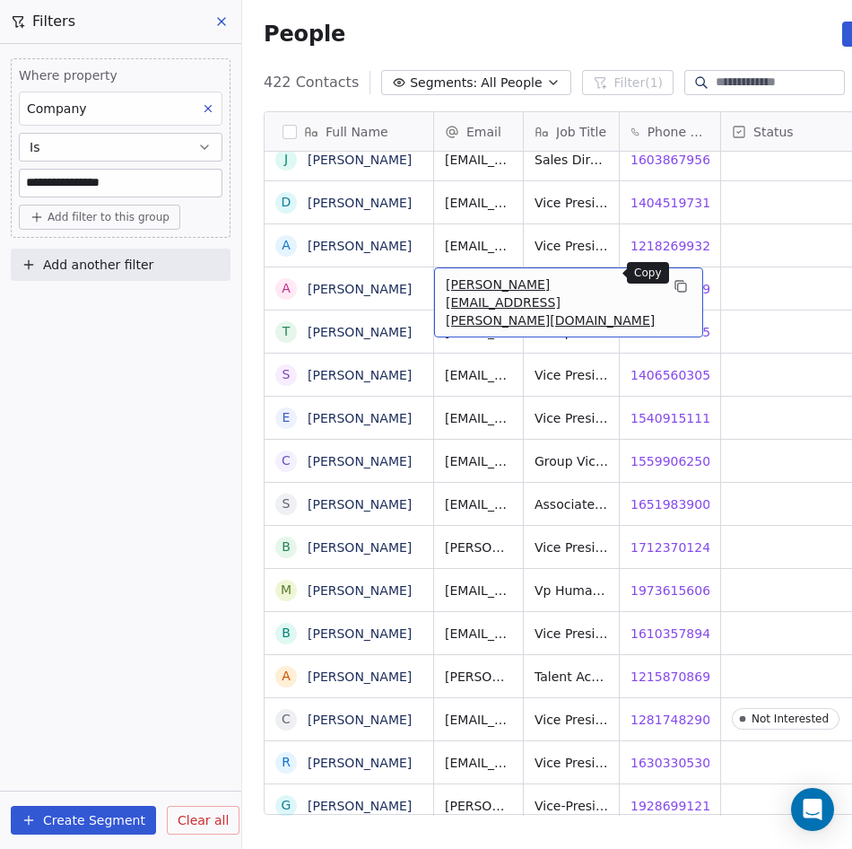
click at [674, 279] on icon "grid" at bounding box center [681, 286] width 14 height 14
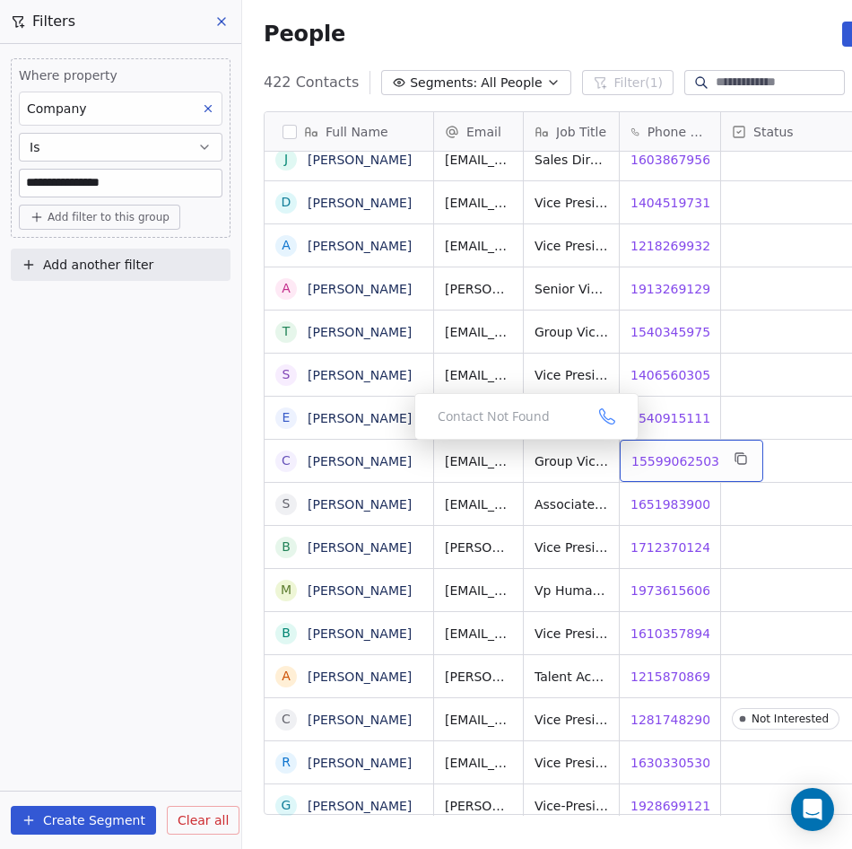
click at [650, 452] on span "15599062503" at bounding box center [676, 461] width 88 height 18
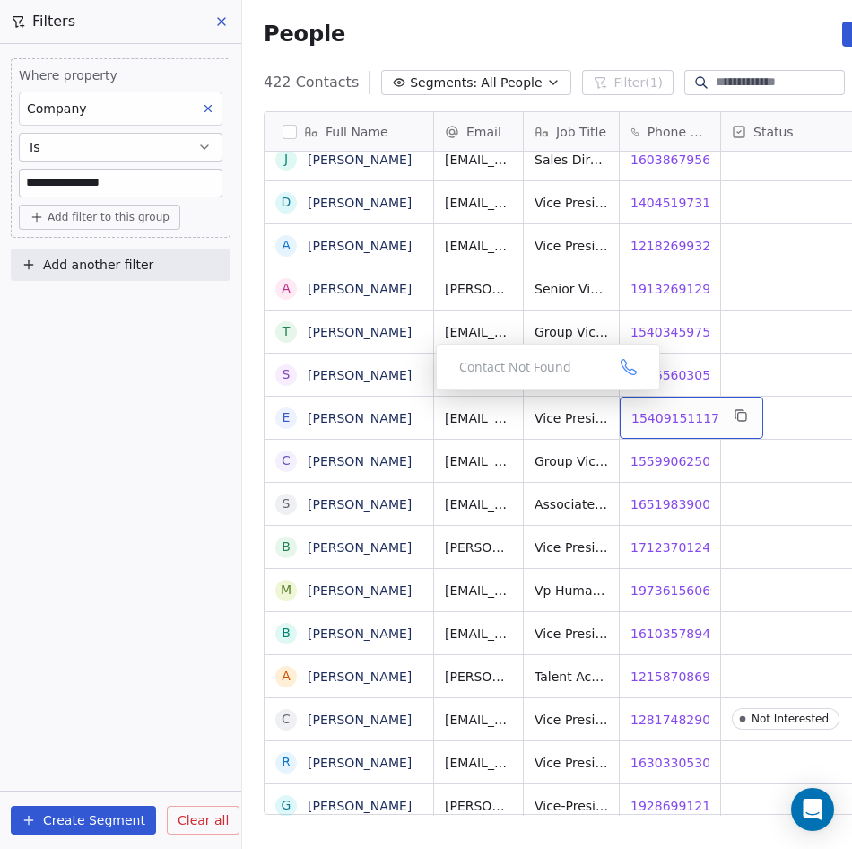
click at [670, 409] on span "15409151117" at bounding box center [676, 418] width 88 height 18
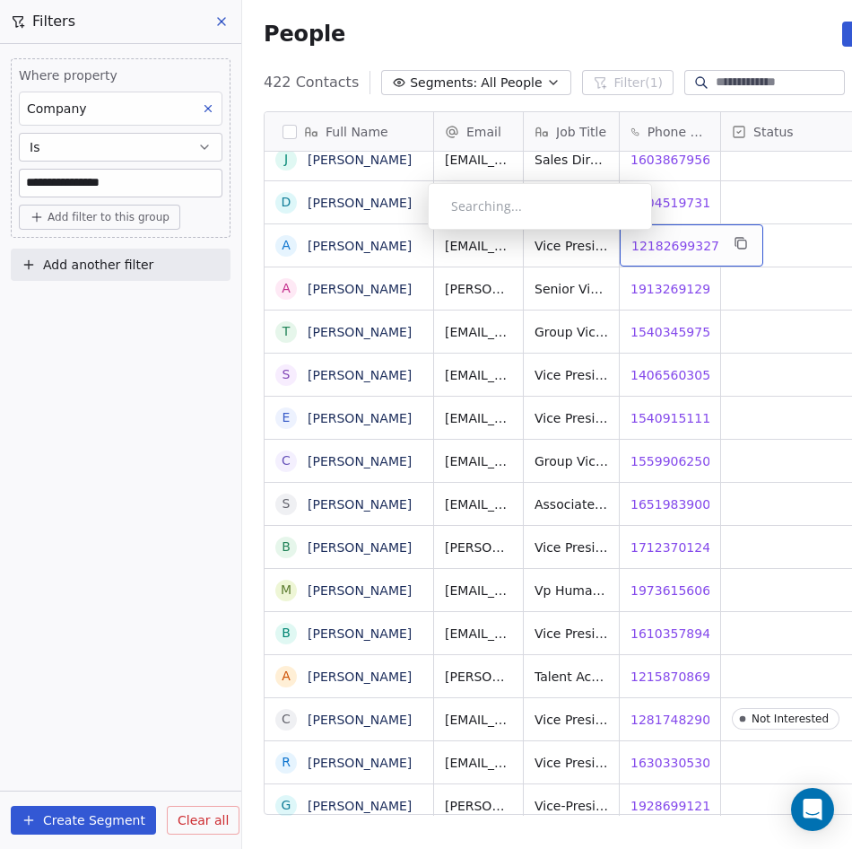
click at [661, 237] on span "12182699327" at bounding box center [676, 246] width 88 height 18
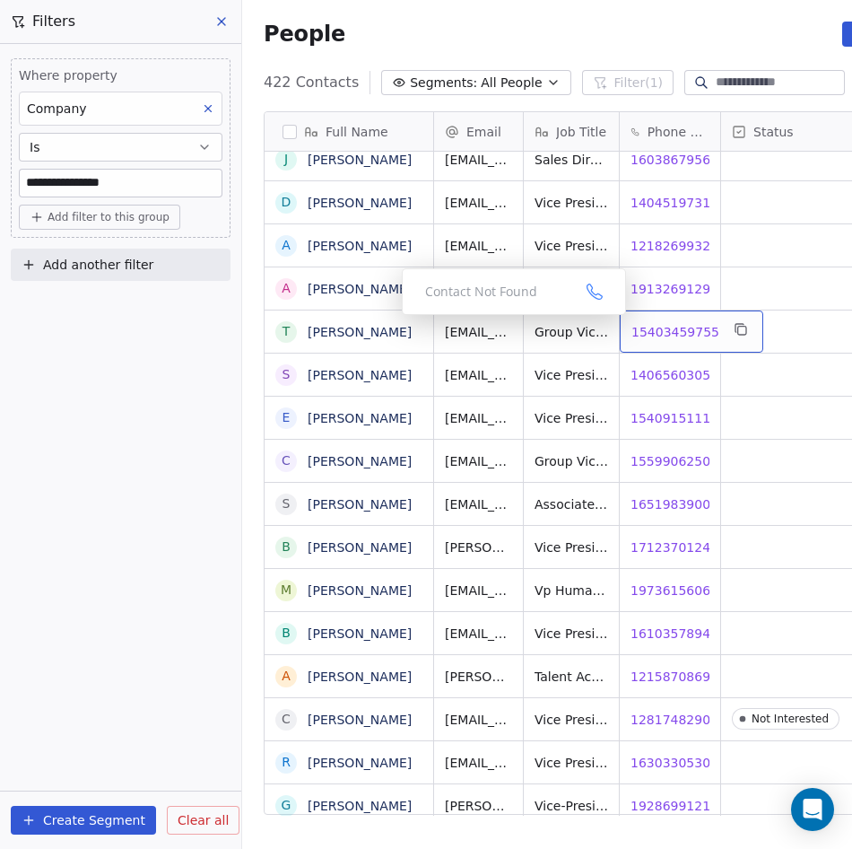
click at [676, 323] on span "15403459755" at bounding box center [676, 332] width 88 height 18
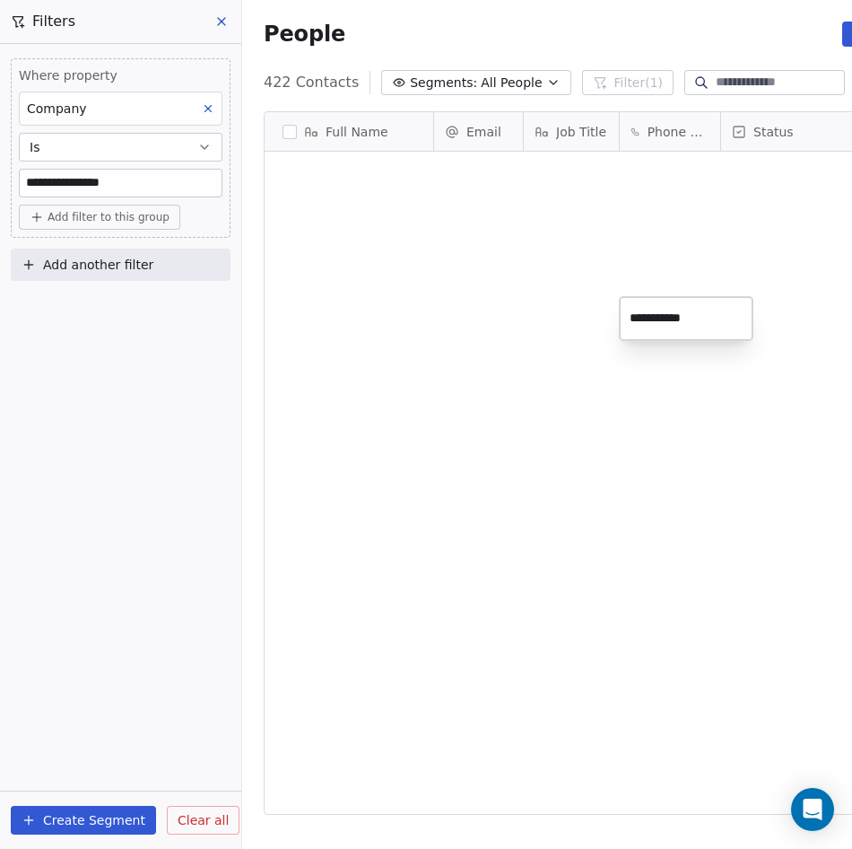
drag, startPoint x: 0, startPoint y: 0, endPoint x: 663, endPoint y: 369, distance: 758.6
click at [689, 355] on html "**********" at bounding box center [426, 424] width 852 height 849
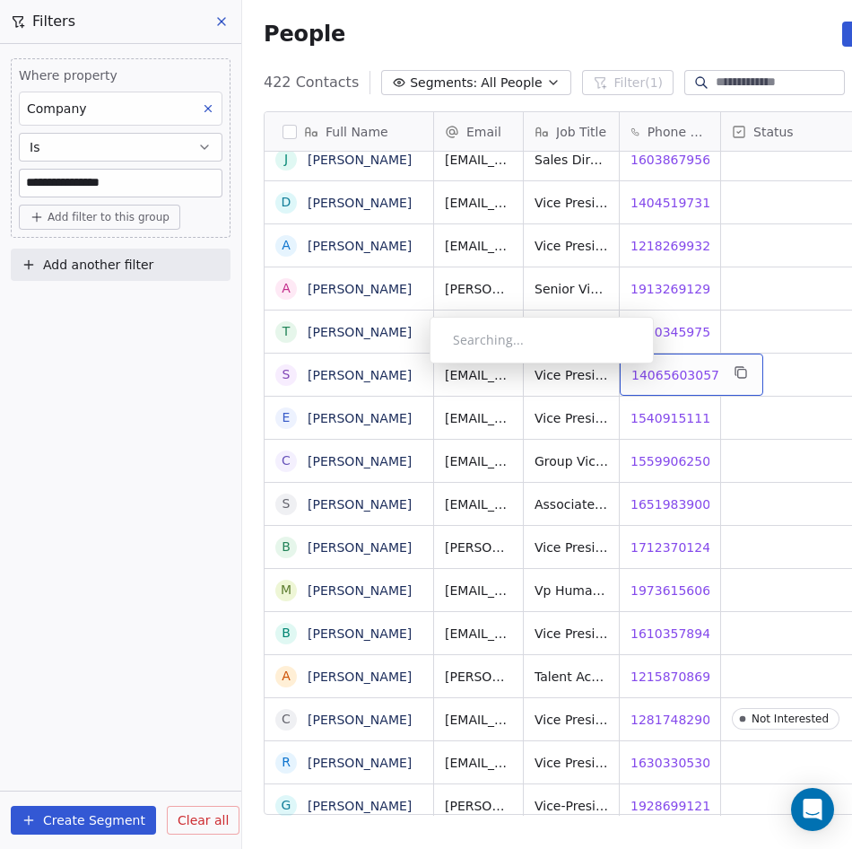
click at [663, 368] on span "14065603057" at bounding box center [676, 375] width 88 height 18
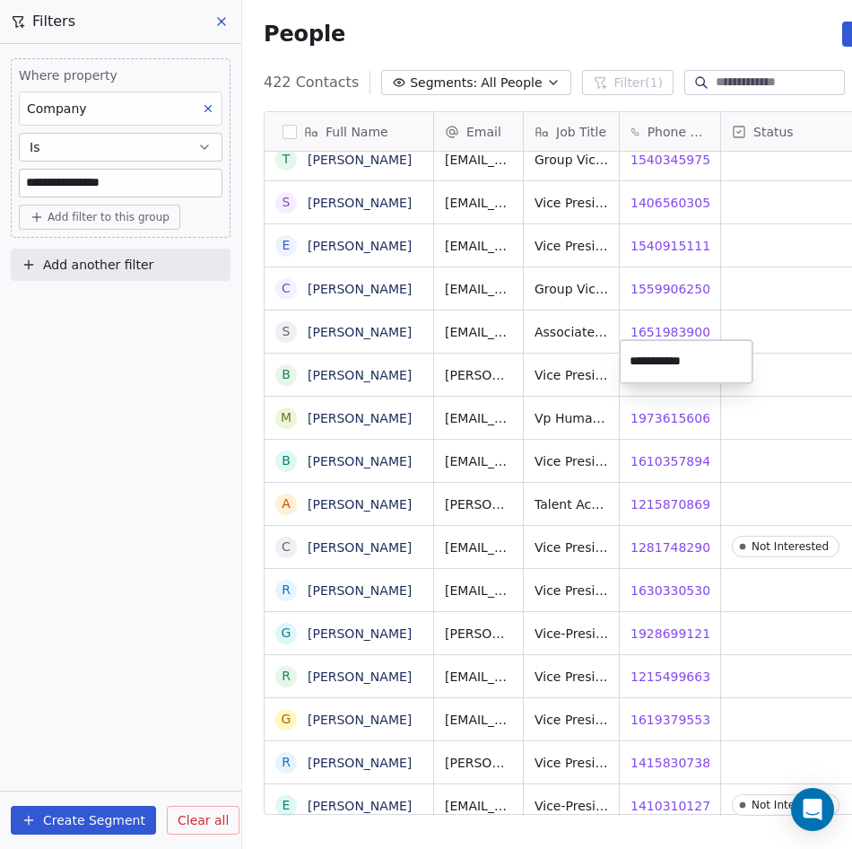
drag, startPoint x: 772, startPoint y: 432, endPoint x: 652, endPoint y: 430, distance: 119.3
click at [771, 434] on html "**********" at bounding box center [426, 424] width 852 height 849
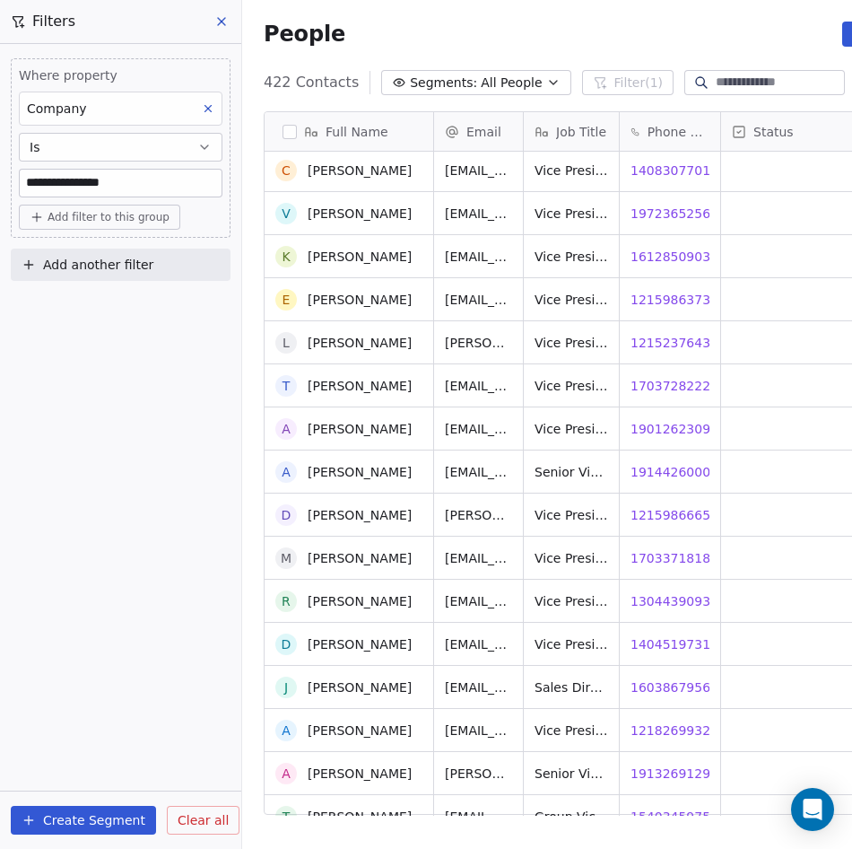
scroll to position [16521, 0]
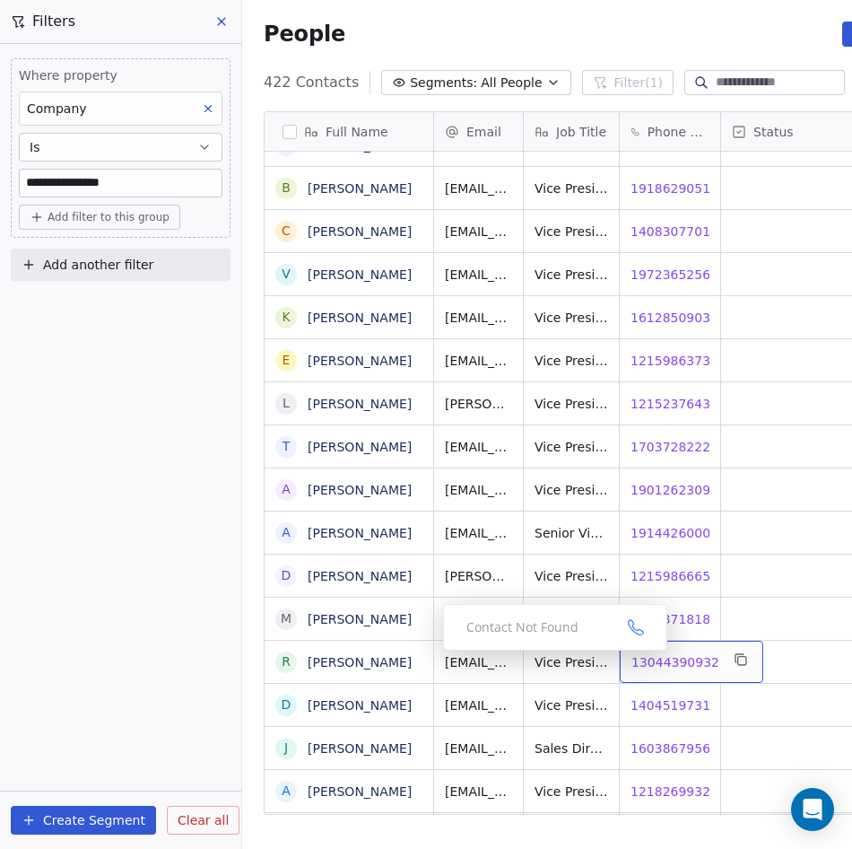
click at [672, 653] on span "13044390932" at bounding box center [676, 662] width 88 height 18
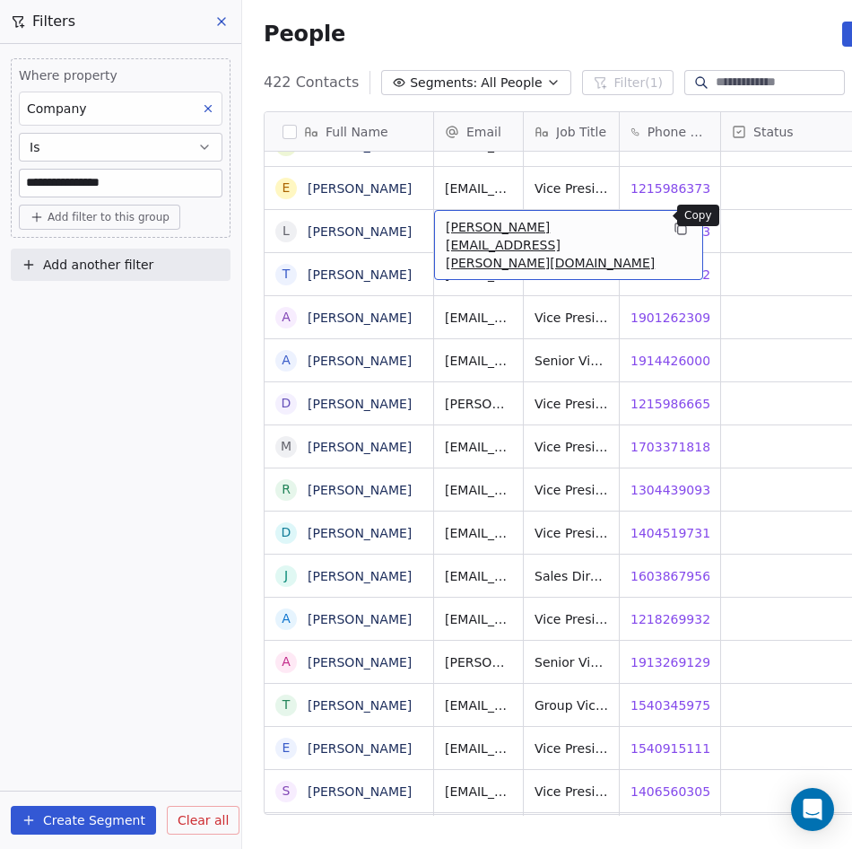
click at [678, 226] on icon "grid" at bounding box center [682, 230] width 8 height 8
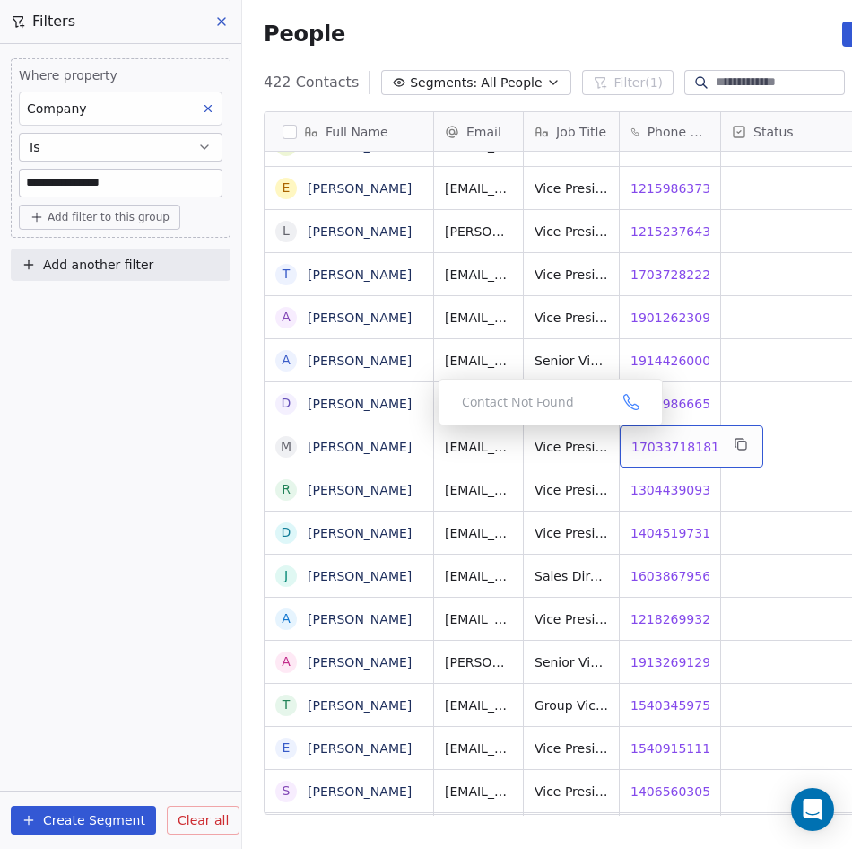
click at [672, 438] on span "17033718181" at bounding box center [676, 447] width 88 height 18
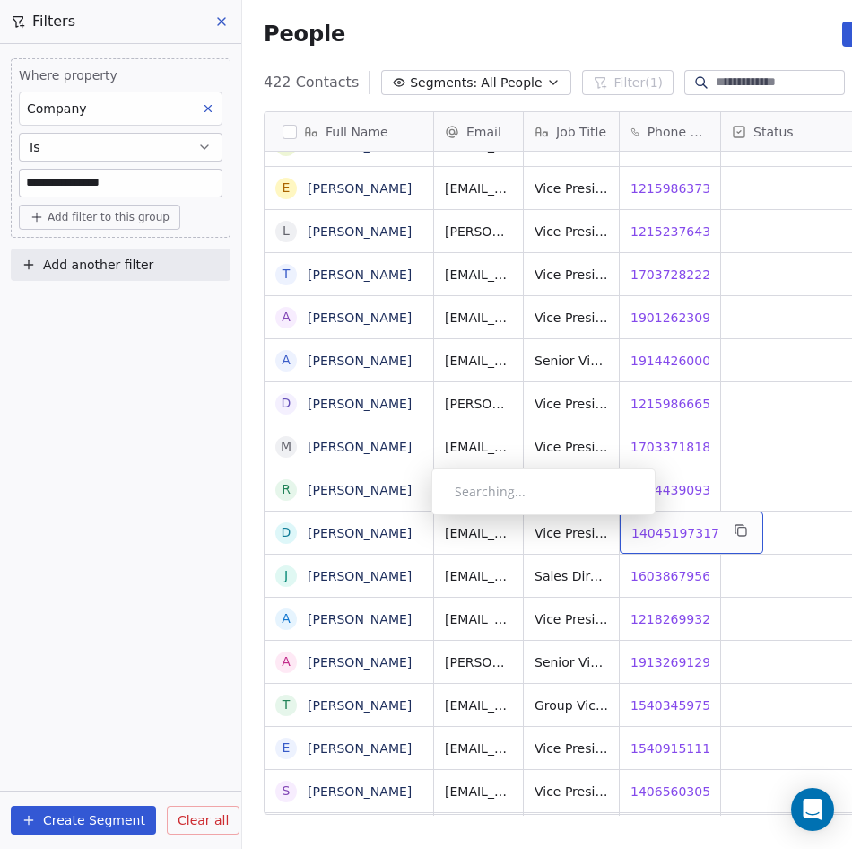
click at [666, 524] on span "14045197317" at bounding box center [676, 533] width 88 height 18
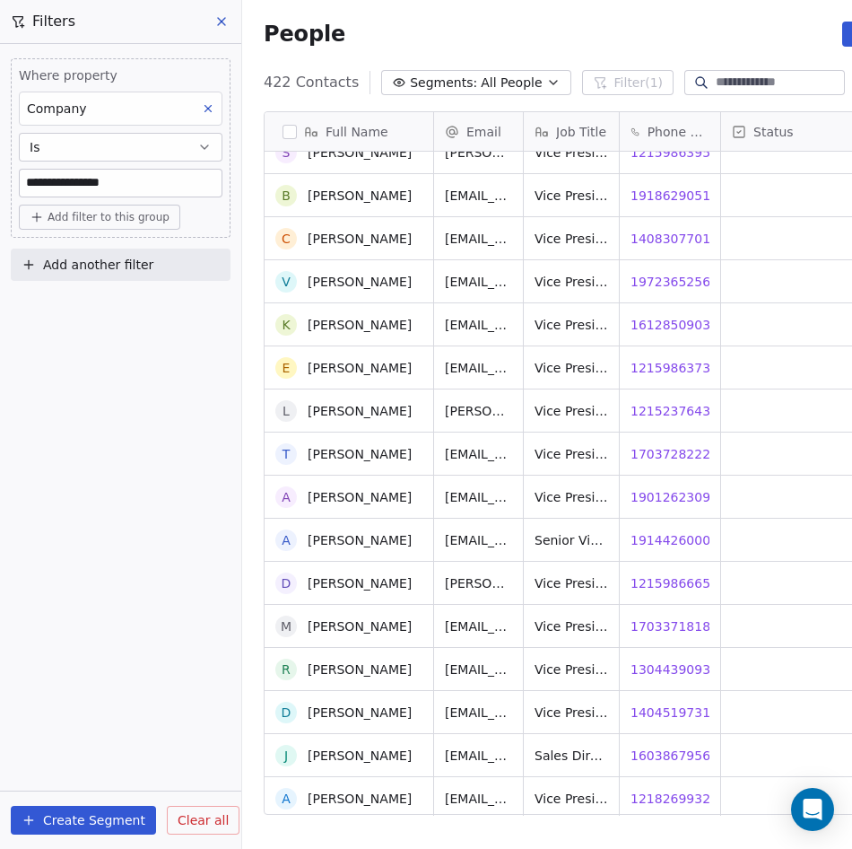
scroll to position [16252, 0]
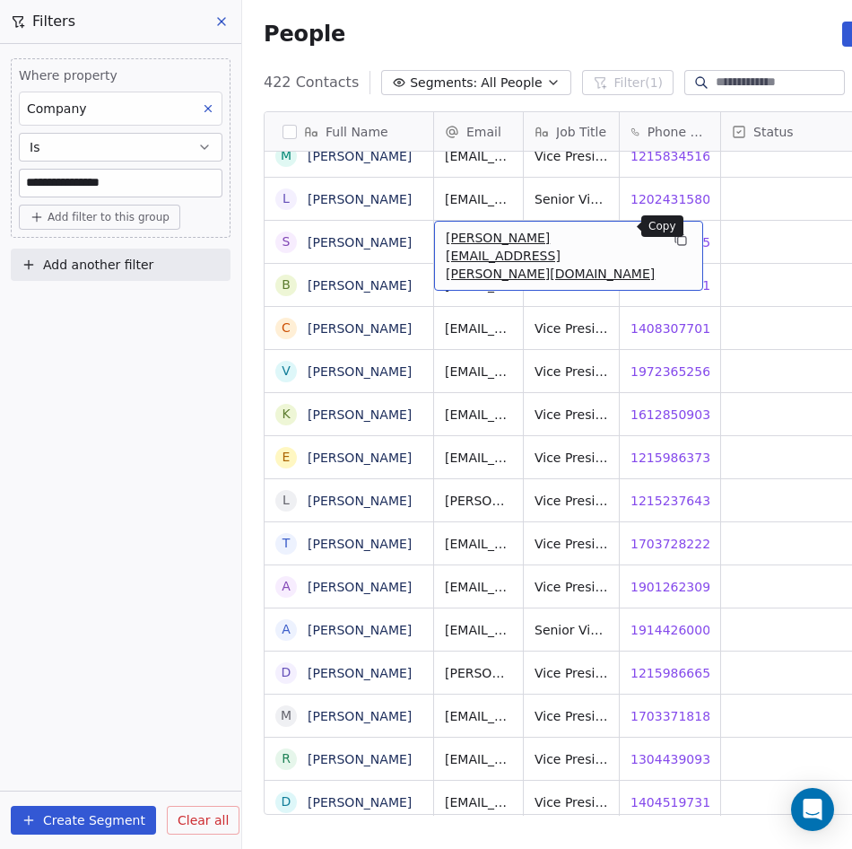
click at [678, 237] on icon "grid" at bounding box center [682, 241] width 8 height 8
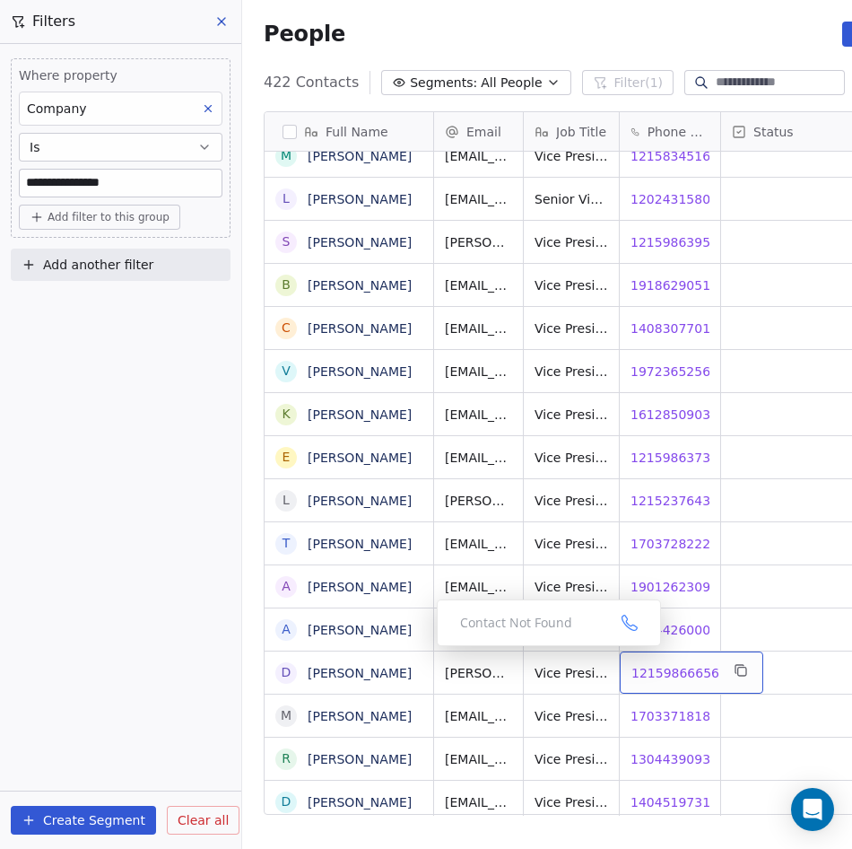
click at [670, 664] on span "12159866656" at bounding box center [676, 673] width 88 height 18
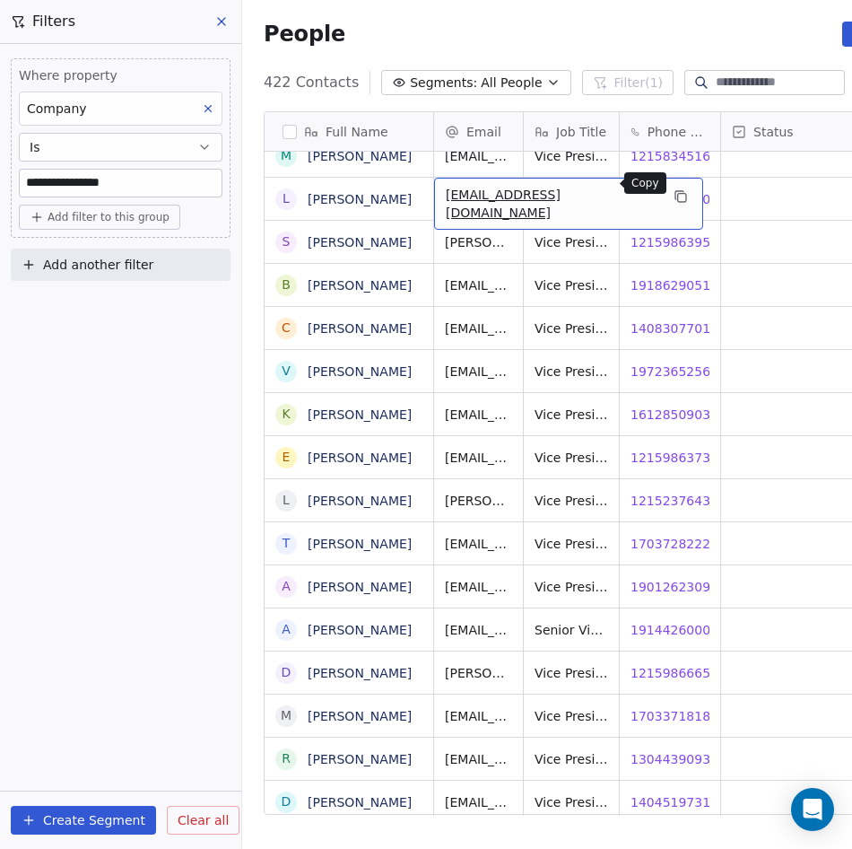
click at [674, 189] on icon "grid" at bounding box center [681, 196] width 14 height 14
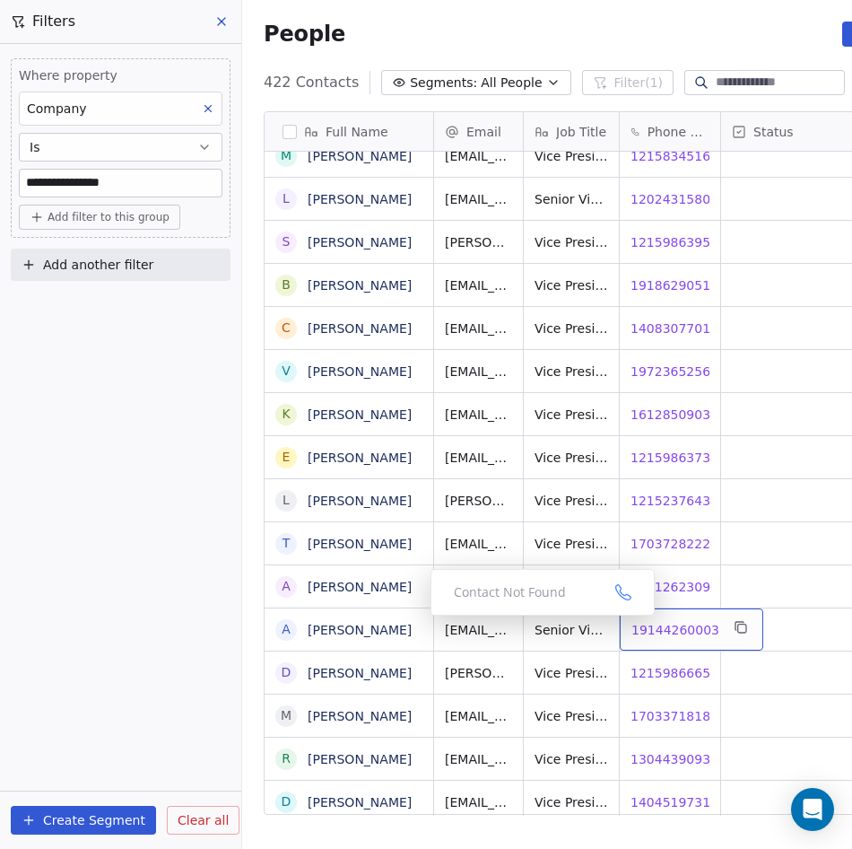
click at [664, 621] on span "19144260003" at bounding box center [676, 630] width 88 height 18
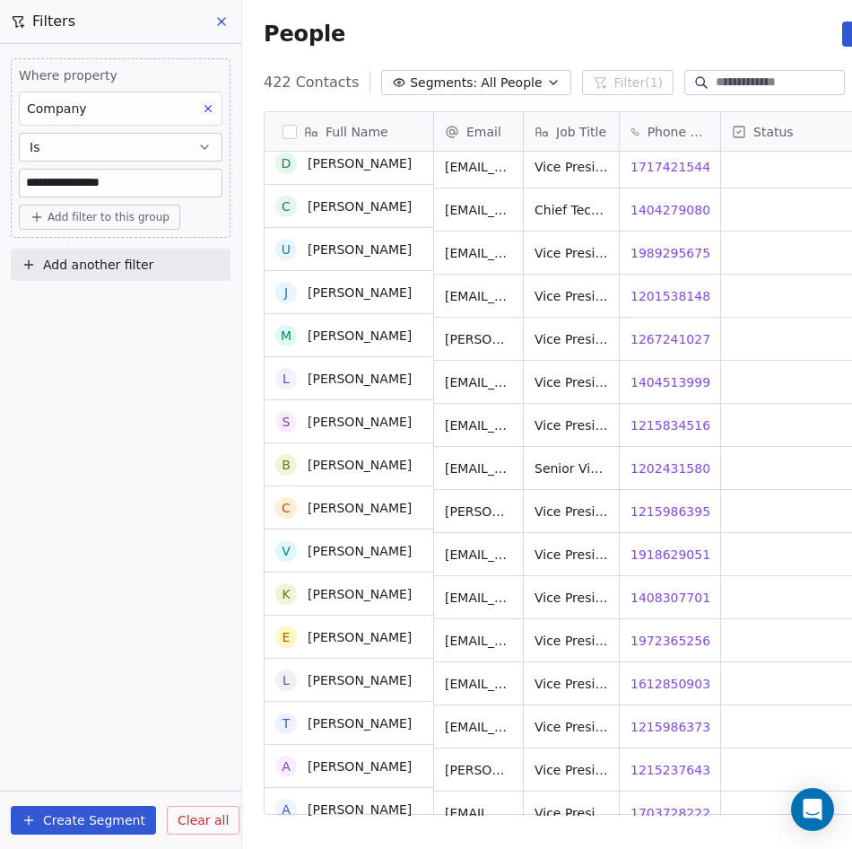
scroll to position [15983, 0]
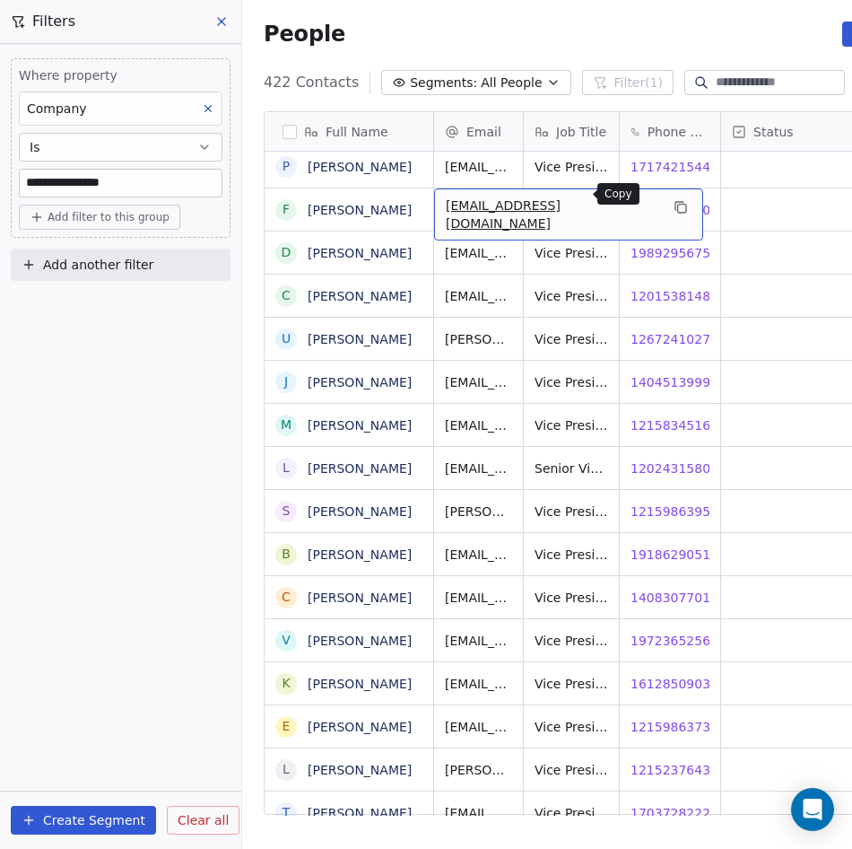
click at [674, 200] on icon "grid" at bounding box center [681, 207] width 14 height 14
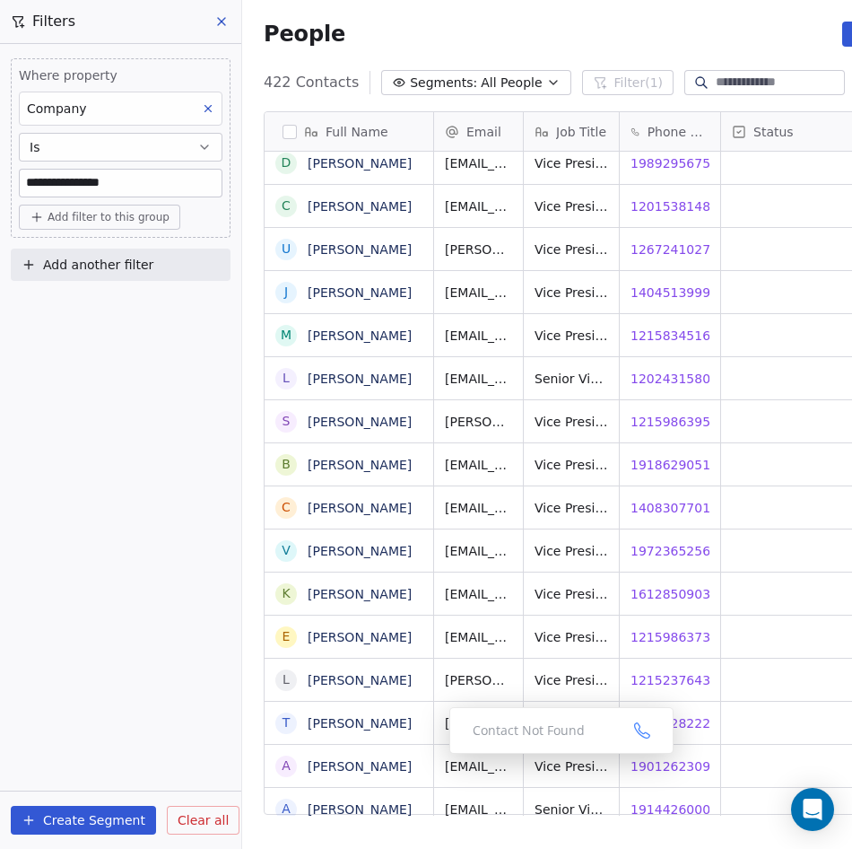
scroll to position [16097, 0]
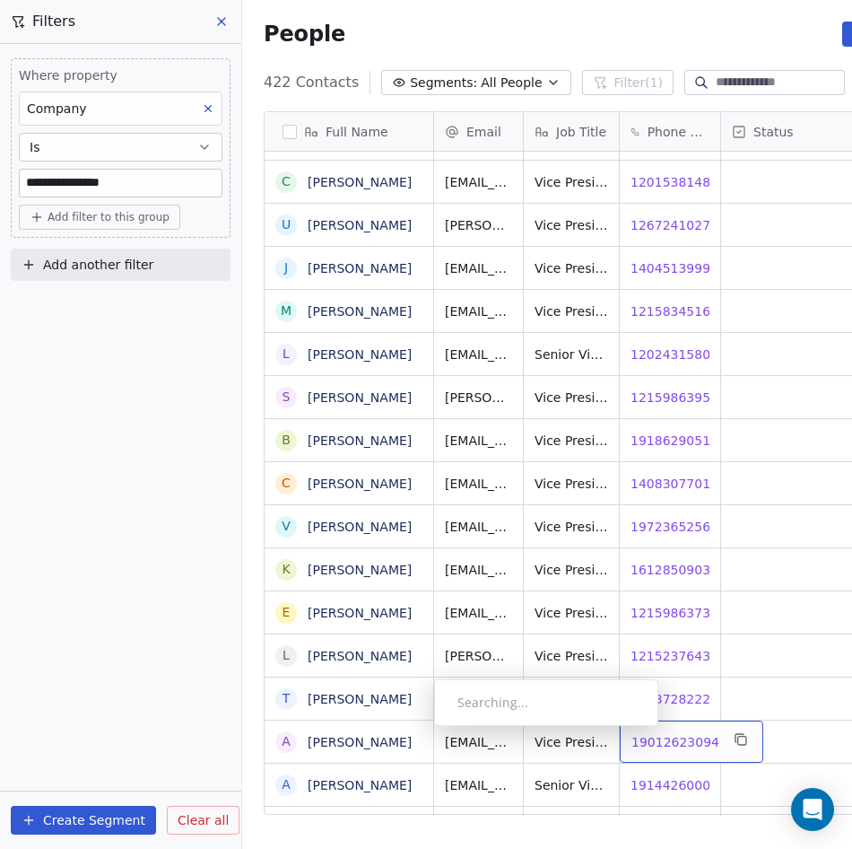
click at [667, 733] on span "19012623094" at bounding box center [676, 742] width 88 height 18
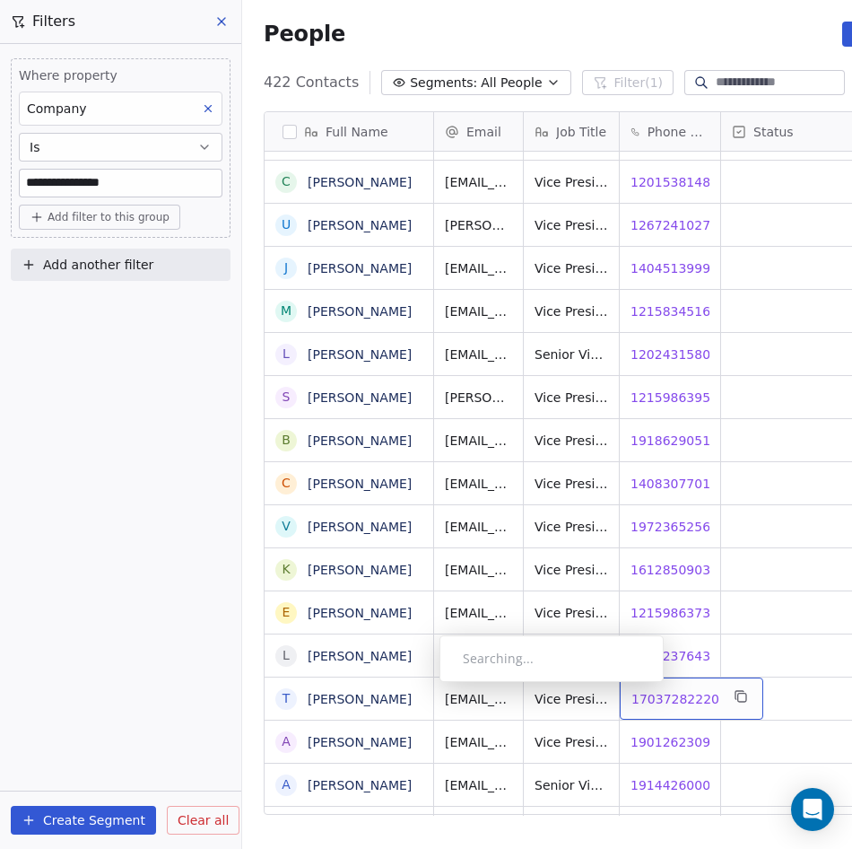
click at [673, 690] on span "17037282220" at bounding box center [676, 699] width 88 height 18
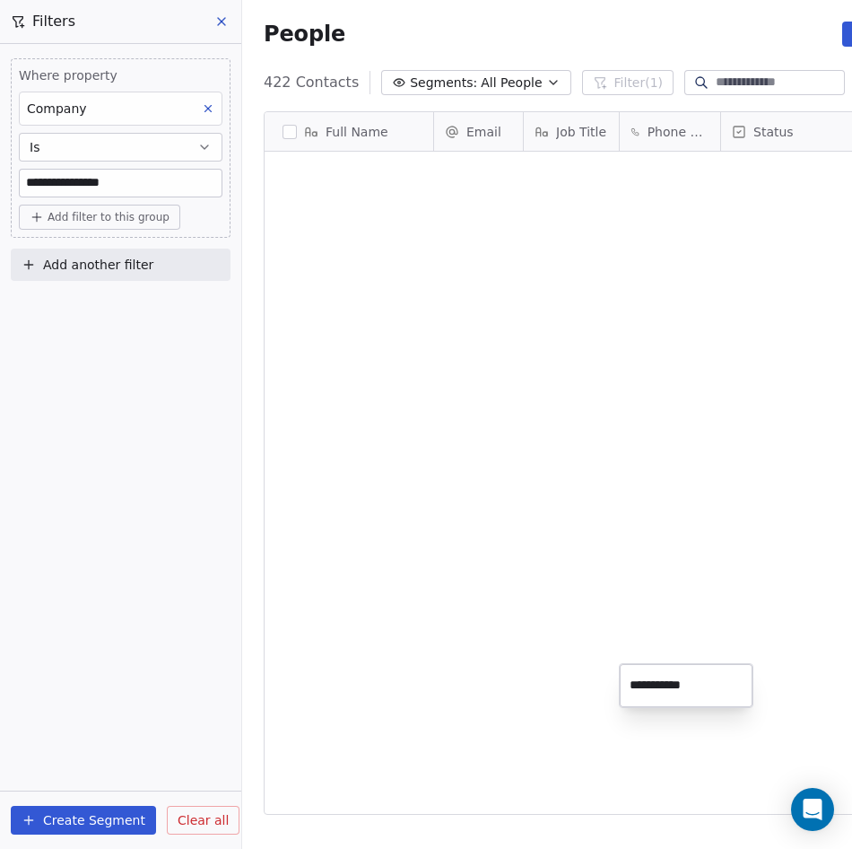
scroll to position [734, 739]
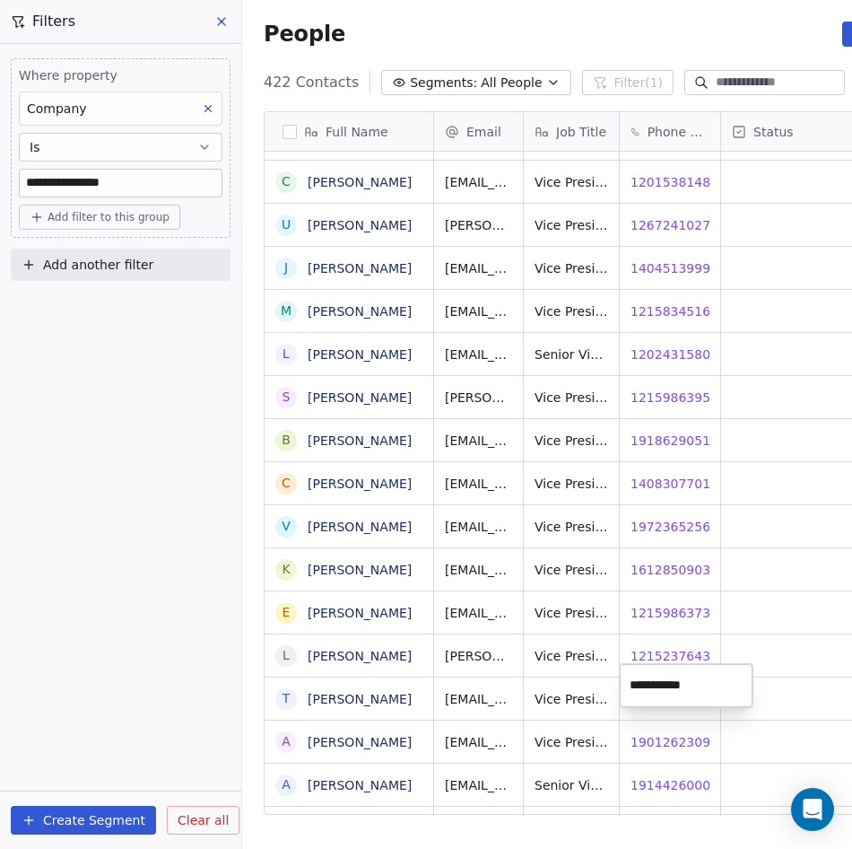
drag, startPoint x: 797, startPoint y: 516, endPoint x: 782, endPoint y: 515, distance: 14.4
click at [797, 516] on html "**********" at bounding box center [426, 424] width 852 height 849
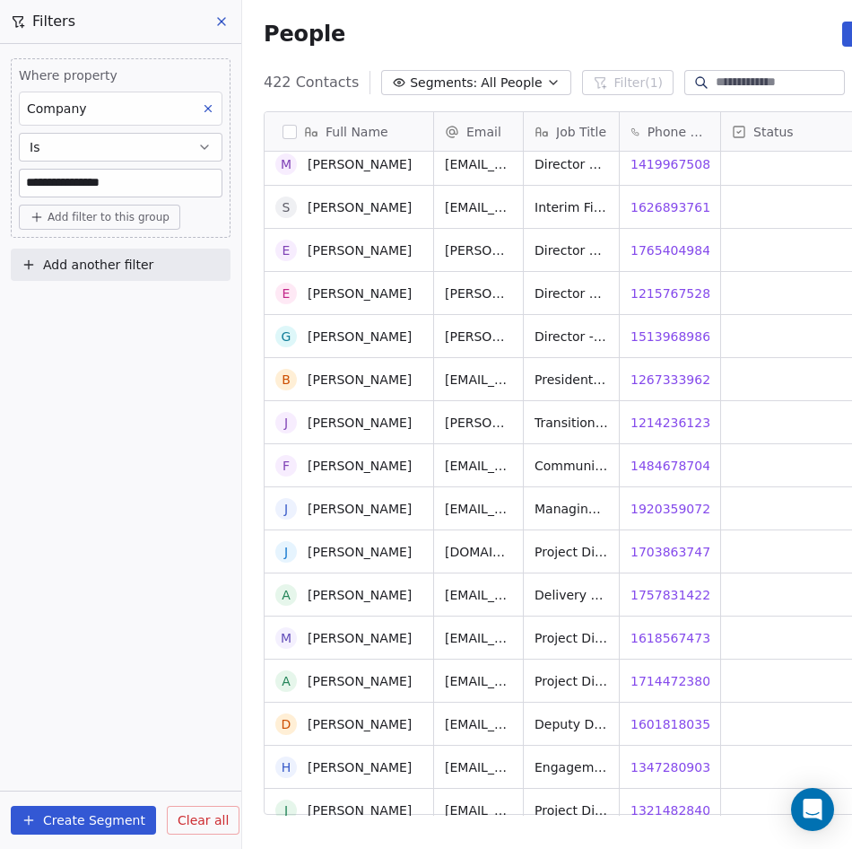
scroll to position [11970, 0]
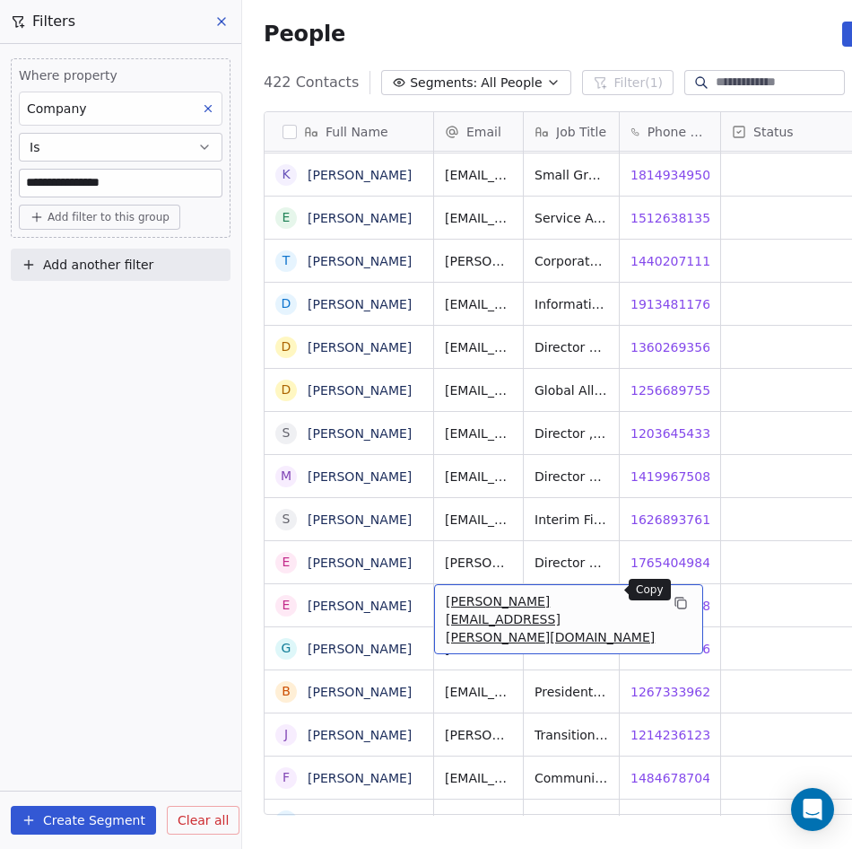
click at [678, 600] on icon "grid" at bounding box center [682, 604] width 8 height 8
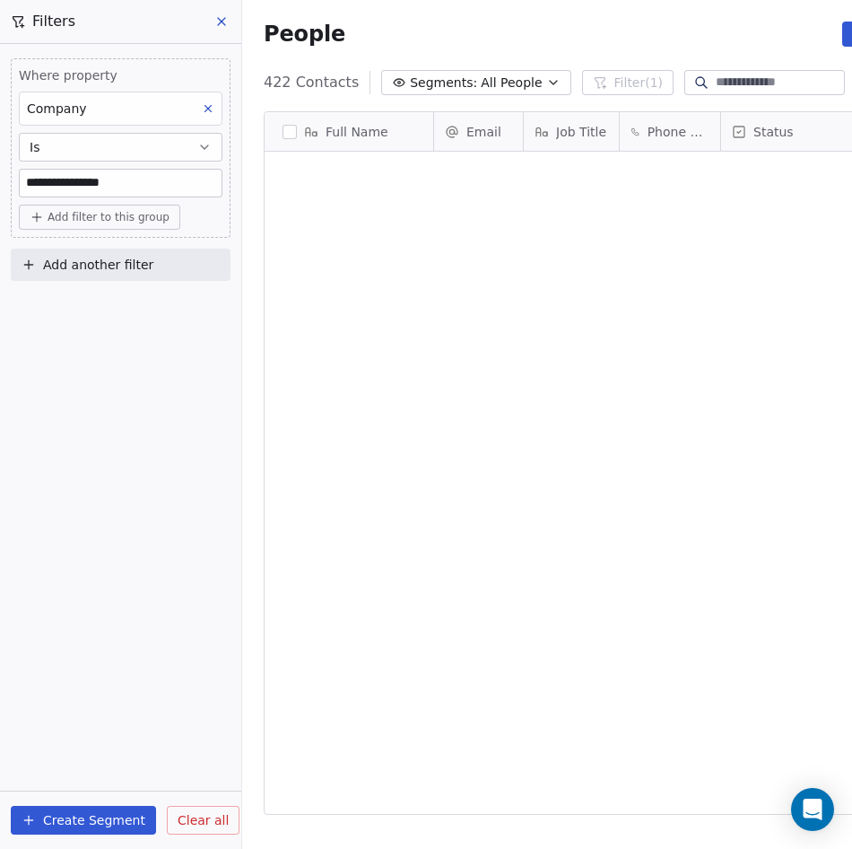
scroll to position [734, 739]
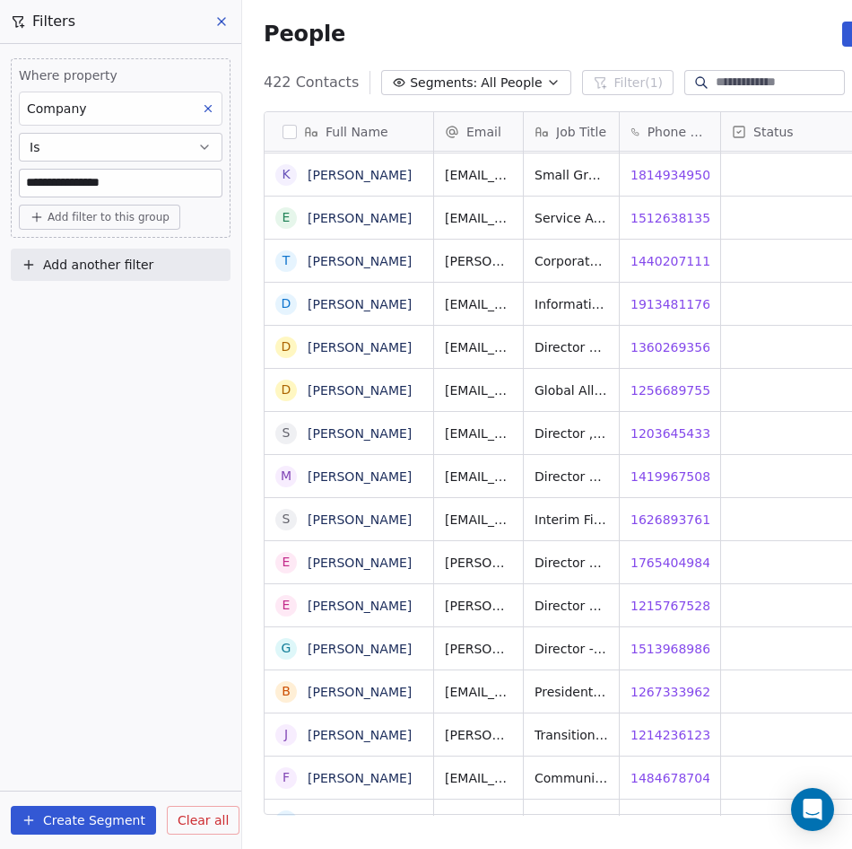
click at [761, 78] on input at bounding box center [779, 83] width 126 height 18
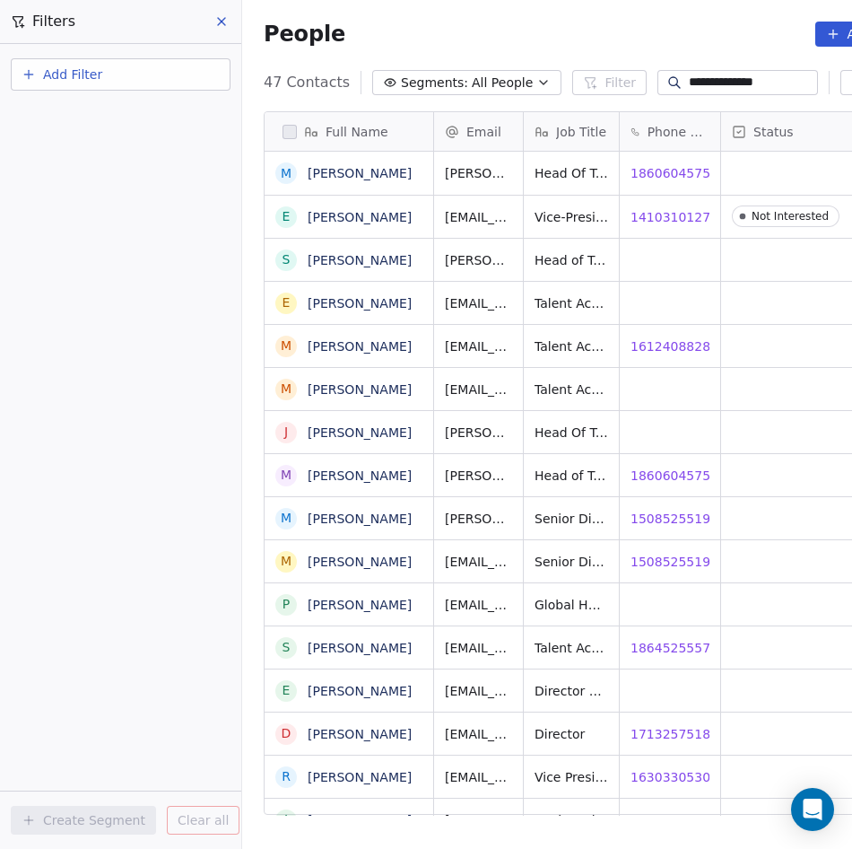
scroll to position [0, 0]
type input "**********"
click at [734, 213] on icon "grid" at bounding box center [741, 214] width 14 height 14
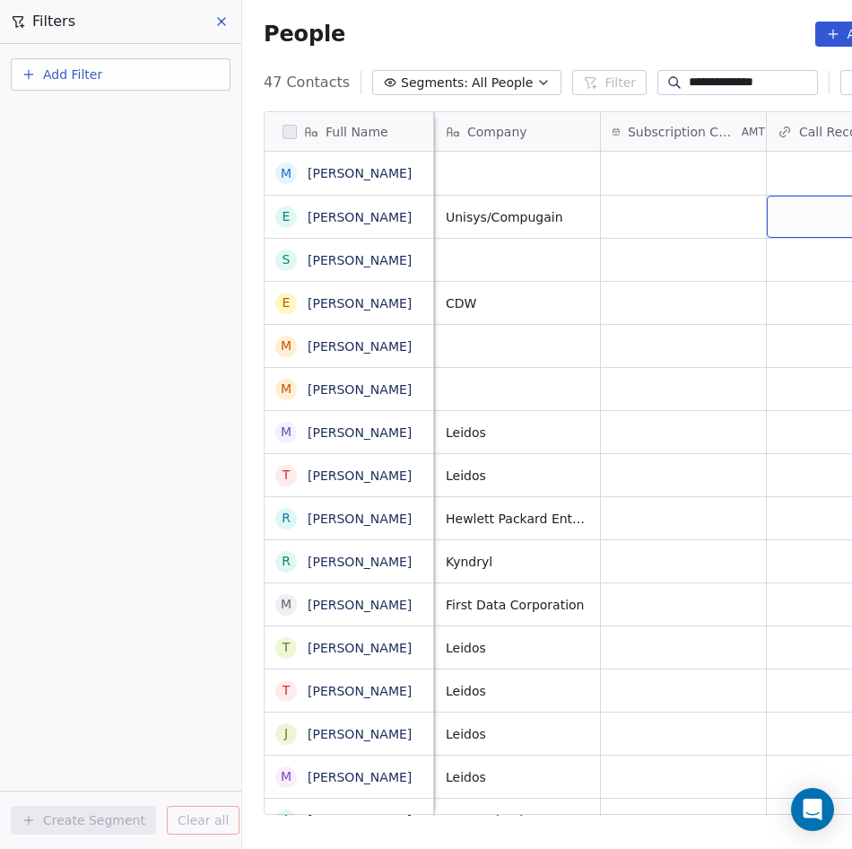
click at [818, 214] on div "grid" at bounding box center [849, 217] width 165 height 42
type input "**********"
click at [628, 212] on html "**********" at bounding box center [426, 424] width 852 height 849
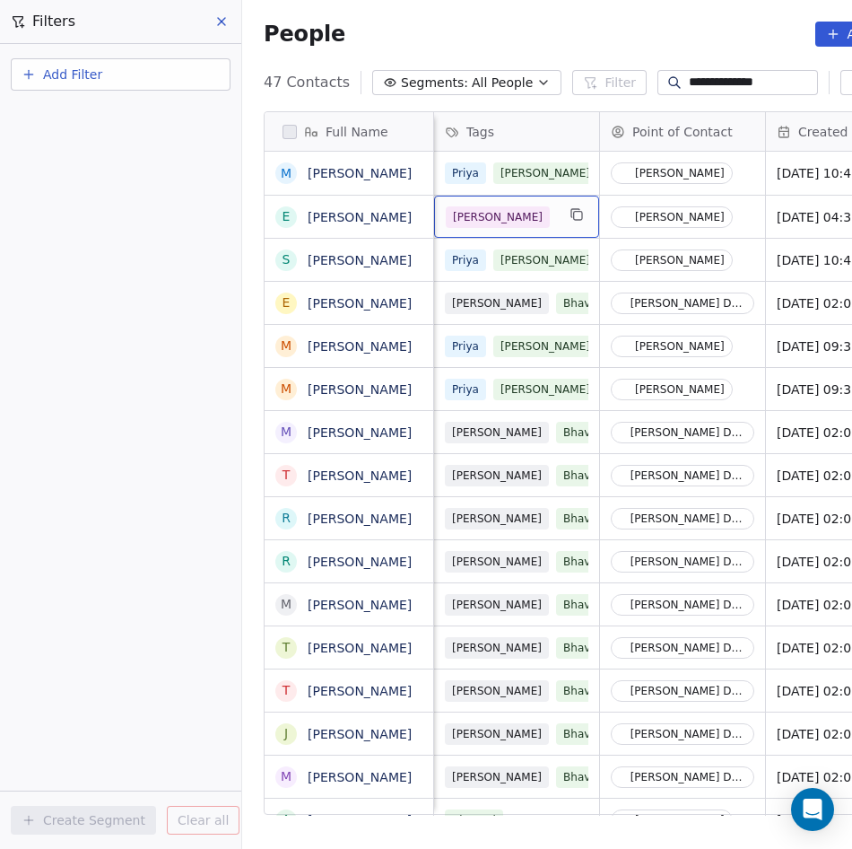
click at [546, 229] on div "[PERSON_NAME]" at bounding box center [516, 217] width 165 height 42
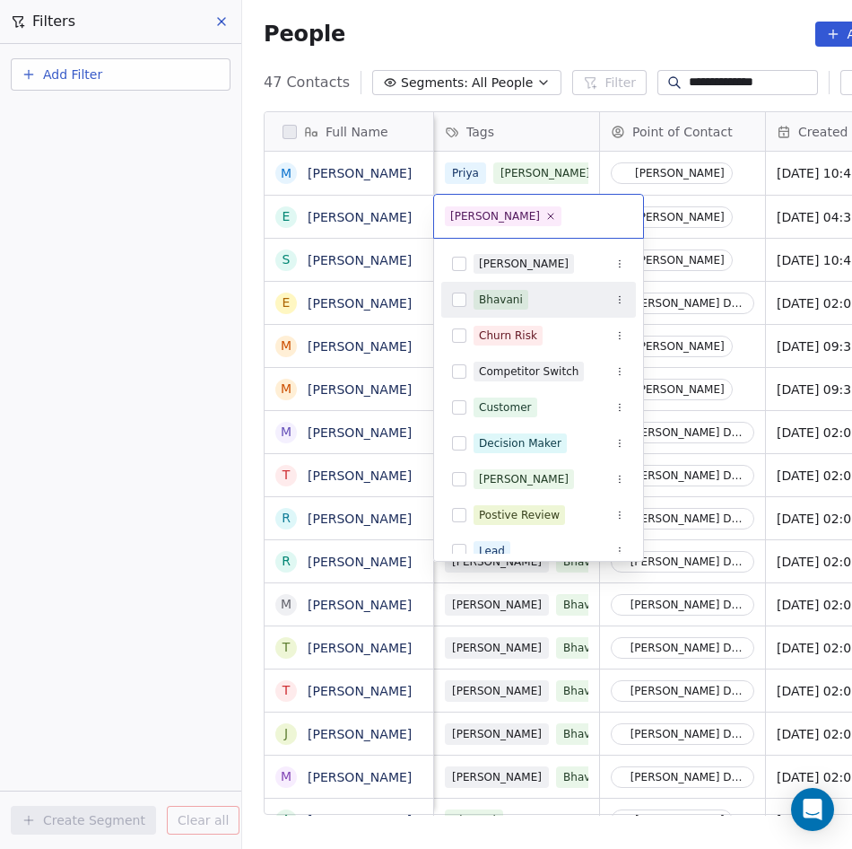
click at [482, 305] on div "Bhavani" at bounding box center [501, 300] width 44 height 16
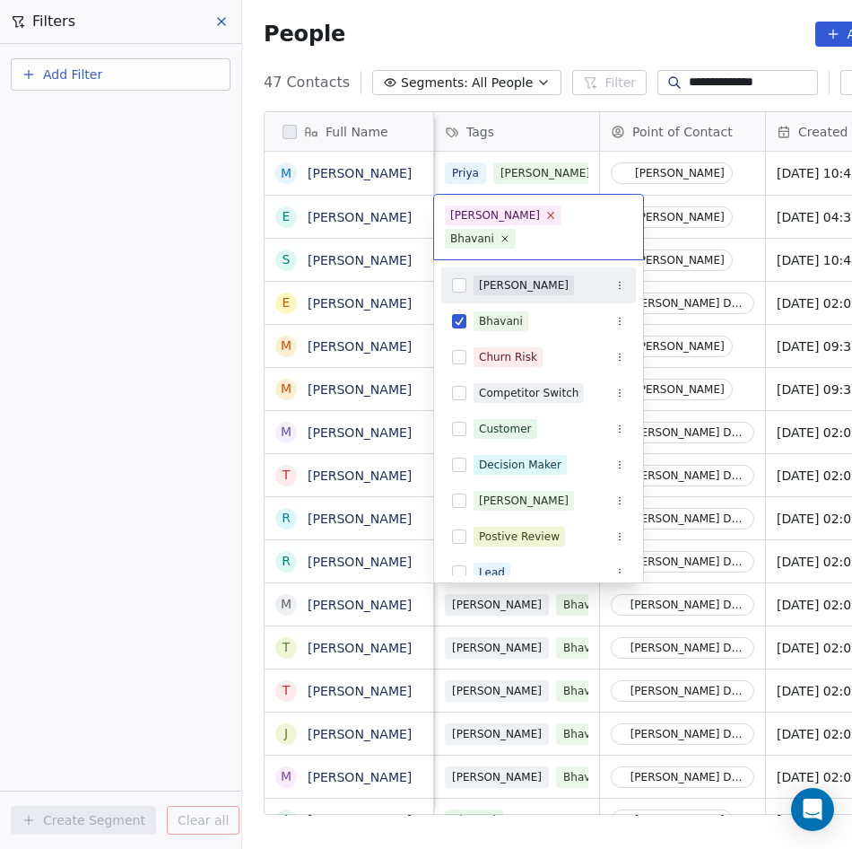
click at [545, 217] on icon at bounding box center [551, 215] width 12 height 12
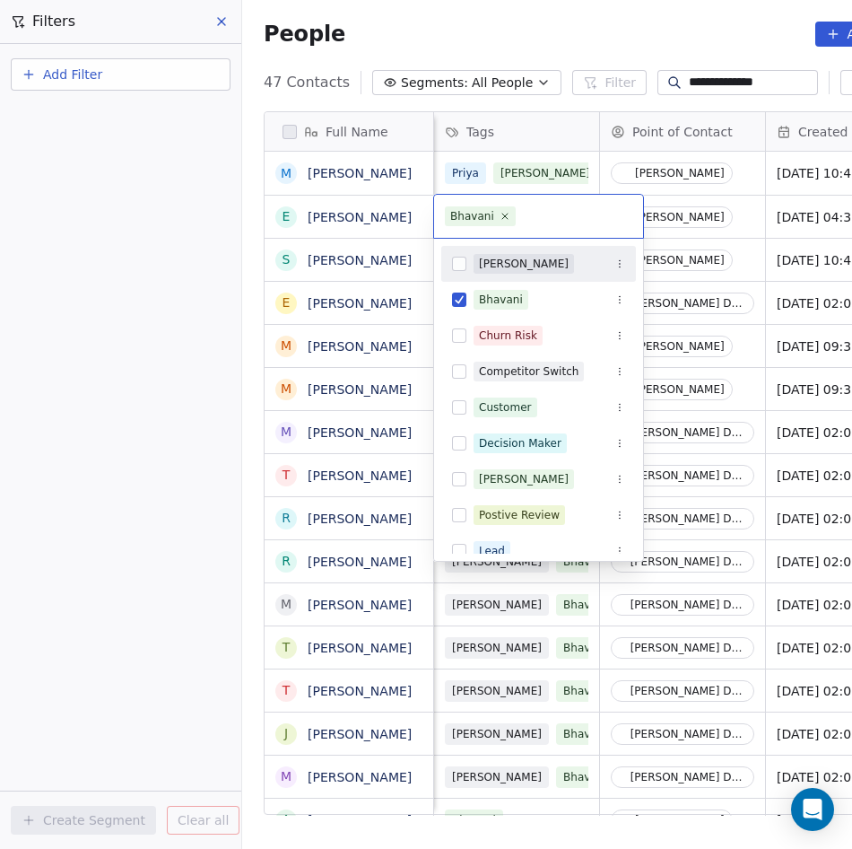
click at [752, 225] on html "**********" at bounding box center [426, 424] width 852 height 849
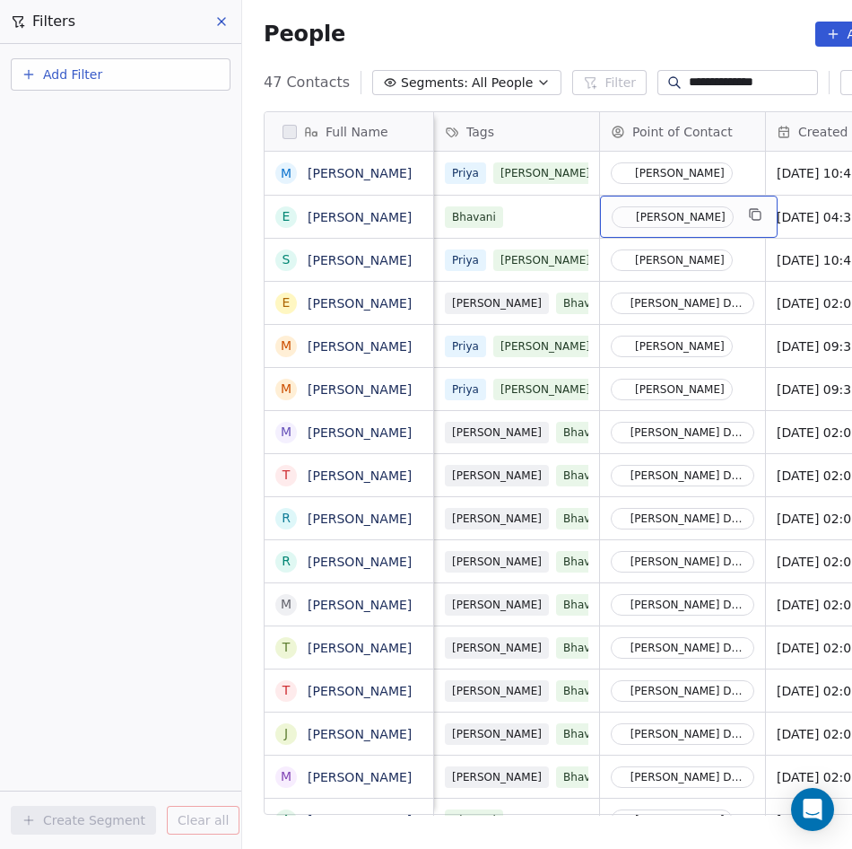
click at [752, 225] on div "[PERSON_NAME]" at bounding box center [689, 217] width 178 height 42
click at [742, 224] on div "[PERSON_NAME]" at bounding box center [689, 217] width 178 height 42
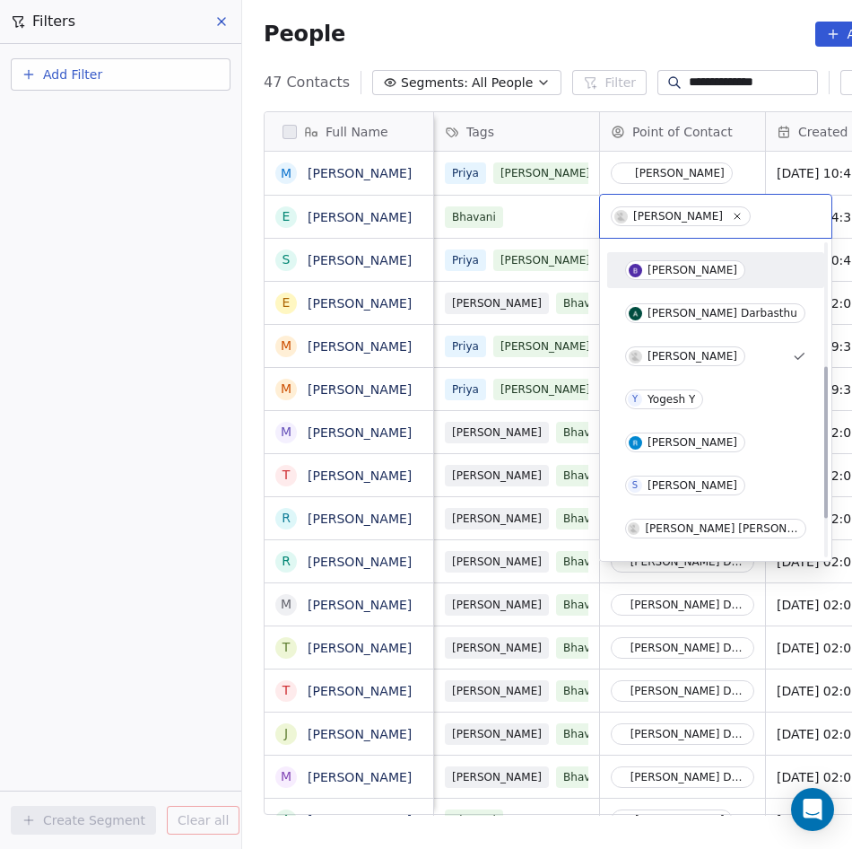
click at [650, 275] on div "[PERSON_NAME]" at bounding box center [693, 270] width 90 height 13
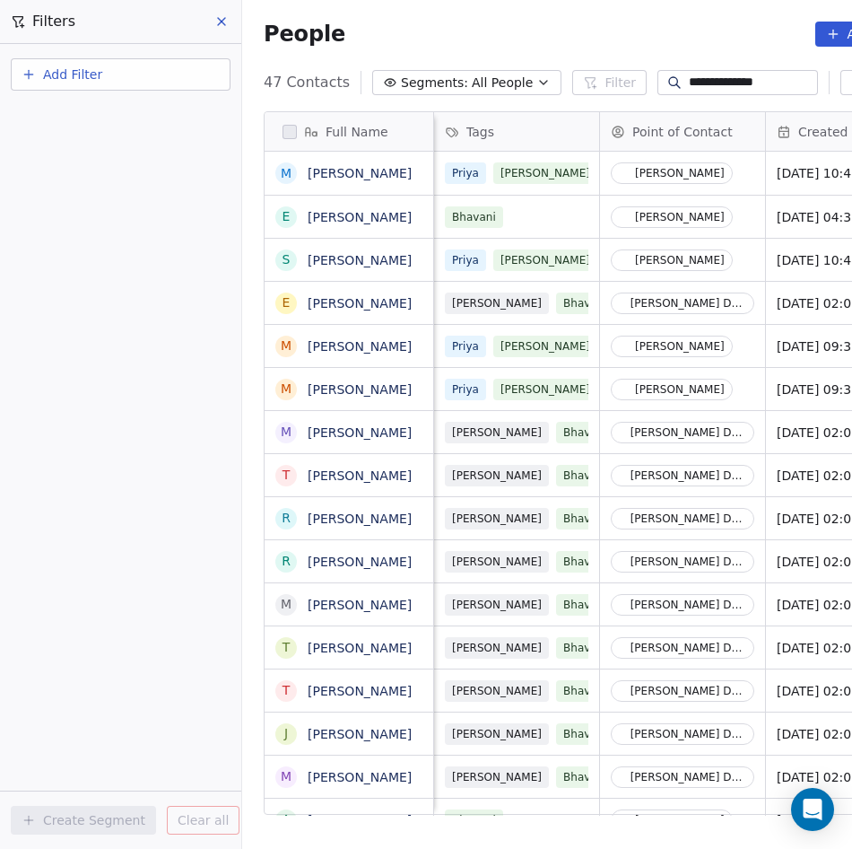
click at [771, 74] on div "**********" at bounding box center [738, 82] width 161 height 25
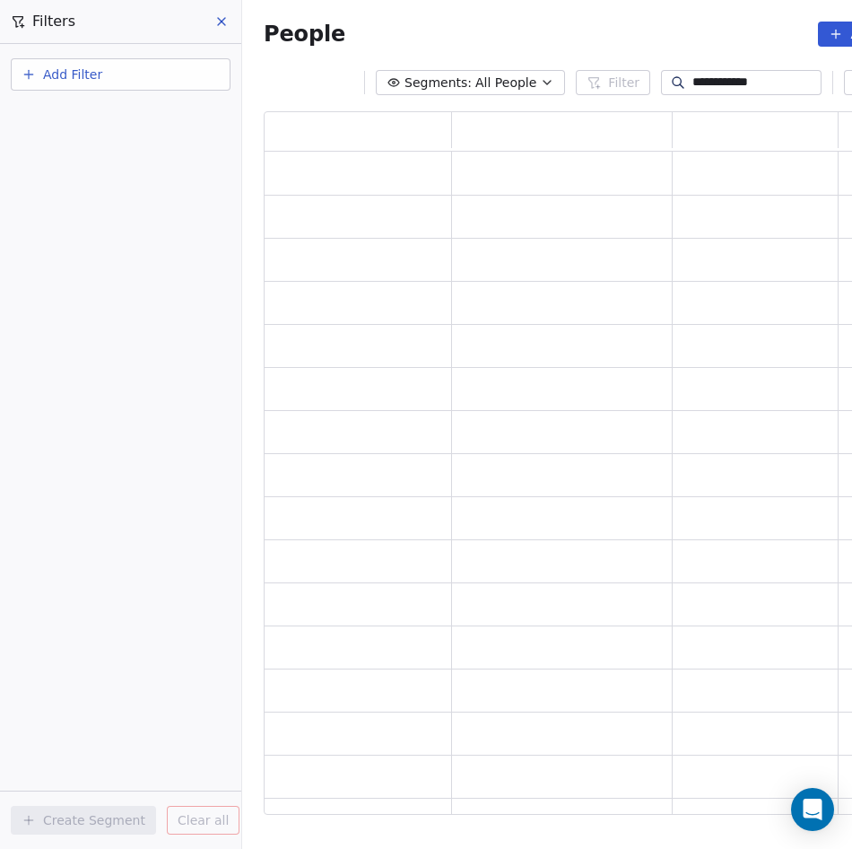
scroll to position [691, 681]
type input "*"
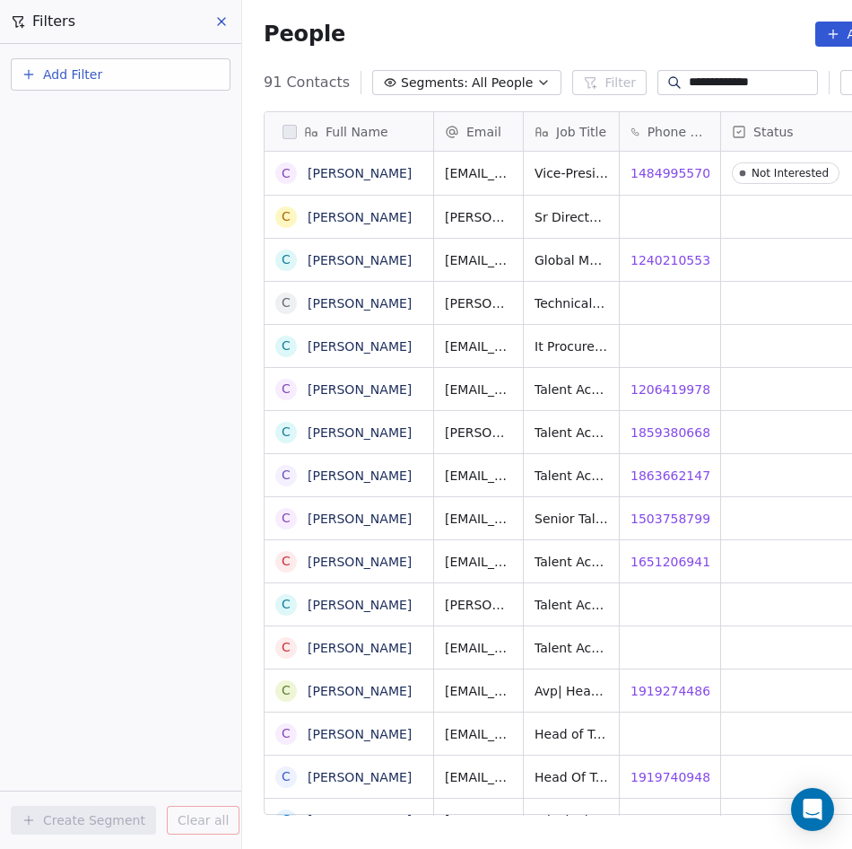
scroll to position [734, 711]
type input "**********"
click at [734, 174] on icon "grid" at bounding box center [741, 170] width 14 height 14
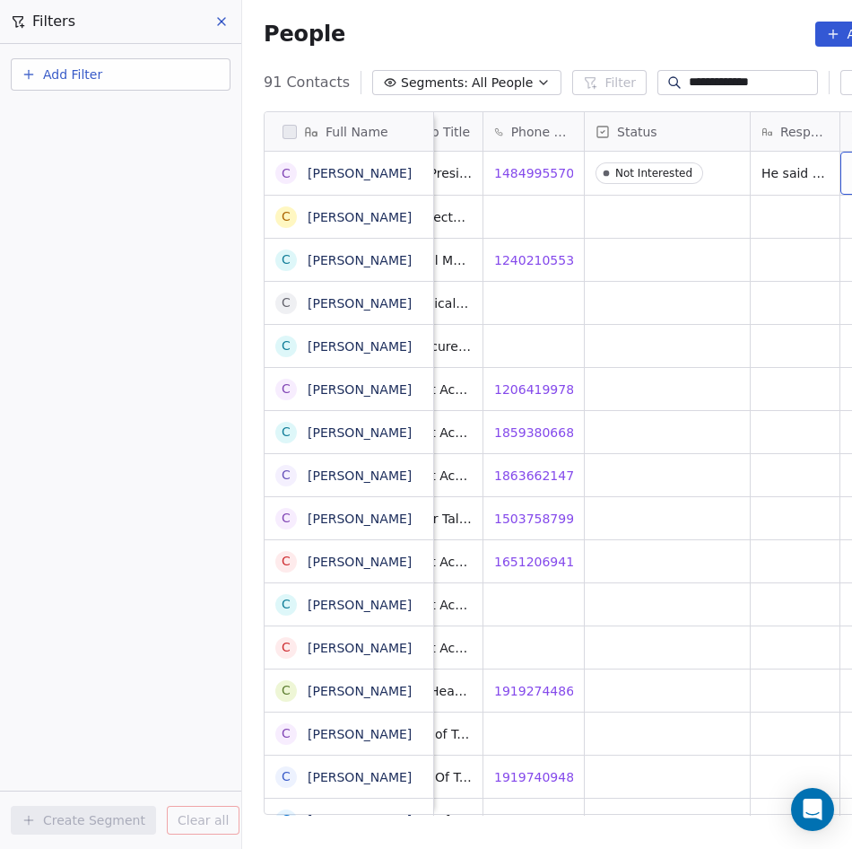
scroll to position [0, 302]
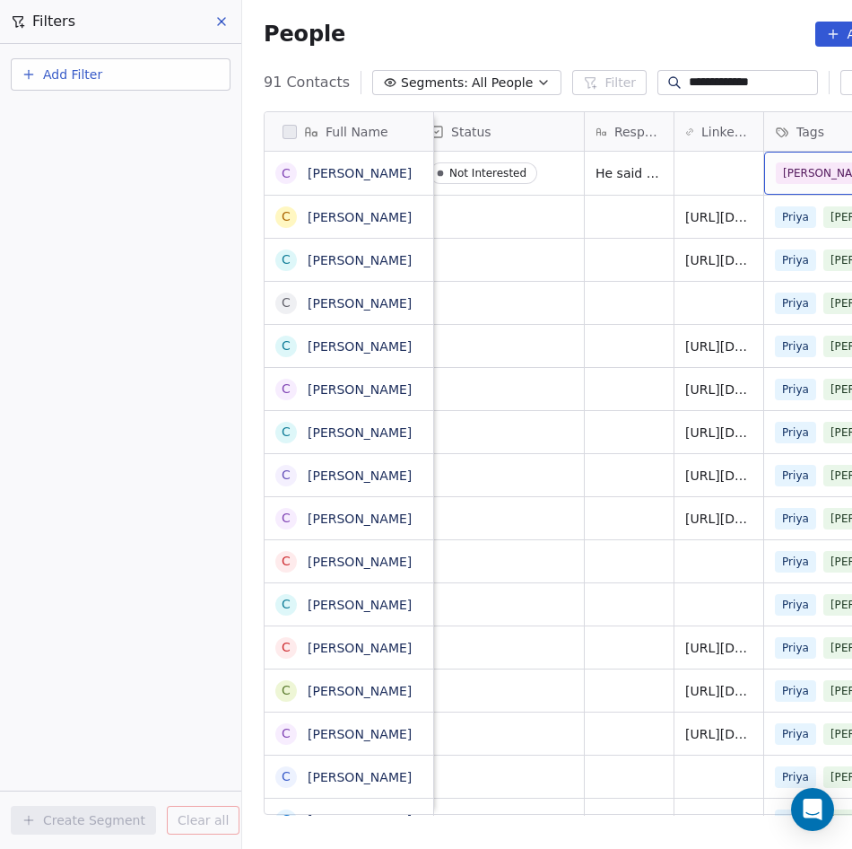
click at [833, 183] on div "[PERSON_NAME]" at bounding box center [830, 173] width 109 height 22
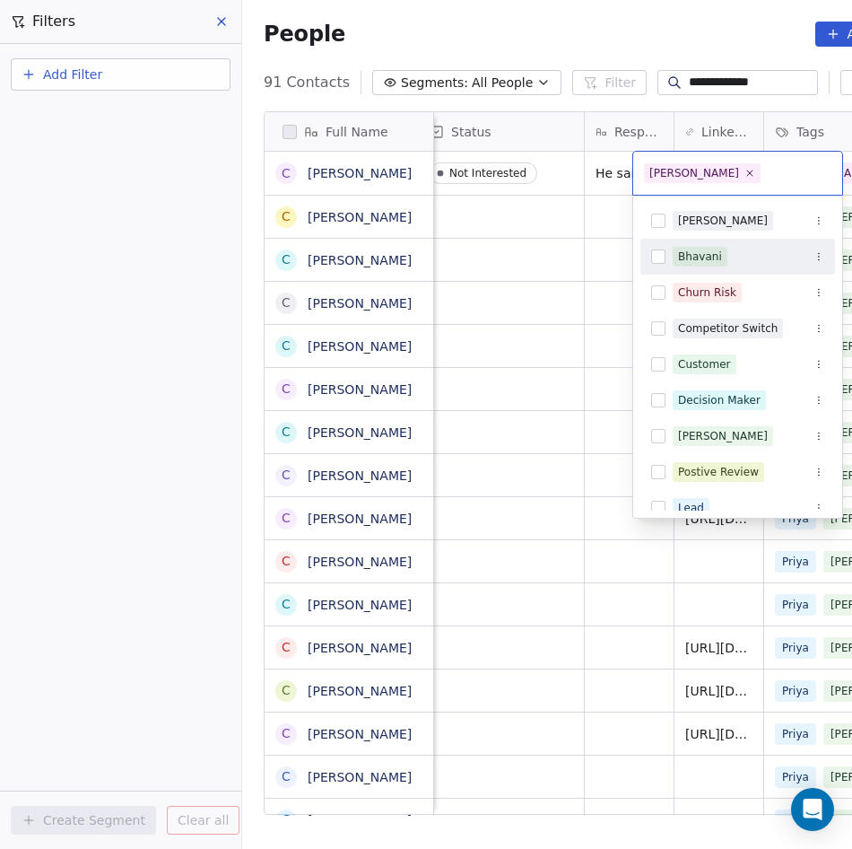
click at [705, 265] on span "Bhavani" at bounding box center [700, 257] width 55 height 20
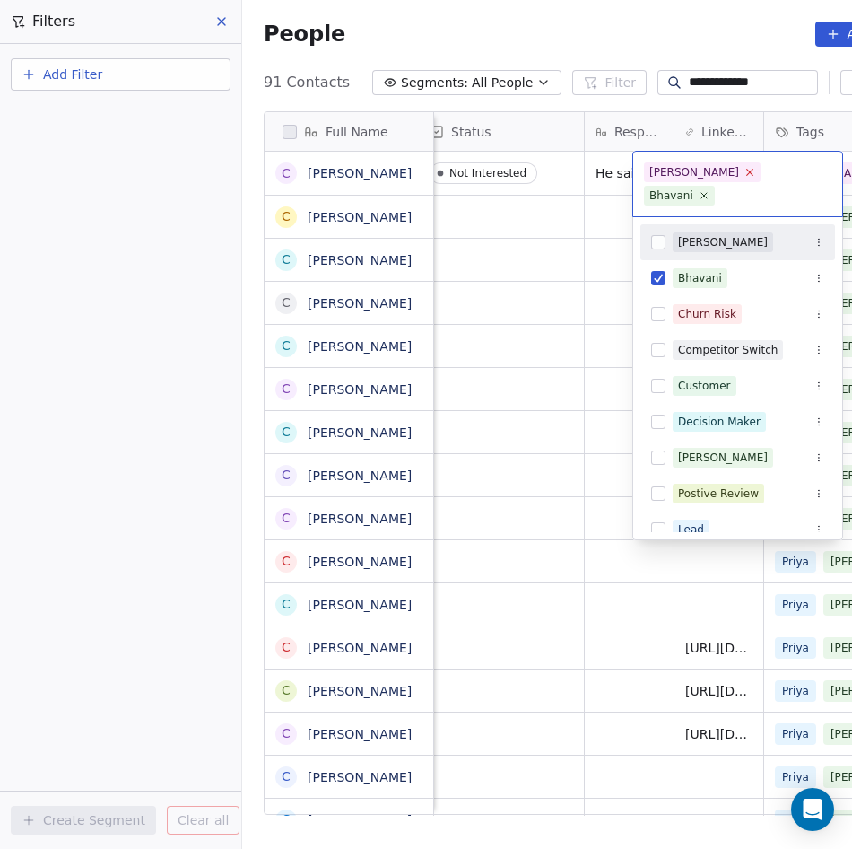
click at [747, 171] on icon at bounding box center [750, 173] width 6 height 6
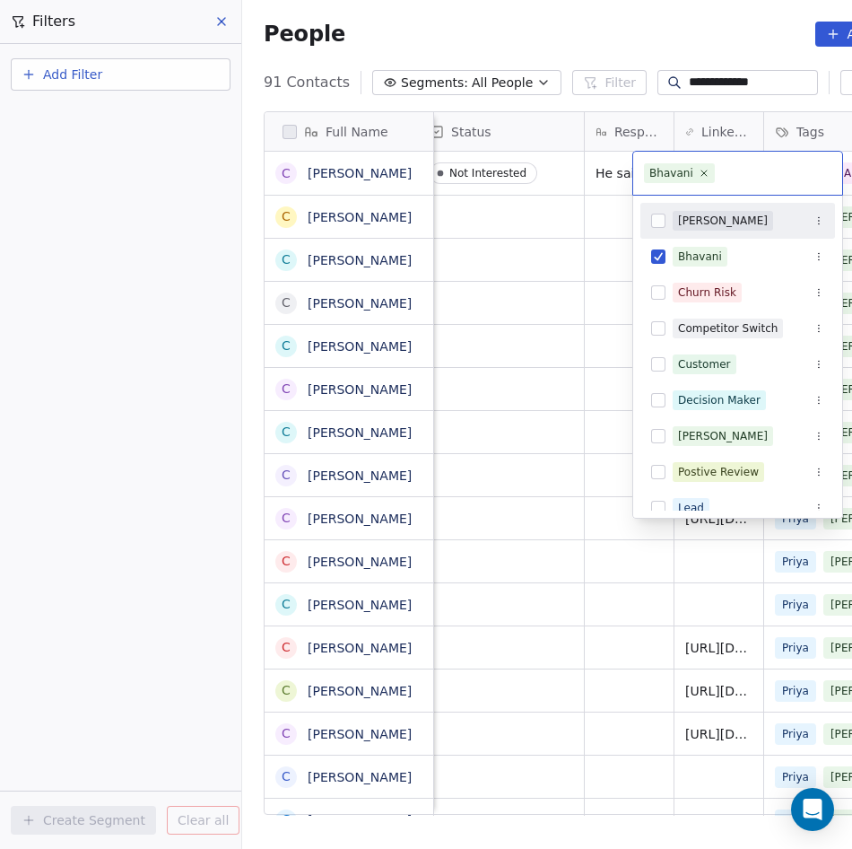
click at [535, 275] on html "**********" at bounding box center [426, 424] width 852 height 849
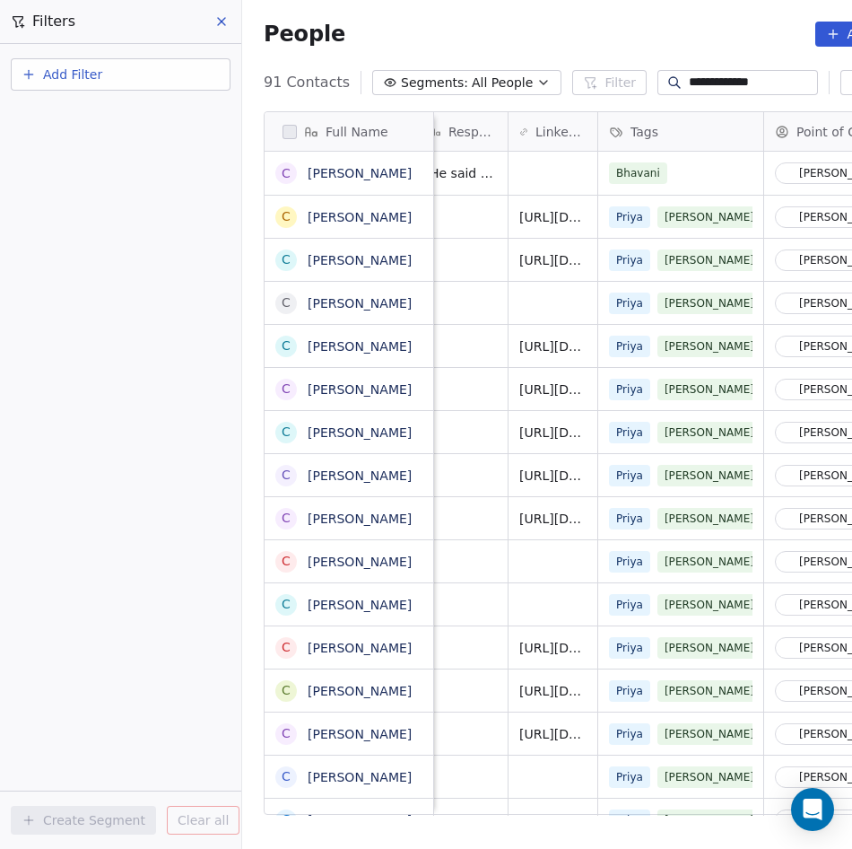
scroll to position [0, 634]
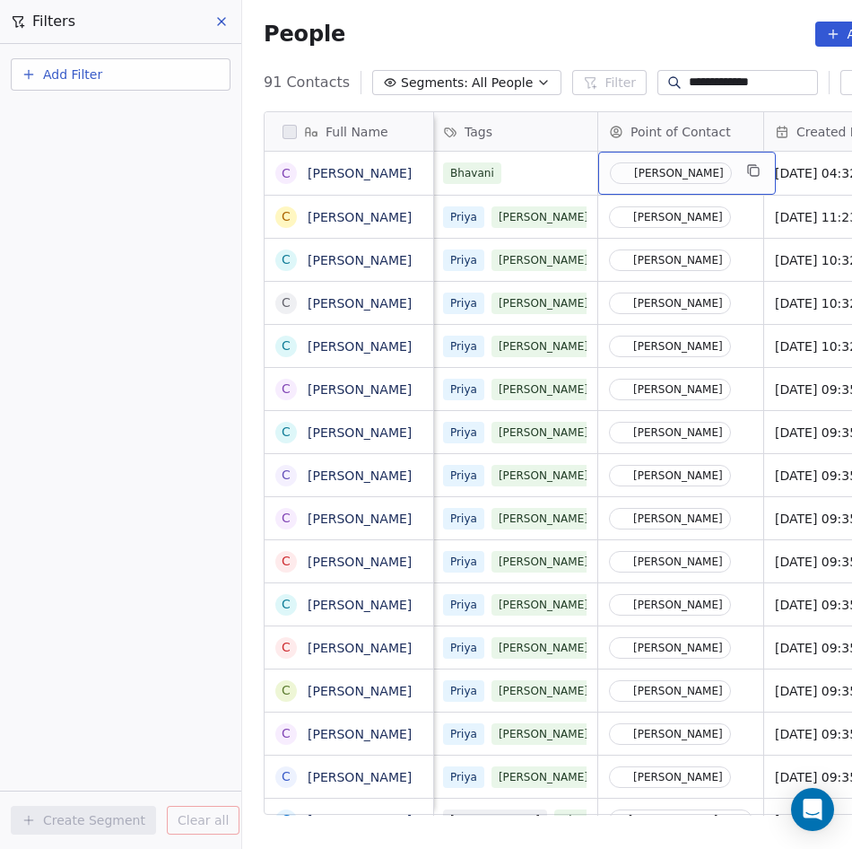
click at [738, 177] on div "[PERSON_NAME]" at bounding box center [687, 173] width 178 height 43
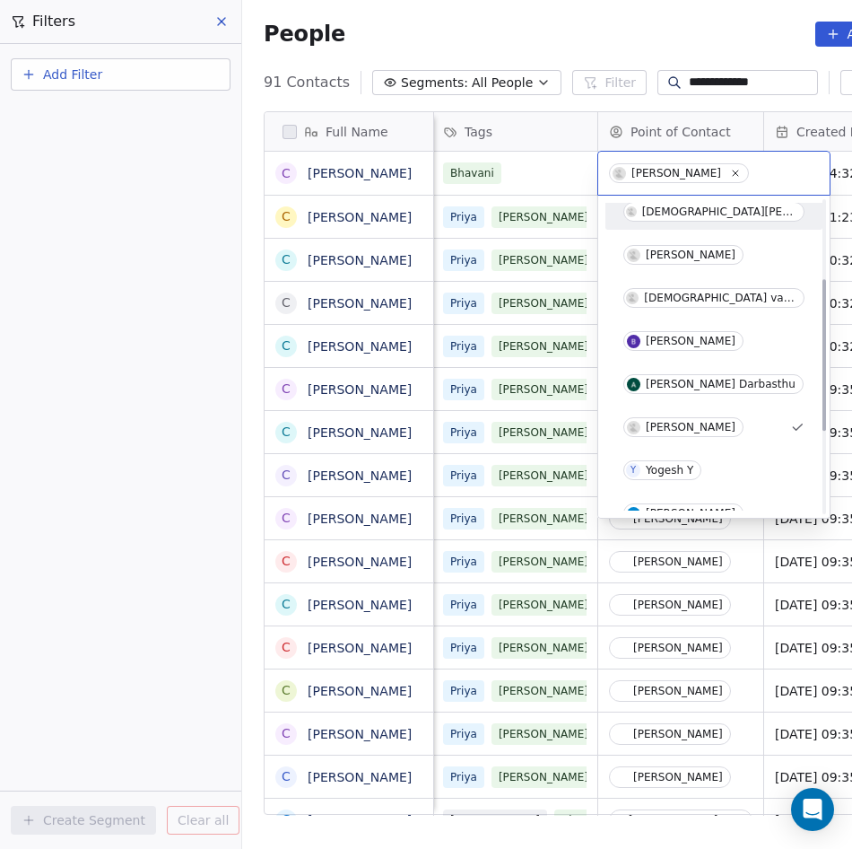
scroll to position [162, 0]
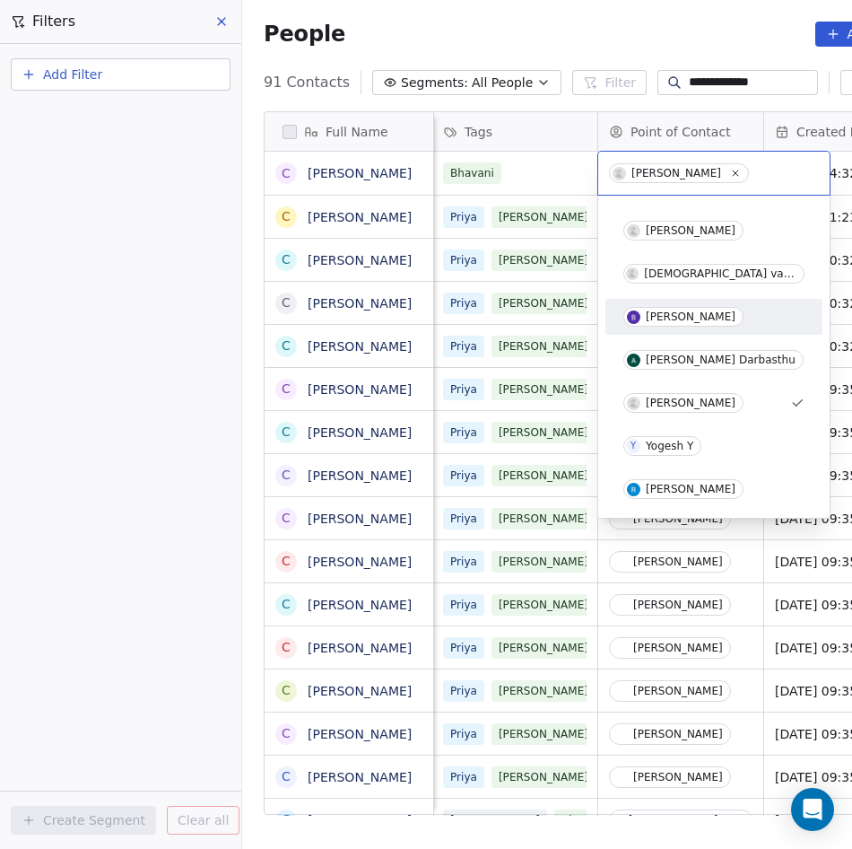
click at [667, 318] on div "[PERSON_NAME]" at bounding box center [691, 316] width 90 height 13
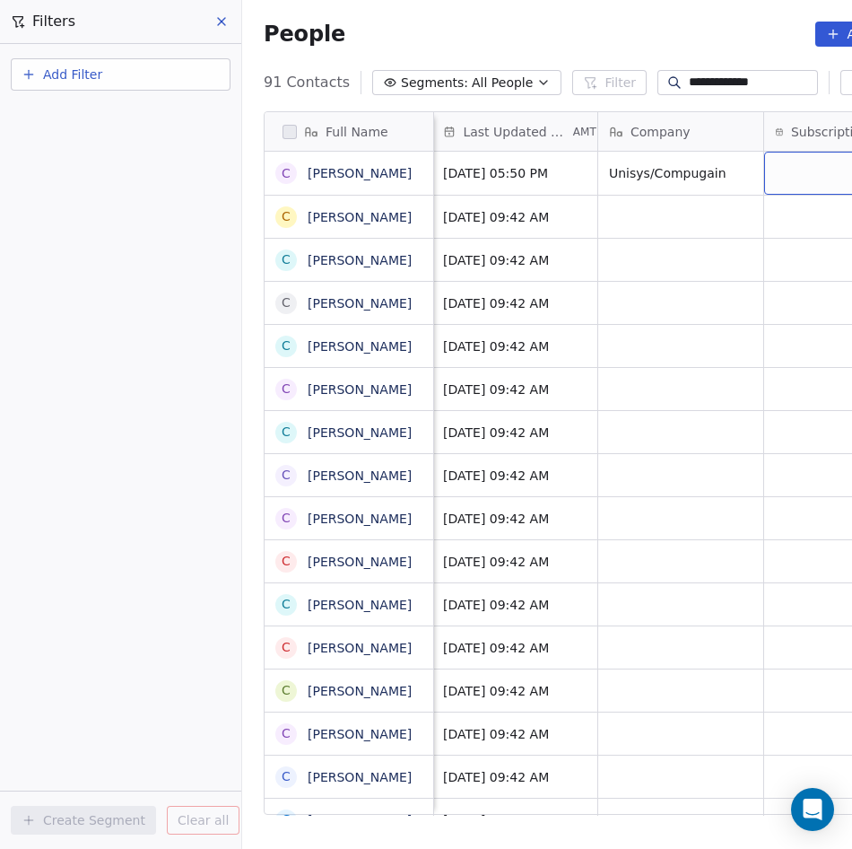
scroll to position [0, 1630]
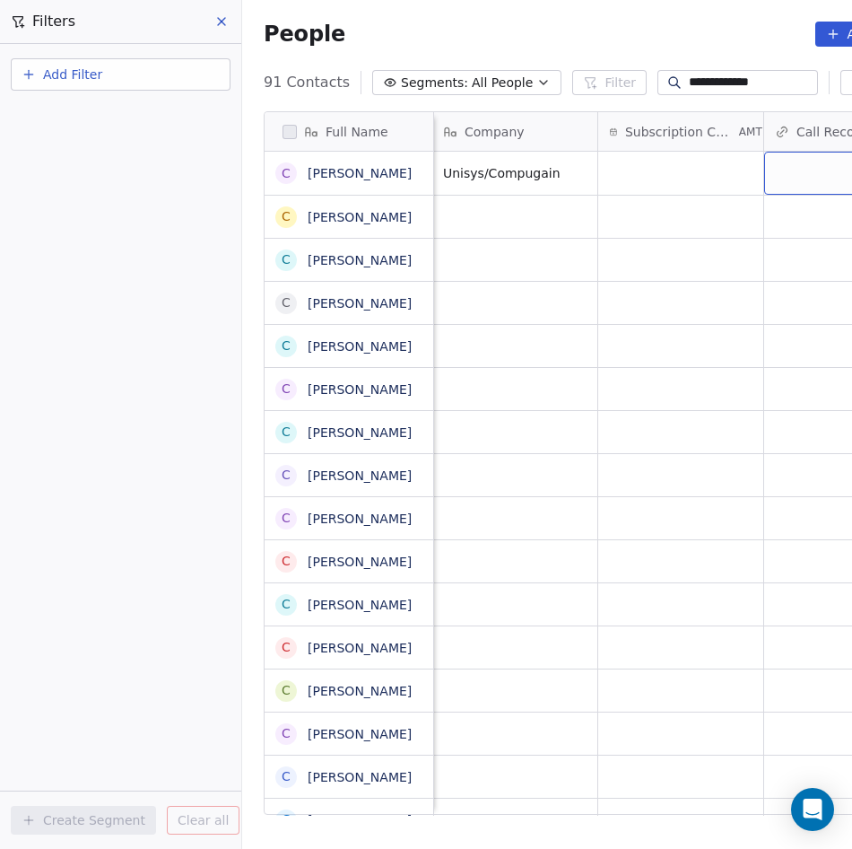
click at [786, 172] on div "grid" at bounding box center [846, 173] width 165 height 43
type input "**********"
click at [605, 235] on html "**********" at bounding box center [426, 424] width 852 height 849
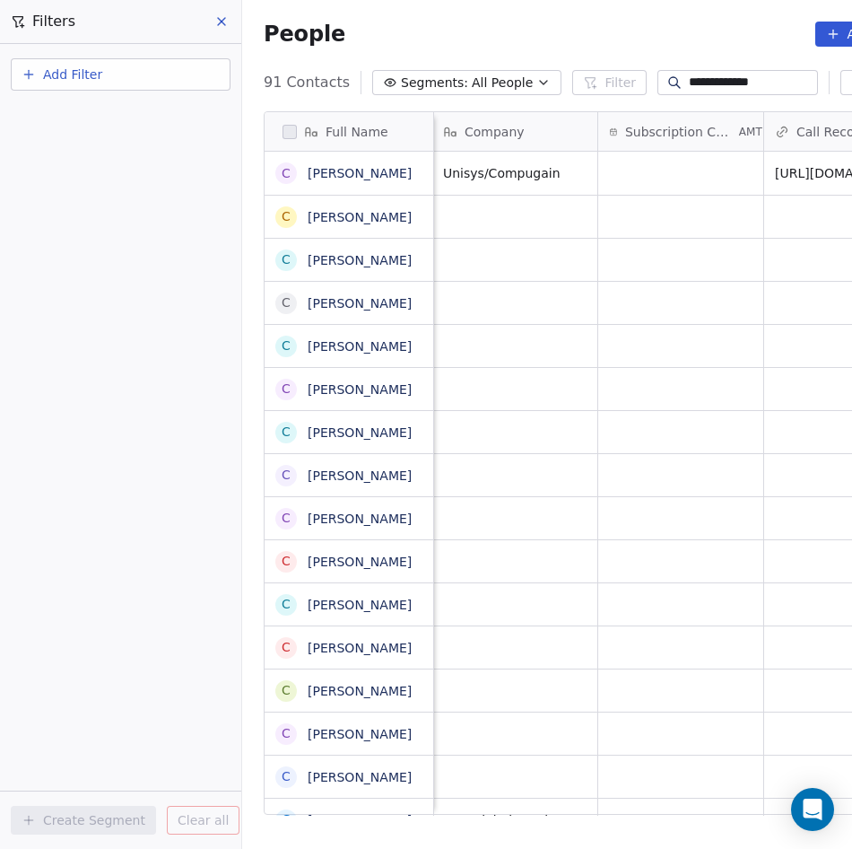
scroll to position [734, 711]
drag, startPoint x: 769, startPoint y: 87, endPoint x: 667, endPoint y: 86, distance: 101.4
click at [667, 86] on div "**********" at bounding box center [738, 82] width 161 height 25
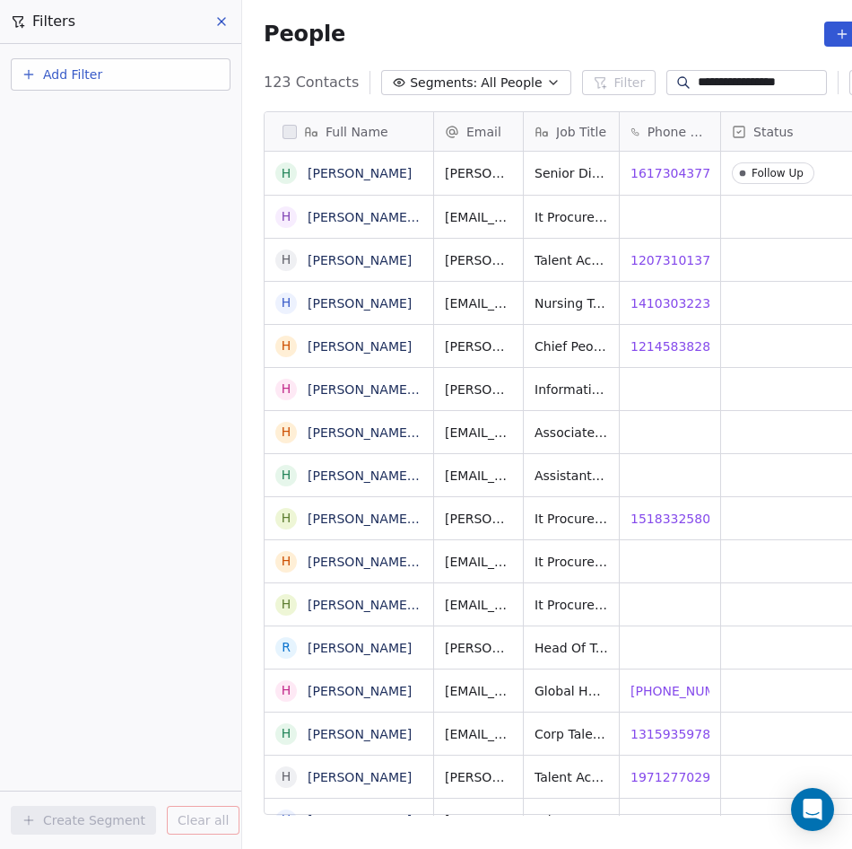
scroll to position [734, 719]
type input "**********"
click at [734, 177] on icon "grid" at bounding box center [741, 170] width 14 height 14
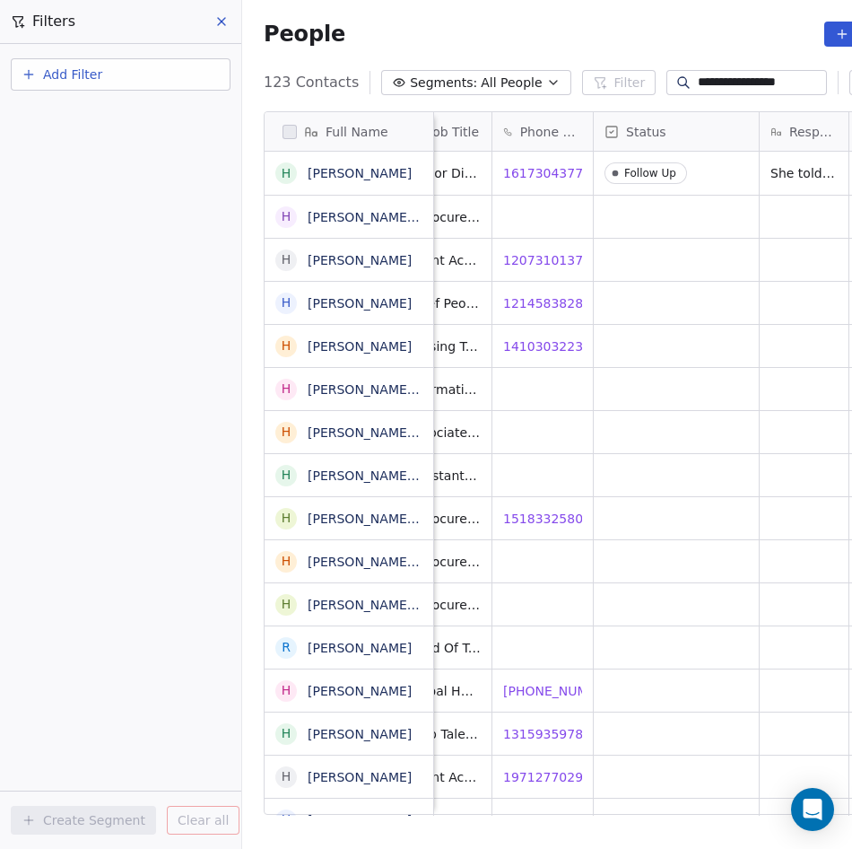
scroll to position [0, 0]
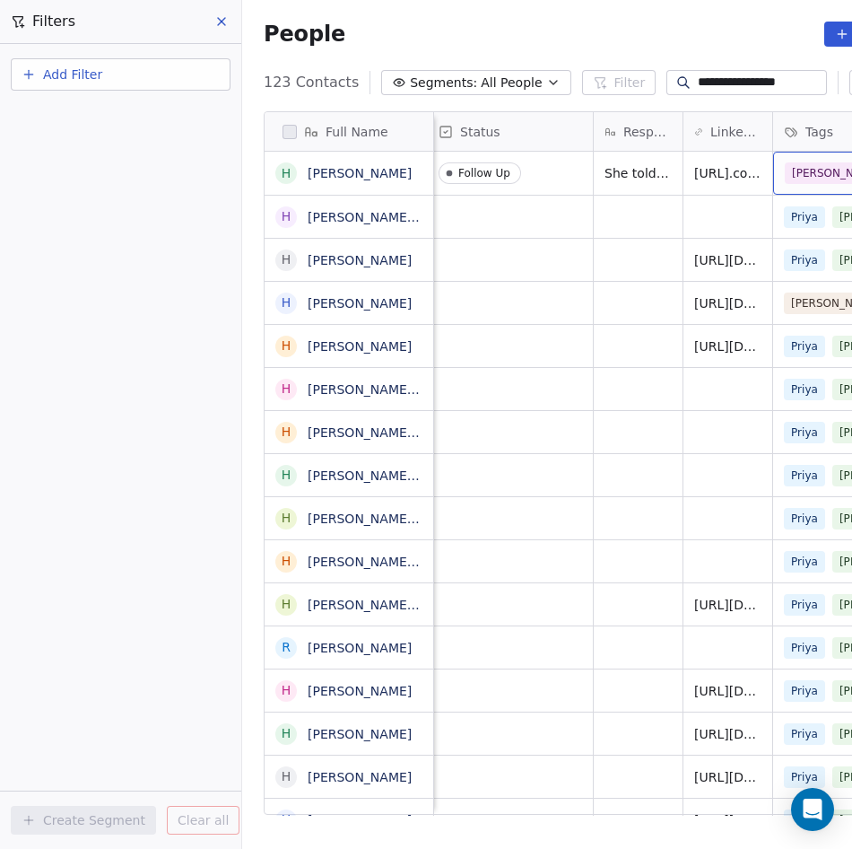
click at [807, 185] on div "[PERSON_NAME]" at bounding box center [855, 173] width 165 height 43
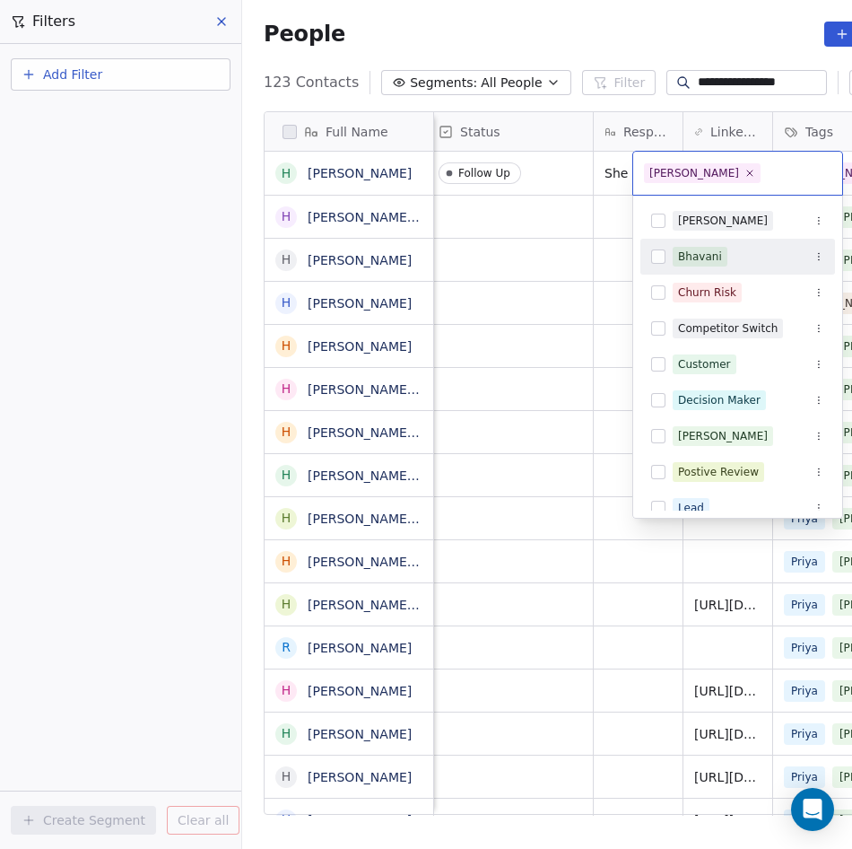
click at [713, 245] on div "Bhavani" at bounding box center [738, 256] width 195 height 29
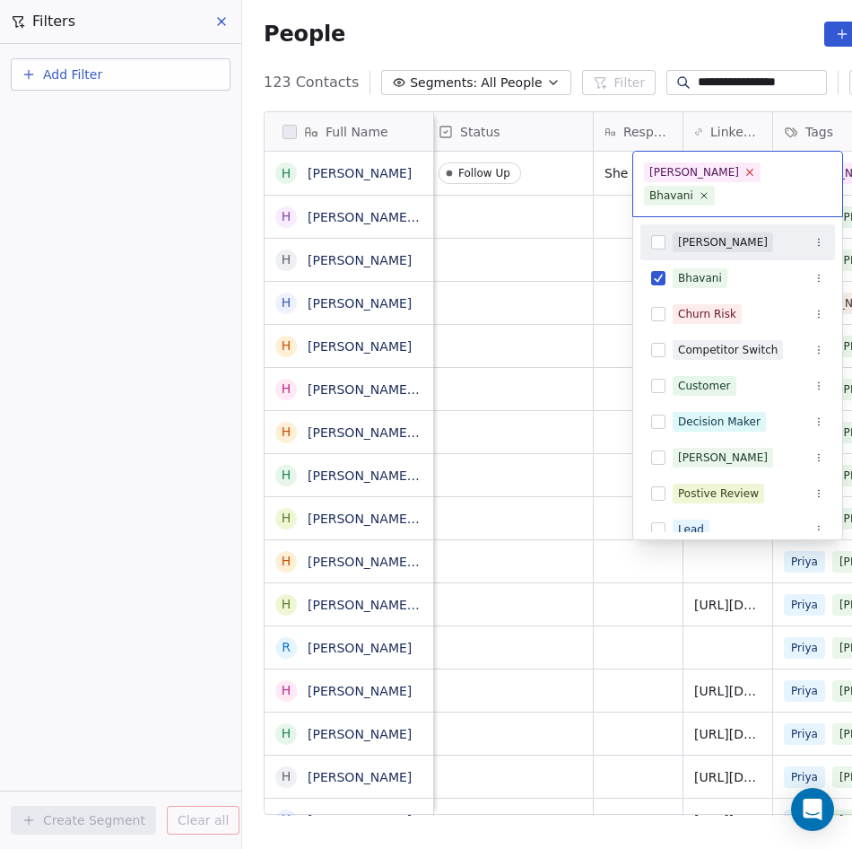
click at [744, 174] on icon at bounding box center [750, 172] width 12 height 12
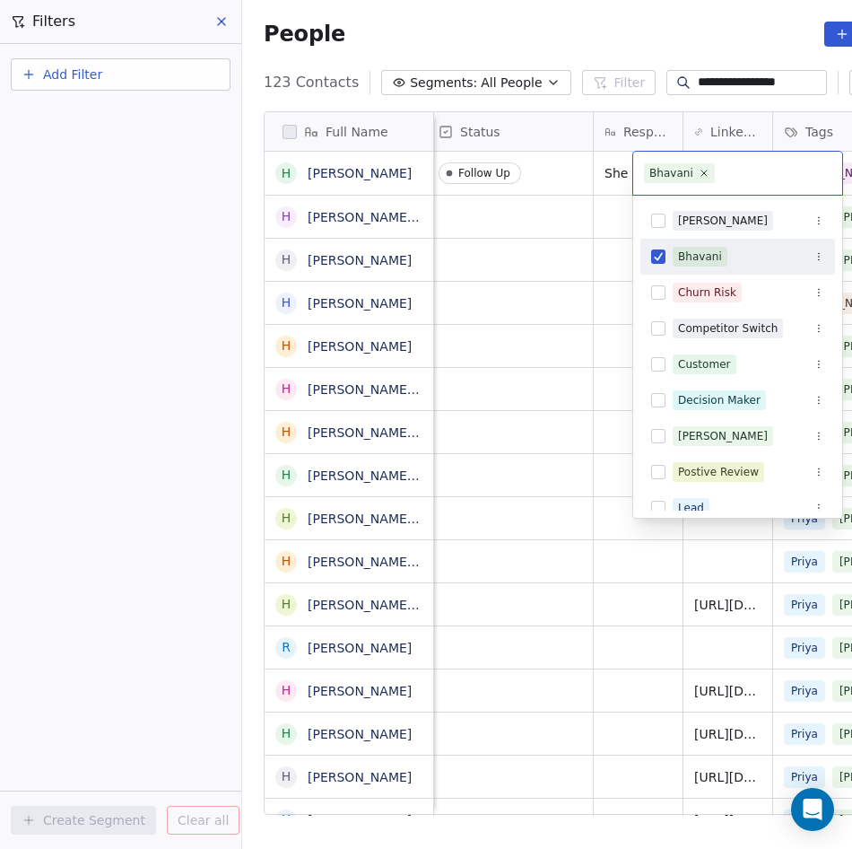
click at [527, 342] on html "**********" at bounding box center [426, 424] width 852 height 849
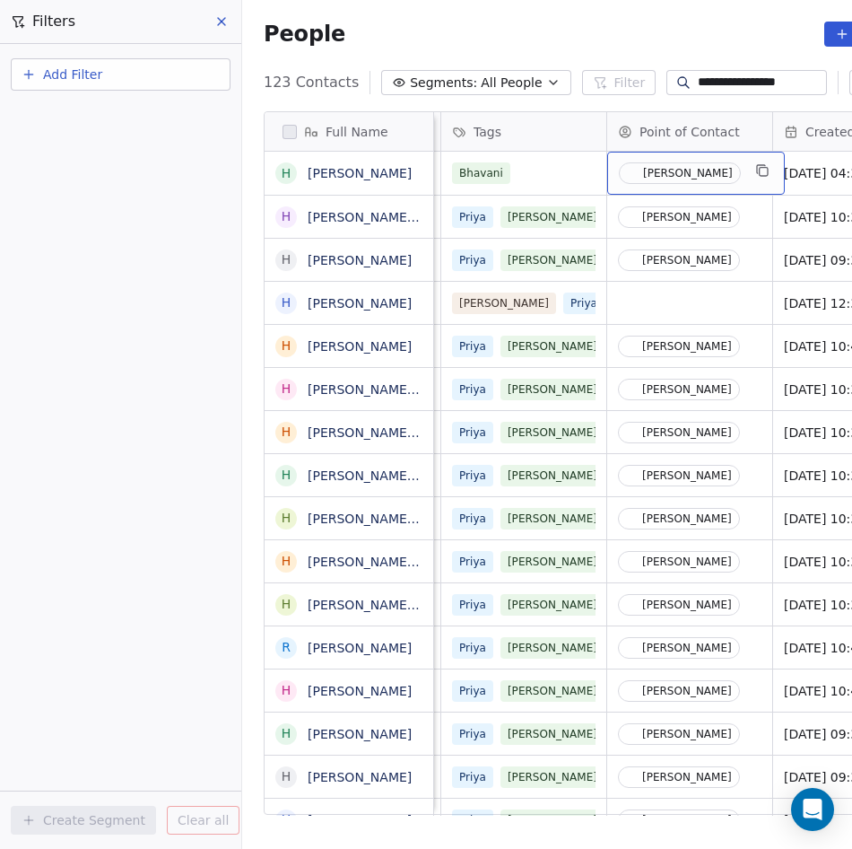
click at [740, 188] on div "[PERSON_NAME]" at bounding box center [696, 173] width 178 height 43
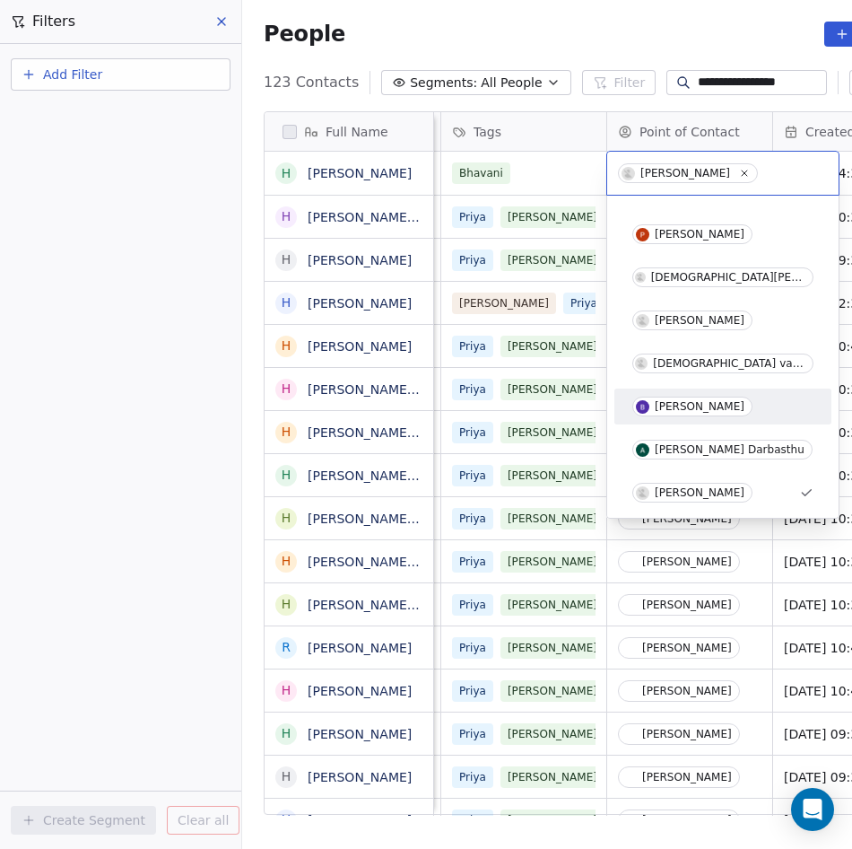
click at [675, 418] on div "[PERSON_NAME]" at bounding box center [723, 406] width 203 height 29
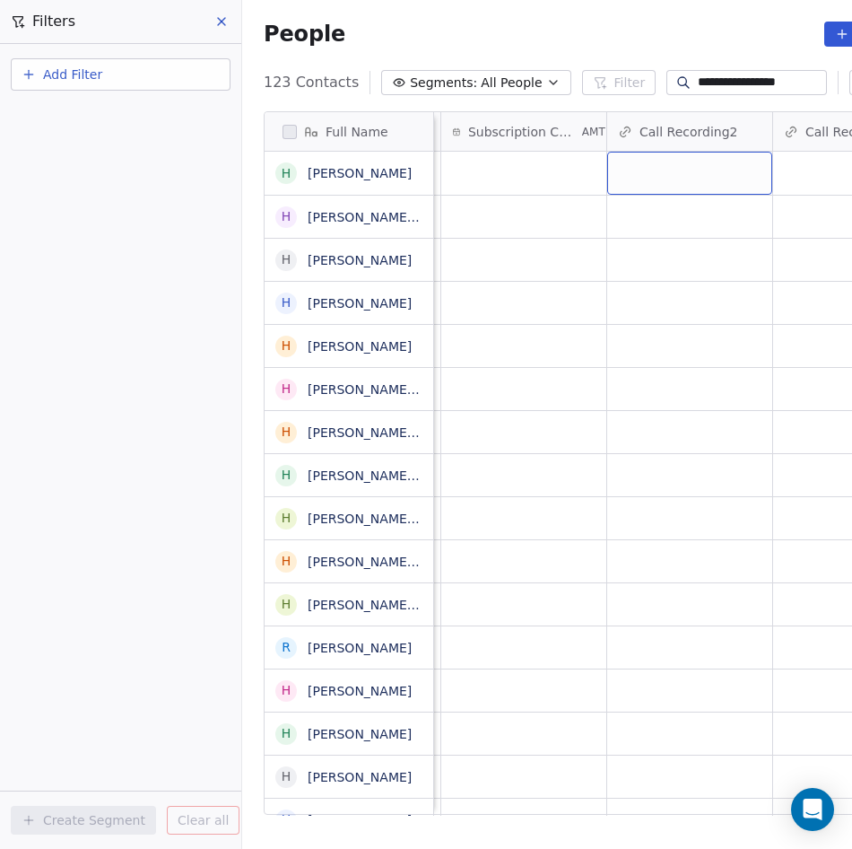
click at [659, 175] on div "grid" at bounding box center [689, 173] width 165 height 43
type input "**********"
click at [678, 299] on html "**********" at bounding box center [426, 424] width 852 height 849
drag, startPoint x: 798, startPoint y: 79, endPoint x: 647, endPoint y: 78, distance: 150.7
click at [667, 78] on div "**********" at bounding box center [747, 82] width 161 height 25
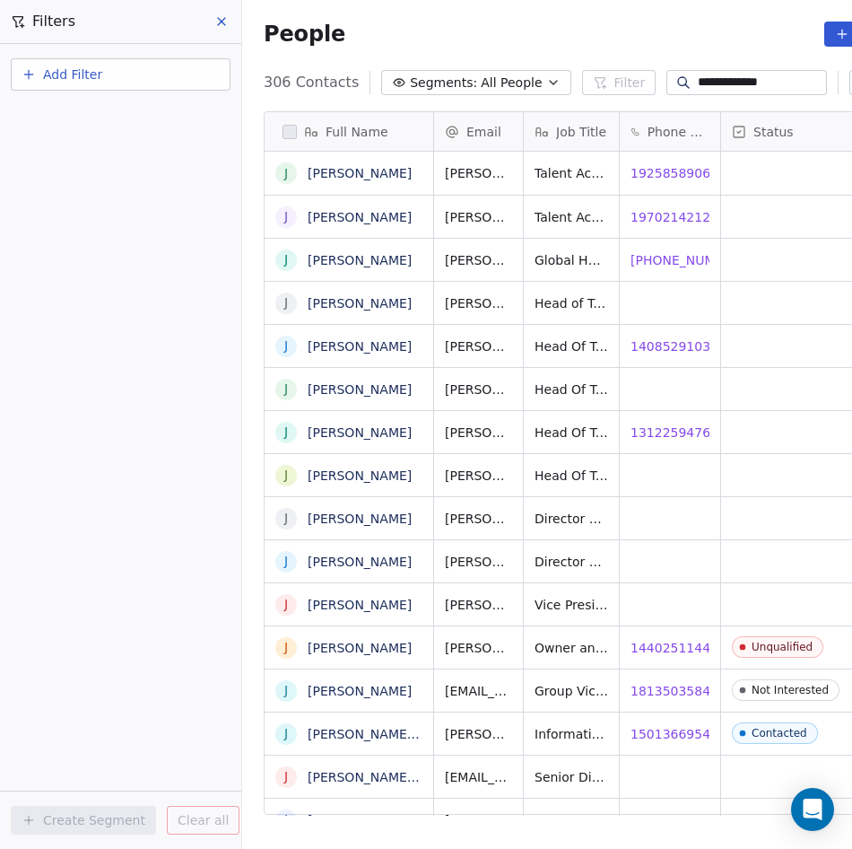
scroll to position [734, 721]
type input "**********"
click at [734, 691] on icon "grid" at bounding box center [741, 688] width 14 height 14
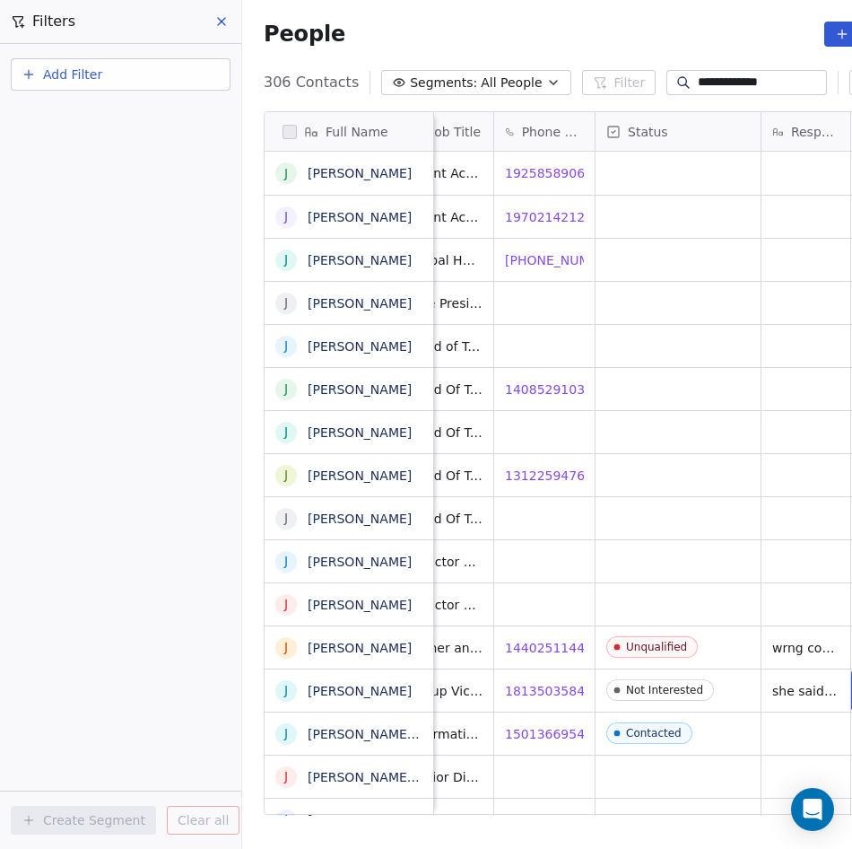
scroll to position [0, 292]
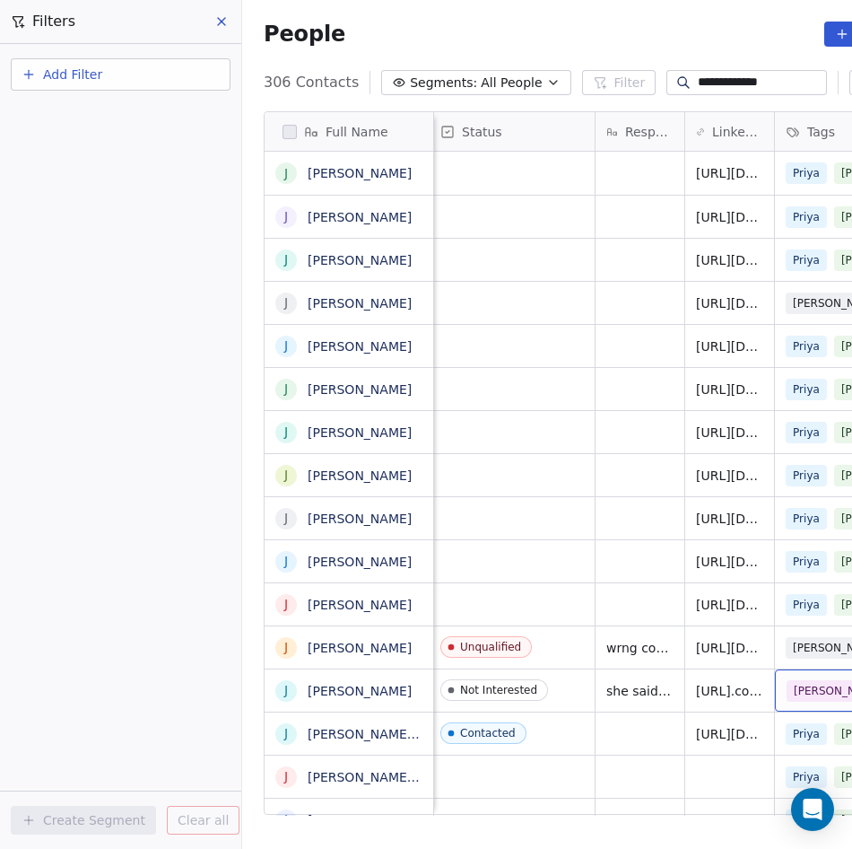
click at [846, 700] on div "[PERSON_NAME]" at bounding box center [841, 691] width 109 height 22
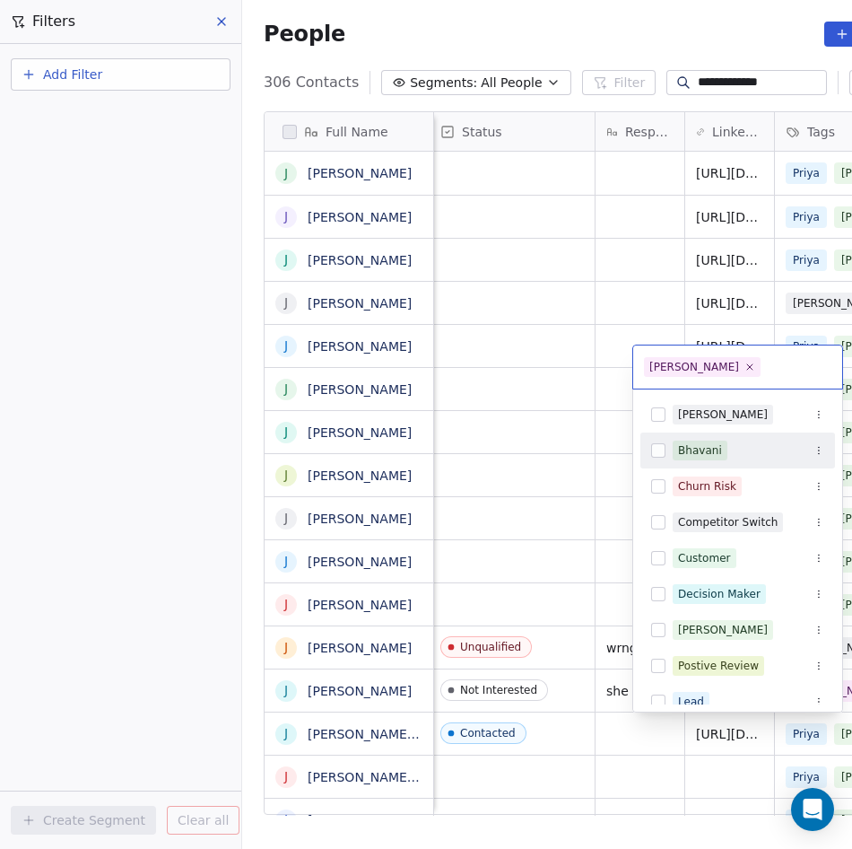
click at [716, 450] on div "Bhavani" at bounding box center [700, 450] width 44 height 16
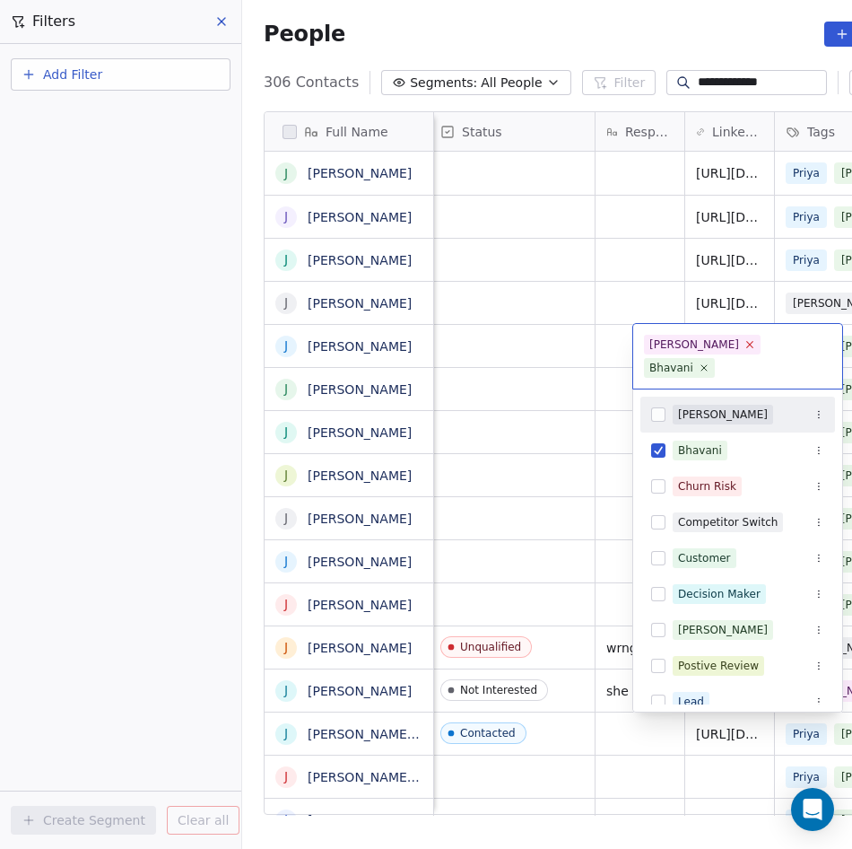
click at [747, 345] on icon at bounding box center [750, 345] width 6 height 6
click at [532, 411] on html "**********" at bounding box center [426, 424] width 852 height 849
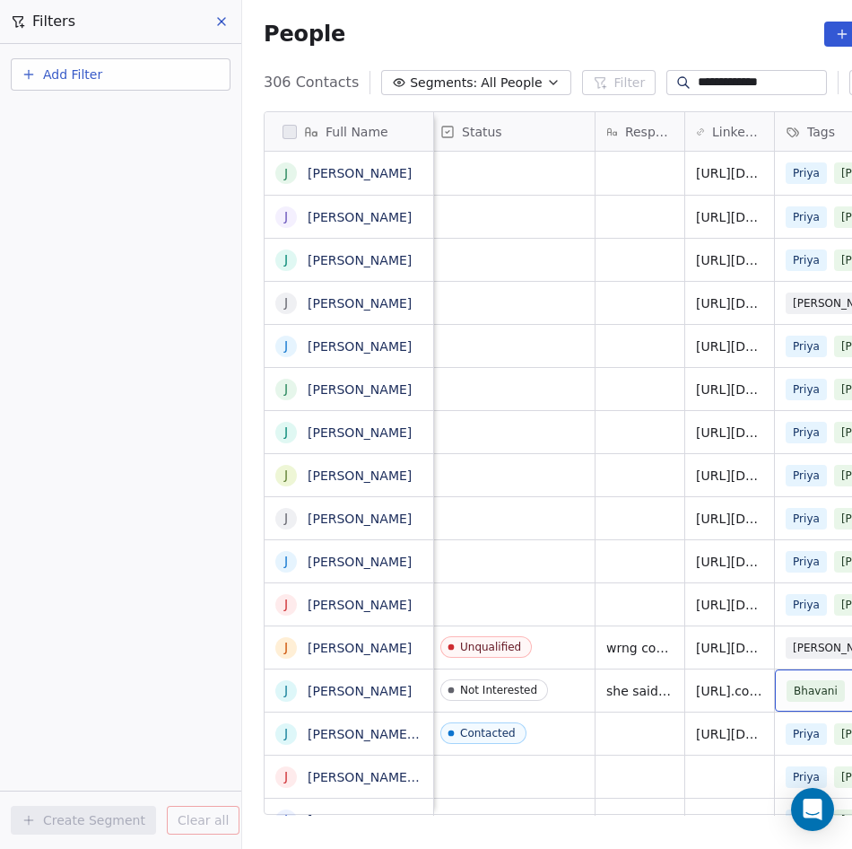
scroll to position [0, 458]
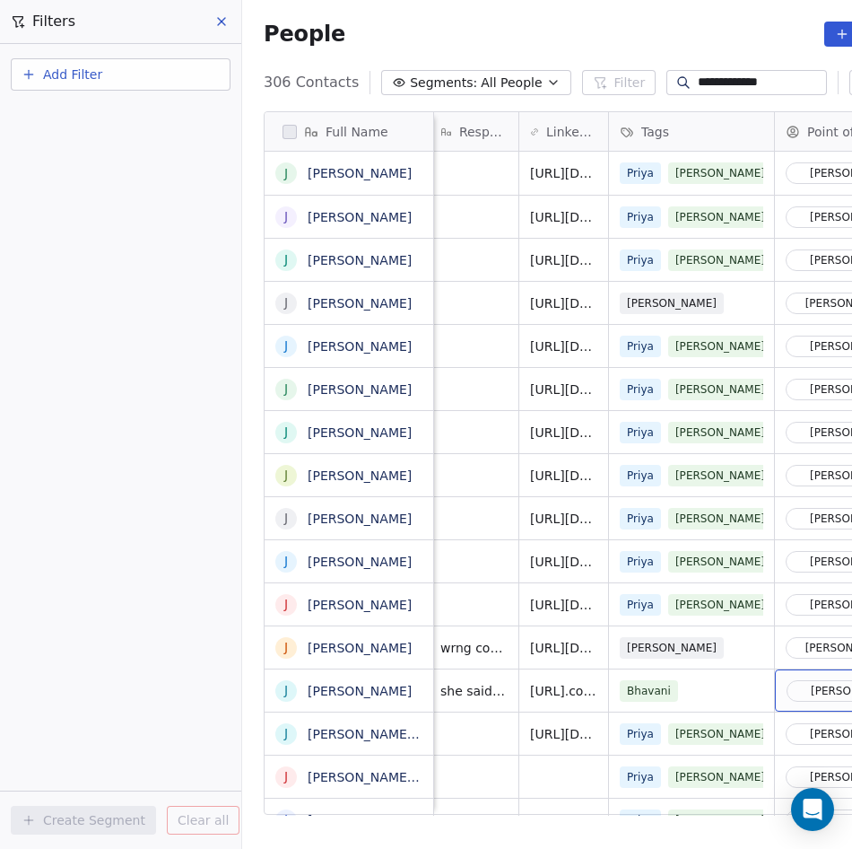
click at [816, 698] on span "[PERSON_NAME]" at bounding box center [848, 691] width 122 height 22
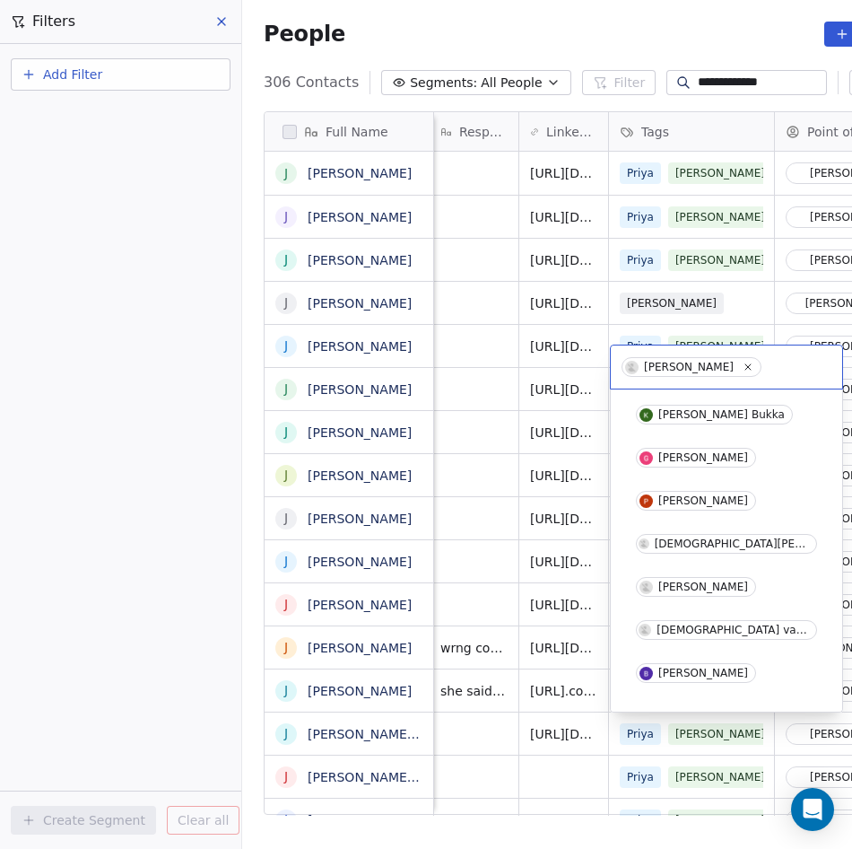
scroll to position [73, 0]
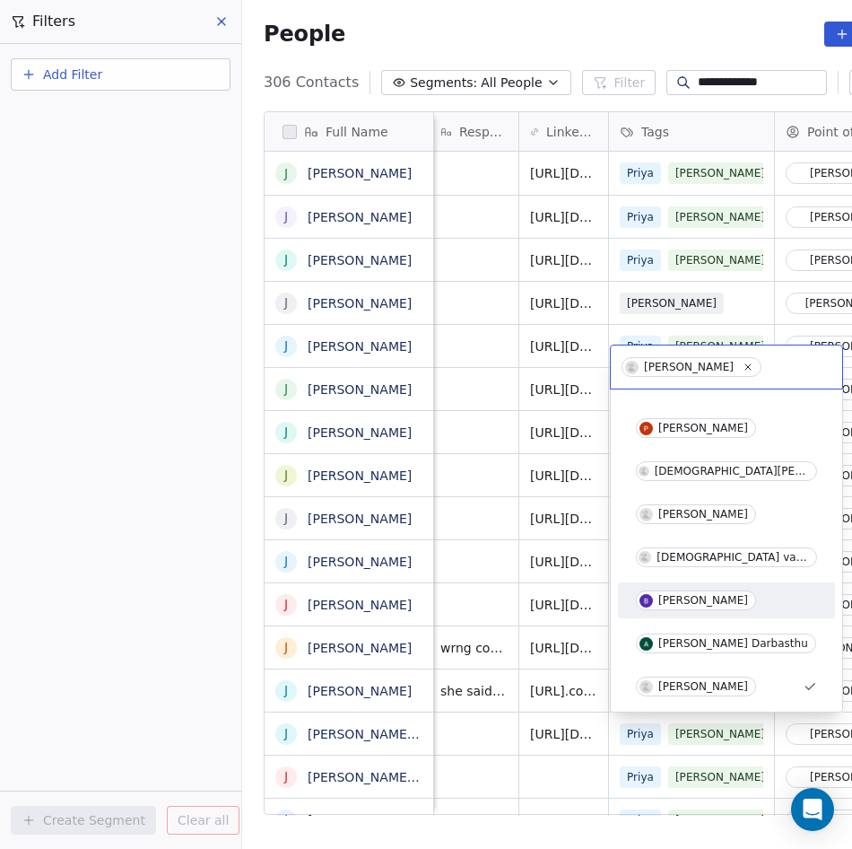
drag, startPoint x: 677, startPoint y: 598, endPoint x: 658, endPoint y: 614, distance: 24.9
click at [677, 598] on div "[PERSON_NAME]" at bounding box center [703, 600] width 90 height 13
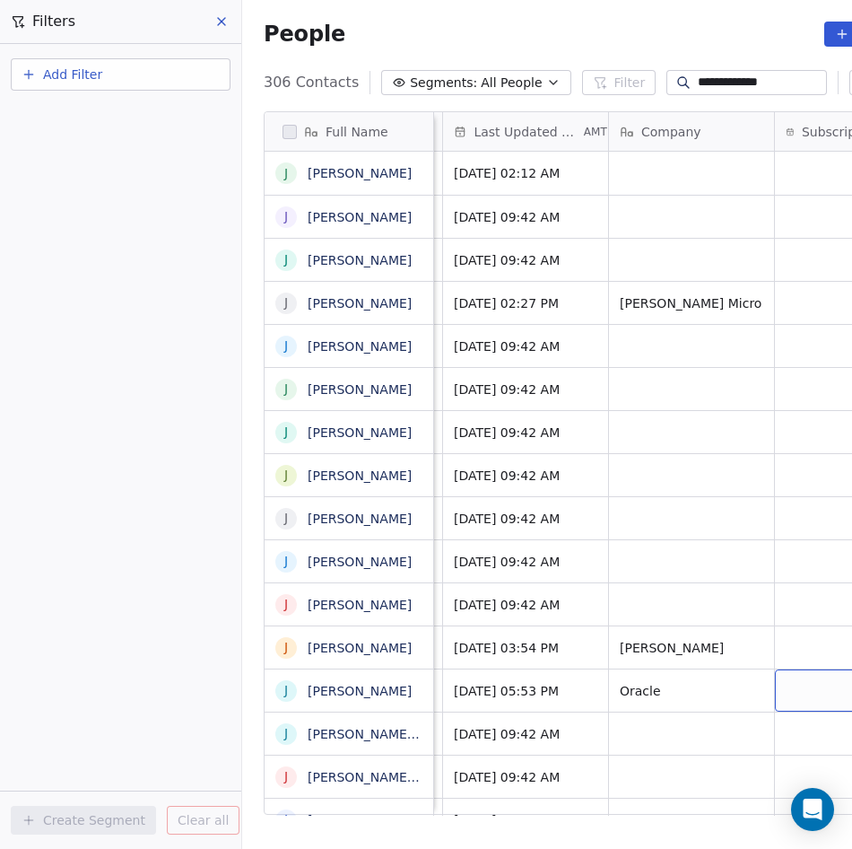
scroll to position [0, 1619]
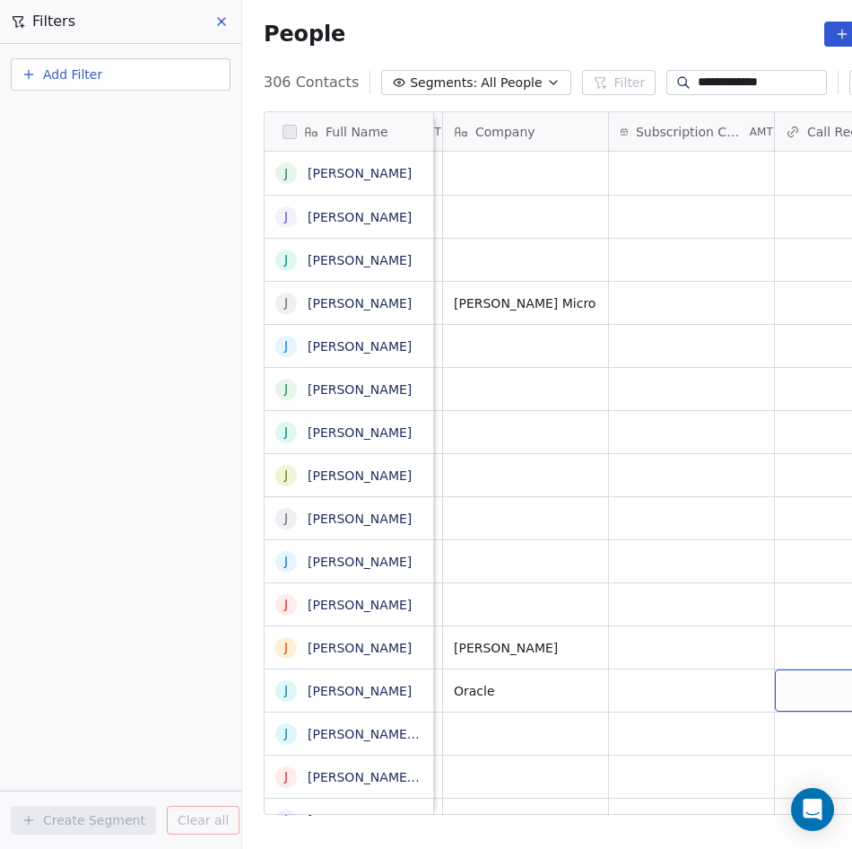
click at [828, 693] on div "grid" at bounding box center [857, 690] width 165 height 42
click at [825, 693] on div "grid" at bounding box center [857, 690] width 165 height 42
type input "**********"
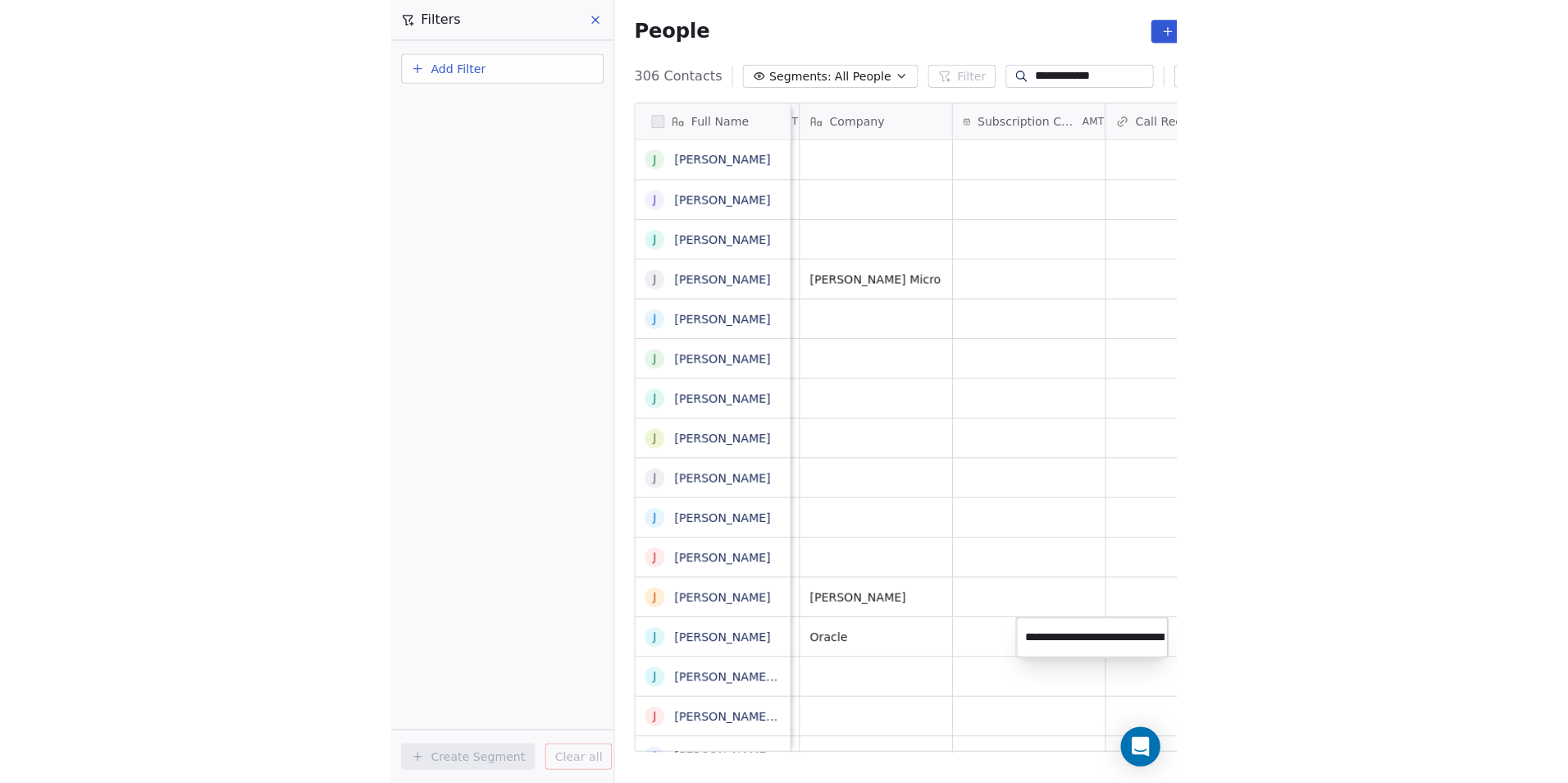
scroll to position [0, 323]
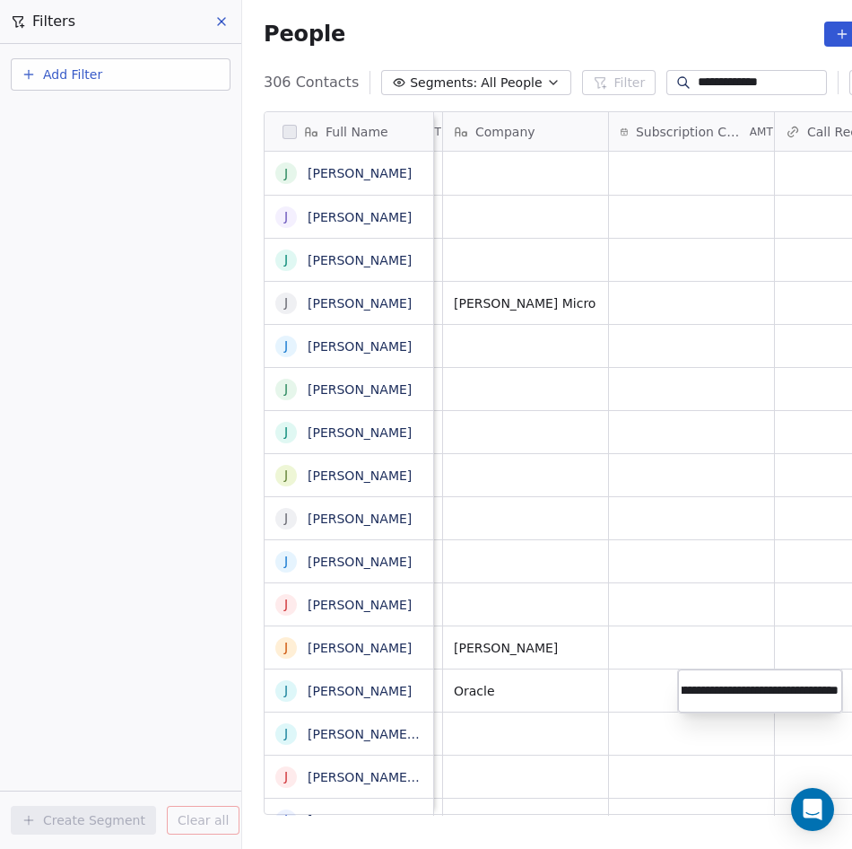
click at [645, 717] on html "**********" at bounding box center [426, 424] width 852 height 849
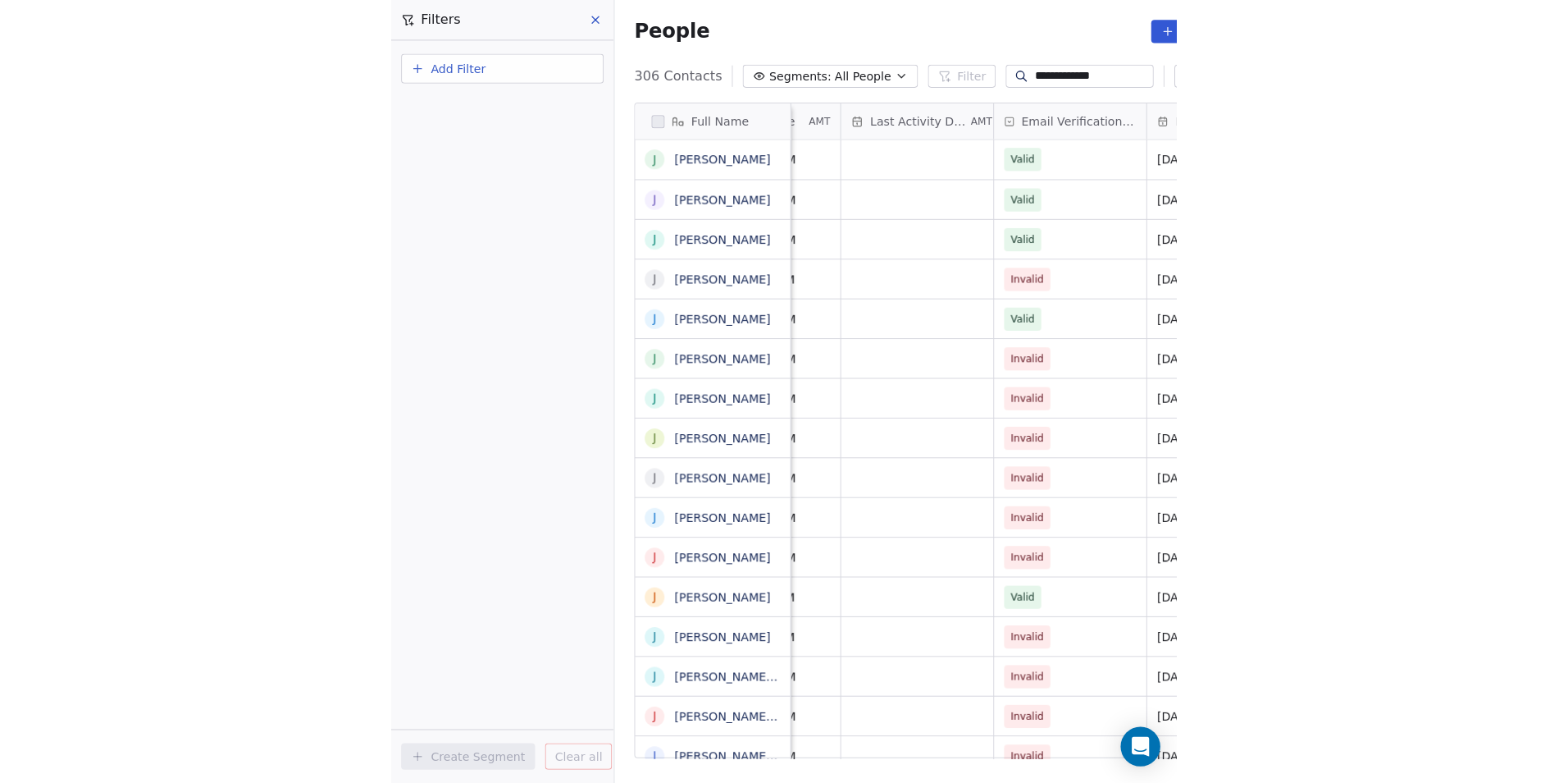
scroll to position [0, 997]
